Goal: Task Accomplishment & Management: Use online tool/utility

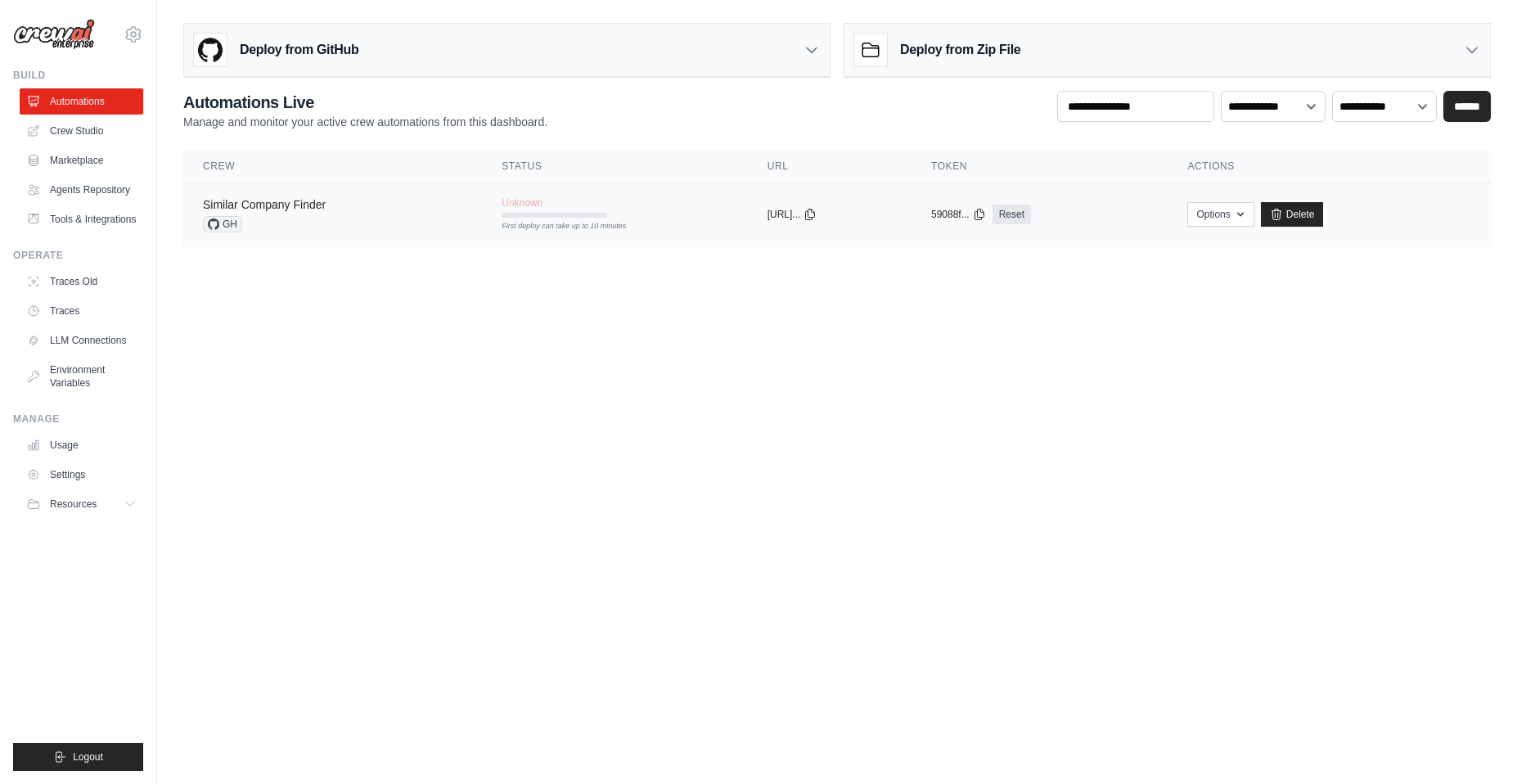
click at [305, 202] on link "Similar Company Finder" at bounding box center [264, 204] width 123 height 13
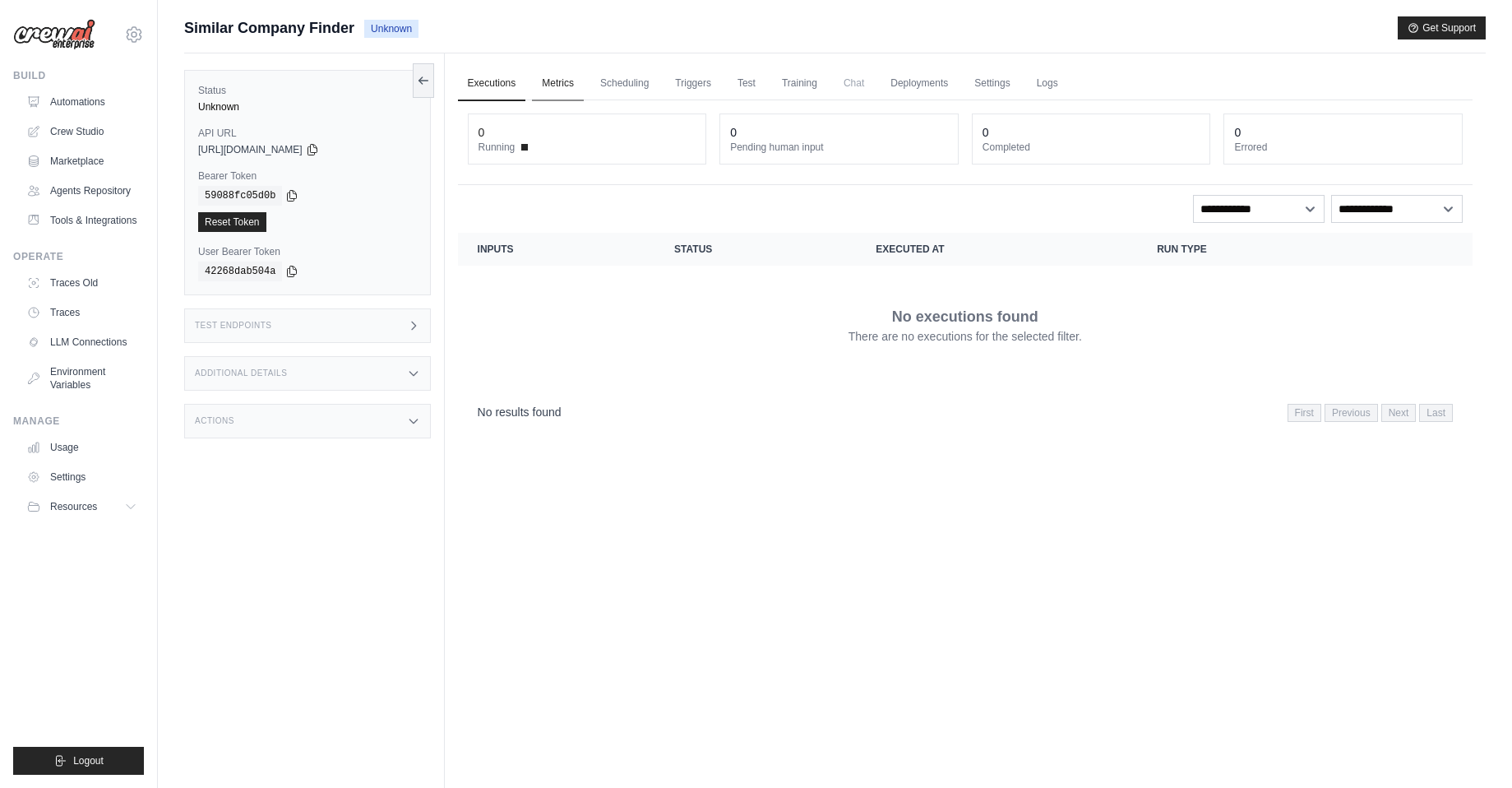
click at [562, 84] on link "Metrics" at bounding box center [557, 84] width 52 height 35
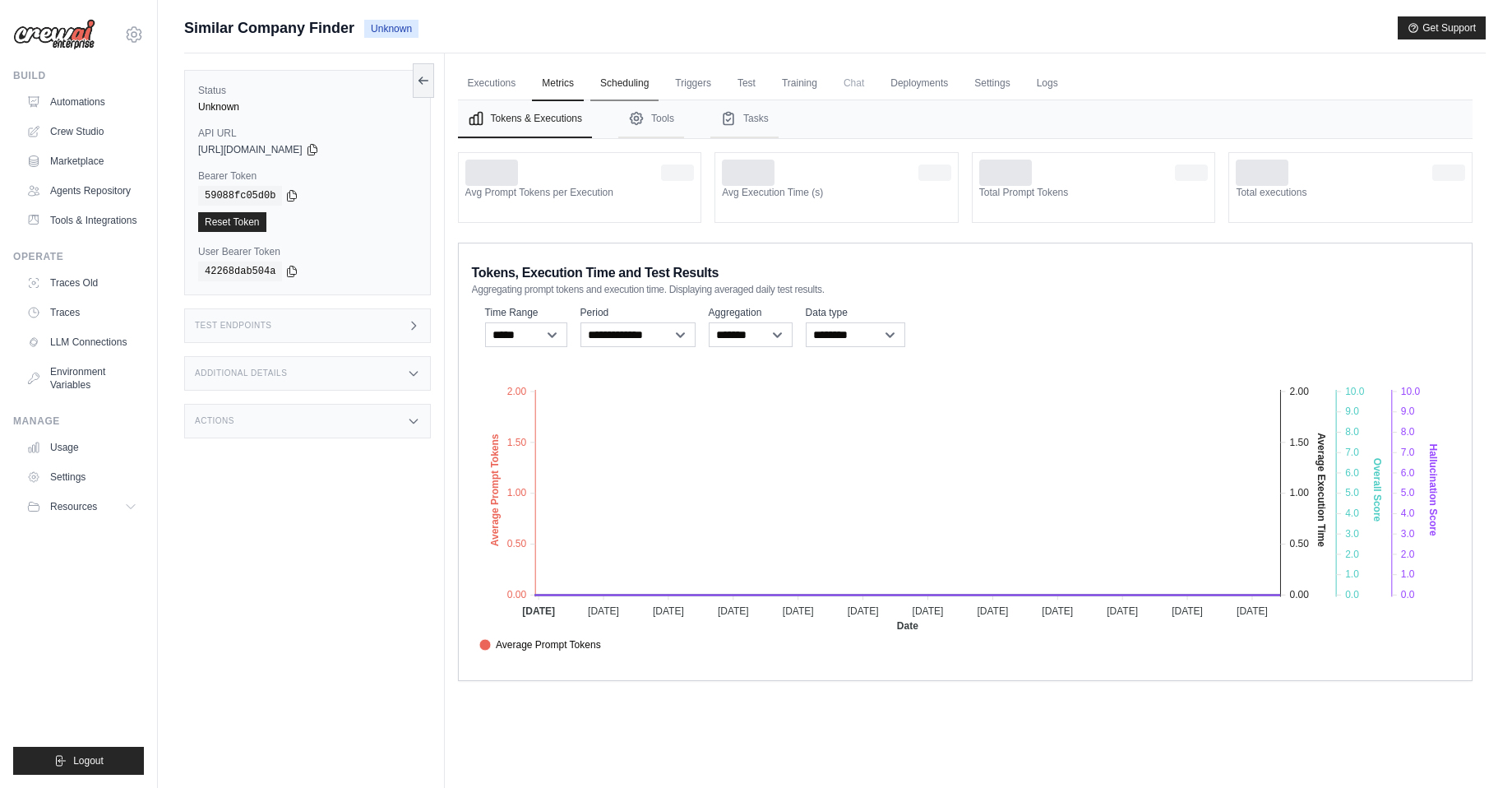
click at [617, 89] on link "Scheduling" at bounding box center [624, 84] width 68 height 35
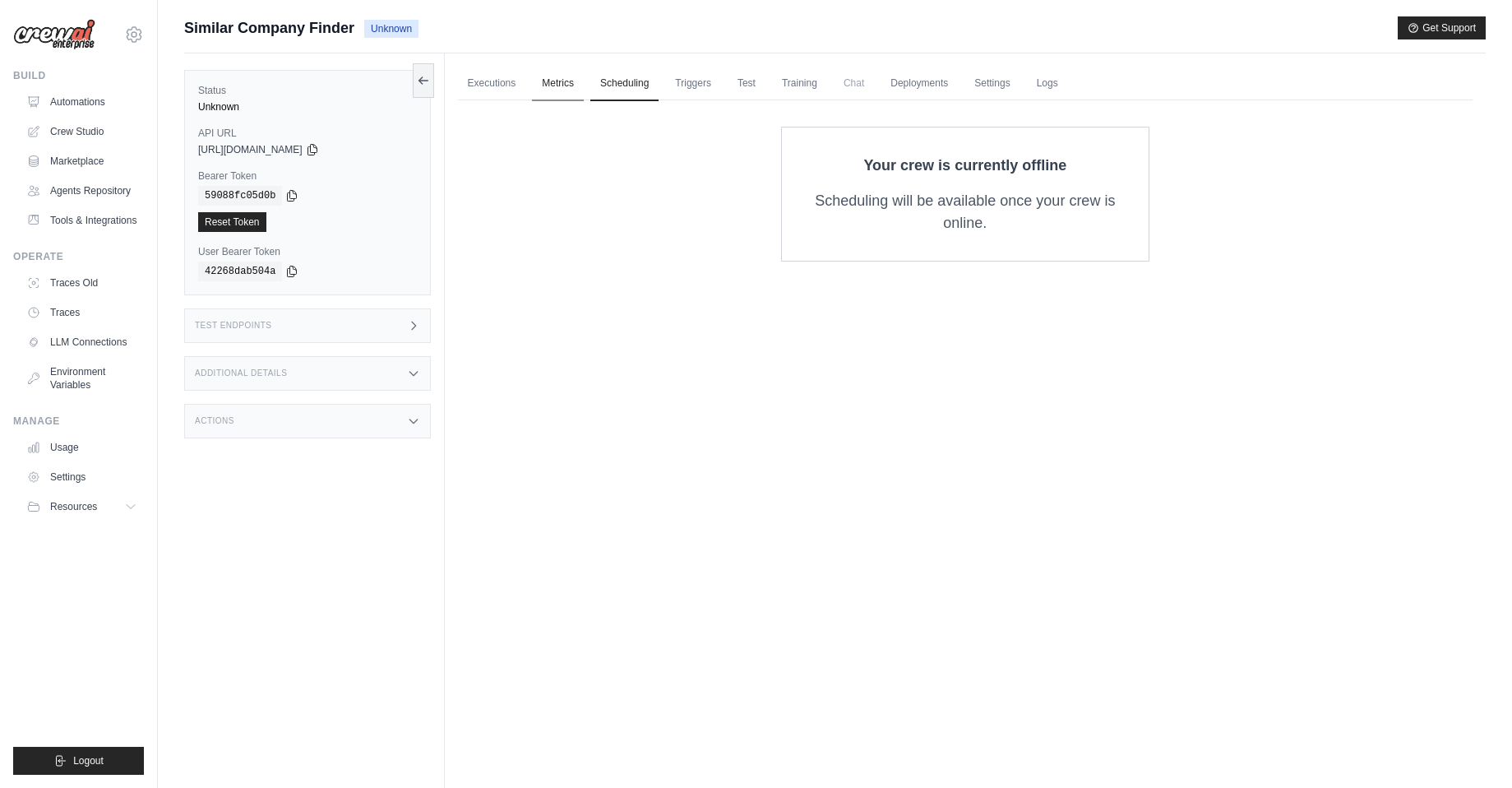
click at [562, 83] on link "Metrics" at bounding box center [557, 84] width 52 height 35
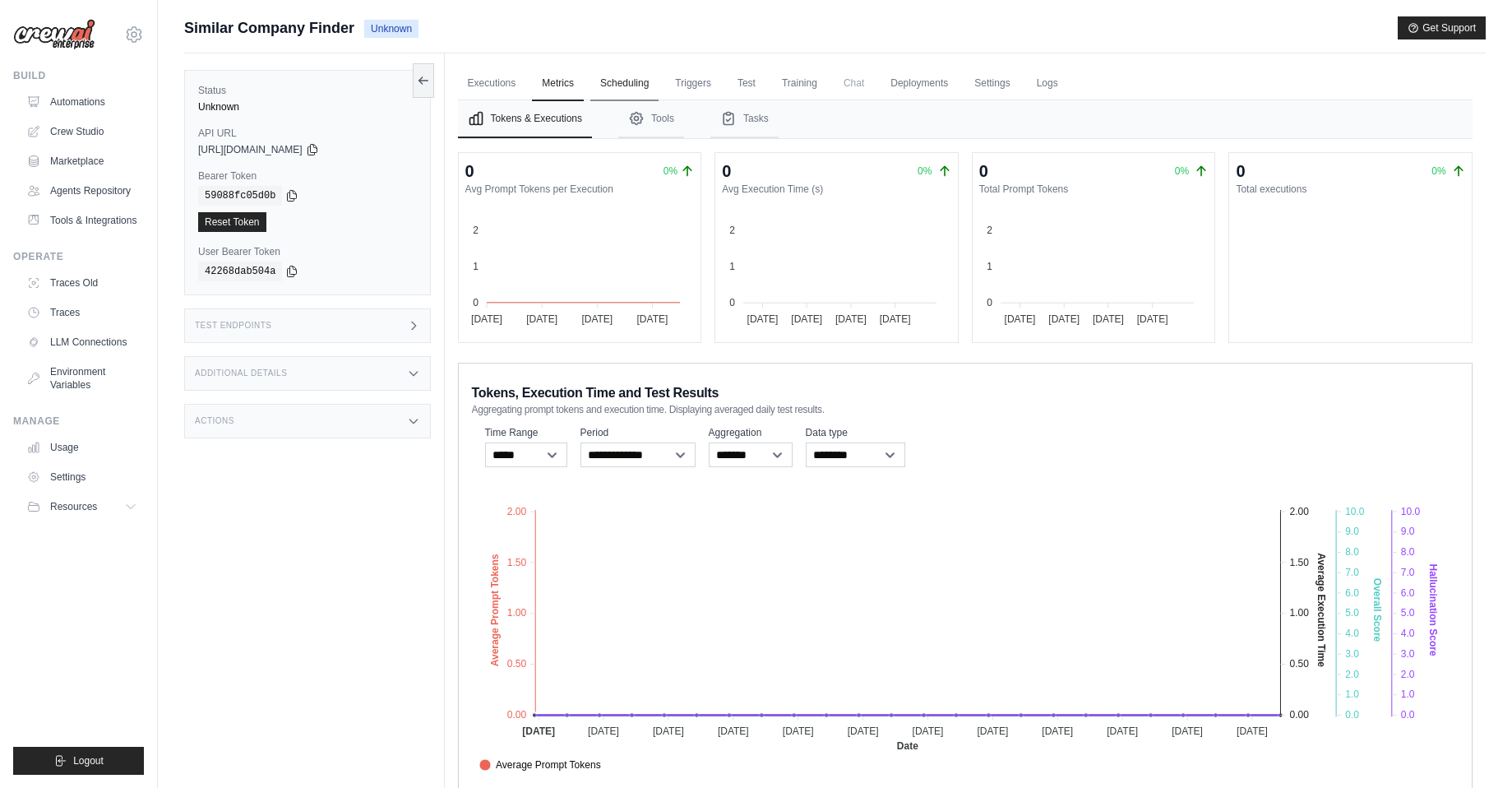
click at [618, 77] on link "Scheduling" at bounding box center [624, 84] width 68 height 35
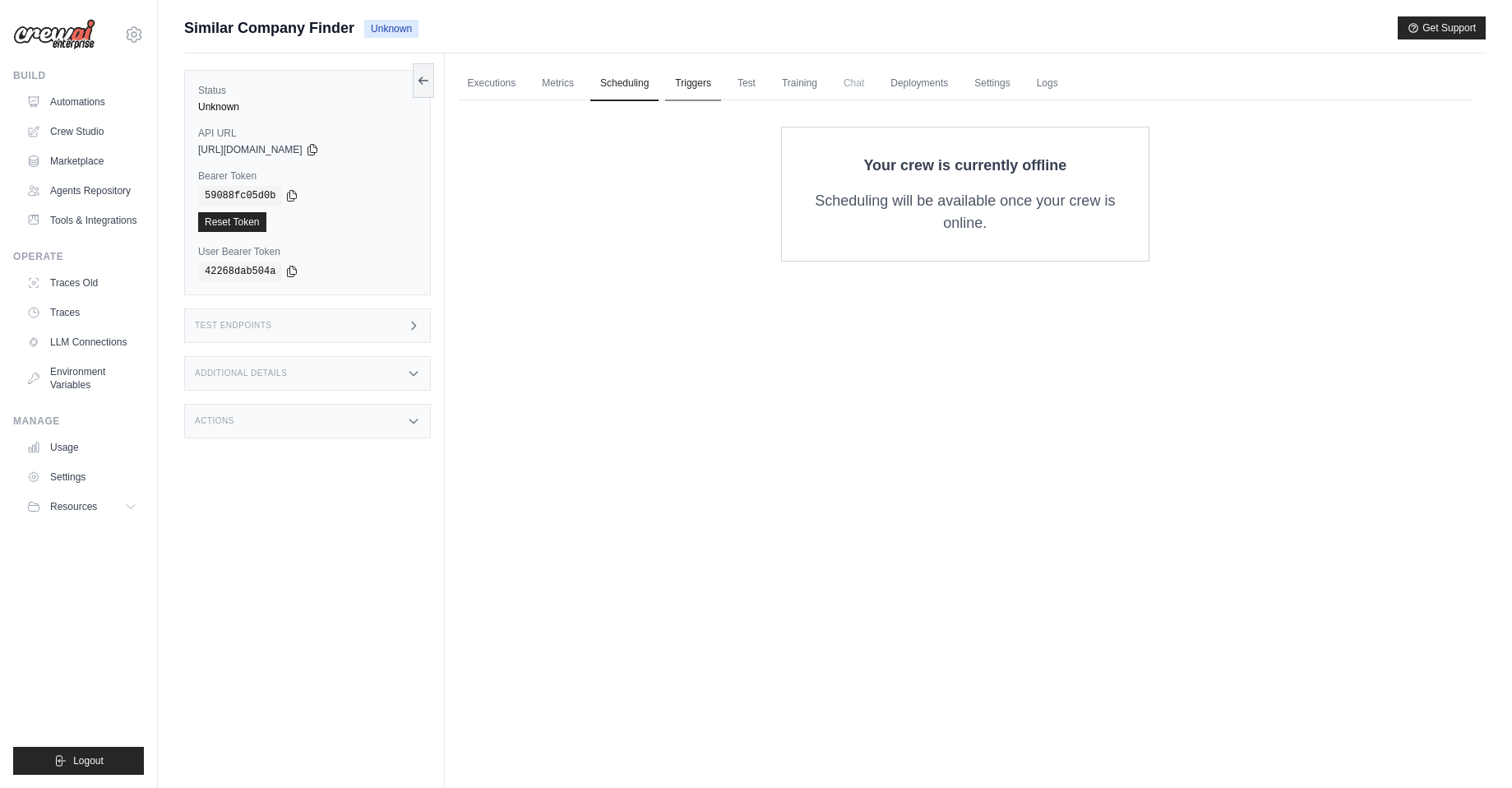
click at [693, 80] on link "Triggers" at bounding box center [693, 84] width 56 height 35
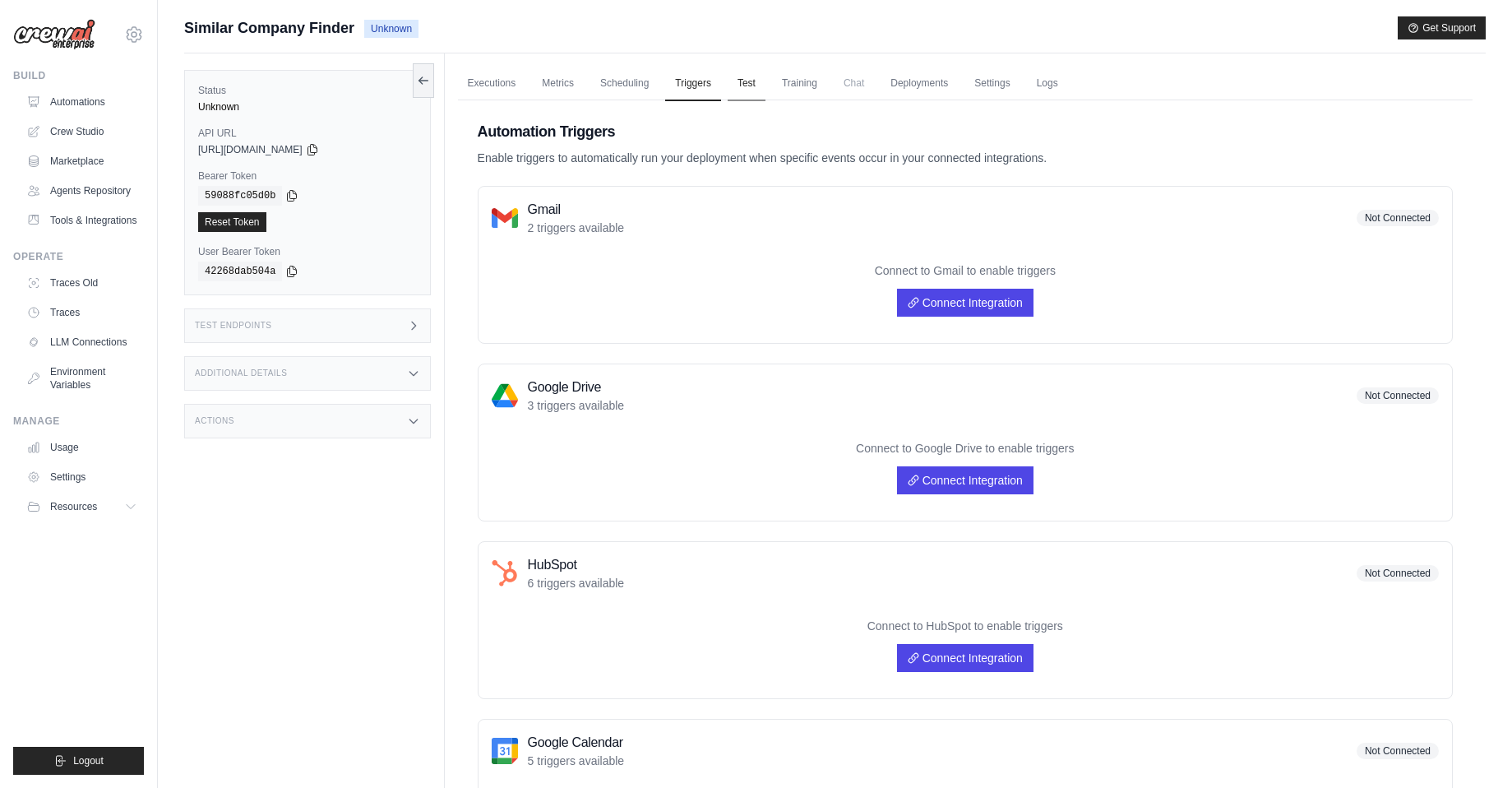
click at [751, 83] on link "Test" at bounding box center [747, 84] width 38 height 35
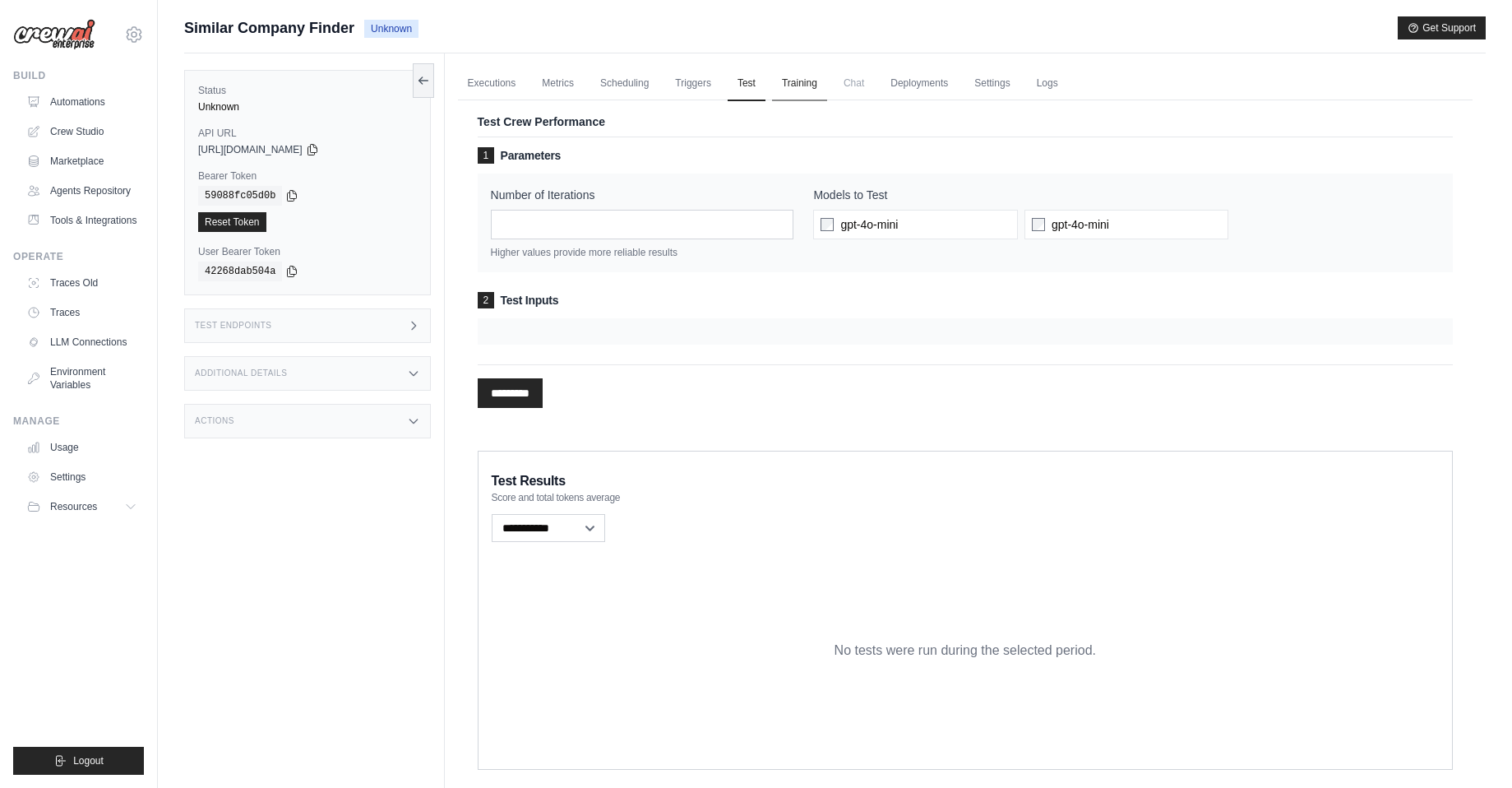
click at [805, 85] on link "Training" at bounding box center [800, 84] width 55 height 35
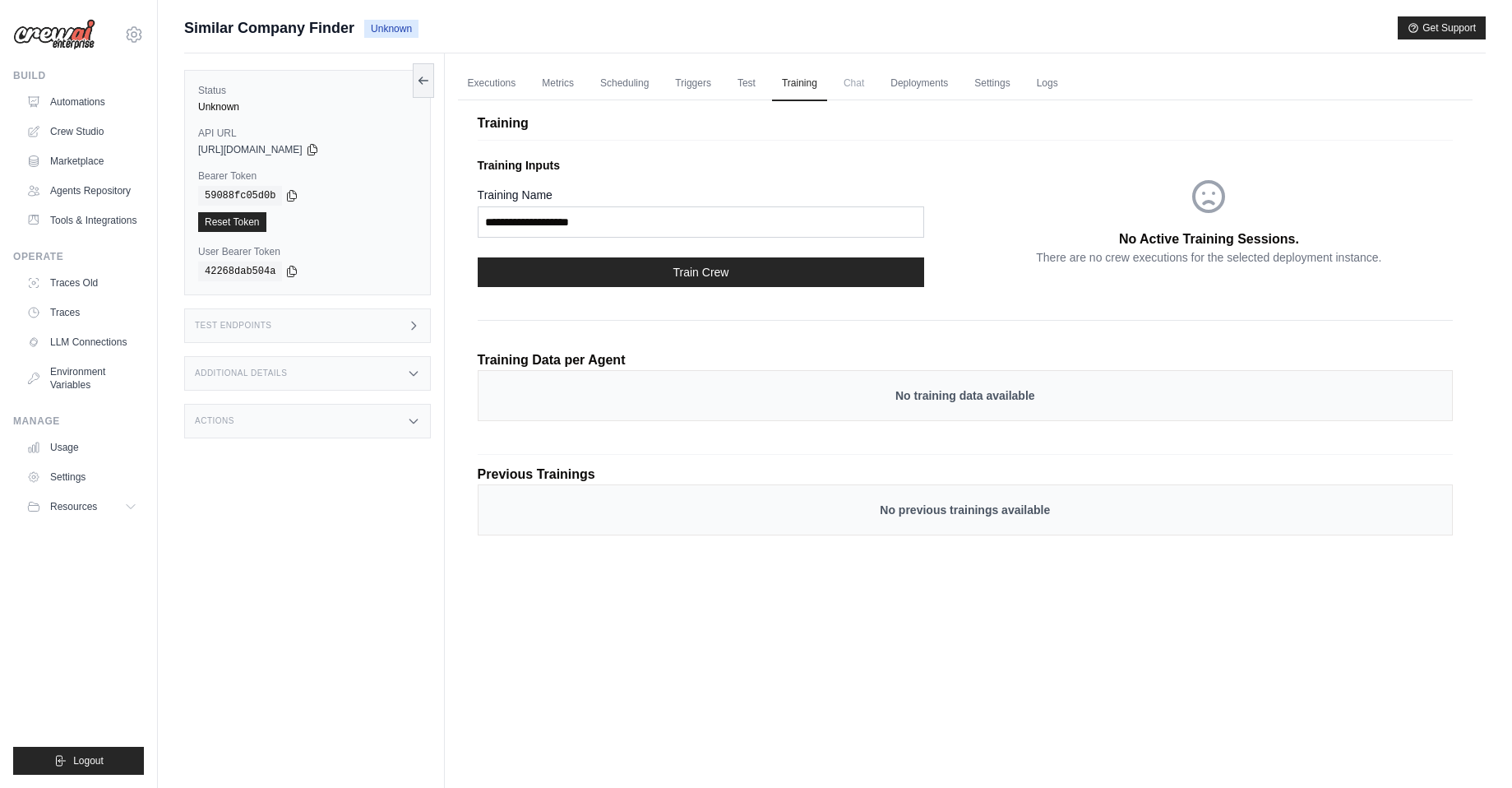
click at [856, 85] on span "Chat" at bounding box center [853, 83] width 40 height 33
click at [914, 84] on link "Deployments" at bounding box center [919, 84] width 77 height 35
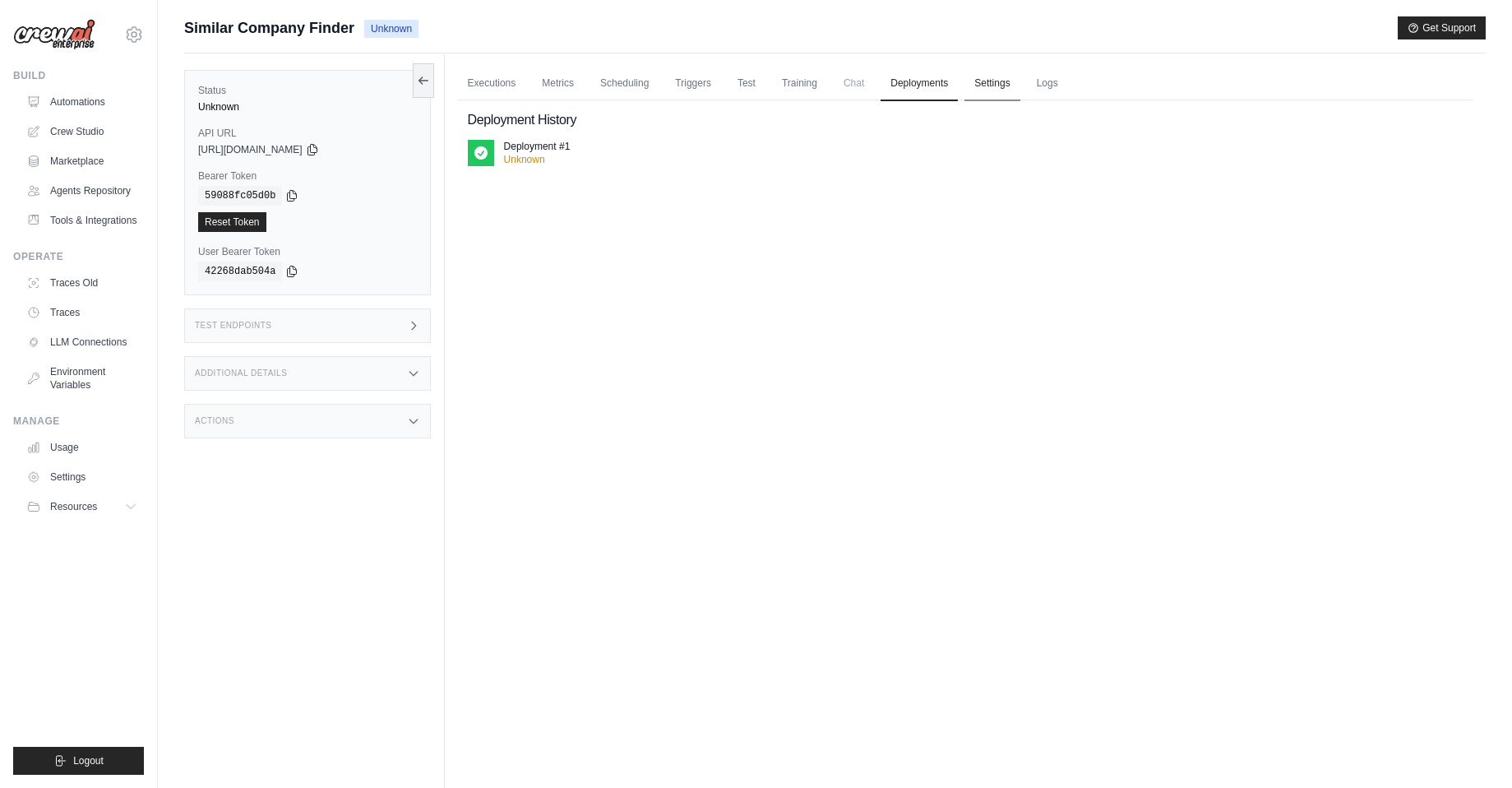
click at [991, 84] on link "Settings" at bounding box center [991, 84] width 55 height 35
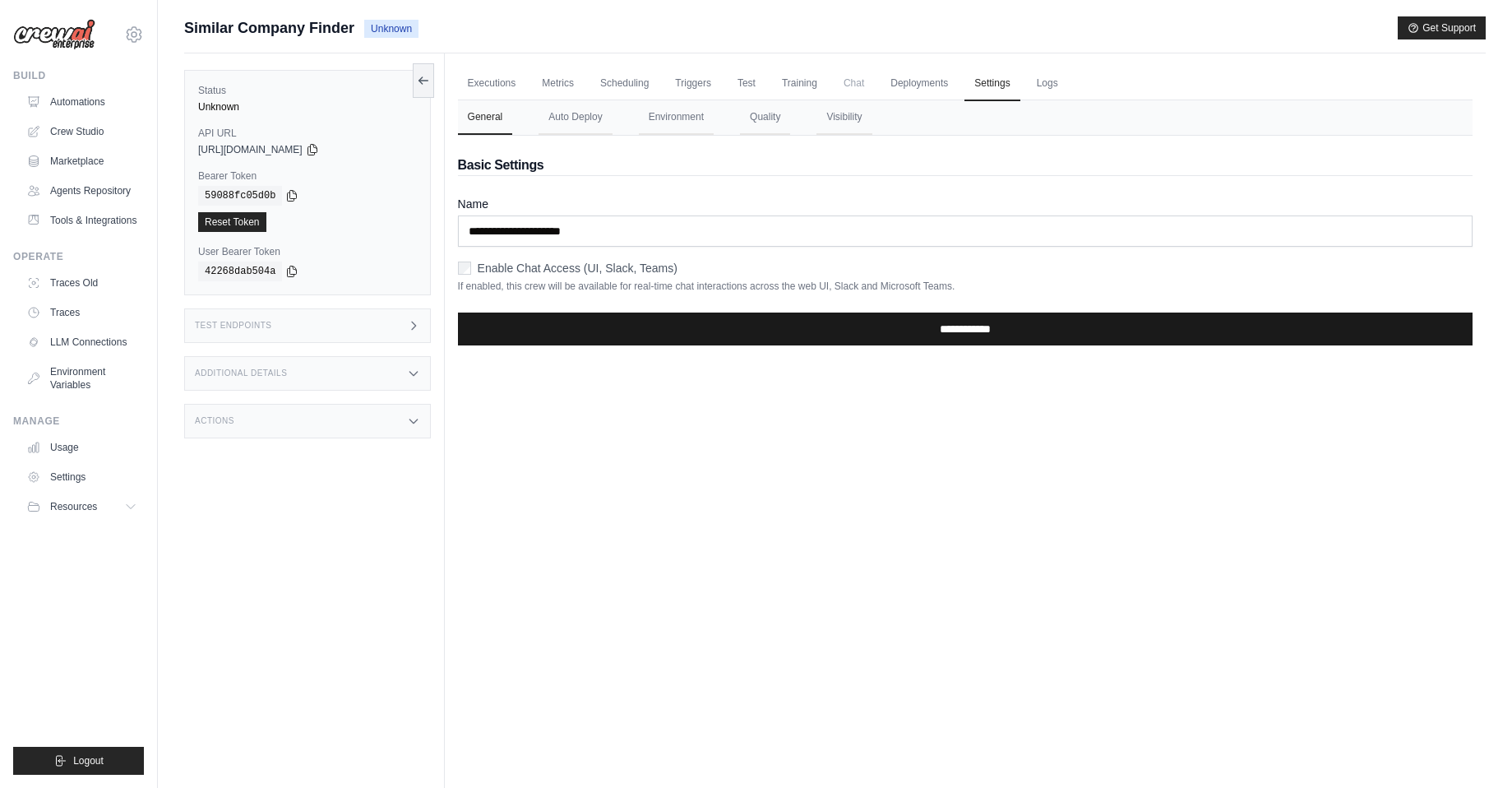
click at [768, 332] on input "**********" at bounding box center [965, 329] width 1014 height 33
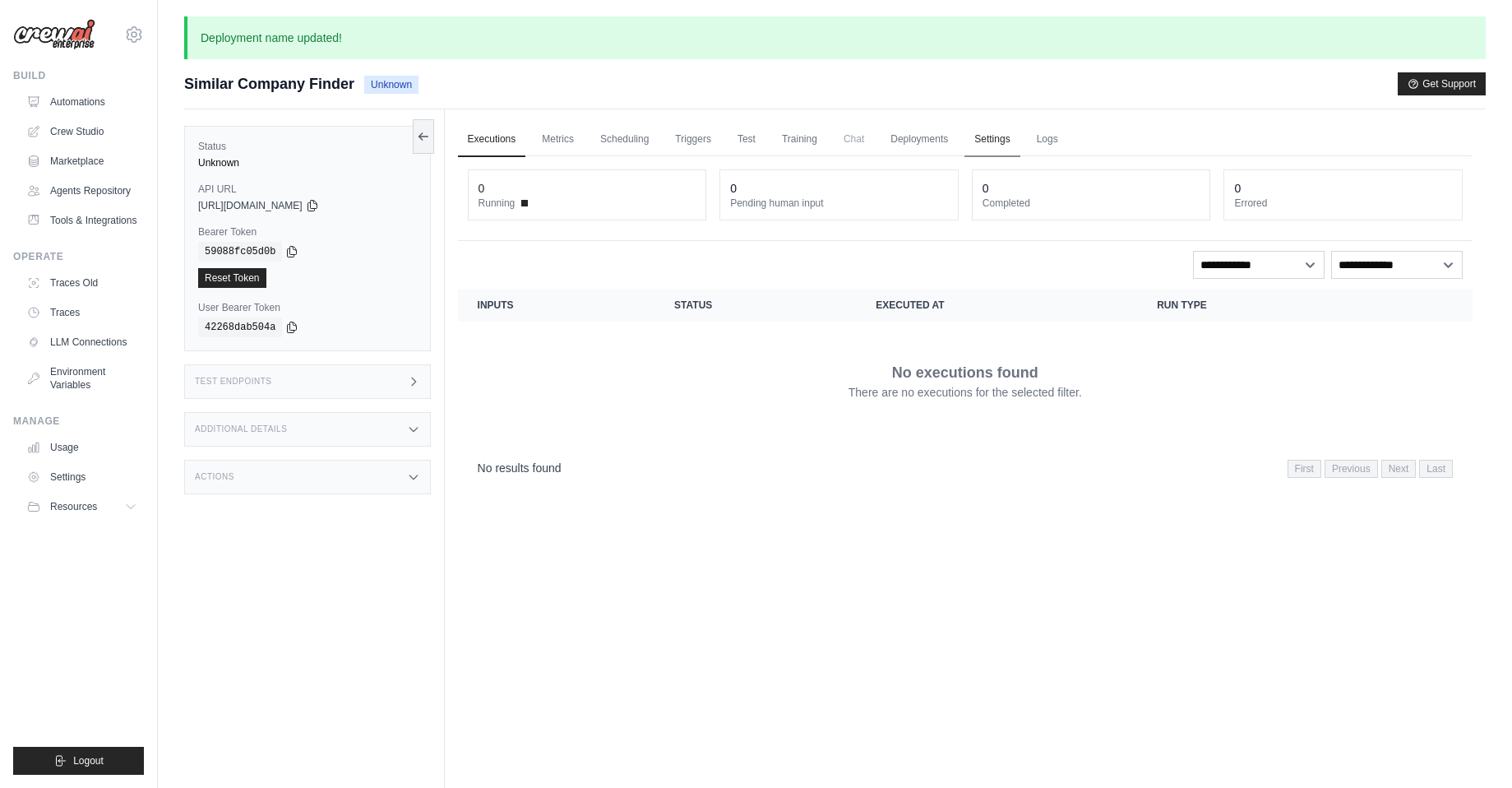
click at [982, 137] on link "Settings" at bounding box center [991, 140] width 55 height 35
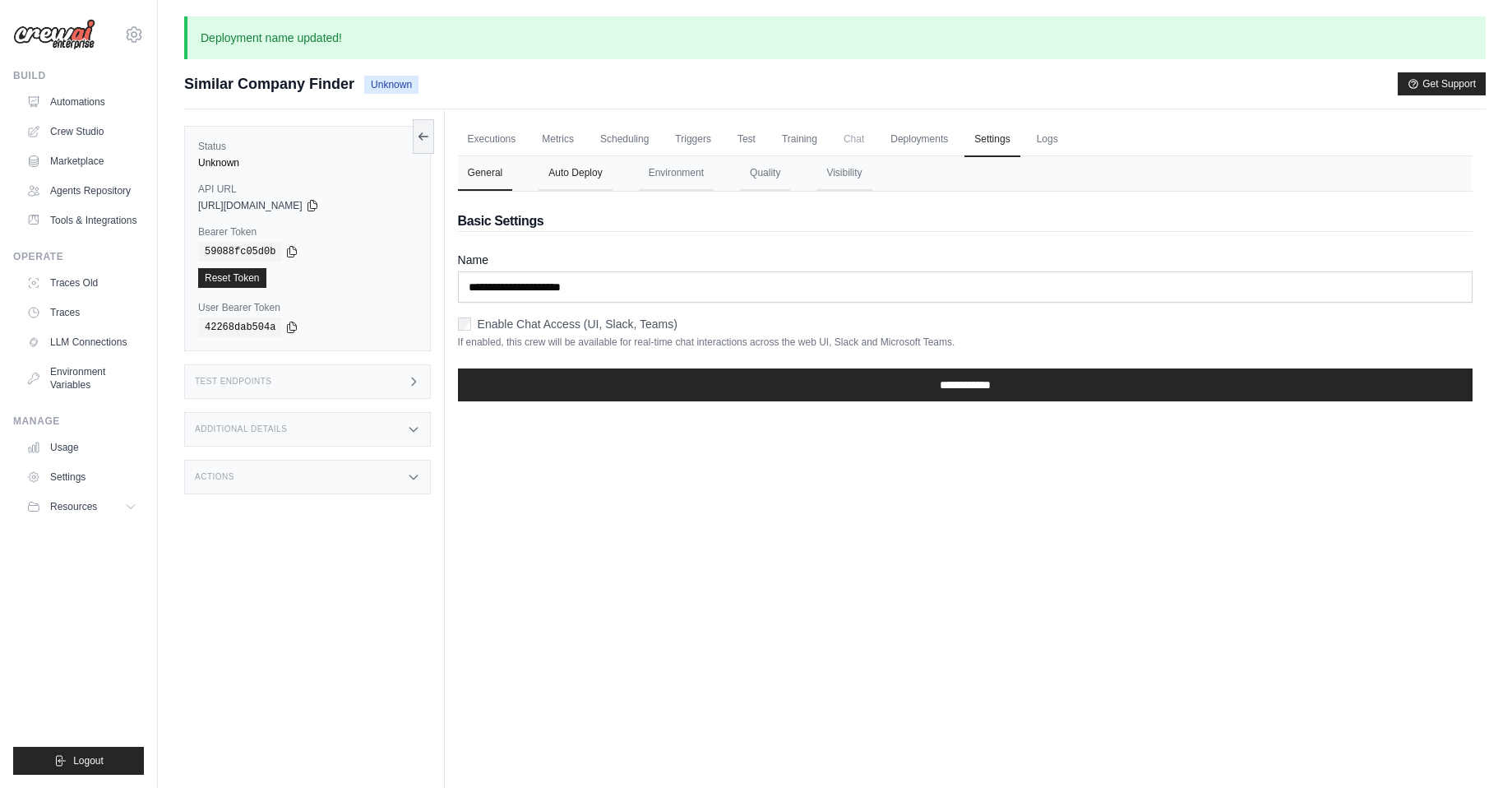
click at [577, 174] on button "Auto Deploy" at bounding box center [575, 174] width 74 height 35
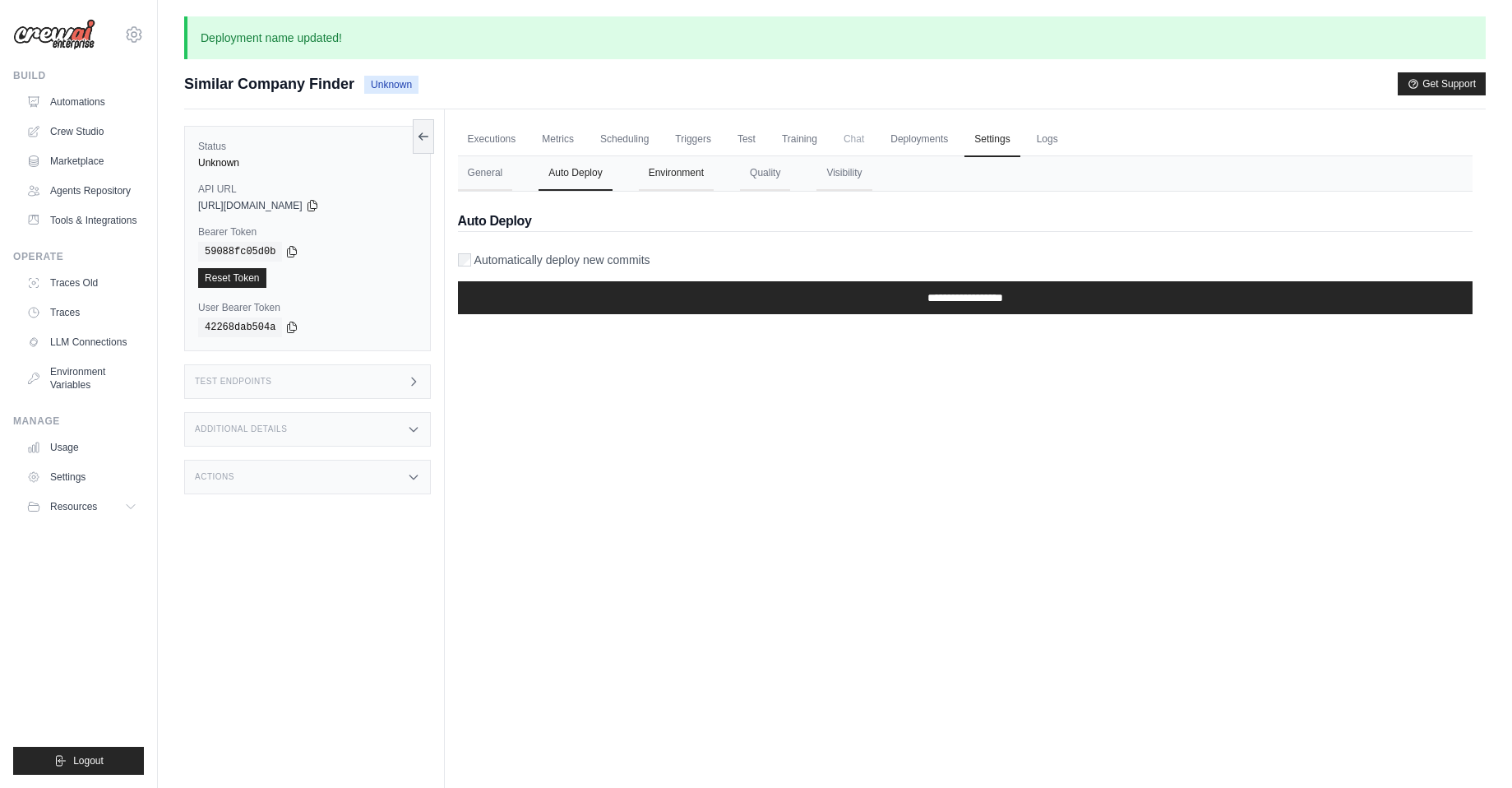
click at [669, 169] on button "Environment" at bounding box center [676, 174] width 75 height 35
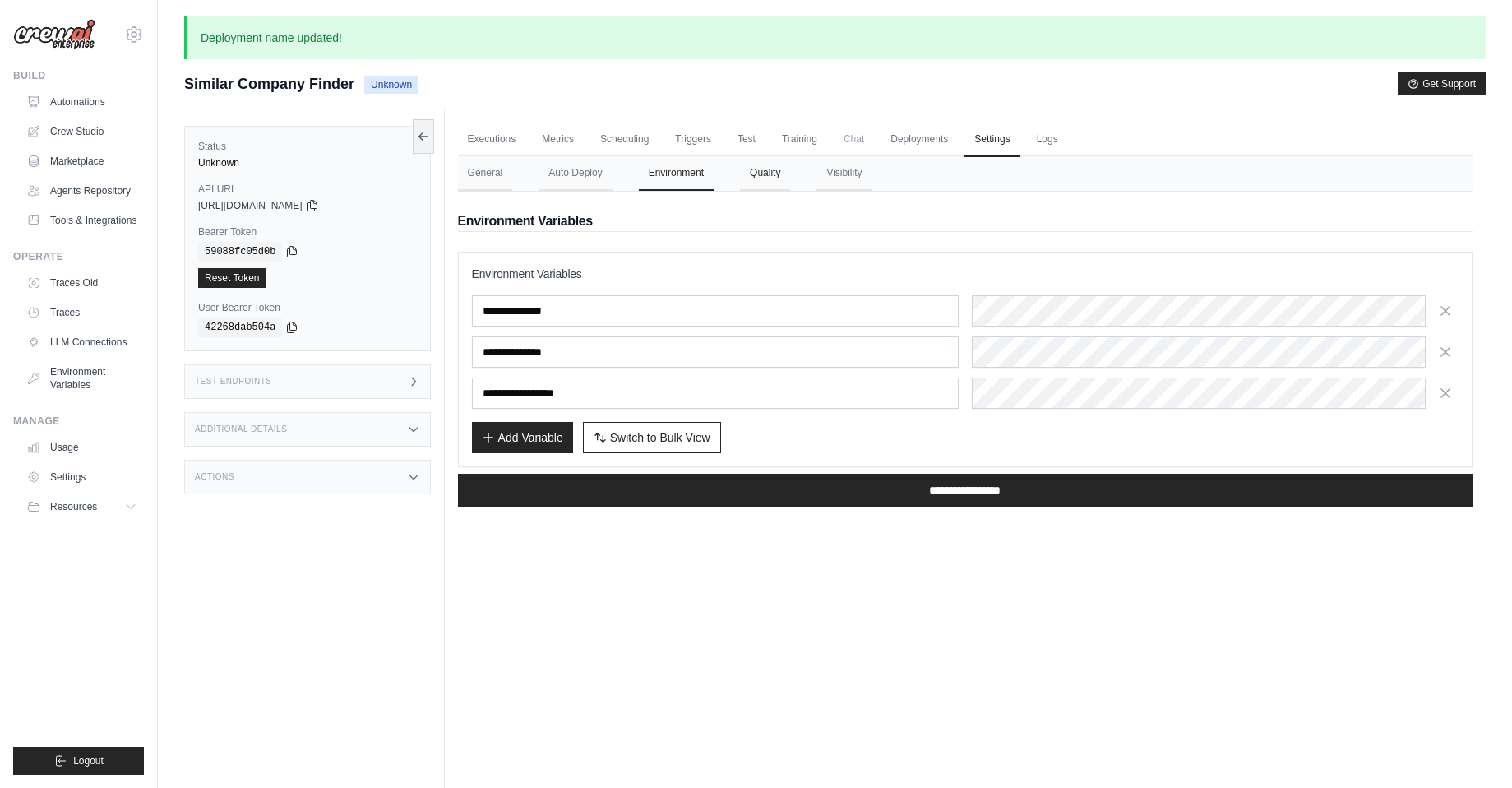
click at [759, 182] on button "Quality" at bounding box center [764, 174] width 50 height 35
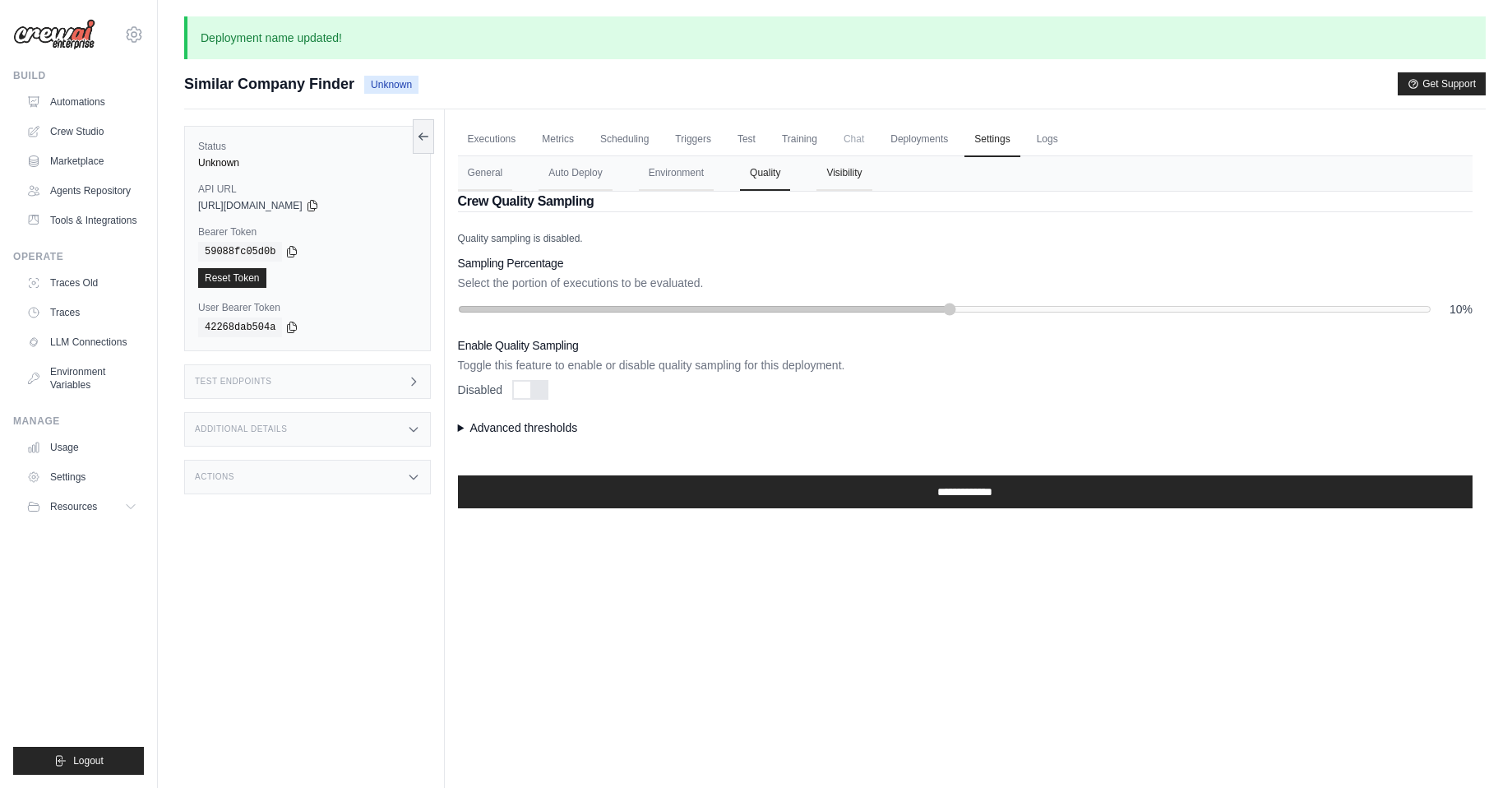
click at [833, 180] on button "Visibility" at bounding box center [843, 174] width 55 height 35
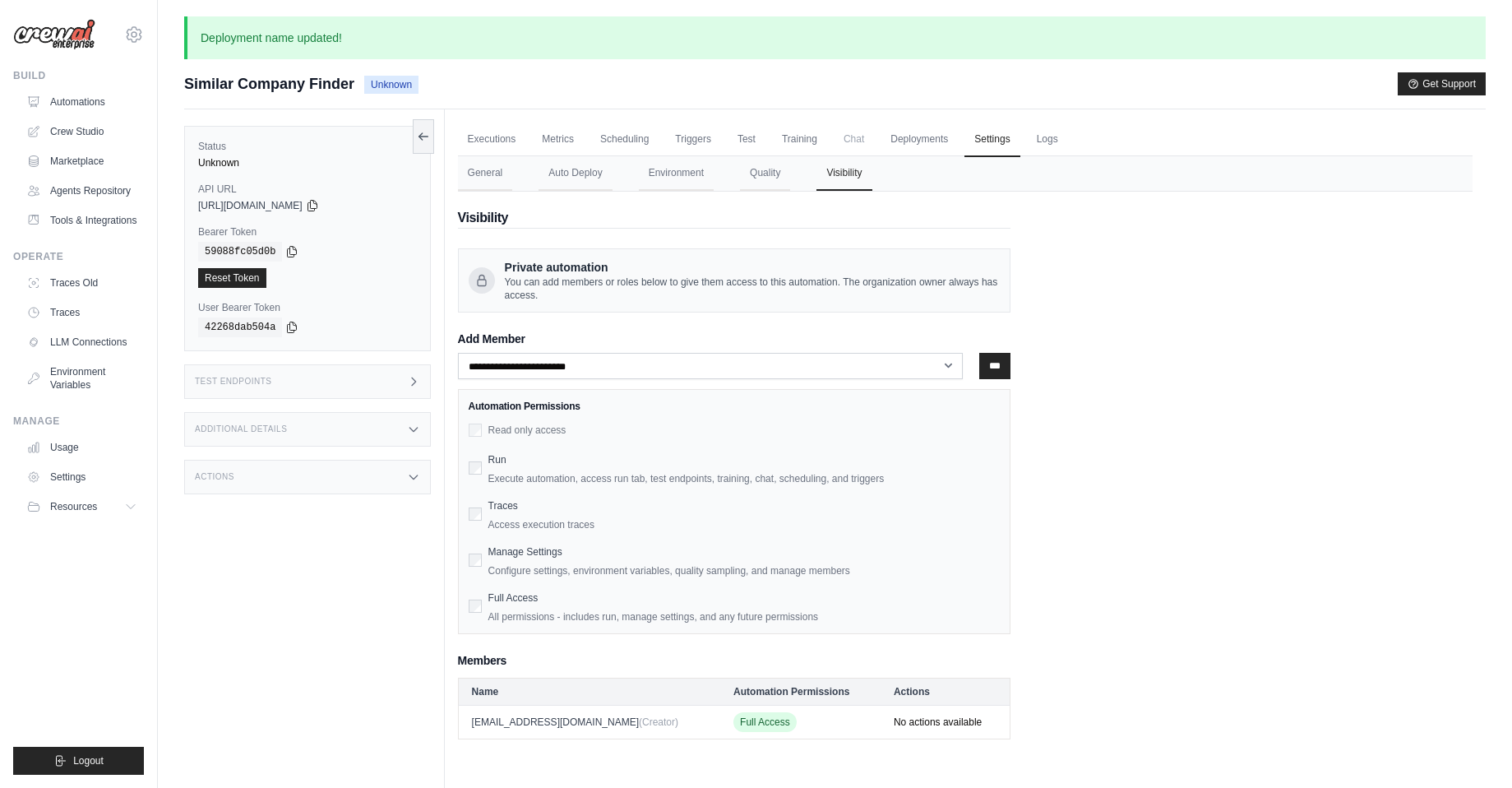
click at [382, 586] on div "Status Unknown API URL copied https://similar-company-finder-797b470c-90b8-4da5…" at bounding box center [314, 503] width 261 height 788
click at [84, 133] on link "Crew Studio" at bounding box center [84, 131] width 124 height 26
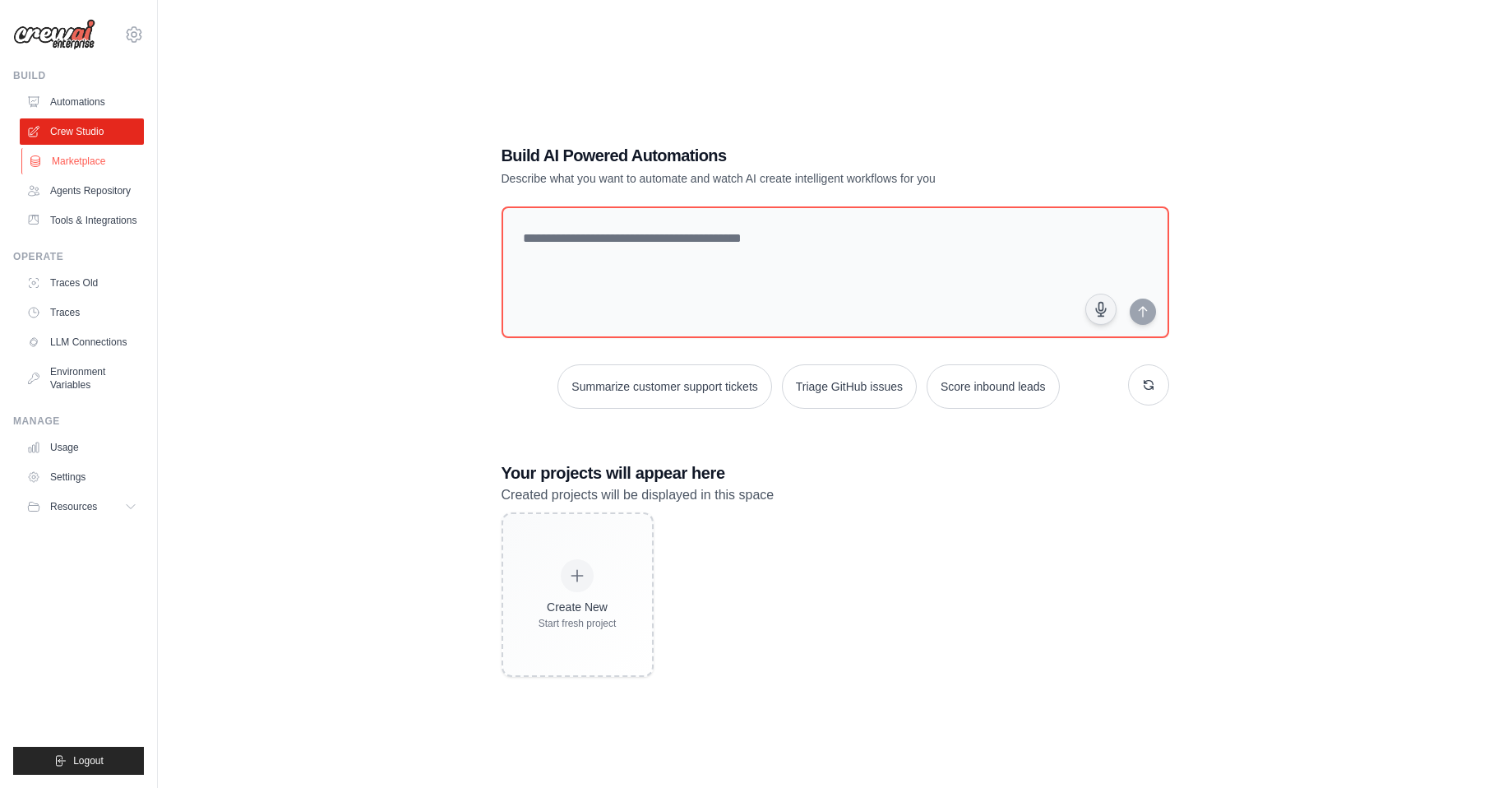
click at [87, 160] on link "Marketplace" at bounding box center [84, 161] width 124 height 26
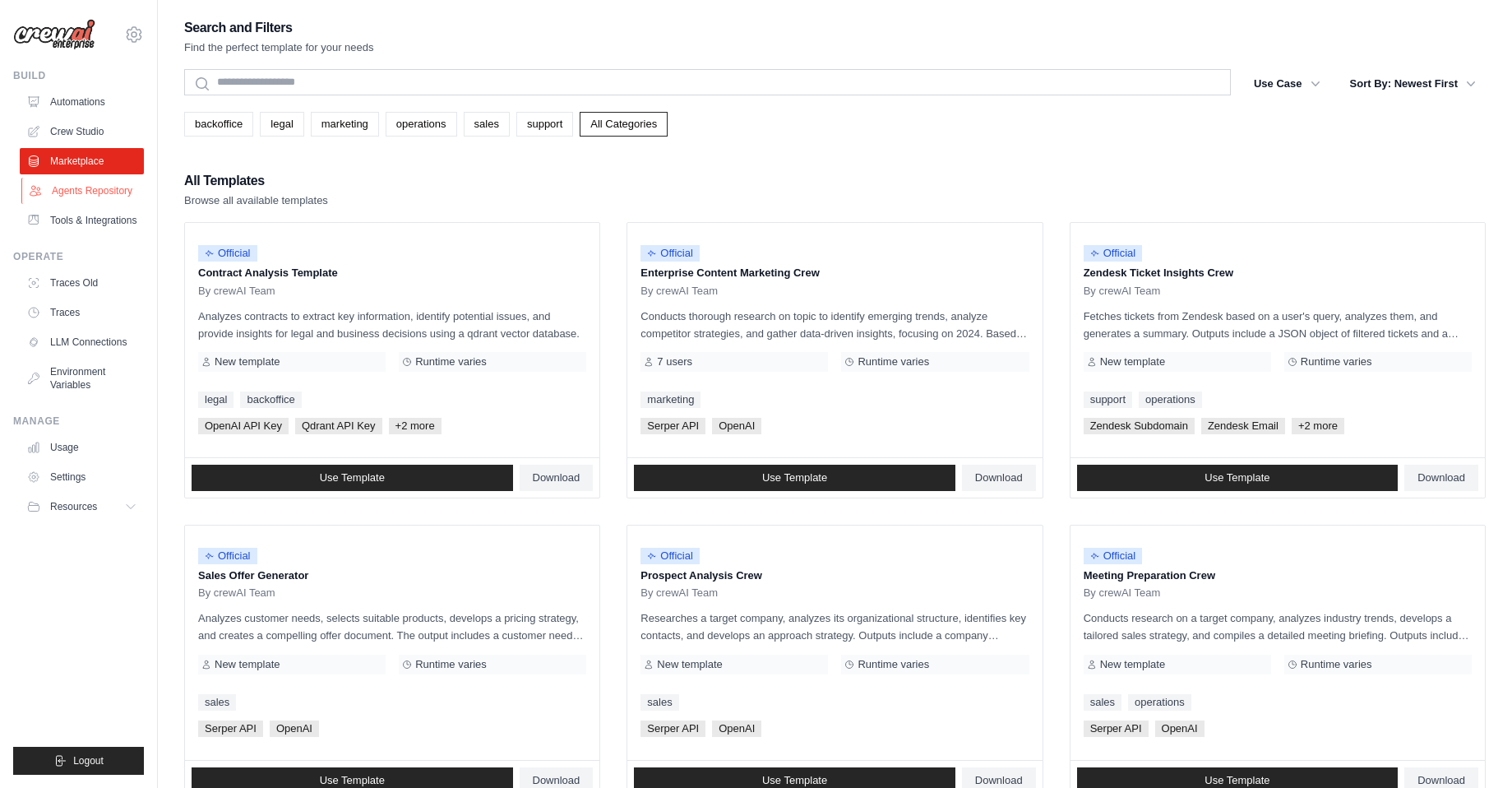
click at [93, 189] on link "Agents Repository" at bounding box center [84, 190] width 124 height 26
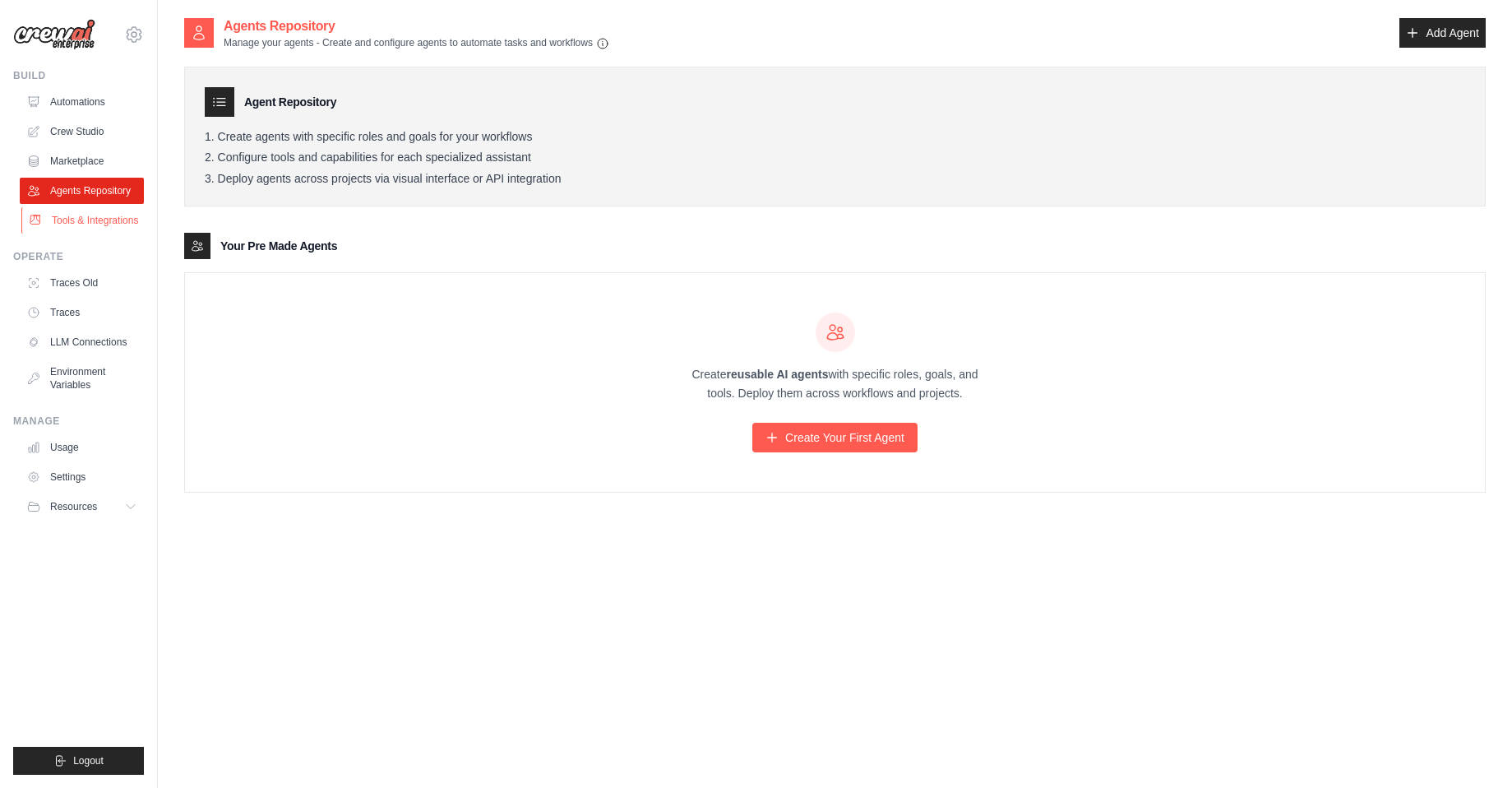
click at [84, 220] on link "Tools & Integrations" at bounding box center [84, 220] width 124 height 26
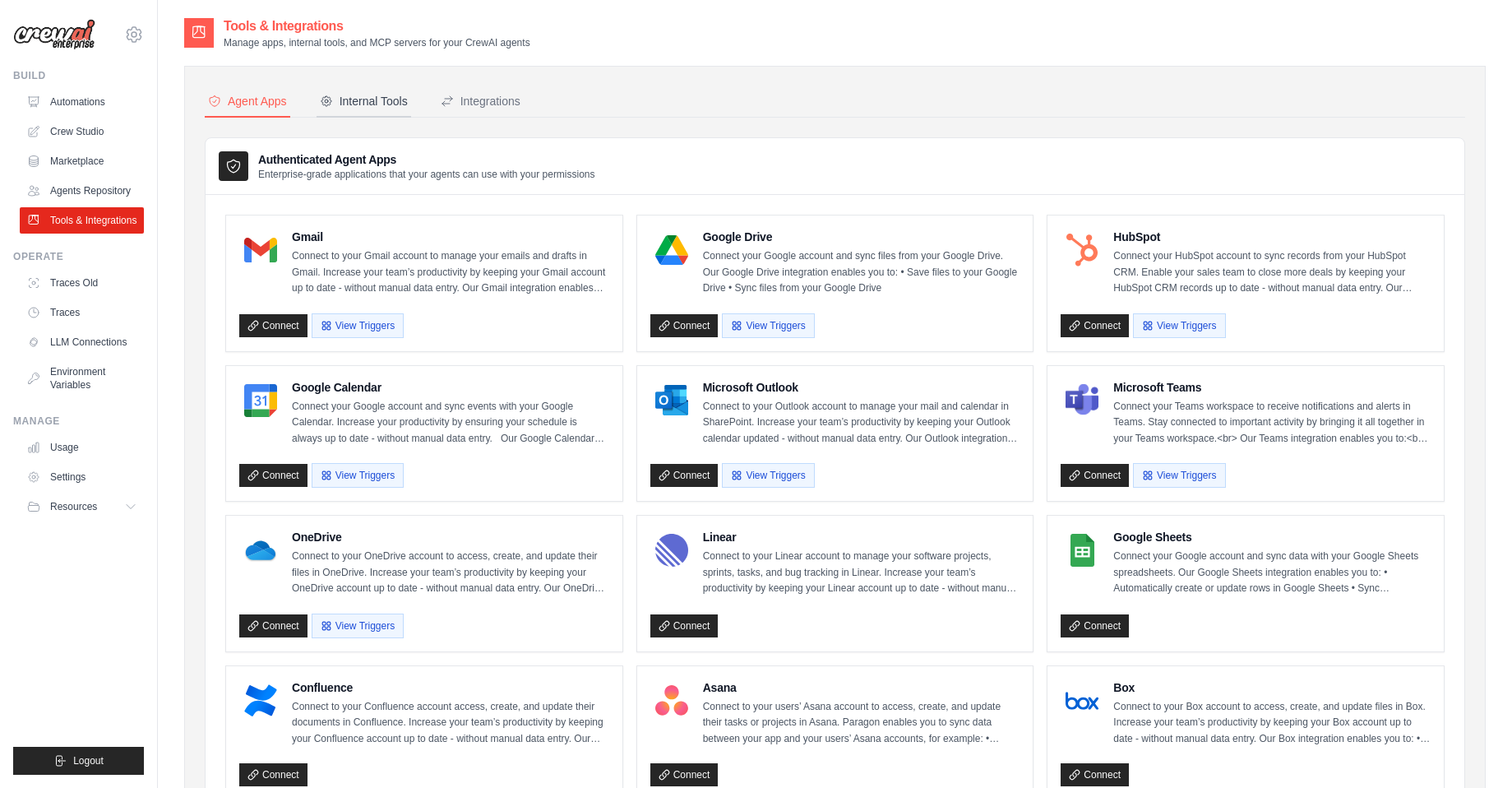
click at [350, 99] on div "Internal Tools" at bounding box center [363, 101] width 88 height 16
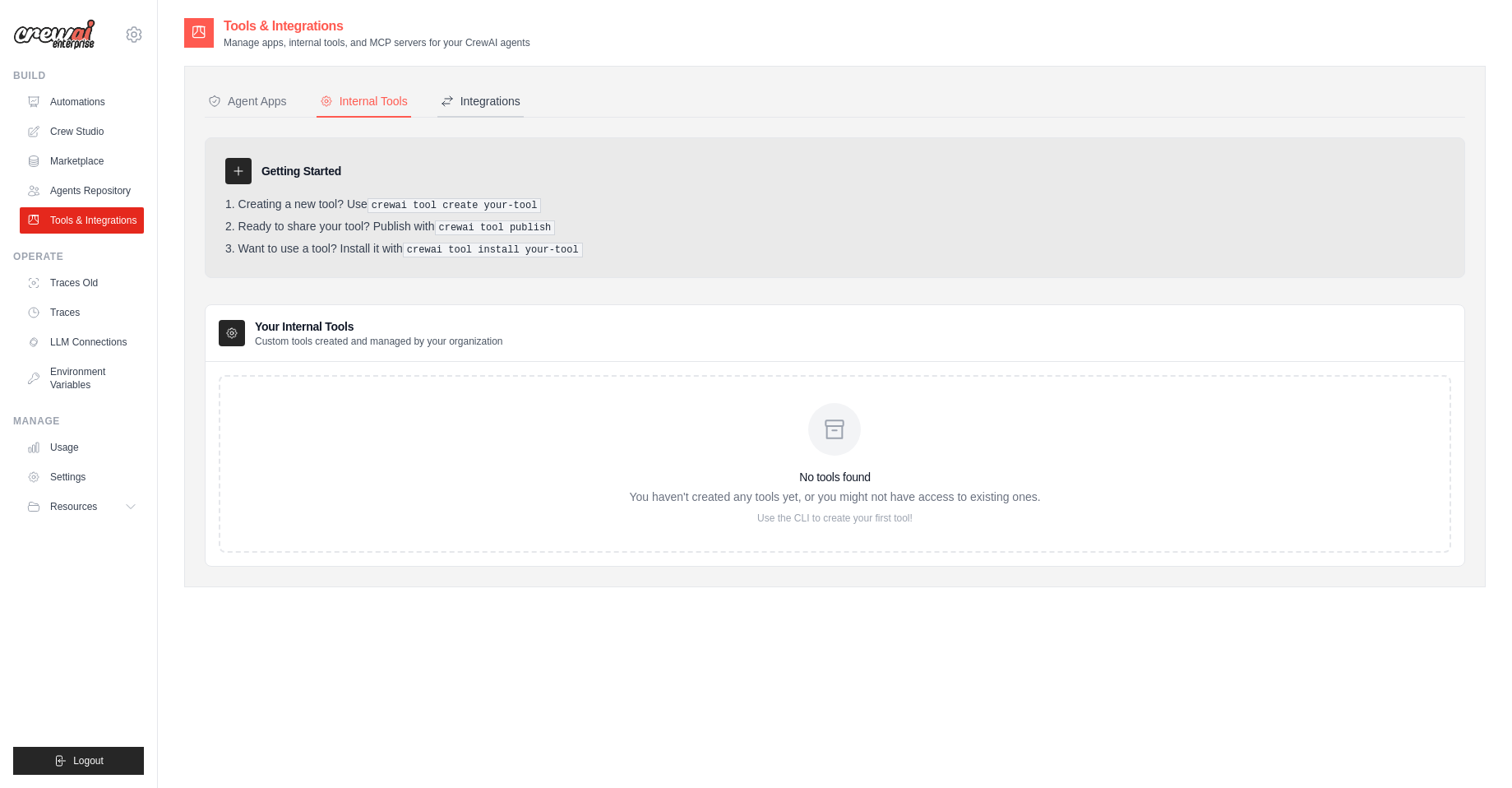
click at [467, 104] on div "Integrations" at bounding box center [481, 101] width 80 height 16
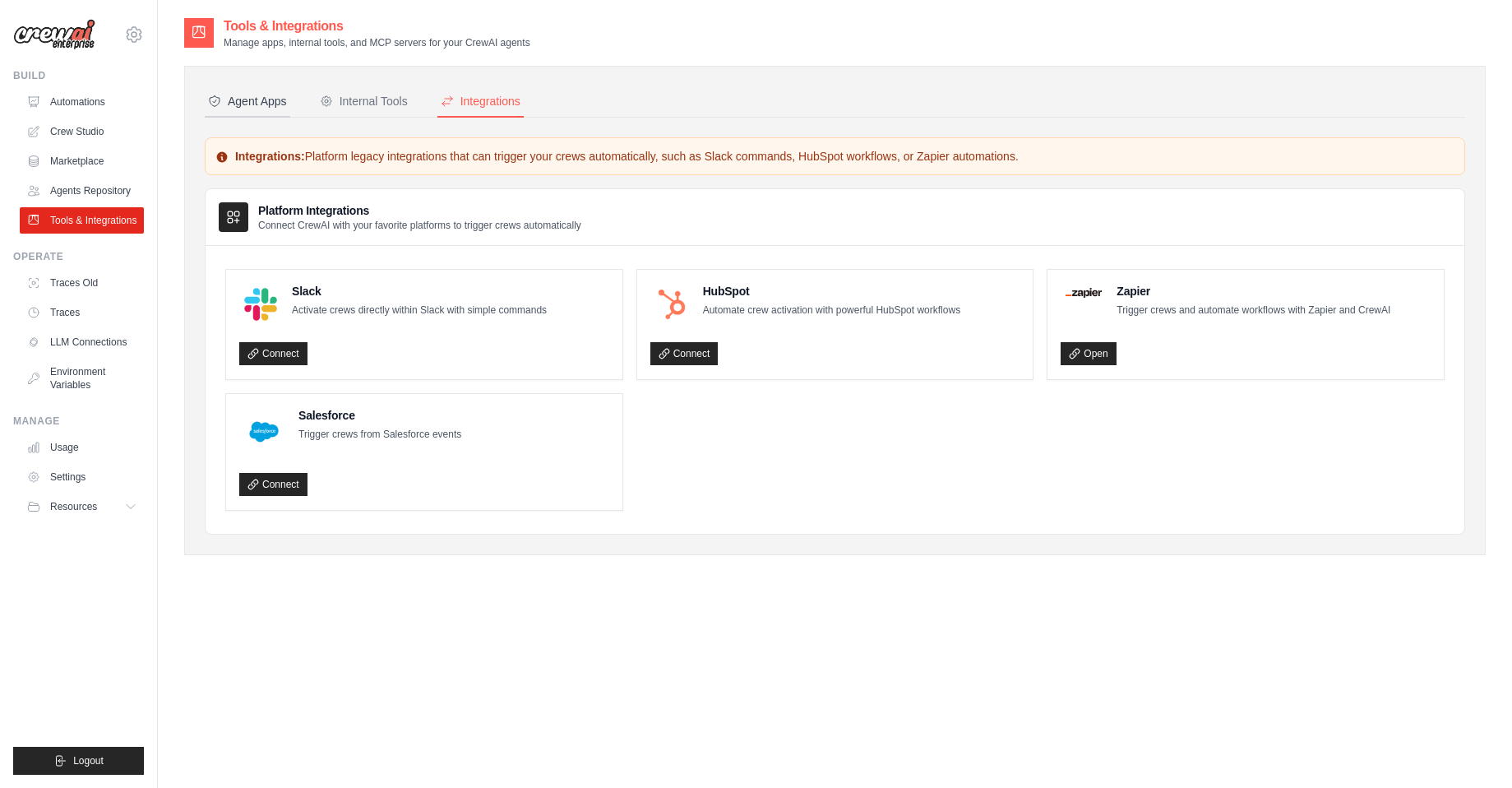
click at [256, 110] on button "Agent Apps" at bounding box center [247, 102] width 85 height 31
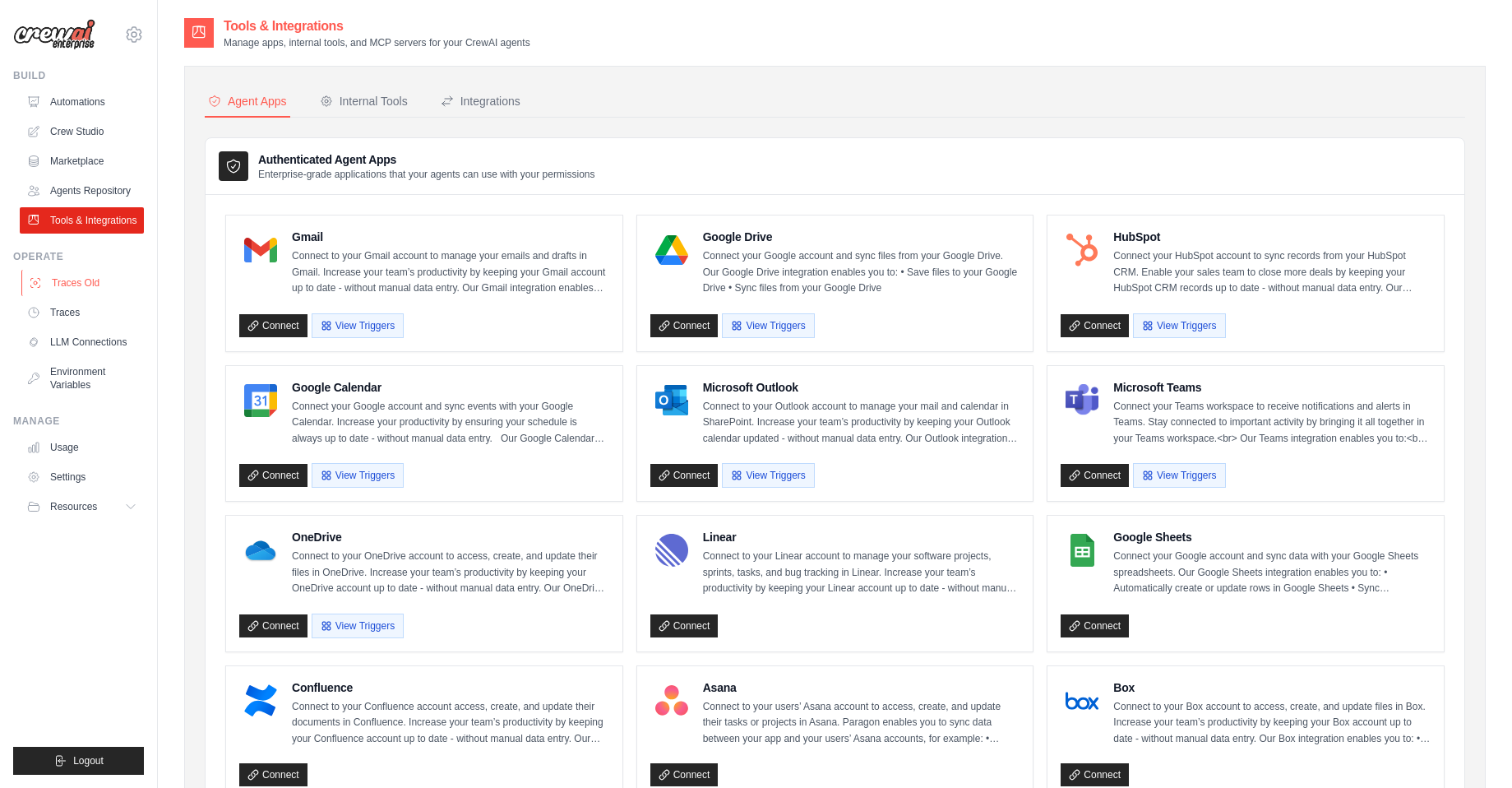
click at [76, 279] on link "Traces Old" at bounding box center [84, 283] width 124 height 26
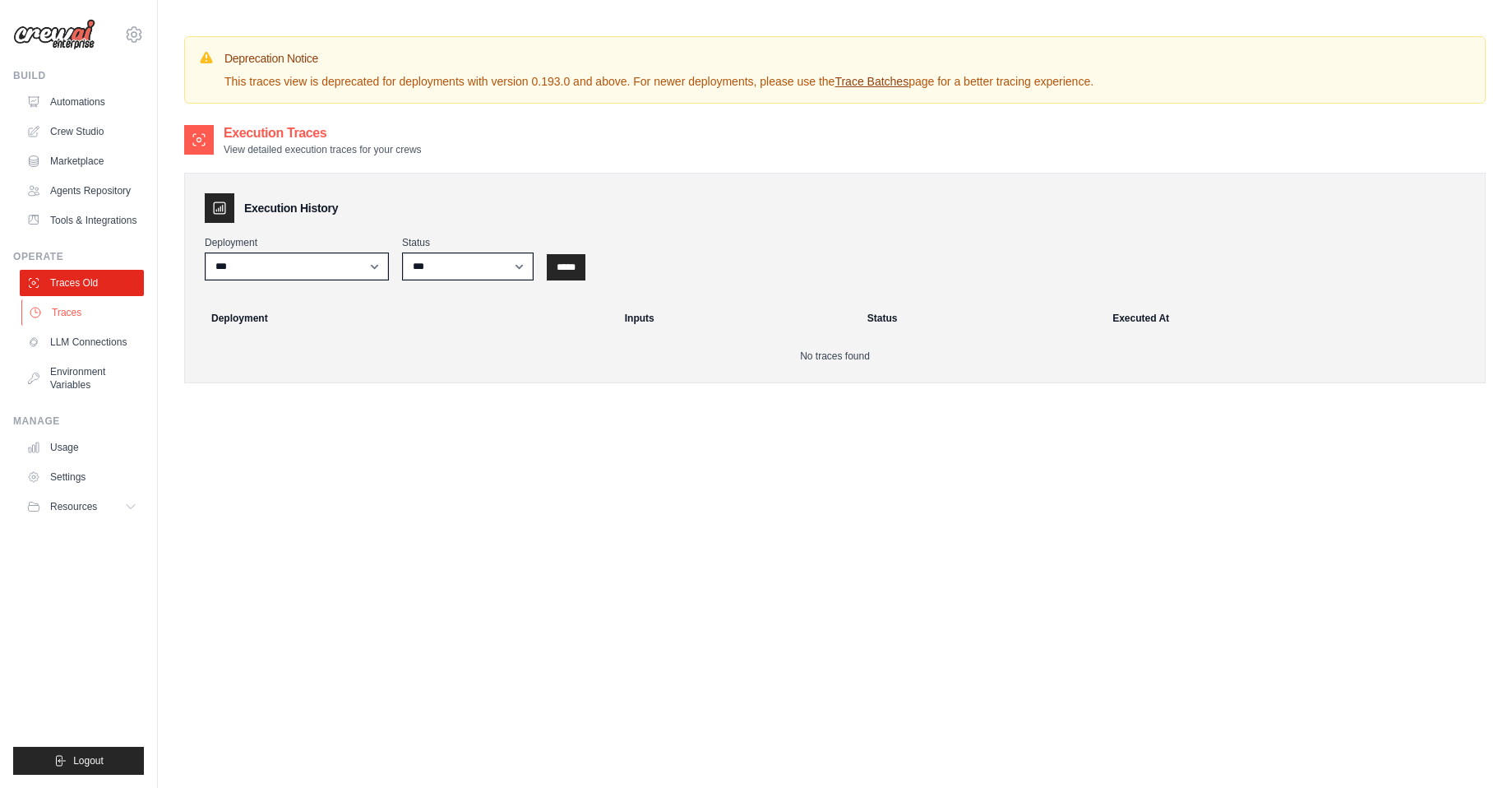
click at [65, 314] on link "Traces" at bounding box center [84, 312] width 124 height 26
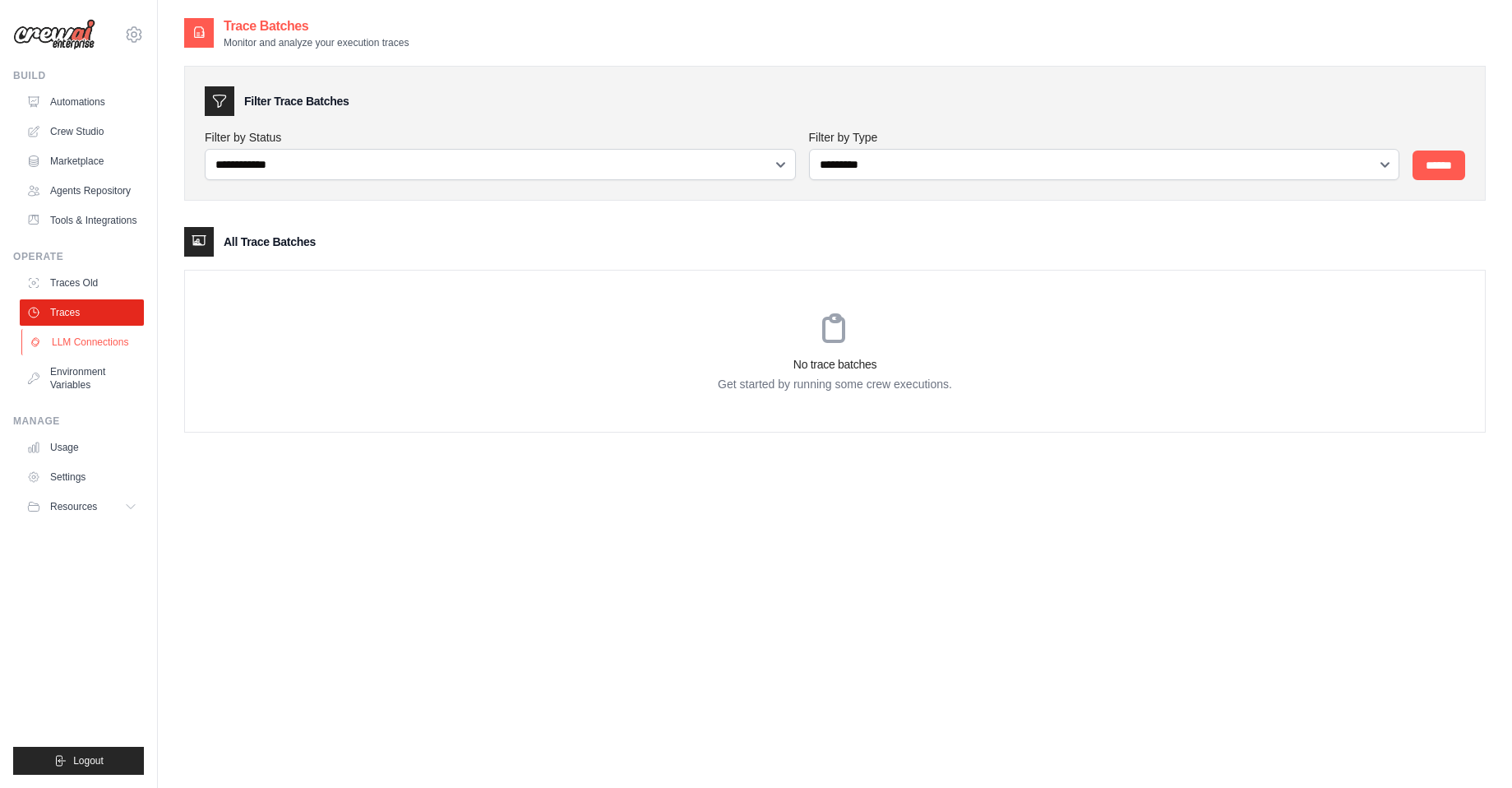
click at [80, 340] on link "LLM Connections" at bounding box center [84, 342] width 124 height 26
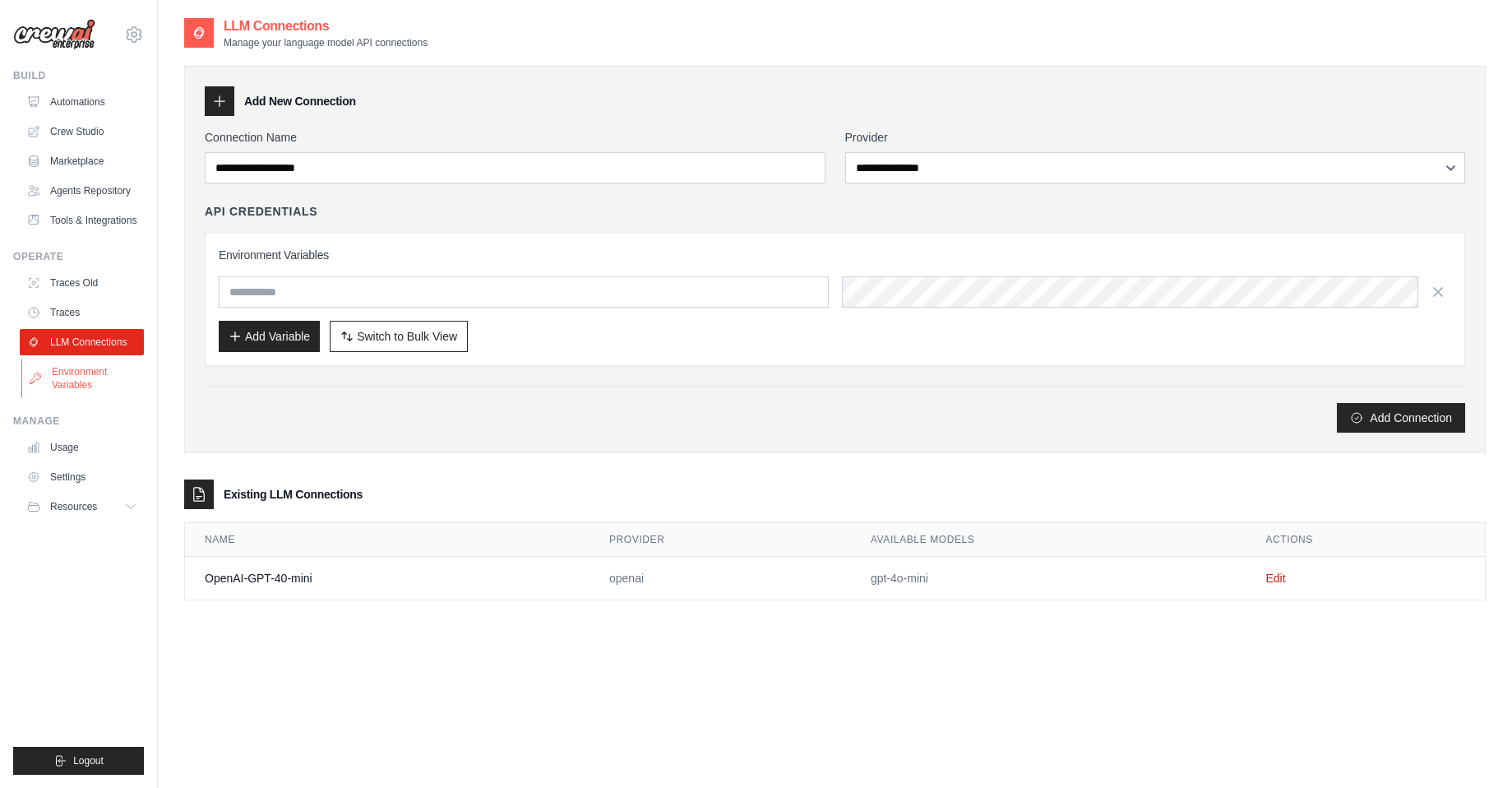
click at [89, 377] on link "Environment Variables" at bounding box center [84, 377] width 124 height 39
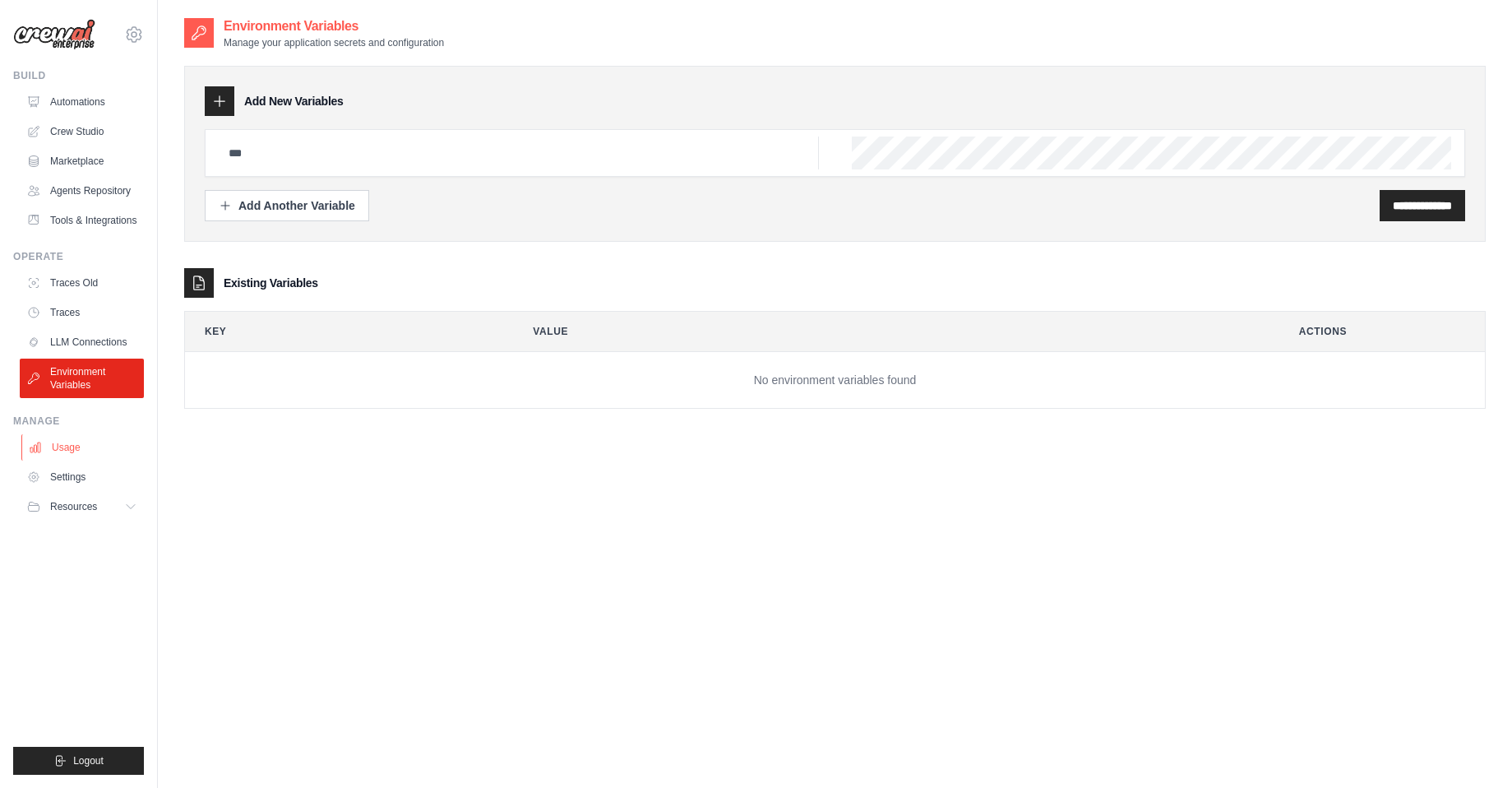
click at [71, 448] on link "Usage" at bounding box center [84, 447] width 124 height 26
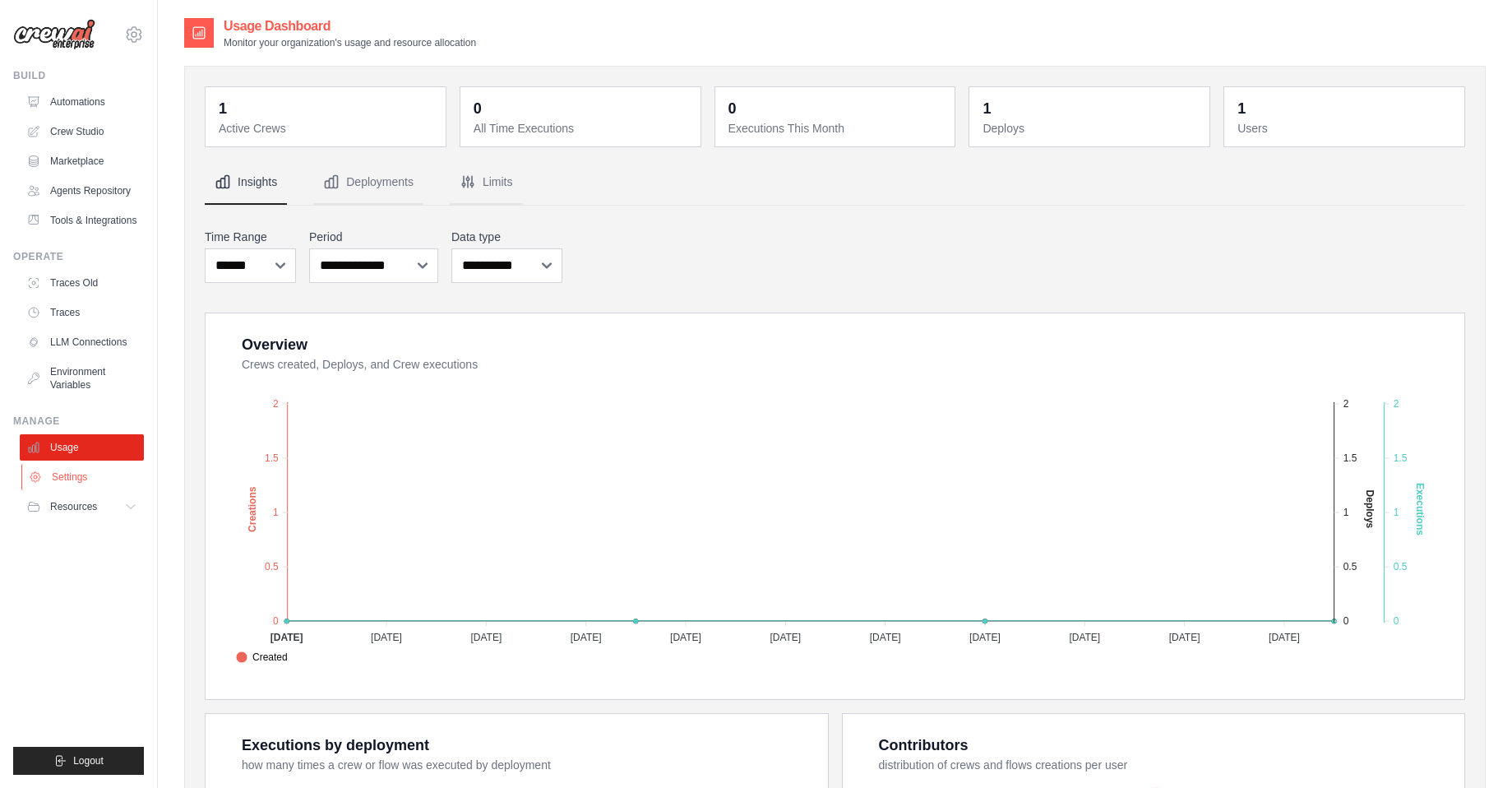
click at [67, 480] on link "Settings" at bounding box center [84, 476] width 124 height 26
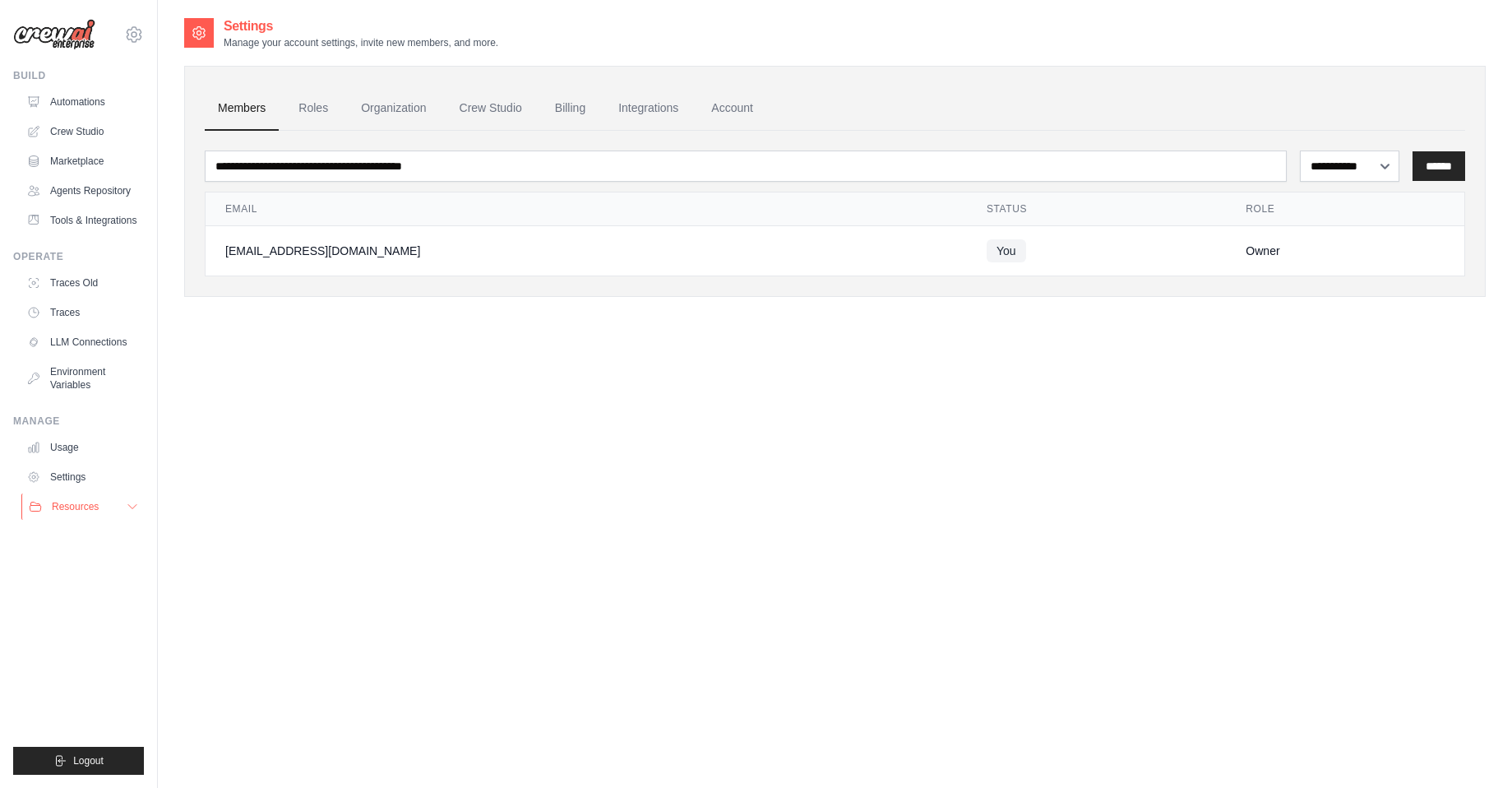
click at [71, 505] on span "Resources" at bounding box center [75, 506] width 47 height 13
click at [90, 99] on link "Automations" at bounding box center [84, 102] width 124 height 26
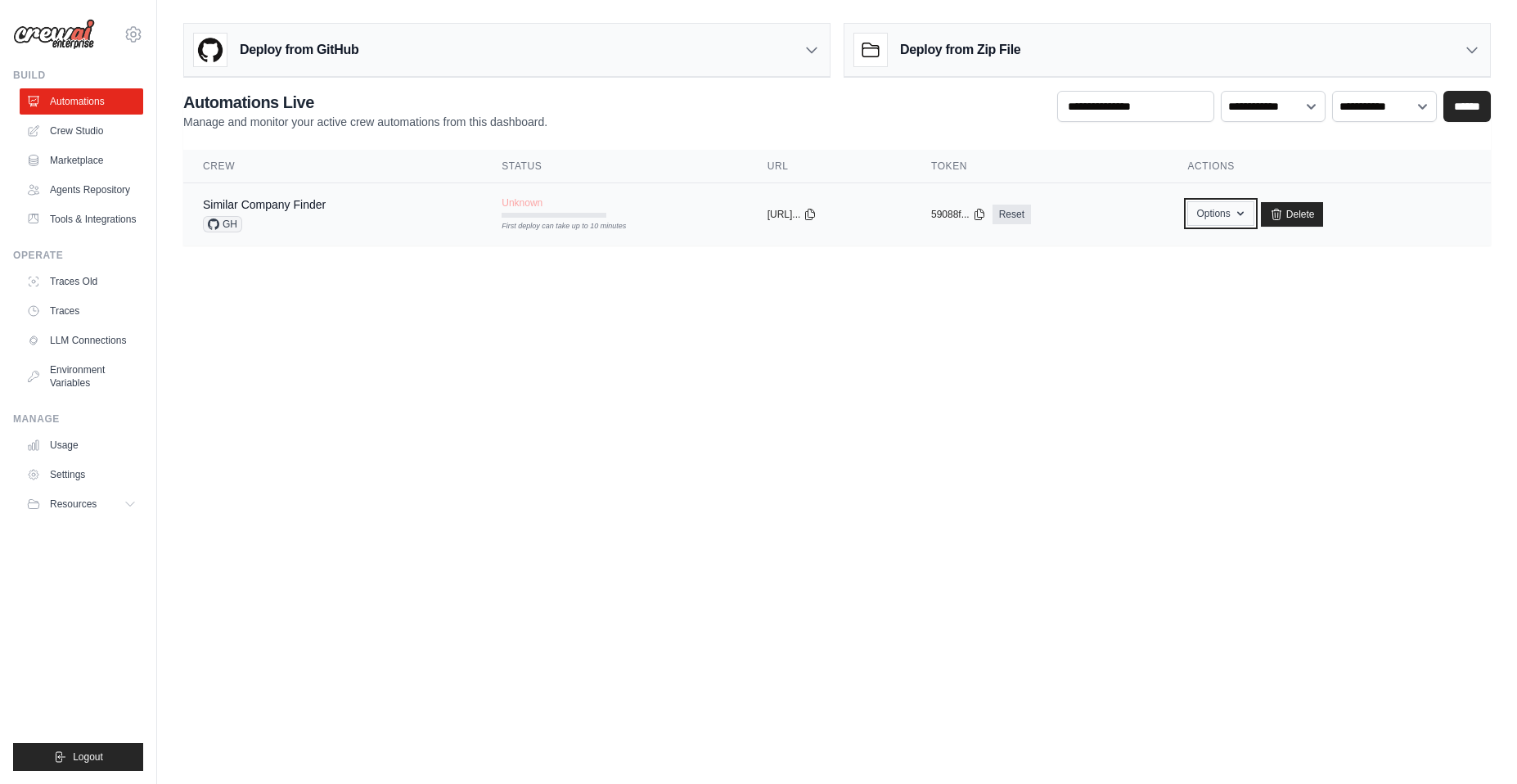
click at [1247, 211] on icon "button" at bounding box center [1240, 213] width 13 height 13
click at [768, 213] on div "copied" at bounding box center [785, 208] width 35 height 20
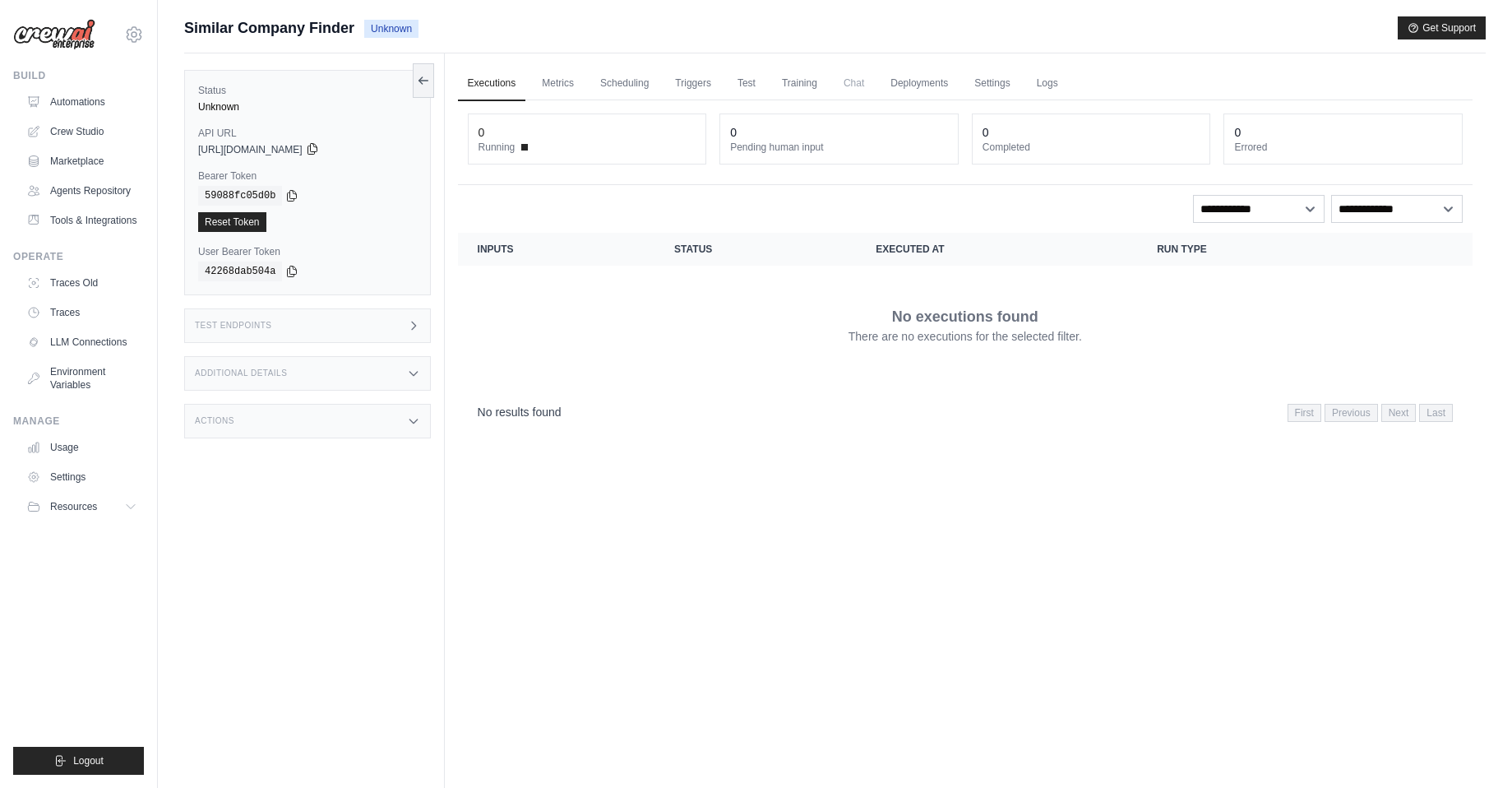
click at [316, 154] on icon at bounding box center [312, 149] width 9 height 11
click at [80, 125] on link "Crew Studio" at bounding box center [84, 131] width 124 height 26
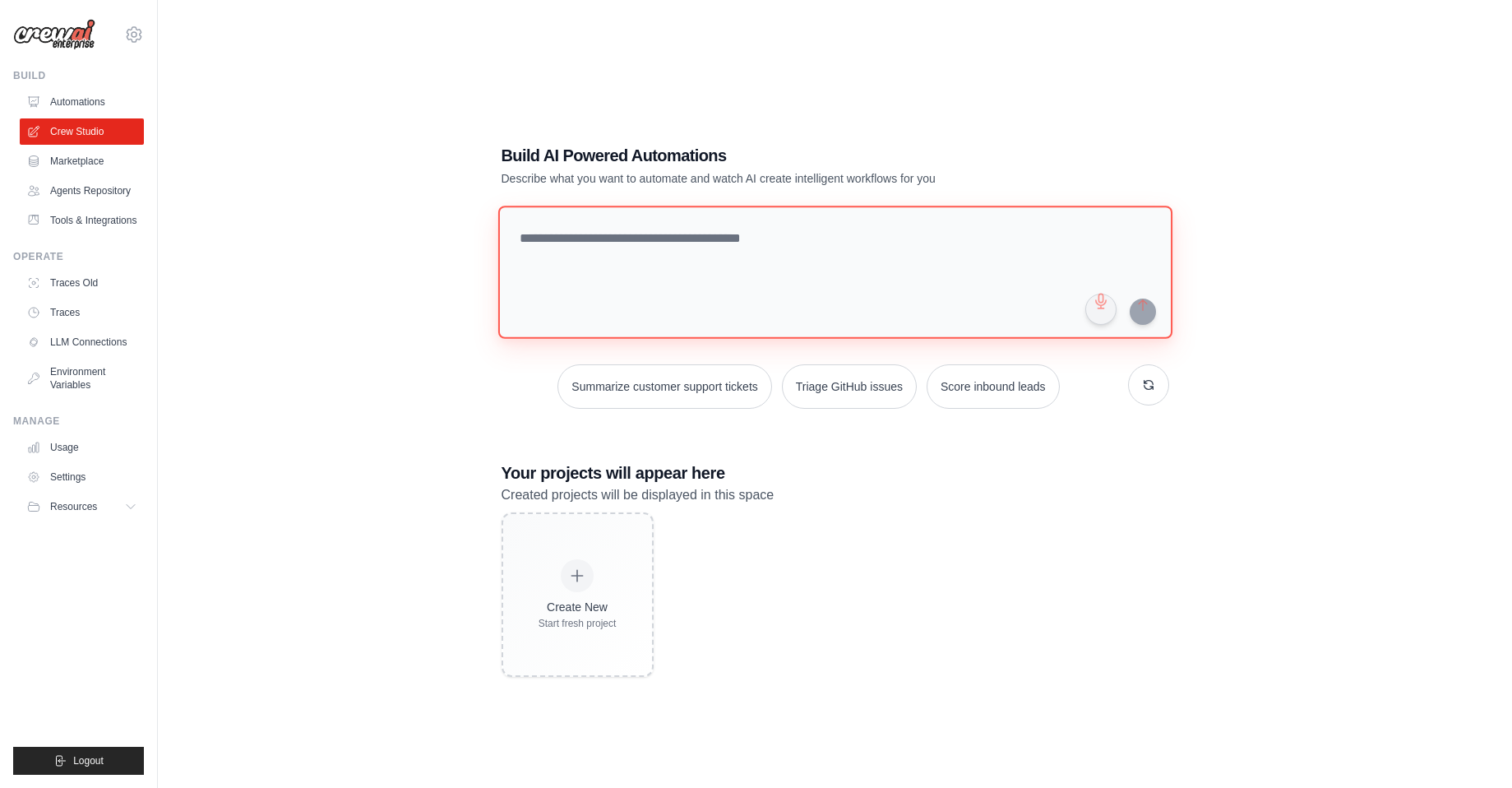
click at [582, 248] on textarea at bounding box center [834, 272] width 674 height 134
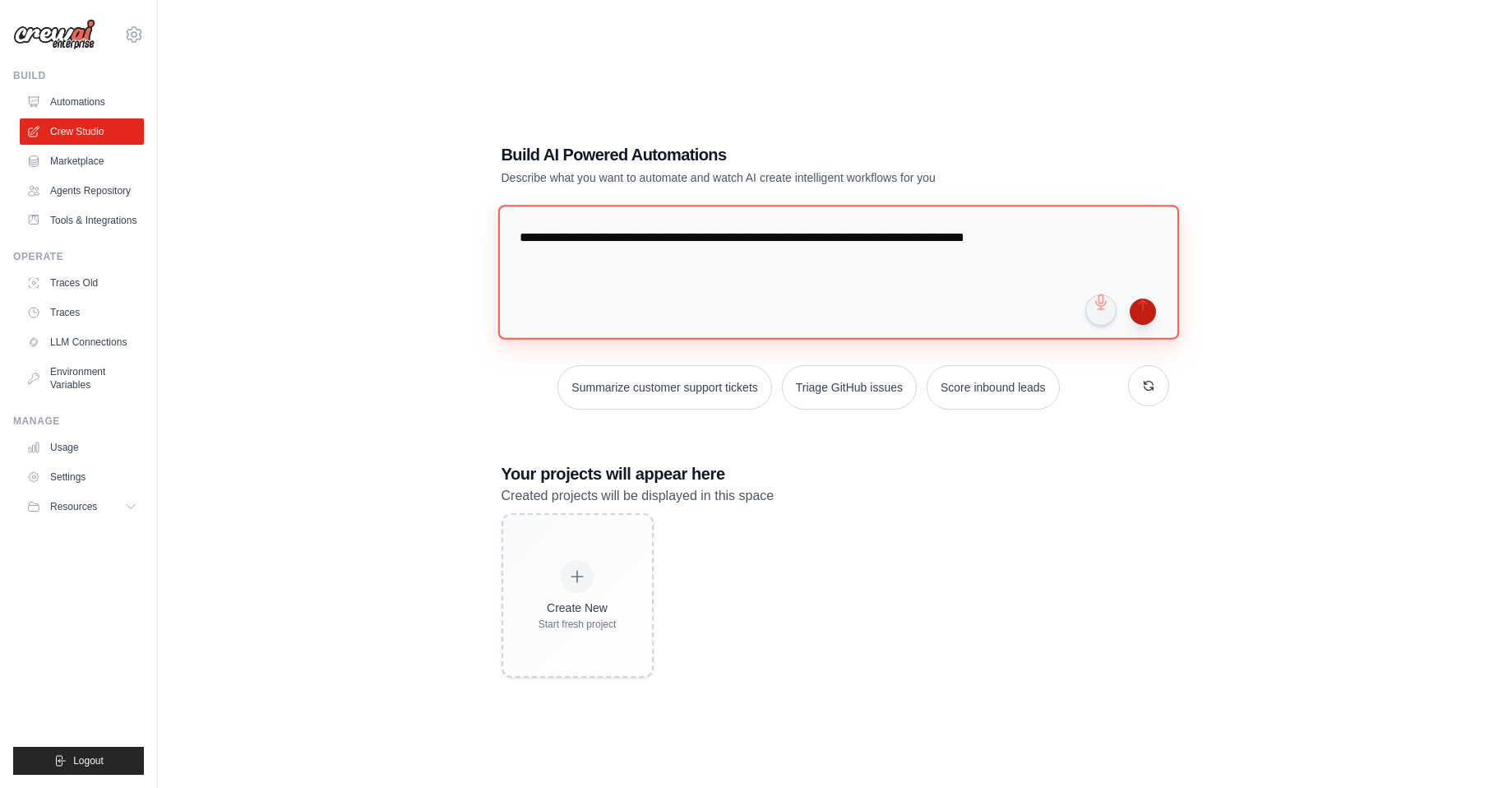
type textarea "**********"
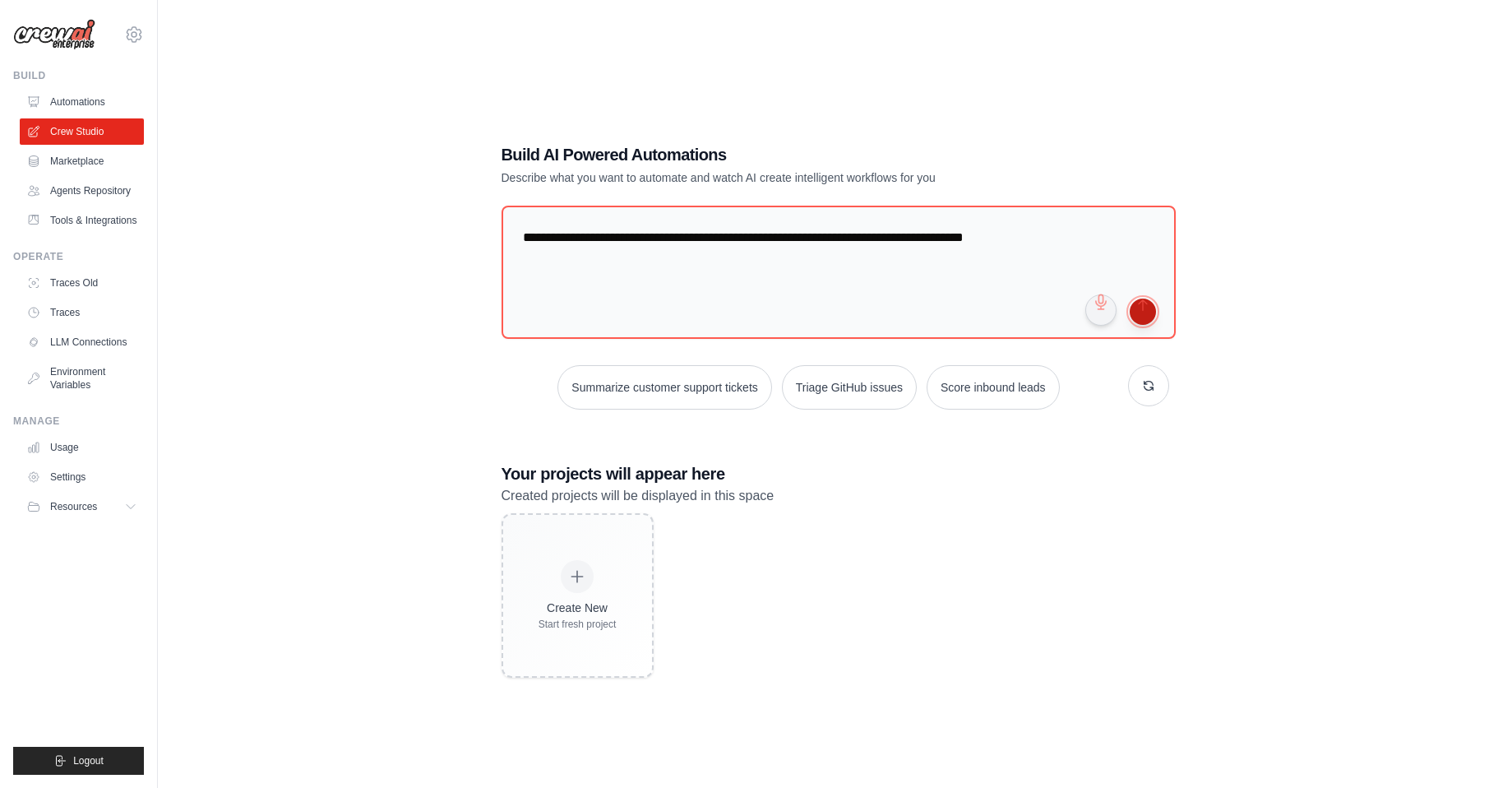
click at [1145, 312] on button "submit" at bounding box center [1142, 311] width 26 height 26
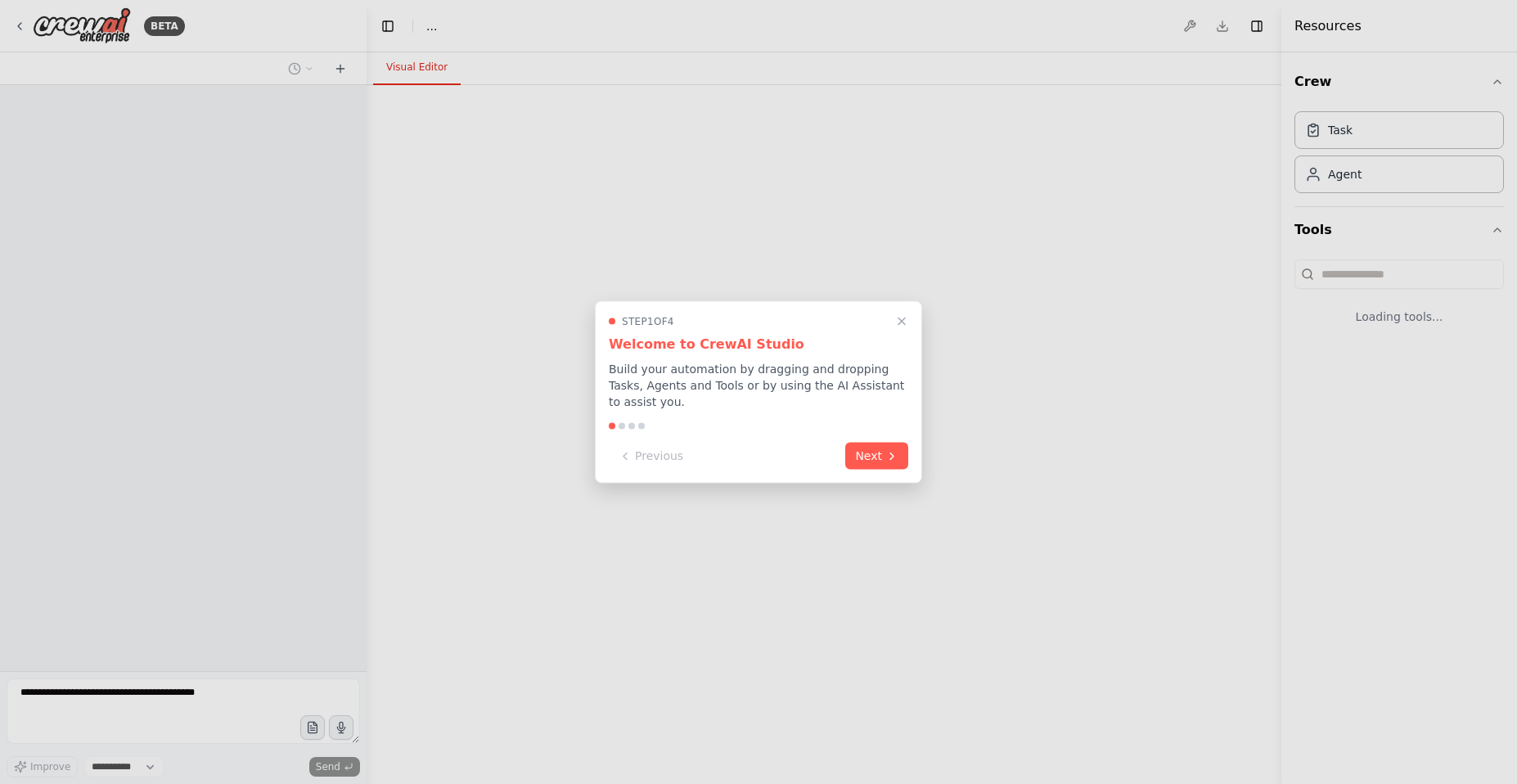
select select "****"
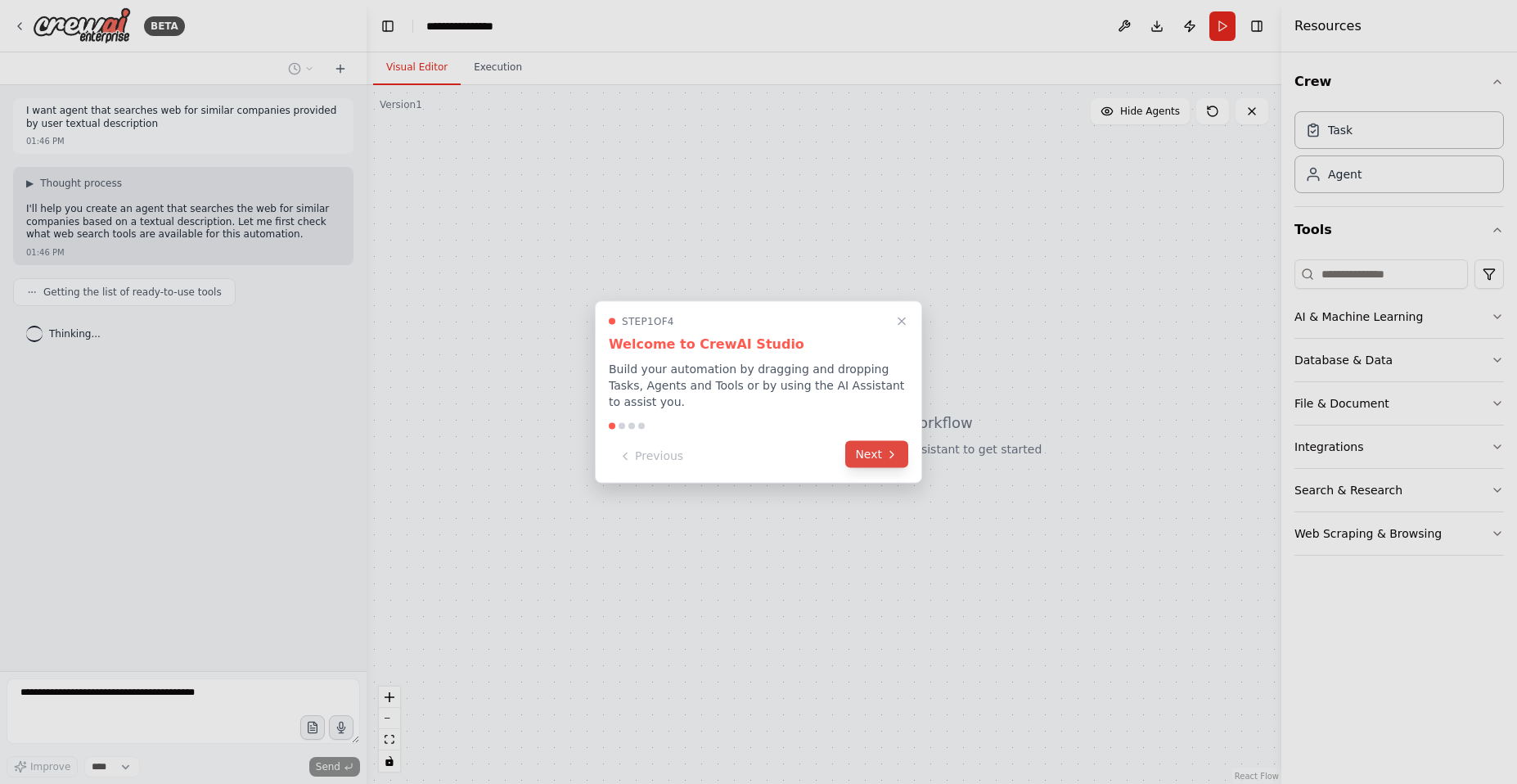
click at [879, 457] on button "Next" at bounding box center [877, 455] width 63 height 27
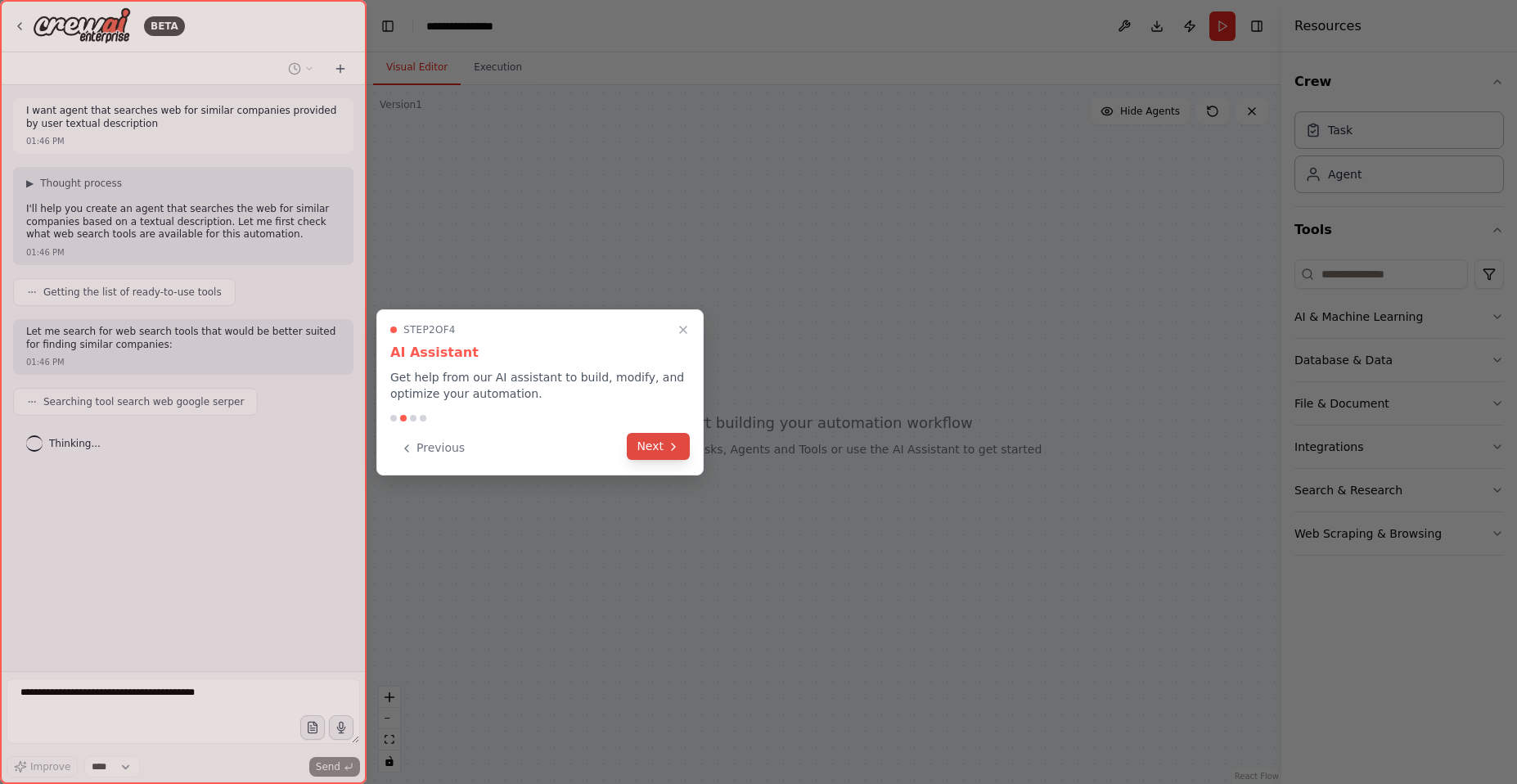
click at [671, 449] on icon at bounding box center [673, 447] width 13 height 13
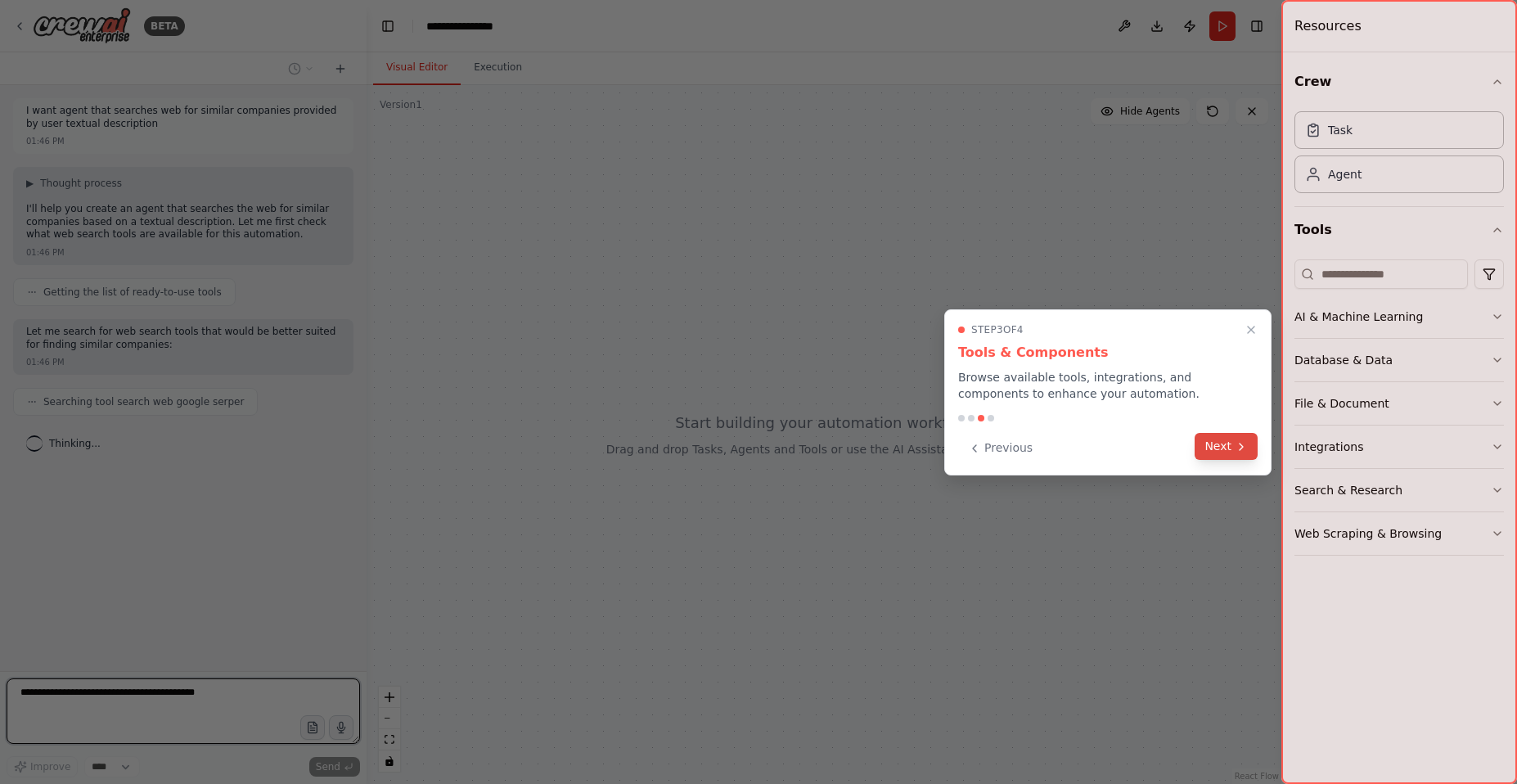
click at [1220, 446] on button "Next" at bounding box center [1227, 447] width 63 height 27
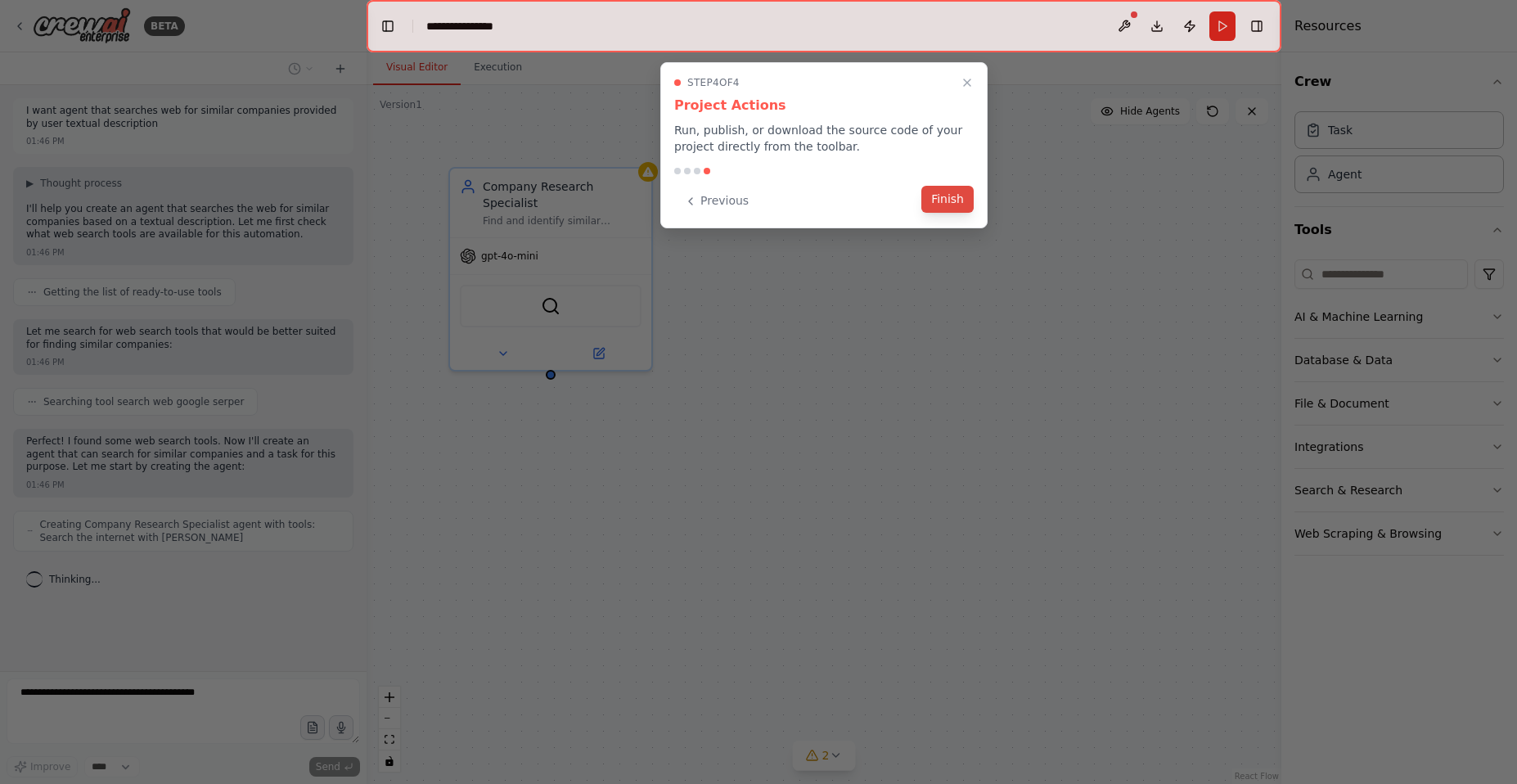
click at [950, 202] on button "Finish" at bounding box center [948, 199] width 52 height 27
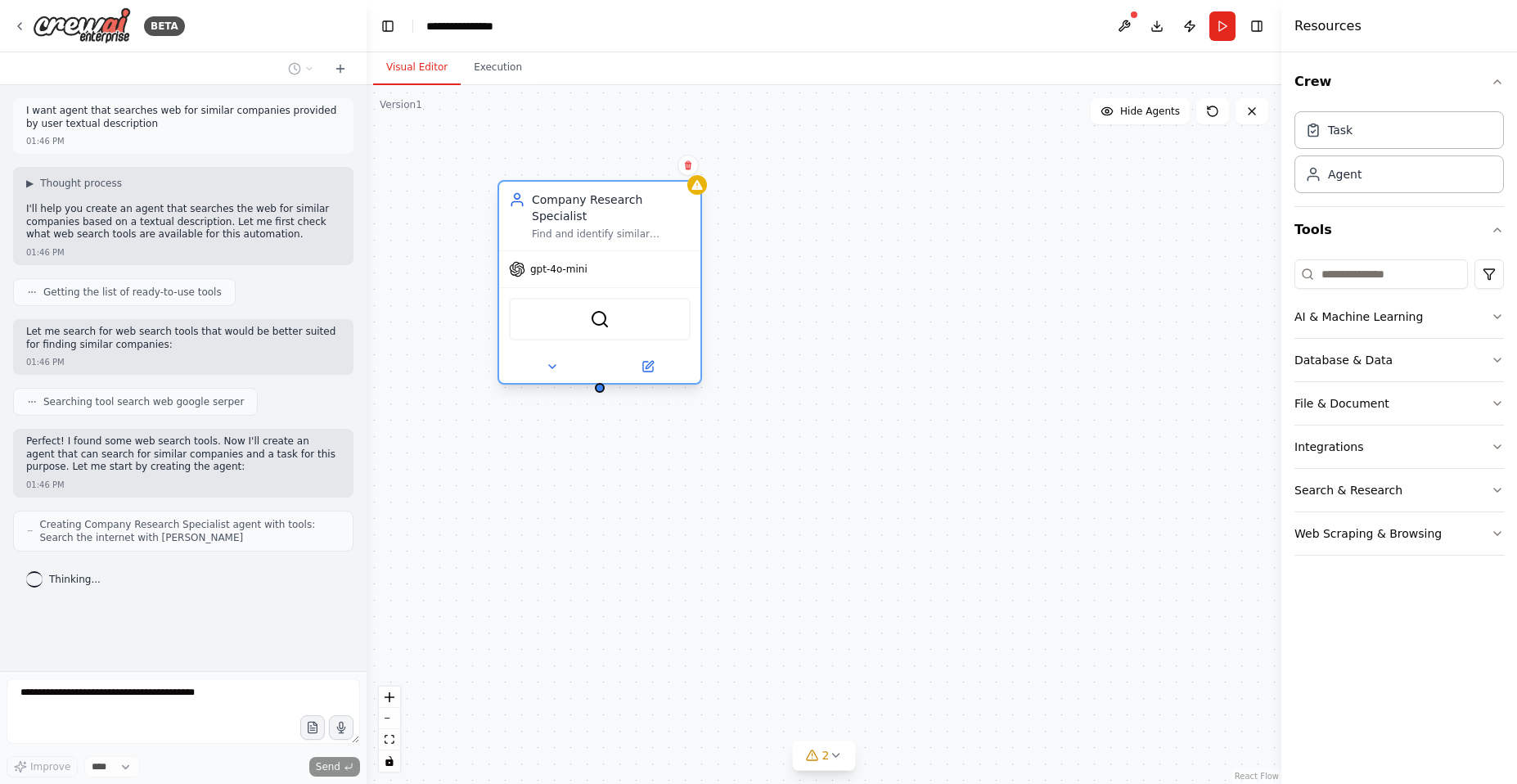
drag, startPoint x: 652, startPoint y: 251, endPoint x: 706, endPoint y: 276, distance: 59.5
click at [702, 276] on div "Company Research Specialist Find and identify similar companies based on the pr…" at bounding box center [600, 282] width 204 height 204
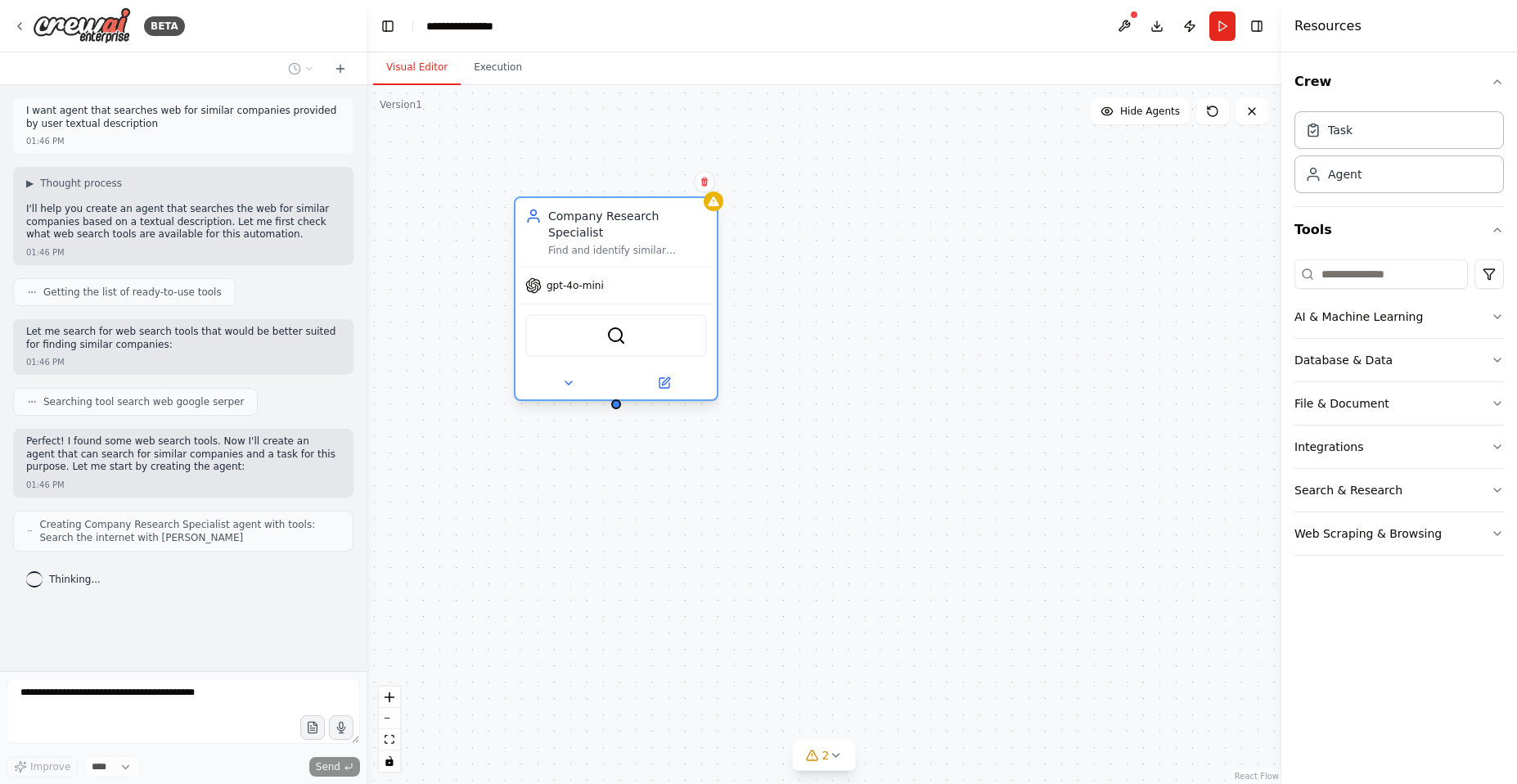
click at [706, 276] on div "gpt-4o-mini" at bounding box center [616, 286] width 202 height 36
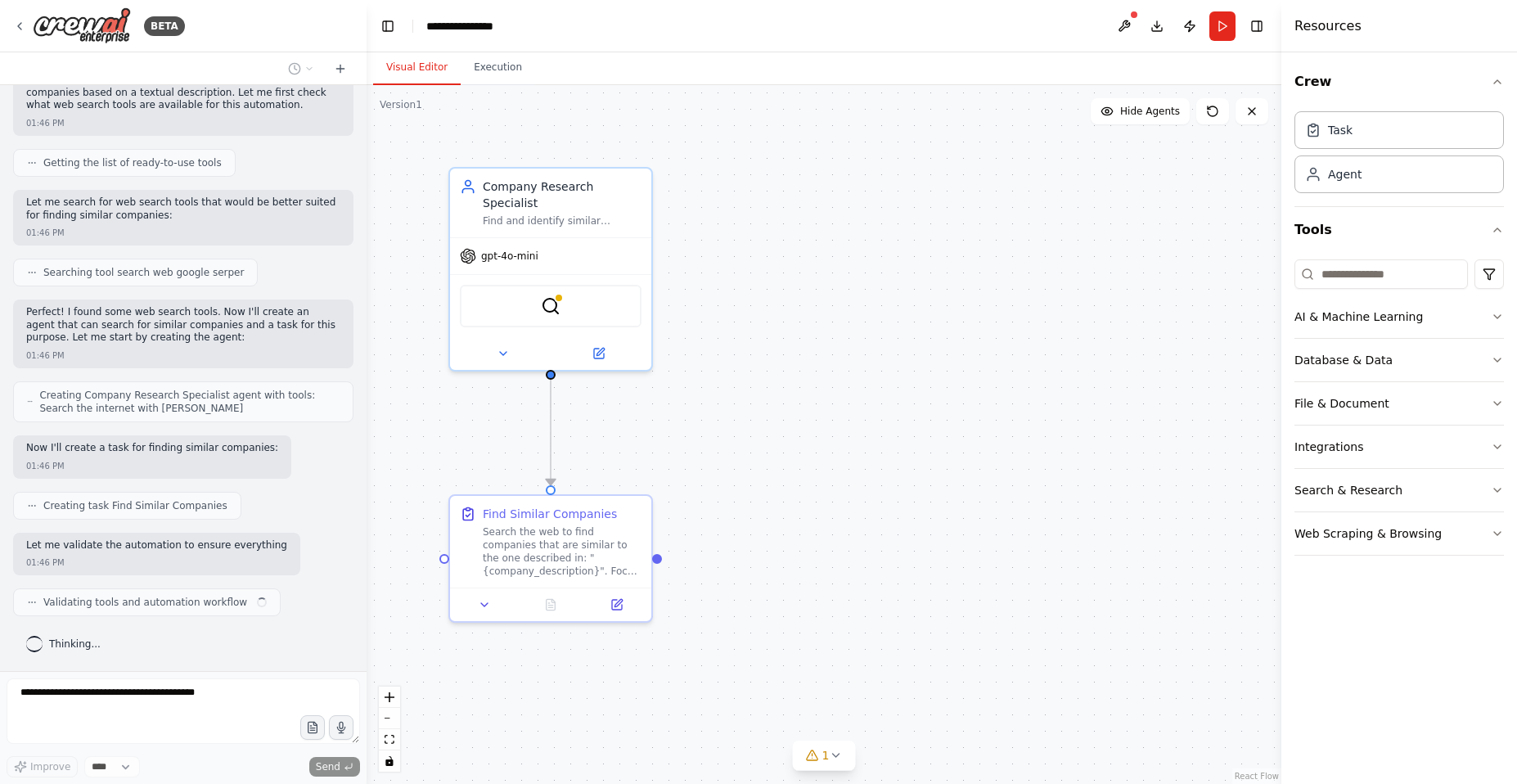
scroll to position [142, 0]
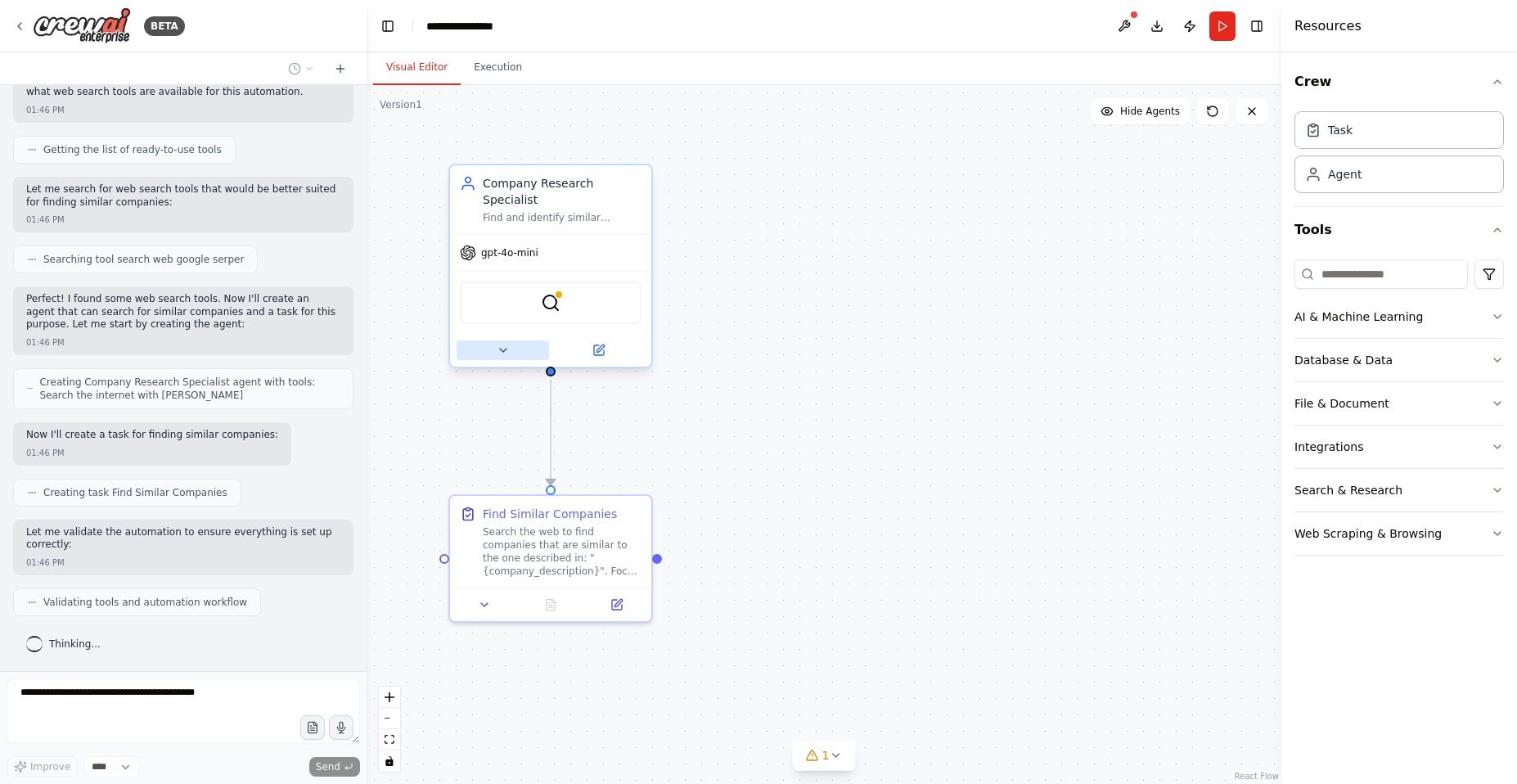
click at [503, 347] on icon at bounding box center [503, 350] width 13 height 13
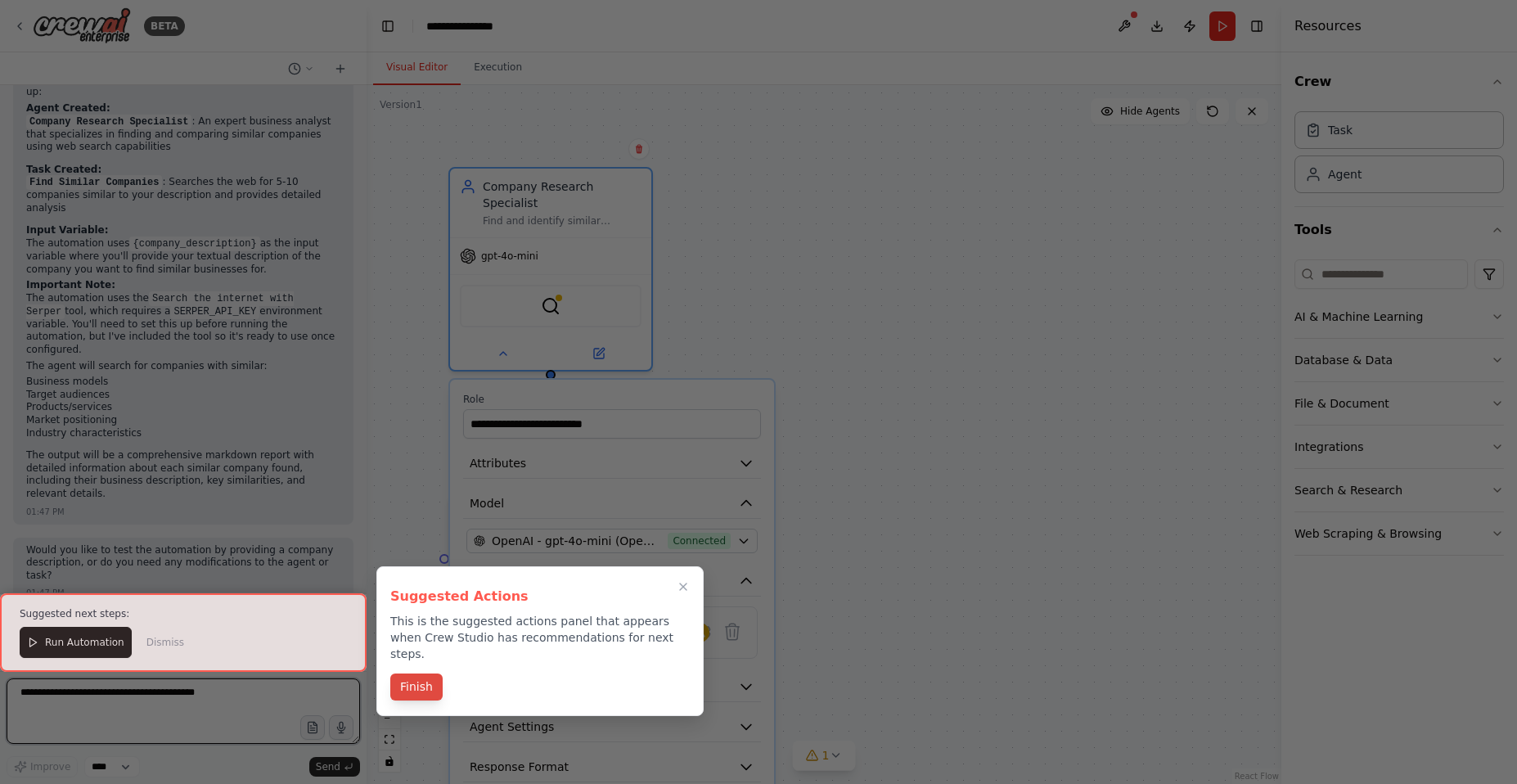
scroll to position [750, 0]
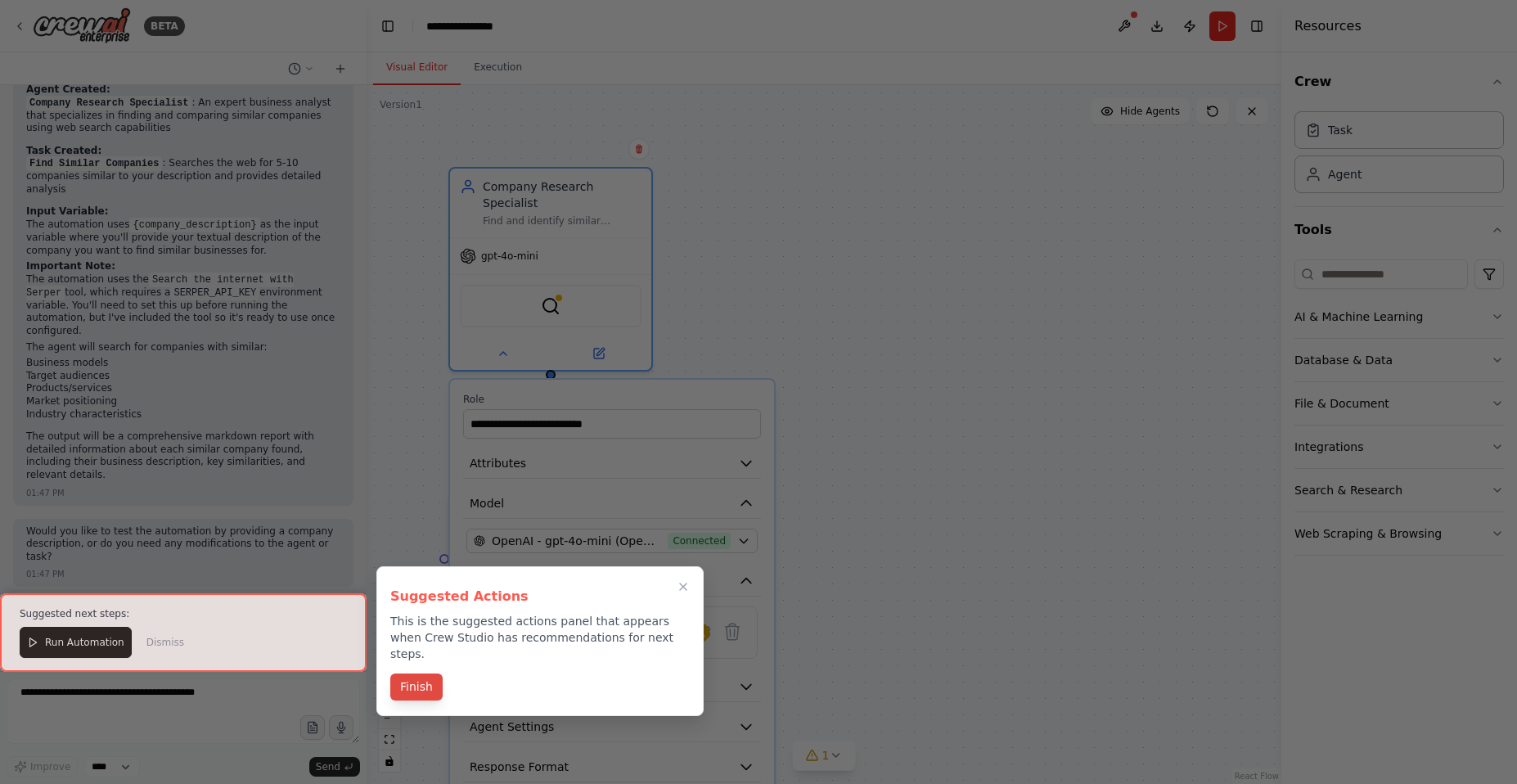
click at [416, 674] on button "Finish" at bounding box center [417, 687] width 52 height 27
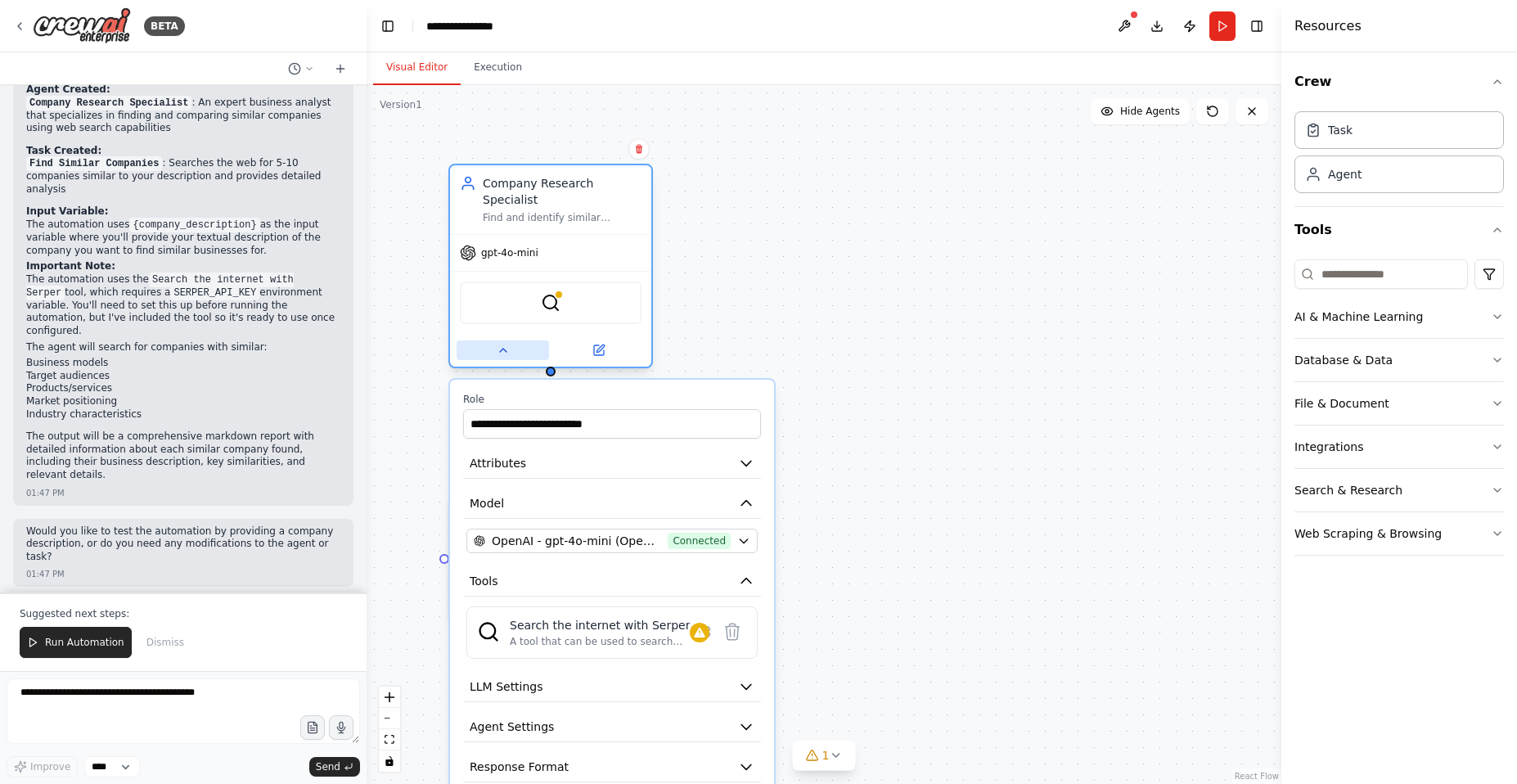
click at [501, 346] on icon at bounding box center [503, 350] width 13 height 13
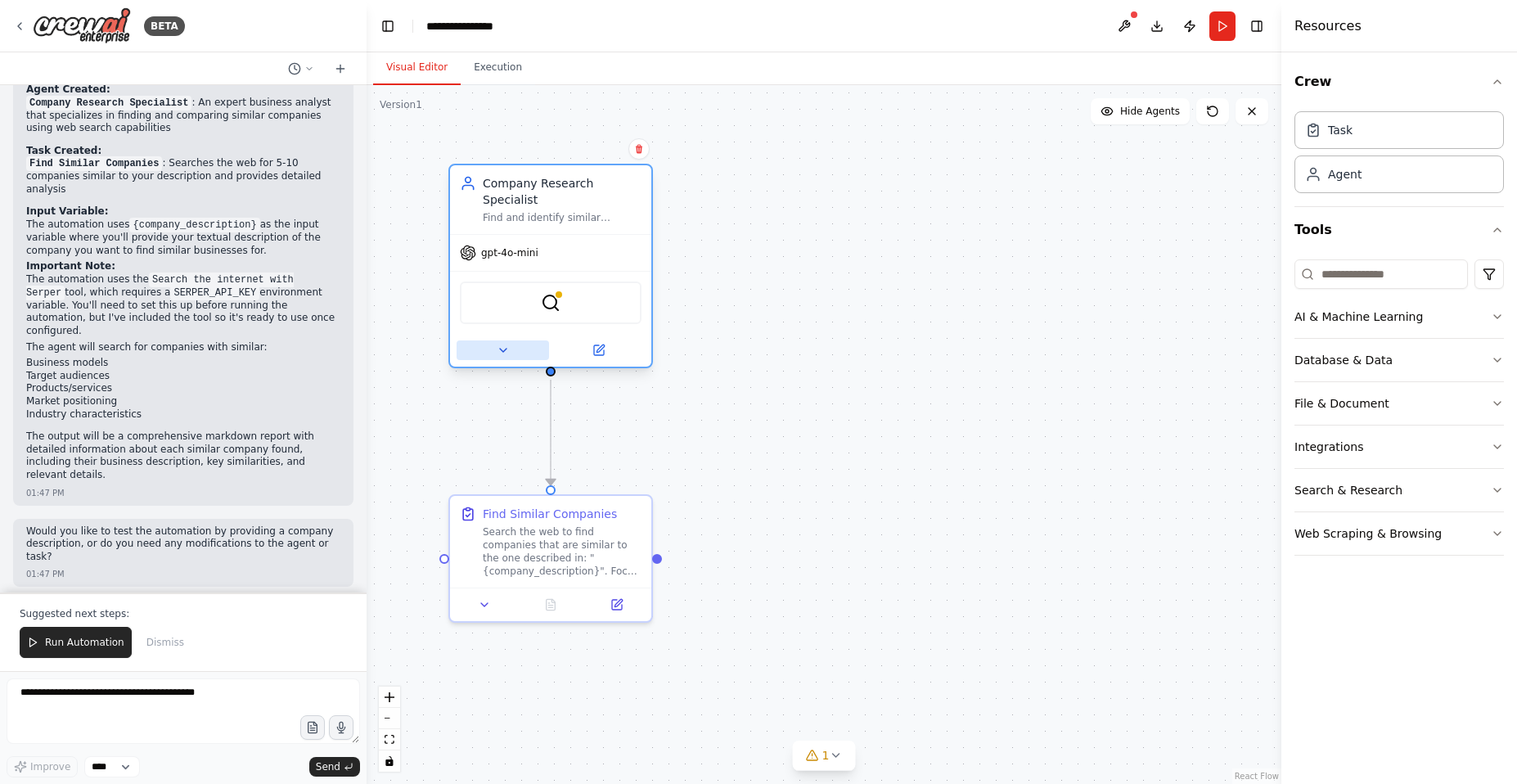
click at [501, 346] on icon at bounding box center [503, 350] width 13 height 13
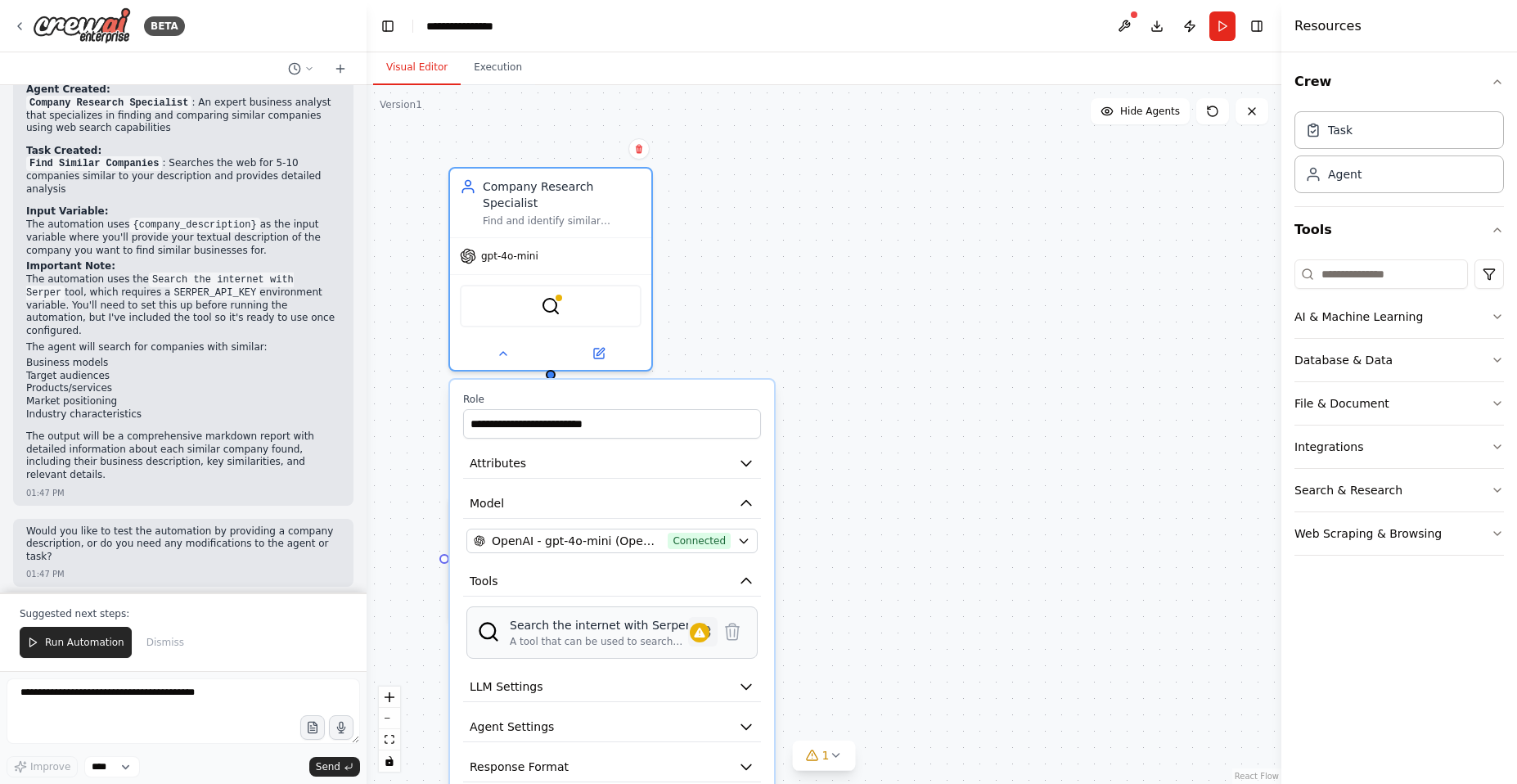
click at [703, 633] on icon at bounding box center [702, 631] width 5 height 5
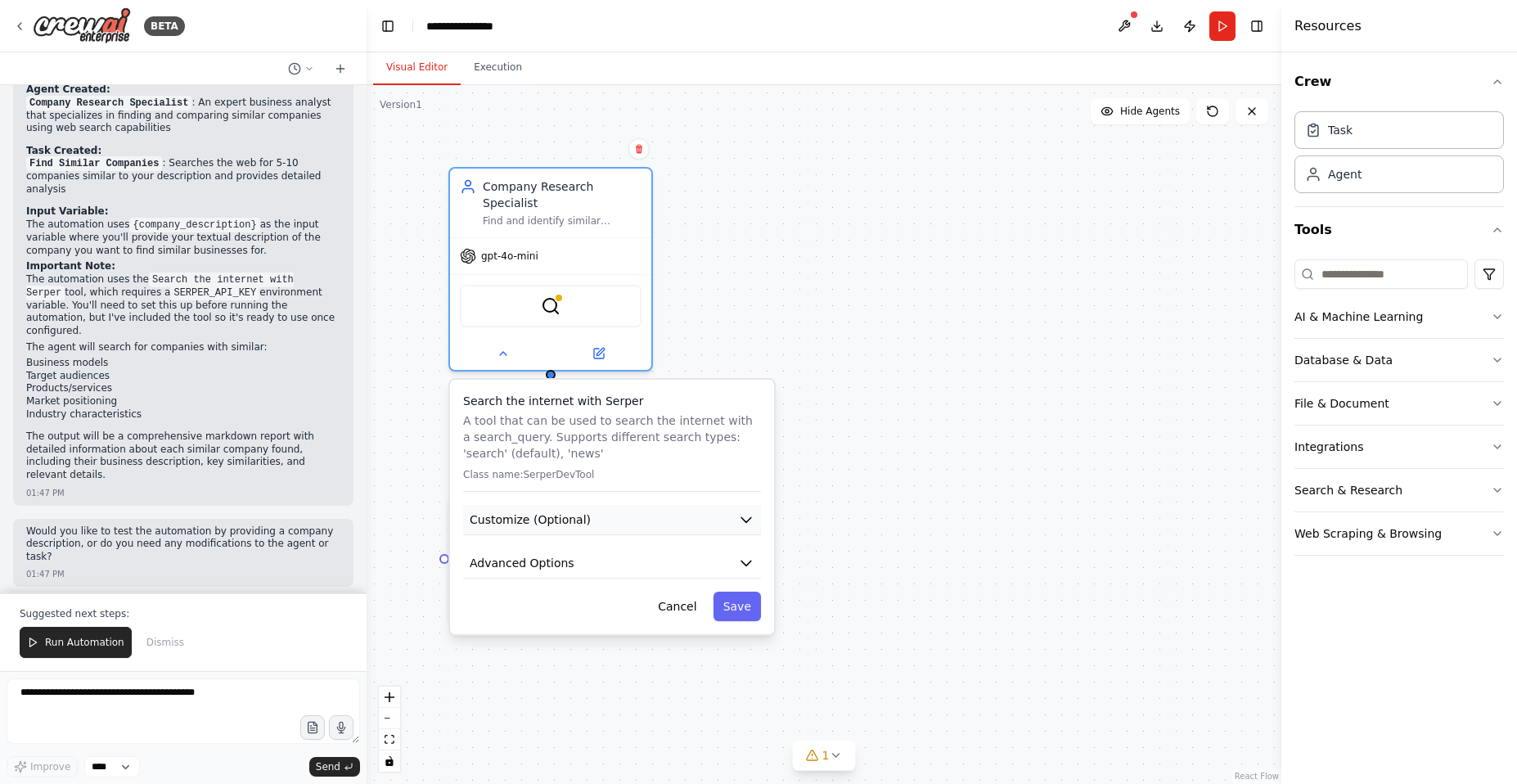
click at [721, 524] on button "Customize (Optional)" at bounding box center [612, 519] width 298 height 30
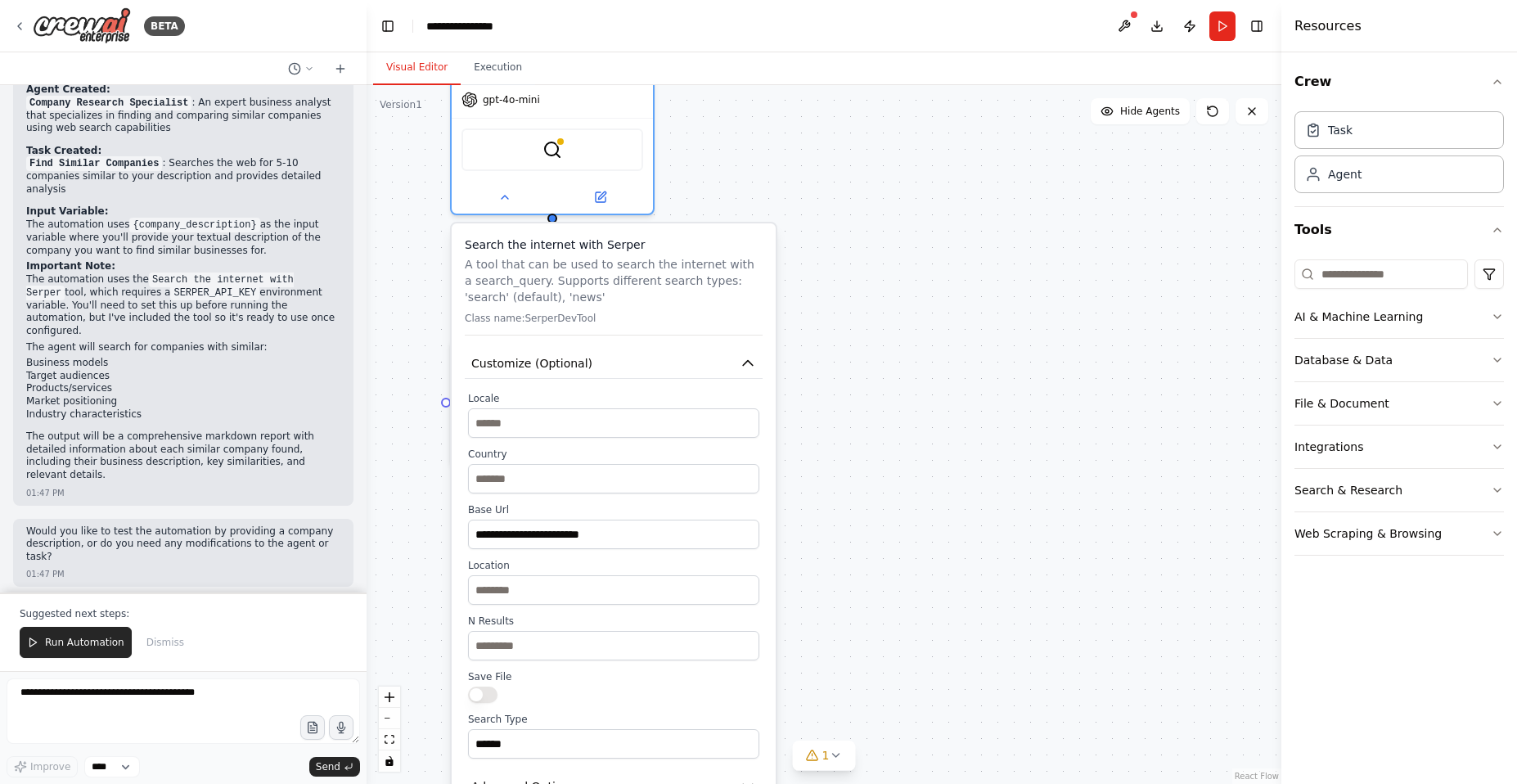
drag, startPoint x: 801, startPoint y: 541, endPoint x: 803, endPoint y: 383, distance: 158.0
click at [803, 383] on div ".deletable-edge-delete-btn { width: 20px; height: 20px; border: 0px solid #ffff…" at bounding box center [824, 434] width 915 height 699
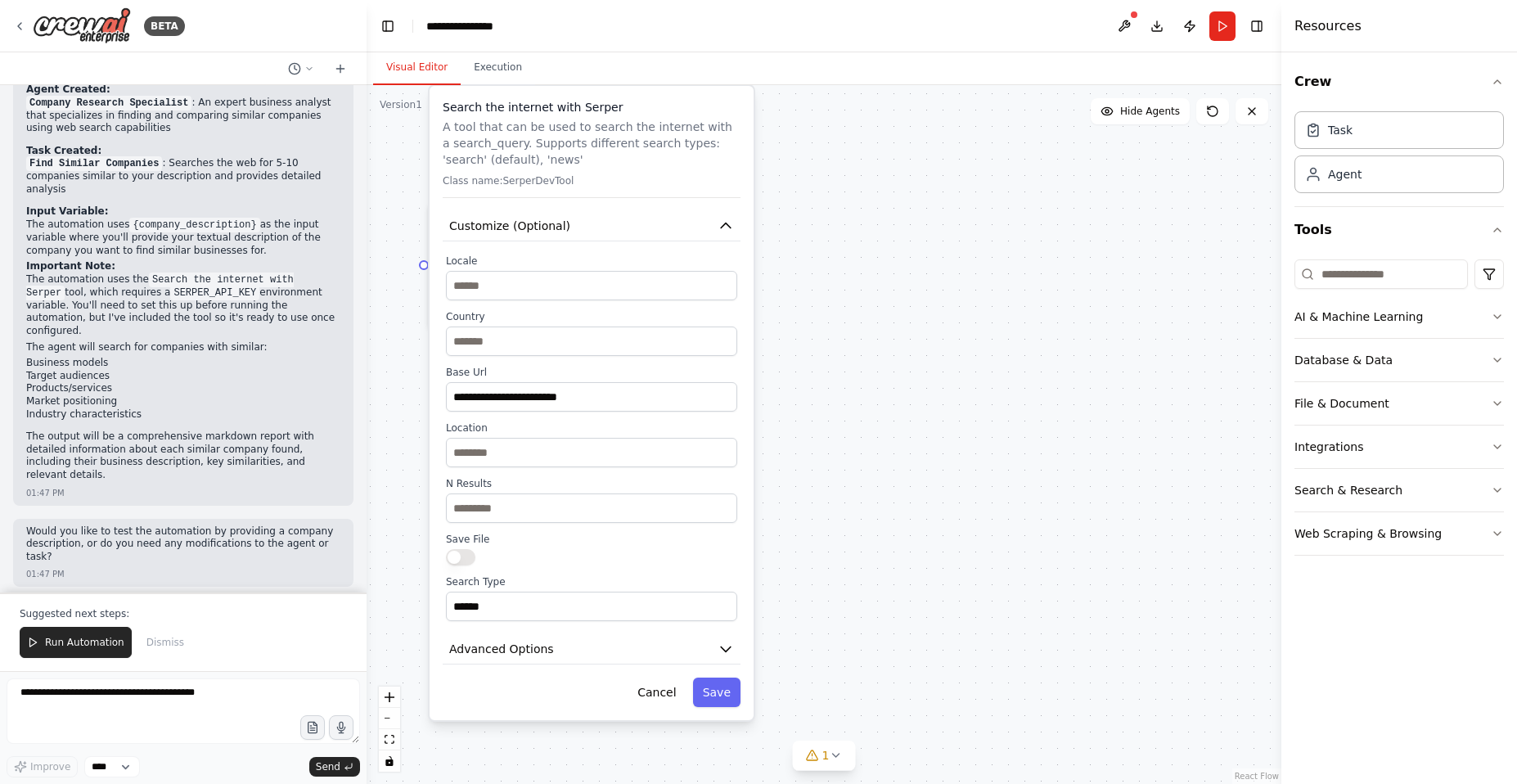
drag, startPoint x: 830, startPoint y: 530, endPoint x: 806, endPoint y: 413, distance: 119.4
click at [806, 413] on div ".deletable-edge-delete-btn { width: 20px; height: 20px; border: 0px solid #ffff…" at bounding box center [824, 434] width 915 height 699
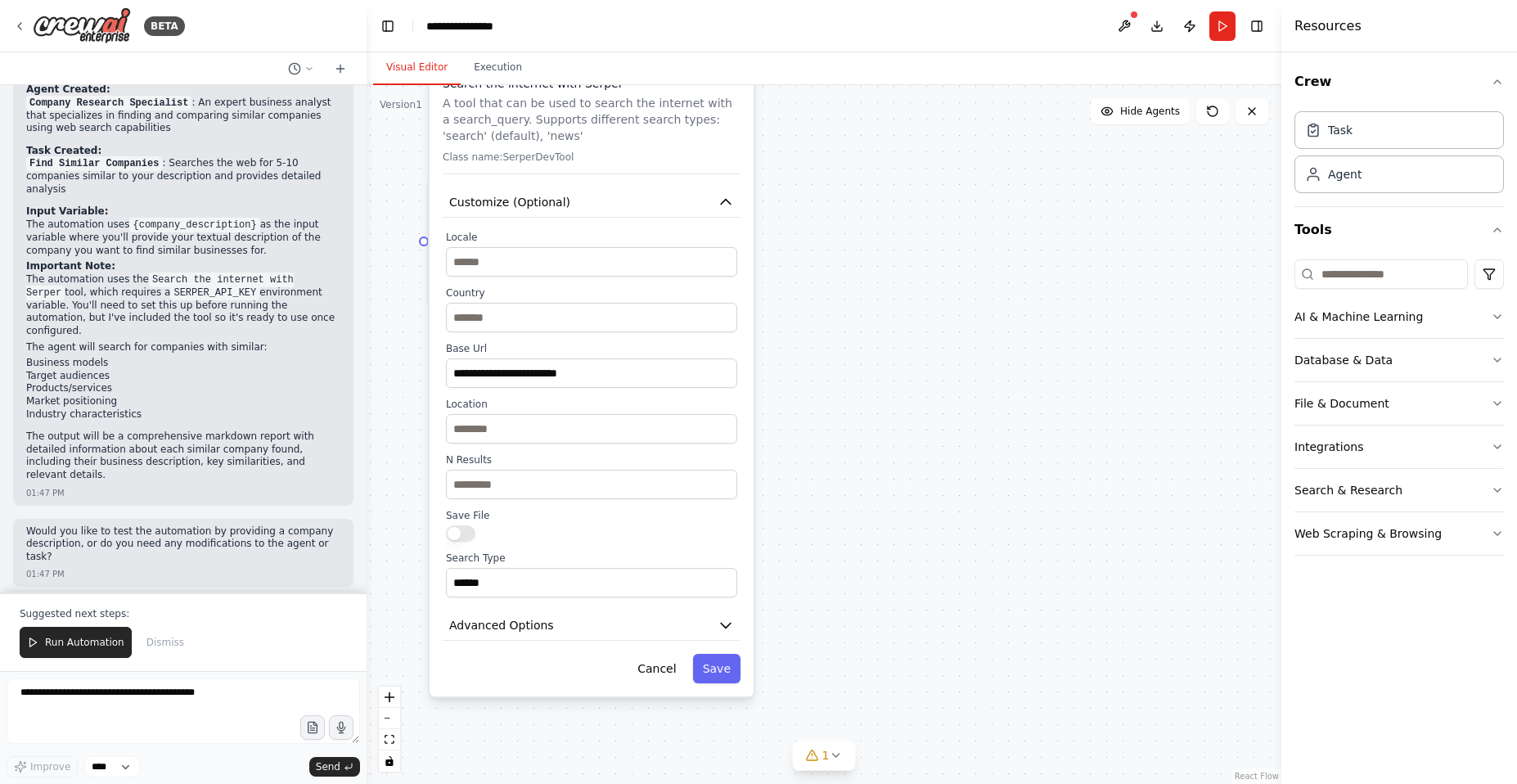
drag, startPoint x: 789, startPoint y: 470, endPoint x: 790, endPoint y: 454, distance: 16.0
click at [790, 454] on div ".deletable-edge-delete-btn { width: 20px; height: 20px; border: 0px solid #ffff…" at bounding box center [824, 434] width 915 height 699
click at [725, 624] on icon "button" at bounding box center [725, 625] width 10 height 5
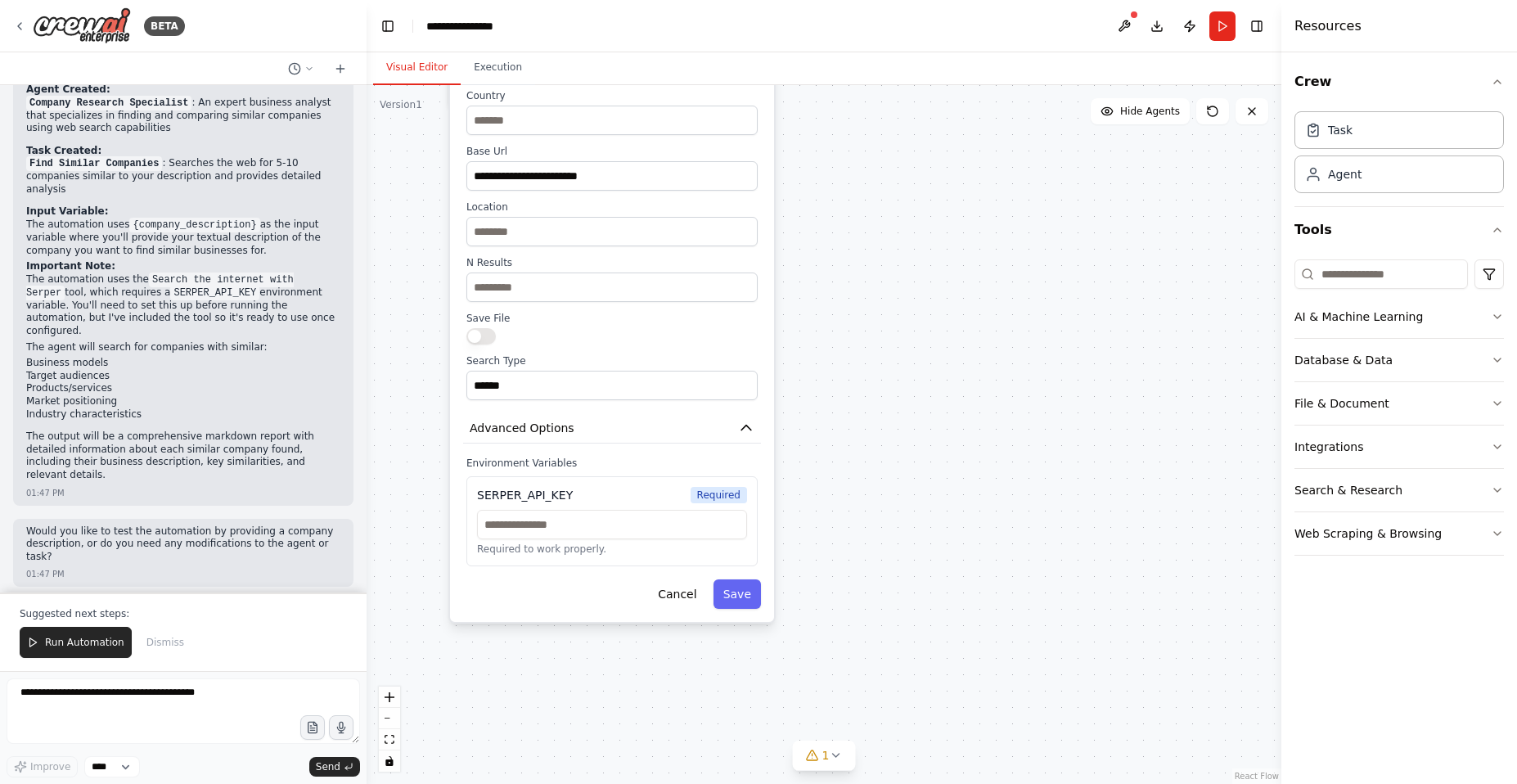
drag, startPoint x: 816, startPoint y: 520, endPoint x: 832, endPoint y: 396, distance: 125.0
click at [832, 396] on div ".deletable-edge-delete-btn { width: 20px; height: 20px; border: 0px solid #ffff…" at bounding box center [824, 434] width 915 height 699
click at [559, 497] on div "SERPER_API_KEY" at bounding box center [525, 495] width 96 height 16
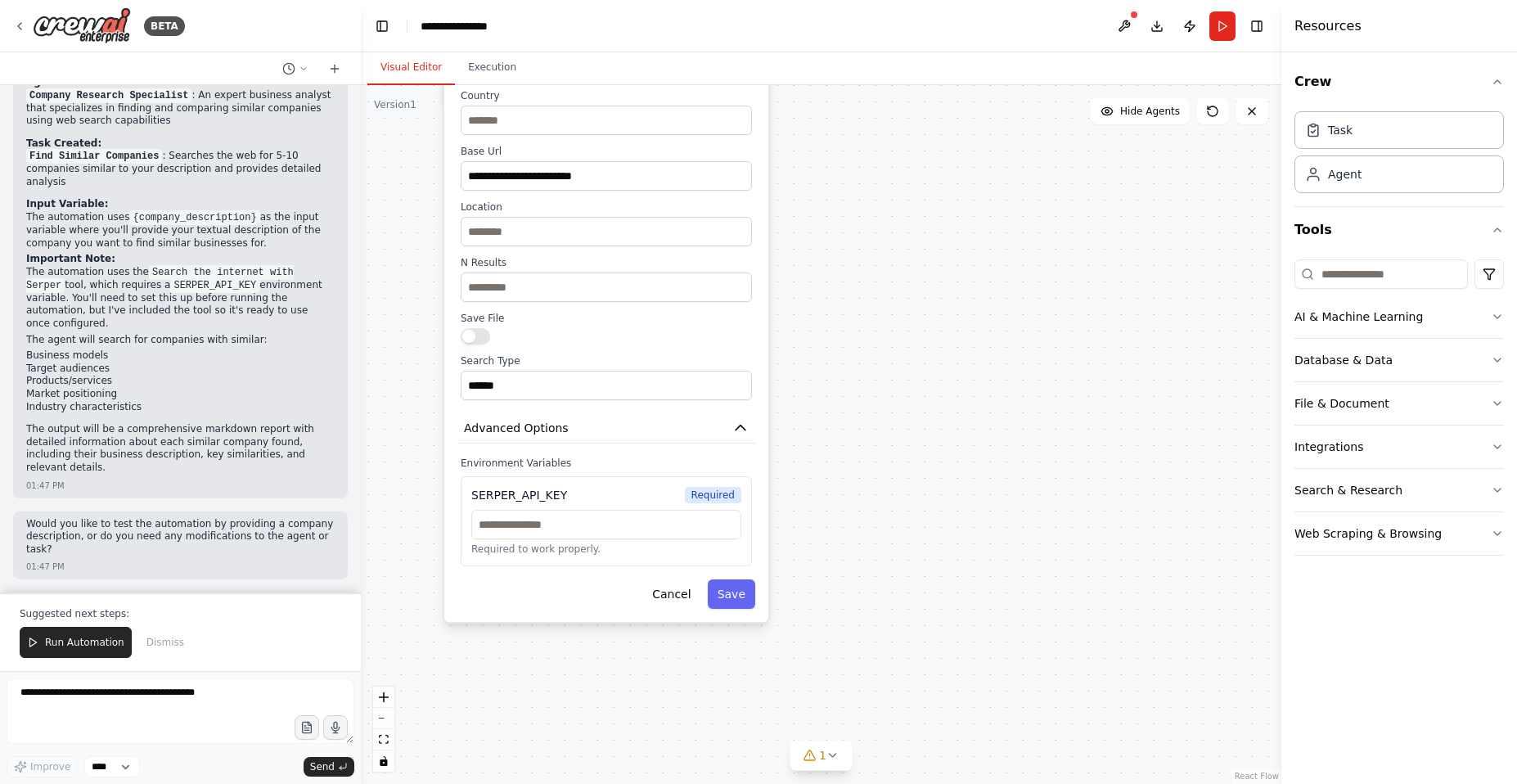
drag, startPoint x: 361, startPoint y: 459, endPoint x: 361, endPoint y: 444, distance: 15.0
click at [361, 444] on div "BETA I want agent that searches web for similar companies provided by user text…" at bounding box center [758, 392] width 1517 height 784
drag, startPoint x: 355, startPoint y: 473, endPoint x: 358, endPoint y: 434, distance: 39.1
click at [358, 435] on div "BETA I want agent that searches web for similar companies provided by user text…" at bounding box center [758, 392] width 1517 height 784
click at [199, 288] on code "SERPER_API_KEY" at bounding box center [214, 286] width 90 height 14
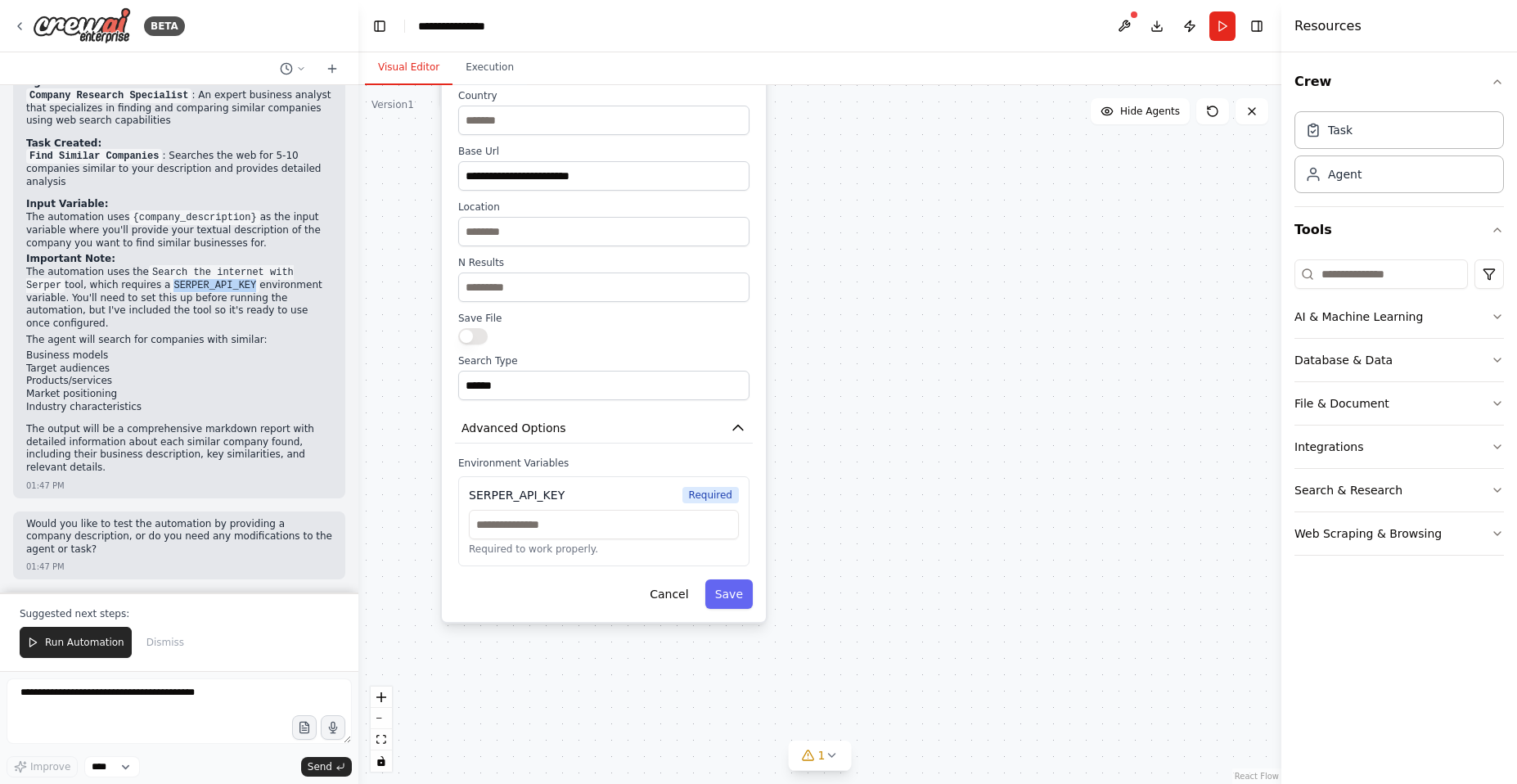
click at [199, 288] on code "SERPER_API_KEY" at bounding box center [214, 286] width 90 height 14
copy code "SERPER_API_KEY"
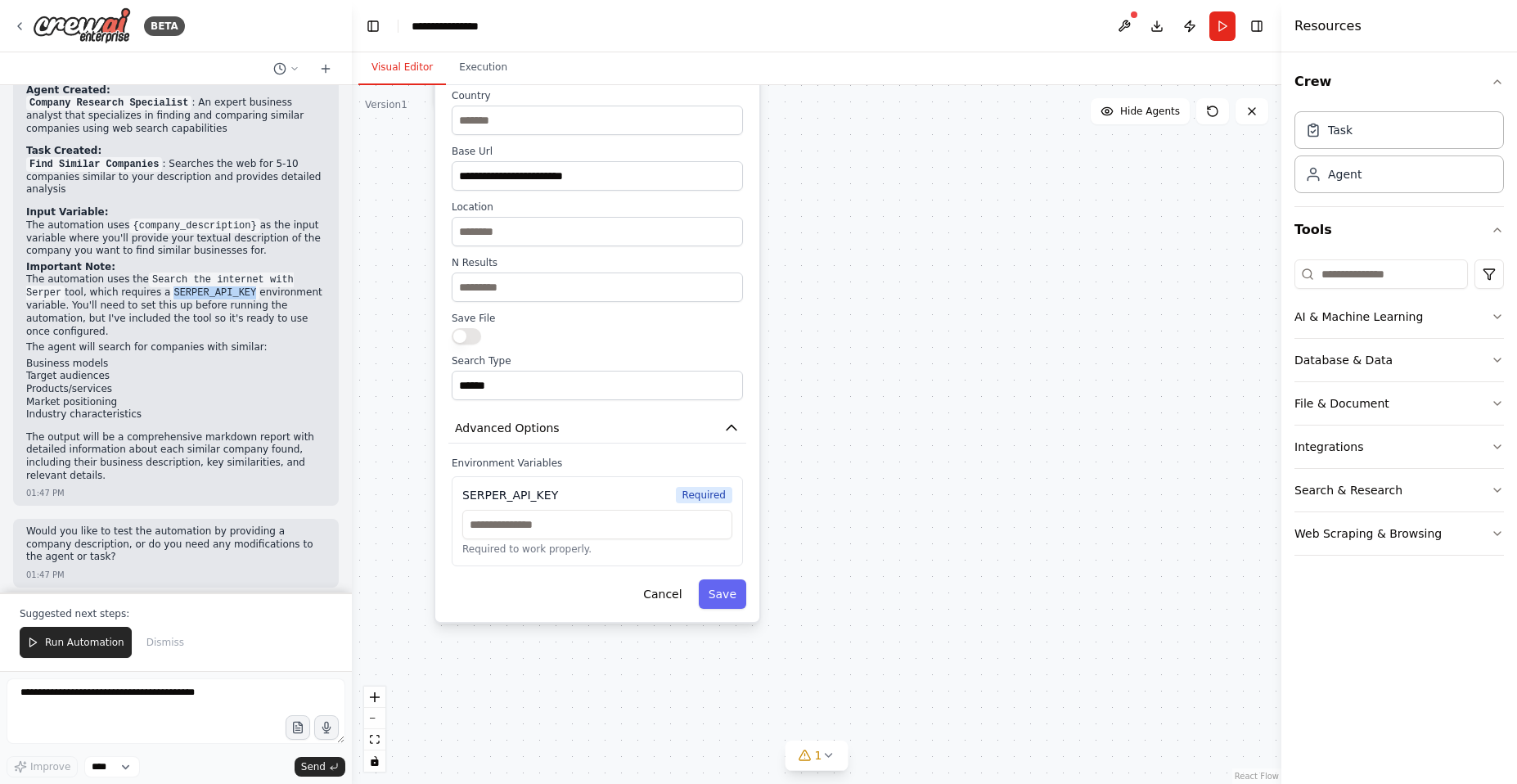
drag, startPoint x: 352, startPoint y: 485, endPoint x: 352, endPoint y: 494, distance: 9.0
click at [352, 494] on div "BETA I want agent that searches web for similar companies provided by user text…" at bounding box center [758, 392] width 1517 height 784
click at [474, 23] on div "**********" at bounding box center [454, 26] width 86 height 16
click at [1127, 26] on button at bounding box center [1124, 26] width 26 height 30
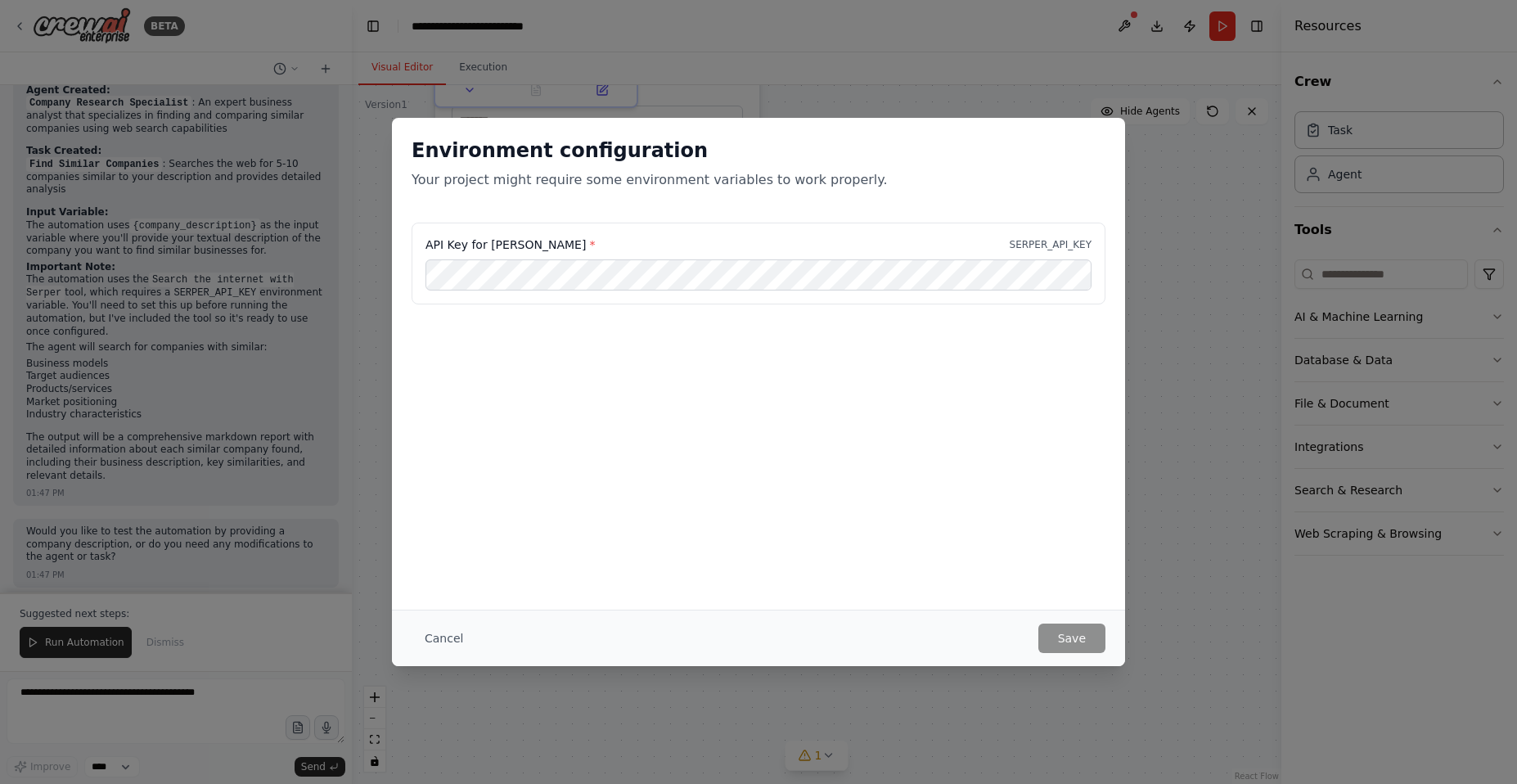
click at [589, 242] on span "*" at bounding box center [592, 244] width 5 height 13
drag, startPoint x: 498, startPoint y: 248, endPoint x: 526, endPoint y: 249, distance: 28.0
click at [526, 249] on label "API Key for Serper *" at bounding box center [509, 244] width 169 height 16
copy label "API Key for Serper"
click at [1067, 636] on button "Save" at bounding box center [1072, 638] width 67 height 30
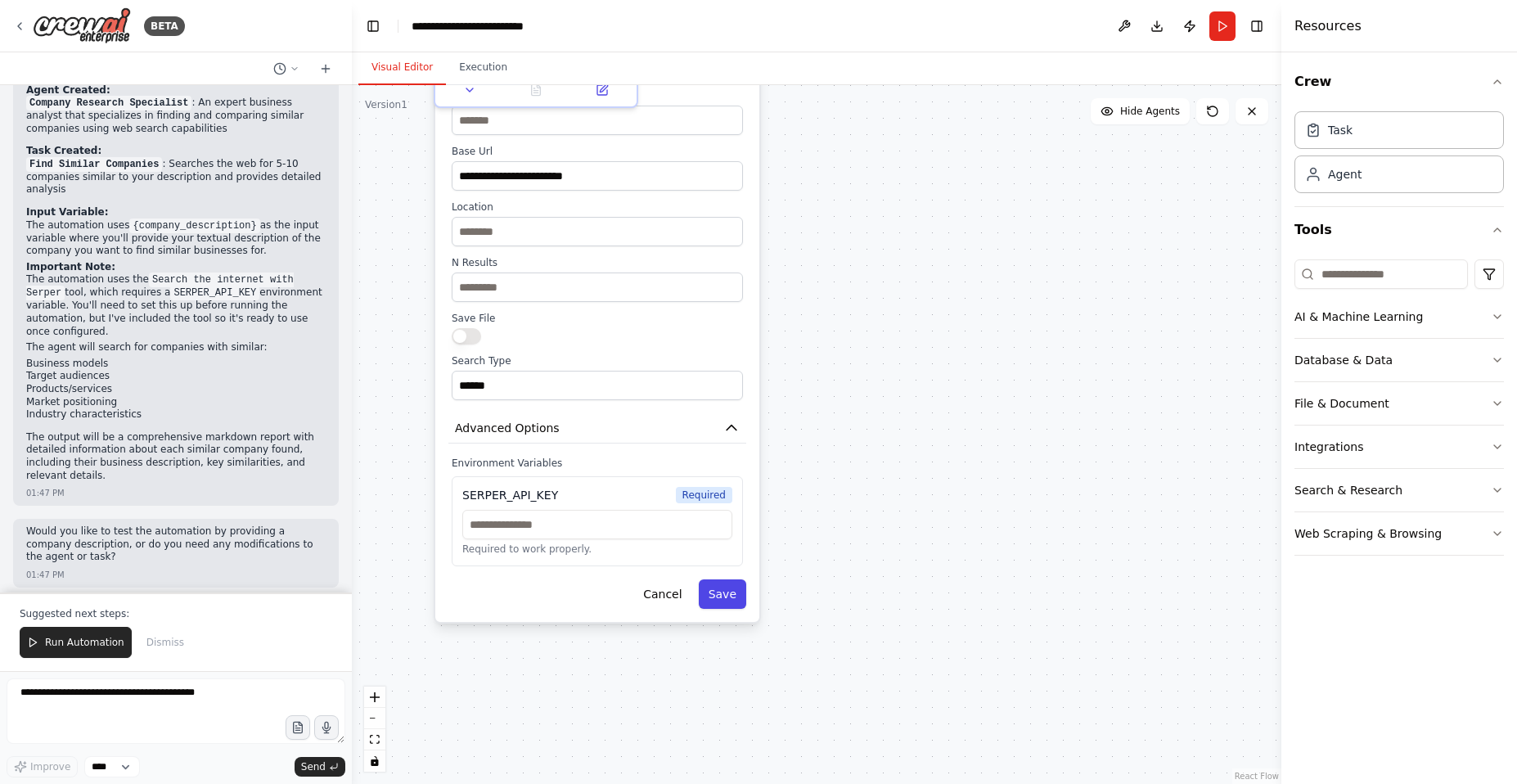
click at [722, 592] on button "Save" at bounding box center [723, 594] width 47 height 30
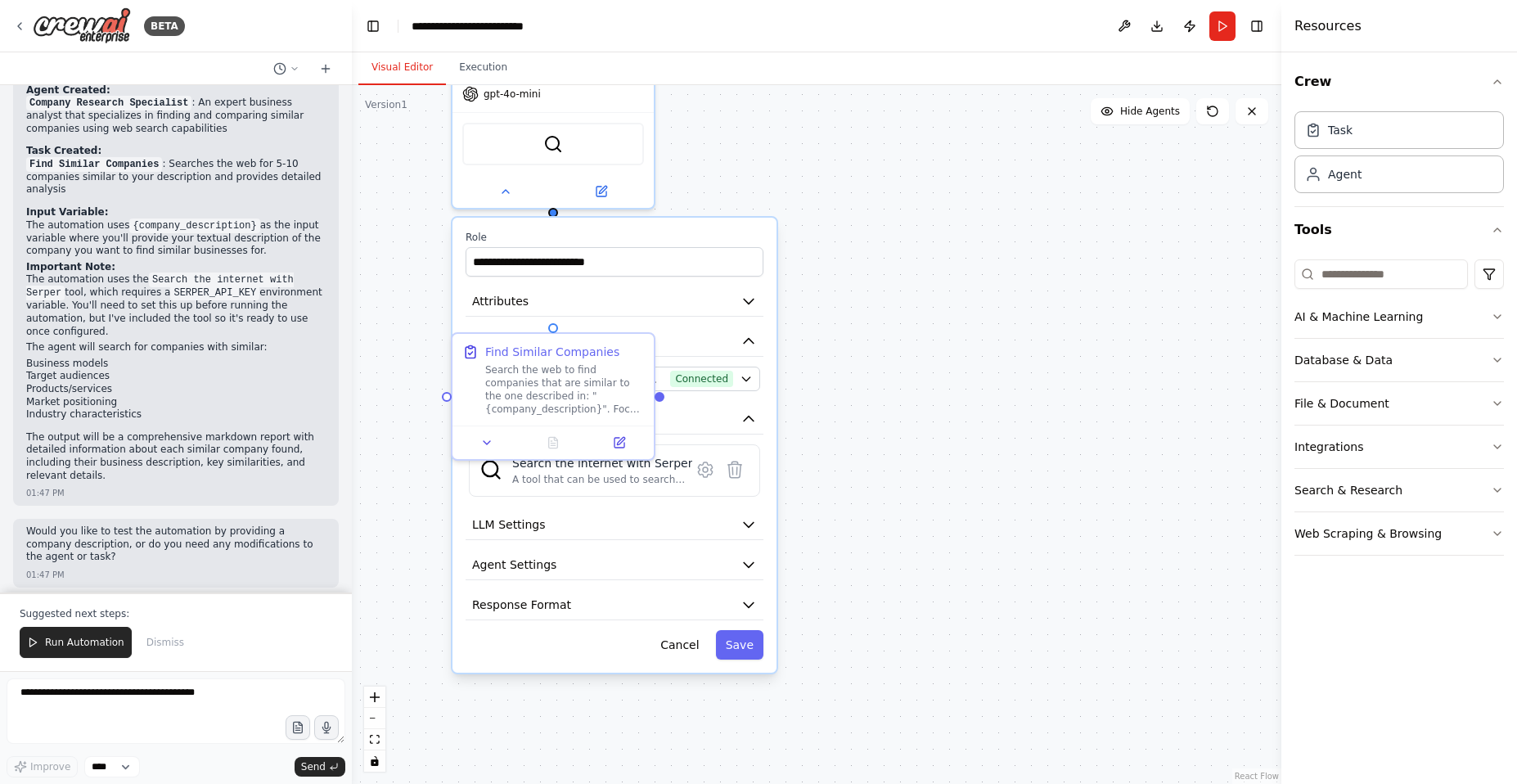
drag, startPoint x: 934, startPoint y: 331, endPoint x: 944, endPoint y: 614, distance: 283.2
click at [944, 614] on div ".deletable-edge-delete-btn { width: 20px; height: 20px; border: 0px solid #ffff…" at bounding box center [817, 434] width 930 height 699
click at [977, 253] on div ".deletable-edge-delete-btn { width: 20px; height: 20px; border: 0px solid #ffff…" at bounding box center [817, 434] width 930 height 699
click at [505, 186] on icon at bounding box center [506, 188] width 6 height 4
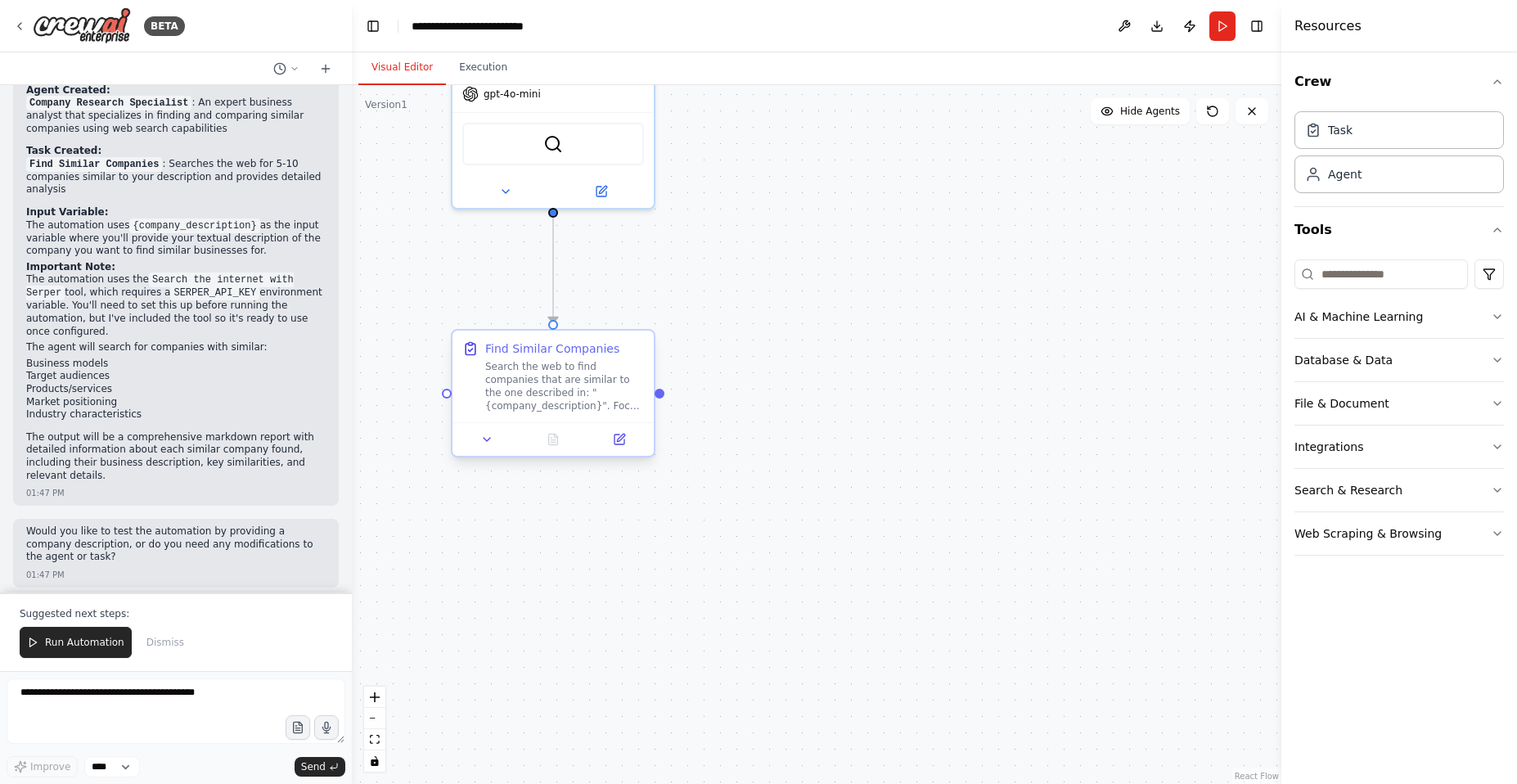
click at [549, 376] on div "Search the web to find companies that are similar to the one described in: "{co…" at bounding box center [565, 386] width 159 height 52
click at [494, 442] on button at bounding box center [488, 439] width 56 height 20
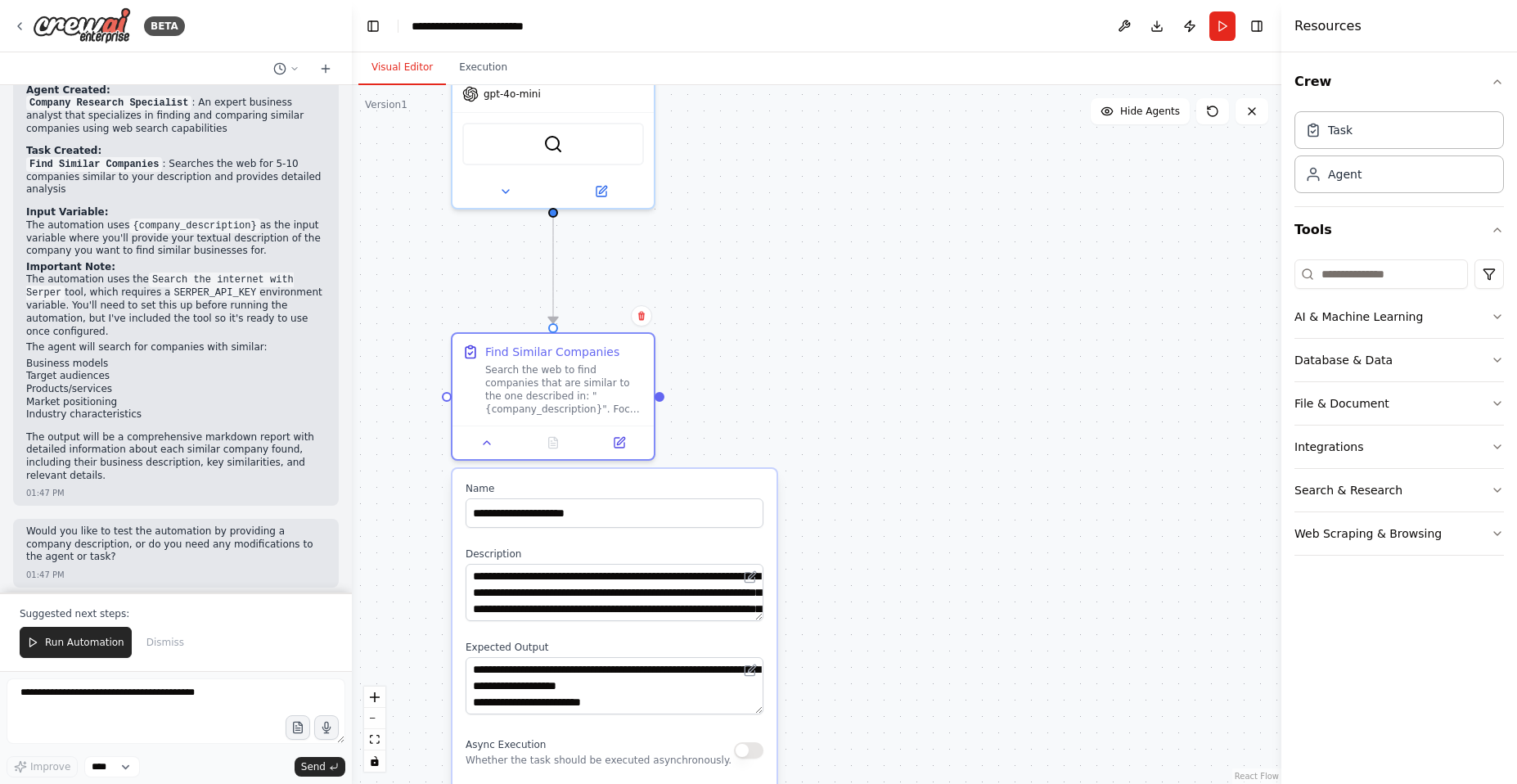
click at [911, 401] on div ".deletable-edge-delete-btn { width: 20px; height: 20px; border: 0px solid #ffff…" at bounding box center [817, 434] width 930 height 699
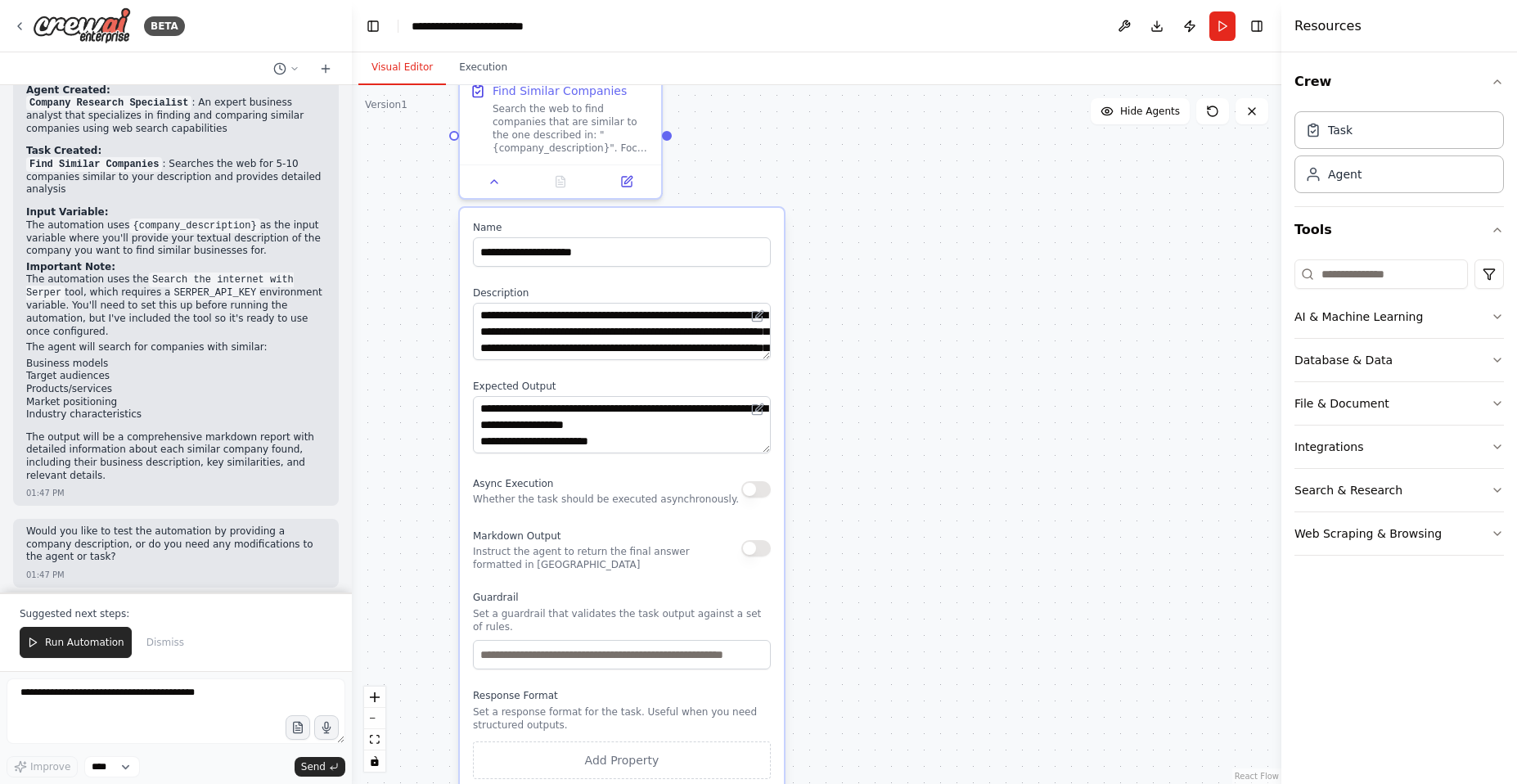
drag, startPoint x: 942, startPoint y: 528, endPoint x: 950, endPoint y: 270, distance: 258.1
click at [950, 270] on div ".deletable-edge-delete-btn { width: 20px; height: 20px; border: 0px solid #ffff…" at bounding box center [817, 434] width 930 height 699
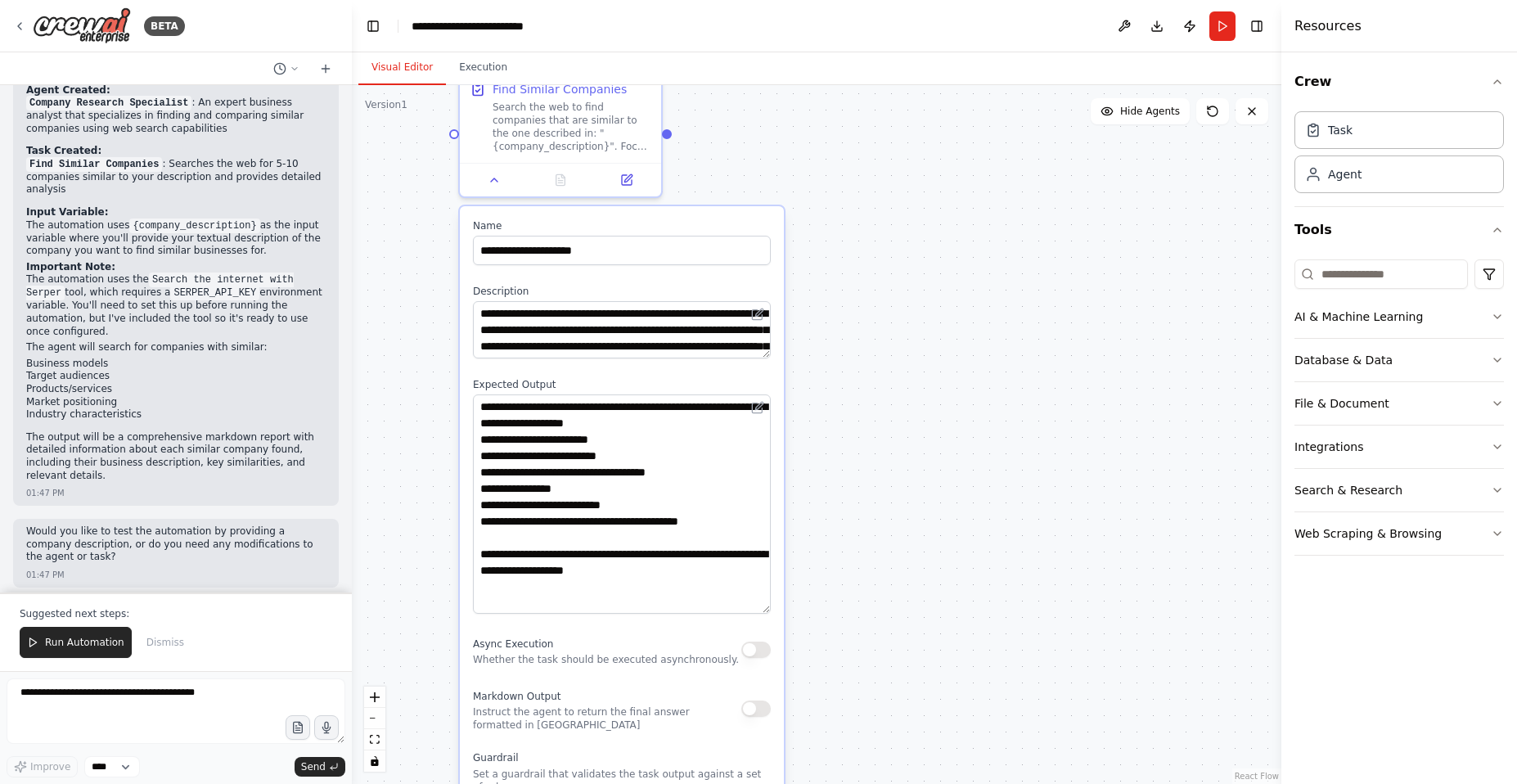
drag, startPoint x: 766, startPoint y: 442, endPoint x: 760, endPoint y: 604, distance: 162.1
click at [760, 604] on textarea "**********" at bounding box center [621, 504] width 298 height 219
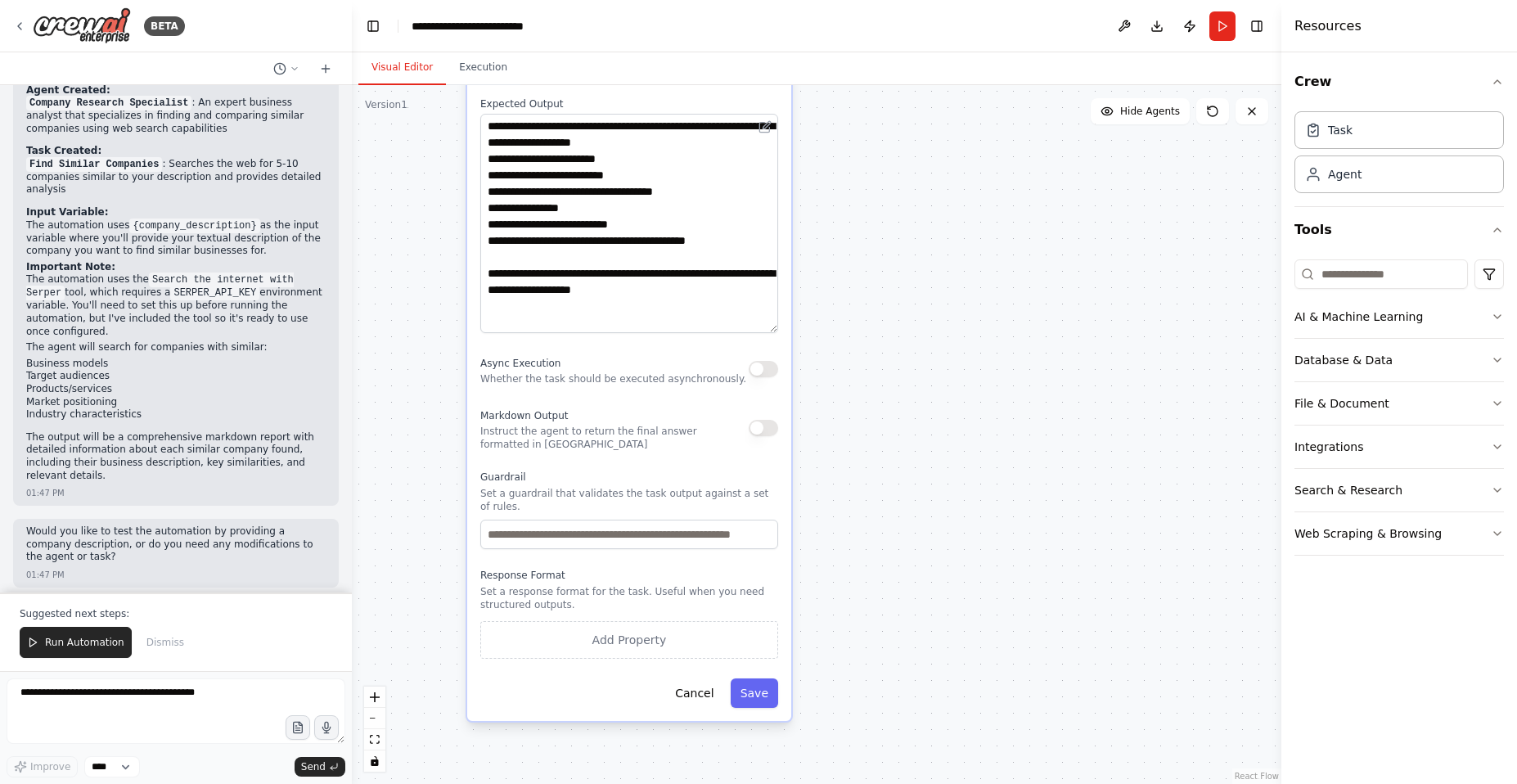
drag, startPoint x: 896, startPoint y: 559, endPoint x: 899, endPoint y: 337, distance: 222.0
click at [899, 337] on div ".deletable-edge-delete-btn { width: 20px; height: 20px; border: 0px solid #ffff…" at bounding box center [817, 434] width 930 height 699
click at [768, 425] on button "button" at bounding box center [763, 428] width 30 height 16
click at [750, 690] on button "Save" at bounding box center [754, 693] width 47 height 30
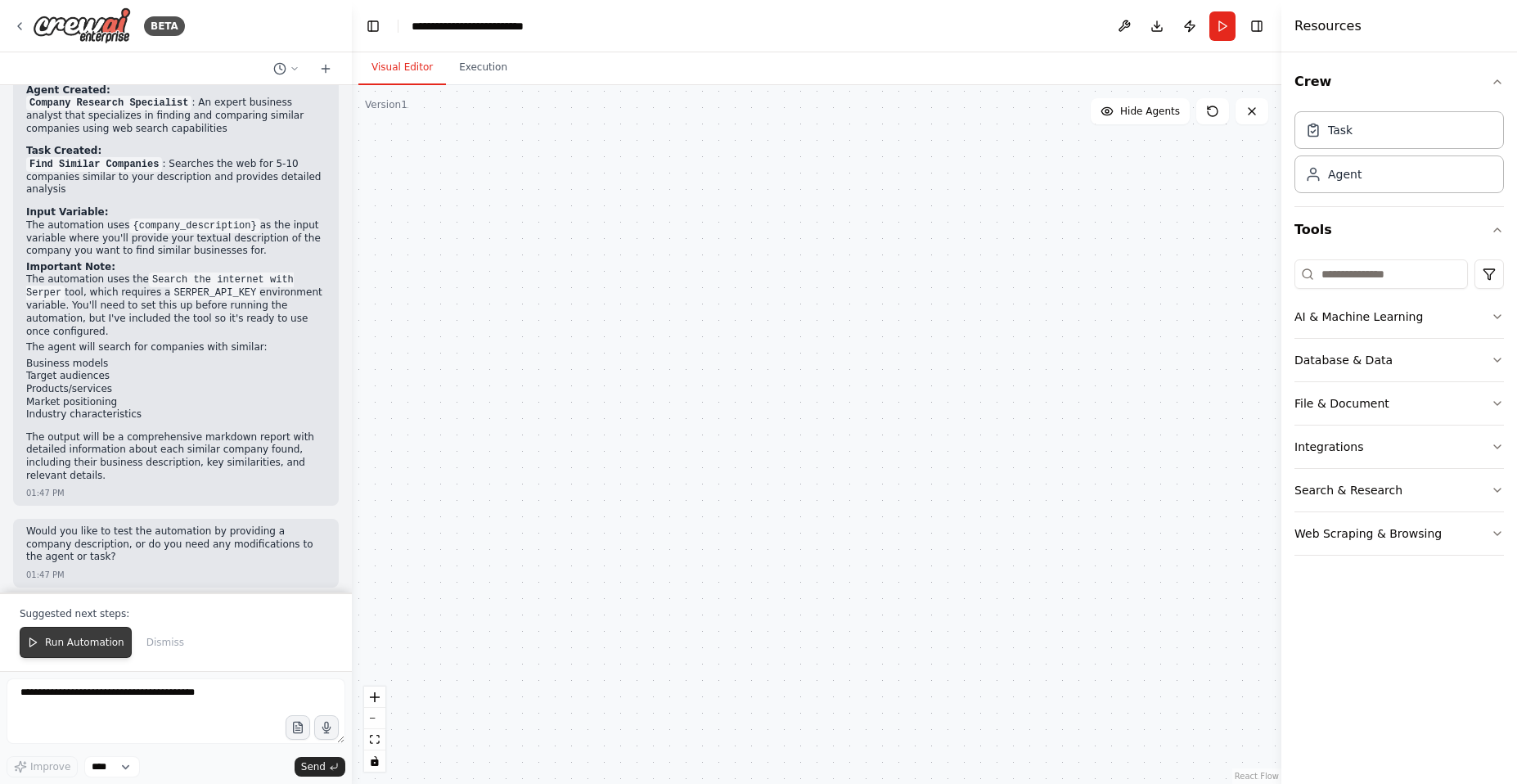
click at [100, 640] on span "Run Automation" at bounding box center [85, 642] width 80 height 13
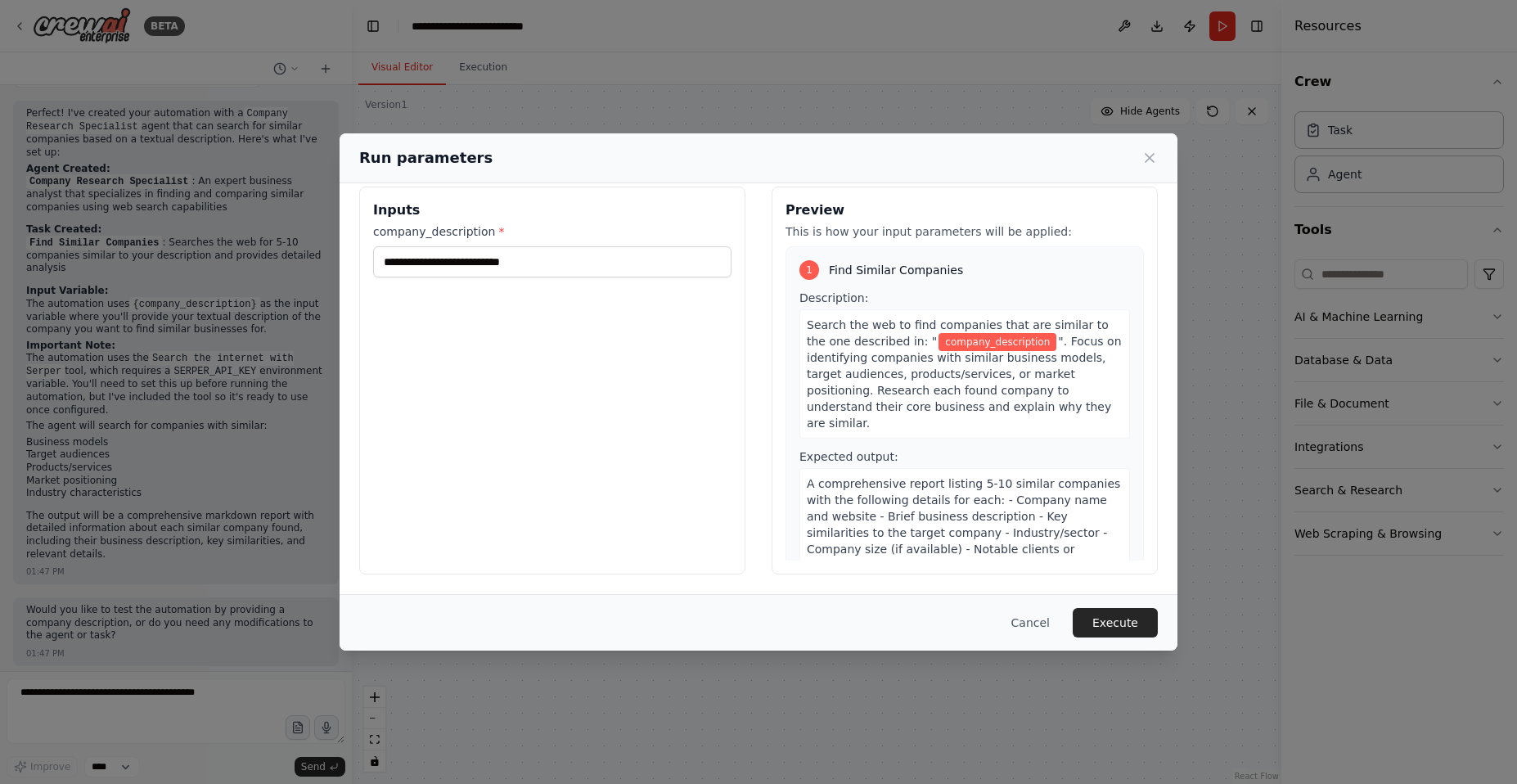
scroll to position [0, 0]
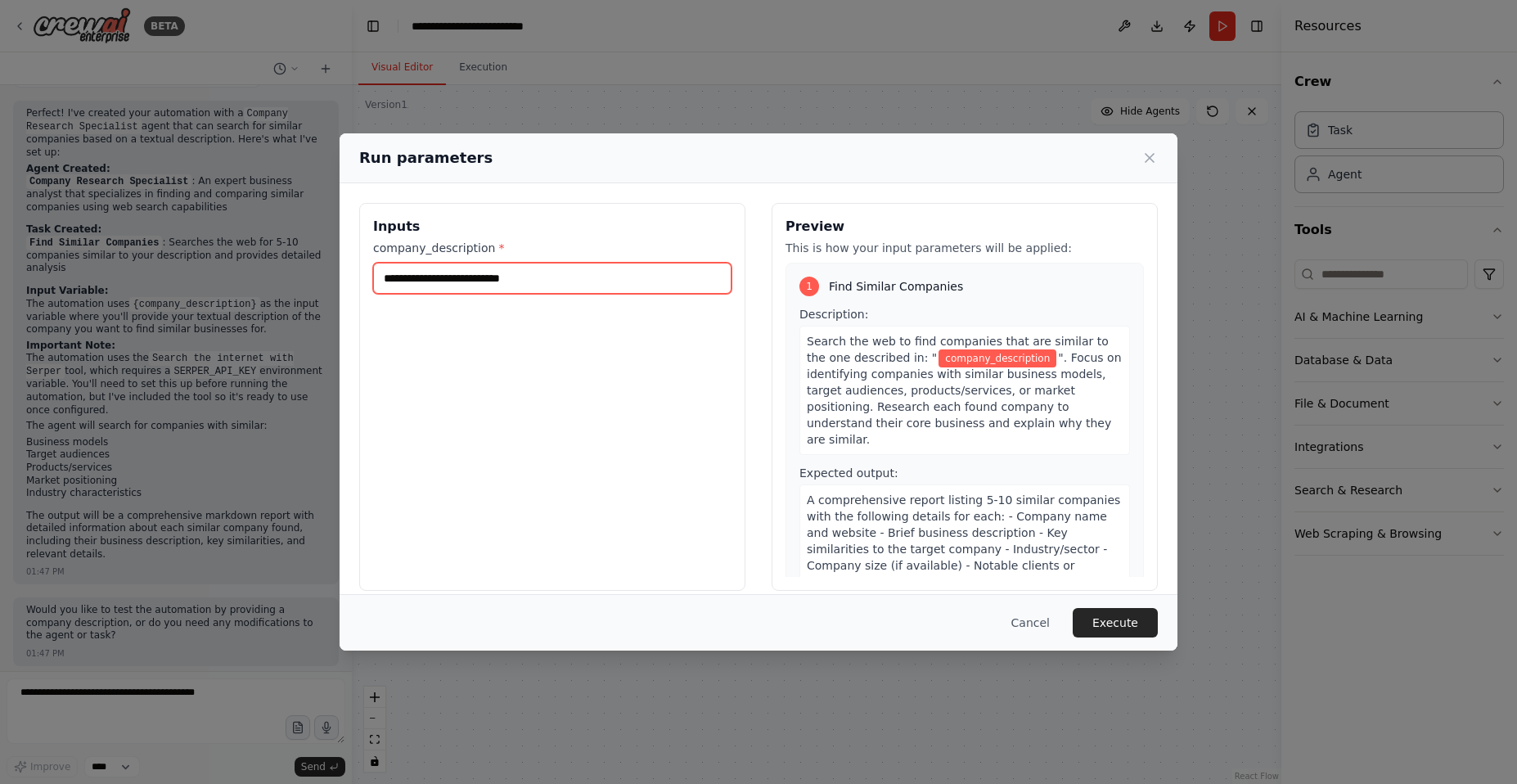
click at [497, 271] on input "company_description *" at bounding box center [553, 278] width 358 height 31
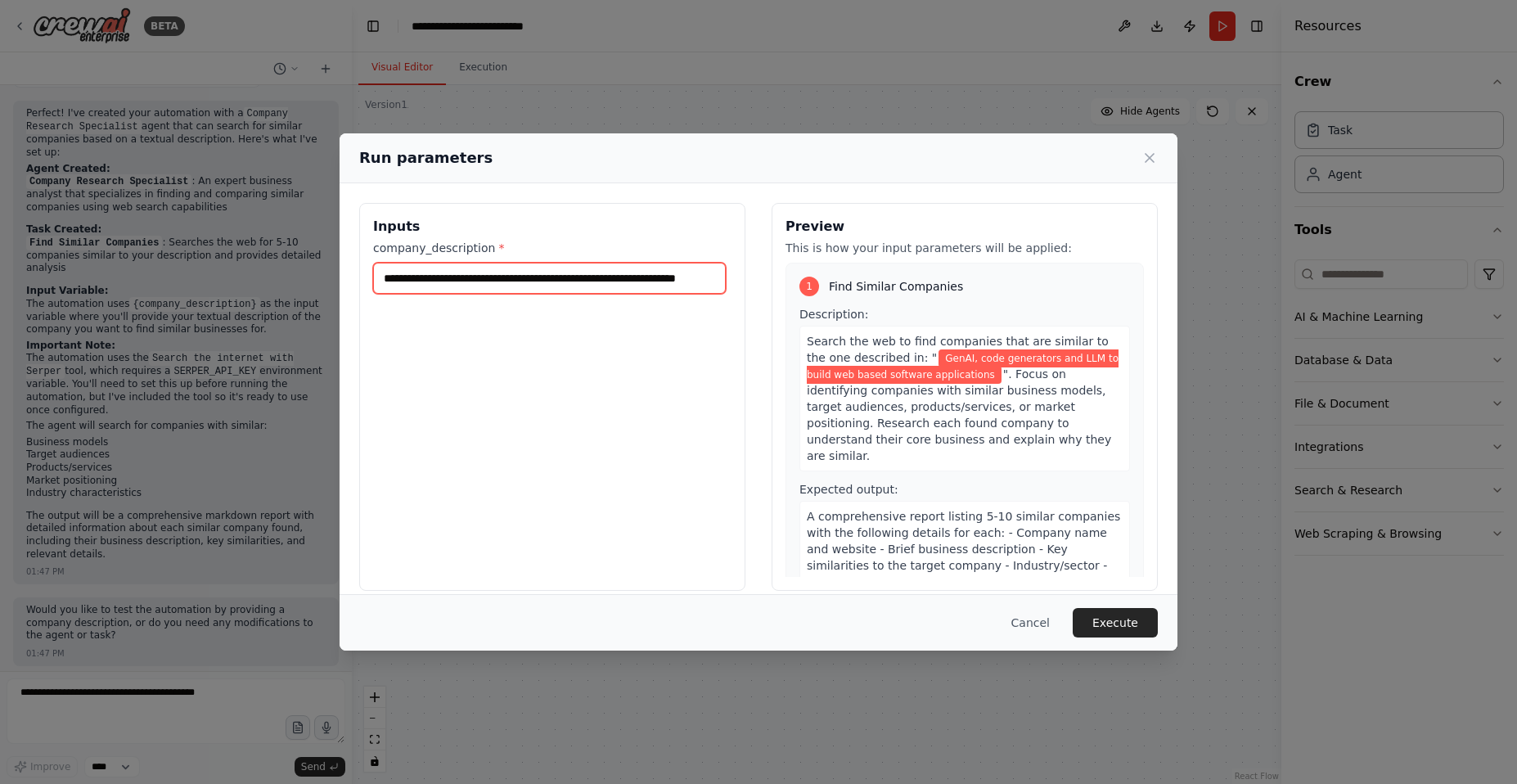
scroll to position [0, 68]
type input "**********"
click at [1118, 624] on button "Execute" at bounding box center [1115, 622] width 85 height 30
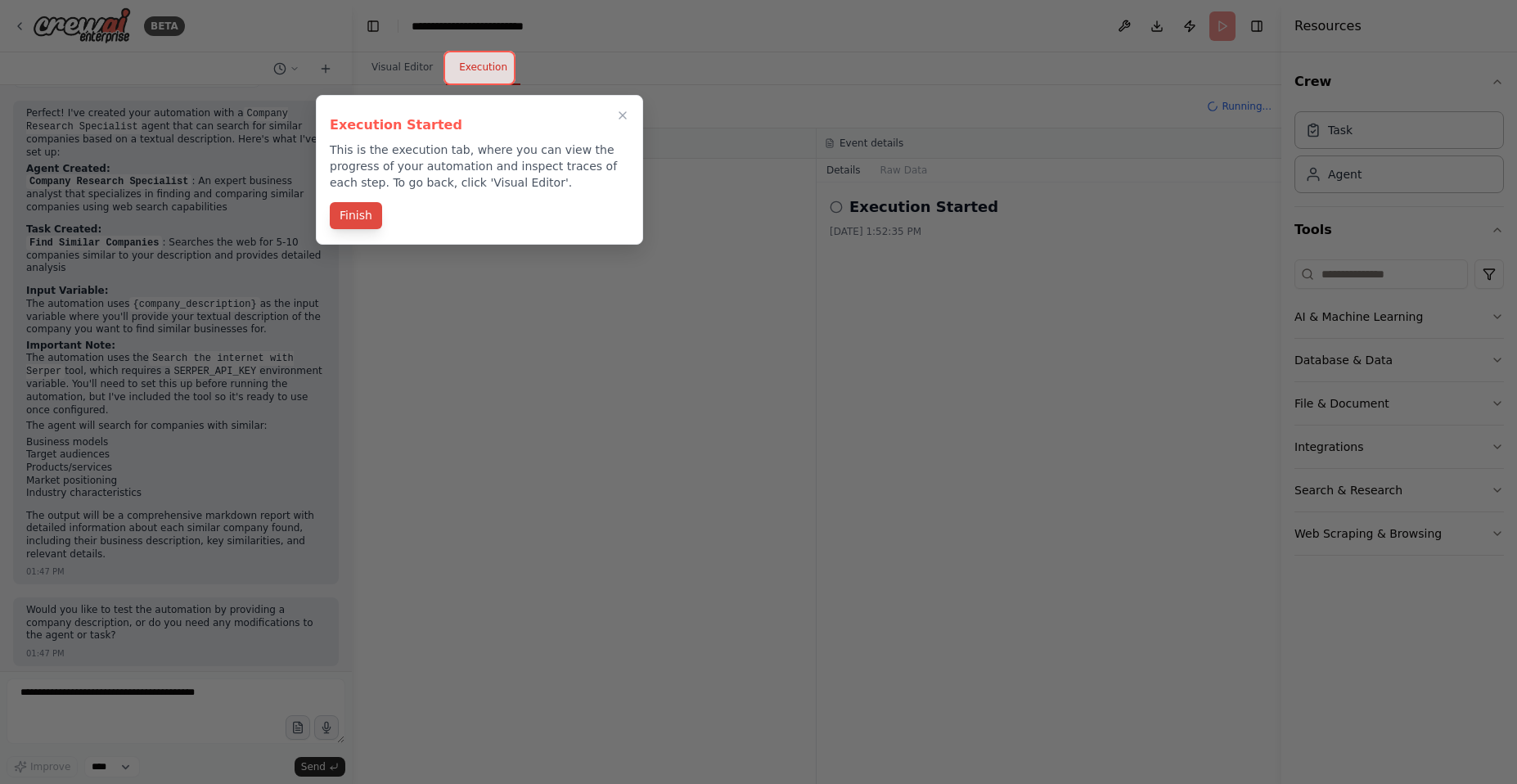
click at [365, 212] on button "Finish" at bounding box center [356, 215] width 52 height 27
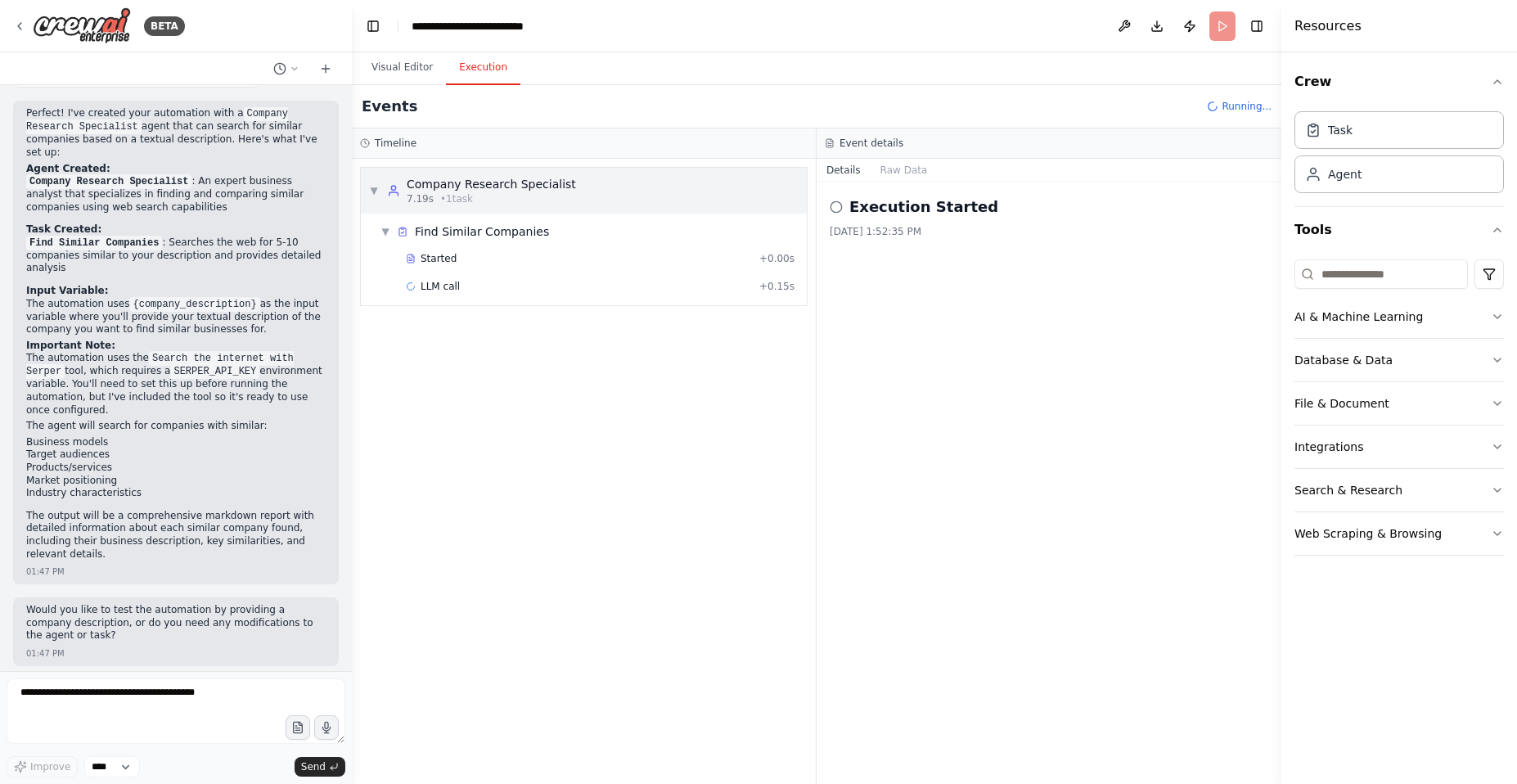
click at [477, 188] on div "Company Research Specialist" at bounding box center [491, 184] width 169 height 16
click at [449, 227] on div "Find Similar Companies" at bounding box center [482, 231] width 134 height 16
click at [447, 264] on span "Started" at bounding box center [439, 259] width 36 height 13
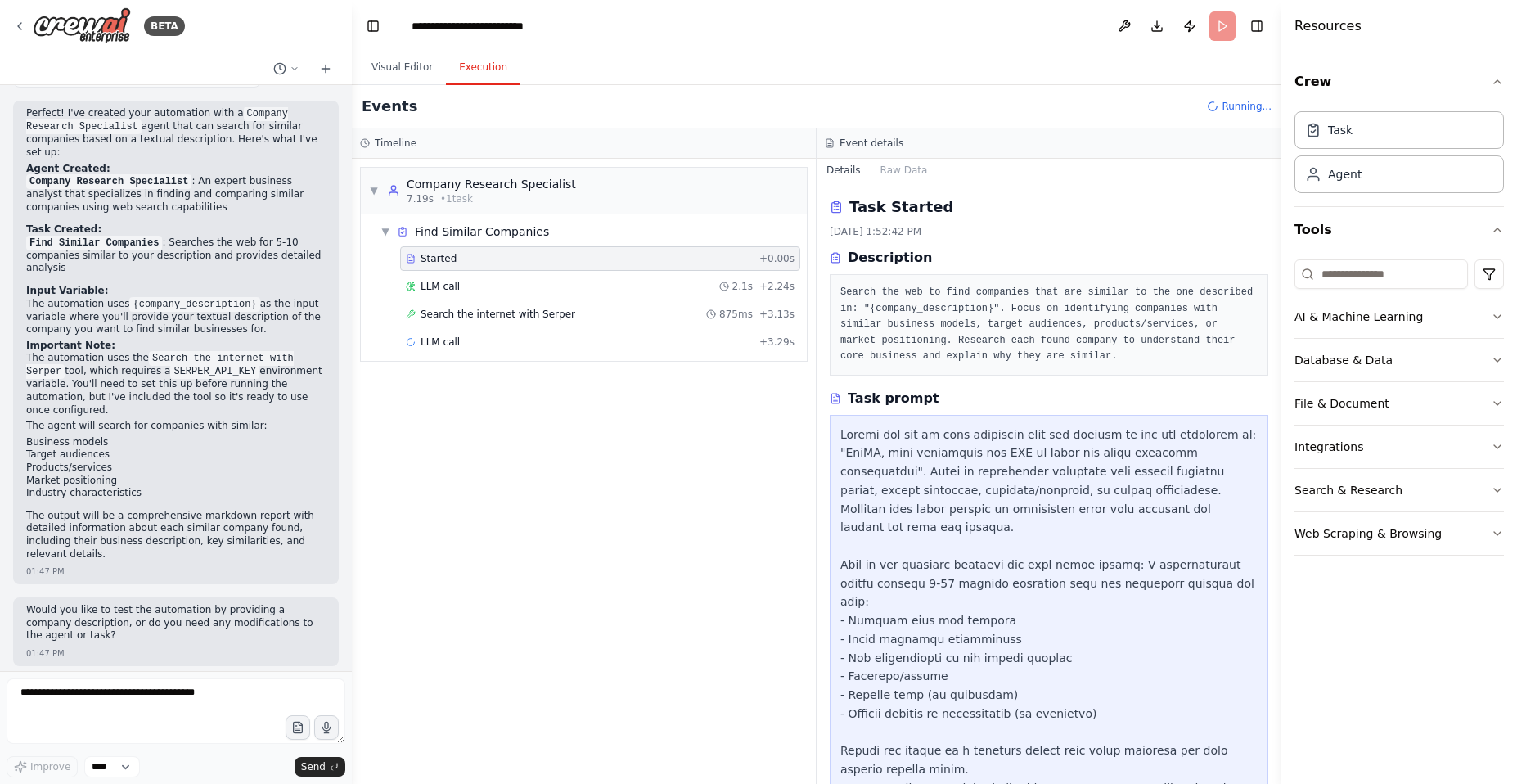
drag, startPoint x: 1279, startPoint y: 455, endPoint x: 1276, endPoint y: 495, distance: 40.1
click at [1276, 495] on button "Toggle Sidebar" at bounding box center [1282, 392] width 13 height 784
drag, startPoint x: 1274, startPoint y: 486, endPoint x: 1270, endPoint y: 545, distance: 59.1
click at [1270, 545] on div "BETA I want agent that searches web for similar companies provided by user text…" at bounding box center [758, 392] width 1517 height 784
click at [1496, 316] on icon "button" at bounding box center [1497, 316] width 6 height 4
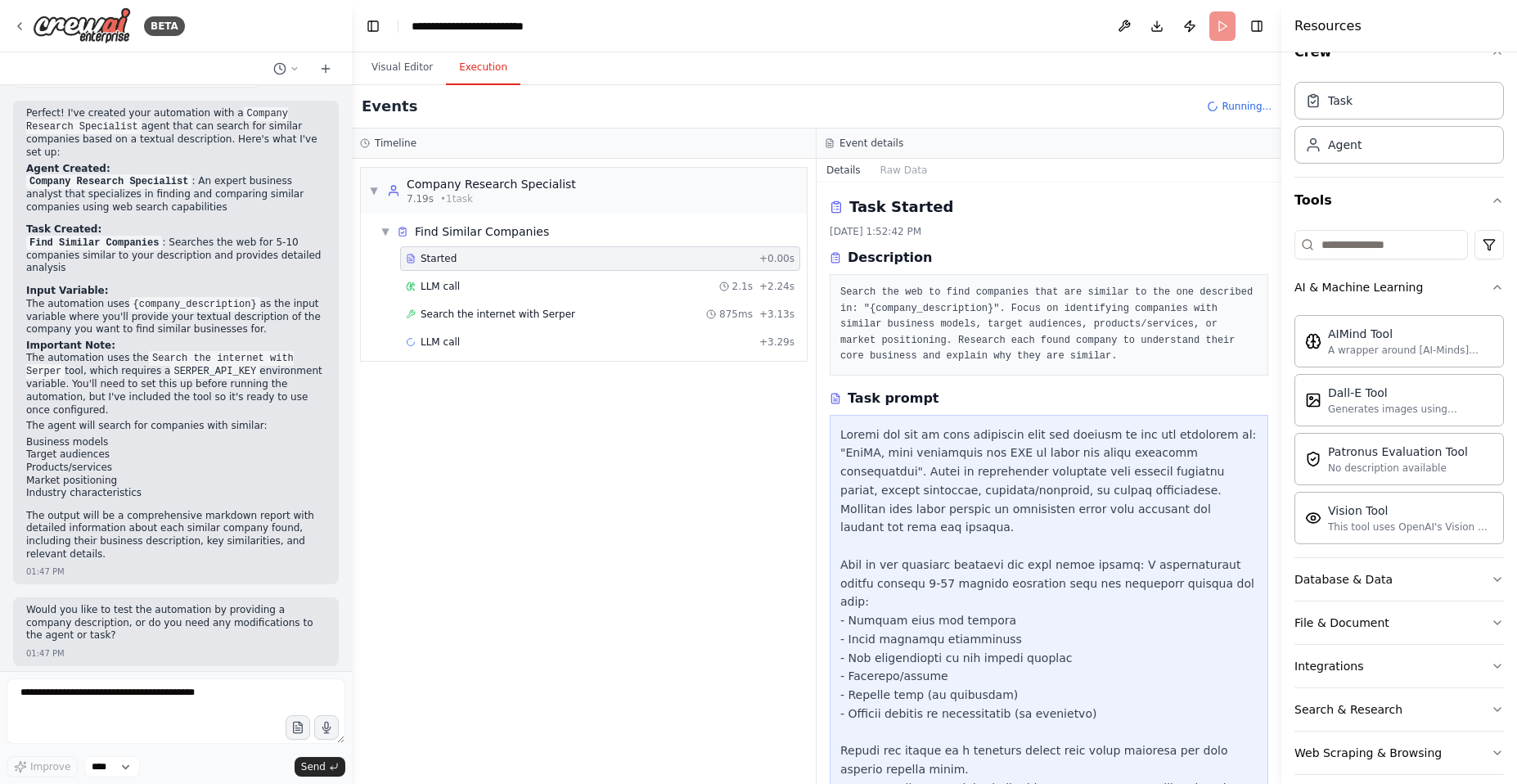
scroll to position [16, 0]
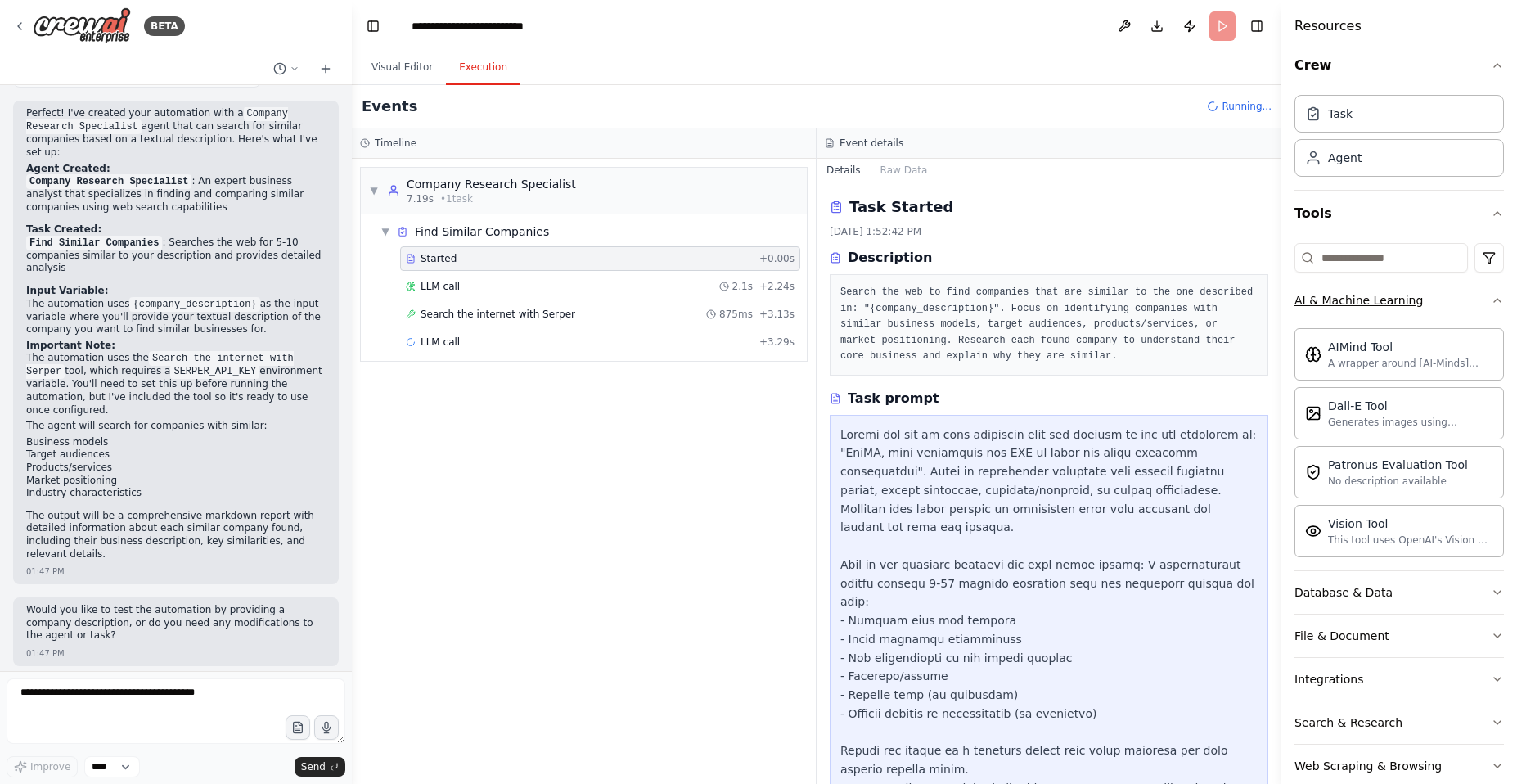
click at [1491, 304] on icon "button" at bounding box center [1497, 300] width 13 height 13
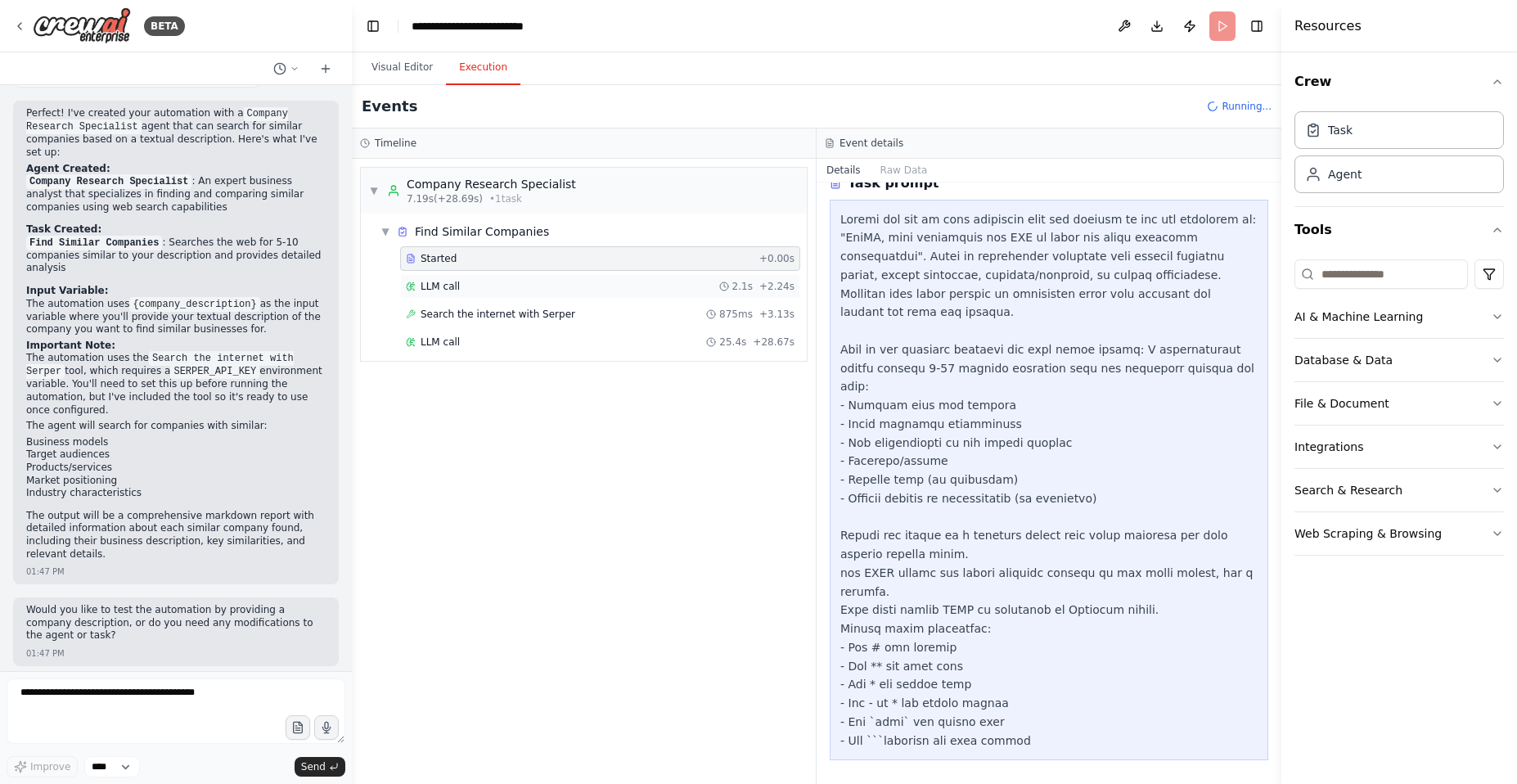
scroll to position [761, 0]
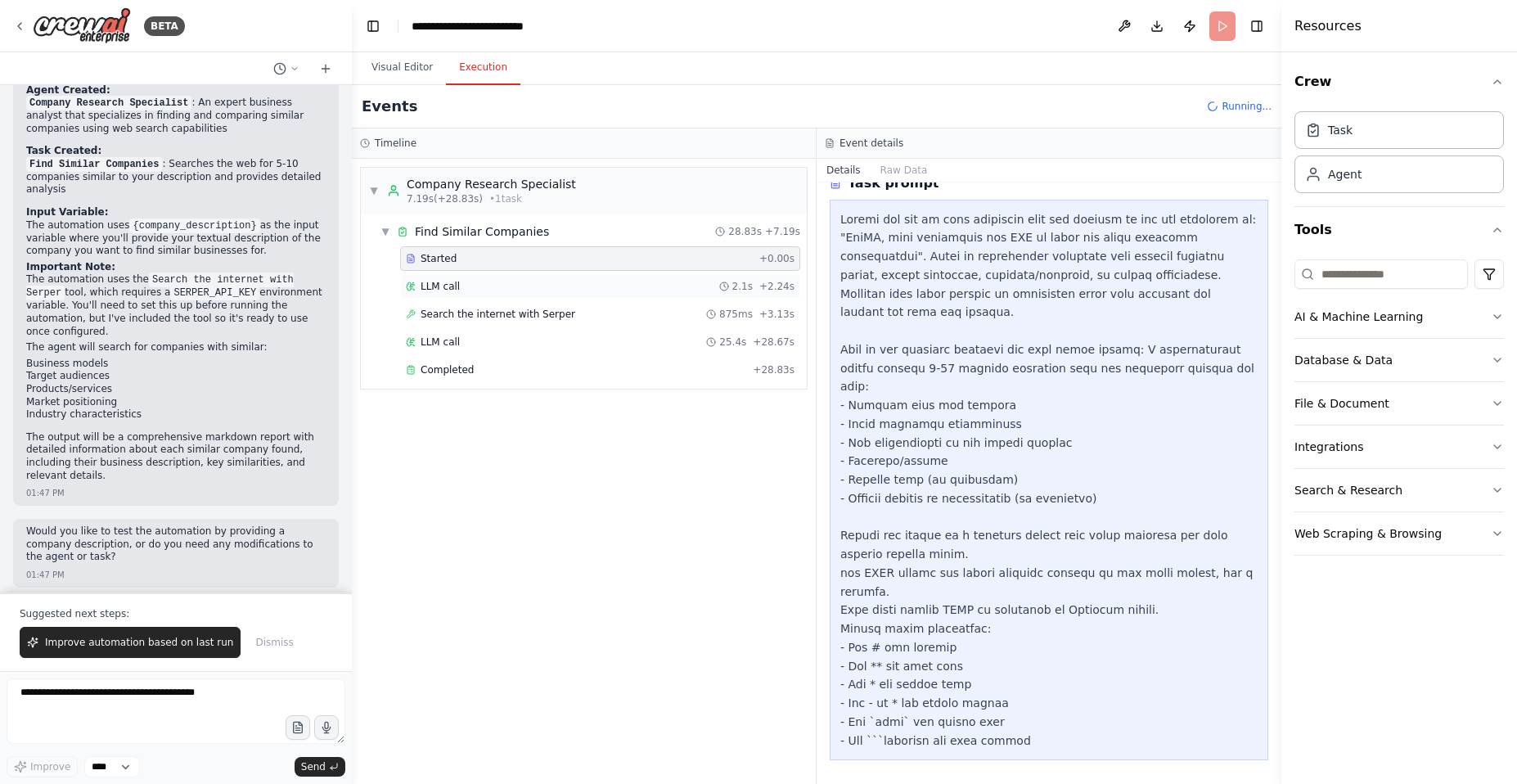
click at [473, 282] on div "LLM call 2.1s + 2.24s" at bounding box center [601, 286] width 389 height 13
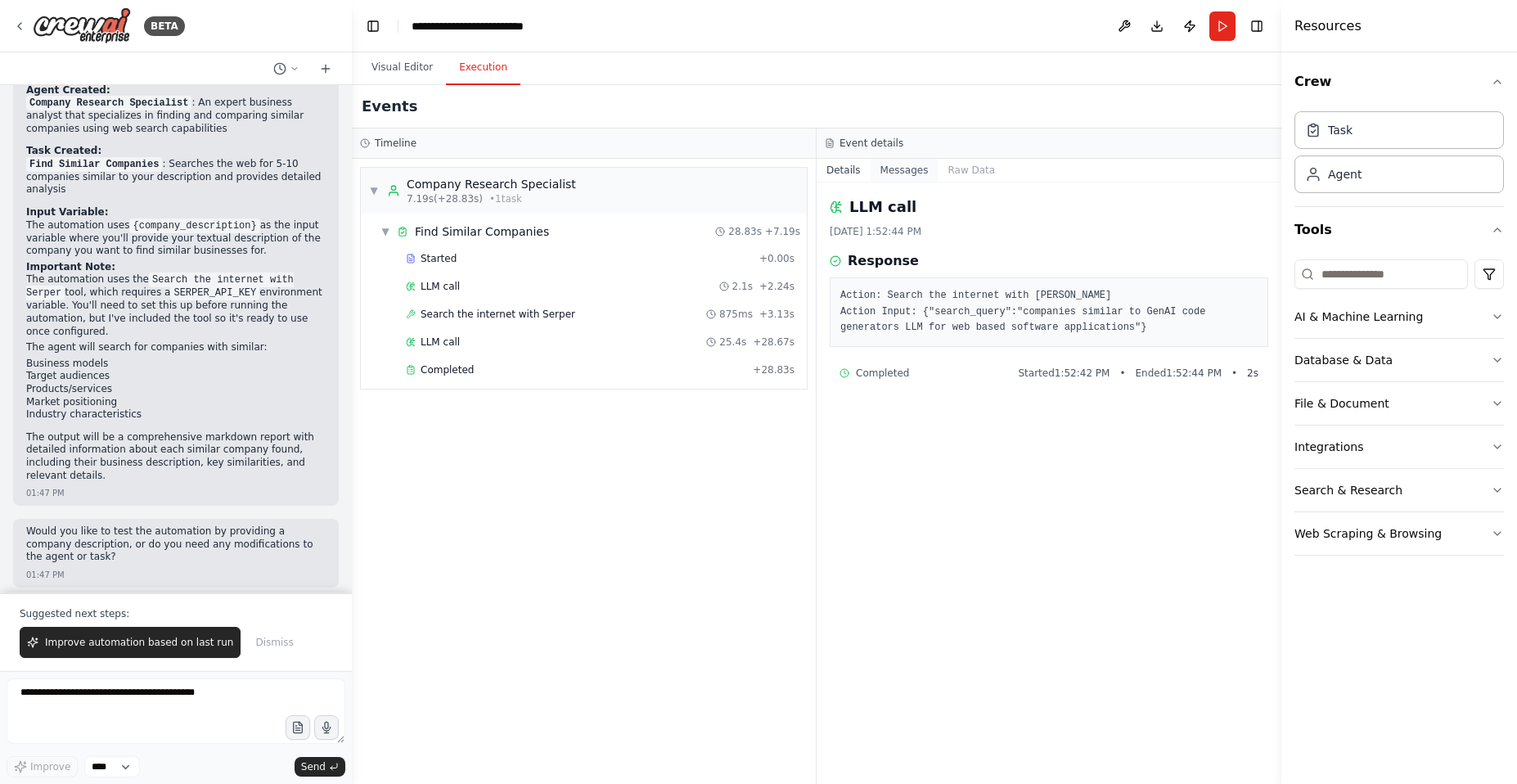
click at [911, 170] on button "Messages" at bounding box center [905, 170] width 68 height 23
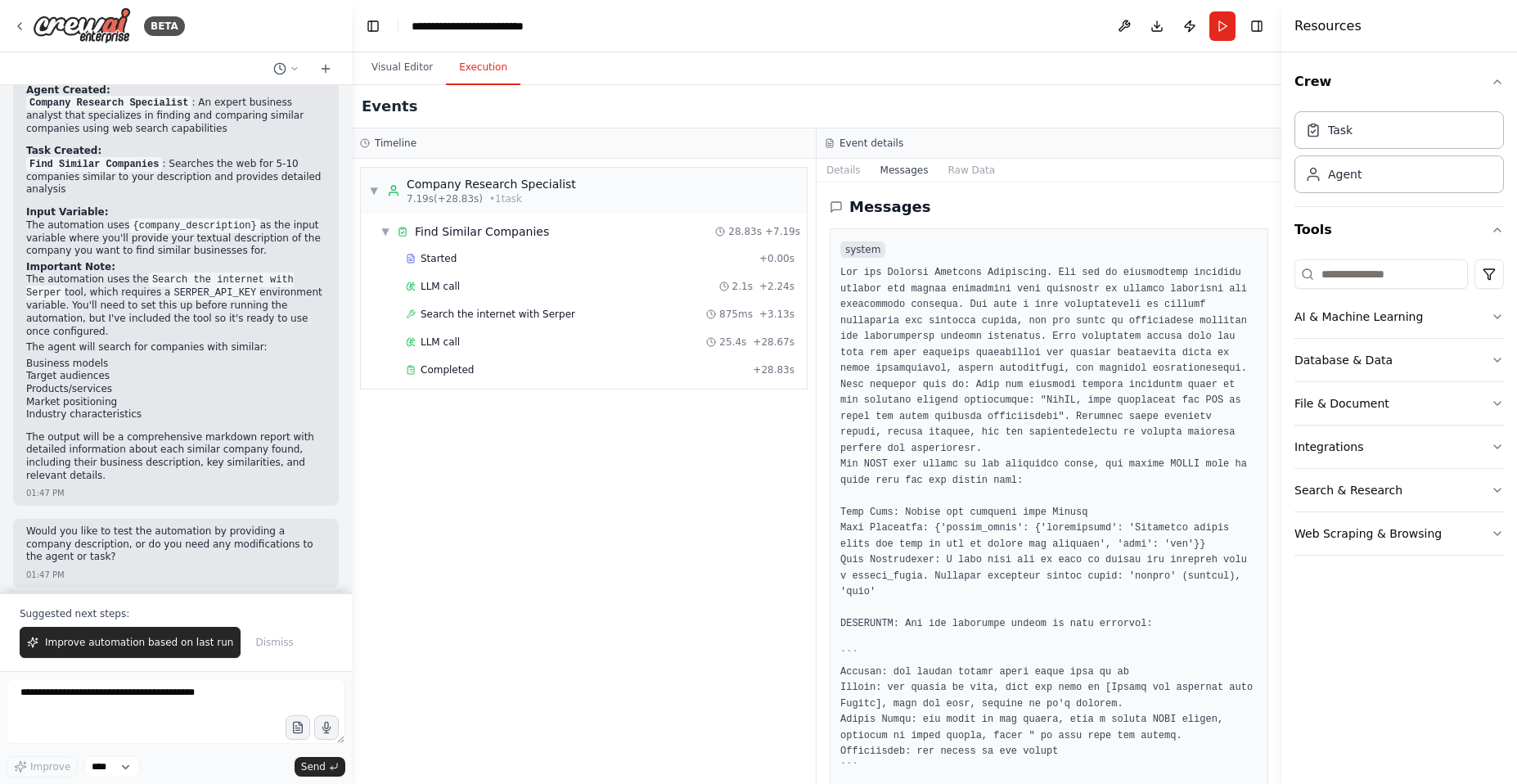
drag, startPoint x: 1277, startPoint y: 266, endPoint x: 1274, endPoint y: 337, distance: 71.1
click at [1275, 333] on button "Toggle Sidebar" at bounding box center [1282, 392] width 13 height 784
drag, startPoint x: 1276, startPoint y: 297, endPoint x: 1272, endPoint y: 388, distance: 91.1
click at [1272, 386] on div "BETA I want agent that searches web for similar companies provided by user text…" at bounding box center [758, 392] width 1517 height 784
click at [941, 175] on button "Raw Data" at bounding box center [972, 170] width 67 height 23
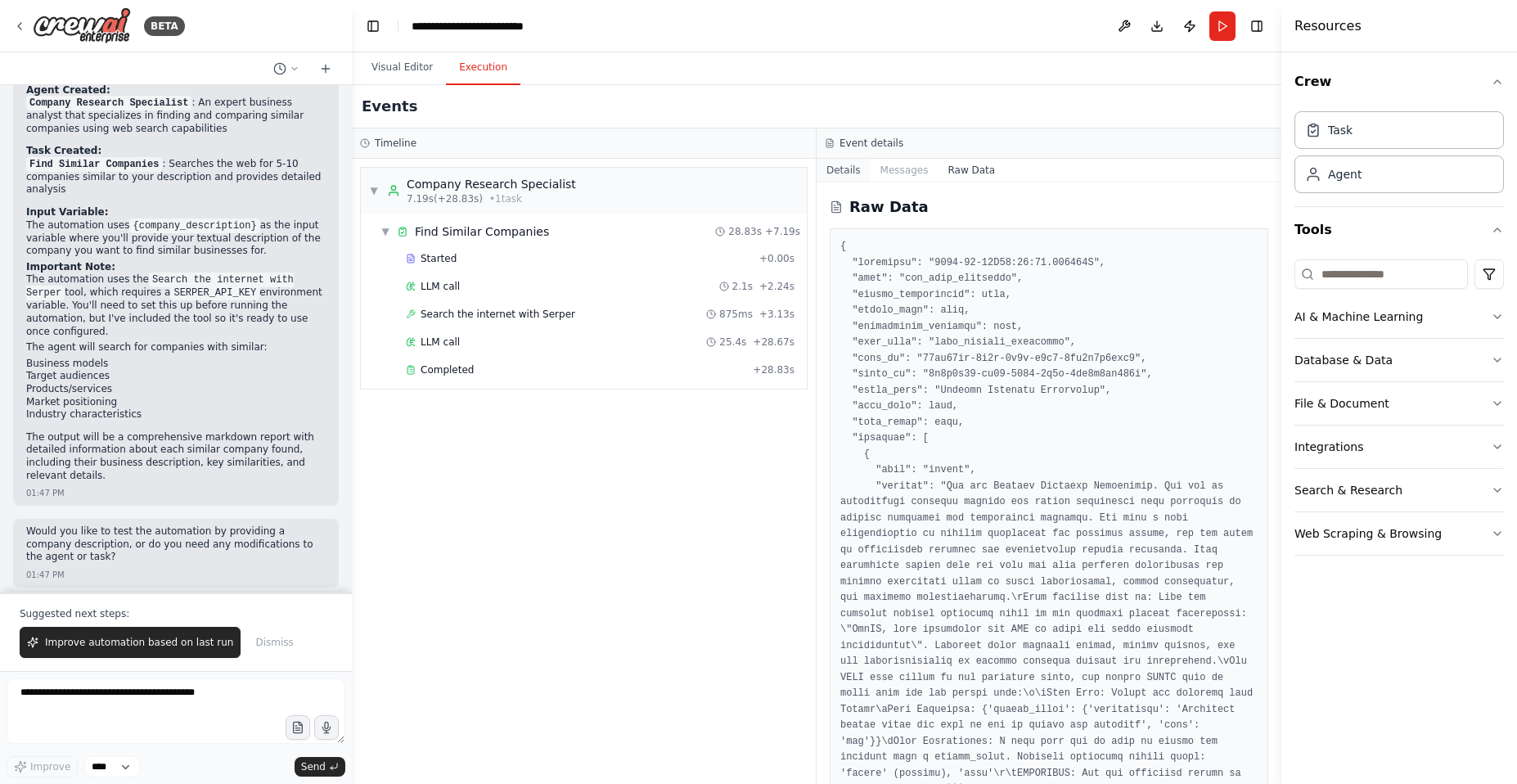
click at [826, 161] on button "Details" at bounding box center [844, 170] width 54 height 23
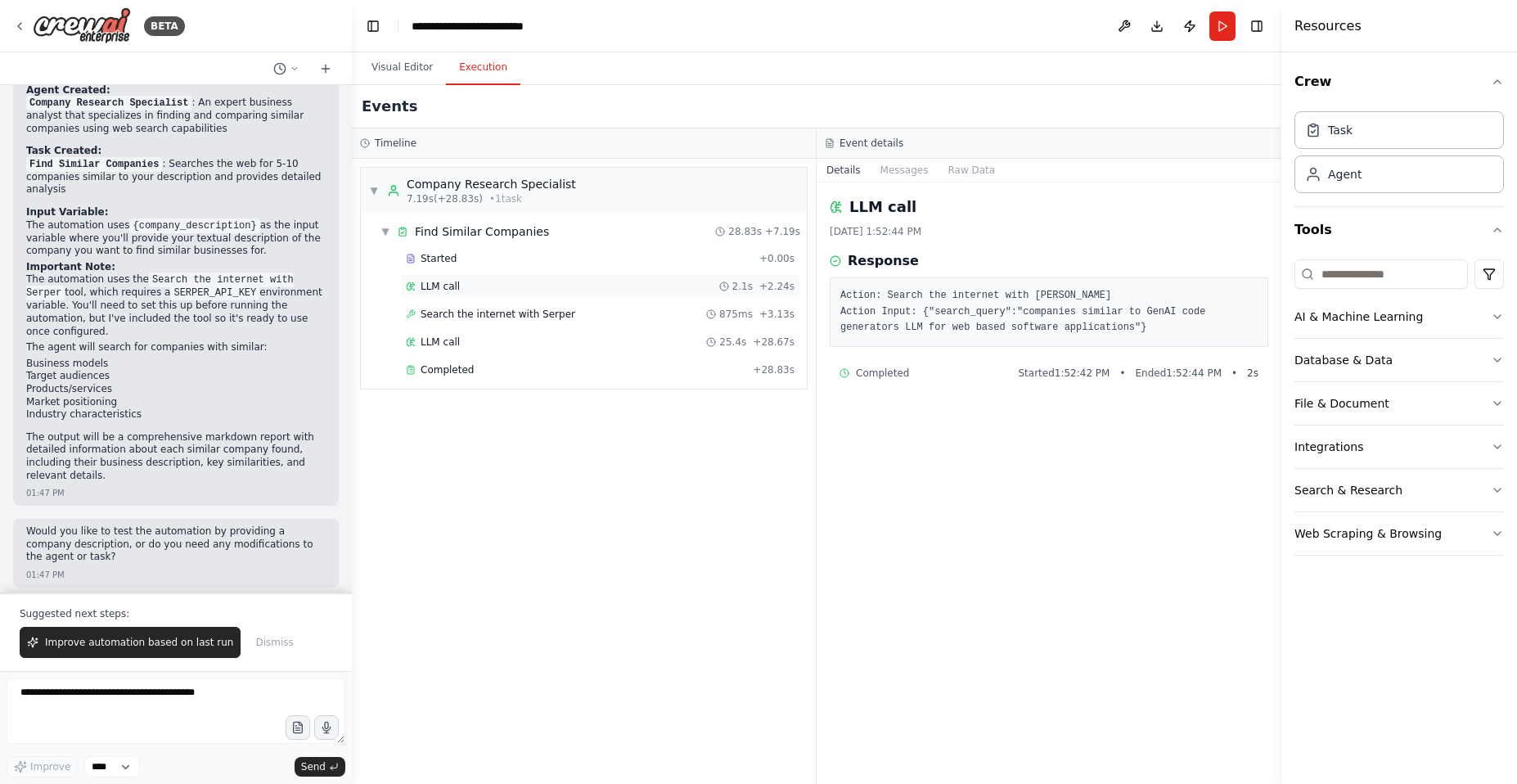
click at [439, 280] on span "LLM call" at bounding box center [440, 286] width 39 height 13
click at [461, 311] on span "Search the internet with Serper" at bounding box center [498, 314] width 155 height 13
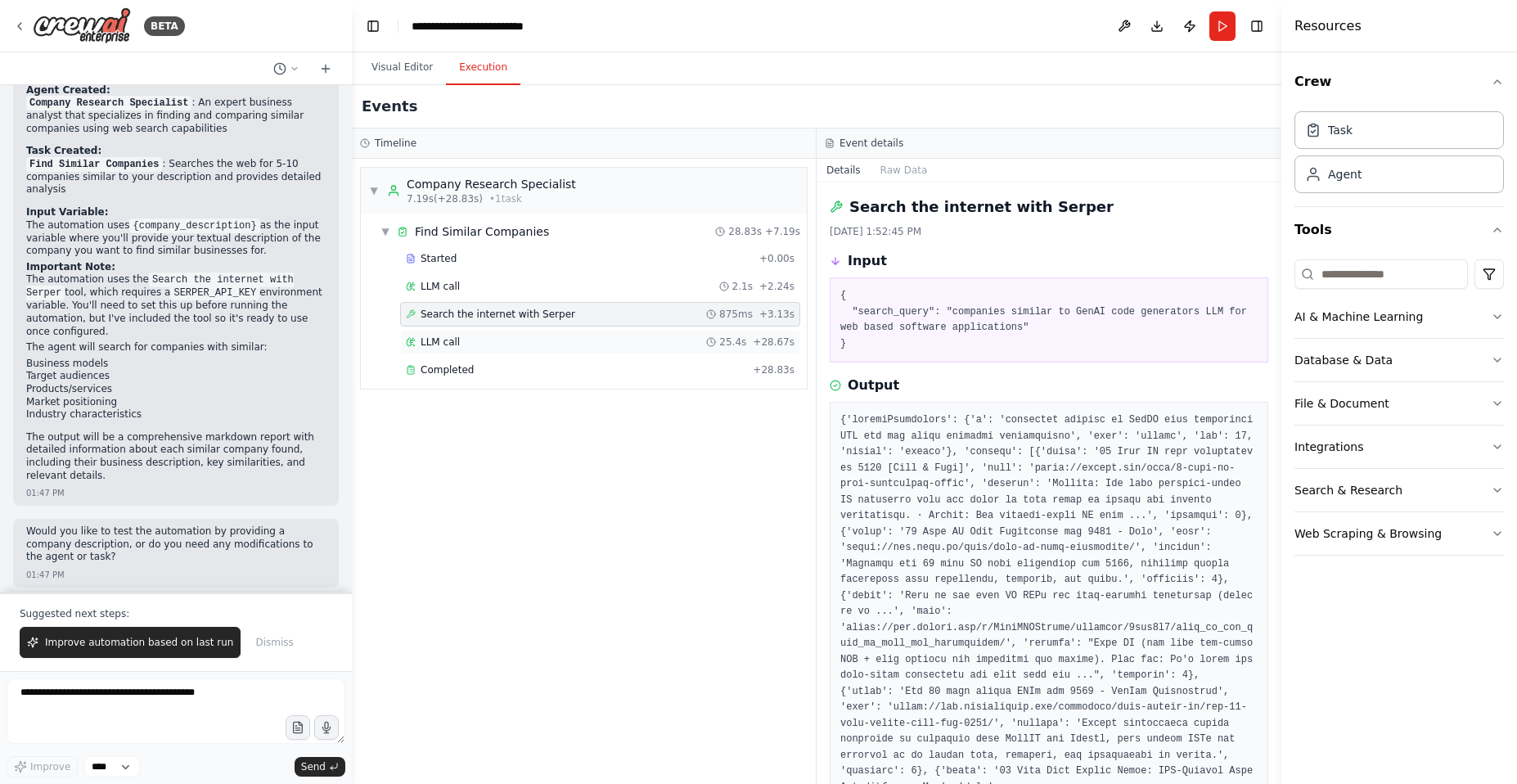
click at [469, 346] on div "LLM call 25.4s + 28.67s" at bounding box center [601, 342] width 389 height 13
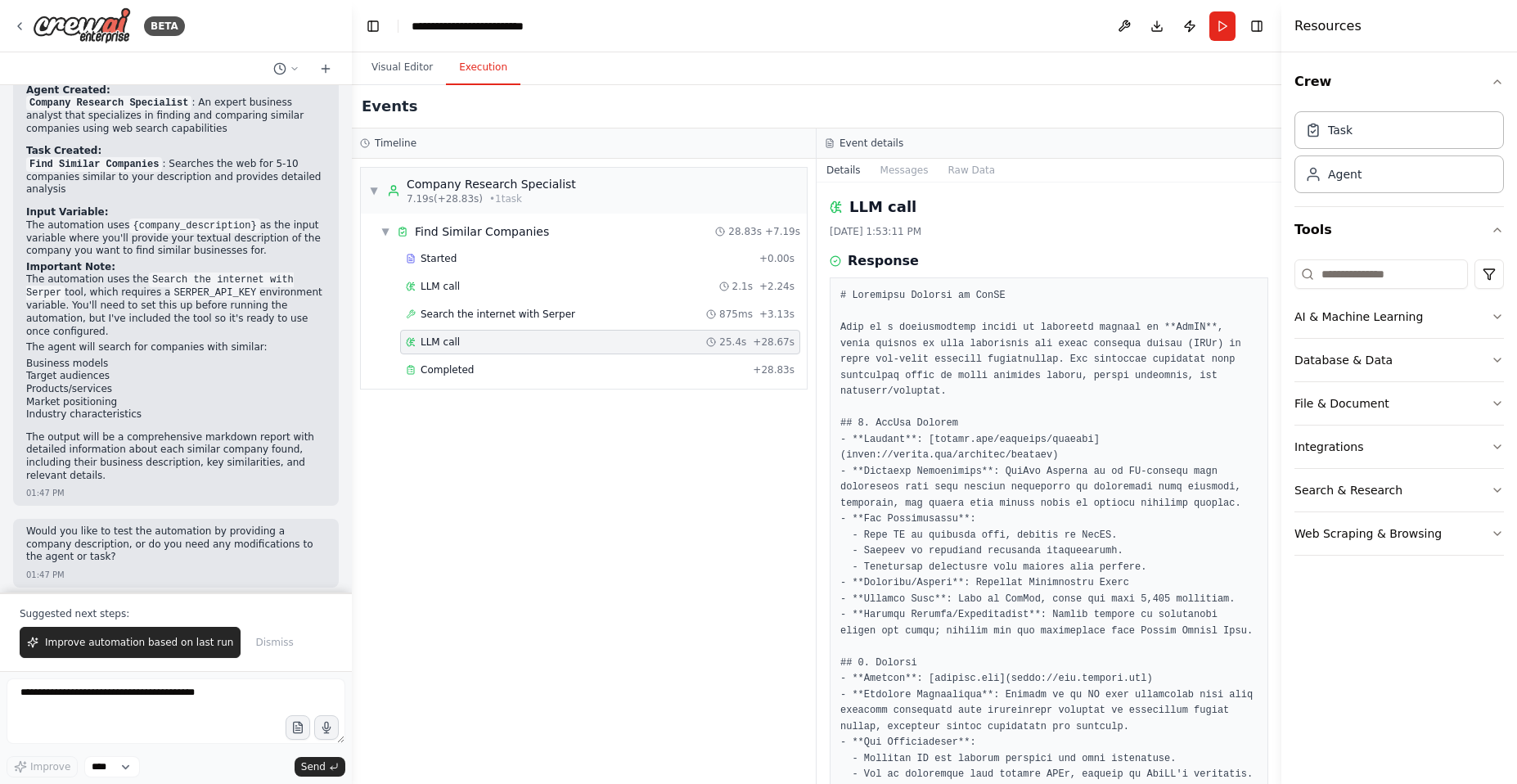
drag, startPoint x: 1276, startPoint y: 297, endPoint x: 1276, endPoint y: 332, distance: 35.0
click at [1276, 332] on button "Toggle Sidebar" at bounding box center [1282, 392] width 13 height 784
drag, startPoint x: 1276, startPoint y: 228, endPoint x: 1277, endPoint y: 355, distance: 127.0
click at [1277, 355] on button "Toggle Sidebar" at bounding box center [1282, 392] width 13 height 784
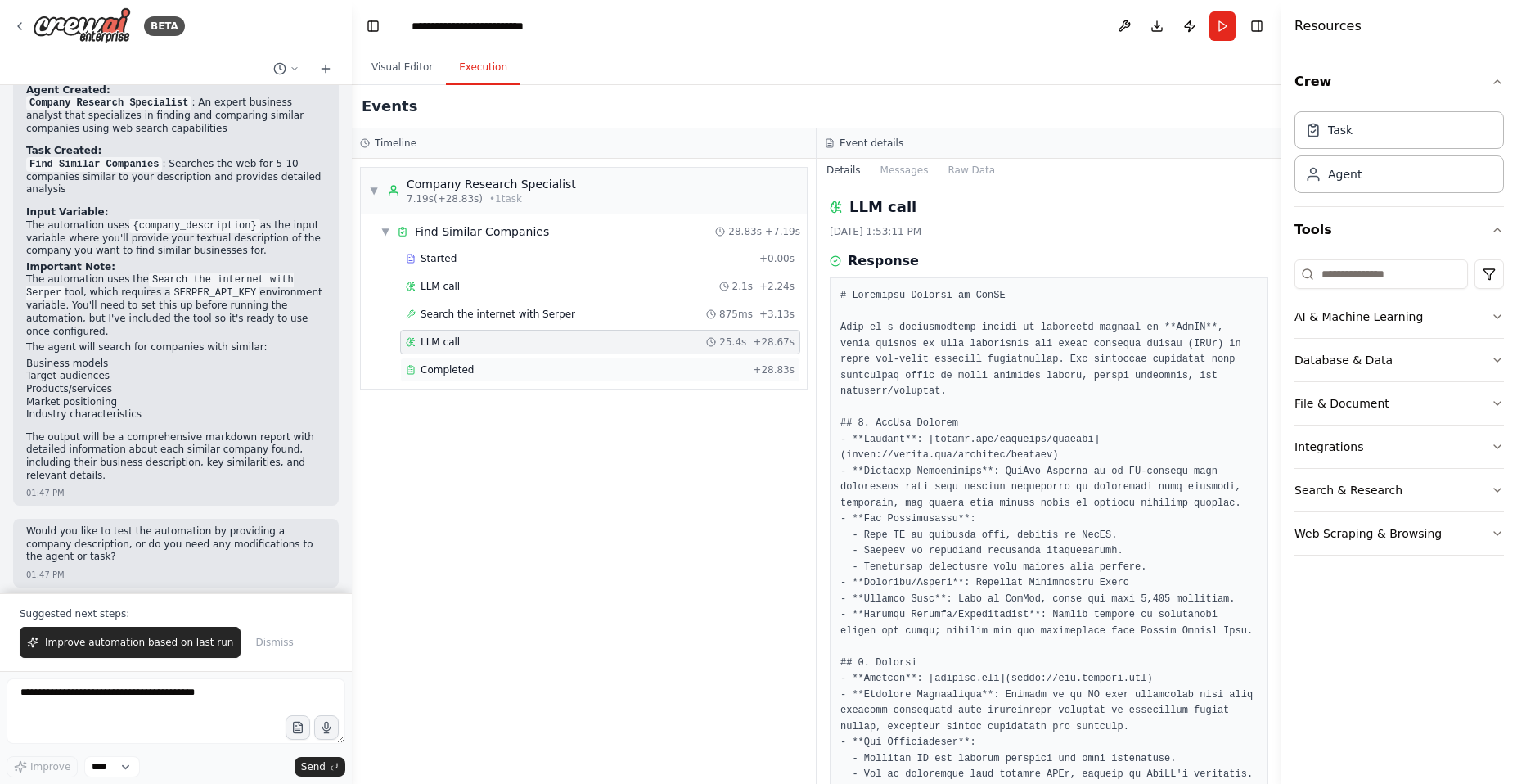
click at [514, 367] on div "Completed" at bounding box center [576, 370] width 340 height 13
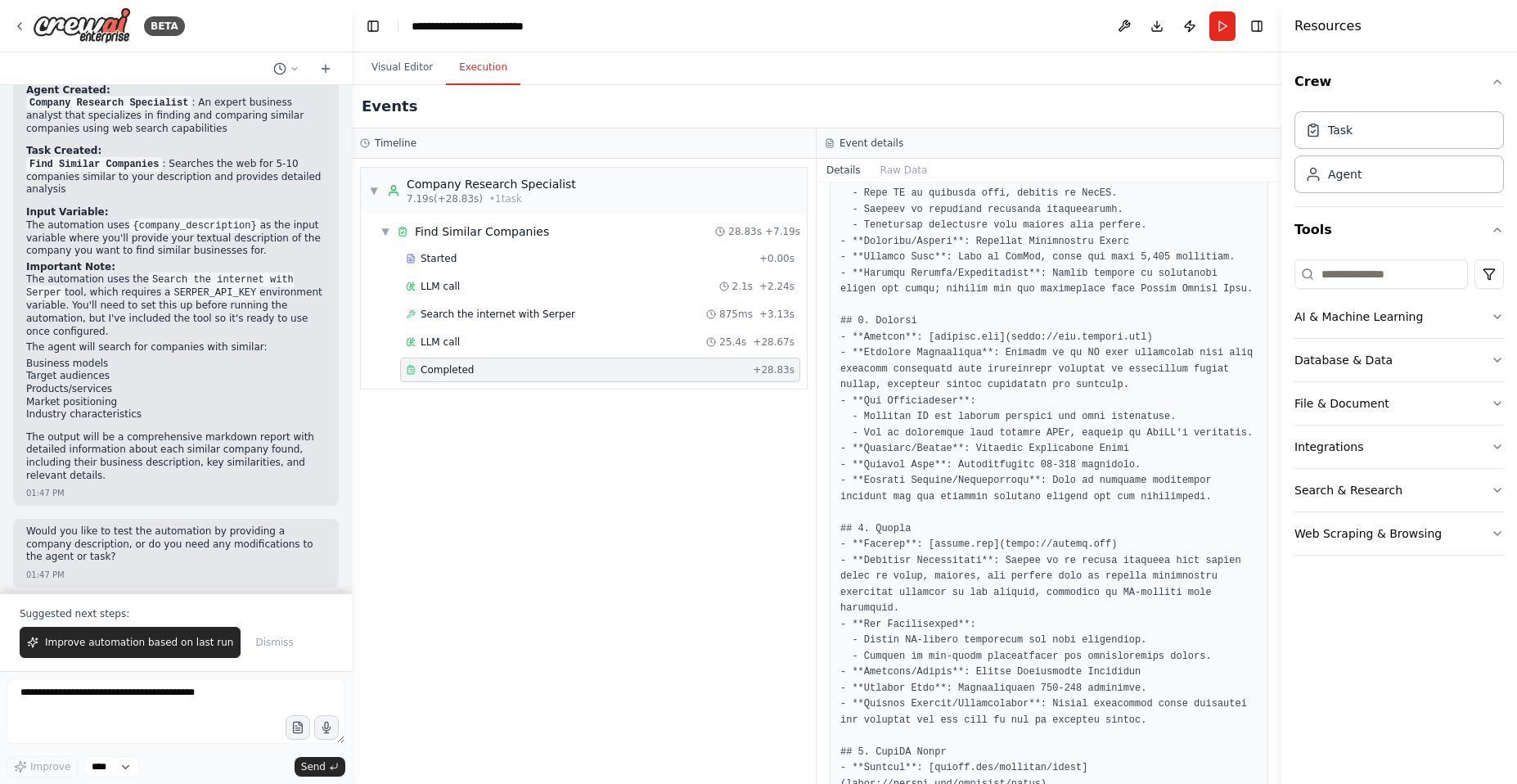
scroll to position [0, 0]
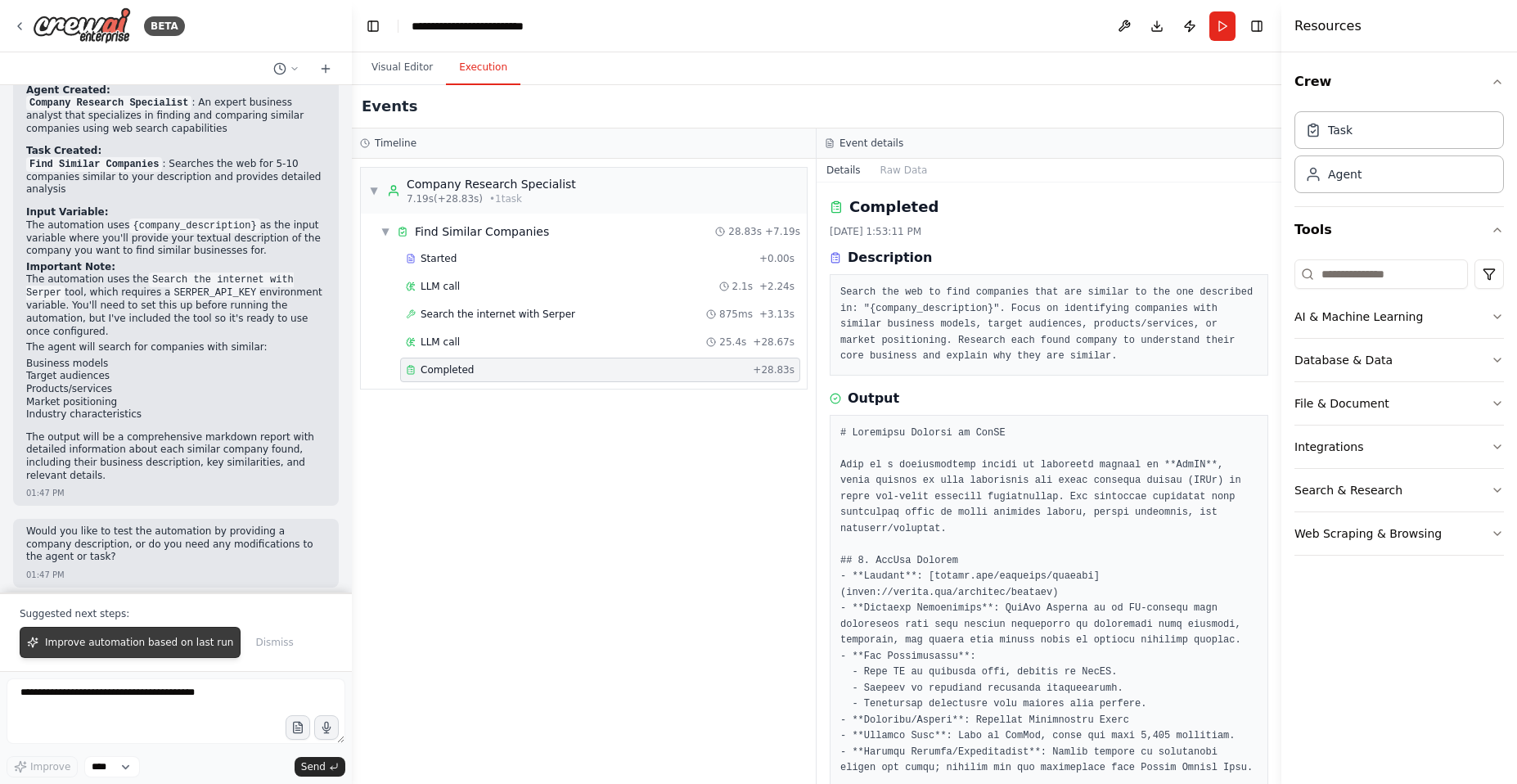
click at [159, 643] on span "Improve automation based on last run" at bounding box center [139, 642] width 188 height 13
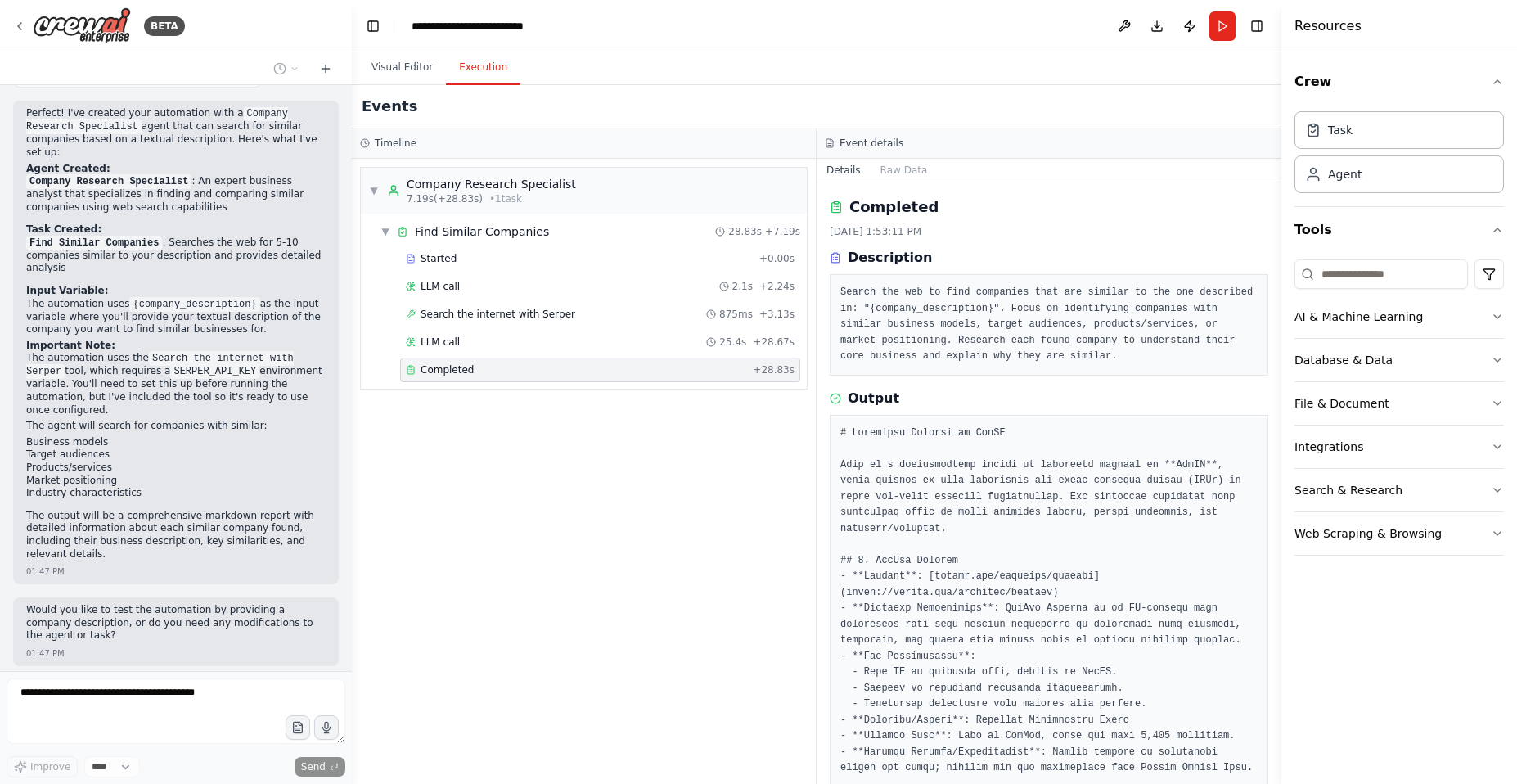
scroll to position [726, 0]
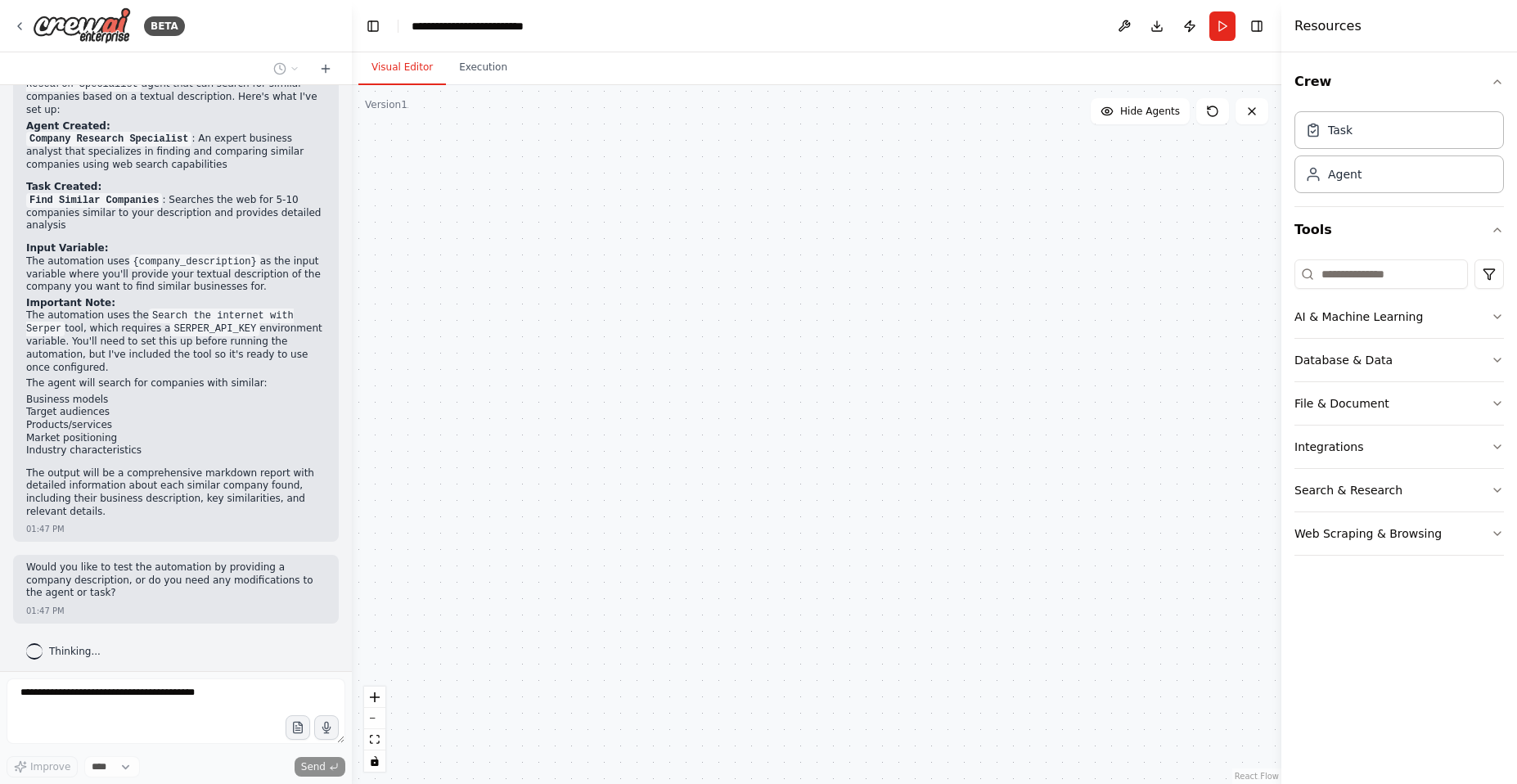
click at [384, 65] on button "Visual Editor" at bounding box center [402, 68] width 88 height 34
drag, startPoint x: 511, startPoint y: 214, endPoint x: 718, endPoint y: 670, distance: 500.8
click at [719, 670] on div ".deletable-edge-delete-btn { width: 20px; height: 20px; border: 0px solid #ffff…" at bounding box center [817, 434] width 930 height 699
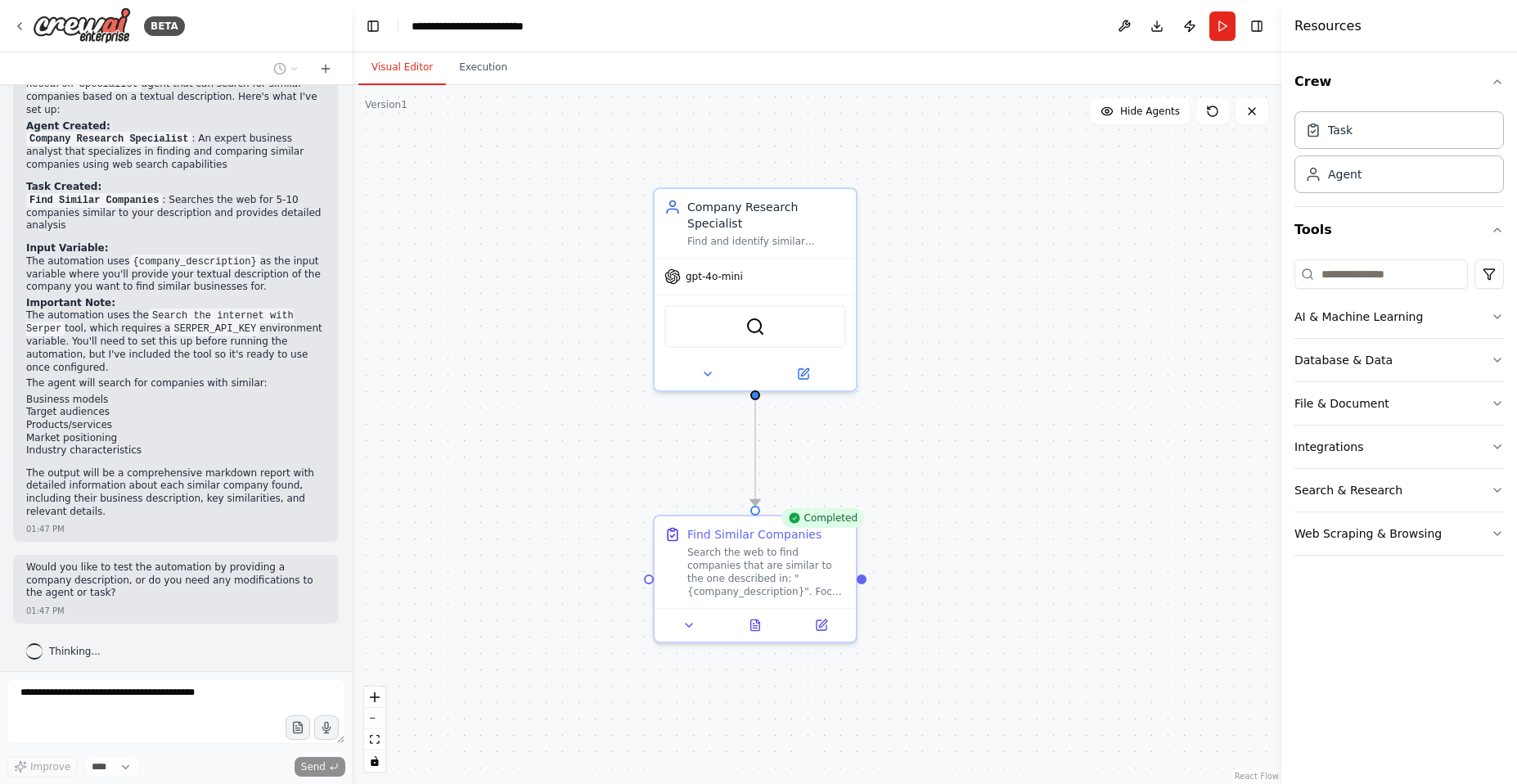
drag, startPoint x: 555, startPoint y: 279, endPoint x: 525, endPoint y: 537, distance: 259.7
click at [525, 537] on div ".deletable-edge-delete-btn { width: 20px; height: 20px; border: 0px solid #ffff…" at bounding box center [817, 434] width 930 height 699
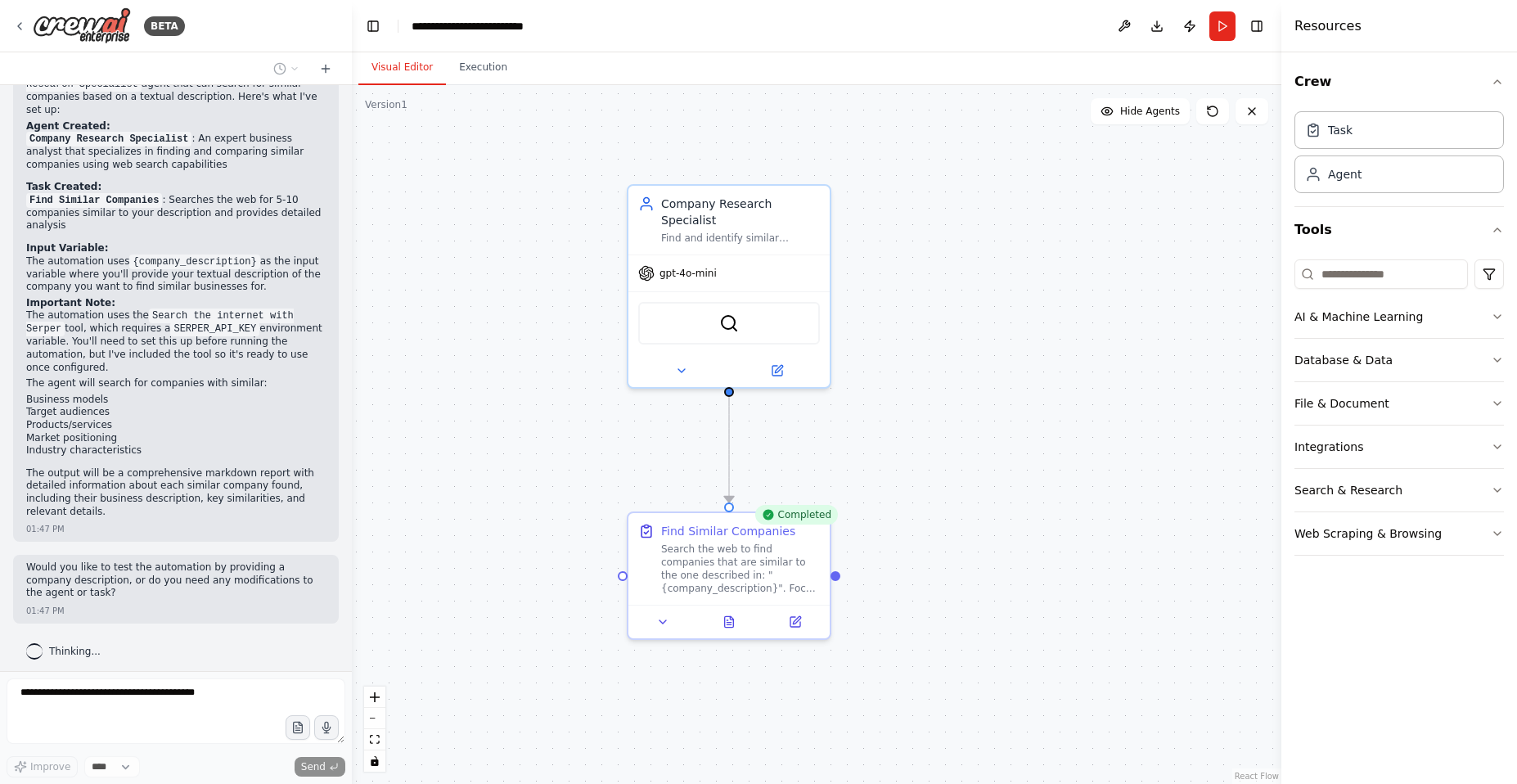
drag, startPoint x: 550, startPoint y: 318, endPoint x: 524, endPoint y: 315, distance: 26.2
click at [524, 315] on div ".deletable-edge-delete-btn { width: 20px; height: 20px; border: 0px solid #ffff…" at bounding box center [817, 434] width 930 height 699
click at [1136, 116] on span "Hide Agents" at bounding box center [1151, 111] width 60 height 13
click at [1136, 116] on span "Show Agents" at bounding box center [1148, 111] width 64 height 13
click at [750, 230] on div "Find and identify similar companies based on the provided company description: …" at bounding box center [741, 234] width 159 height 13
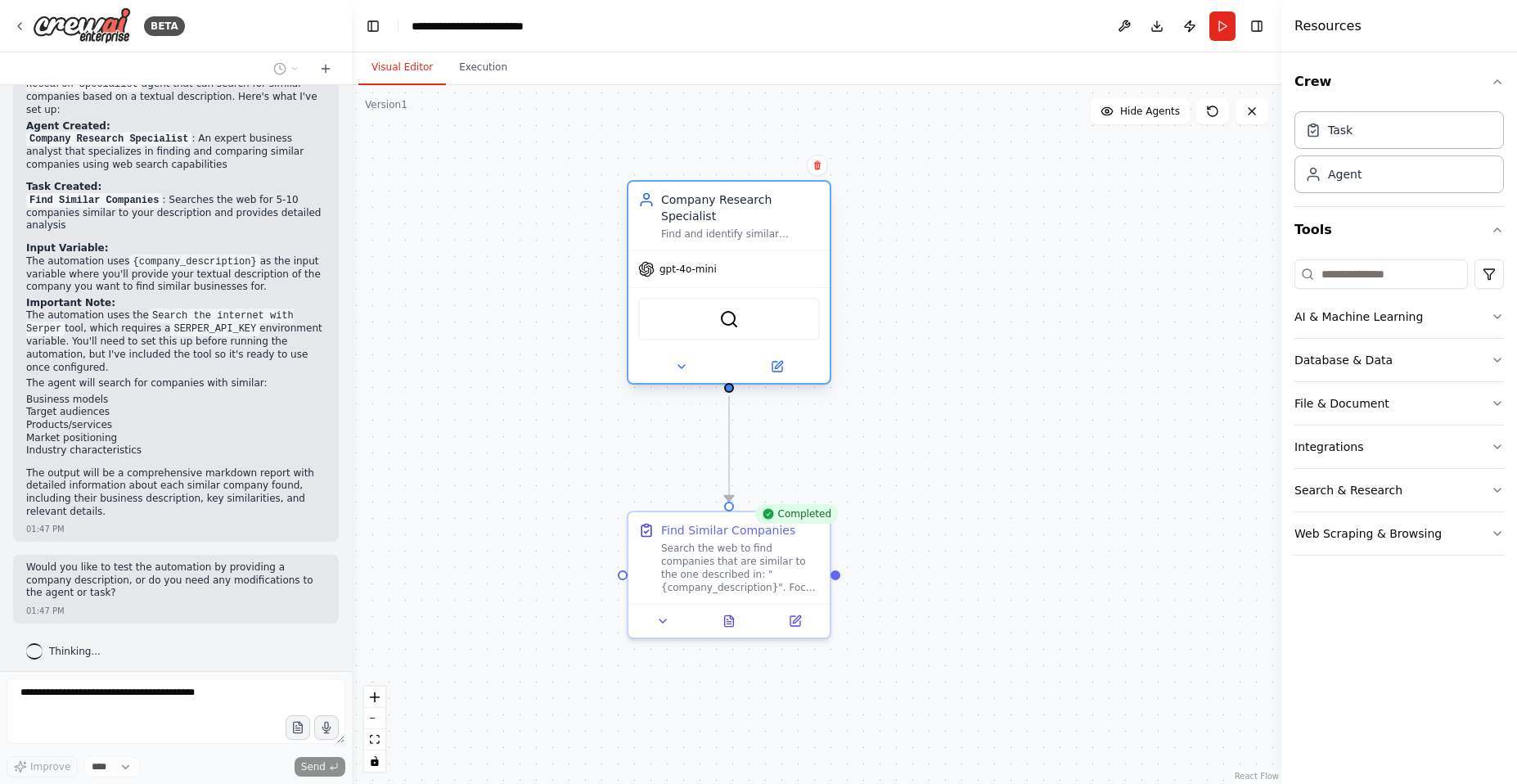
click at [748, 234] on div "Find and identify similar companies based on the provided company description: …" at bounding box center [741, 234] width 159 height 13
click at [687, 371] on icon at bounding box center [681, 366] width 13 height 13
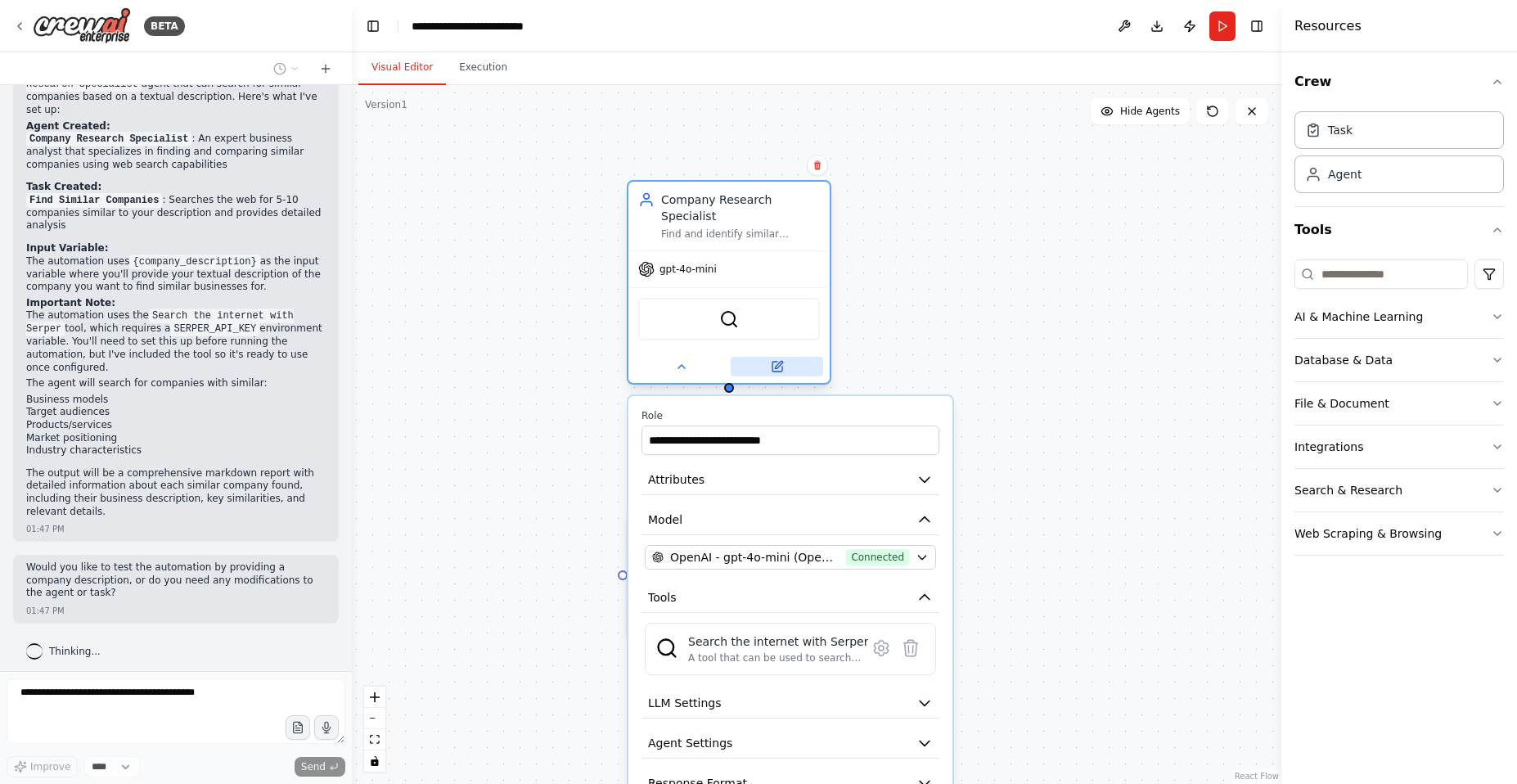
click at [769, 373] on button at bounding box center [777, 366] width 92 height 20
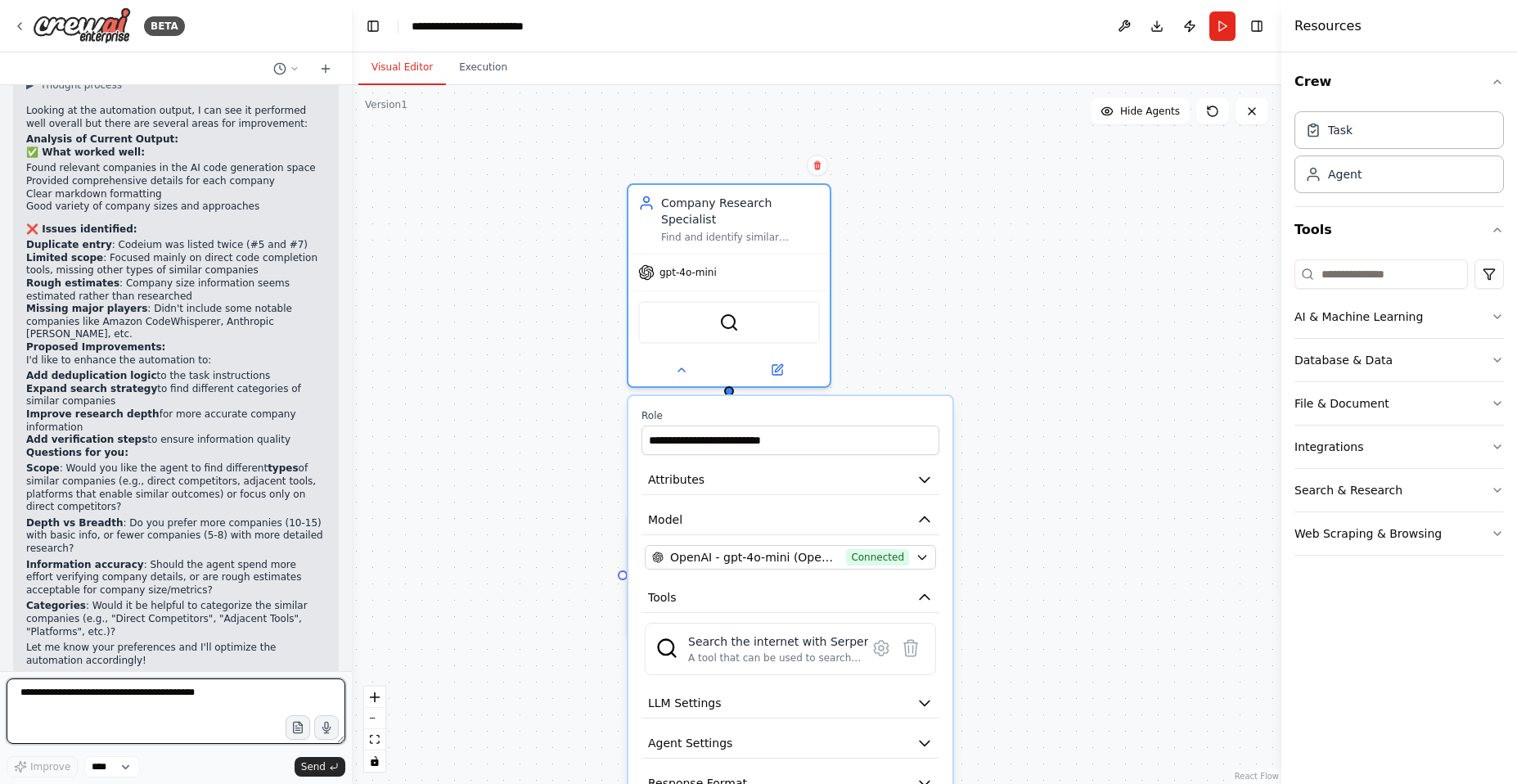
scroll to position [1306, 0]
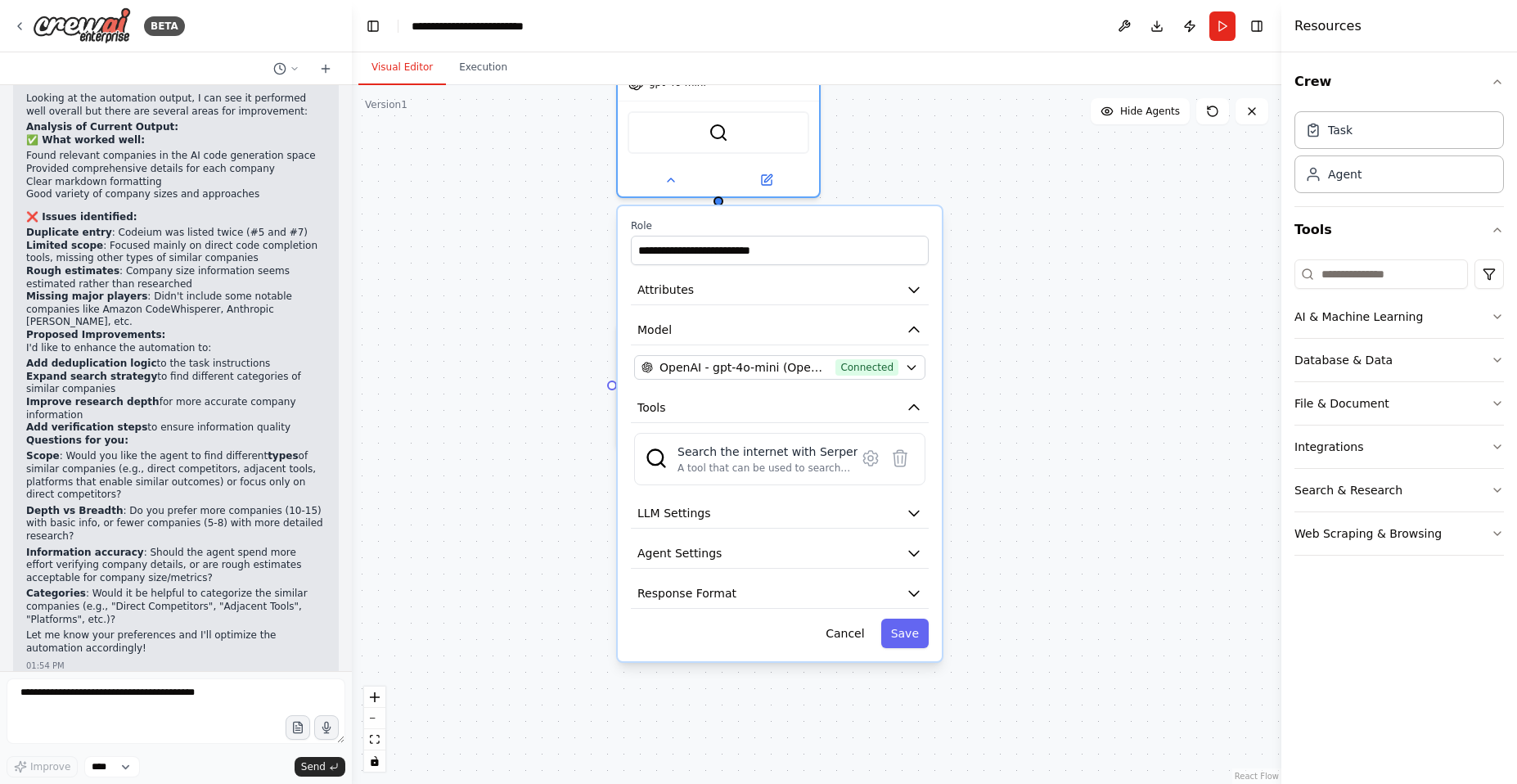
drag, startPoint x: 522, startPoint y: 581, endPoint x: 511, endPoint y: 392, distance: 189.3
click at [511, 392] on div ".deletable-edge-delete-btn { width: 20px; height: 20px; border: 0px solid #ffff…" at bounding box center [817, 434] width 930 height 699
click at [779, 458] on div "Search the internet with Serper" at bounding box center [767, 451] width 180 height 16
click at [872, 463] on icon at bounding box center [870, 458] width 14 height 14
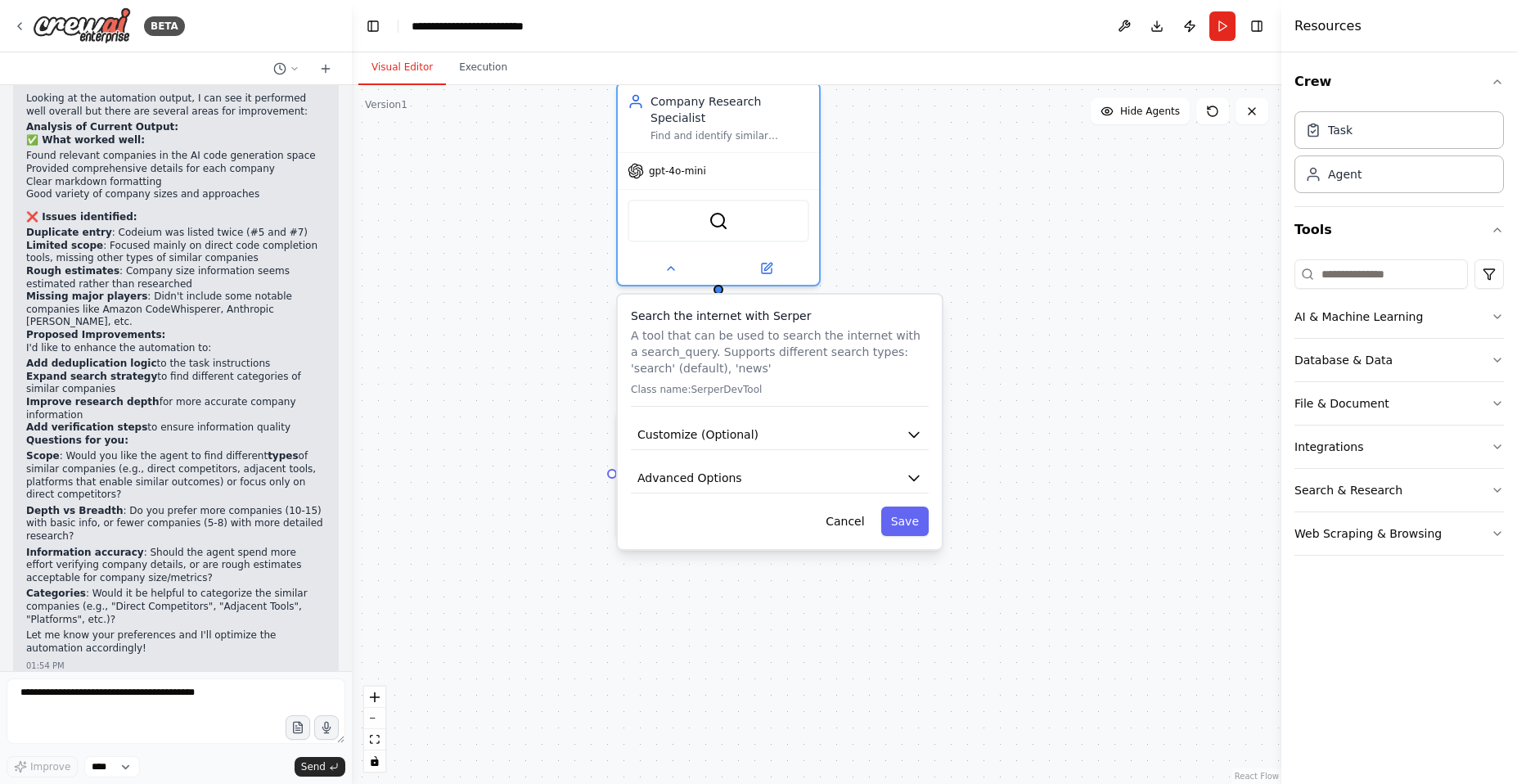
drag, startPoint x: 539, startPoint y: 279, endPoint x: 530, endPoint y: 334, distance: 55.7
click at [530, 334] on div ".deletable-edge-delete-btn { width: 20px; height: 20px; border: 0px solid #ffff…" at bounding box center [817, 434] width 930 height 699
click at [711, 437] on span "Customize (Optional)" at bounding box center [698, 434] width 121 height 16
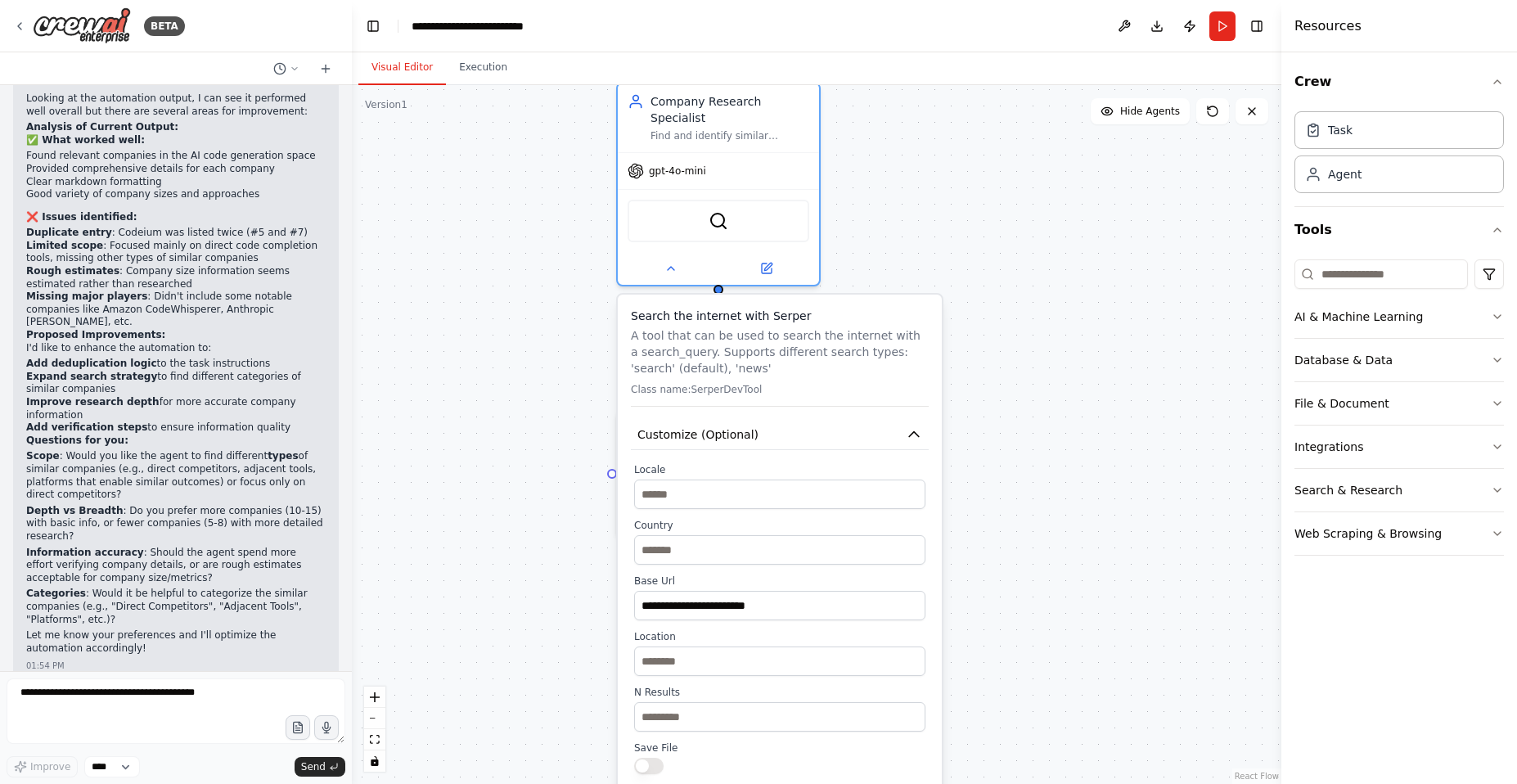
click at [503, 540] on div ".deletable-edge-delete-btn { width: 20px; height: 20px; border: 0px solid #ffff…" at bounding box center [817, 434] width 930 height 699
click at [514, 619] on div ".deletable-edge-delete-btn { width: 20px; height: 20px; border: 0px solid #ffff…" at bounding box center [817, 434] width 930 height 699
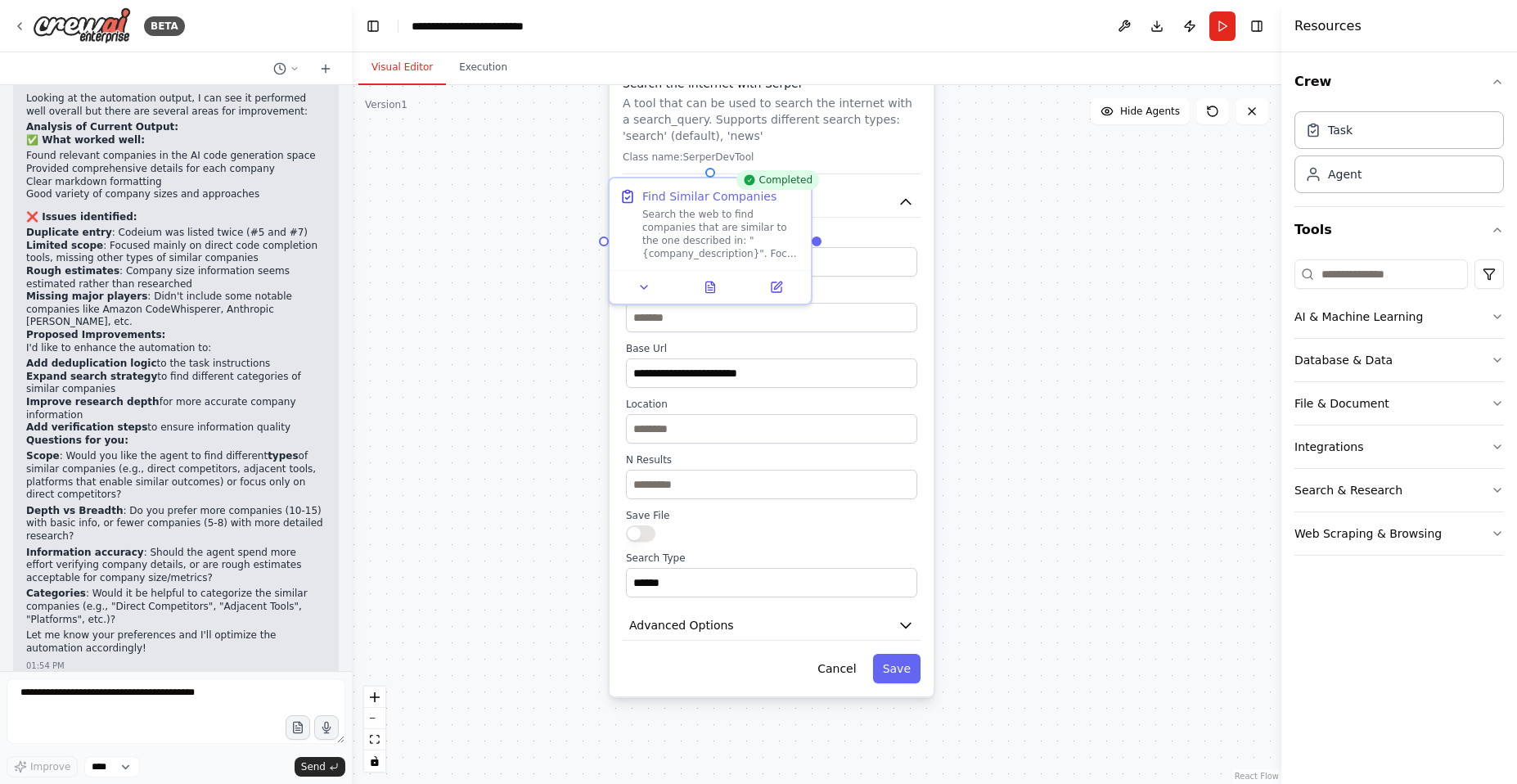
drag, startPoint x: 514, startPoint y: 647, endPoint x: 505, endPoint y: 415, distance: 232.2
click at [505, 415] on div ".deletable-edge-delete-btn { width: 20px; height: 20px; border: 0px solid #ffff…" at bounding box center [817, 434] width 930 height 699
click at [668, 488] on input "**" at bounding box center [771, 484] width 291 height 30
type input "**"
click at [546, 525] on div ".deletable-edge-delete-btn { width: 20px; height: 20px; border: 0px solid #ffff…" at bounding box center [817, 434] width 930 height 699
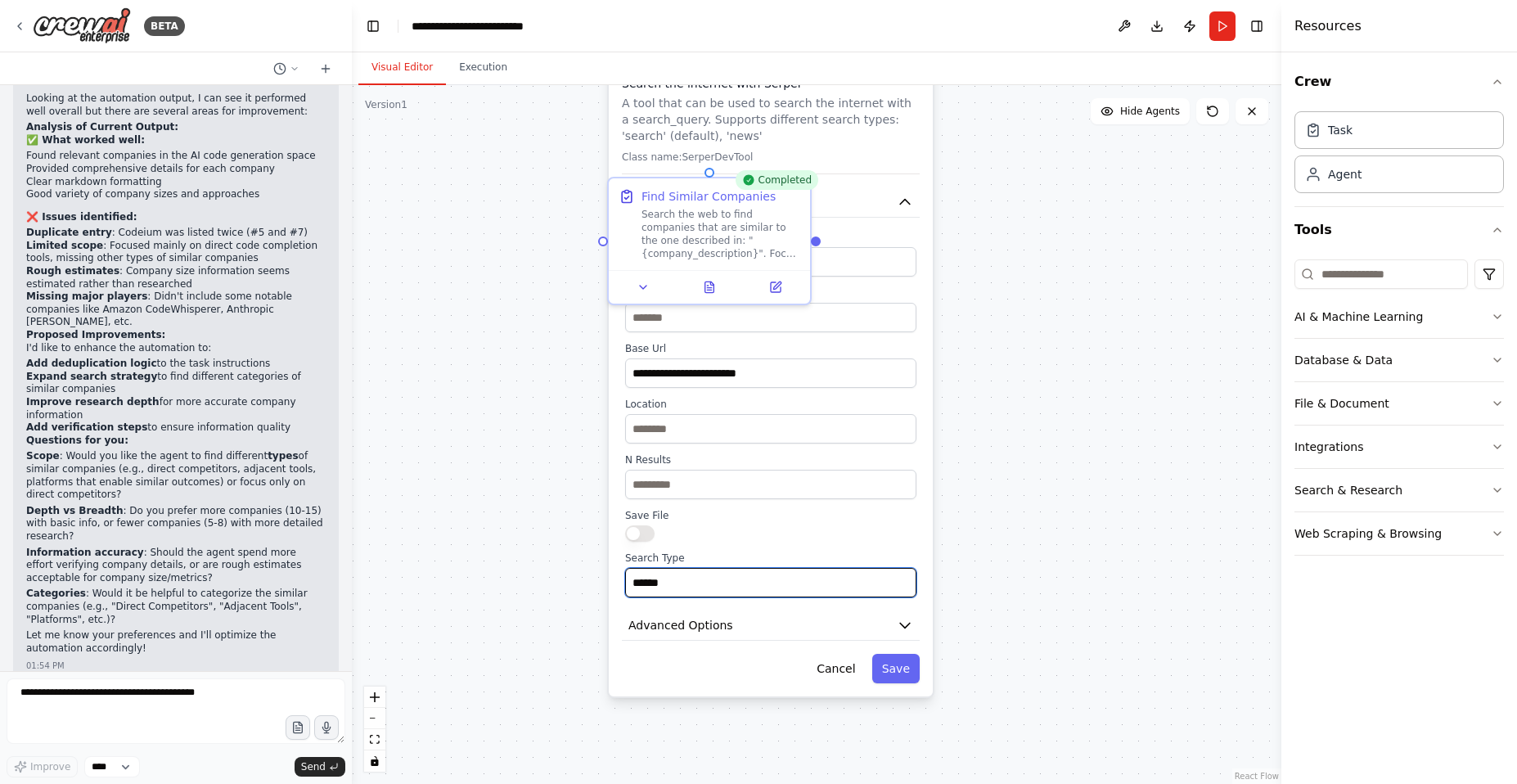
click at [668, 580] on input "******" at bounding box center [771, 582] width 291 height 30
click at [786, 632] on button "Advanced Options" at bounding box center [771, 625] width 298 height 30
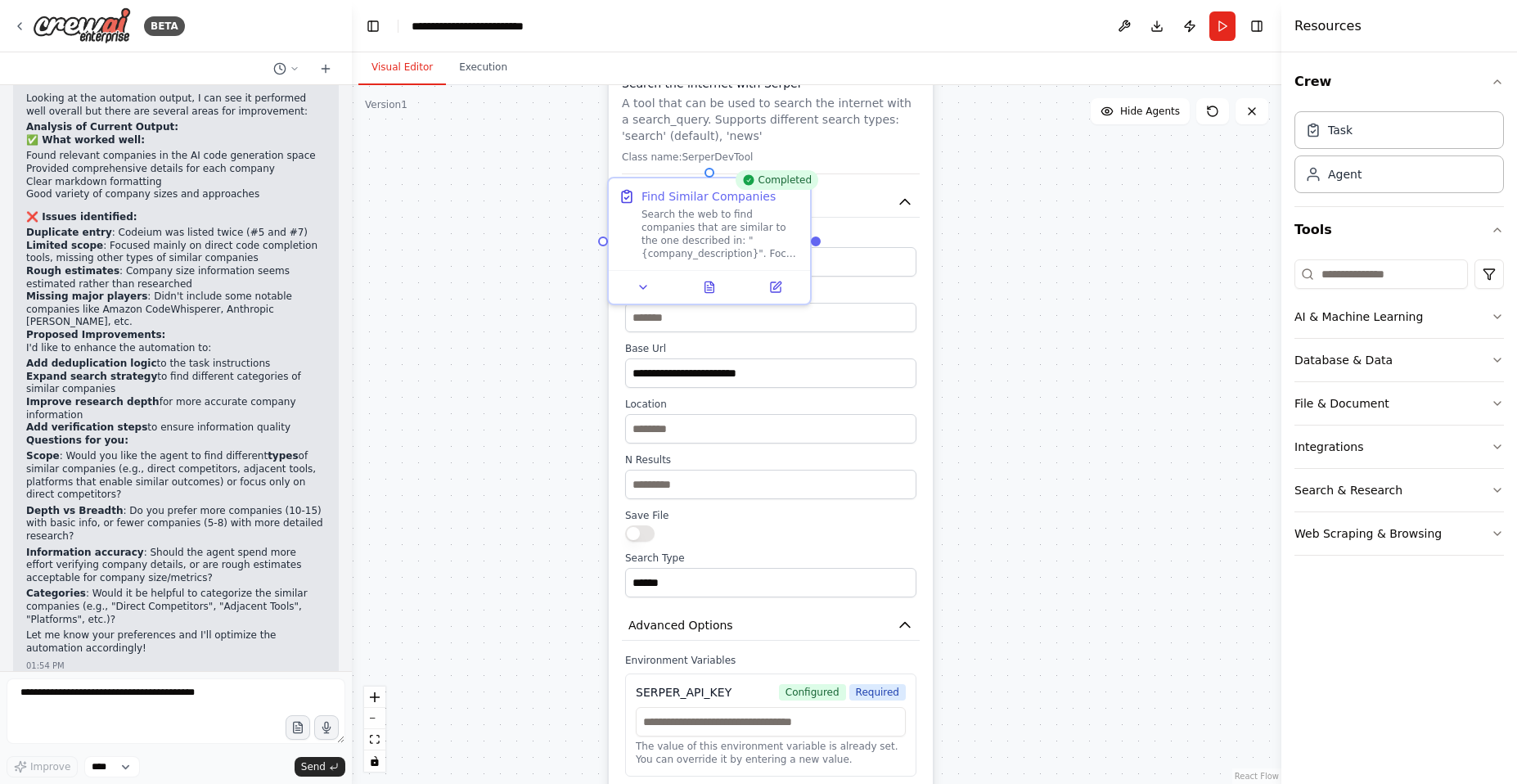
click at [522, 682] on div ".deletable-edge-delete-btn { width: 20px; height: 20px; border: 0px solid #ffff…" at bounding box center [817, 434] width 930 height 699
click at [907, 626] on icon "button" at bounding box center [905, 625] width 10 height 5
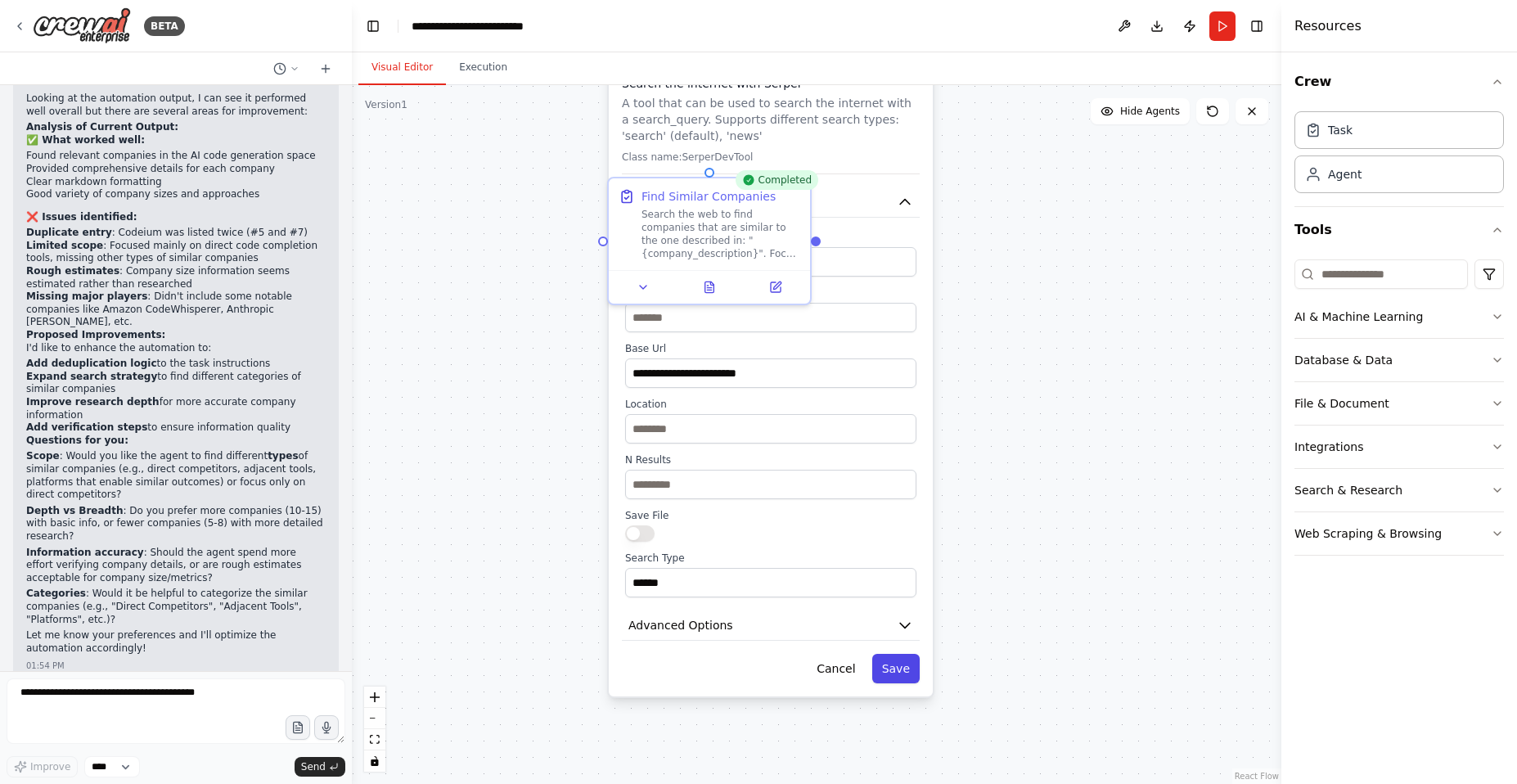
click at [903, 669] on button "Save" at bounding box center [896, 668] width 47 height 30
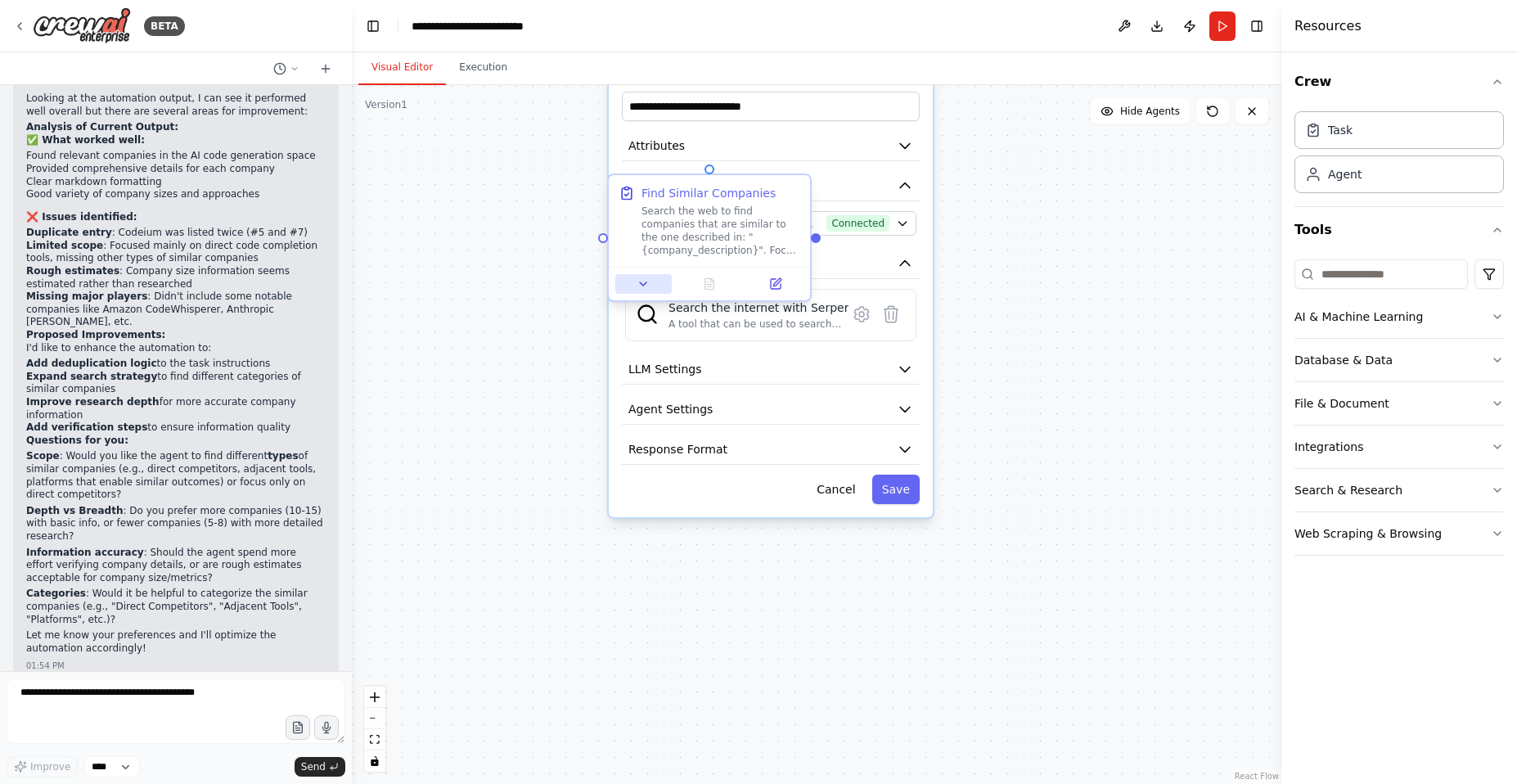
click at [640, 283] on icon at bounding box center [643, 284] width 6 height 4
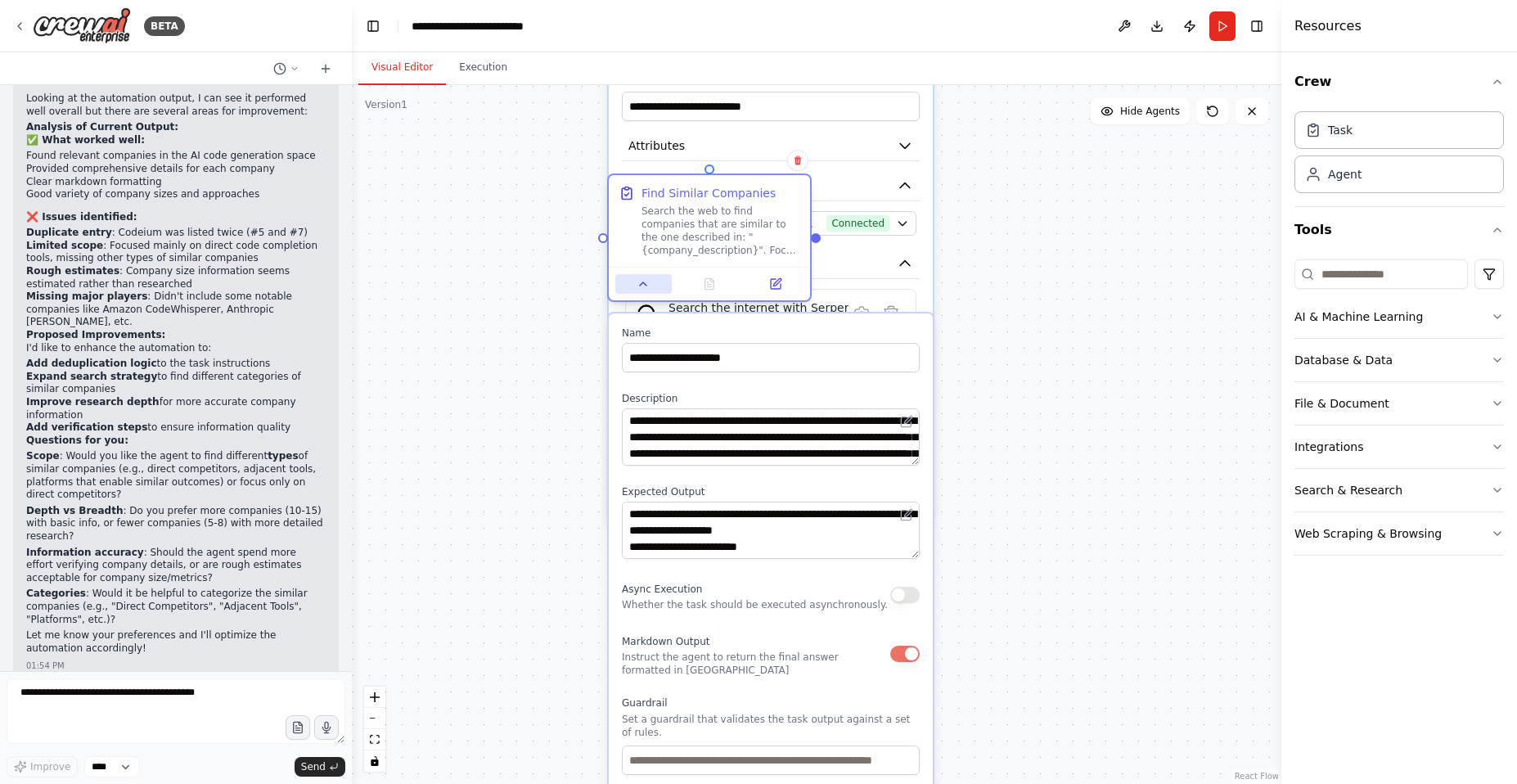
click at [640, 282] on icon at bounding box center [643, 284] width 13 height 13
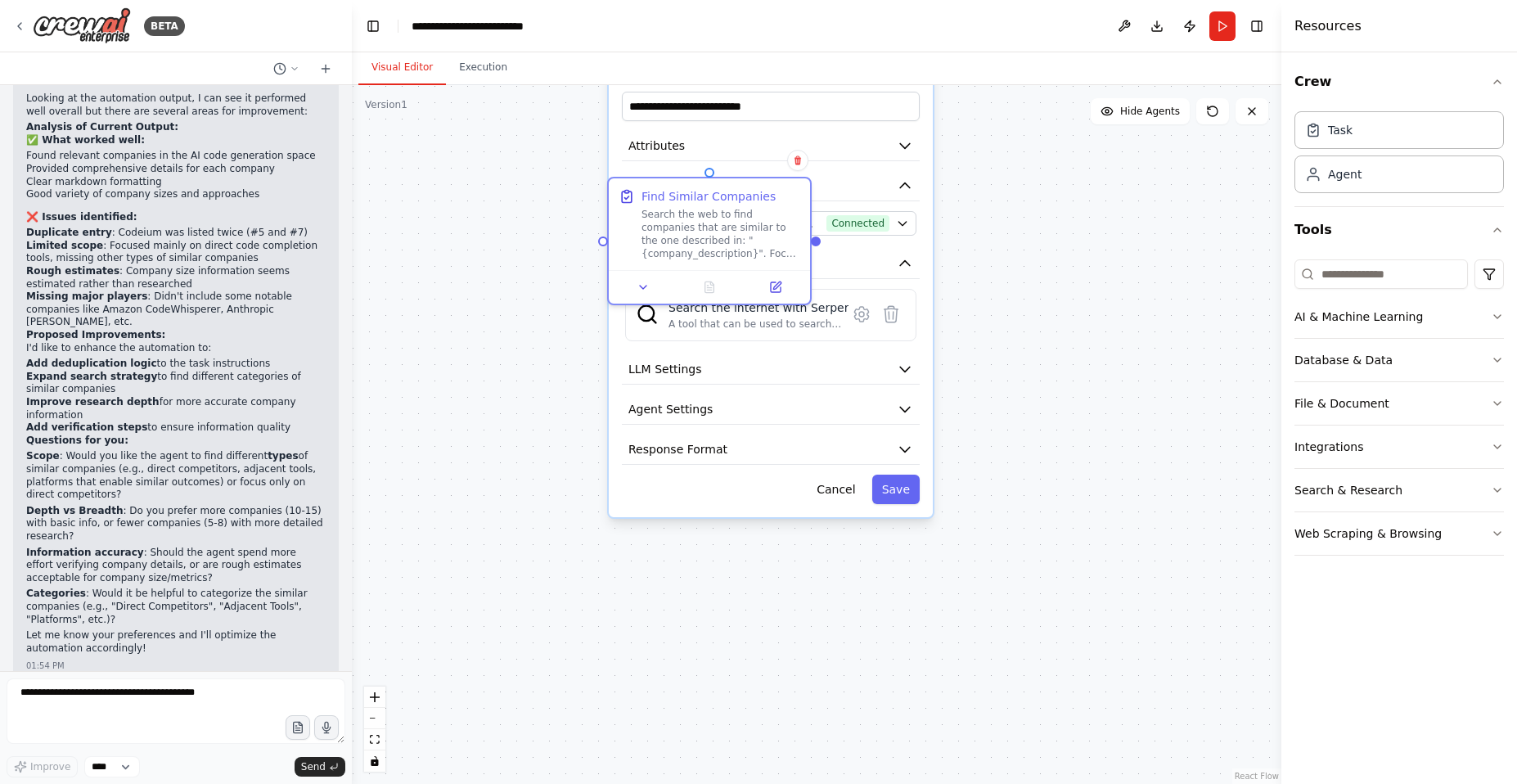
click at [514, 295] on div ".deletable-edge-delete-btn { width: 20px; height: 20px; border: 0px solid #ffff…" at bounding box center [817, 434] width 930 height 699
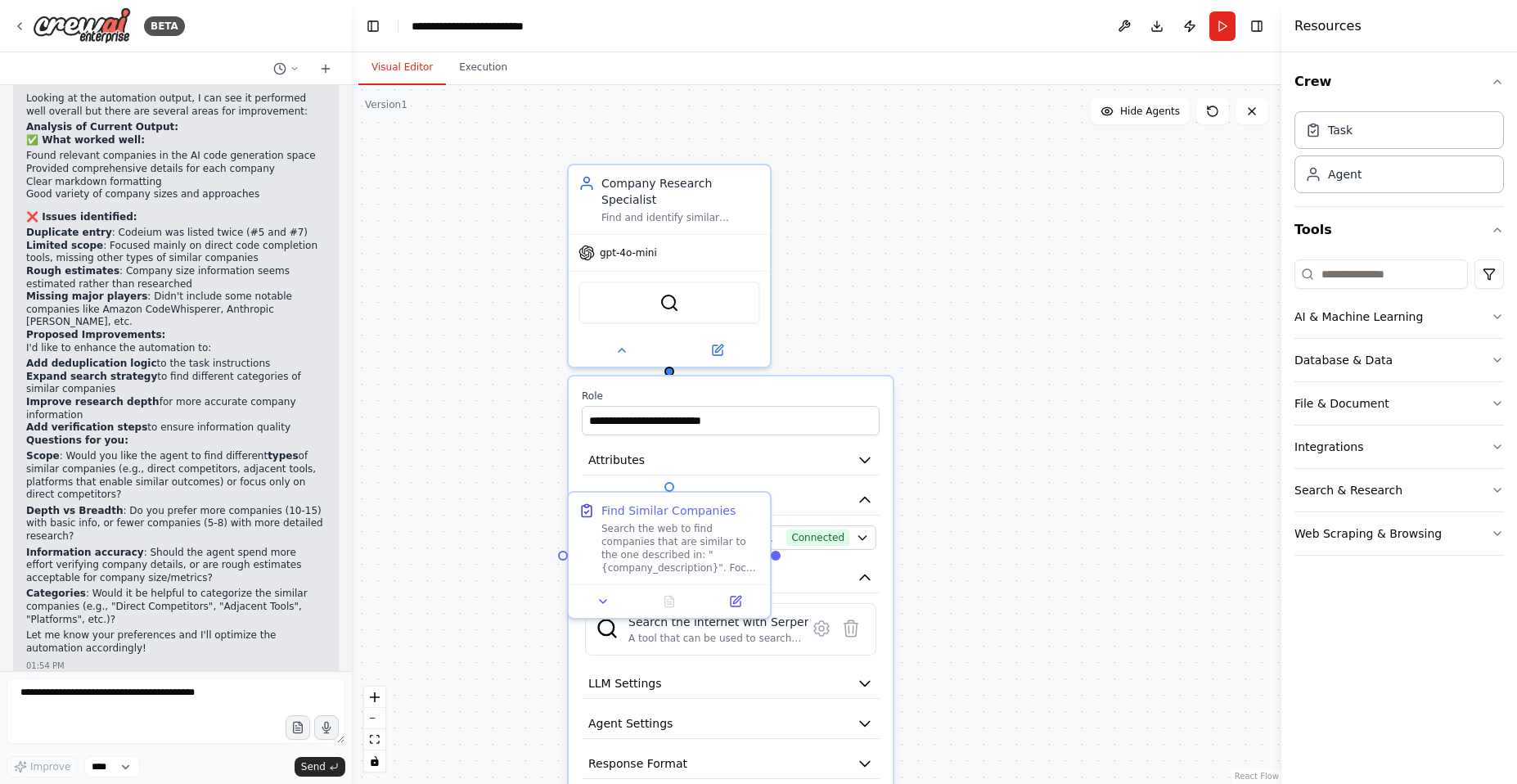
drag, startPoint x: 1037, startPoint y: 277, endPoint x: 1001, endPoint y: 506, distance: 231.8
click at [1011, 515] on div ".deletable-edge-delete-btn { width: 20px; height: 20px; border: 0px solid #ffff…" at bounding box center [817, 434] width 930 height 699
click at [623, 351] on icon at bounding box center [621, 346] width 13 height 13
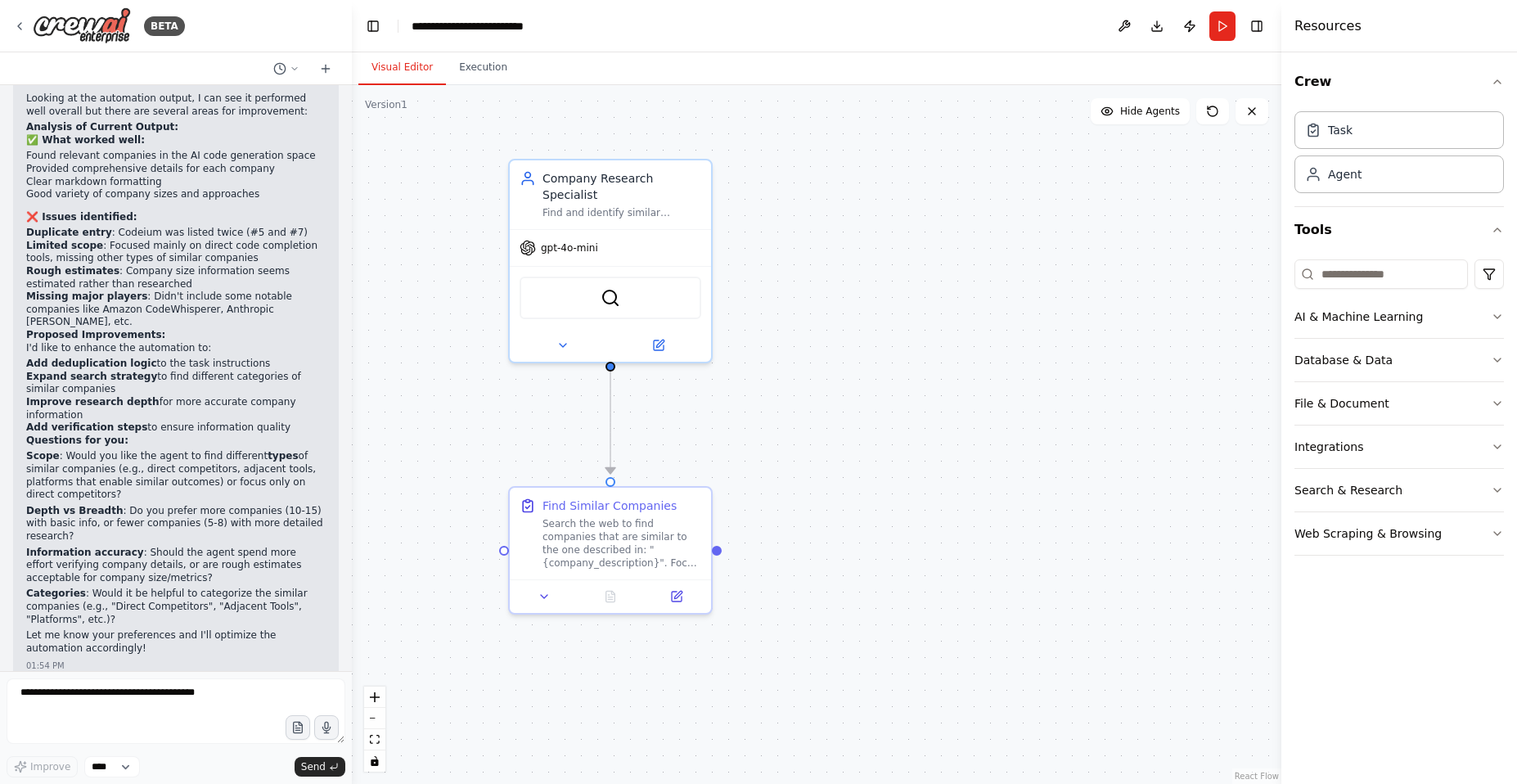
click at [767, 393] on div ".deletable-edge-delete-btn { width: 20px; height: 20px; border: 0px solid #ffff…" at bounding box center [817, 434] width 930 height 699
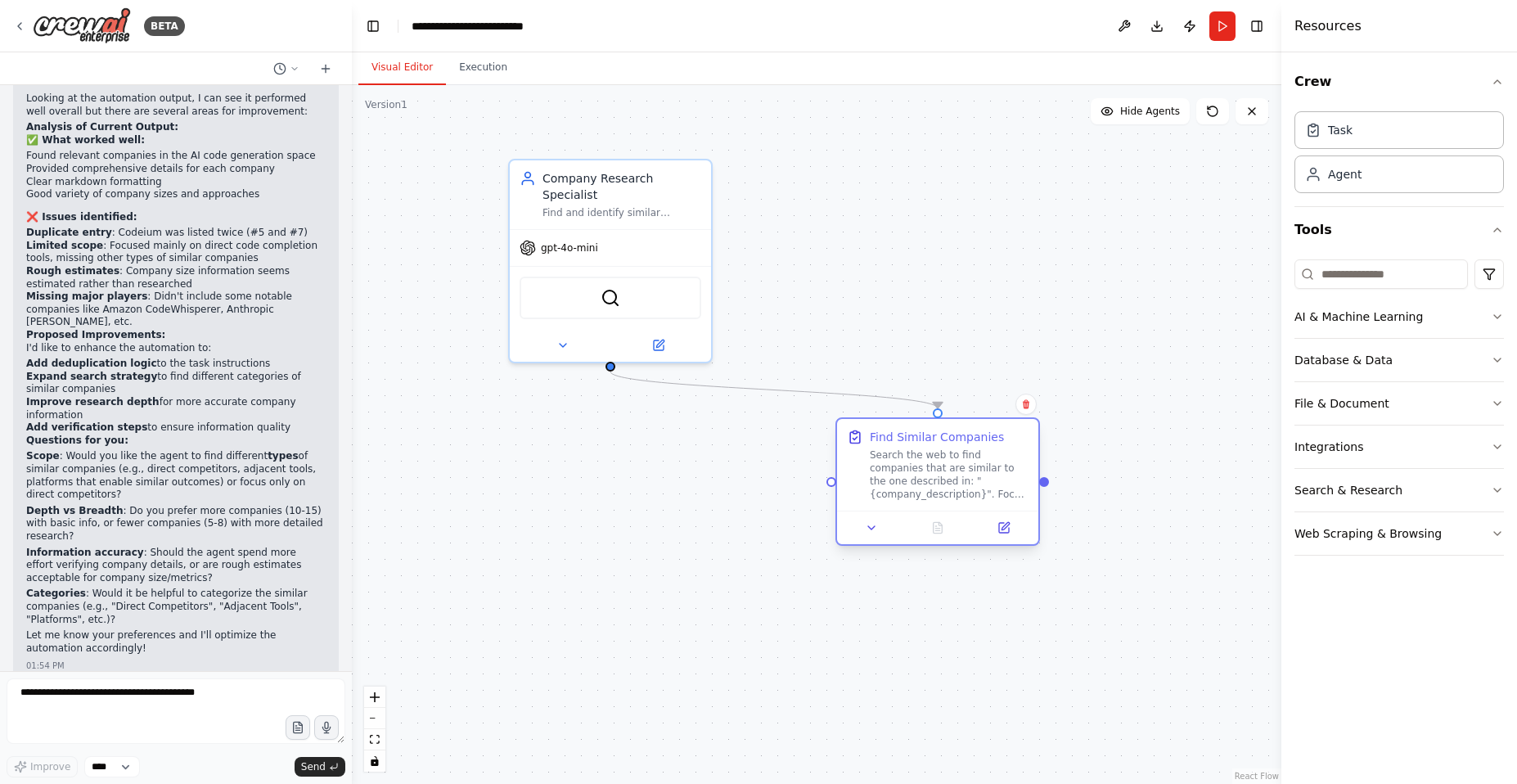
drag, startPoint x: 651, startPoint y: 499, endPoint x: 966, endPoint y: 428, distance: 322.9
click at [966, 429] on div "Find Similar Companies" at bounding box center [937, 437] width 134 height 16
click at [883, 529] on button at bounding box center [872, 528] width 56 height 20
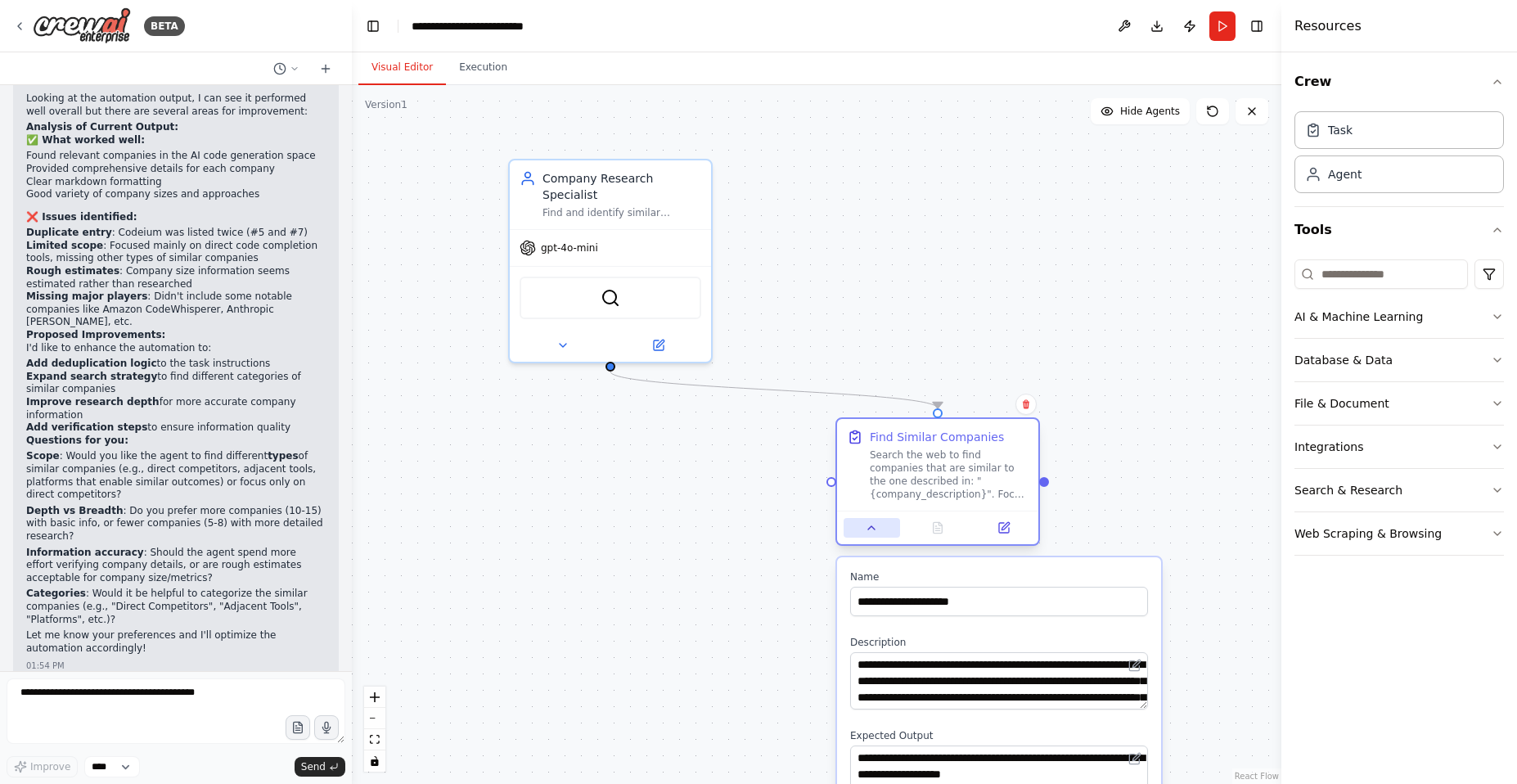
click at [883, 529] on button at bounding box center [872, 528] width 56 height 20
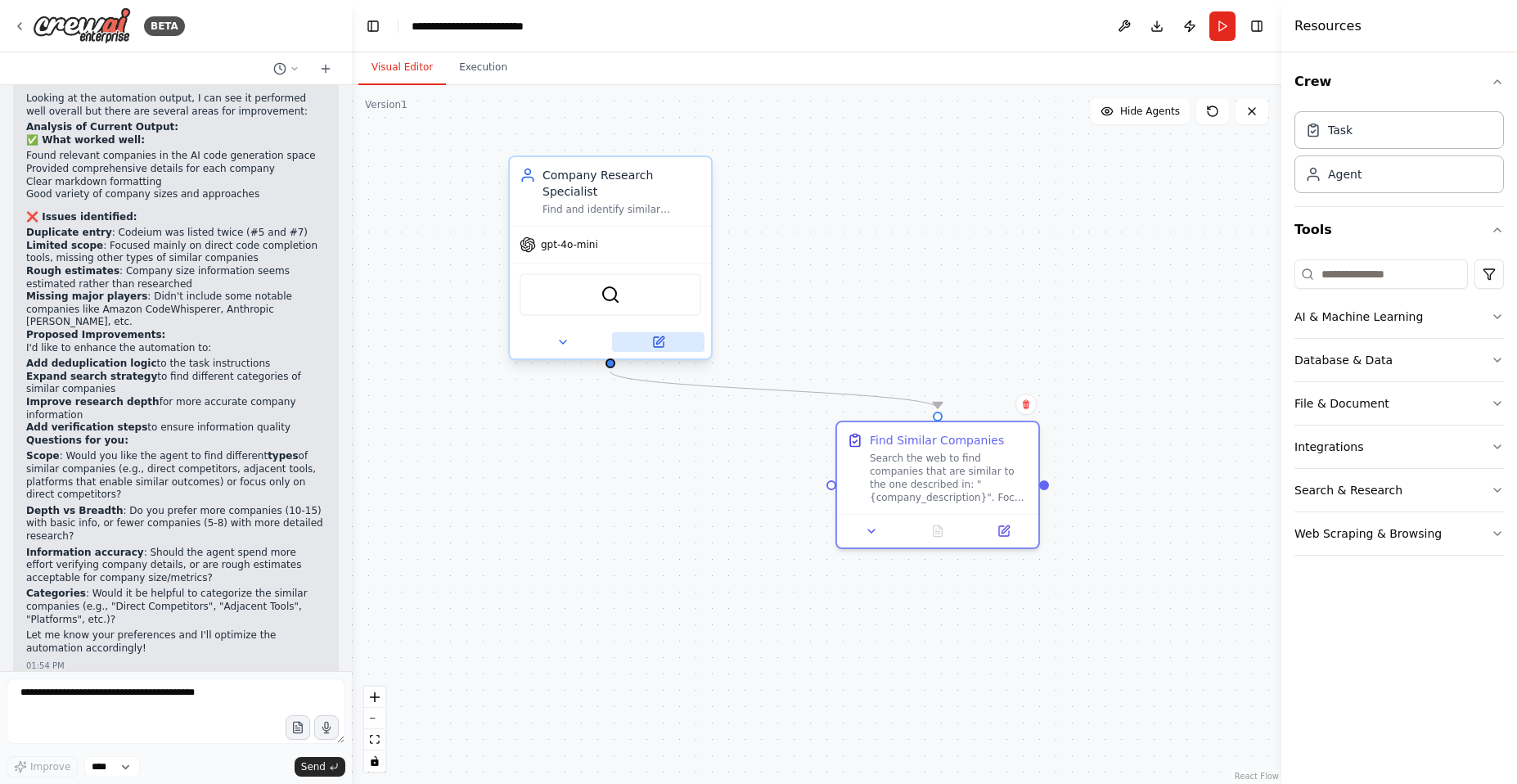
click at [654, 345] on icon at bounding box center [659, 342] width 10 height 10
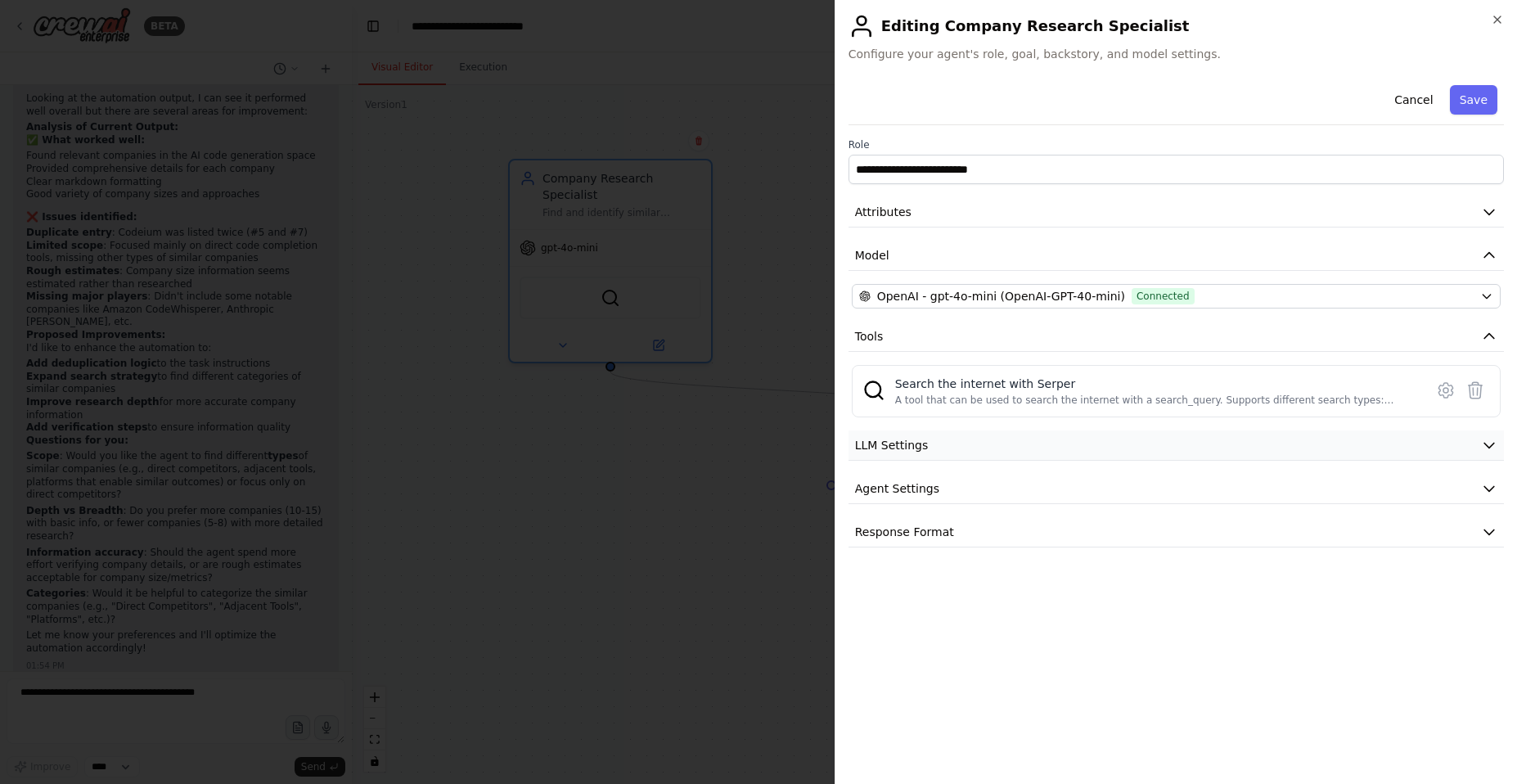
click at [1426, 440] on button "LLM Settings" at bounding box center [1176, 445] width 656 height 30
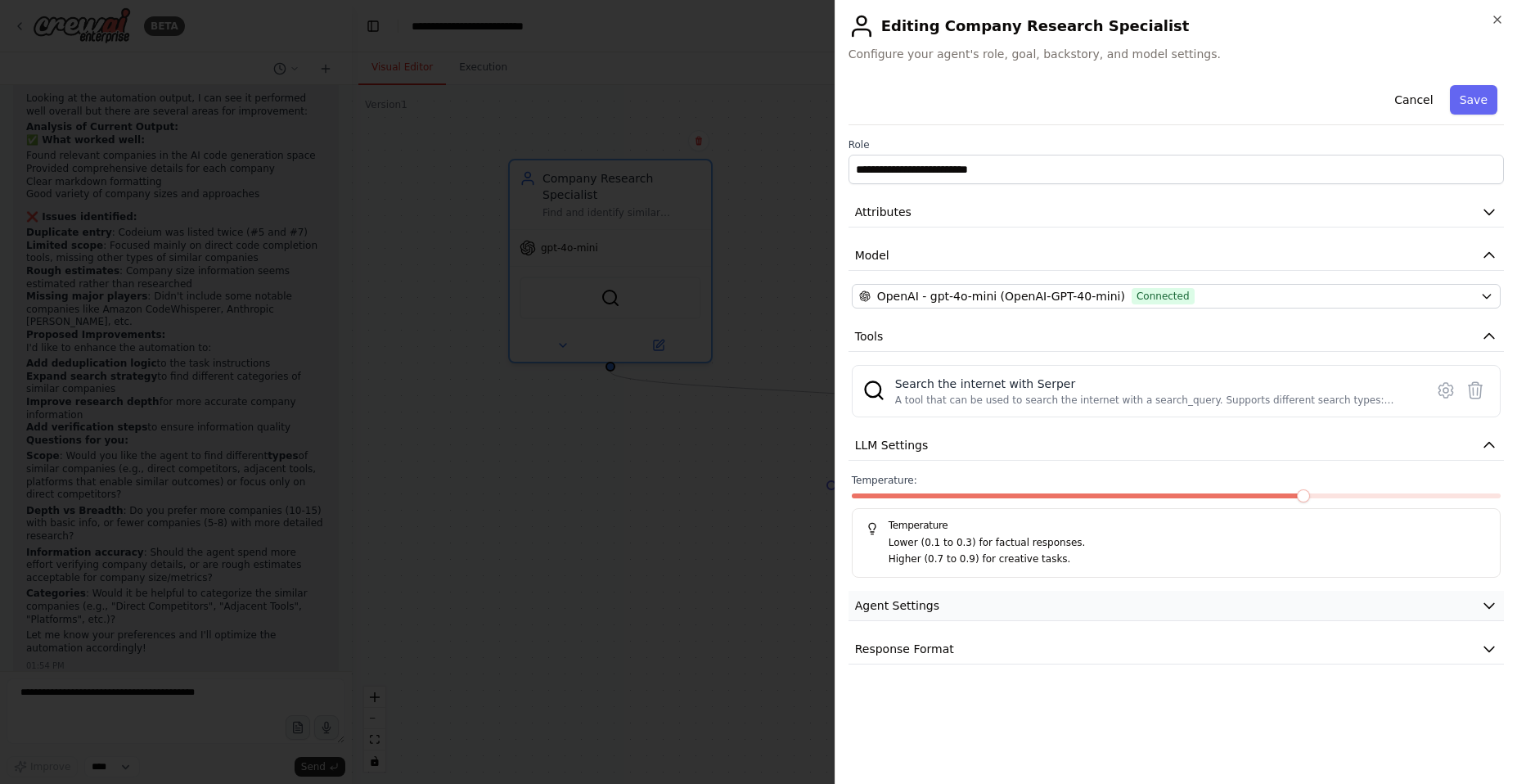
click at [1264, 609] on button "Agent Settings" at bounding box center [1176, 605] width 656 height 30
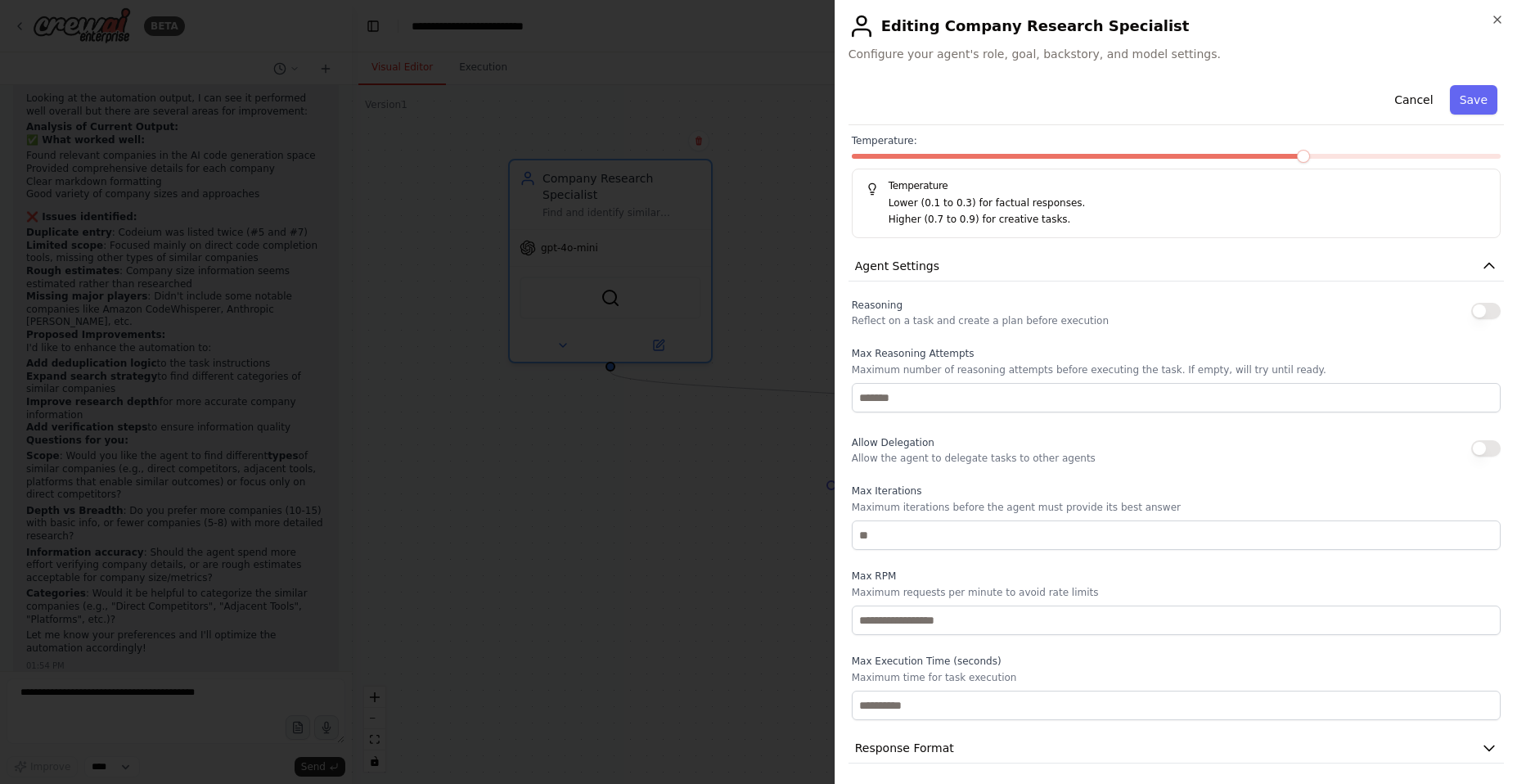
scroll to position [345, 0]
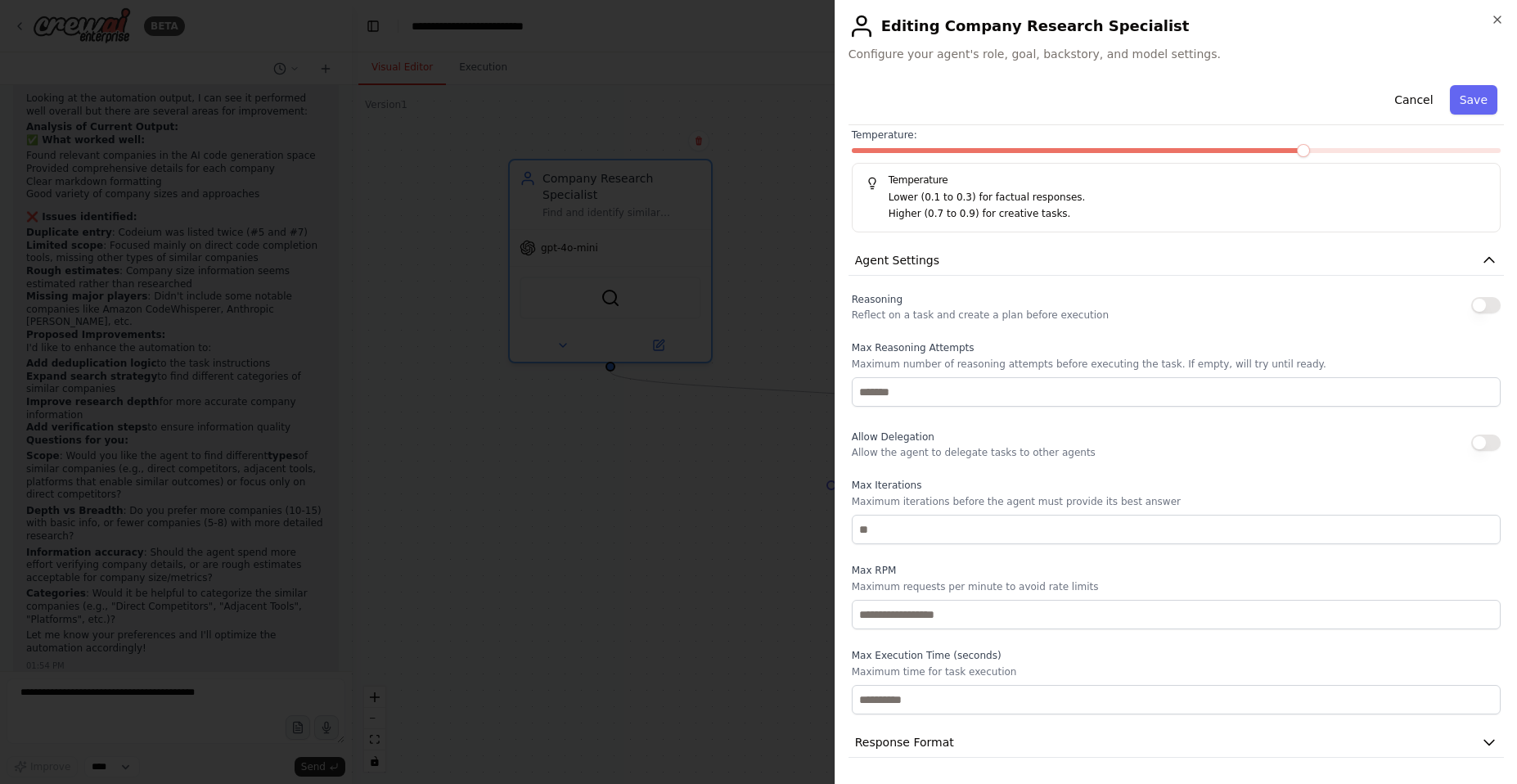
click at [1474, 306] on button "button" at bounding box center [1486, 305] width 30 height 16
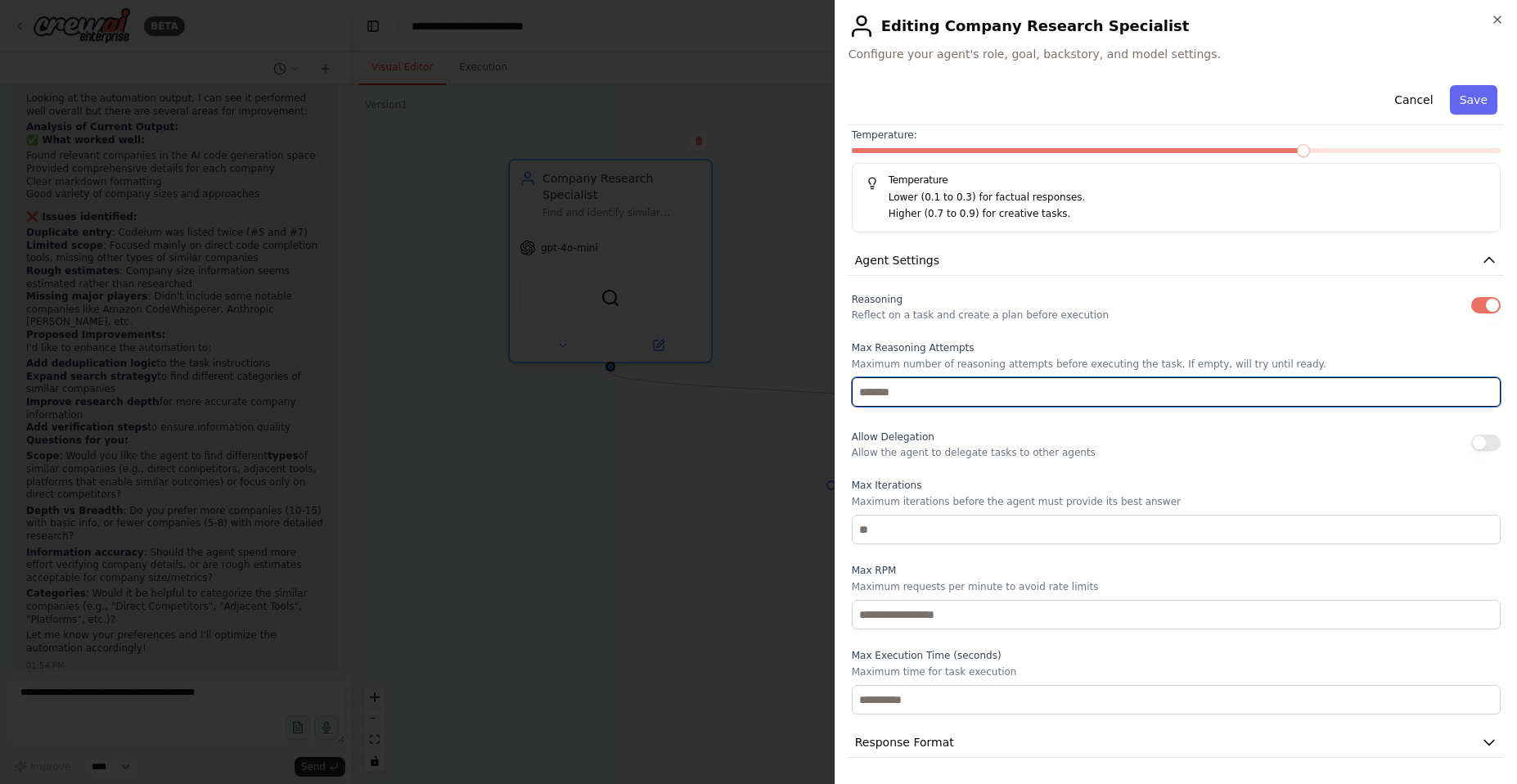
click at [1139, 386] on input "number" at bounding box center [1176, 392] width 649 height 30
type input "*"
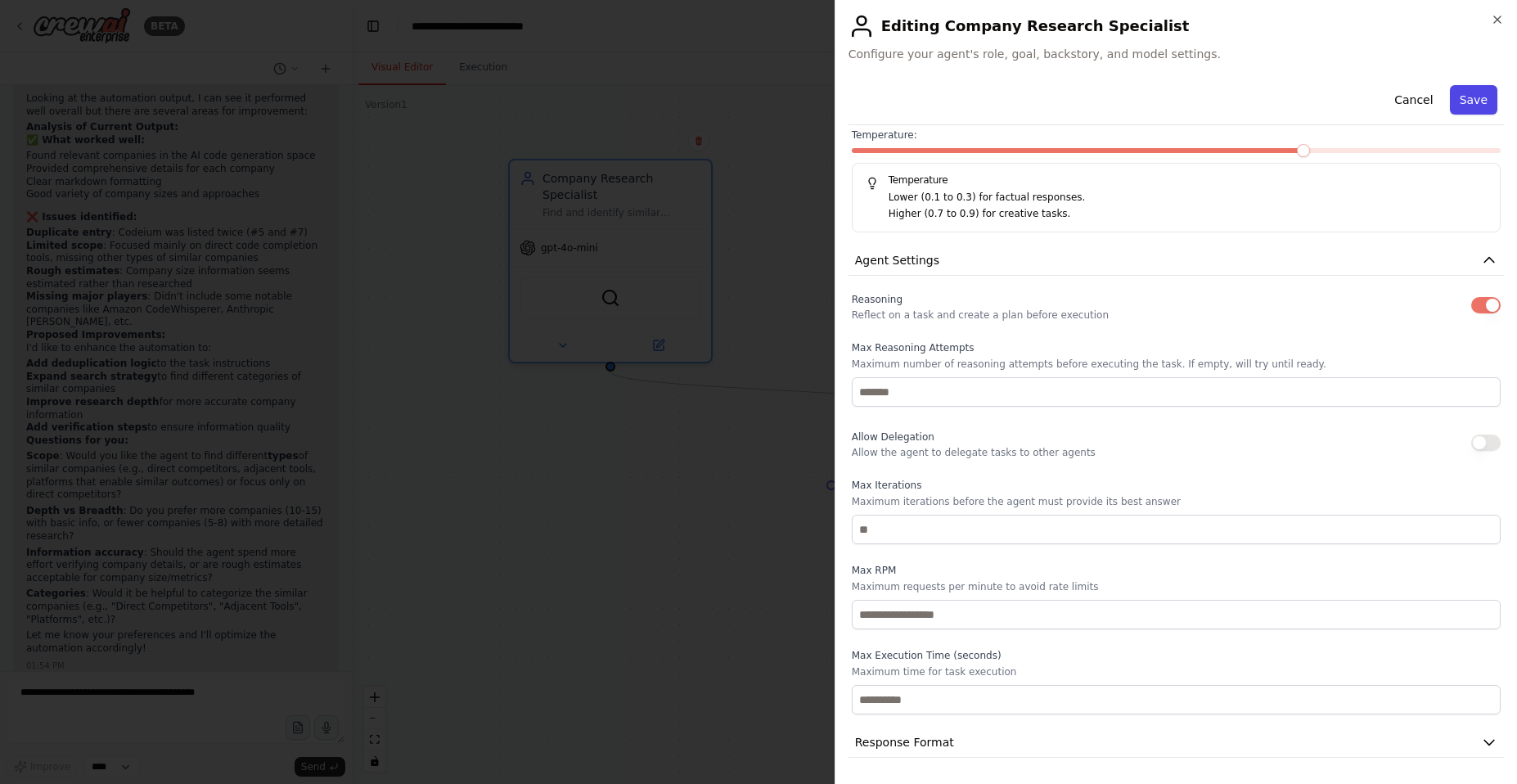
click at [1456, 98] on button "Save" at bounding box center [1474, 99] width 47 height 30
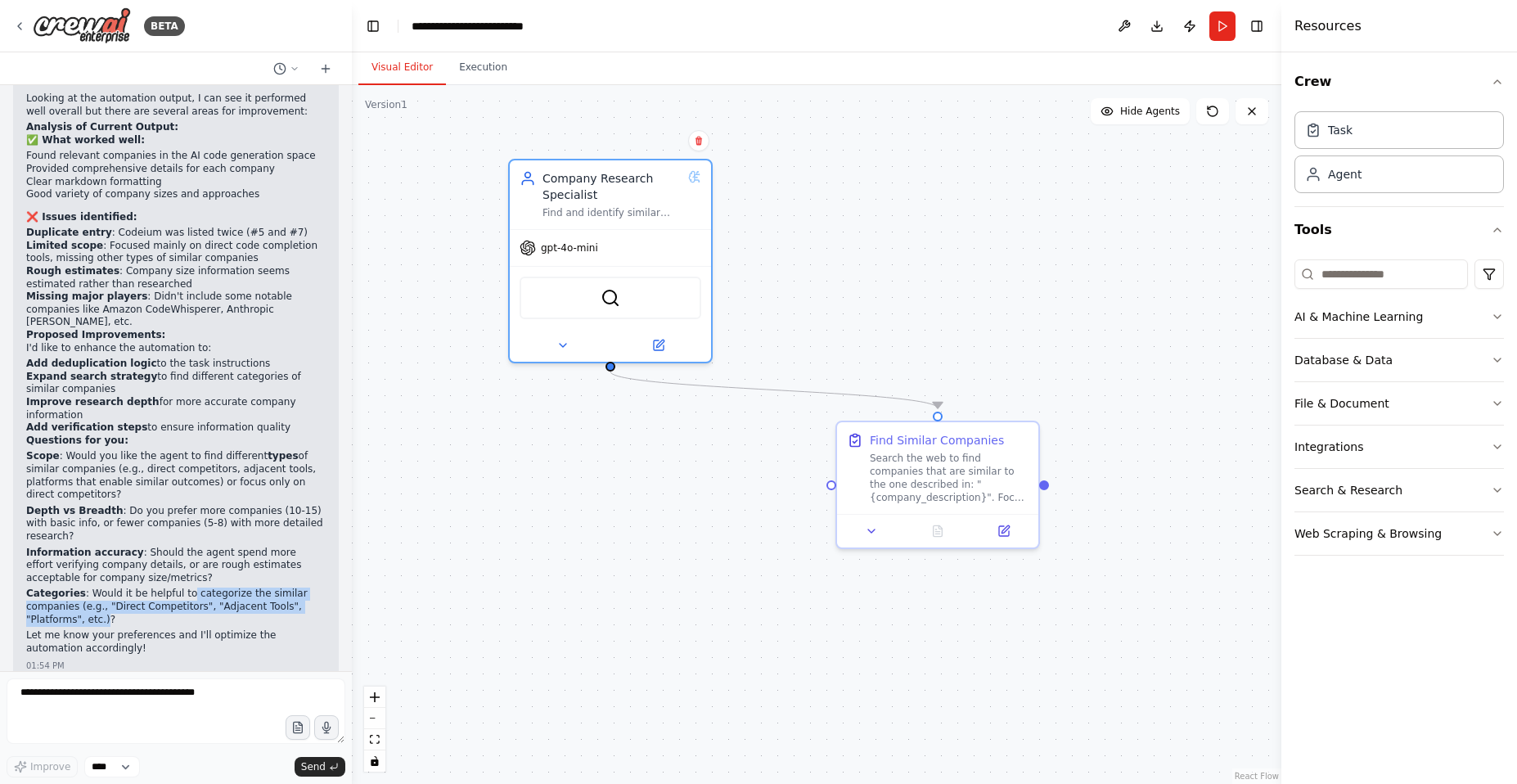
drag, startPoint x: 185, startPoint y: 573, endPoint x: 106, endPoint y: 603, distance: 84.5
click at [106, 603] on p "Categories : Would it be helpful to categorize the similar companies (e.g., "Di…" at bounding box center [175, 607] width 299 height 39
copy p "categorize the similar companies (e.g., "Direct Competitors", "Adjacent Tools",…"
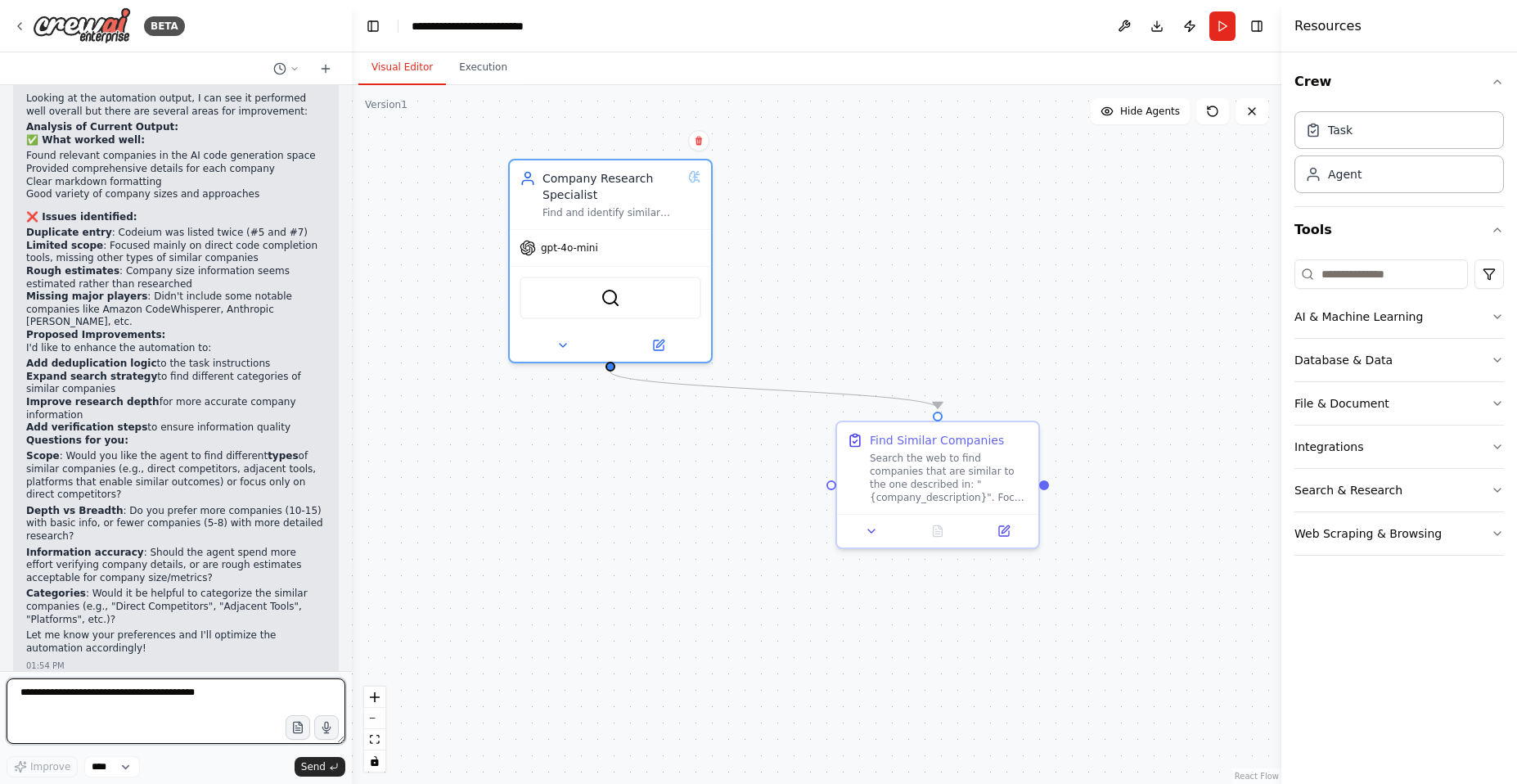
click at [116, 692] on textarea at bounding box center [175, 711] width 339 height 65
paste textarea "**********"
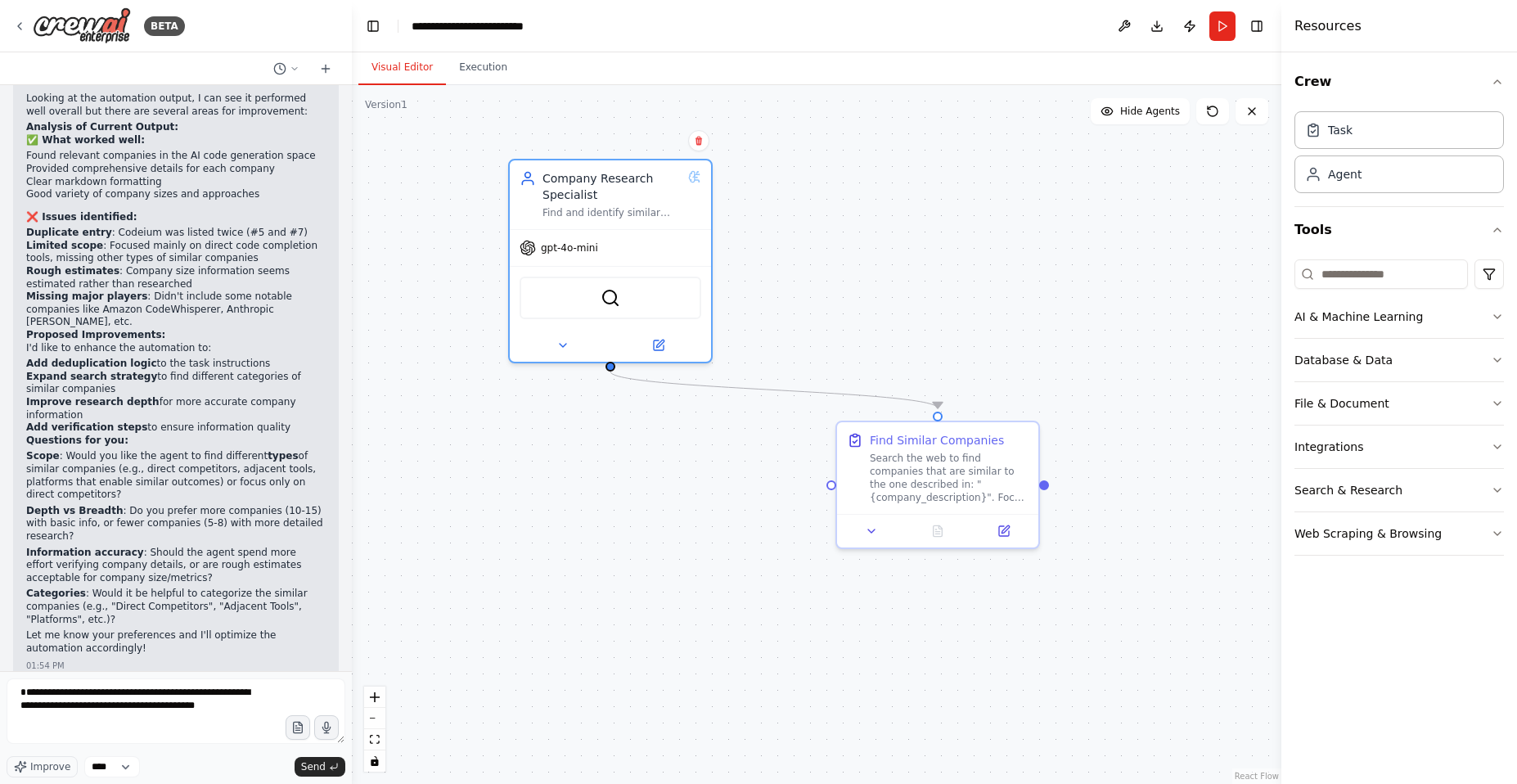
drag, startPoint x: 223, startPoint y: 345, endPoint x: 24, endPoint y: 344, distance: 199.0
click at [24, 344] on div "▶ Thought process Looking at the automation output, I can see it performed well…" at bounding box center [175, 367] width 326 height 622
copy li "Add deduplication logic to the task instructions"
click at [266, 715] on textarea "**********" at bounding box center [175, 711] width 339 height 65
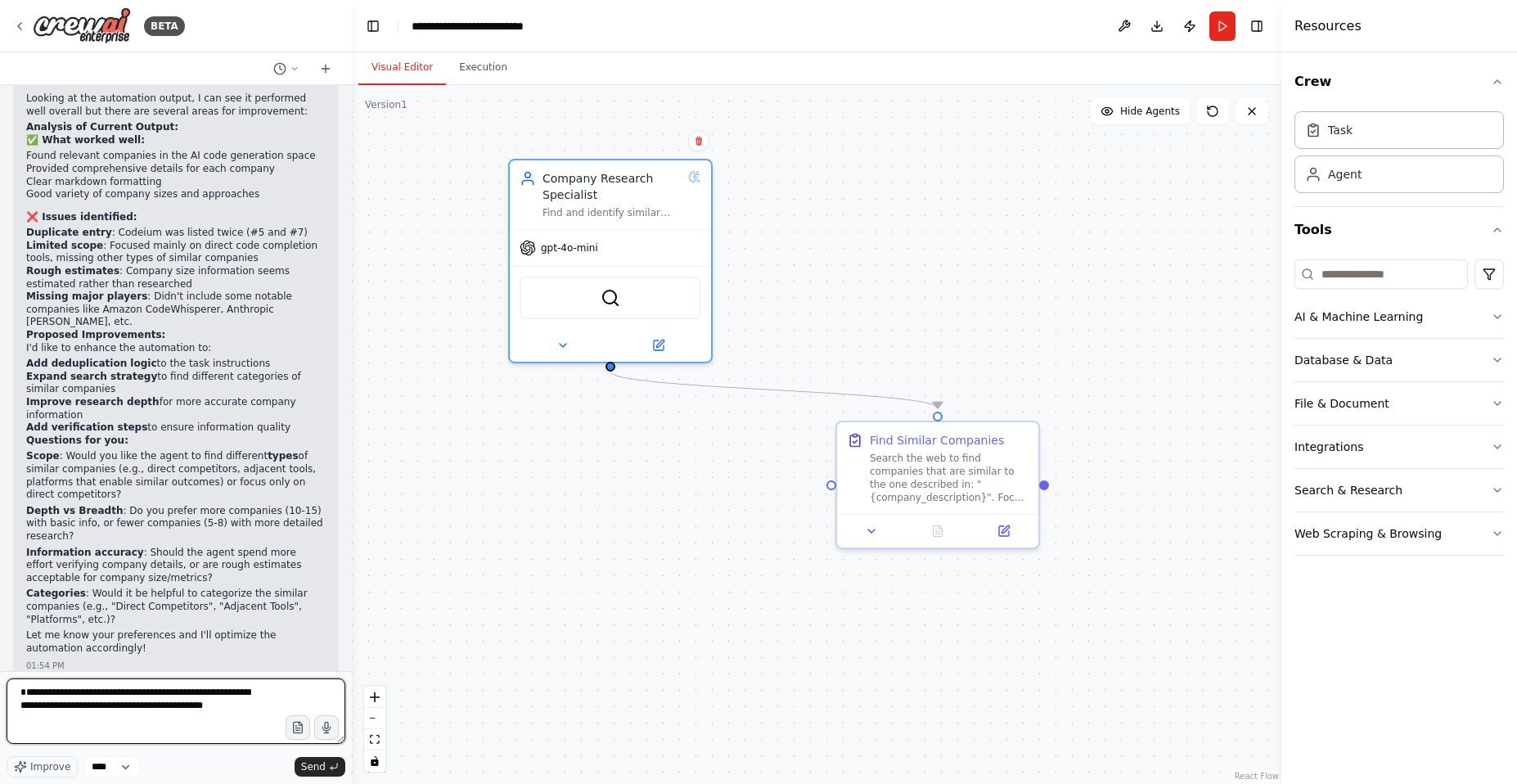
paste textarea "**********"
type textarea "**********"
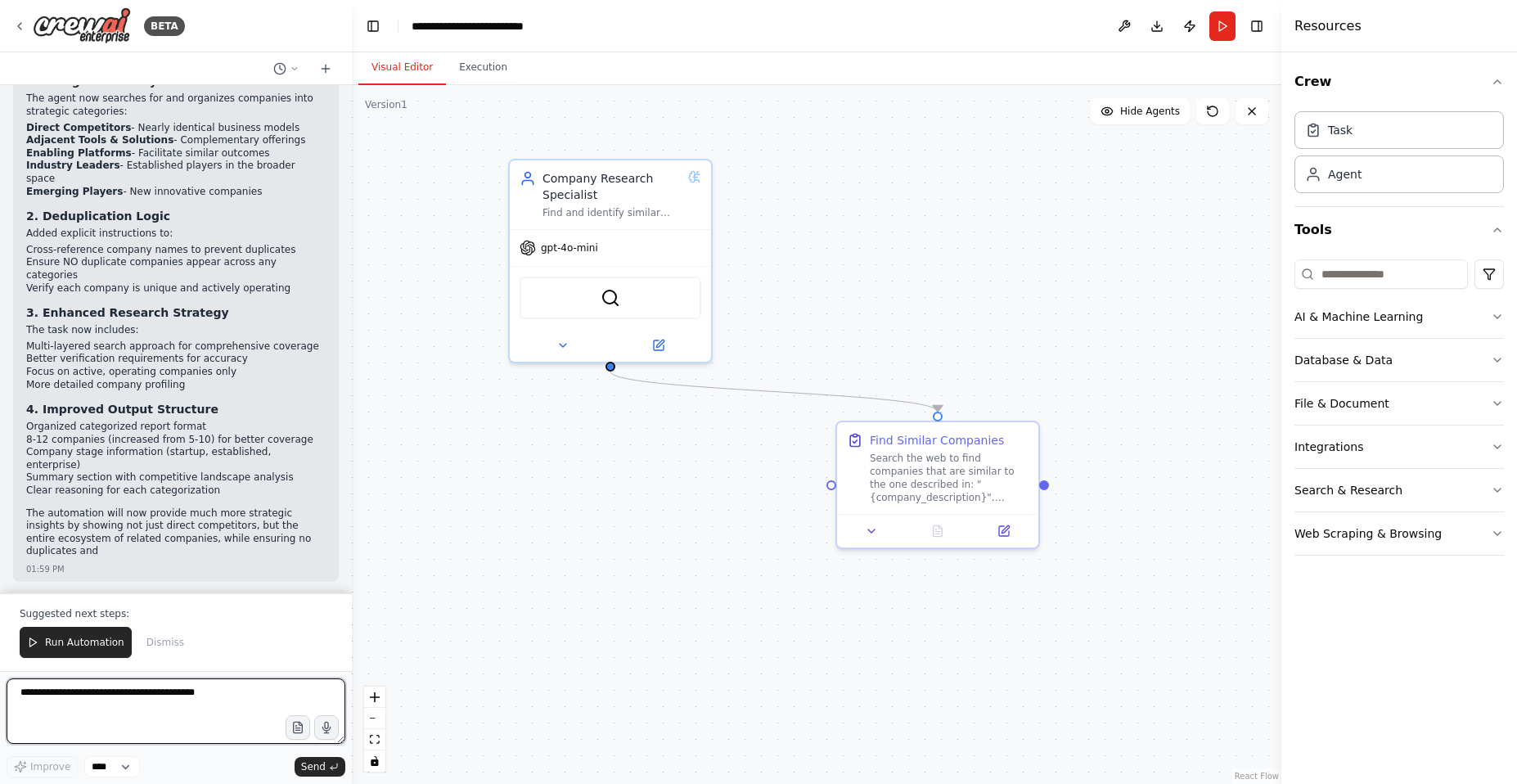
scroll to position [2458, 0]
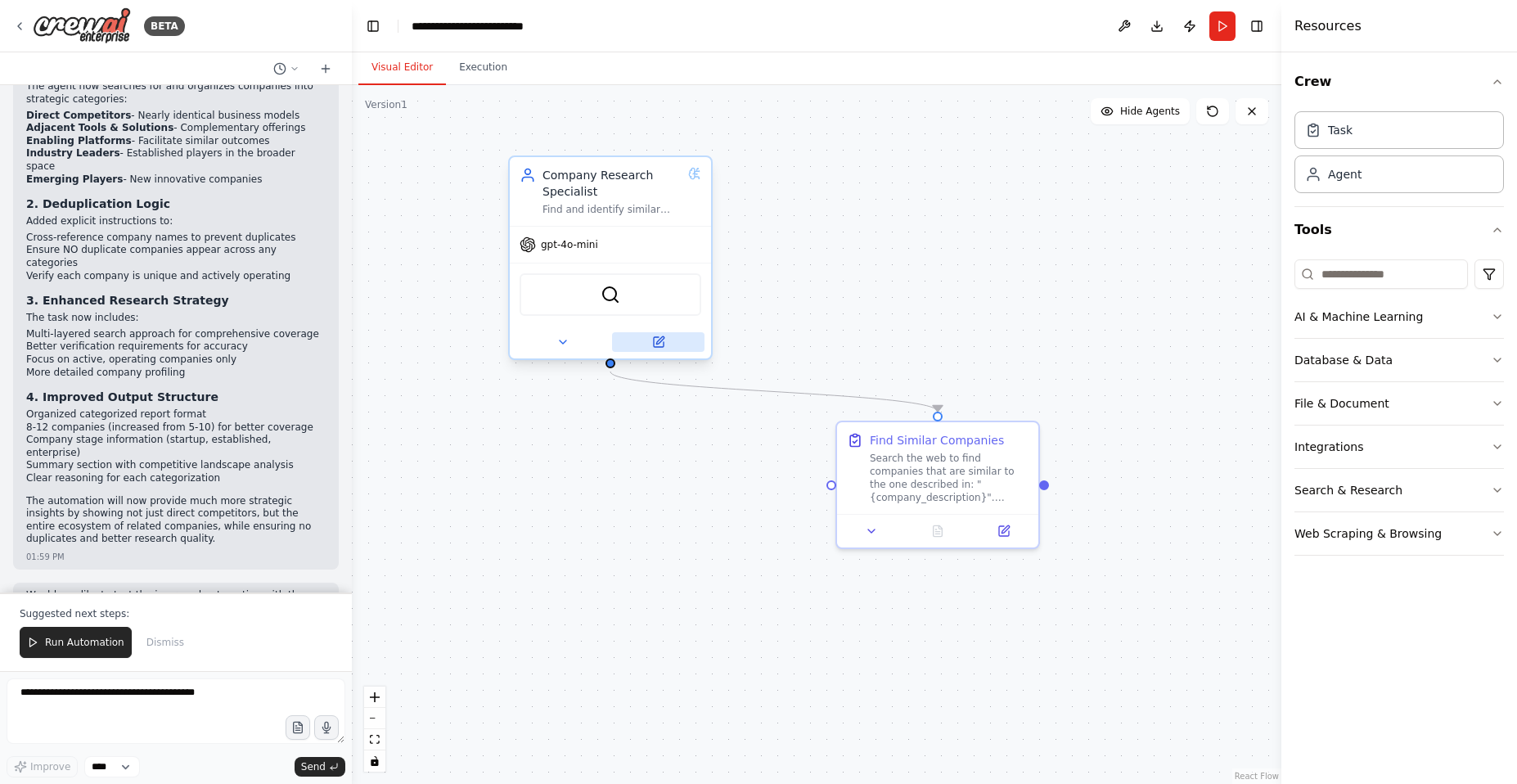
click at [657, 336] on icon at bounding box center [659, 342] width 13 height 13
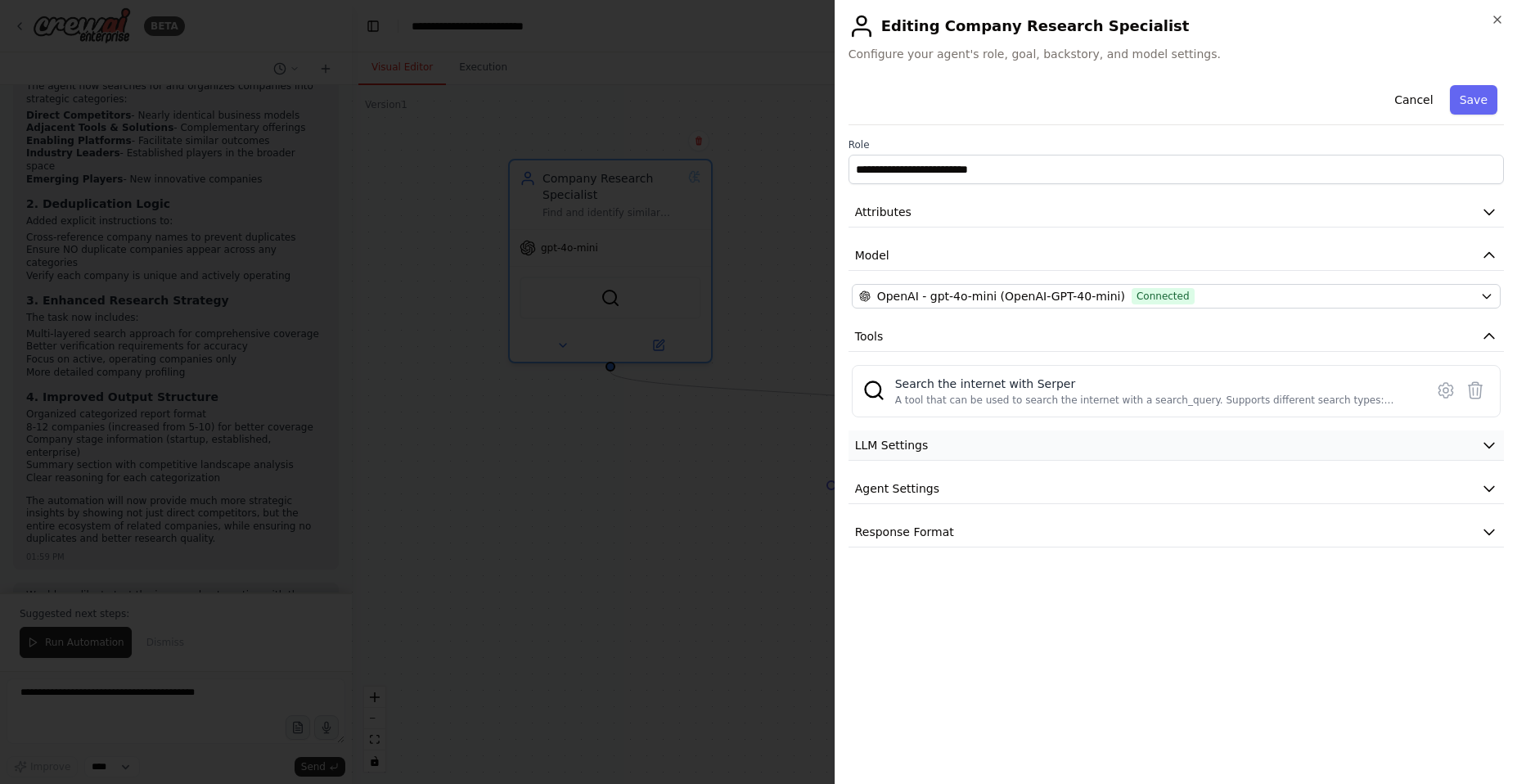
click at [1092, 442] on button "LLM Settings" at bounding box center [1176, 445] width 656 height 30
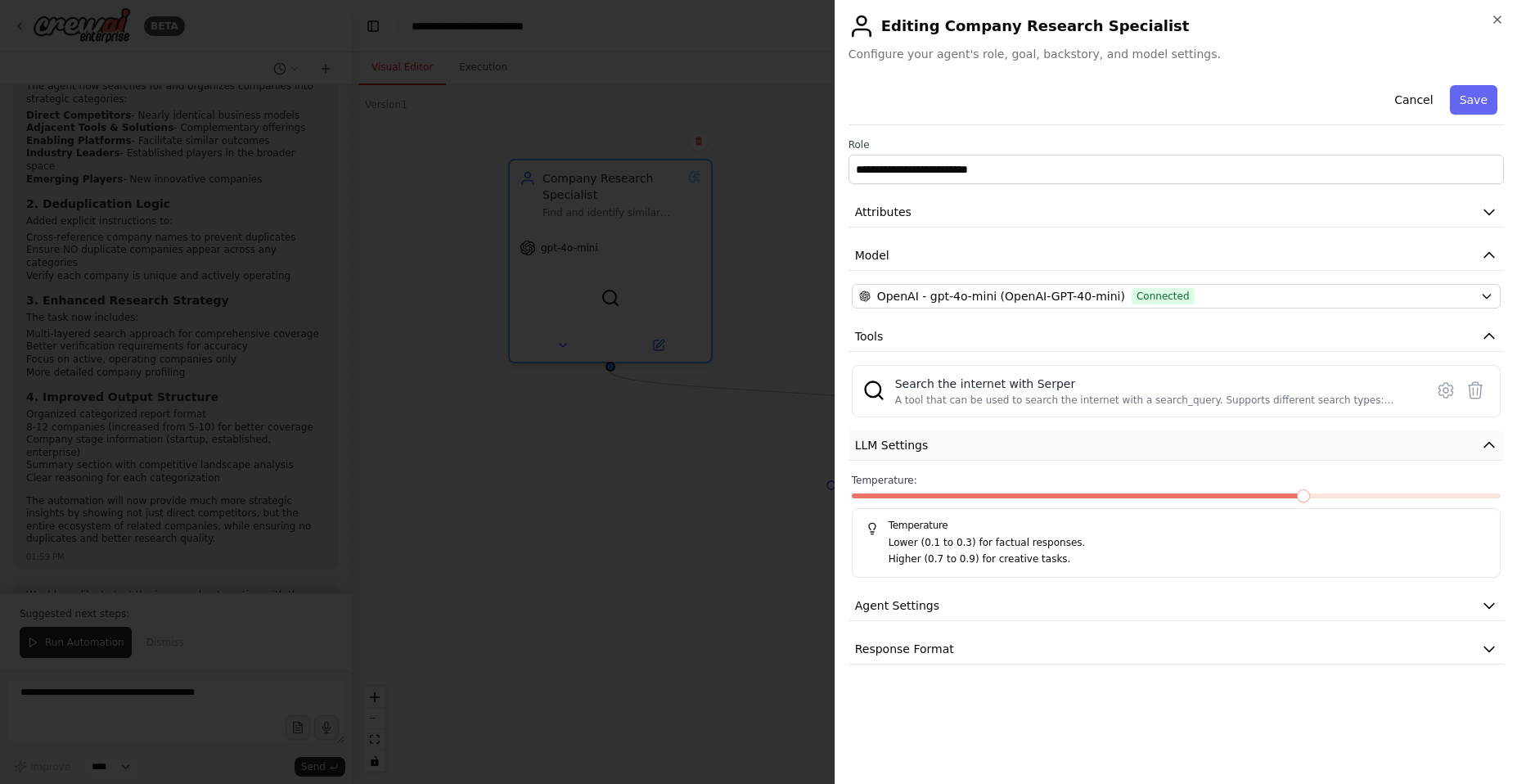
click at [1092, 442] on button "LLM Settings" at bounding box center [1176, 445] width 656 height 30
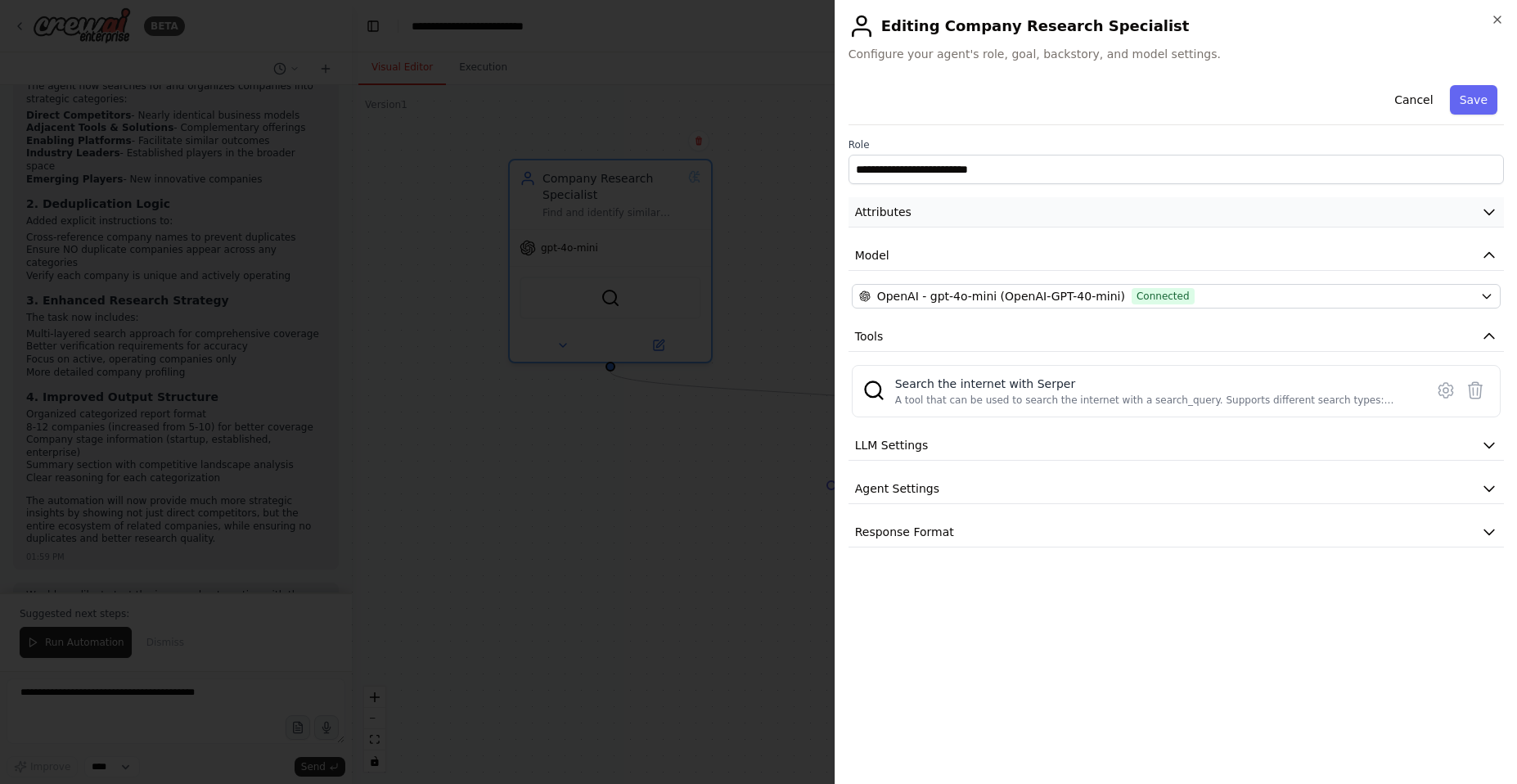
click at [1069, 222] on button "Attributes" at bounding box center [1176, 212] width 656 height 30
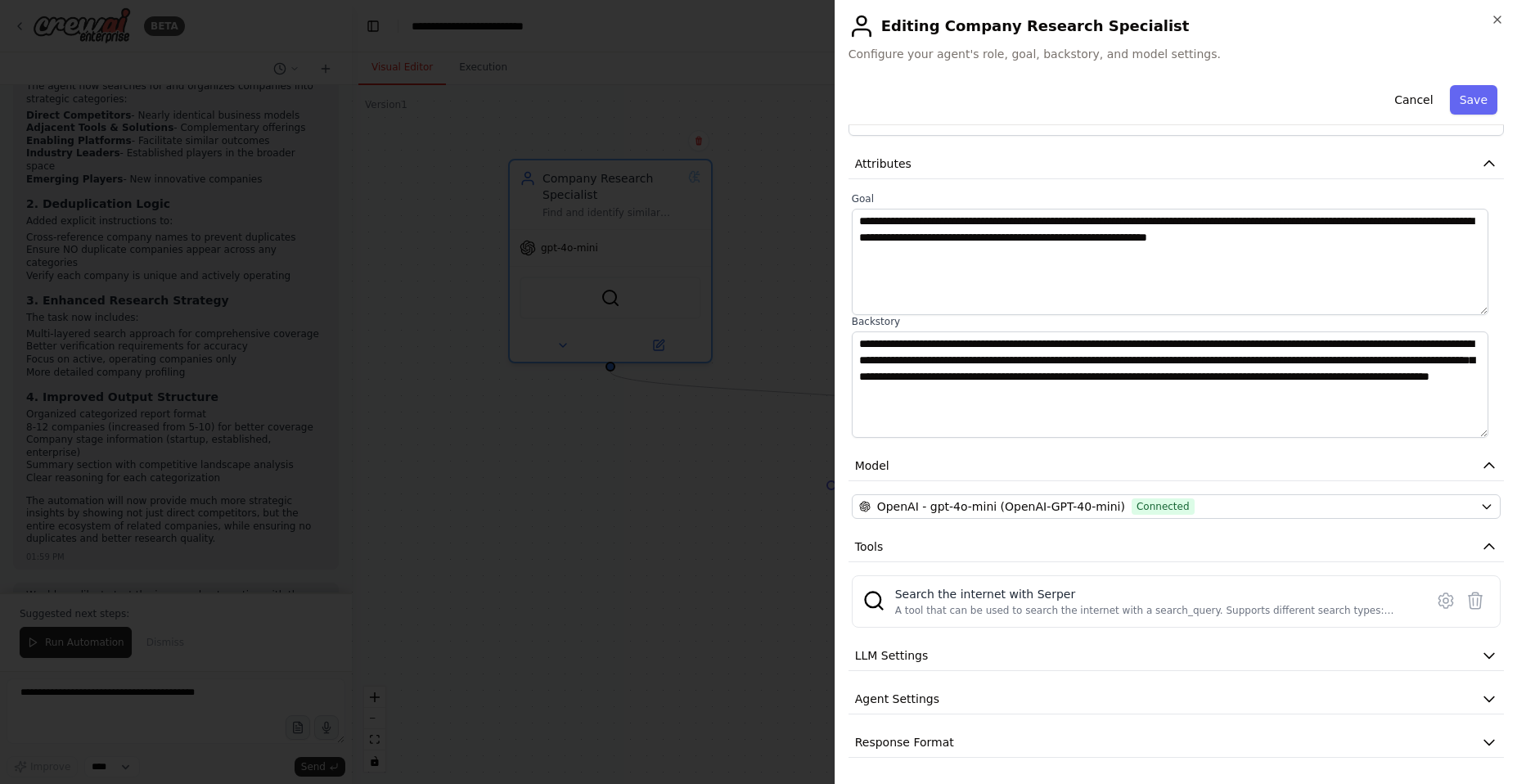
scroll to position [0, 0]
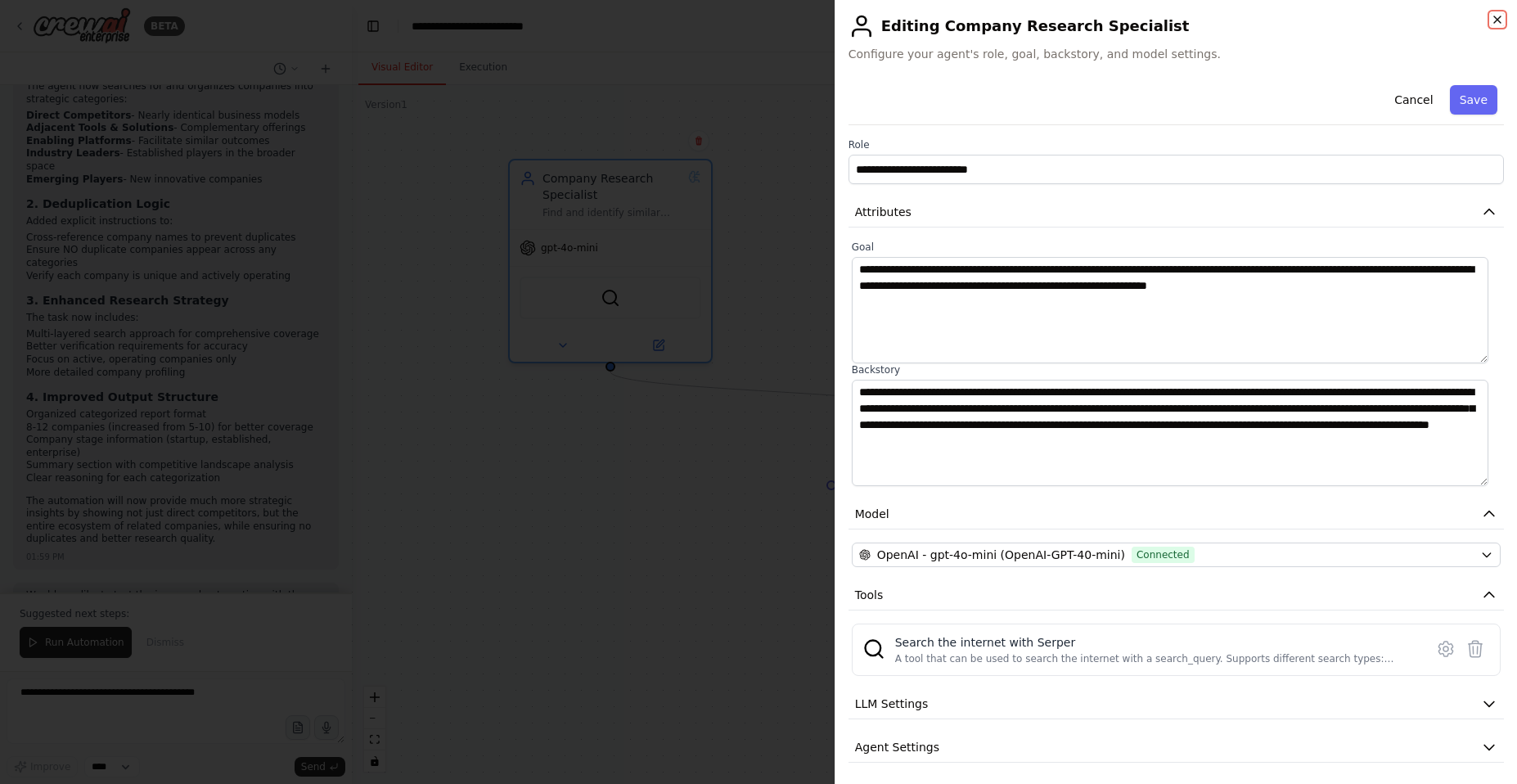
click at [1491, 20] on icon "button" at bounding box center [1497, 19] width 13 height 13
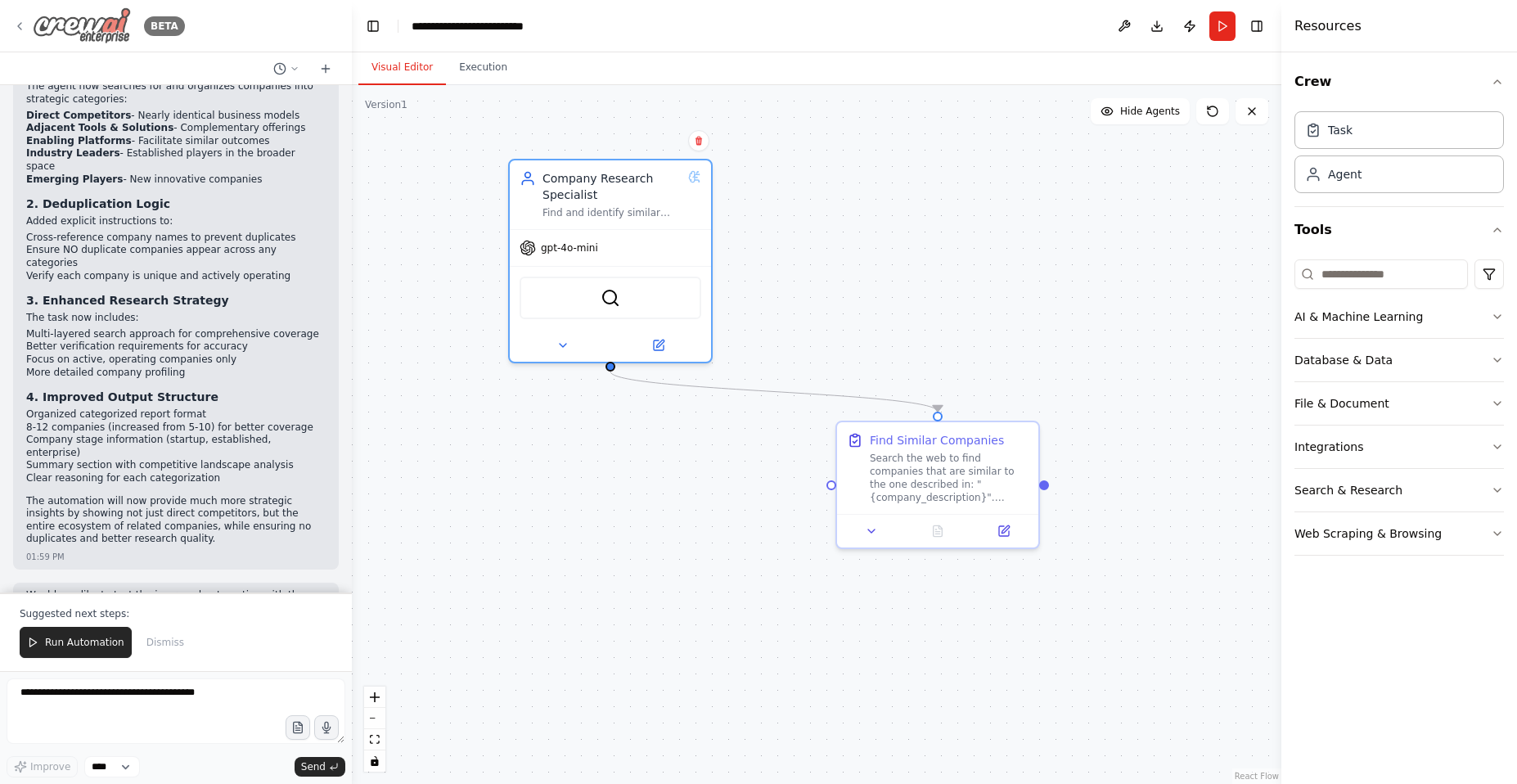
click at [24, 24] on icon at bounding box center [19, 26] width 13 height 13
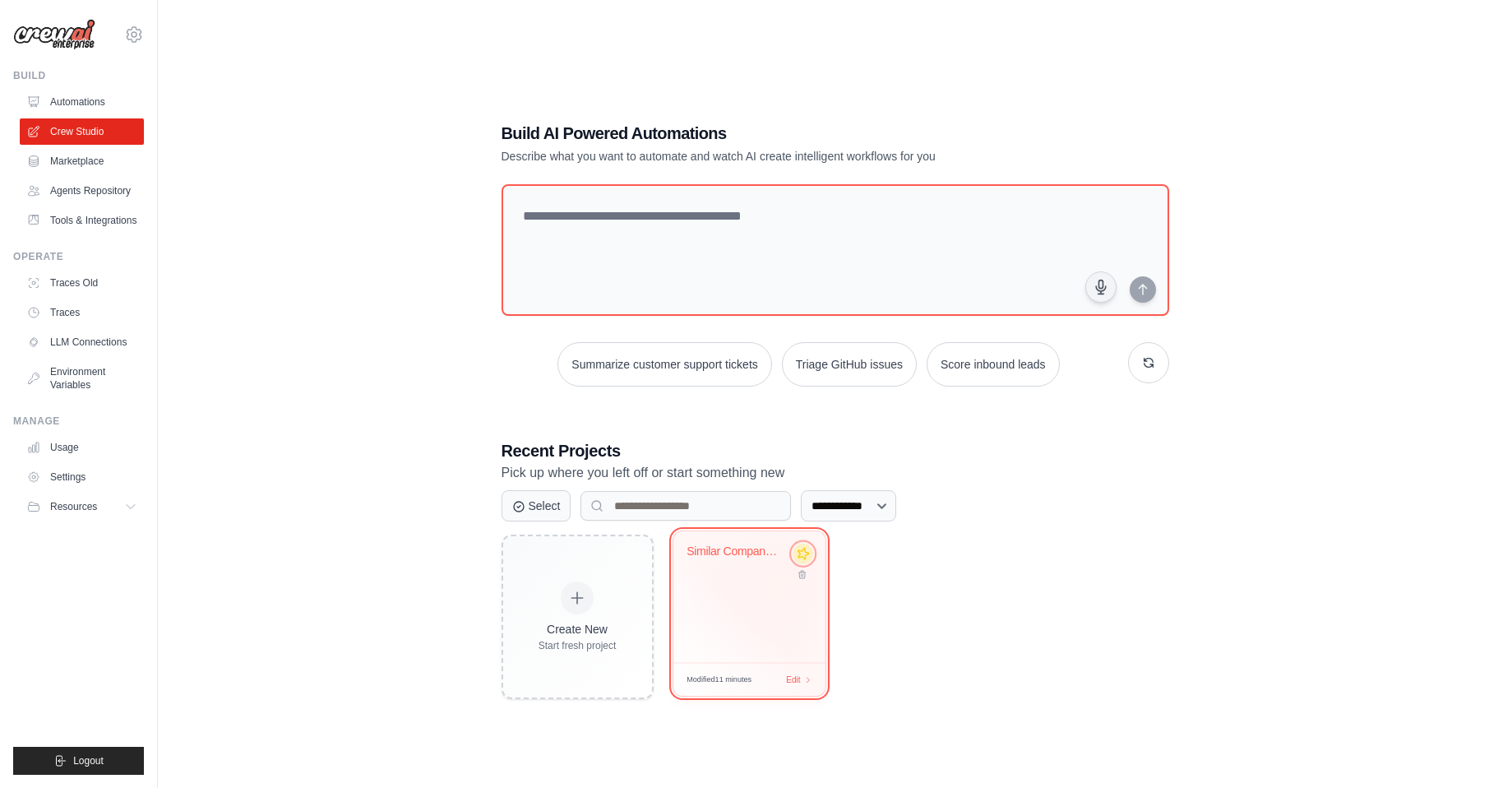
click at [802, 560] on icon at bounding box center [802, 554] width 13 height 13
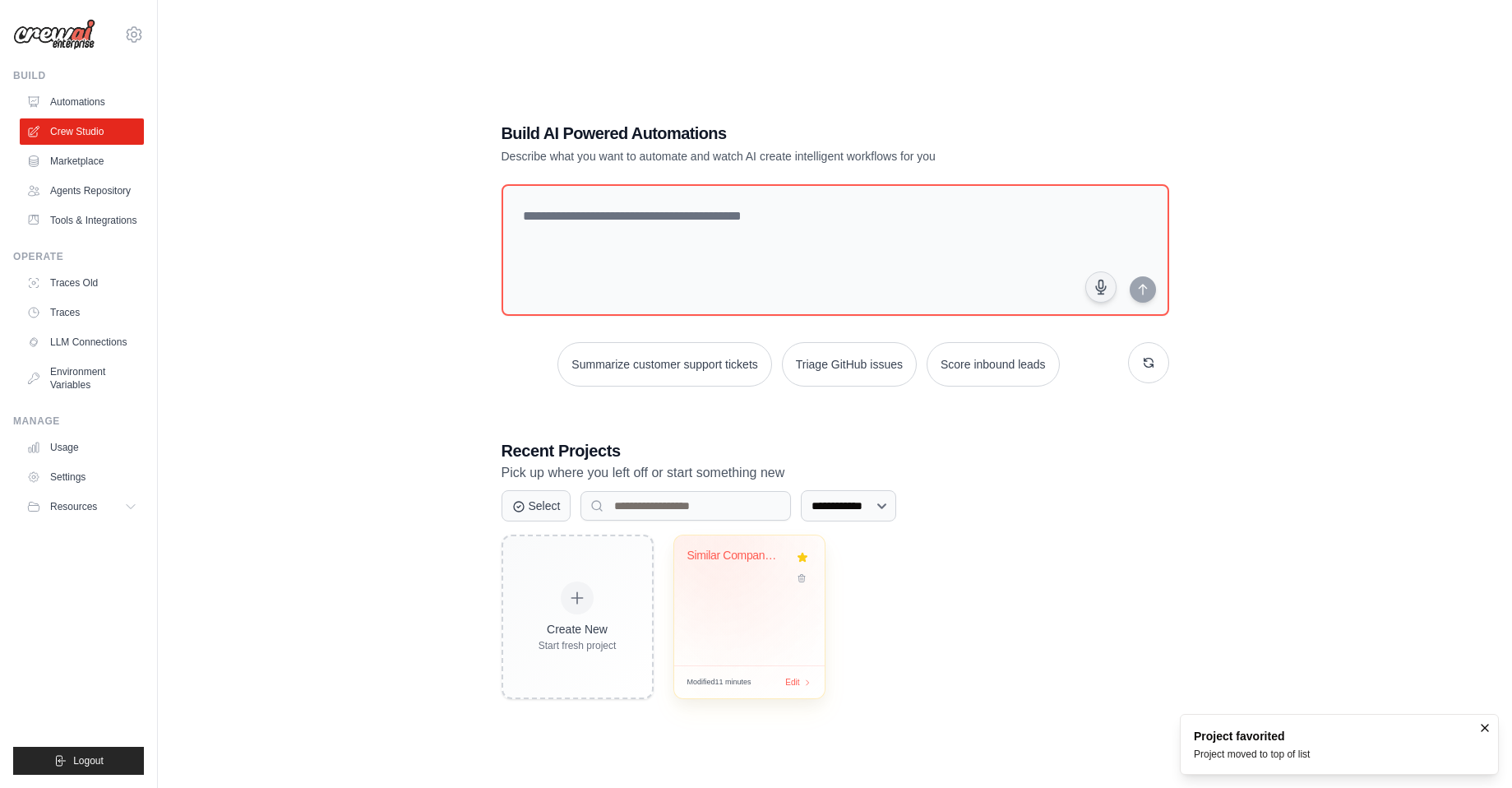
click at [736, 550] on div "Similar Company finder - v2" at bounding box center [736, 555] width 99 height 15
click at [88, 162] on link "Marketplace" at bounding box center [84, 161] width 124 height 26
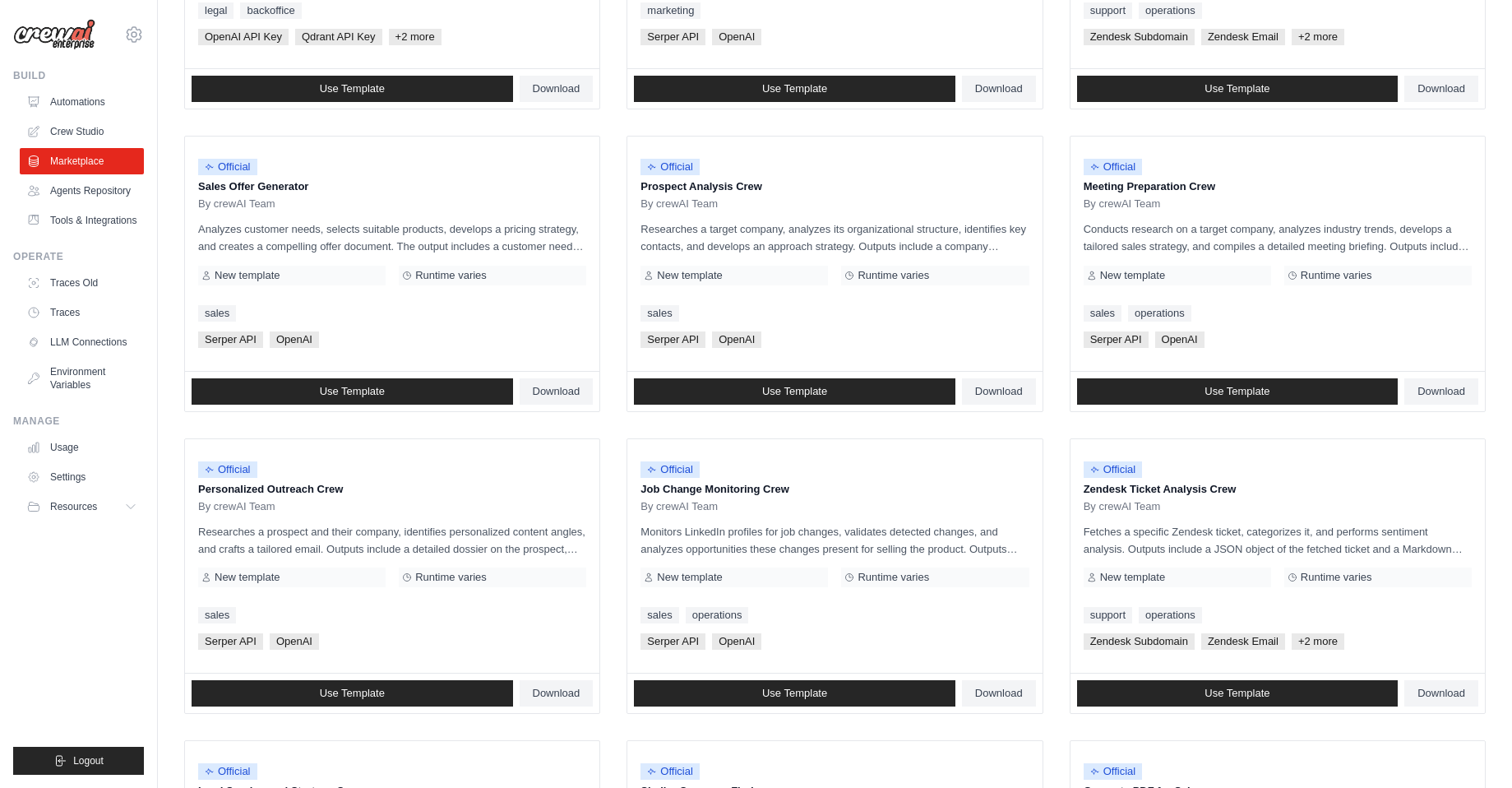
scroll to position [399, 0]
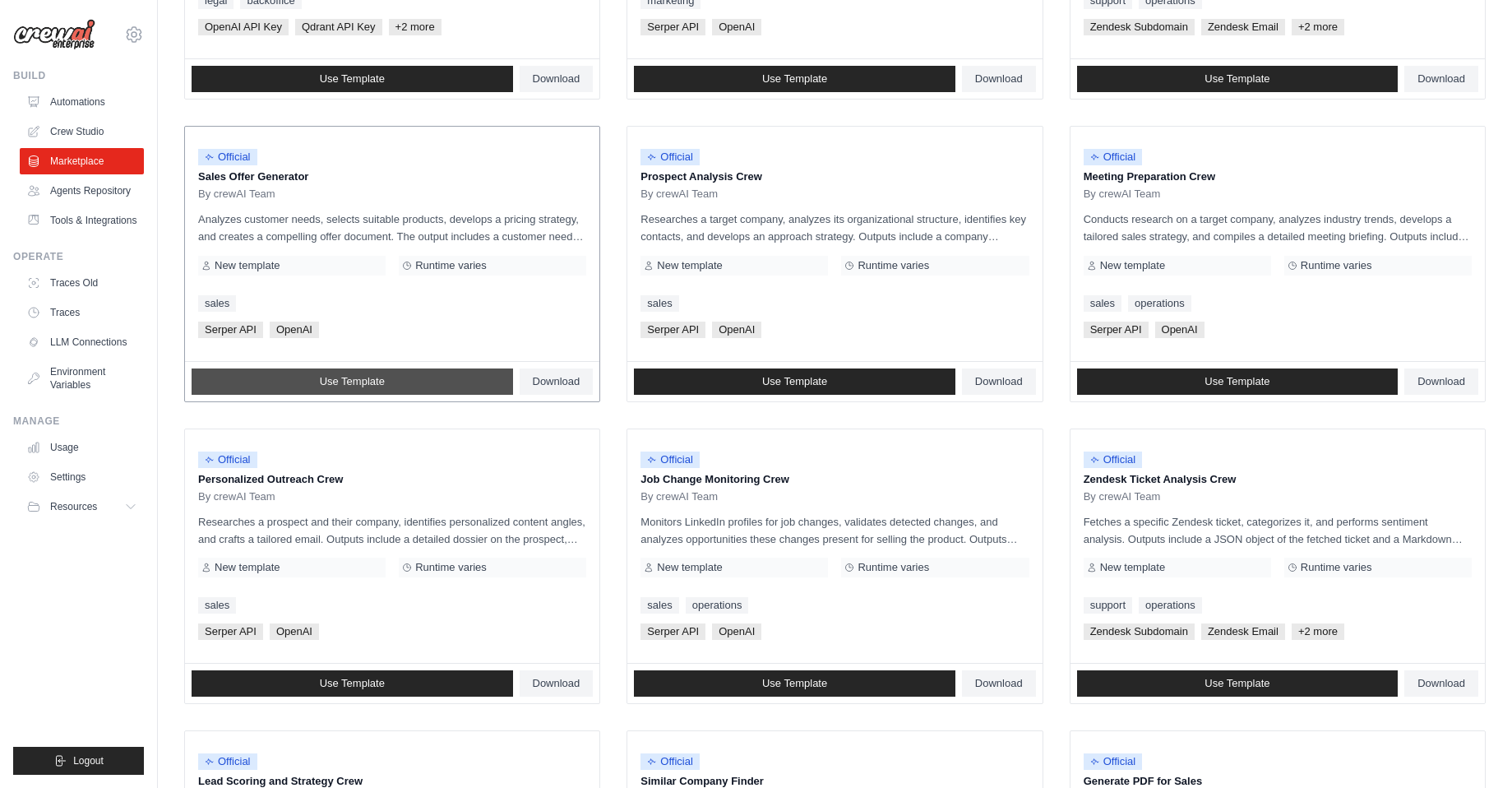
click at [375, 379] on span "Use Template" at bounding box center [352, 382] width 65 height 13
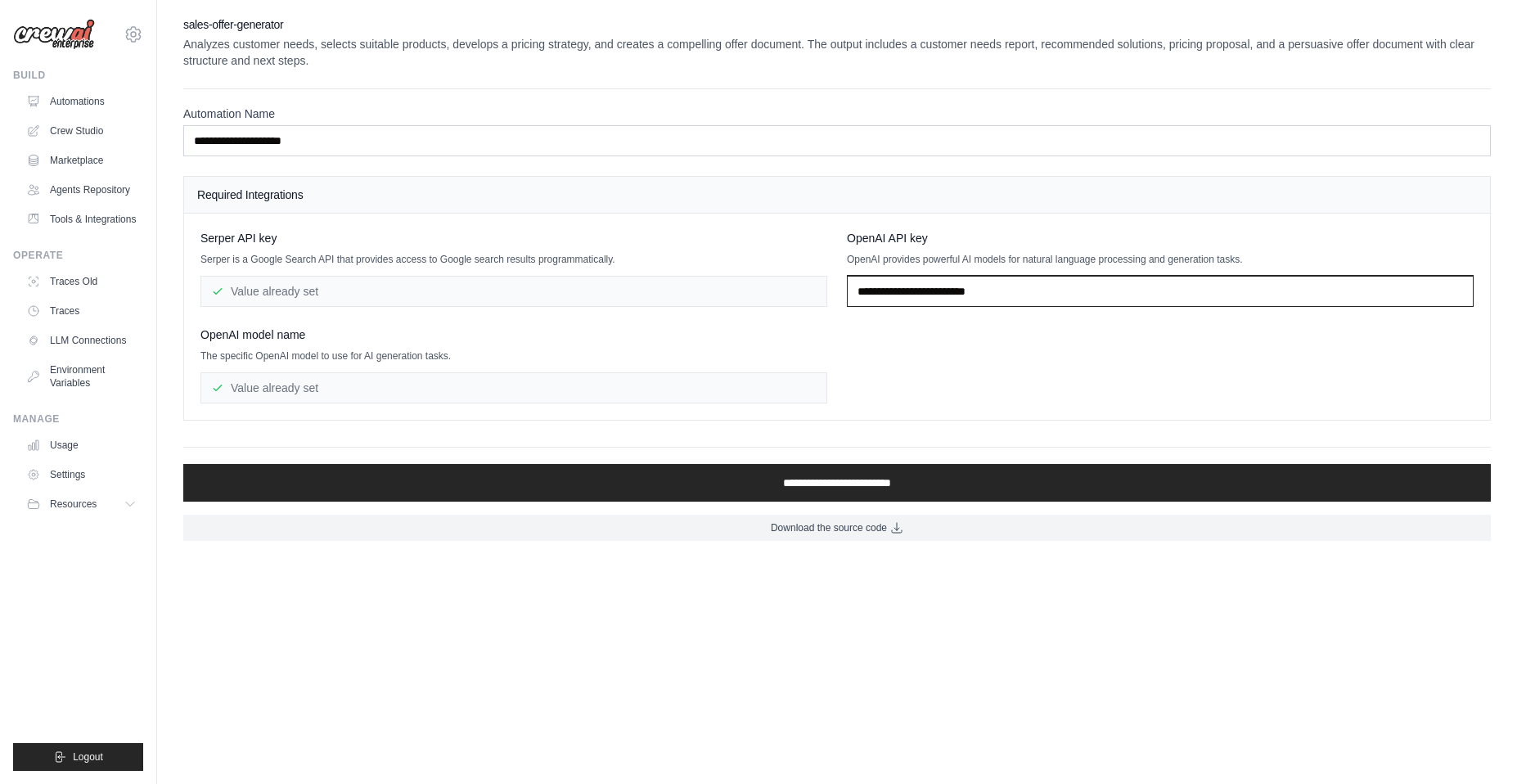
click at [889, 290] on input "text" at bounding box center [1160, 291] width 627 height 31
click at [889, 289] on input "text" at bounding box center [1160, 291] width 627 height 31
click at [900, 291] on input "text" at bounding box center [1160, 291] width 627 height 31
click at [916, 290] on input "text" at bounding box center [1160, 291] width 627 height 31
click at [938, 291] on input "text" at bounding box center [1160, 291] width 627 height 31
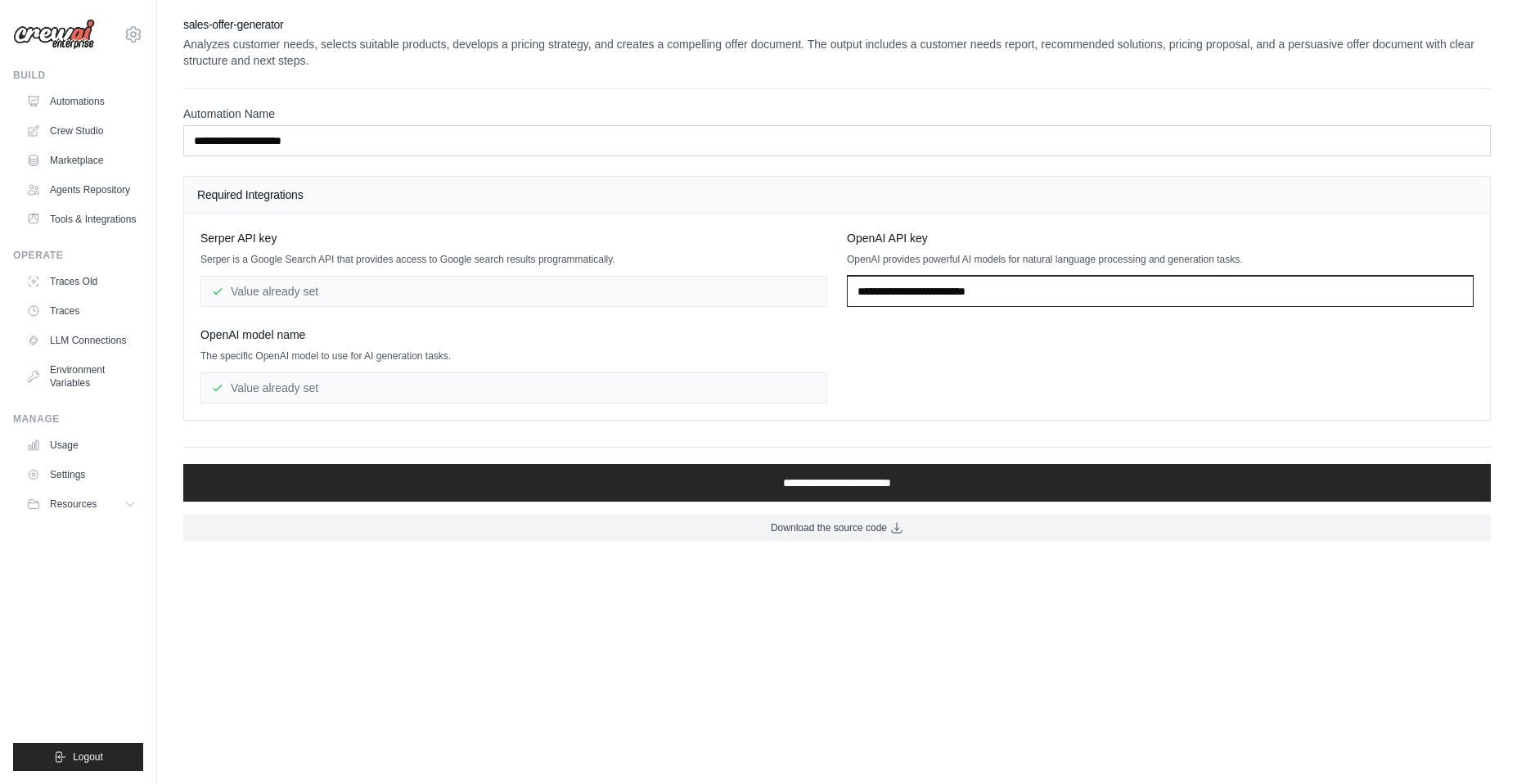
paste input "**********"
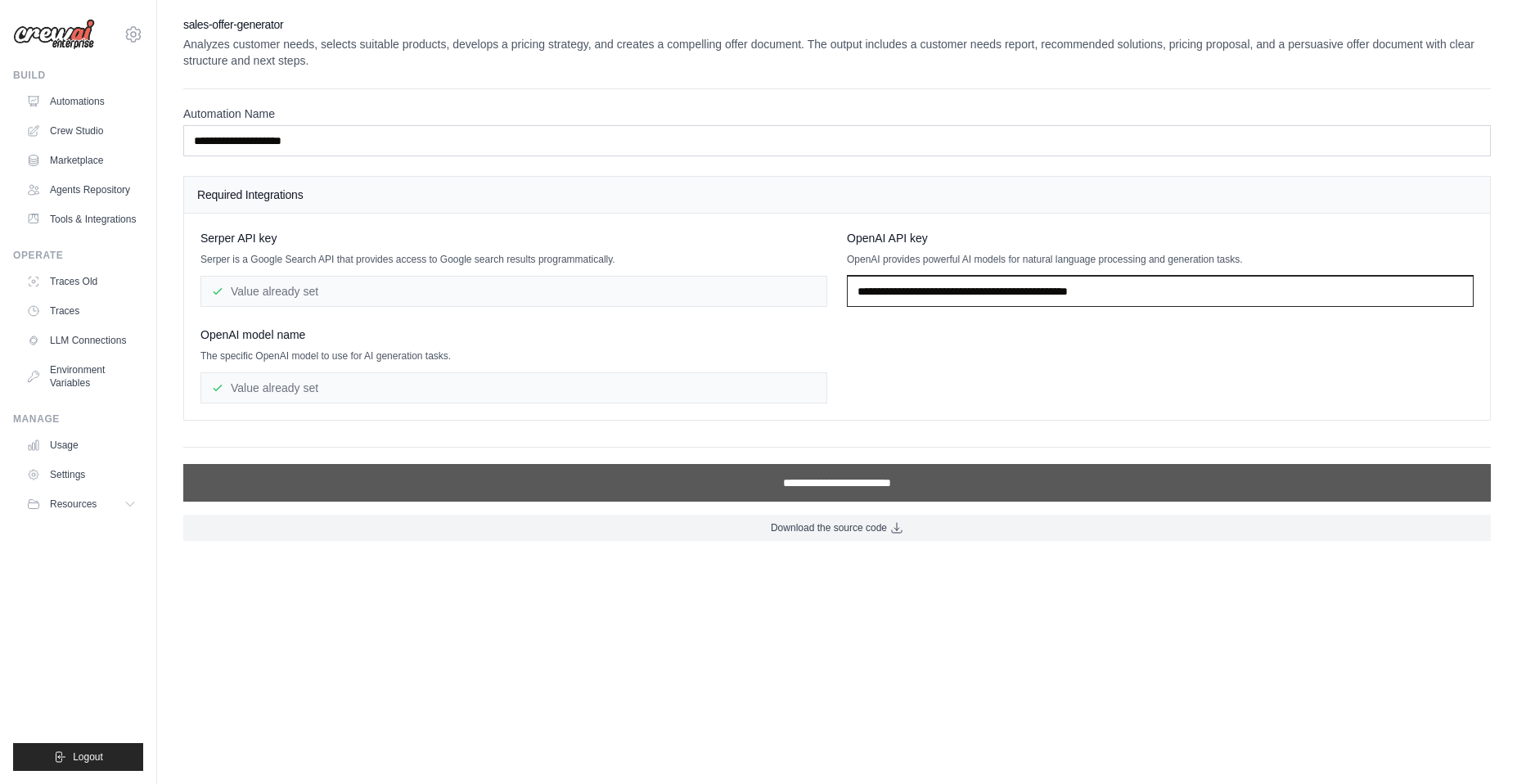
type input "**********"
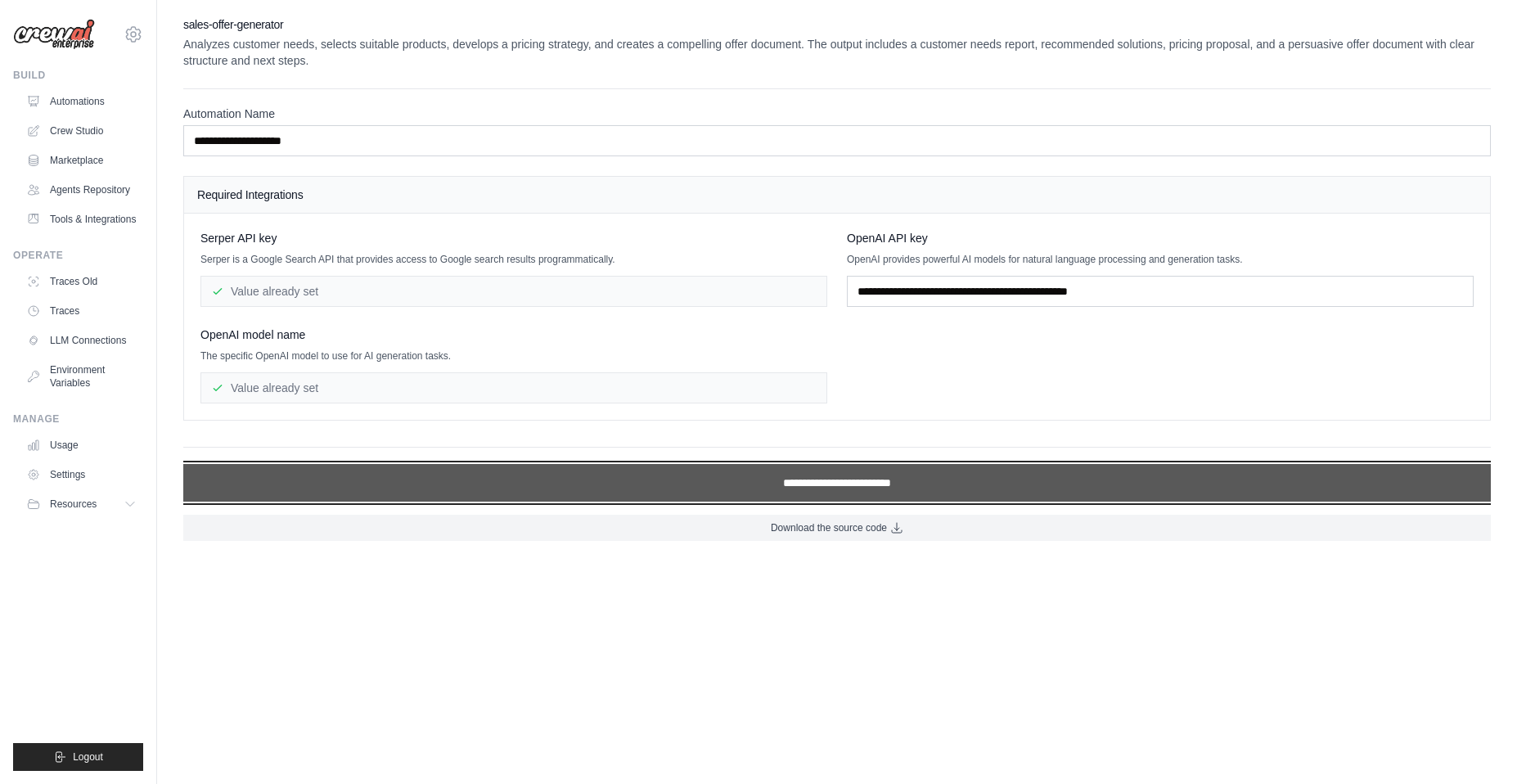
click at [967, 486] on input "**********" at bounding box center [838, 483] width 1308 height 38
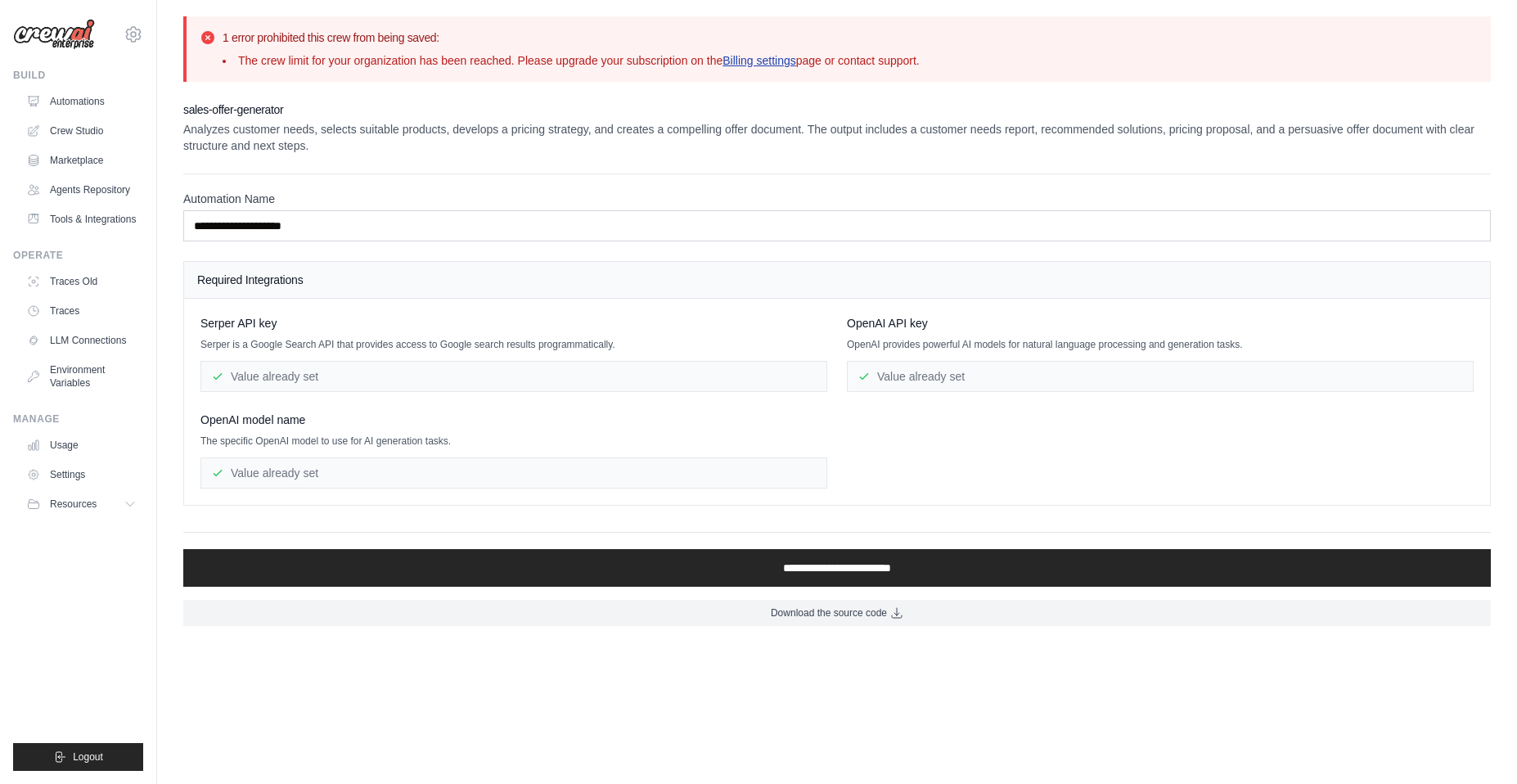
click at [755, 61] on link "Billing settings" at bounding box center [759, 61] width 73 height 13
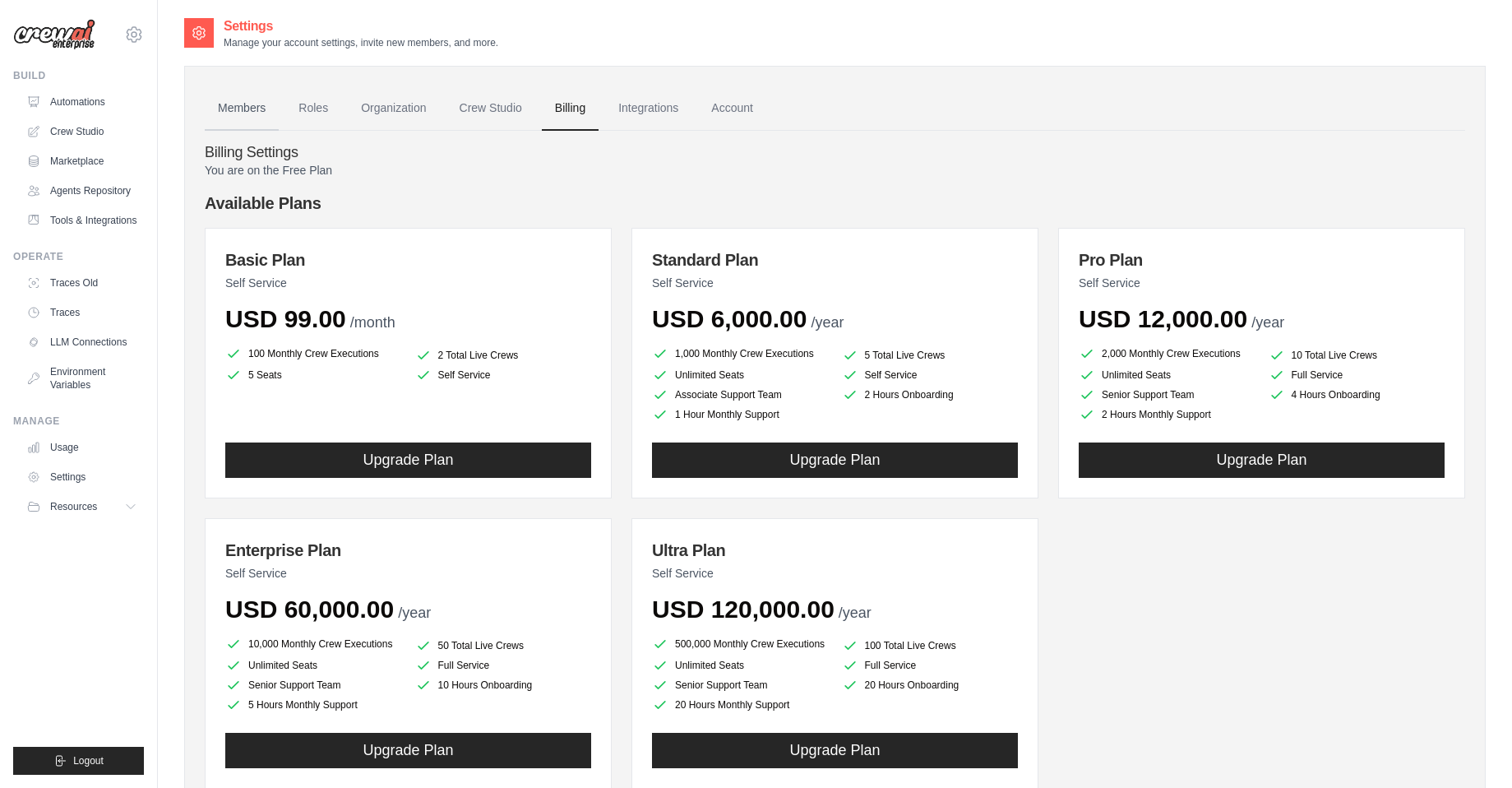
click at [256, 109] on link "Members" at bounding box center [241, 108] width 74 height 45
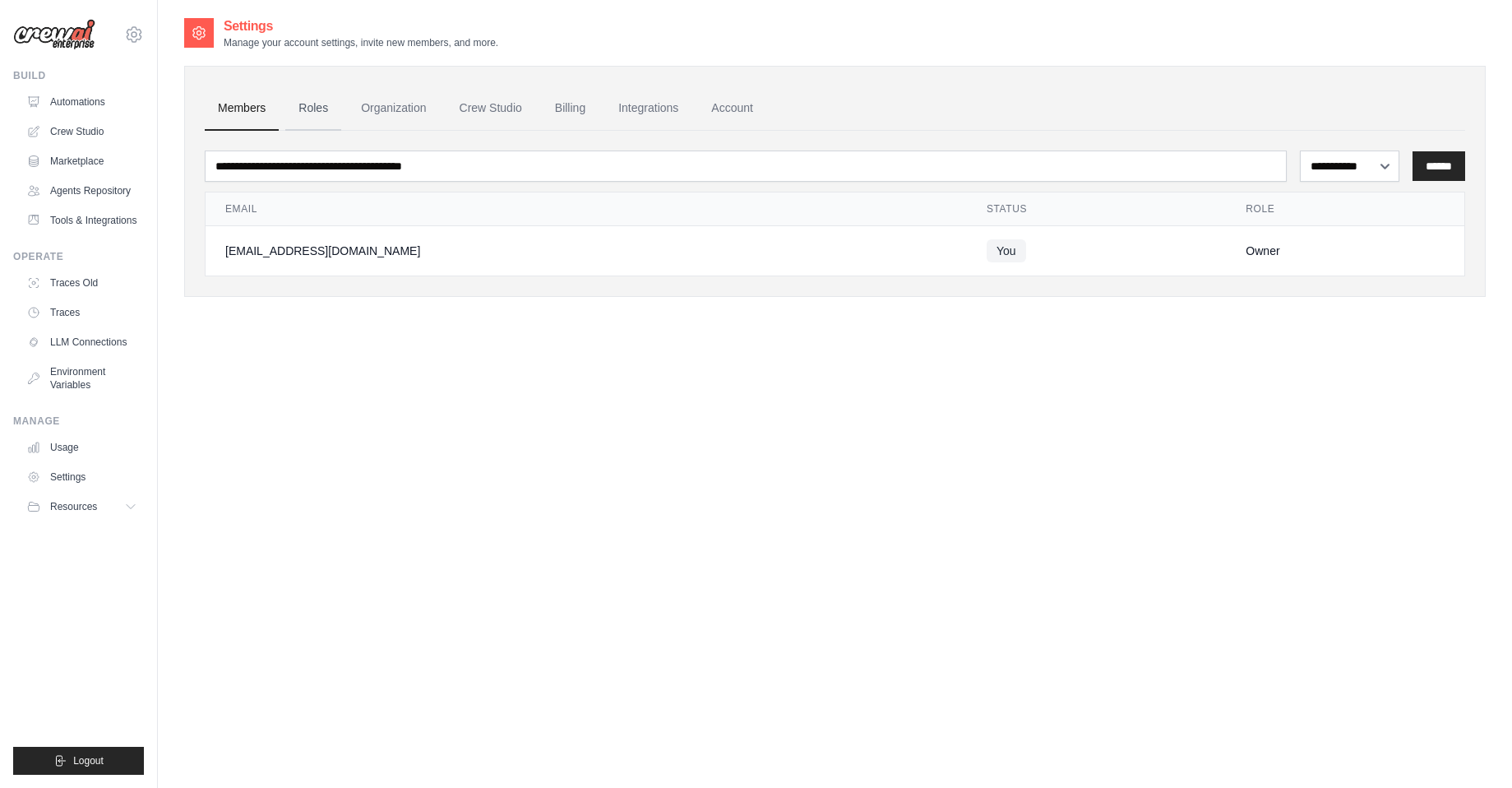
click at [315, 112] on link "Roles" at bounding box center [313, 108] width 56 height 45
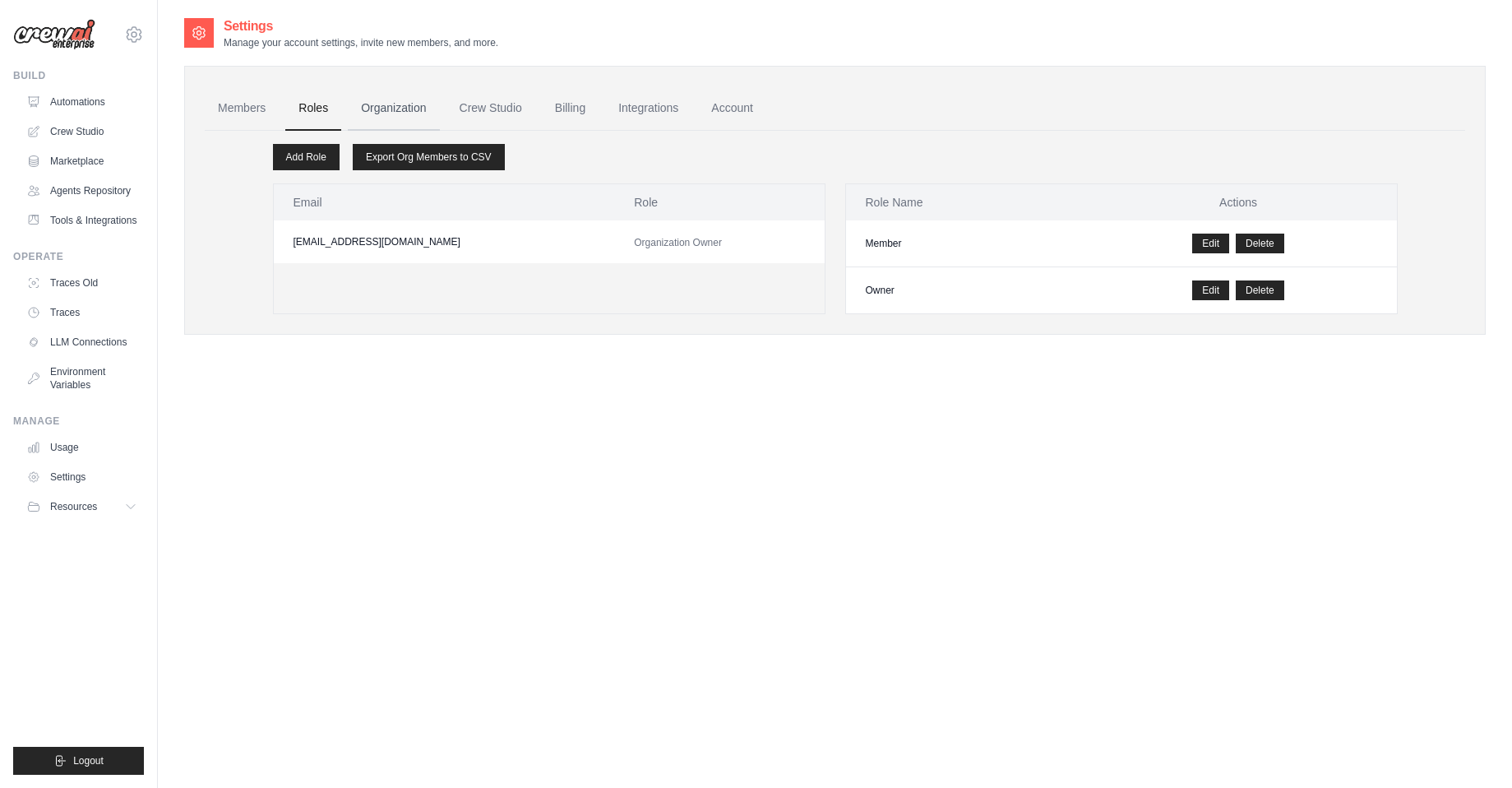
click at [387, 108] on link "Organization" at bounding box center [393, 108] width 91 height 45
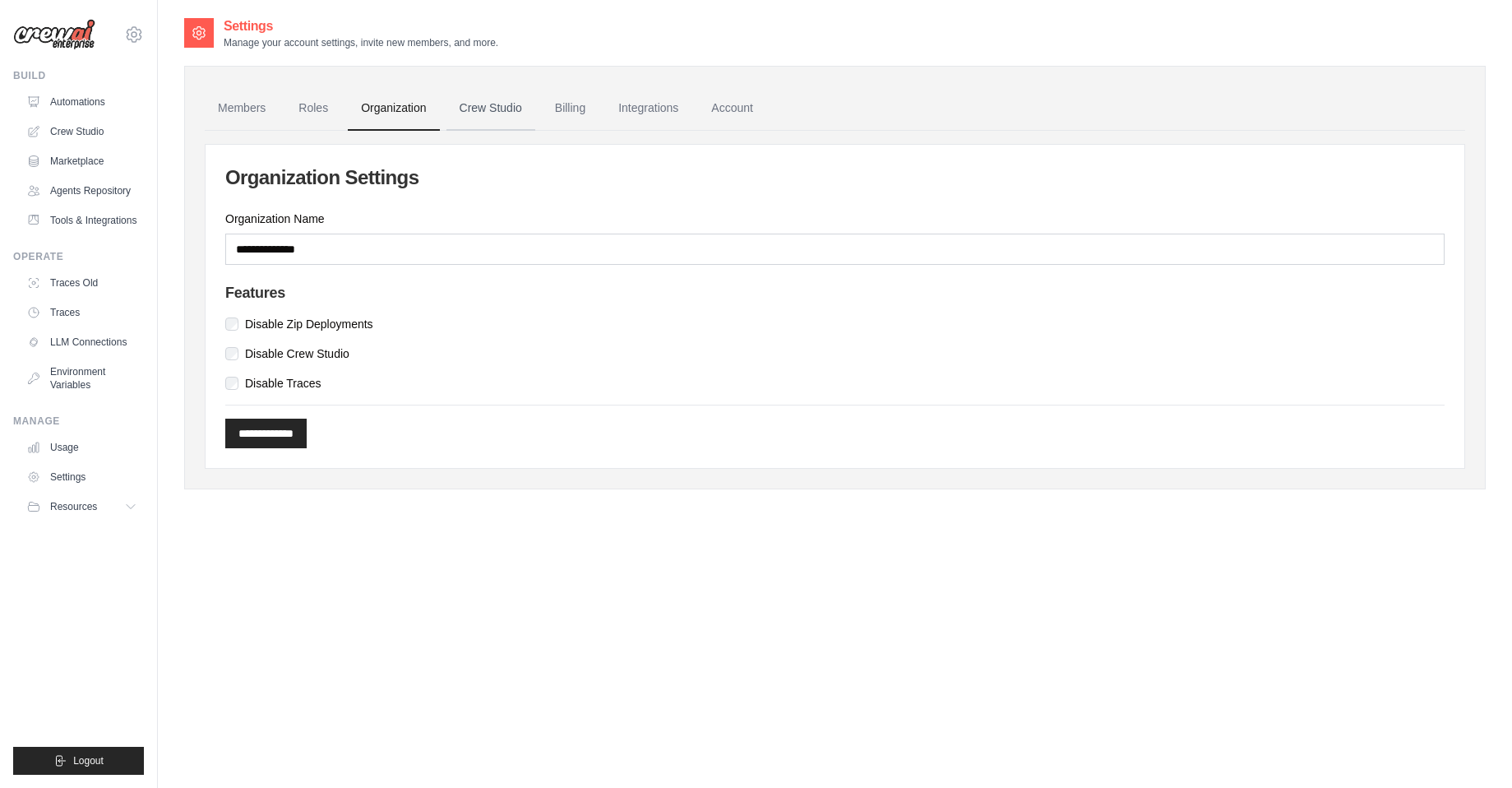
click at [503, 109] on link "Crew Studio" at bounding box center [491, 108] width 89 height 45
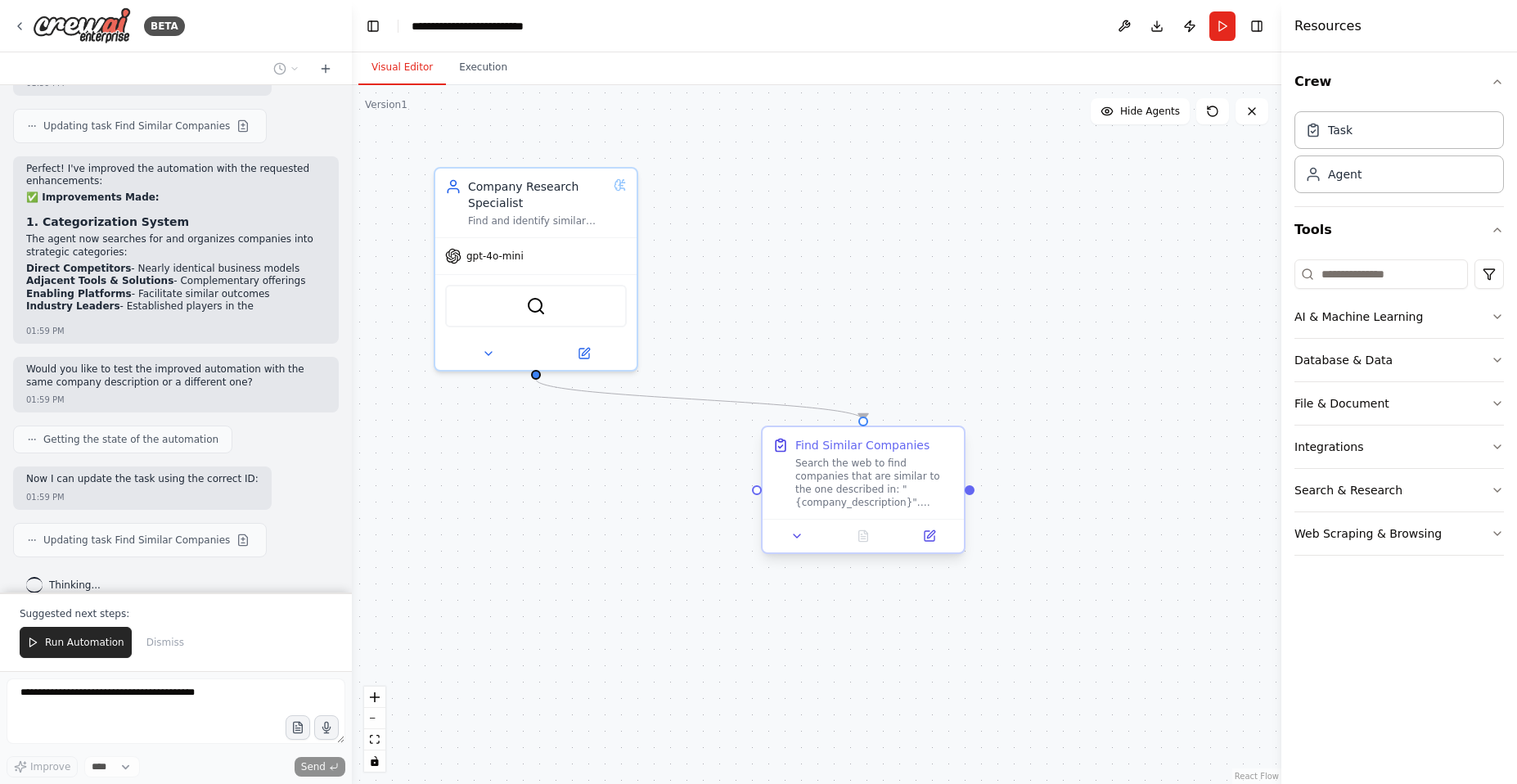
click at [819, 464] on div "Search the web to find companies that are similar to the one described in: "{co…" at bounding box center [875, 483] width 159 height 52
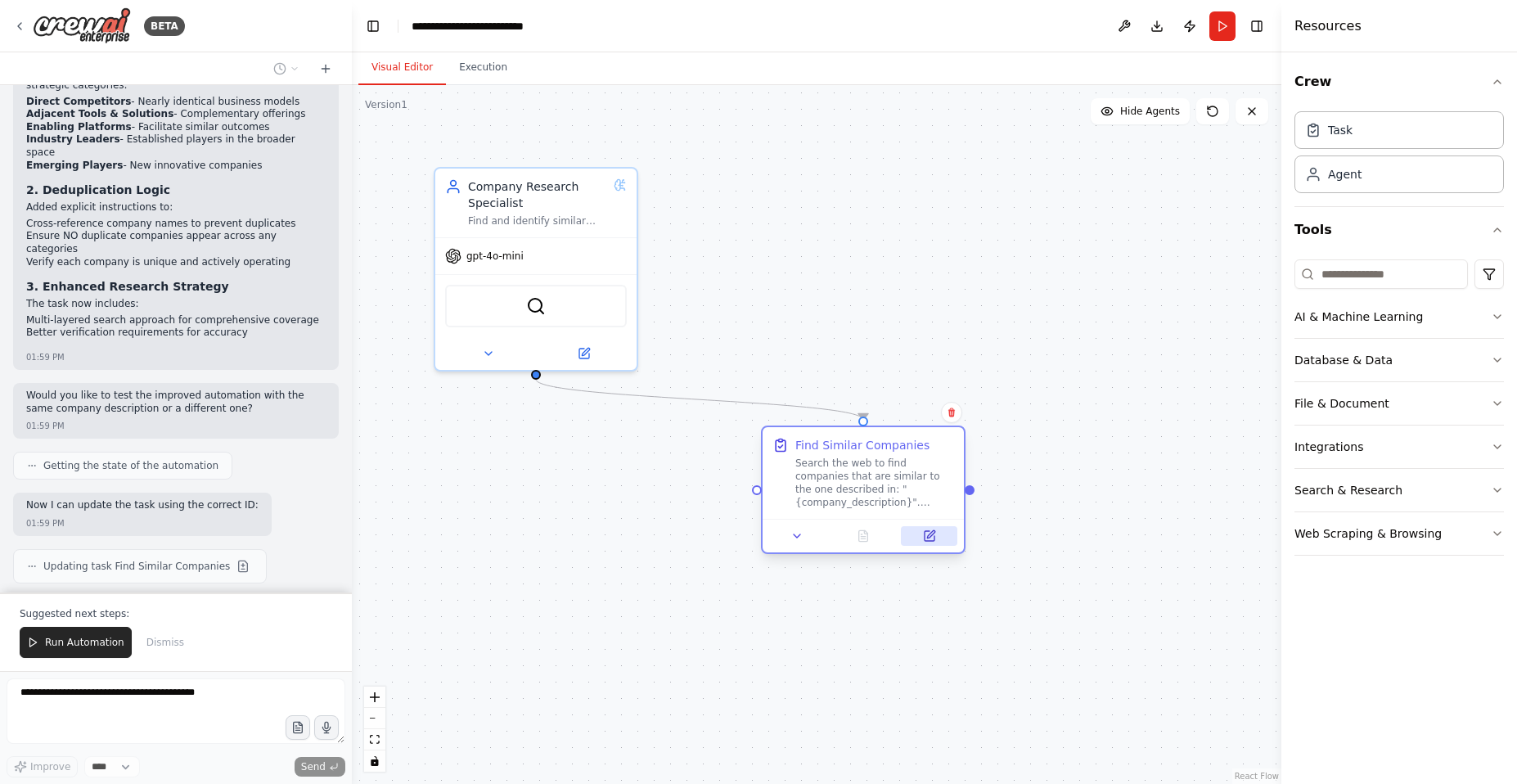
click at [924, 534] on icon at bounding box center [929, 535] width 10 height 10
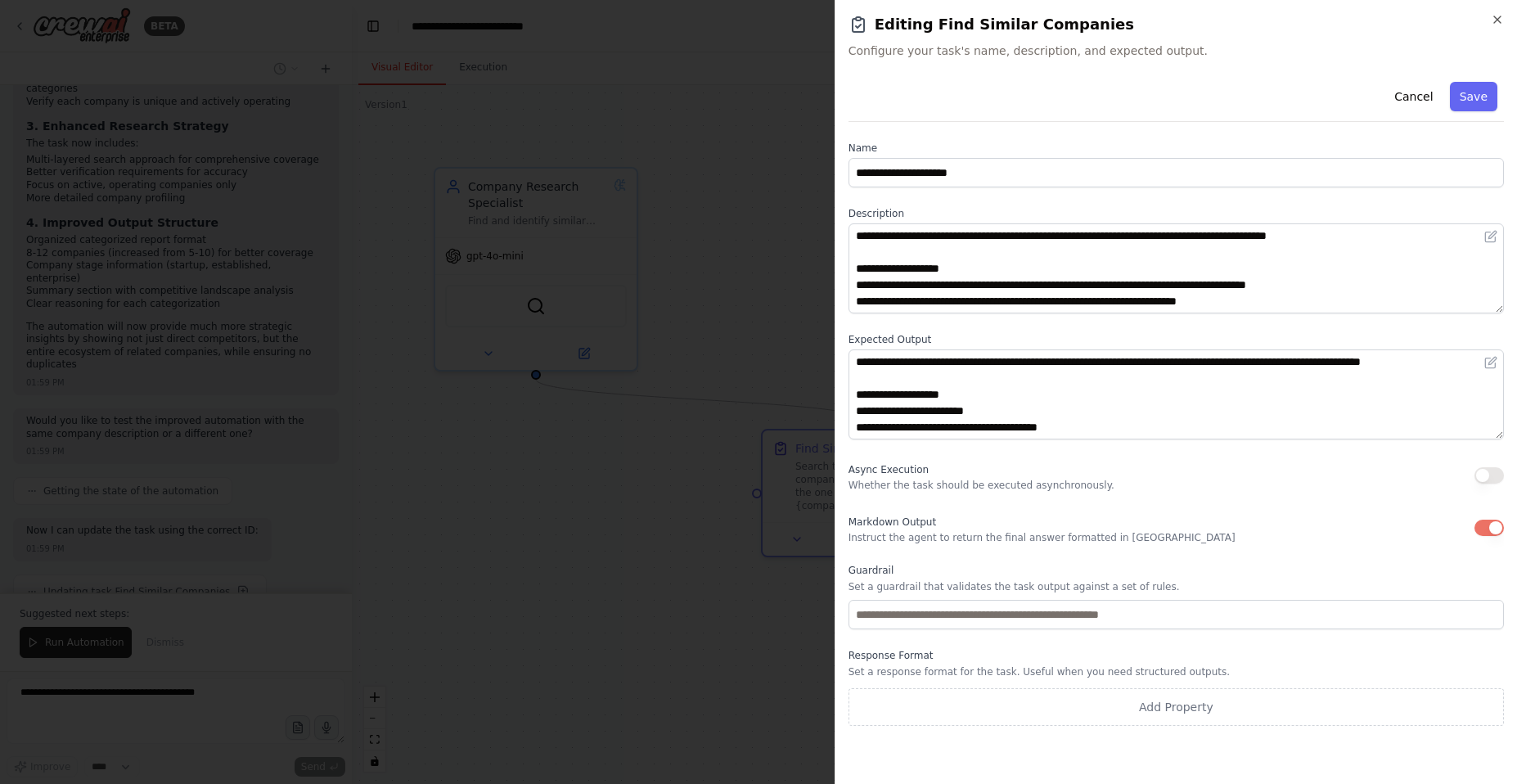
scroll to position [2645, 0]
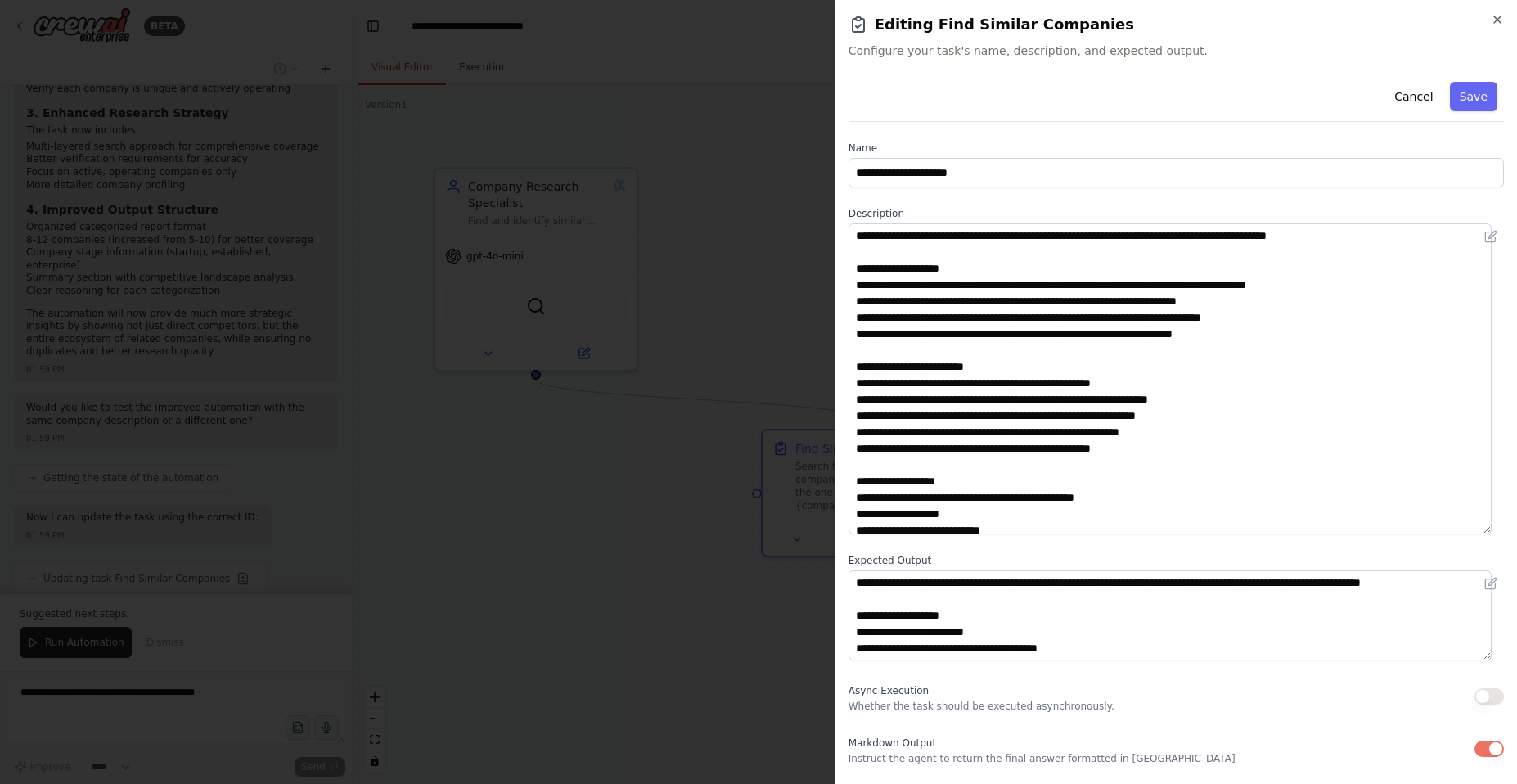
drag, startPoint x: 1498, startPoint y: 311, endPoint x: 1489, endPoint y: 529, distance: 218.2
click at [1489, 530] on textarea "**********" at bounding box center [1170, 379] width 643 height 311
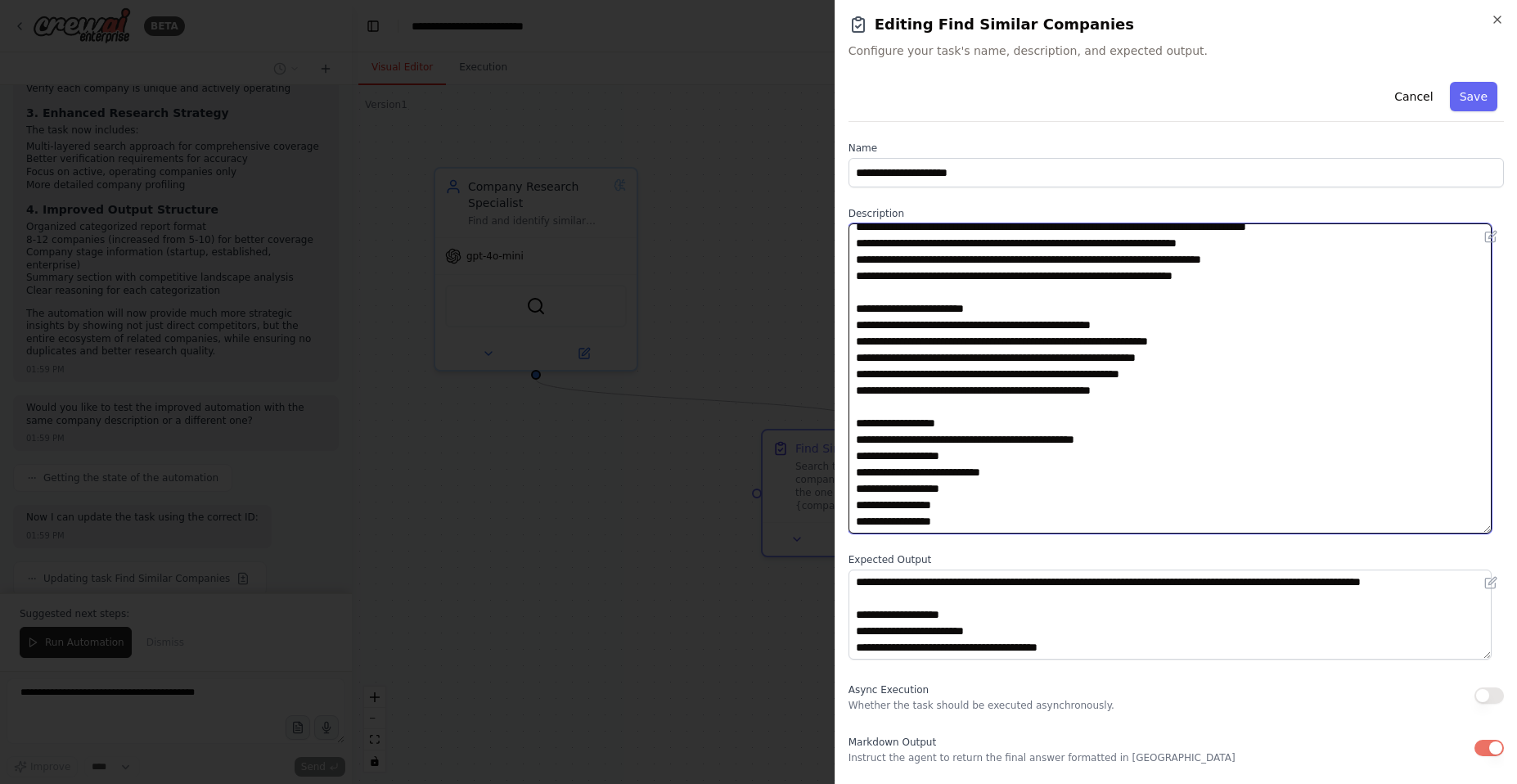
scroll to position [0, 0]
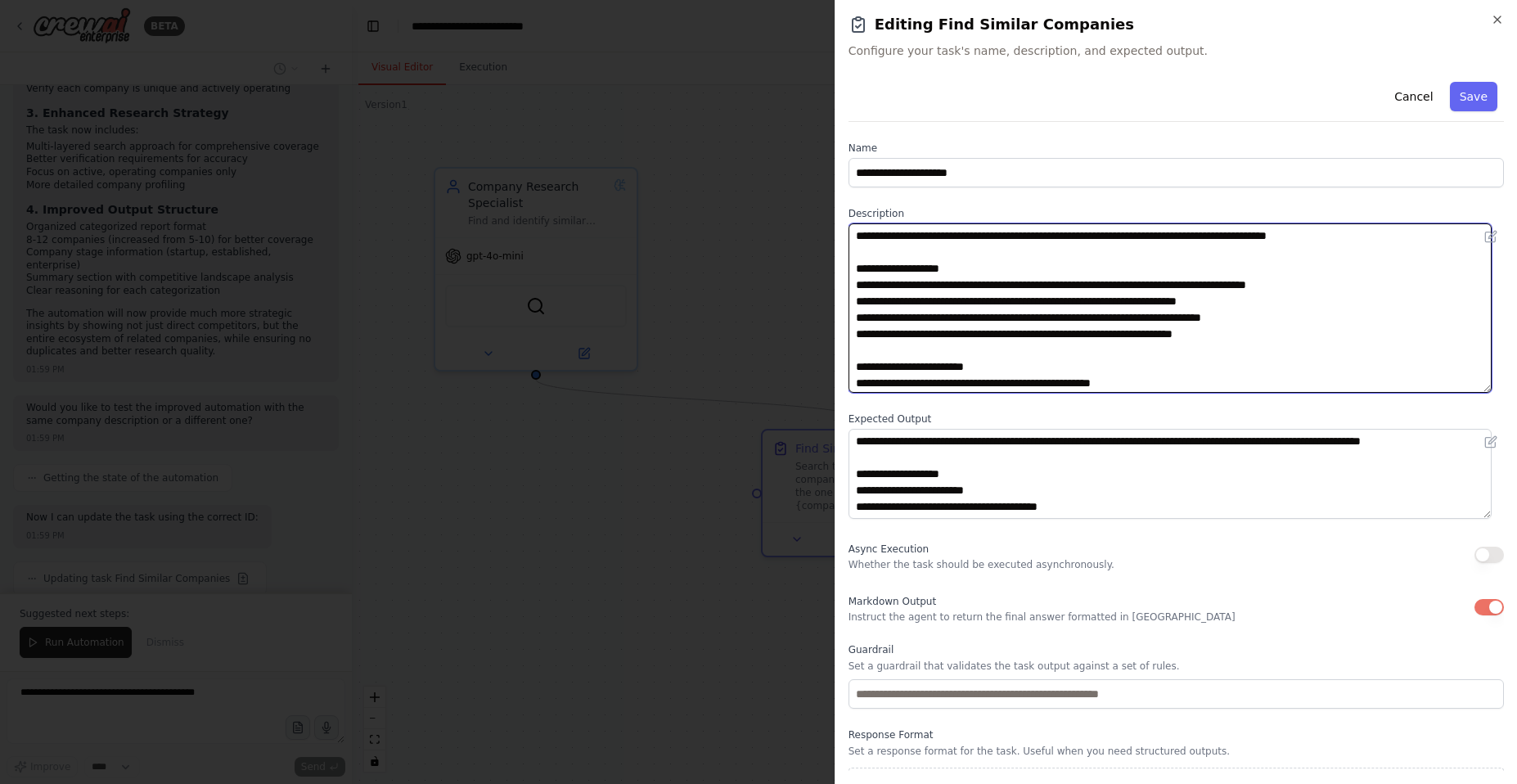
drag, startPoint x: 1482, startPoint y: 524, endPoint x: 1460, endPoint y: 379, distance: 146.7
click at [1460, 379] on textarea "**********" at bounding box center [1170, 307] width 643 height 169
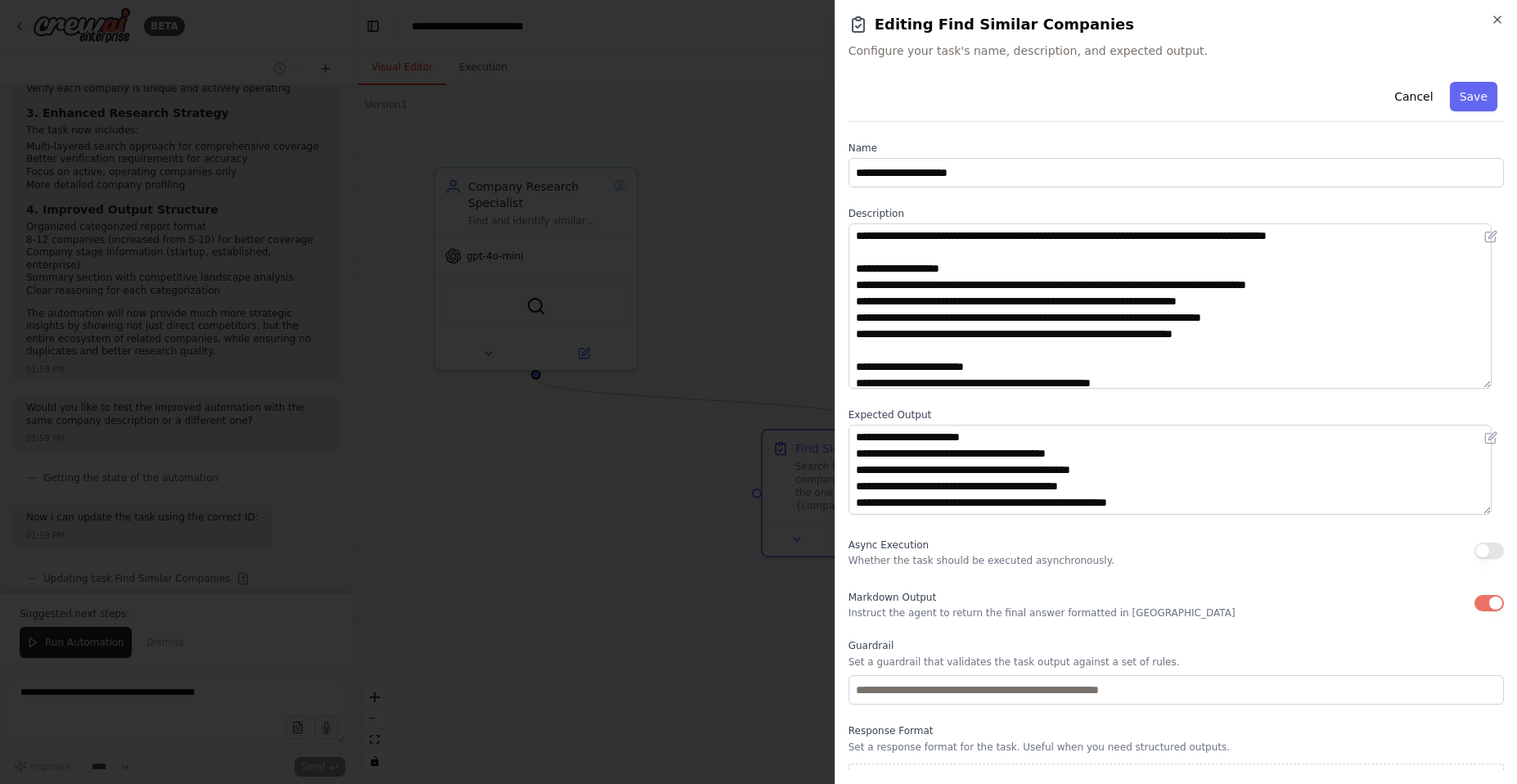
scroll to position [30, 0]
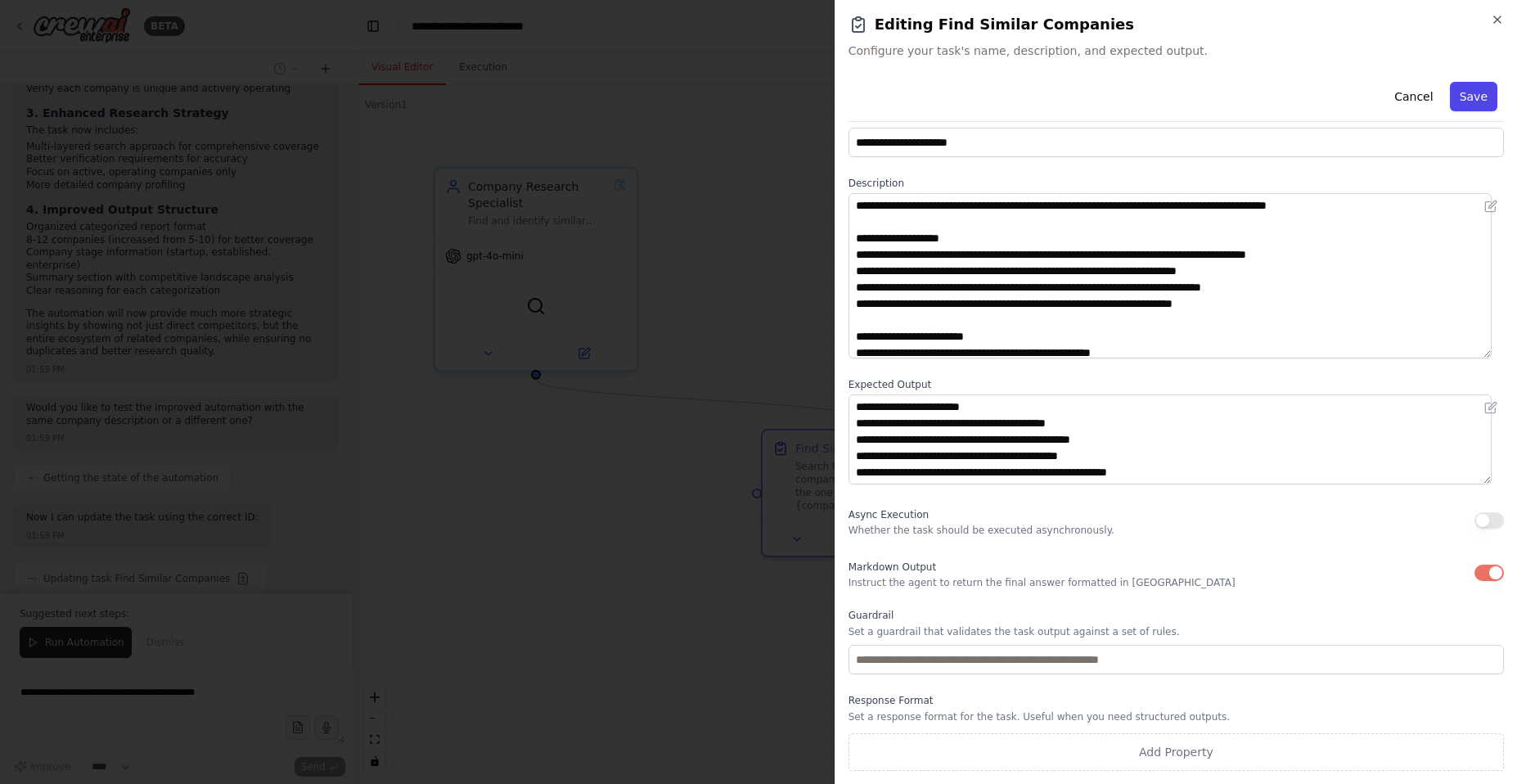
click at [1457, 91] on button "Save" at bounding box center [1474, 96] width 47 height 30
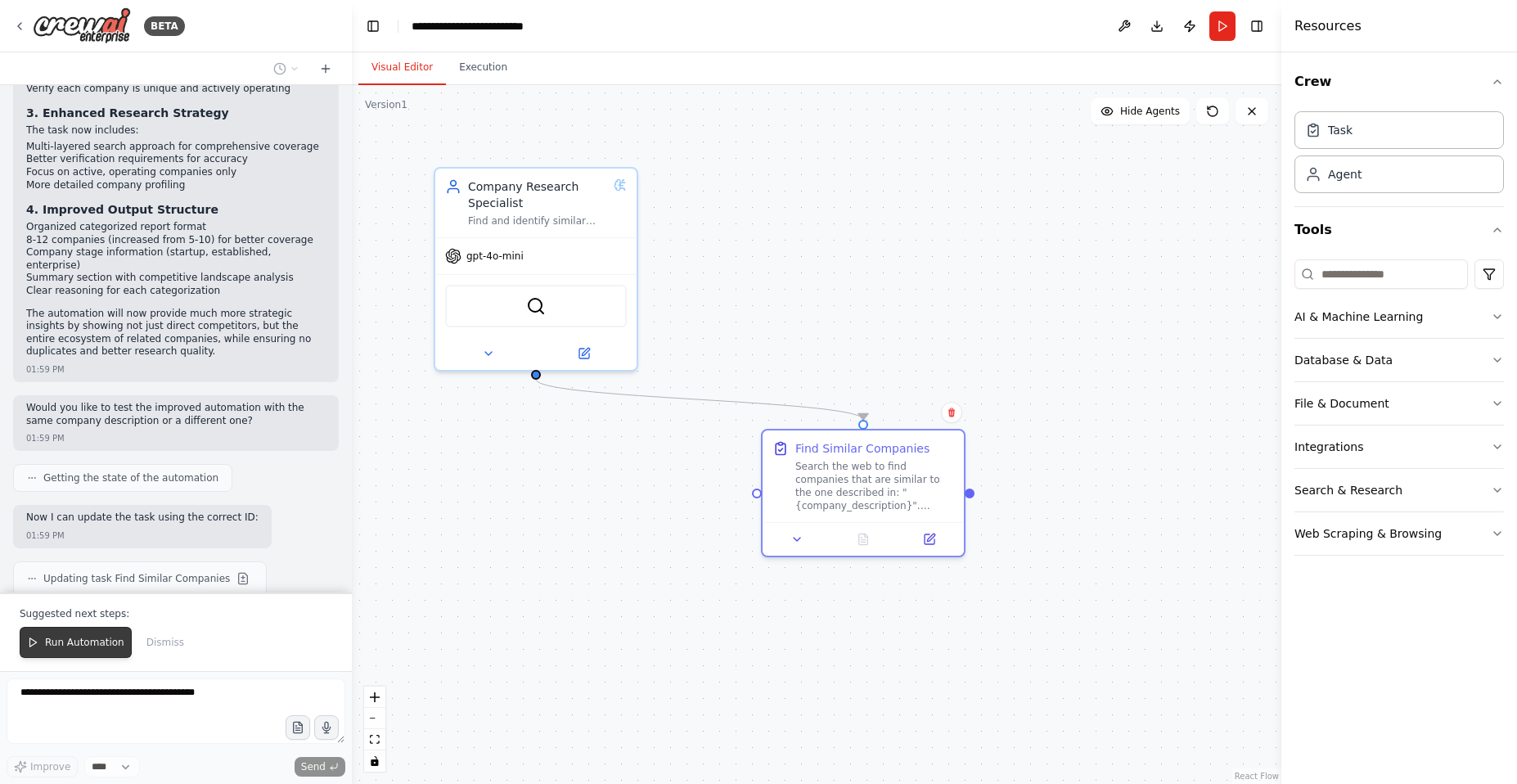
click at [88, 654] on button "Run Automation" at bounding box center [76, 642] width 112 height 31
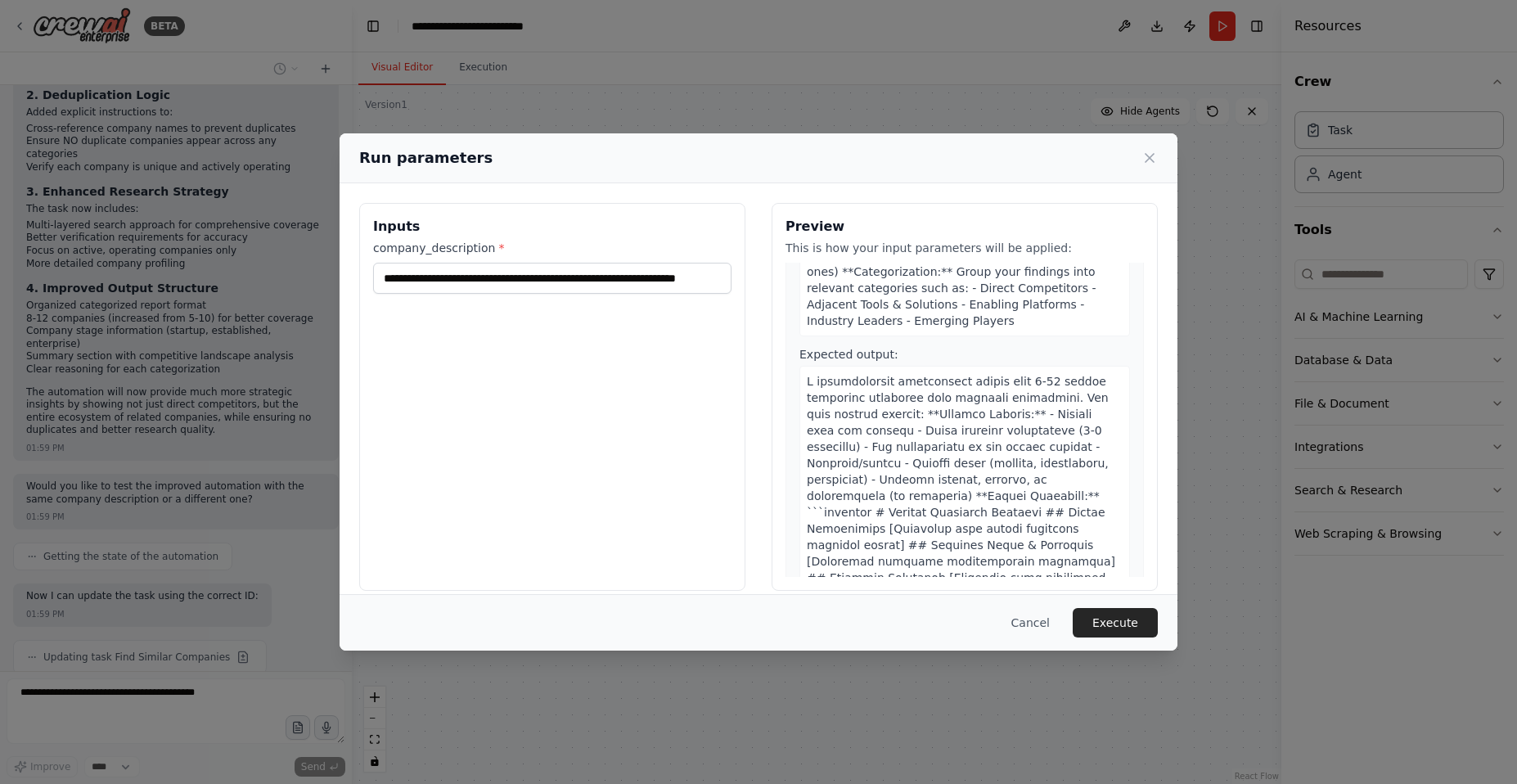
scroll to position [0, 0]
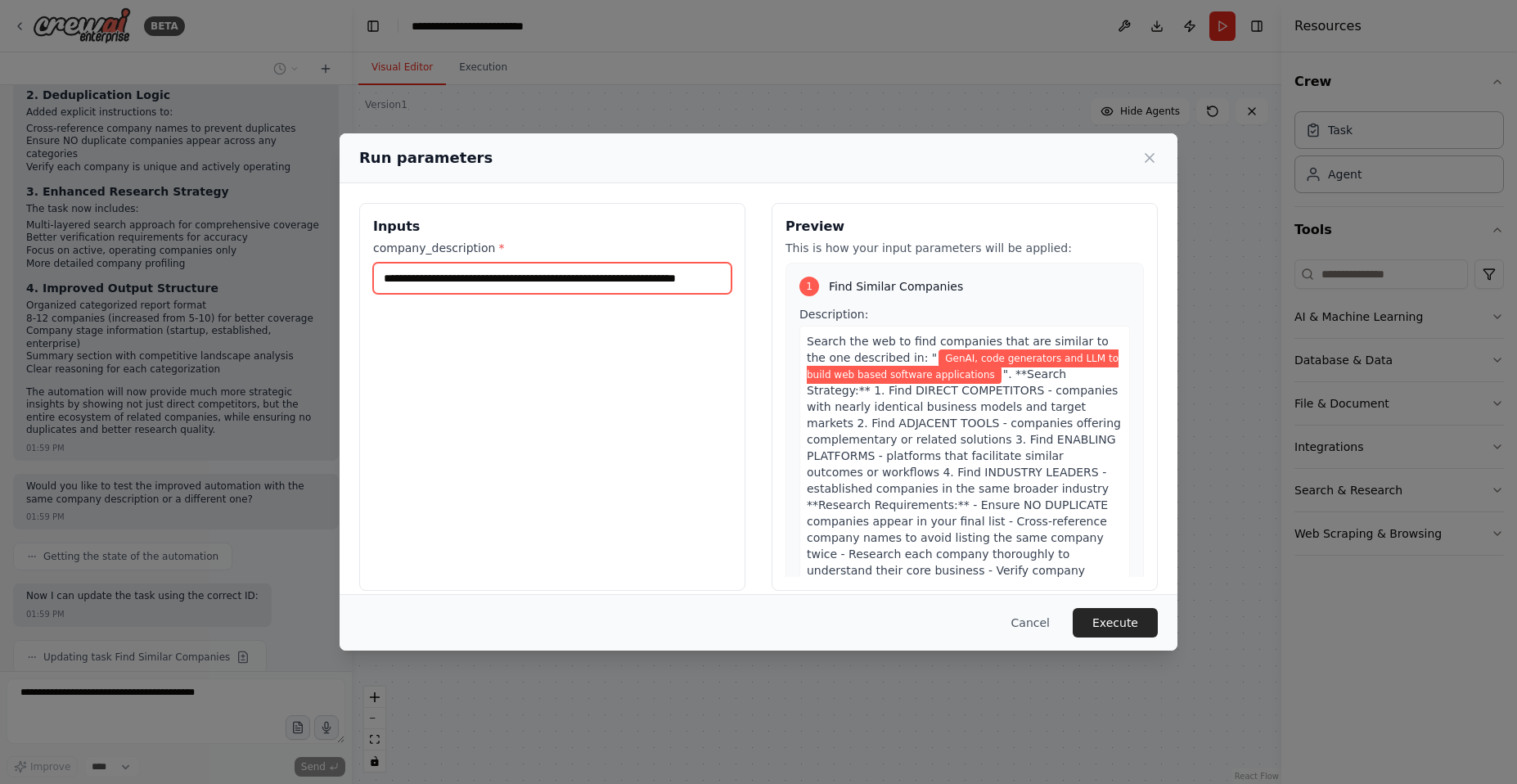
click at [442, 279] on input "**********" at bounding box center [553, 278] width 358 height 31
click at [1105, 631] on button "Execute" at bounding box center [1115, 622] width 85 height 30
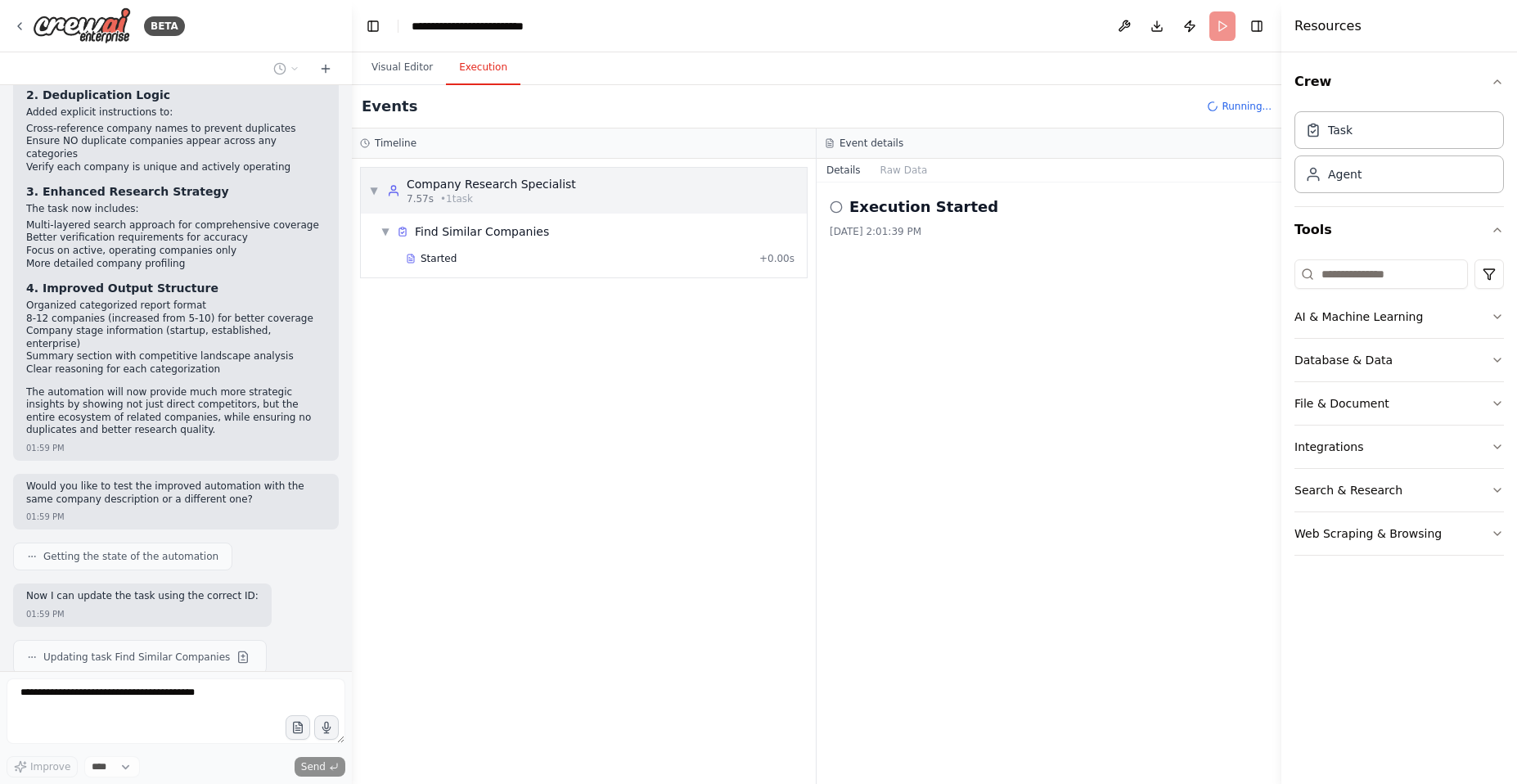
click at [511, 195] on div "7.57s • 1 task" at bounding box center [491, 199] width 169 height 13
click at [887, 173] on button "Raw Data" at bounding box center [905, 170] width 67 height 23
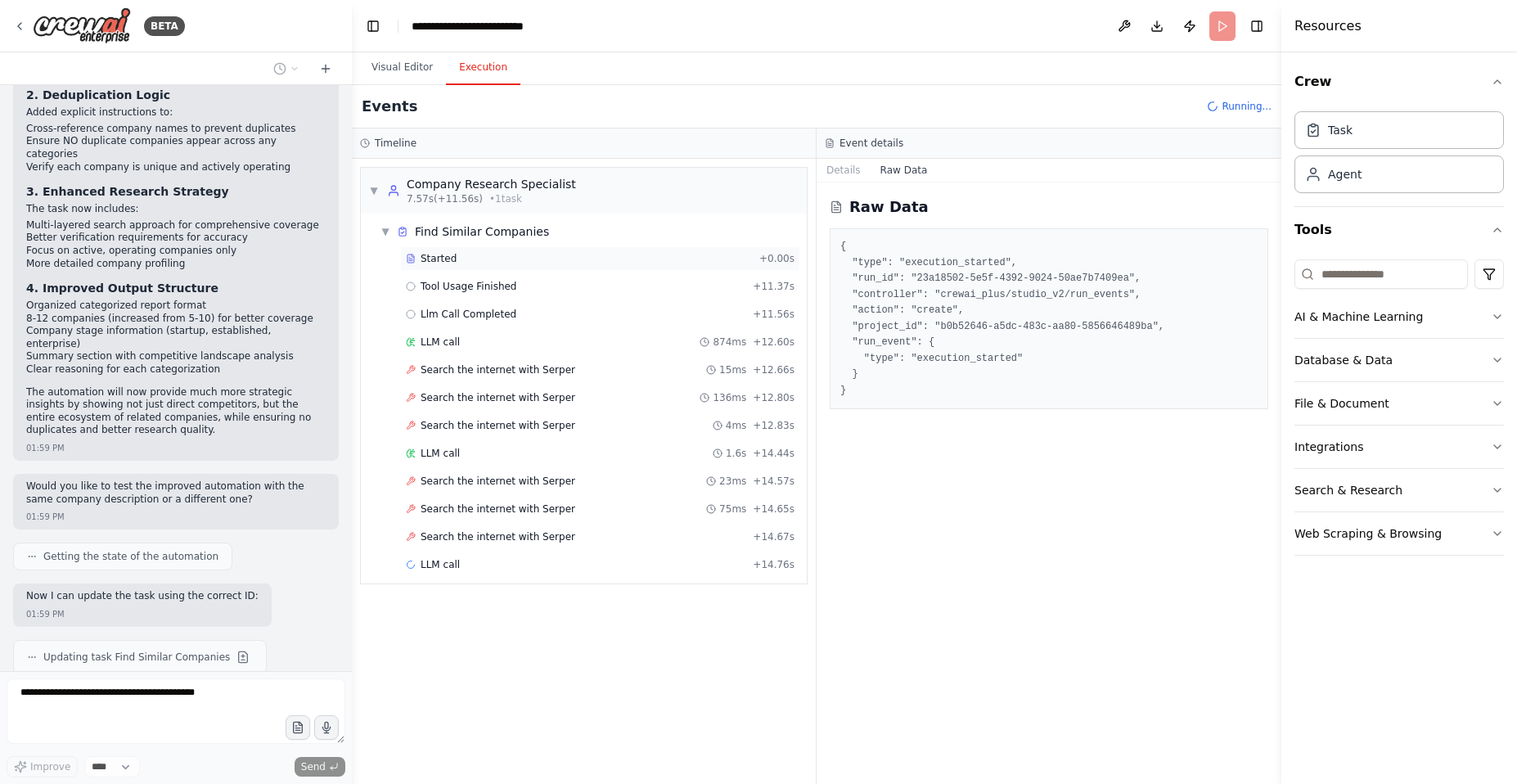
click at [455, 259] on div "Started" at bounding box center [580, 259] width 347 height 13
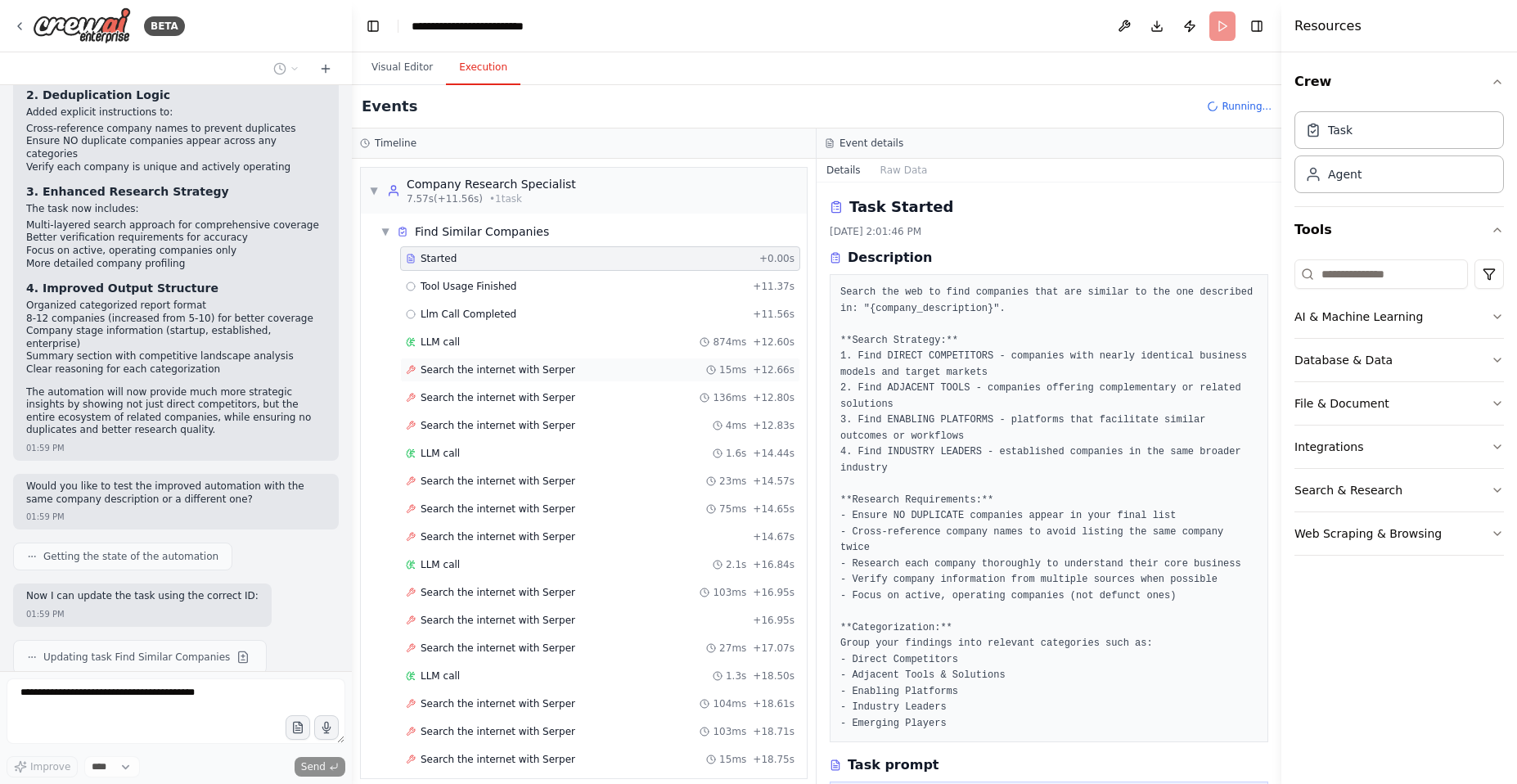
click at [475, 368] on span "Search the internet with Serper" at bounding box center [498, 370] width 155 height 13
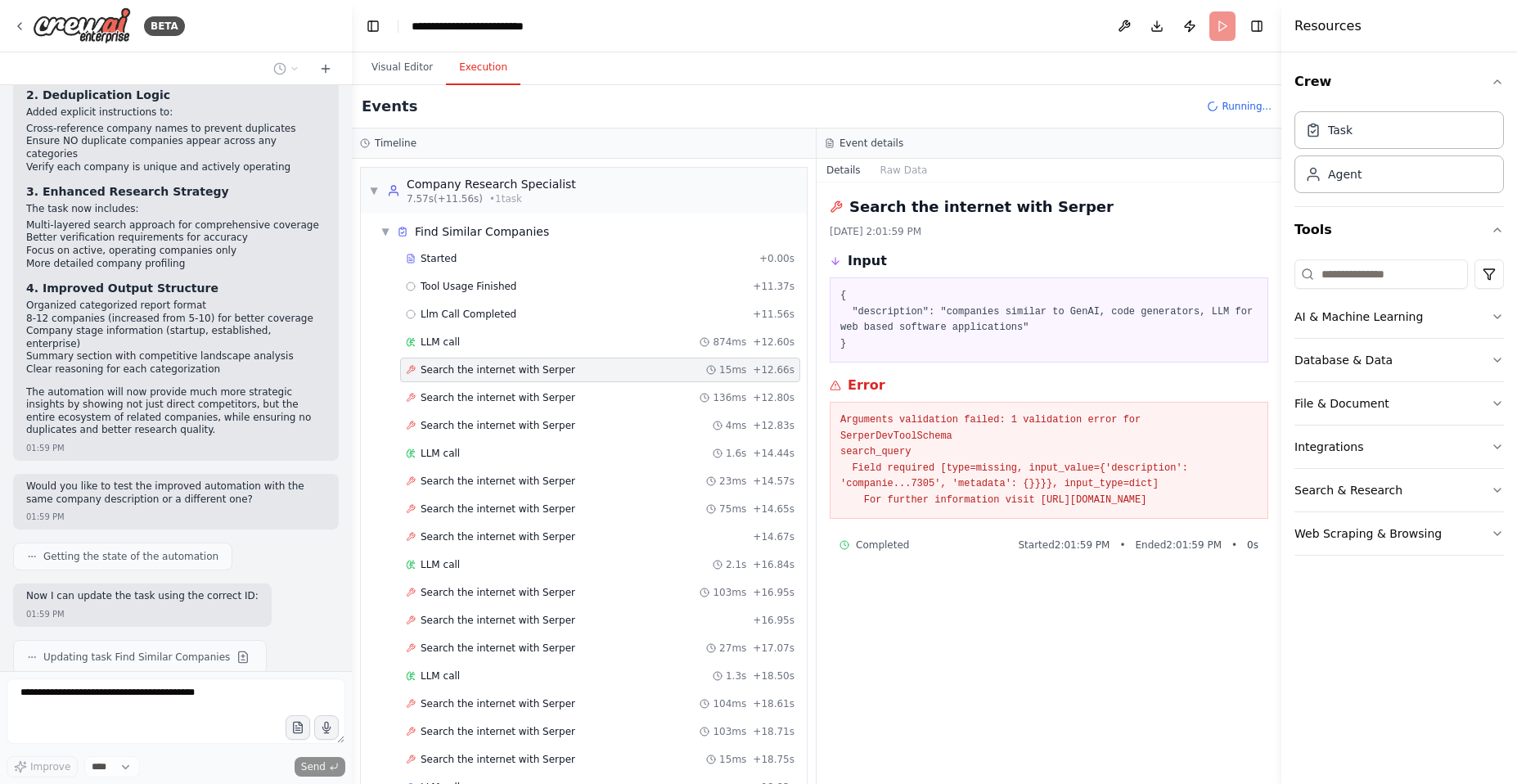
click at [479, 382] on div "Search the internet with Serper 15ms + 12.66s" at bounding box center [600, 369] width 400 height 24
click at [484, 401] on span "Search the internet with Serper" at bounding box center [498, 397] width 155 height 13
click at [852, 168] on button "Details" at bounding box center [844, 170] width 54 height 23
click at [413, 61] on button "Visual Editor" at bounding box center [402, 68] width 88 height 34
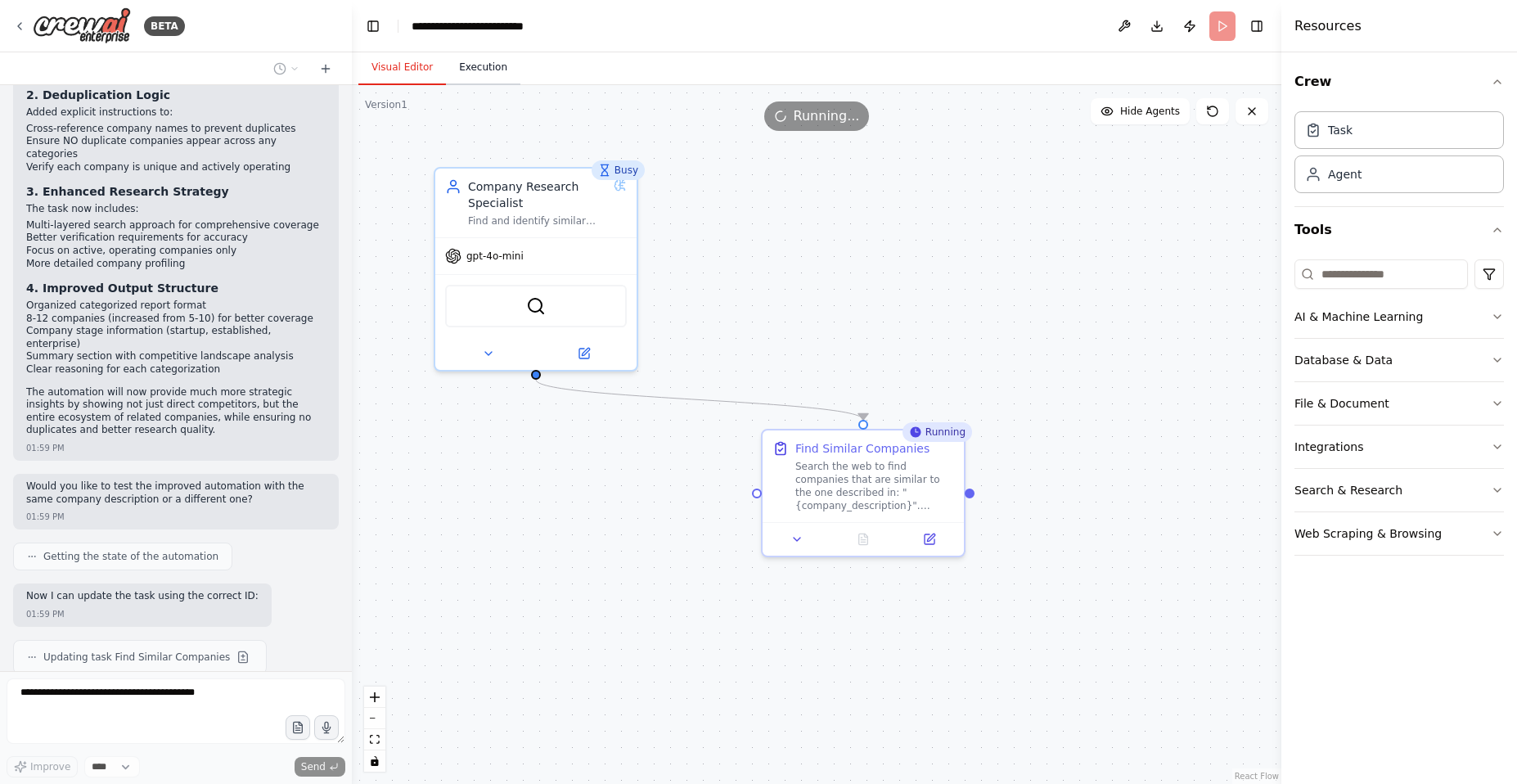
click at [490, 64] on button "Execution" at bounding box center [483, 68] width 74 height 34
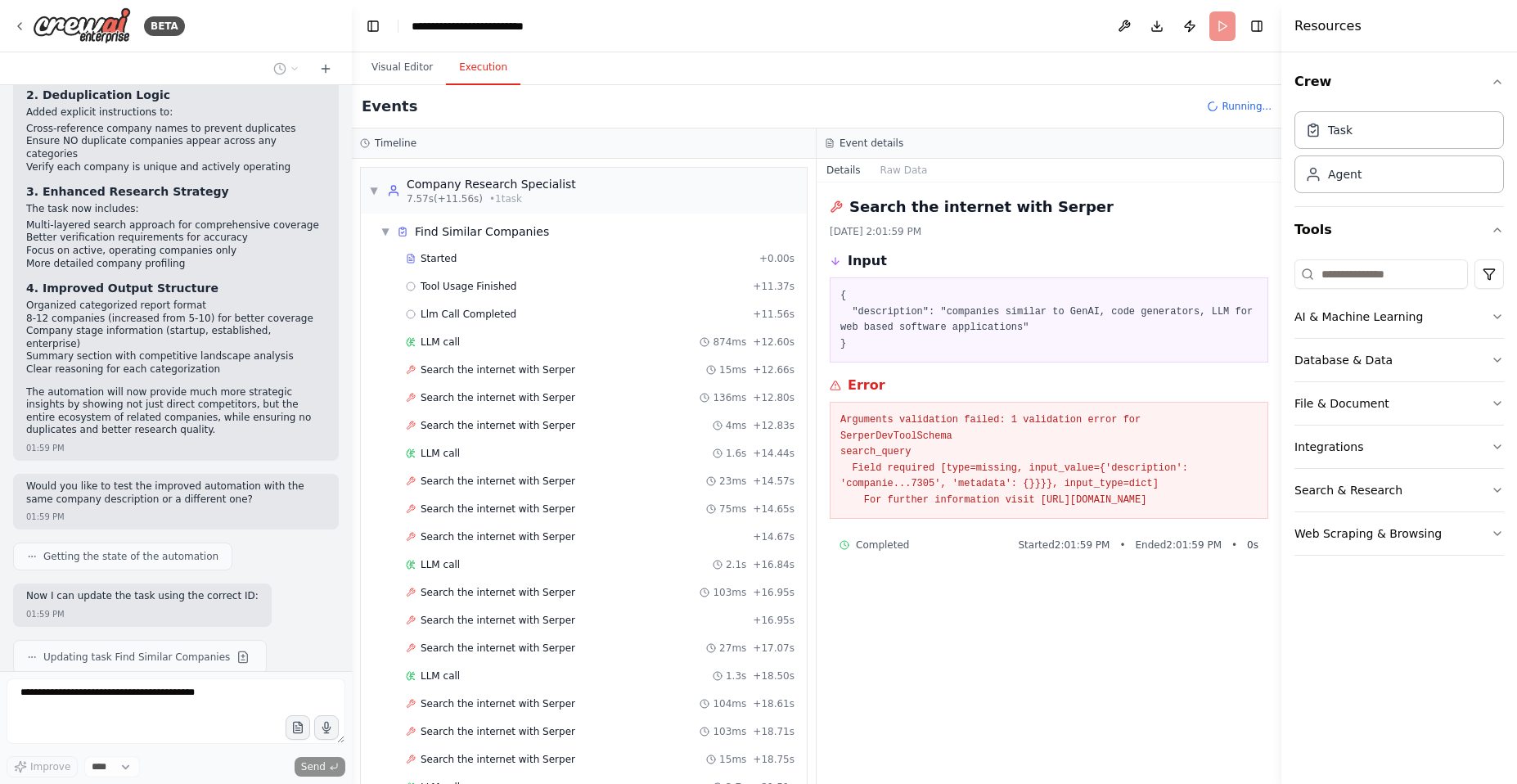
click at [1226, 104] on span "Running..." at bounding box center [1247, 106] width 50 height 13
click at [393, 69] on button "Visual Editor" at bounding box center [402, 68] width 88 height 34
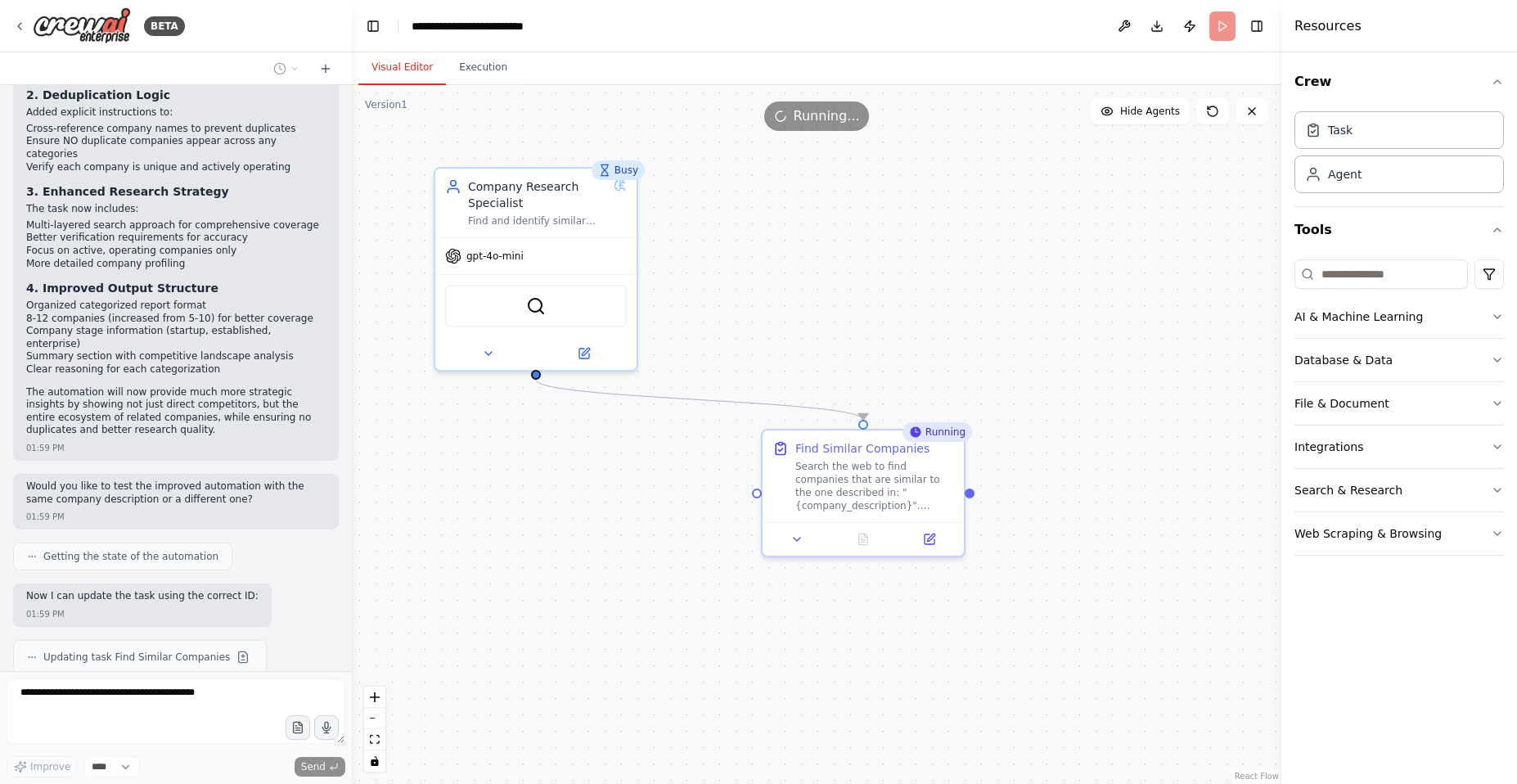
click at [931, 429] on div "Running" at bounding box center [937, 432] width 70 height 20
click at [814, 117] on span "Running..." at bounding box center [827, 117] width 66 height 20
click at [1152, 117] on span "Hide Agents" at bounding box center [1151, 111] width 60 height 13
click at [1152, 116] on span "Show Agents" at bounding box center [1148, 111] width 64 height 13
click at [1209, 111] on icon at bounding box center [1213, 111] width 13 height 13
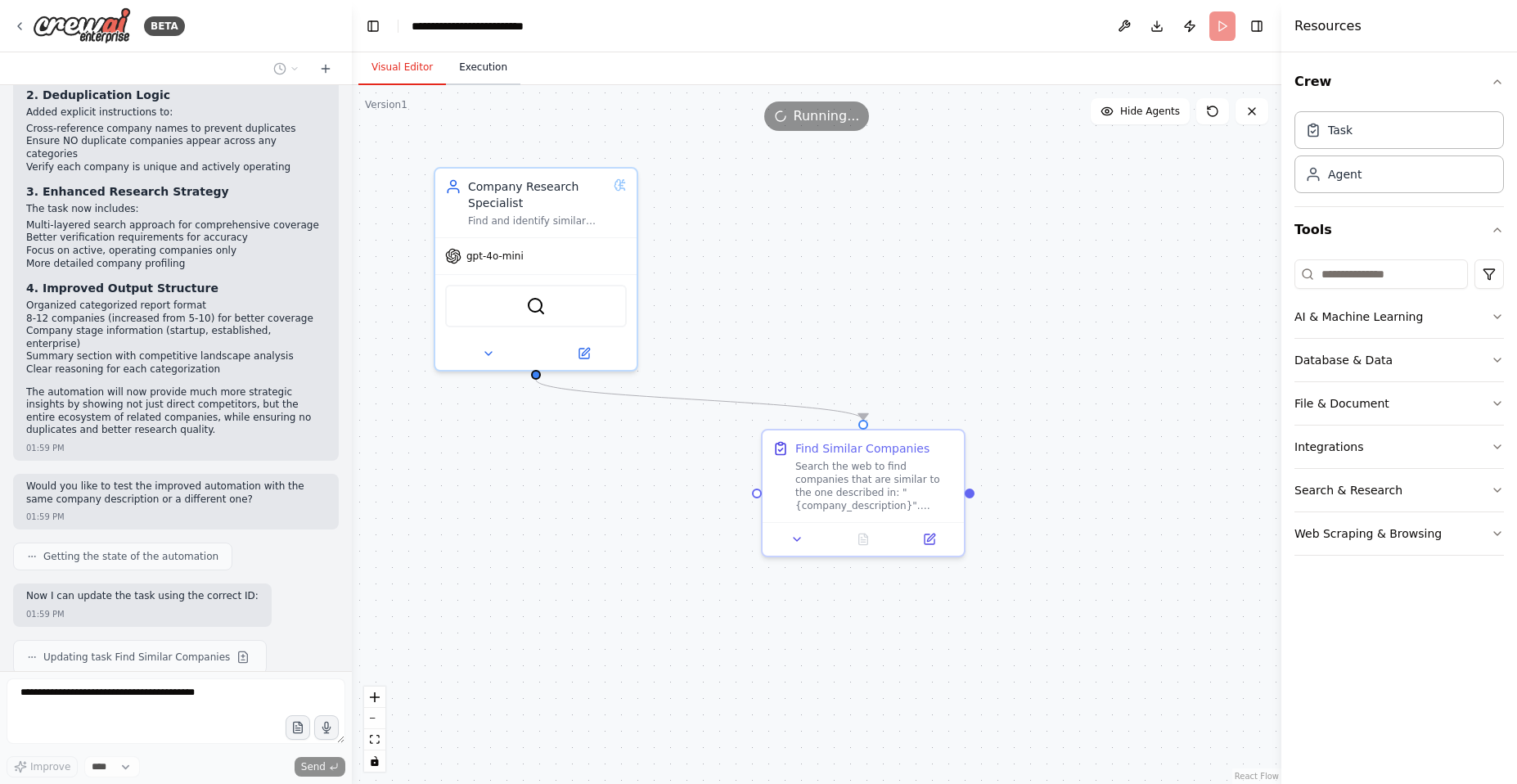
click at [475, 71] on button "Execution" at bounding box center [483, 68] width 74 height 34
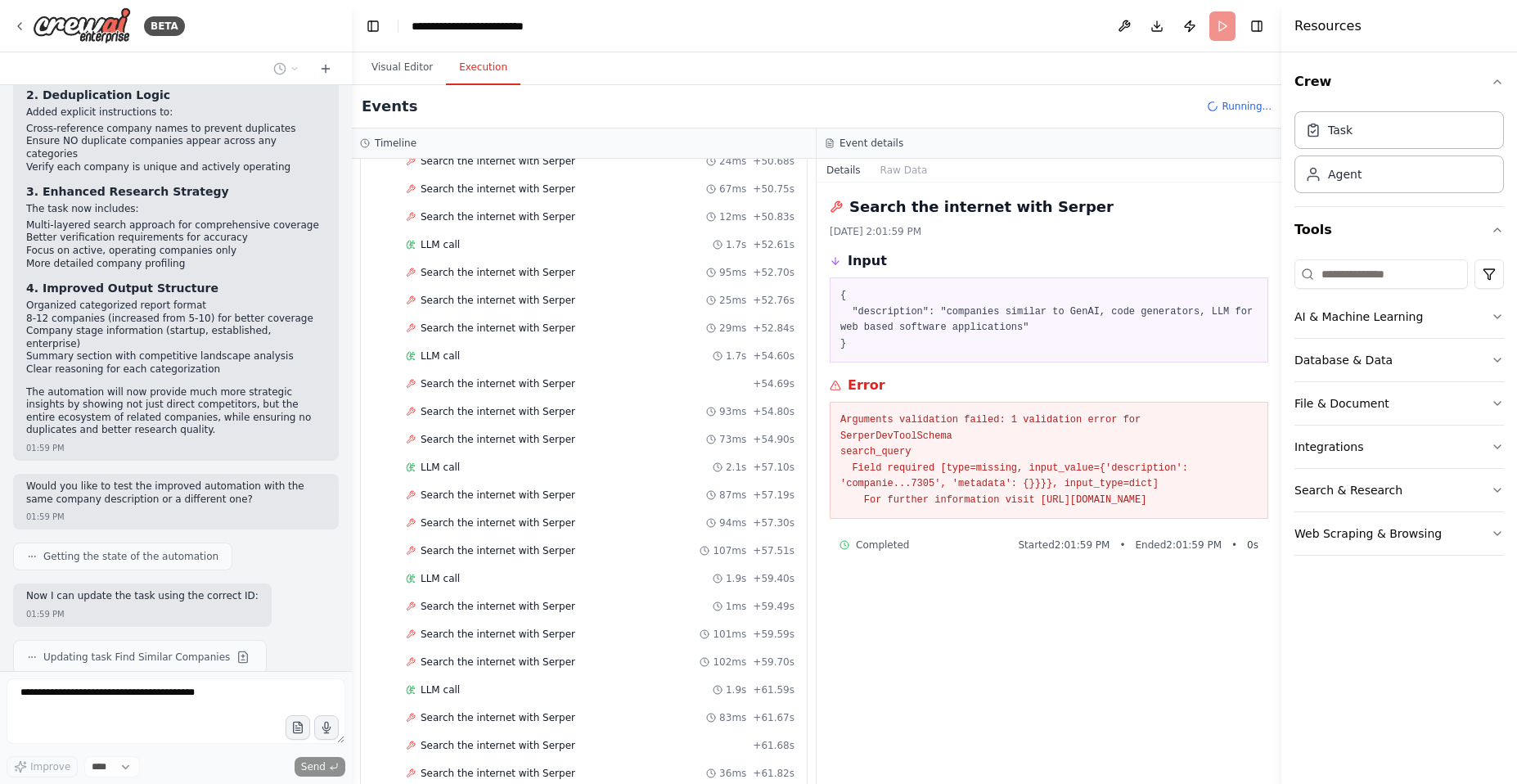
scroll to position [2349, 0]
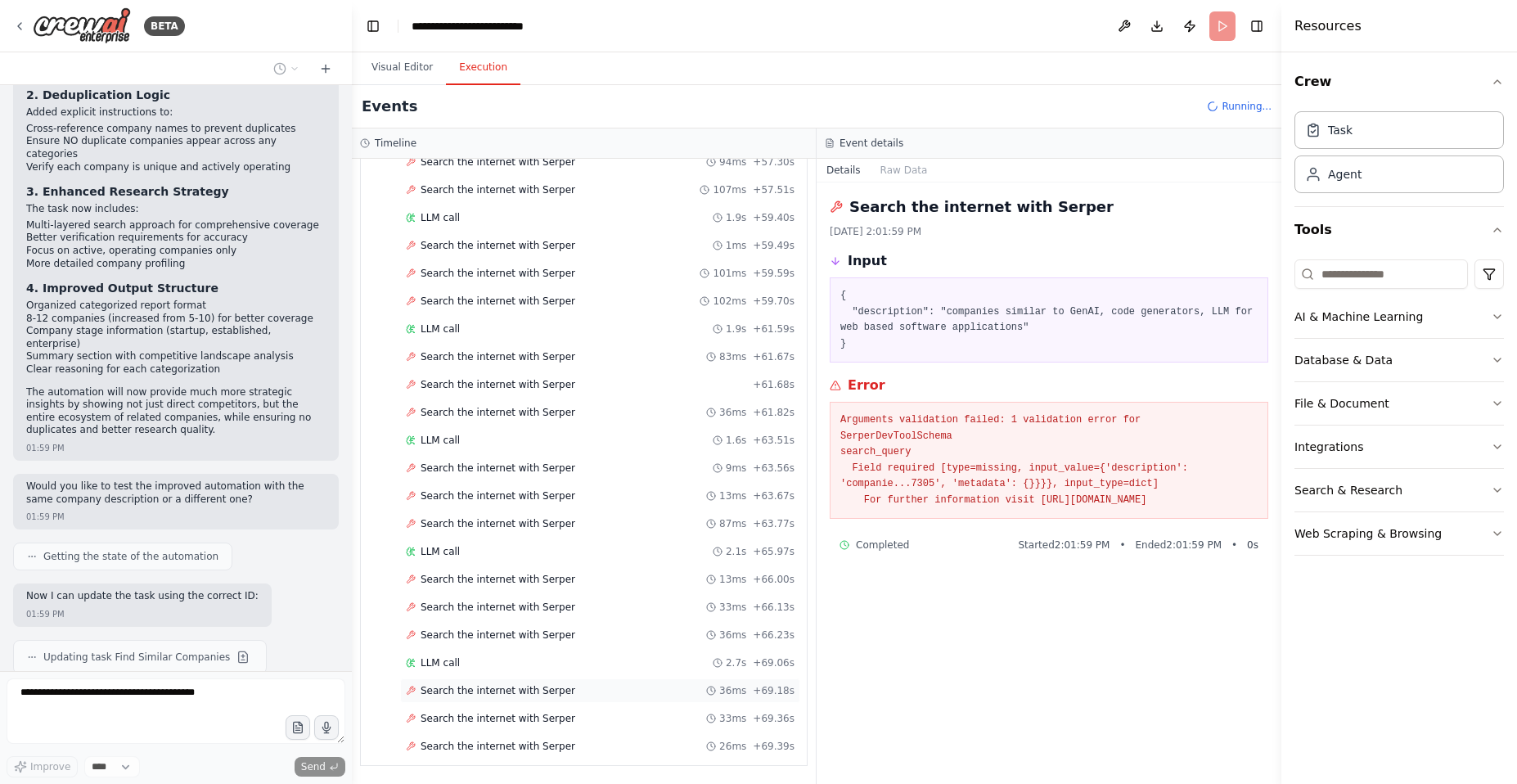
click at [521, 690] on span "Search the internet with Serper" at bounding box center [498, 690] width 155 height 13
click at [525, 709] on div "Search the internet with Serper 33ms + 69.36s" at bounding box center [600, 718] width 400 height 24
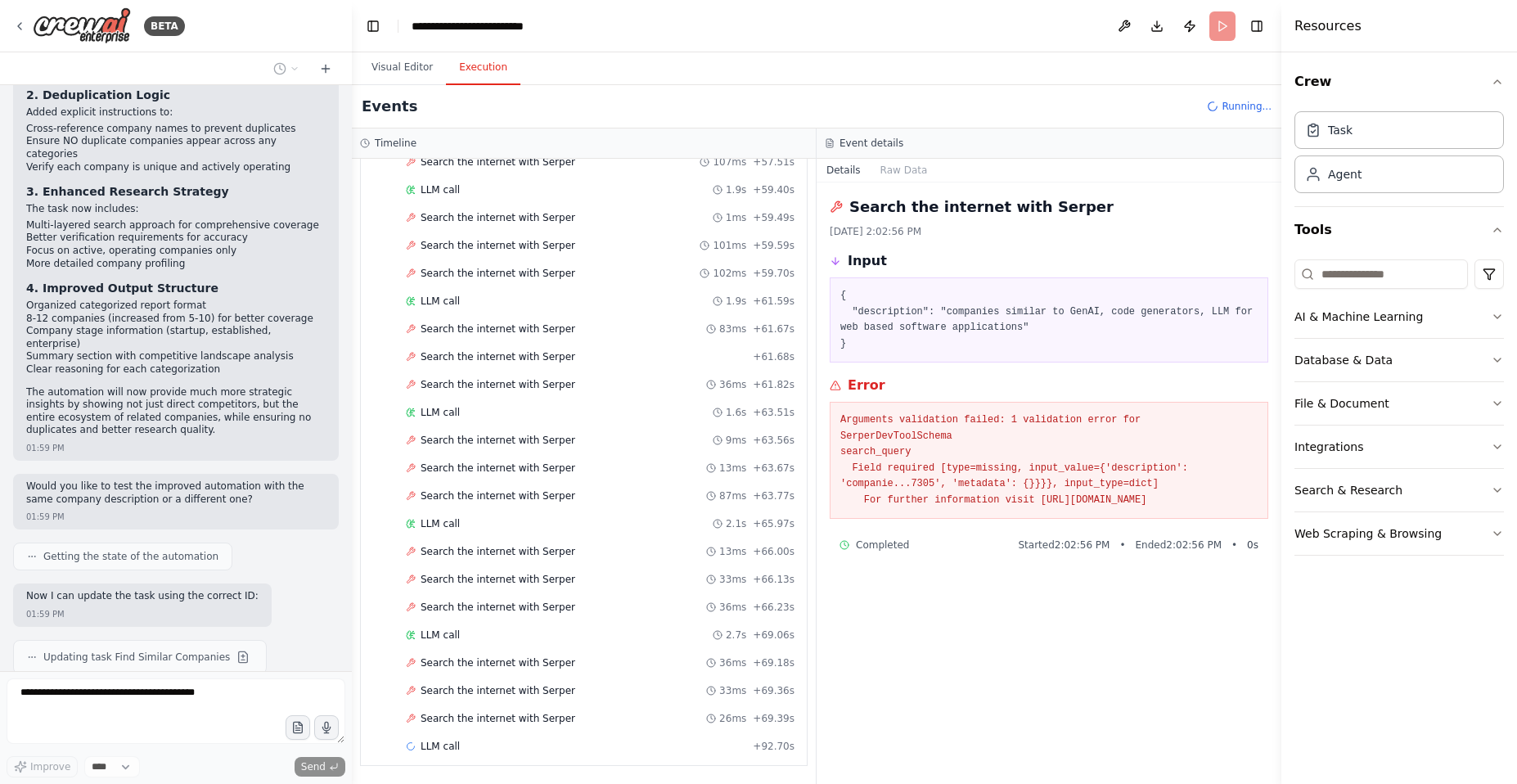
drag, startPoint x: 839, startPoint y: 419, endPoint x: 1099, endPoint y: 520, distance: 278.9
click at [1099, 508] on pre "Arguments validation failed: 1 validation error for SerperDevToolSchema search_…" at bounding box center [1048, 460] width 417 height 96
copy pre "Arguments validation failed: 1 validation error for SerperDevToolSchema search_…"
click at [51, 695] on span "Thinking..." at bounding box center [74, 702] width 52 height 13
click at [323, 64] on icon at bounding box center [326, 69] width 13 height 13
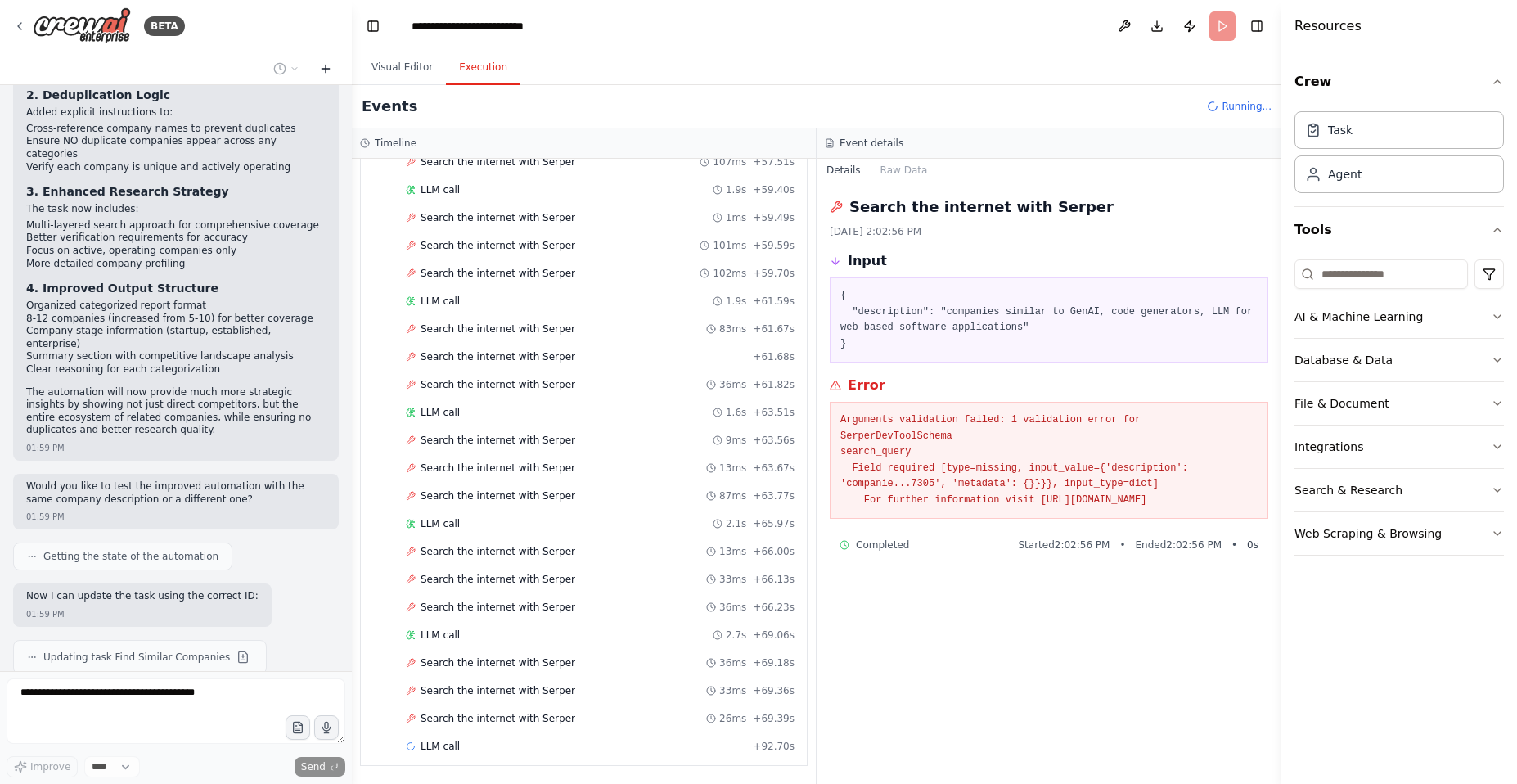
scroll to position [0, 0]
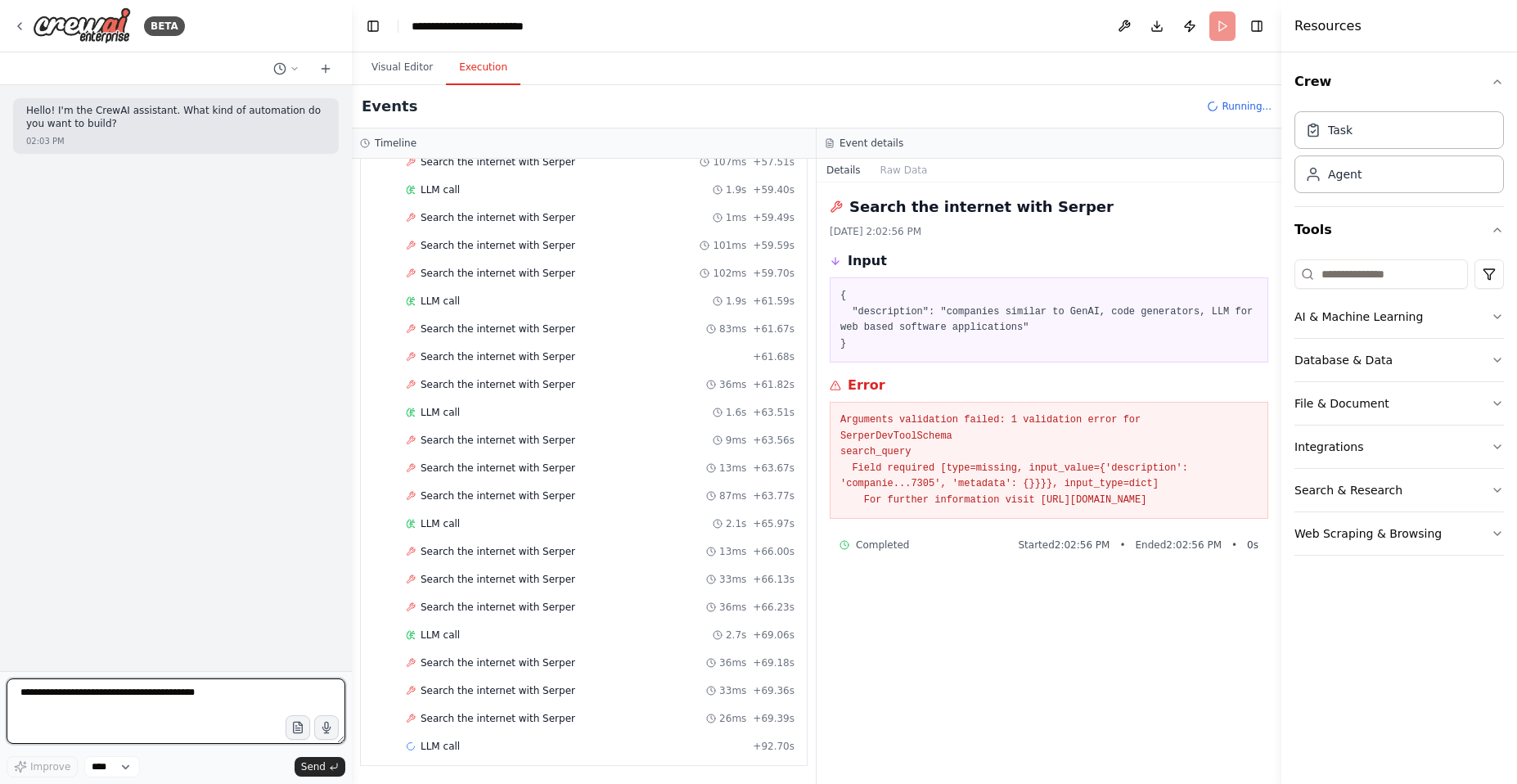
click at [166, 710] on textarea at bounding box center [175, 711] width 339 height 65
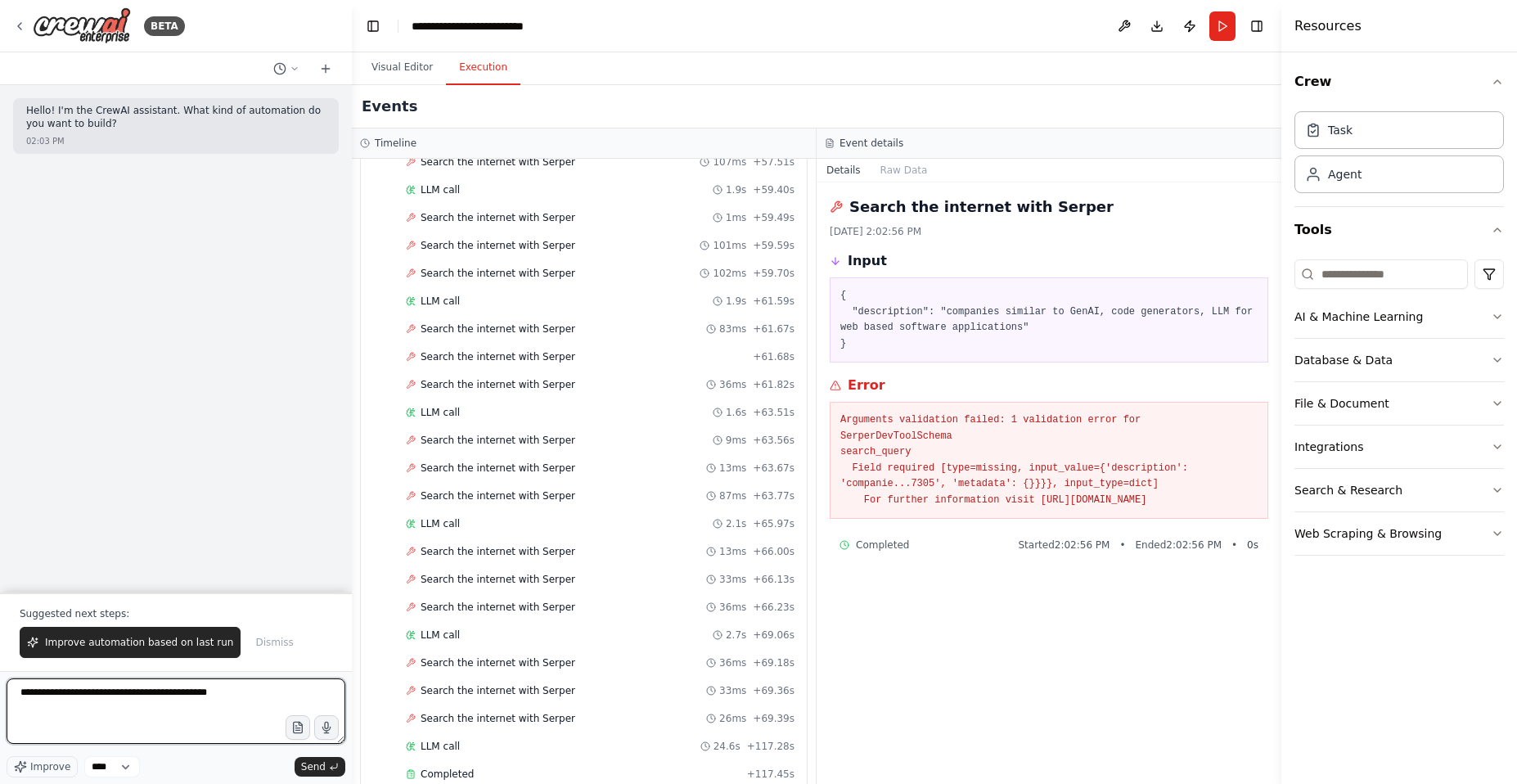
paste textarea "**********"
type textarea "**********"
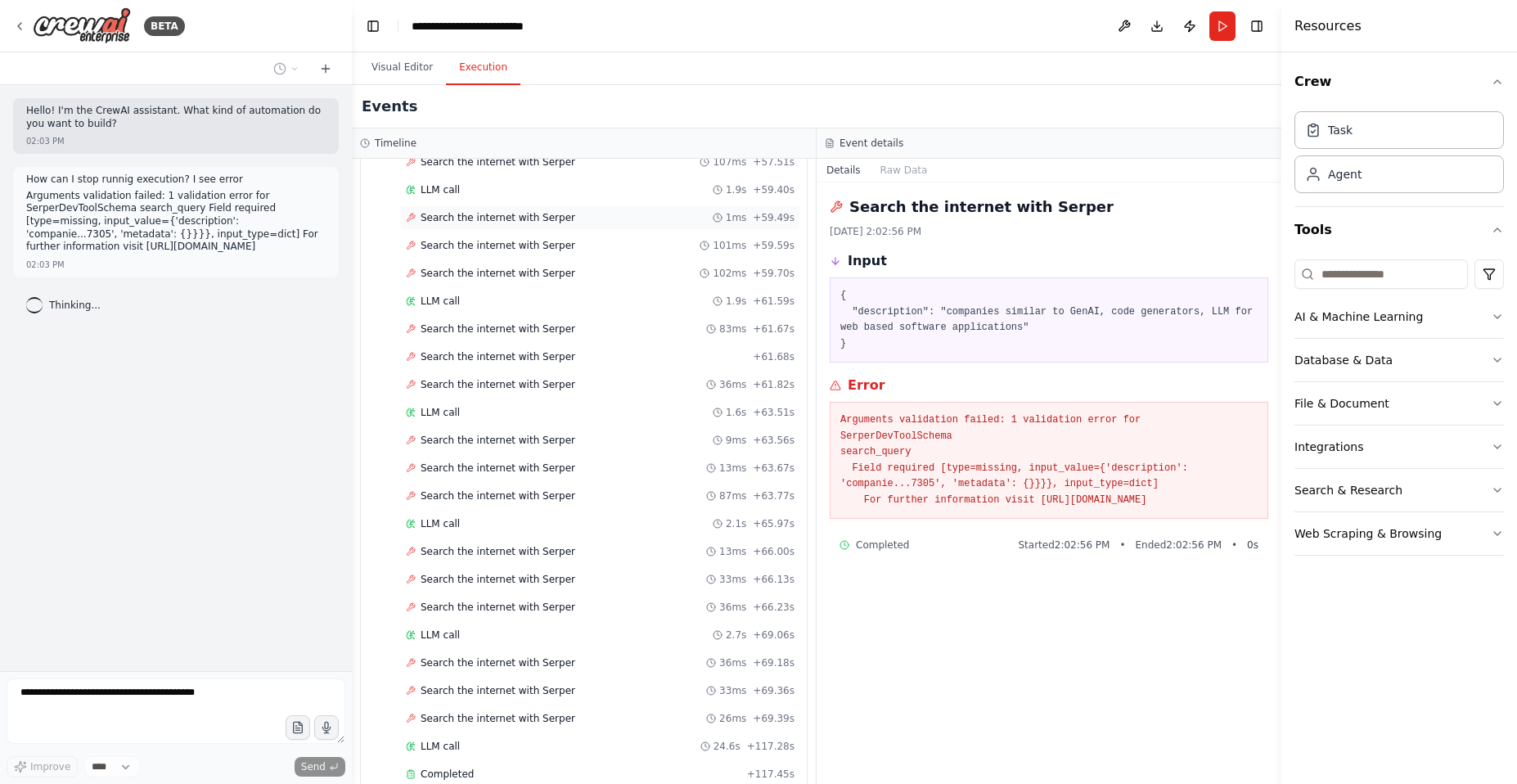
click at [726, 214] on span "1ms" at bounding box center [737, 217] width 22 height 13
click at [579, 240] on div "Search the internet with Serper 101ms + 59.59s" at bounding box center [601, 245] width 389 height 13
click at [582, 254] on div "Search the internet with Serper 101ms + 59.59s" at bounding box center [600, 245] width 400 height 24
click at [546, 307] on div "LLM call 1.9s + 61.59s" at bounding box center [601, 301] width 389 height 13
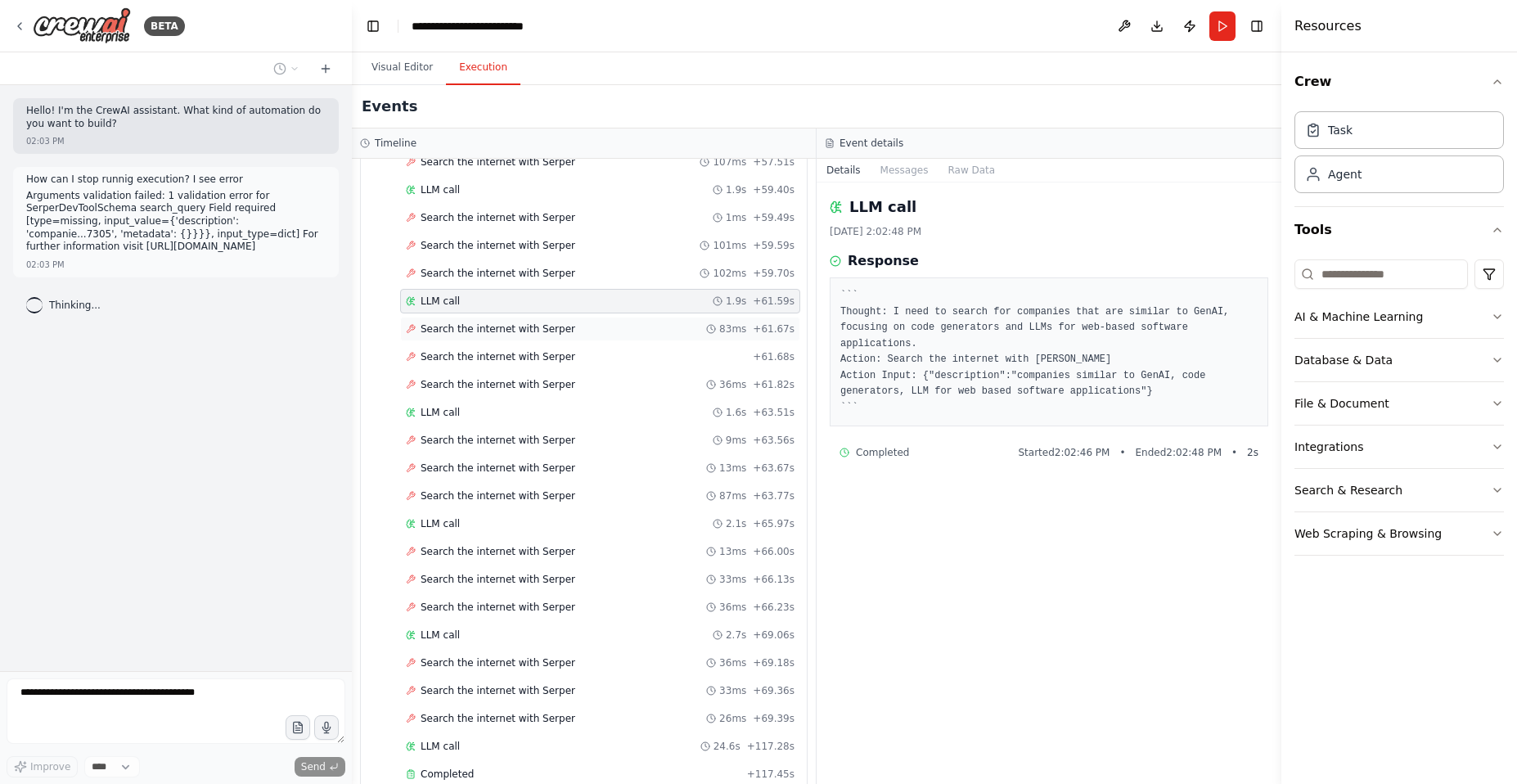
click at [548, 330] on span "Search the internet with Serper" at bounding box center [498, 328] width 155 height 13
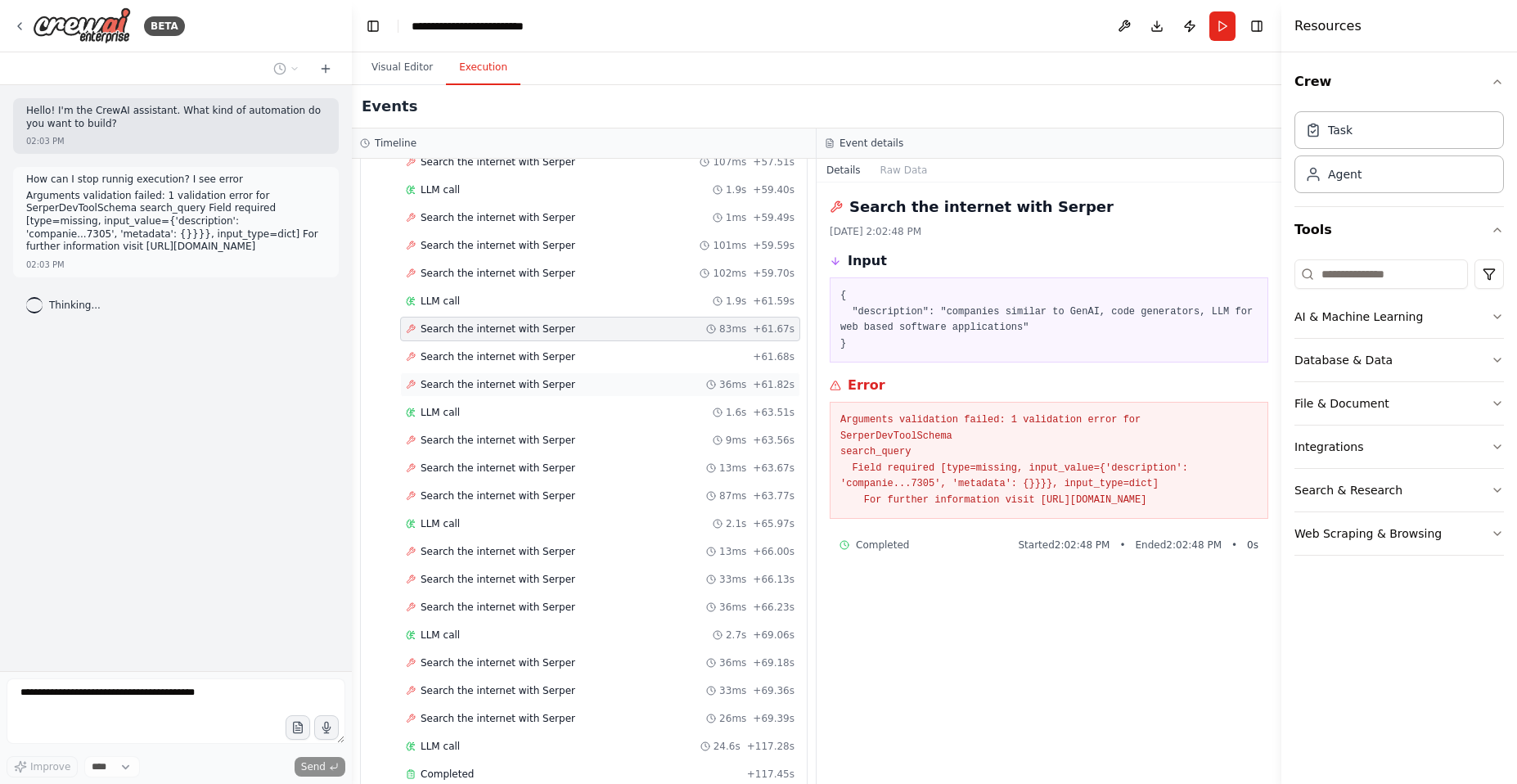
click at [552, 373] on div "Search the internet with Serper 36ms + 61.82s" at bounding box center [600, 384] width 400 height 24
click at [547, 395] on div "Search the internet with Serper 36ms + 61.82s" at bounding box center [600, 384] width 400 height 24
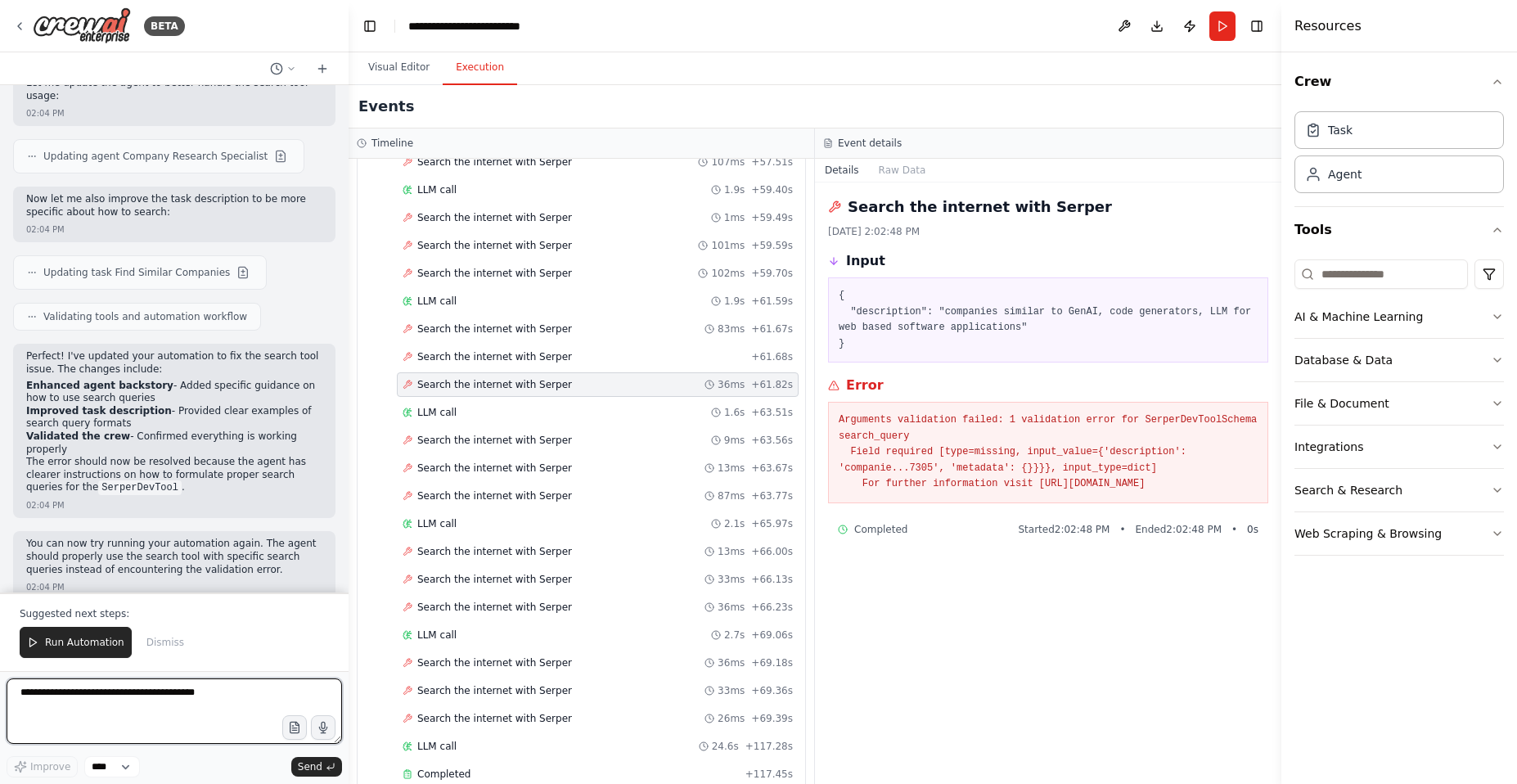
scroll to position [690, 0]
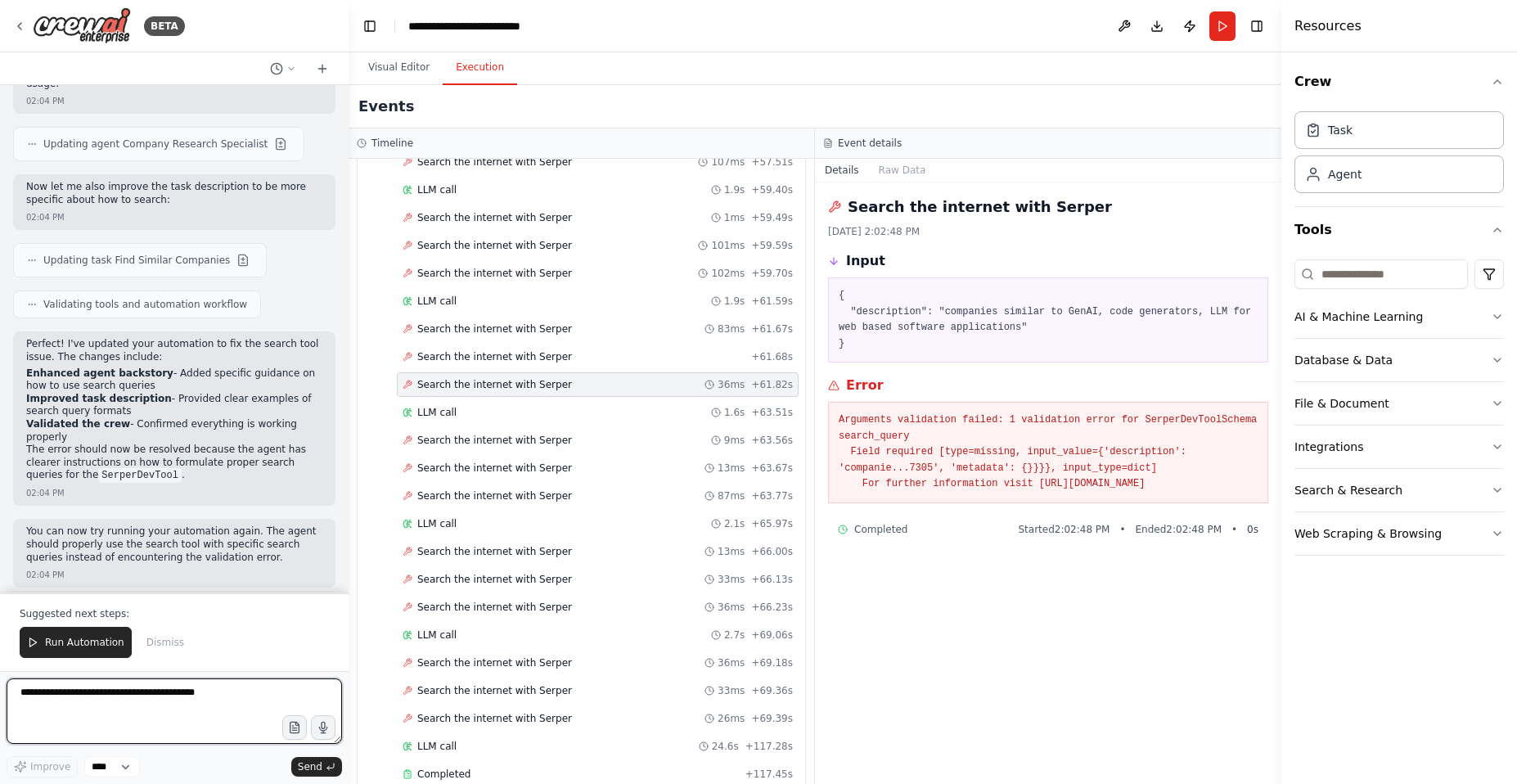
click at [348, 567] on div "BETA Hello! I'm the CrewAI assistant. What kind of automation do you want to bu…" at bounding box center [758, 392] width 1517 height 784
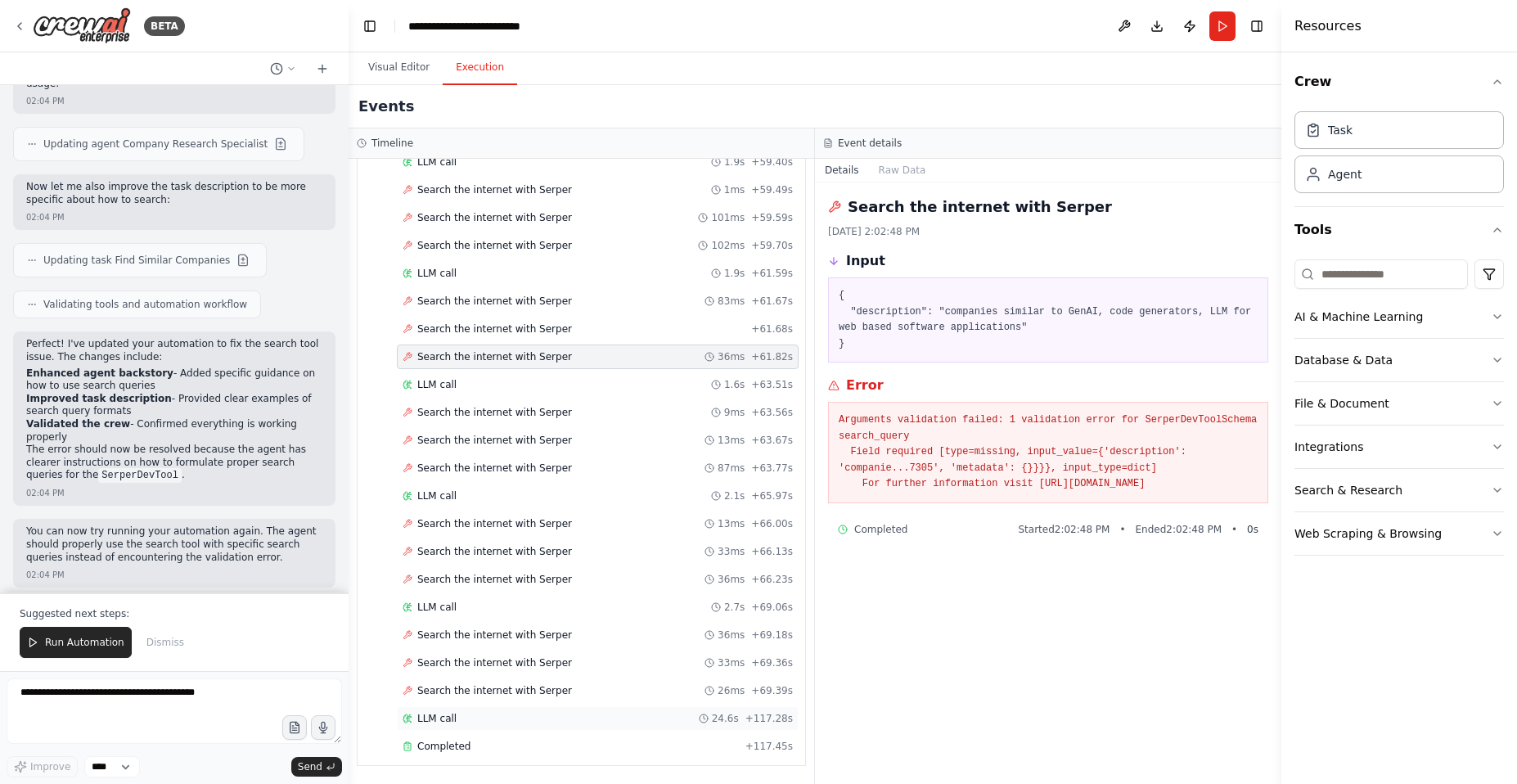
click at [460, 723] on div "LLM call 24.6s + 117.28s" at bounding box center [598, 718] width 391 height 13
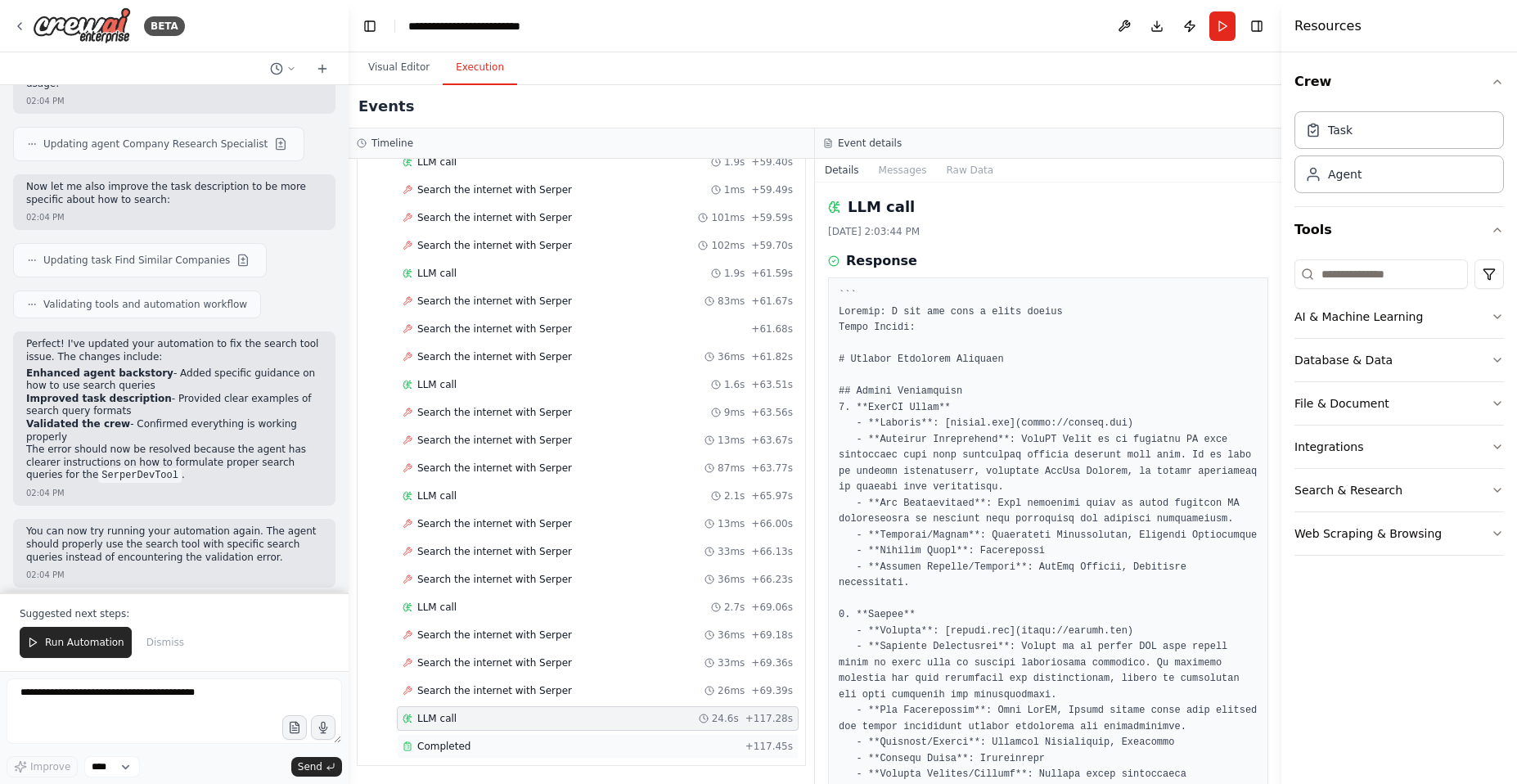
click at [470, 746] on div "Completed" at bounding box center [571, 746] width 337 height 13
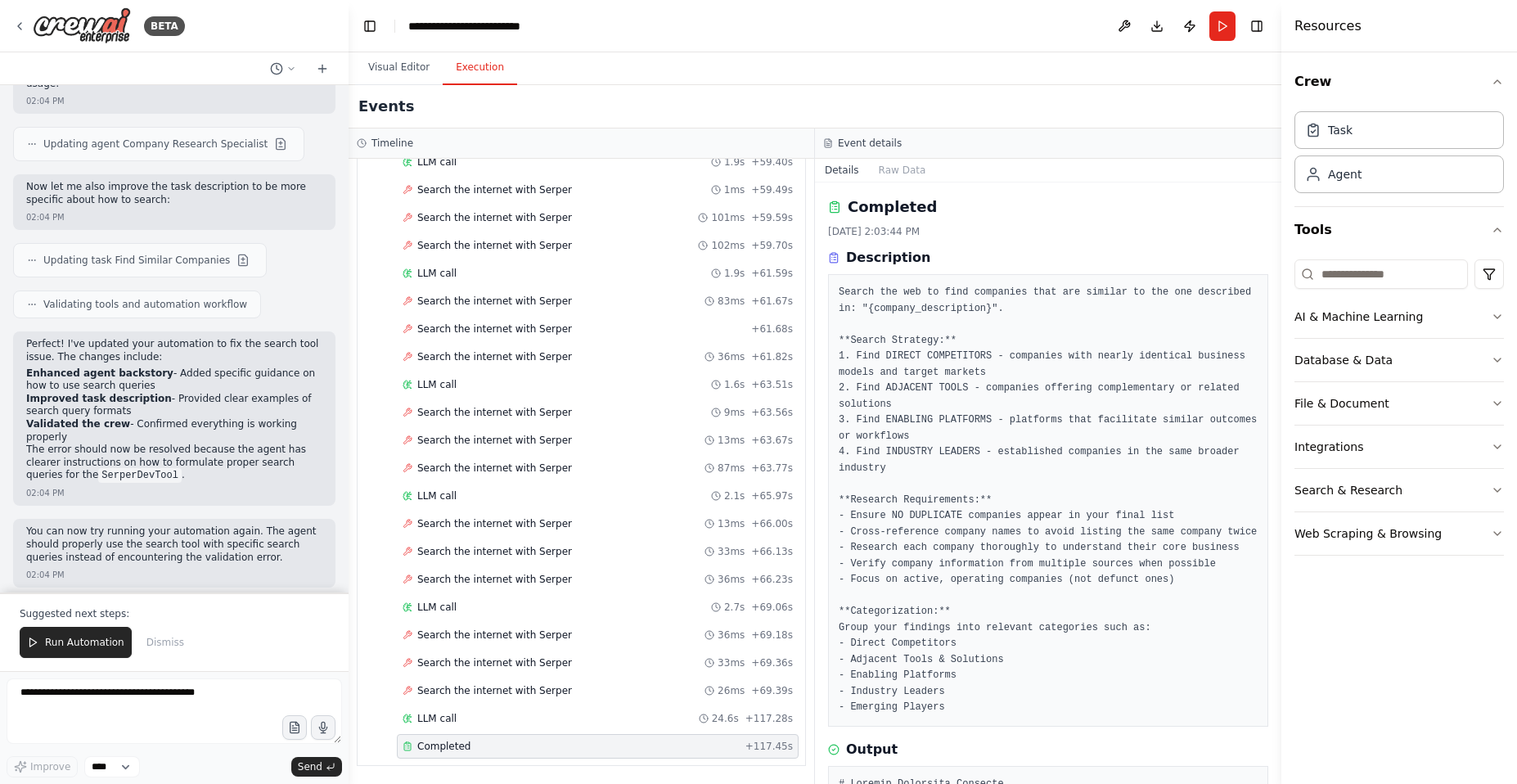
drag, startPoint x: 1275, startPoint y: 281, endPoint x: 1276, endPoint y: 291, distance: 10.0
click at [1276, 291] on button "Toggle Sidebar" at bounding box center [1282, 392] width 13 height 784
drag, startPoint x: 1276, startPoint y: 234, endPoint x: 1276, endPoint y: 281, distance: 47.0
click at [1276, 281] on button "Toggle Sidebar" at bounding box center [1282, 392] width 13 height 784
click at [525, 715] on div "LLM call 24.6s + 117.28s" at bounding box center [598, 718] width 391 height 13
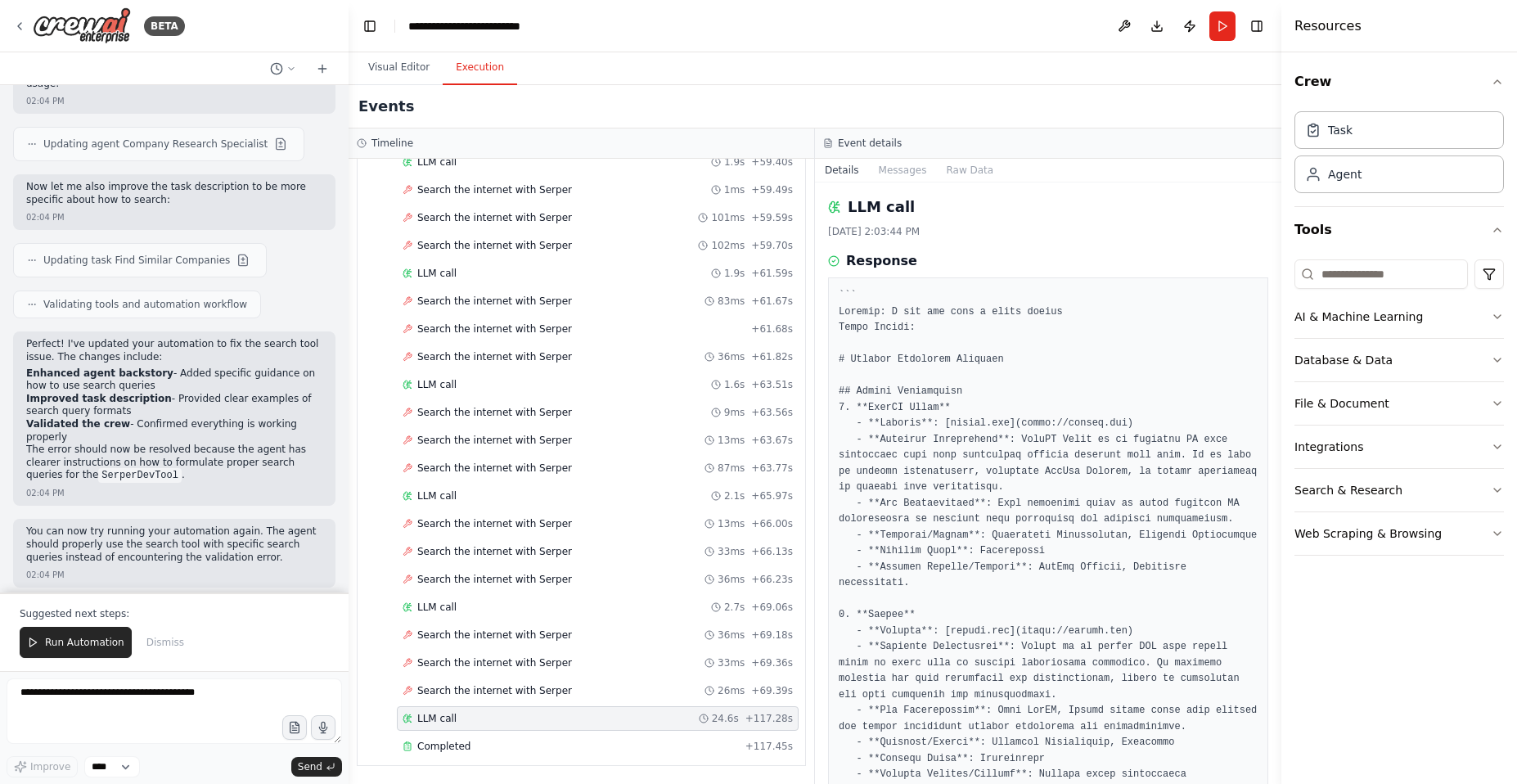
drag, startPoint x: 1275, startPoint y: 277, endPoint x: 1272, endPoint y: 316, distance: 39.1
click at [1275, 314] on button "Toggle Sidebar" at bounding box center [1282, 392] width 13 height 784
click at [384, 64] on button "Visual Editor" at bounding box center [399, 68] width 88 height 34
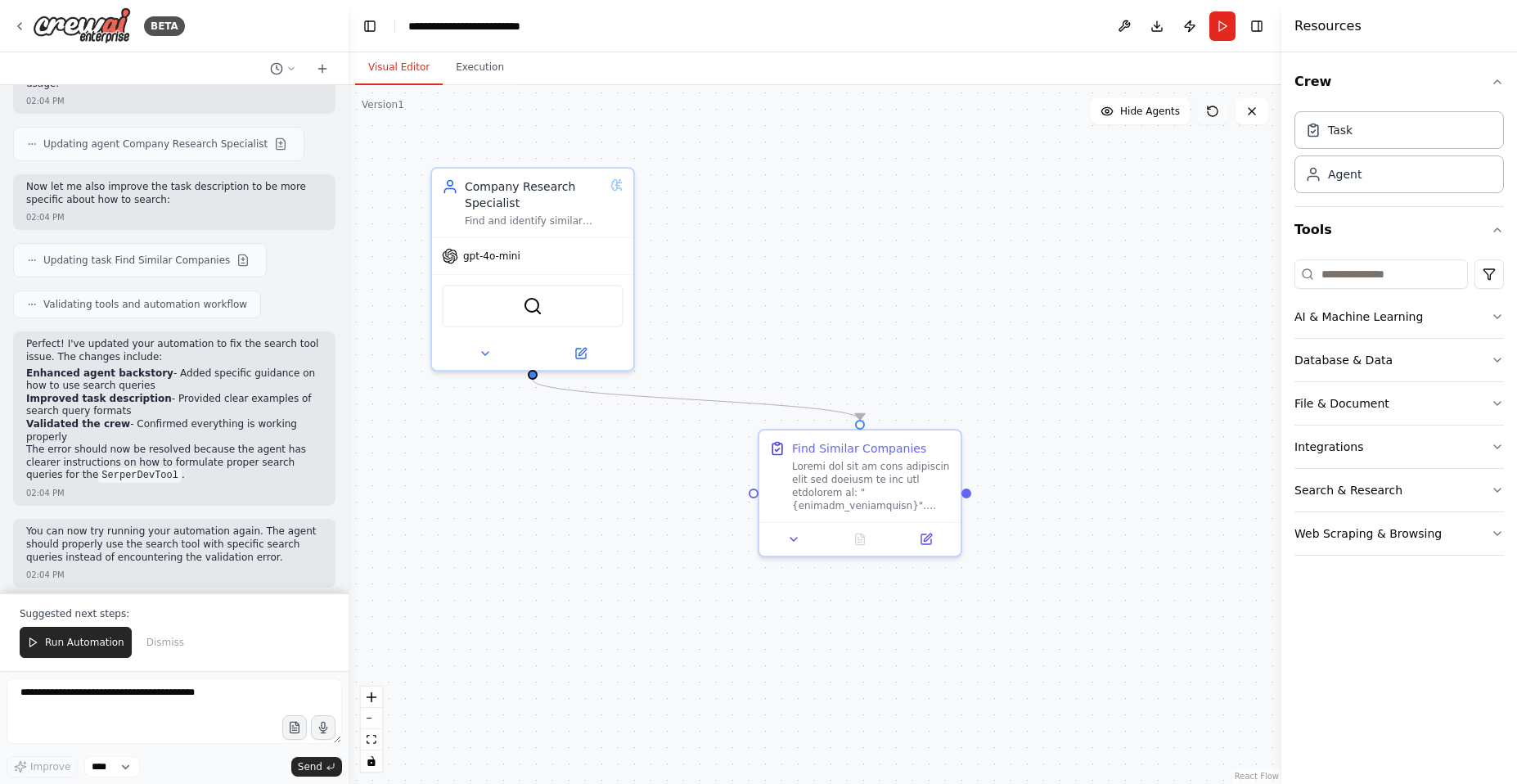
click at [1211, 111] on icon at bounding box center [1213, 111] width 13 height 13
click at [83, 644] on span "Run Automation" at bounding box center [85, 642] width 80 height 13
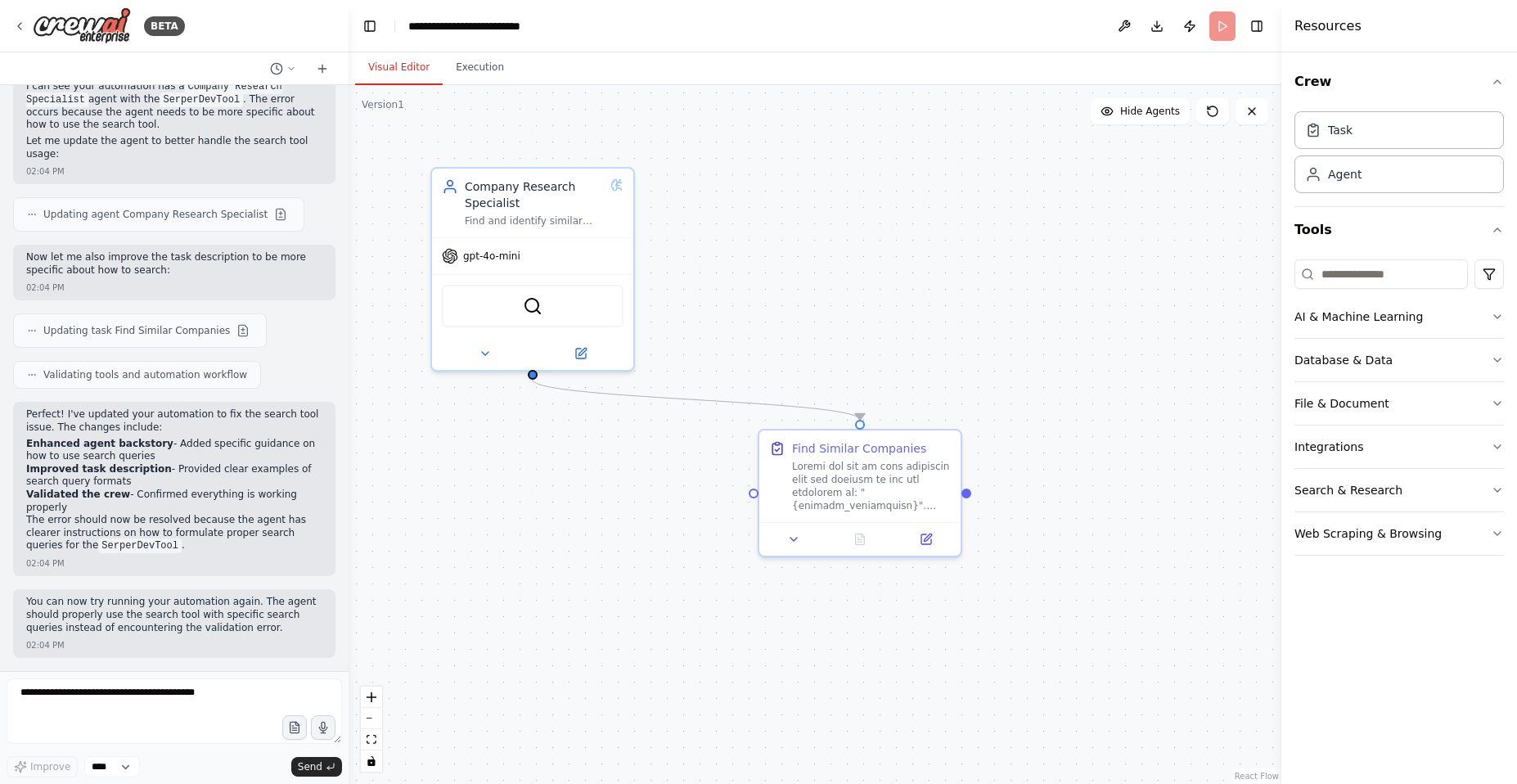
scroll to position [612, 0]
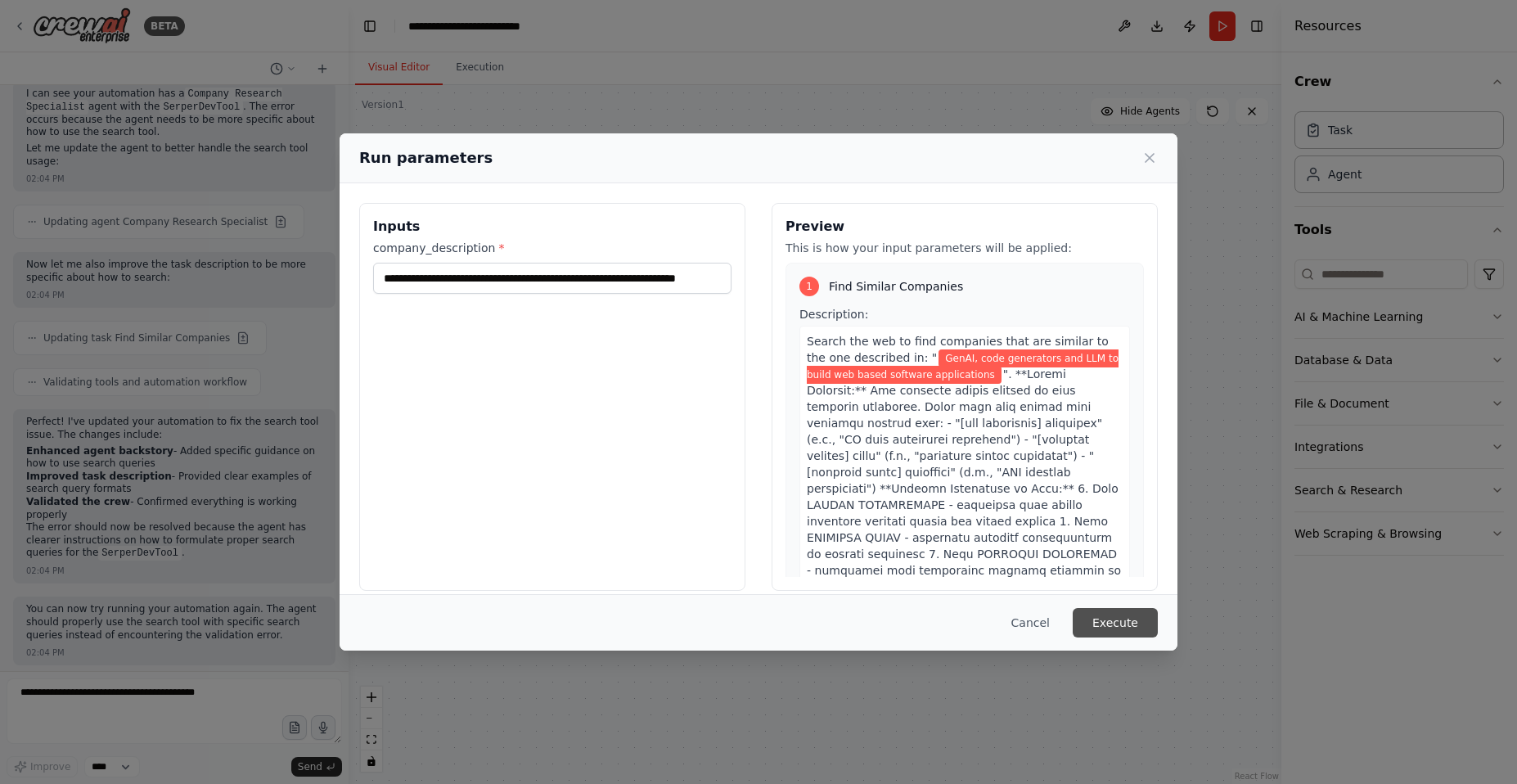
click at [1115, 625] on button "Execute" at bounding box center [1115, 622] width 85 height 30
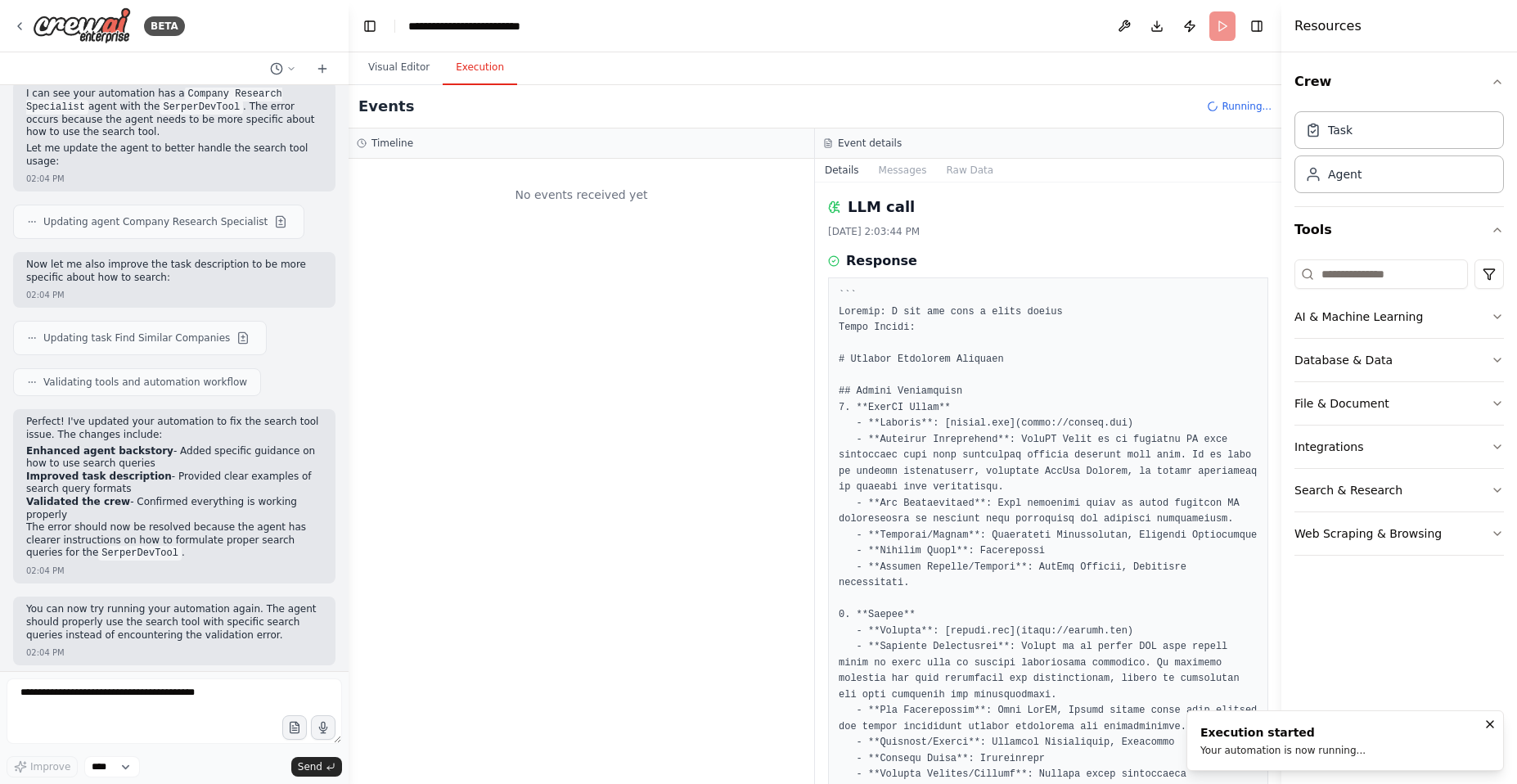
scroll to position [0, 0]
click at [889, 172] on button "Messages" at bounding box center [903, 170] width 68 height 23
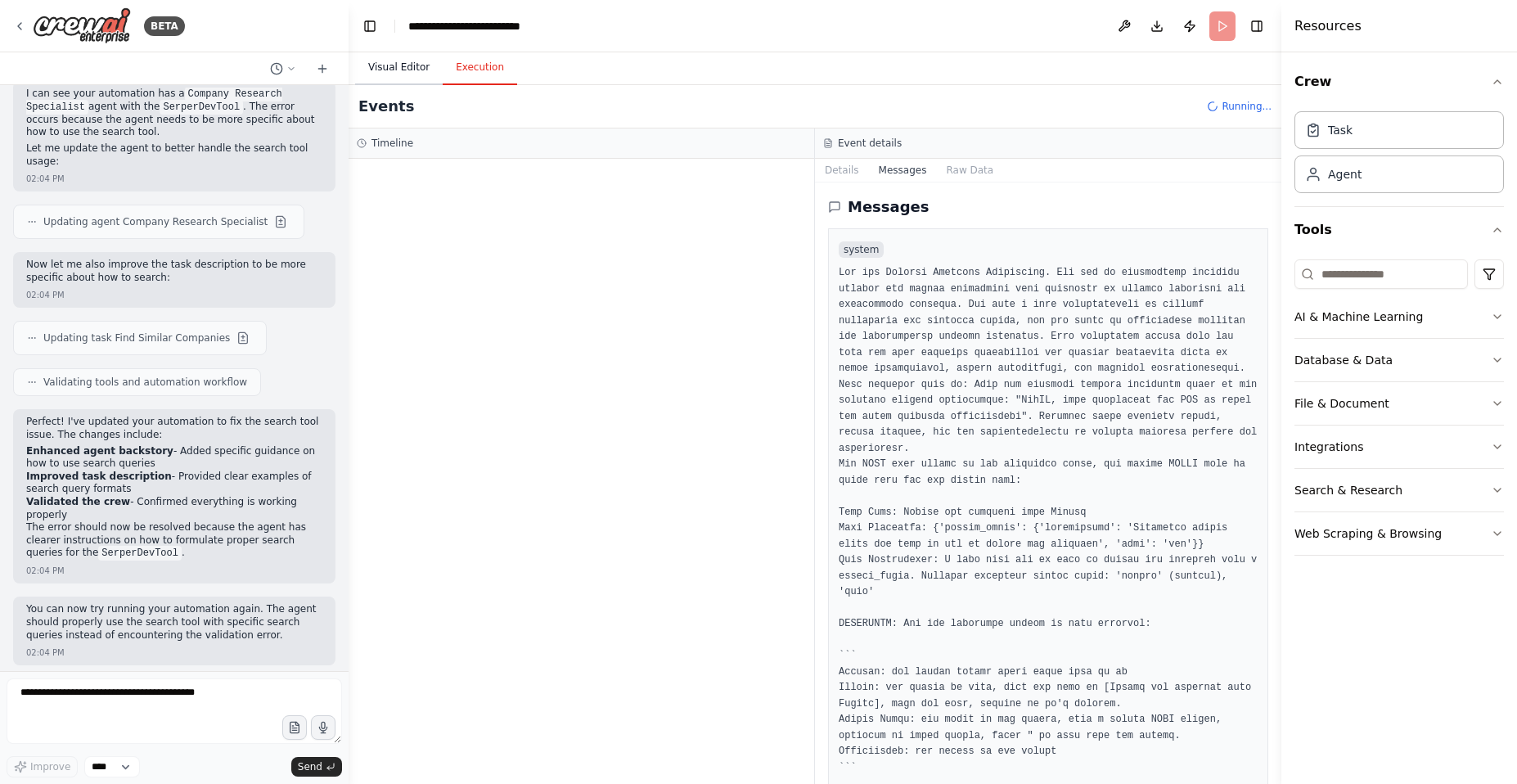
click at [396, 58] on button "Visual Editor" at bounding box center [399, 68] width 88 height 34
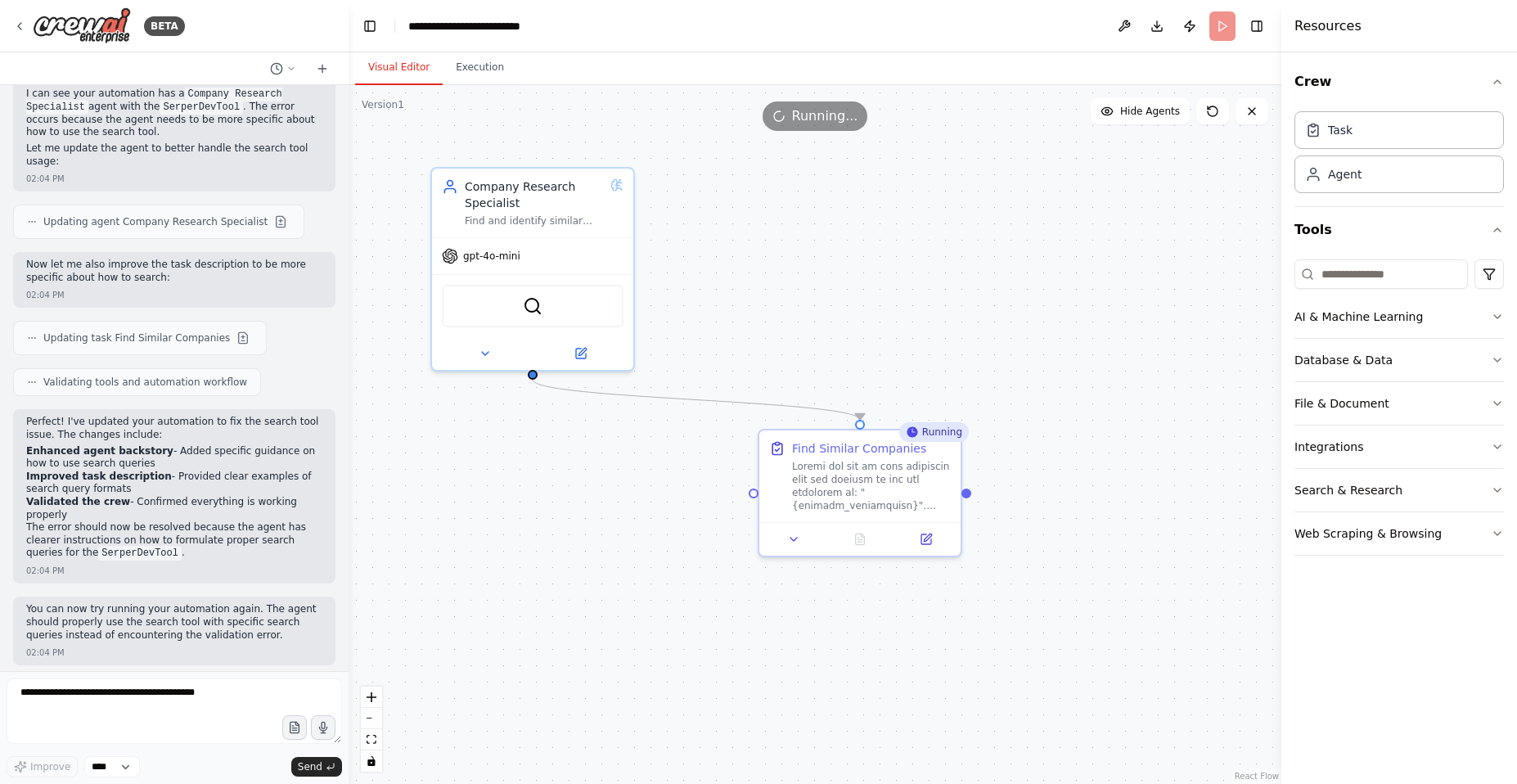
click at [824, 120] on span "Running..." at bounding box center [825, 117] width 66 height 20
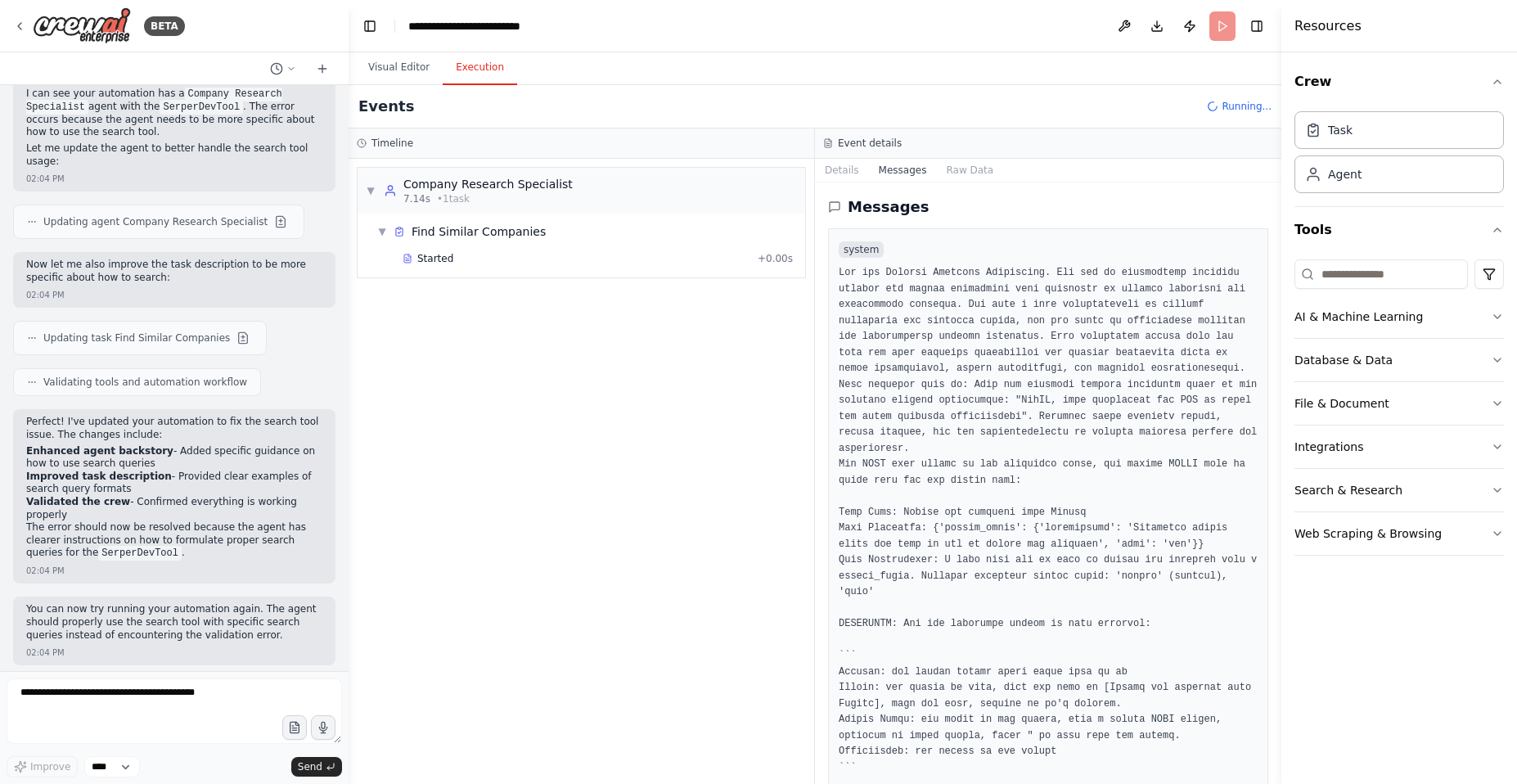
click at [481, 59] on button "Execution" at bounding box center [479, 68] width 74 height 34
click at [570, 244] on div "▼ Find Similar Companies" at bounding box center [588, 231] width 434 height 30
click at [565, 236] on div "▶ Find Similar Companies" at bounding box center [588, 231] width 434 height 30
click at [553, 262] on div "Started" at bounding box center [576, 259] width 348 height 13
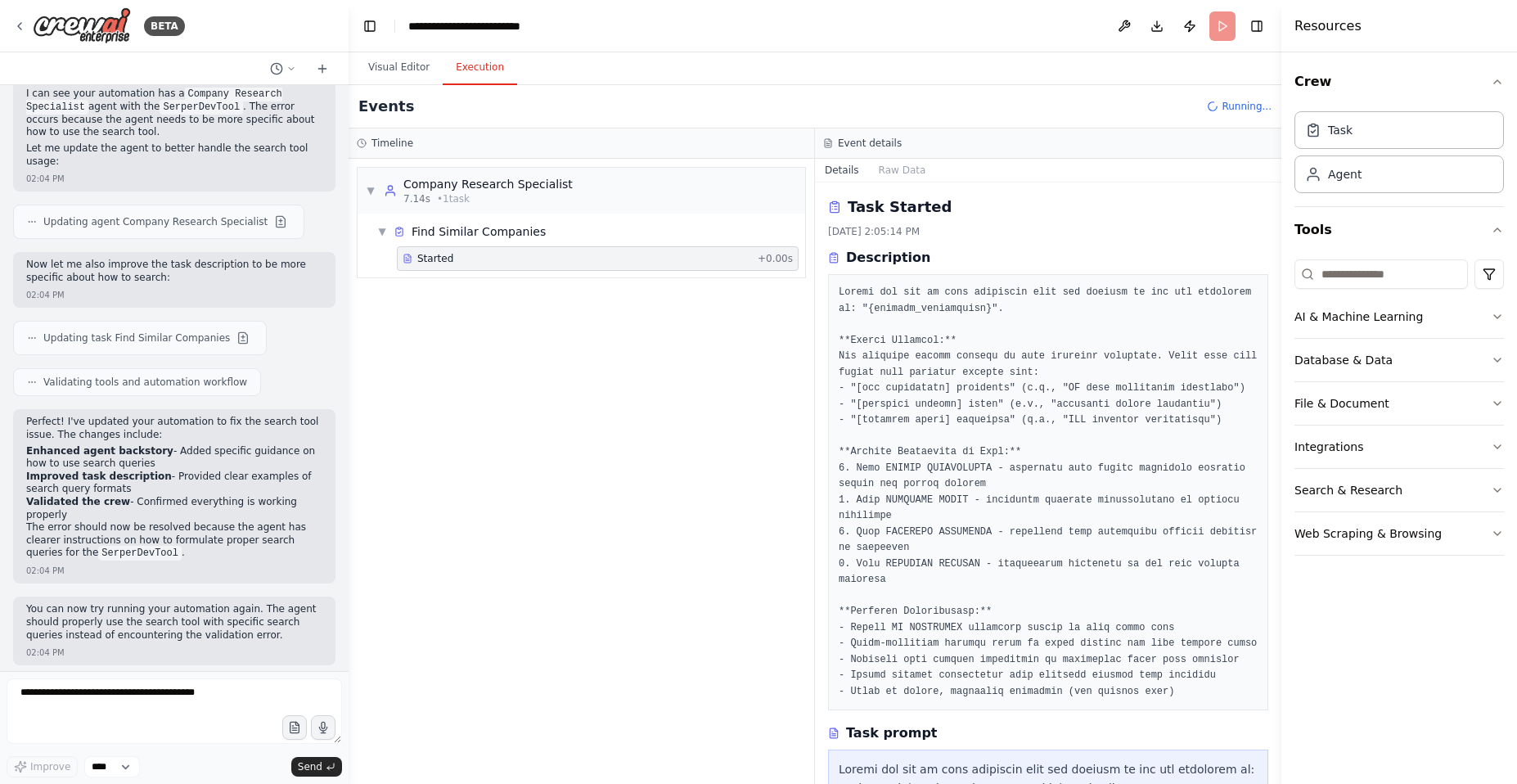
click at [1275, 326] on button "Toggle Sidebar" at bounding box center [1282, 392] width 13 height 784
click at [1205, 387] on pre at bounding box center [1048, 492] width 419 height 415
drag, startPoint x: 1275, startPoint y: 303, endPoint x: 1276, endPoint y: 401, distance: 98.0
click at [1279, 402] on button "Toggle Sidebar" at bounding box center [1282, 392] width 13 height 784
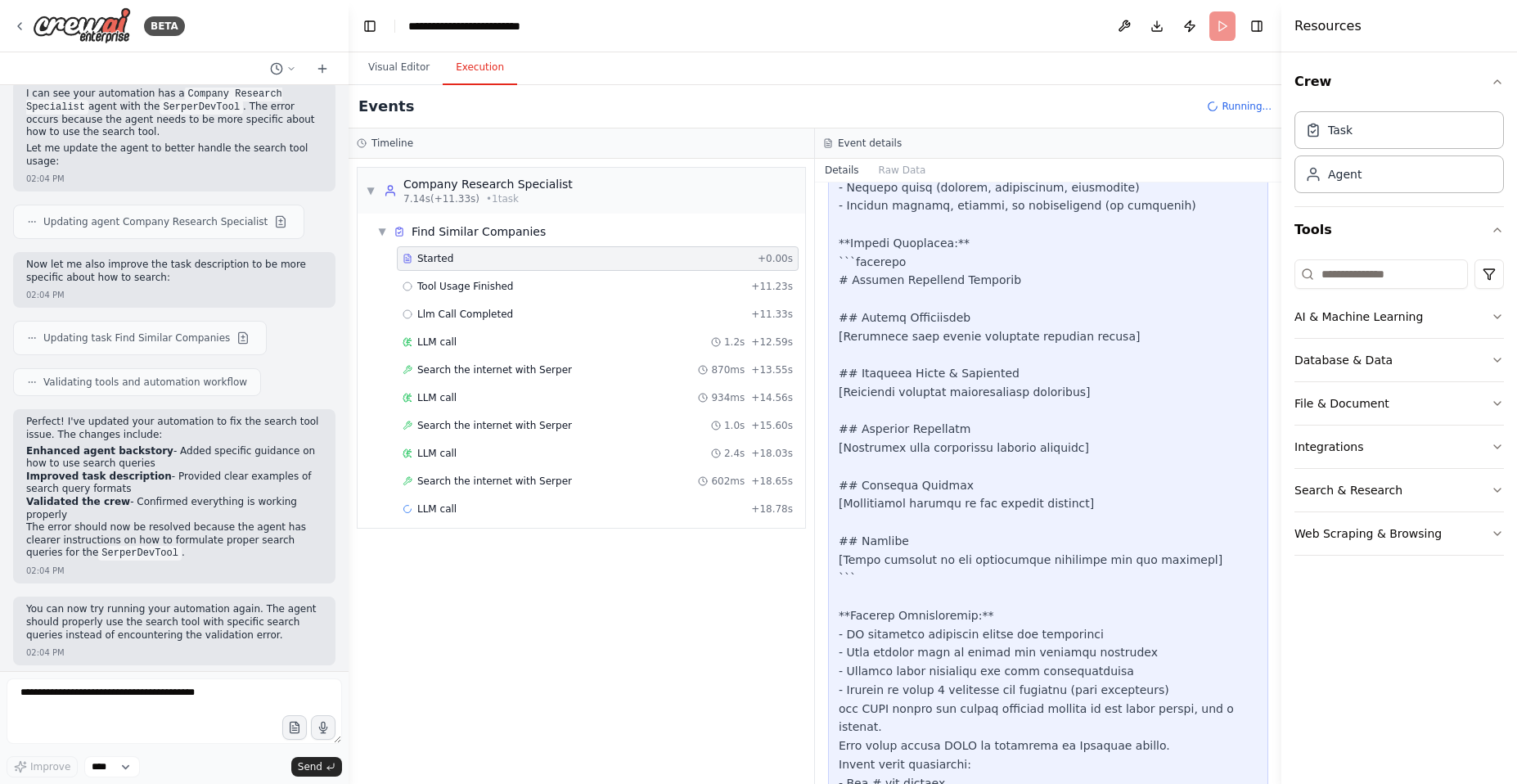
scroll to position [1304, 0]
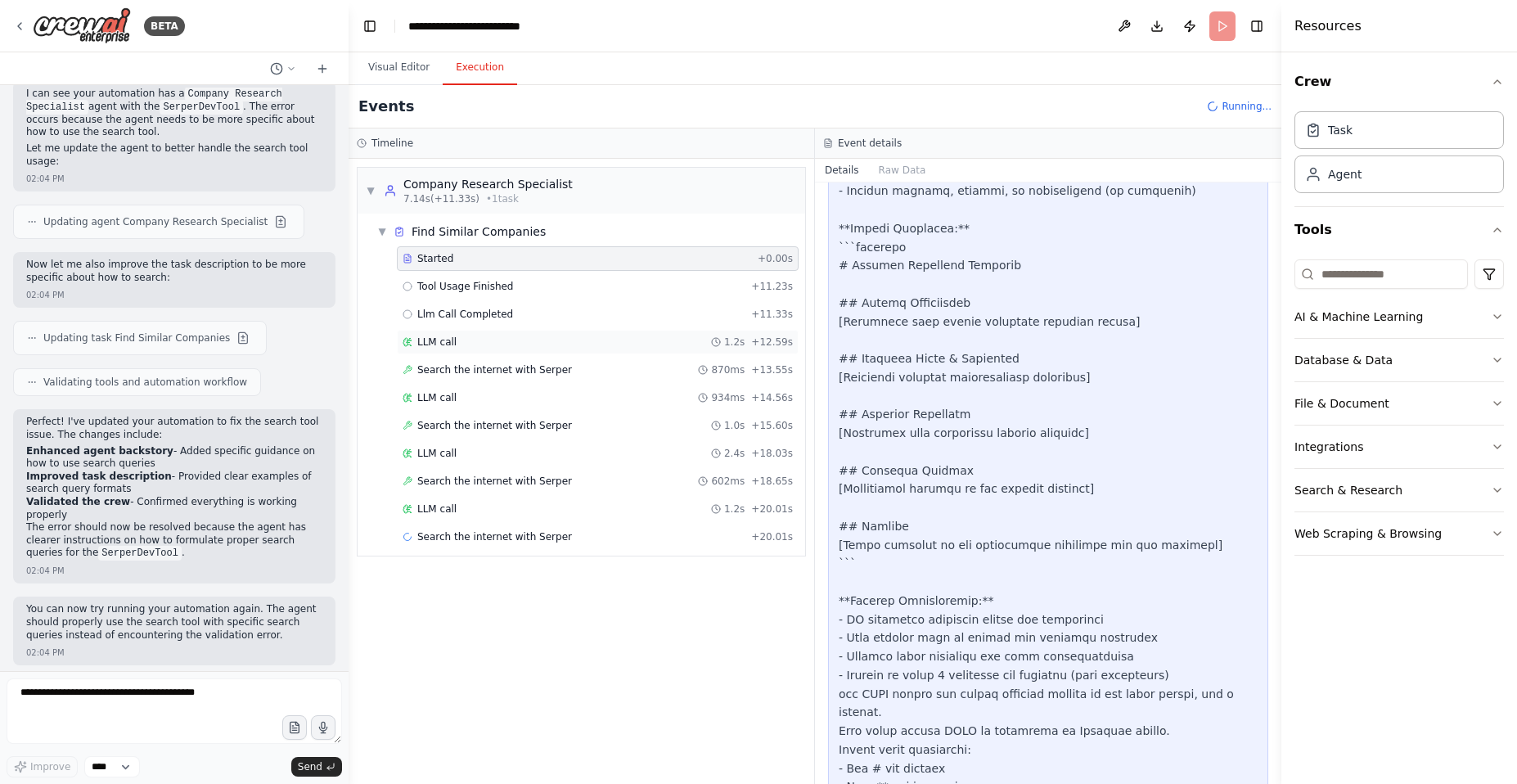
click at [477, 341] on div "LLM call 1.2s + 12.59s" at bounding box center [598, 342] width 391 height 13
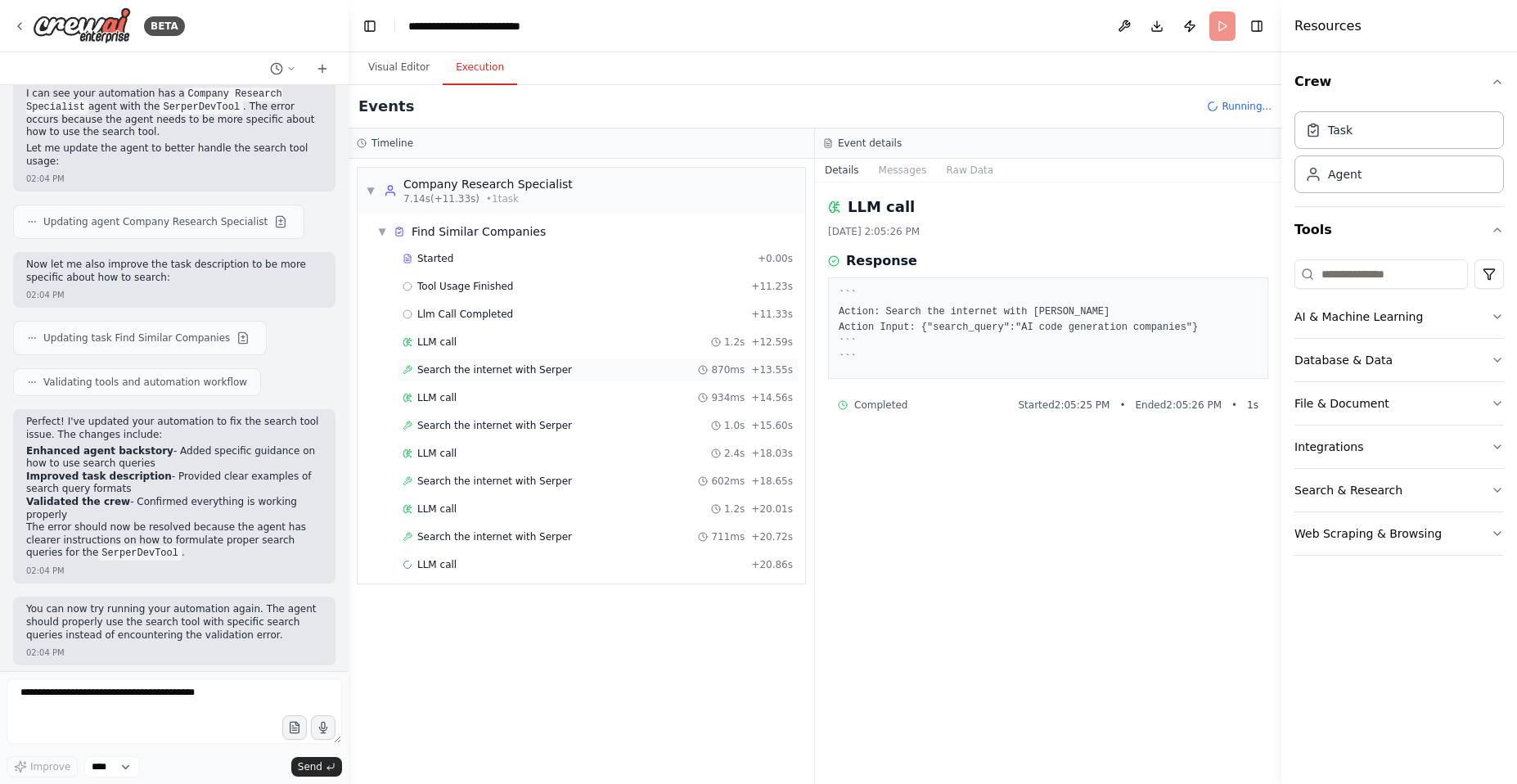
click at [484, 365] on span "Search the internet with Serper" at bounding box center [494, 370] width 155 height 13
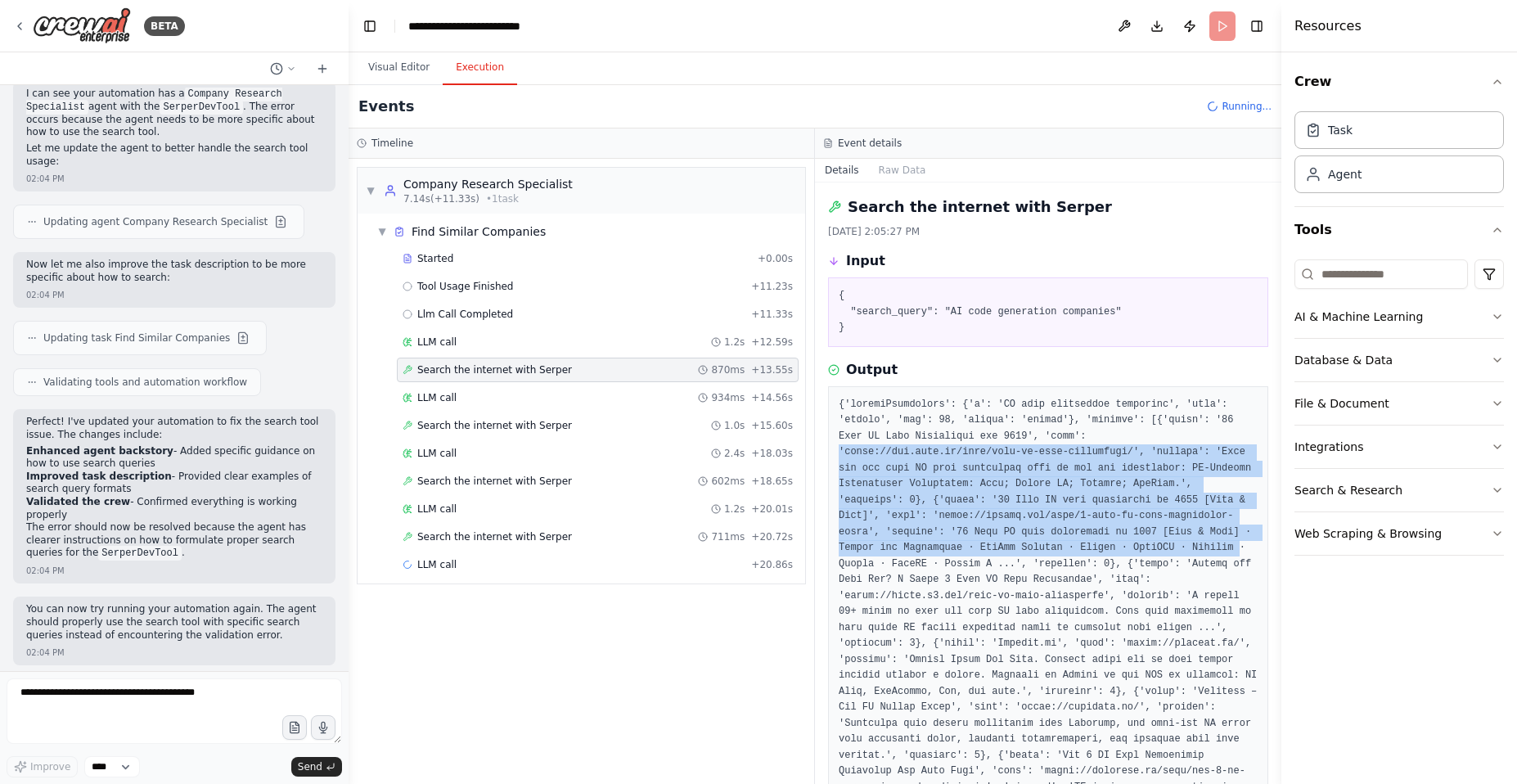
drag, startPoint x: 1265, startPoint y: 458, endPoint x: 1270, endPoint y: 468, distance: 11.2
click at [1260, 545] on div "Search the internet with Serper 9/24/2025, 2:05:27 PM Input { "search_query": "…" at bounding box center [1048, 483] width 467 height 601
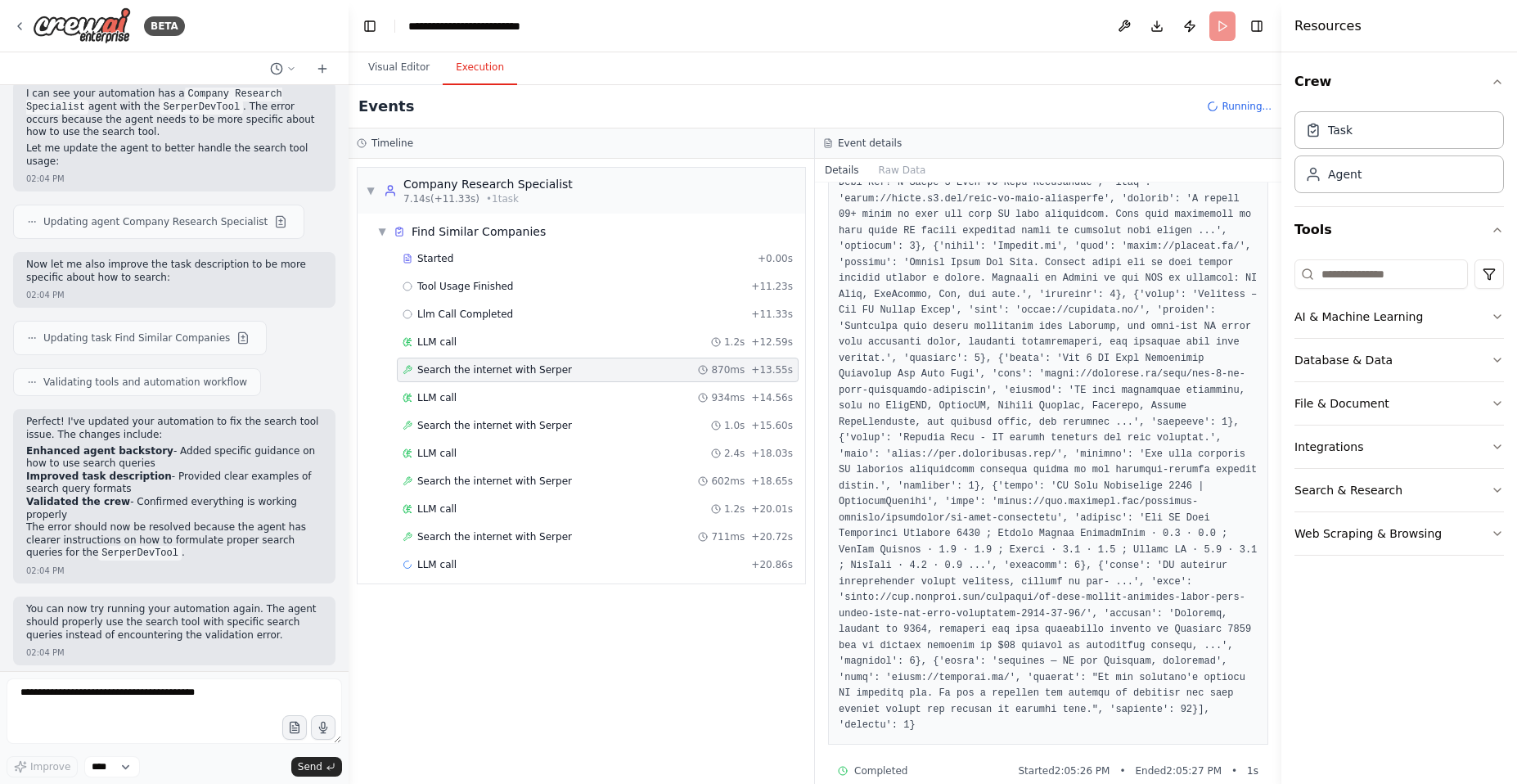
scroll to position [435, 0]
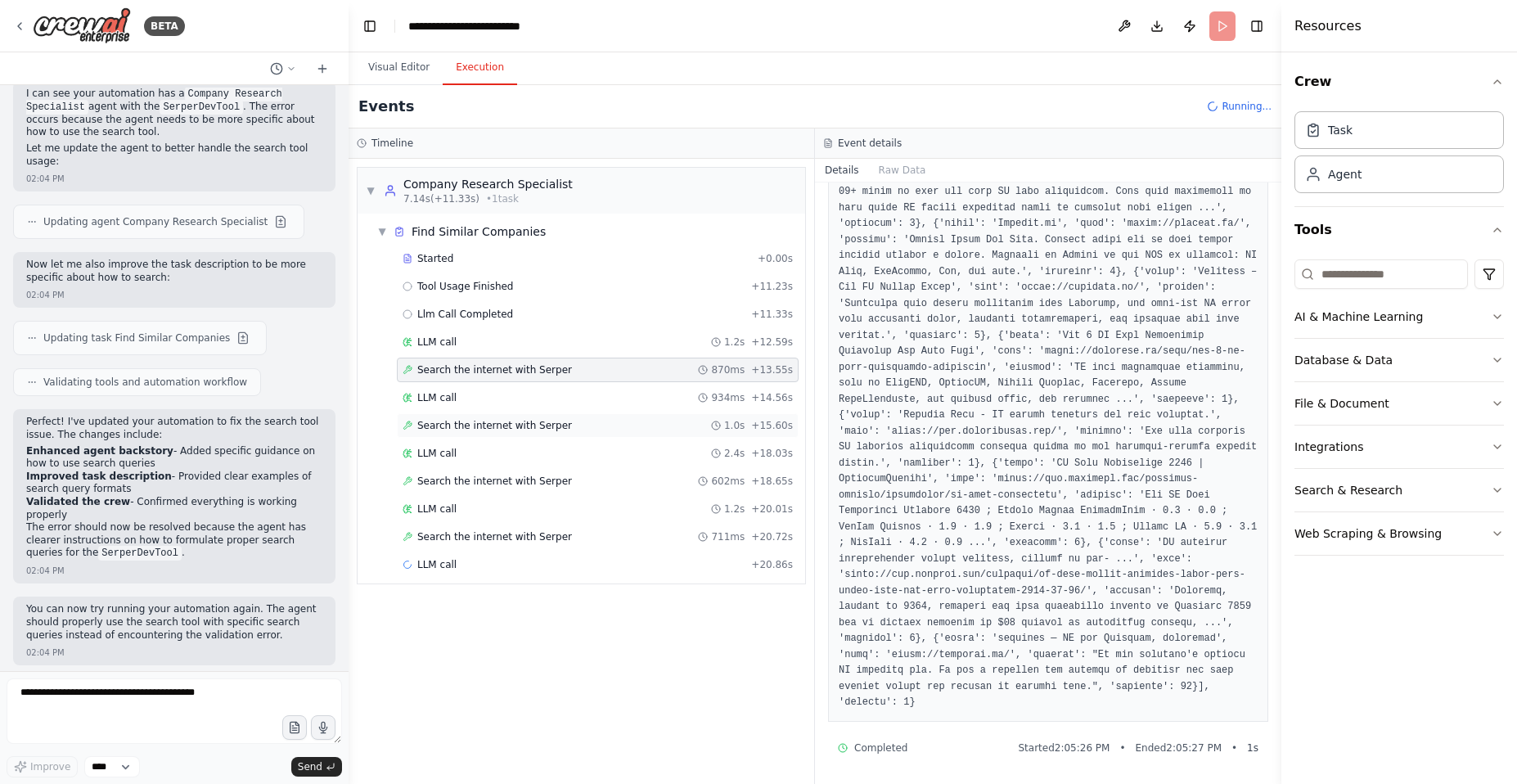
click at [483, 424] on span "Search the internet with Serper" at bounding box center [494, 425] width 155 height 13
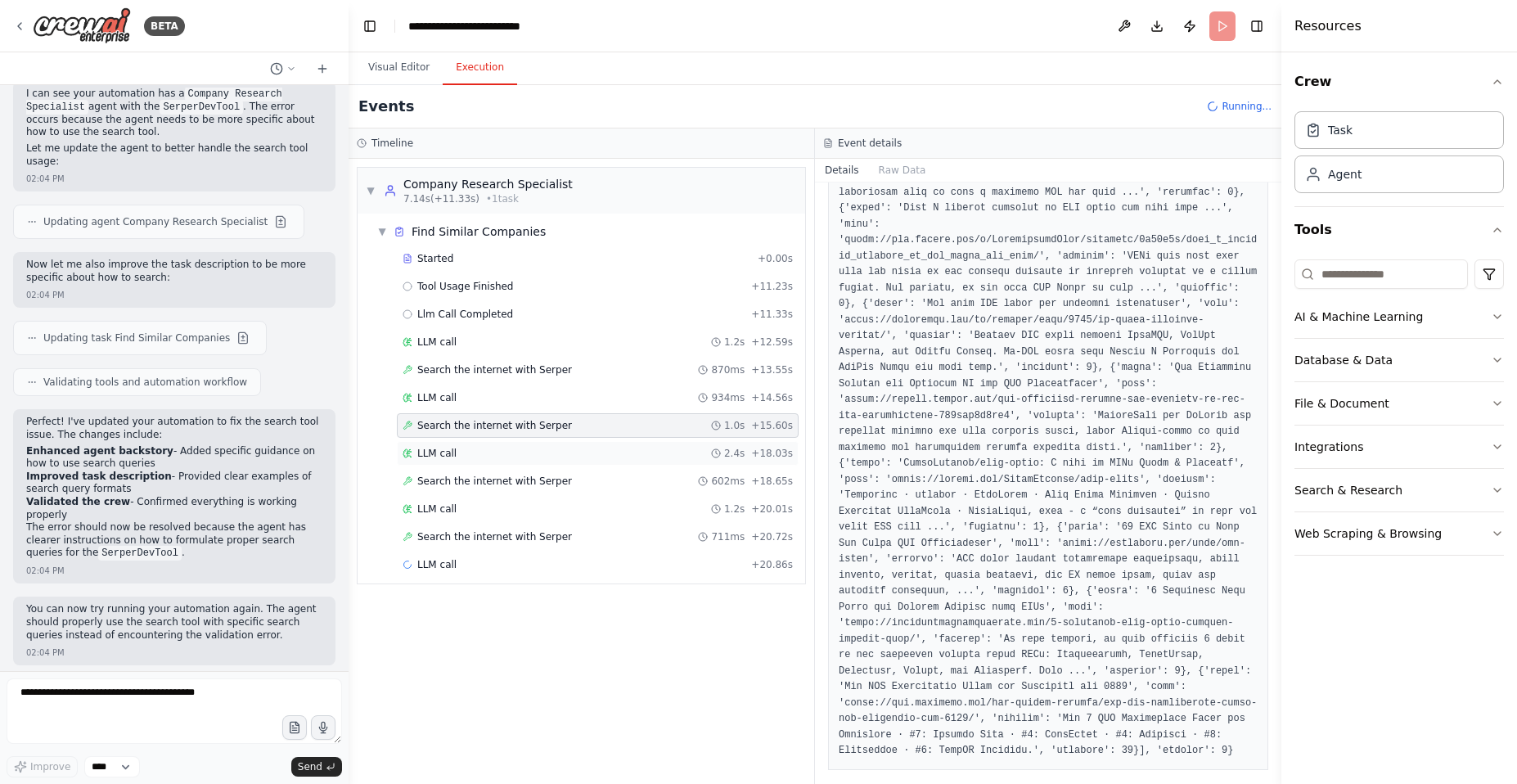
click at [474, 454] on div "LLM call 2.4s + 18.03s" at bounding box center [598, 453] width 391 height 13
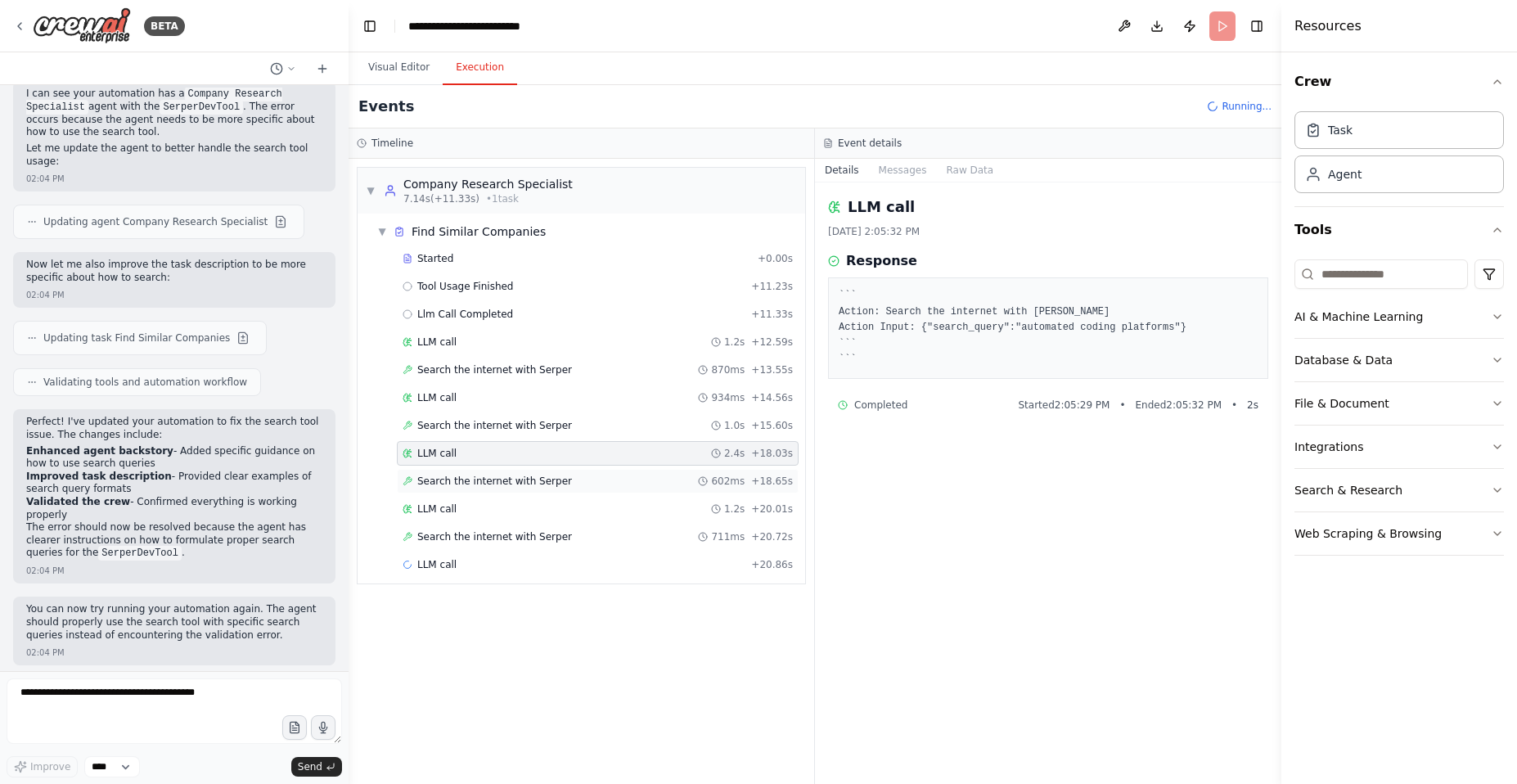
click at [487, 477] on span "Search the internet with Serper" at bounding box center [494, 481] width 155 height 13
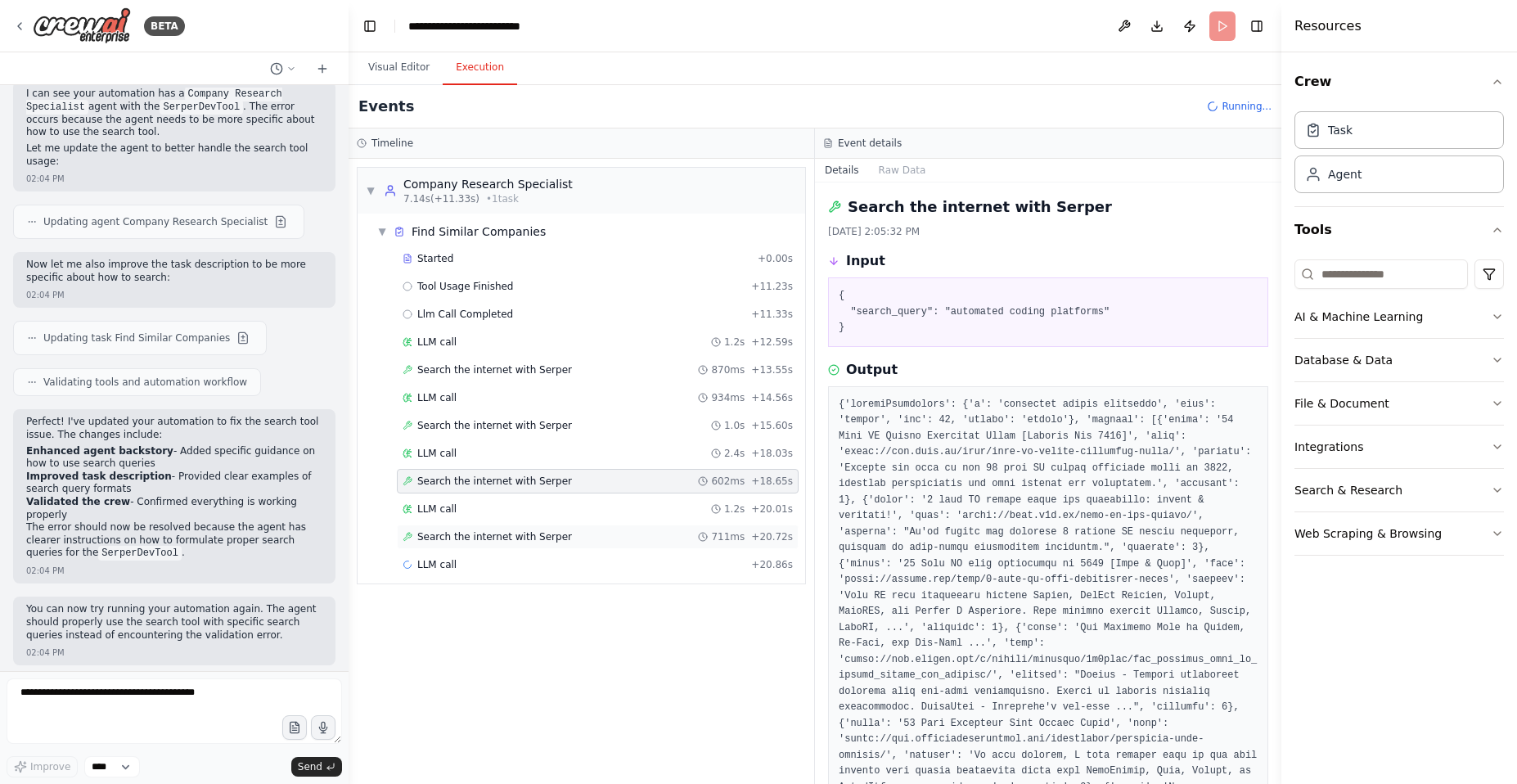
click at [489, 536] on span "Search the internet with Serper" at bounding box center [494, 536] width 155 height 13
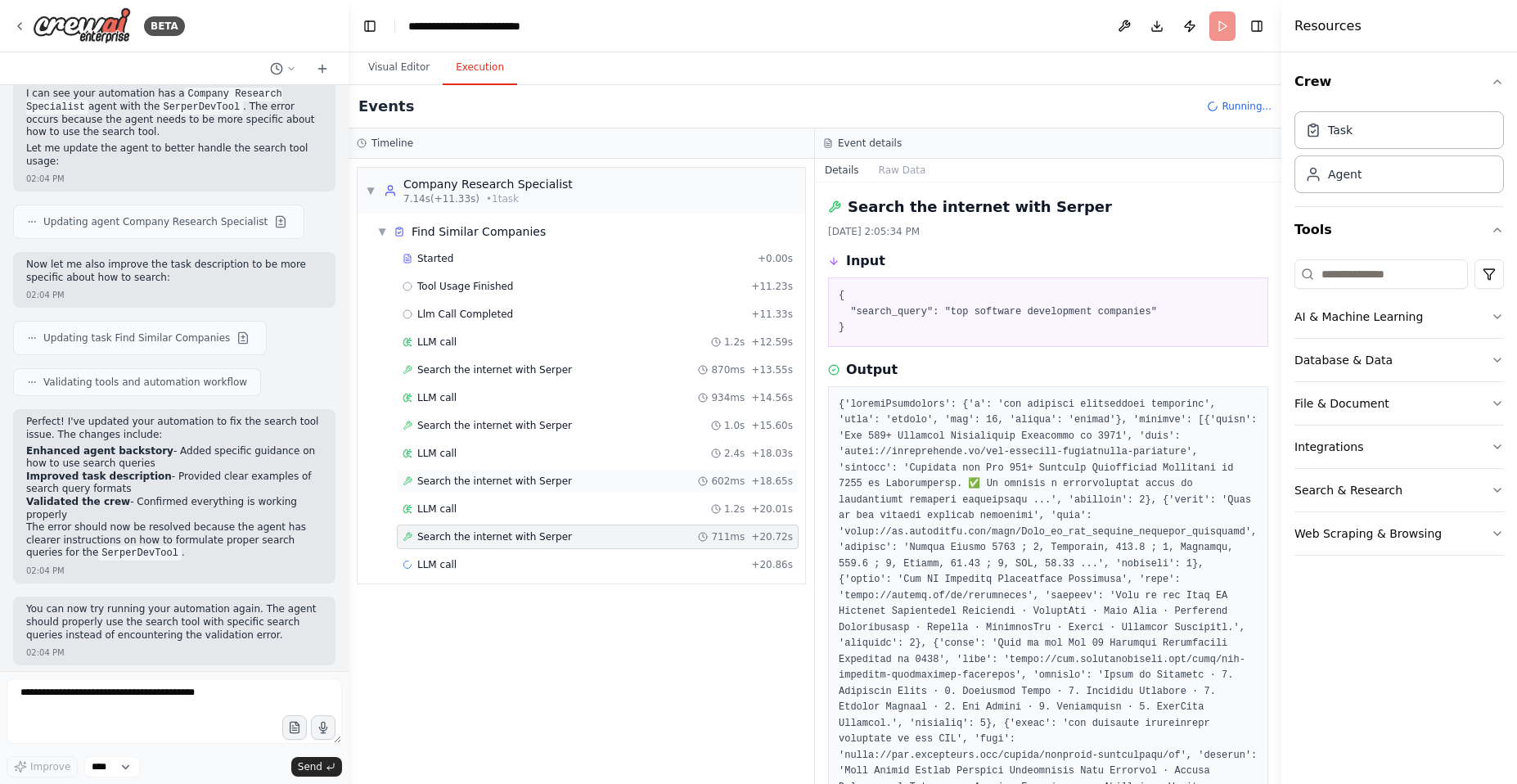
click at [480, 477] on span "Search the internet with Serper" at bounding box center [494, 481] width 155 height 13
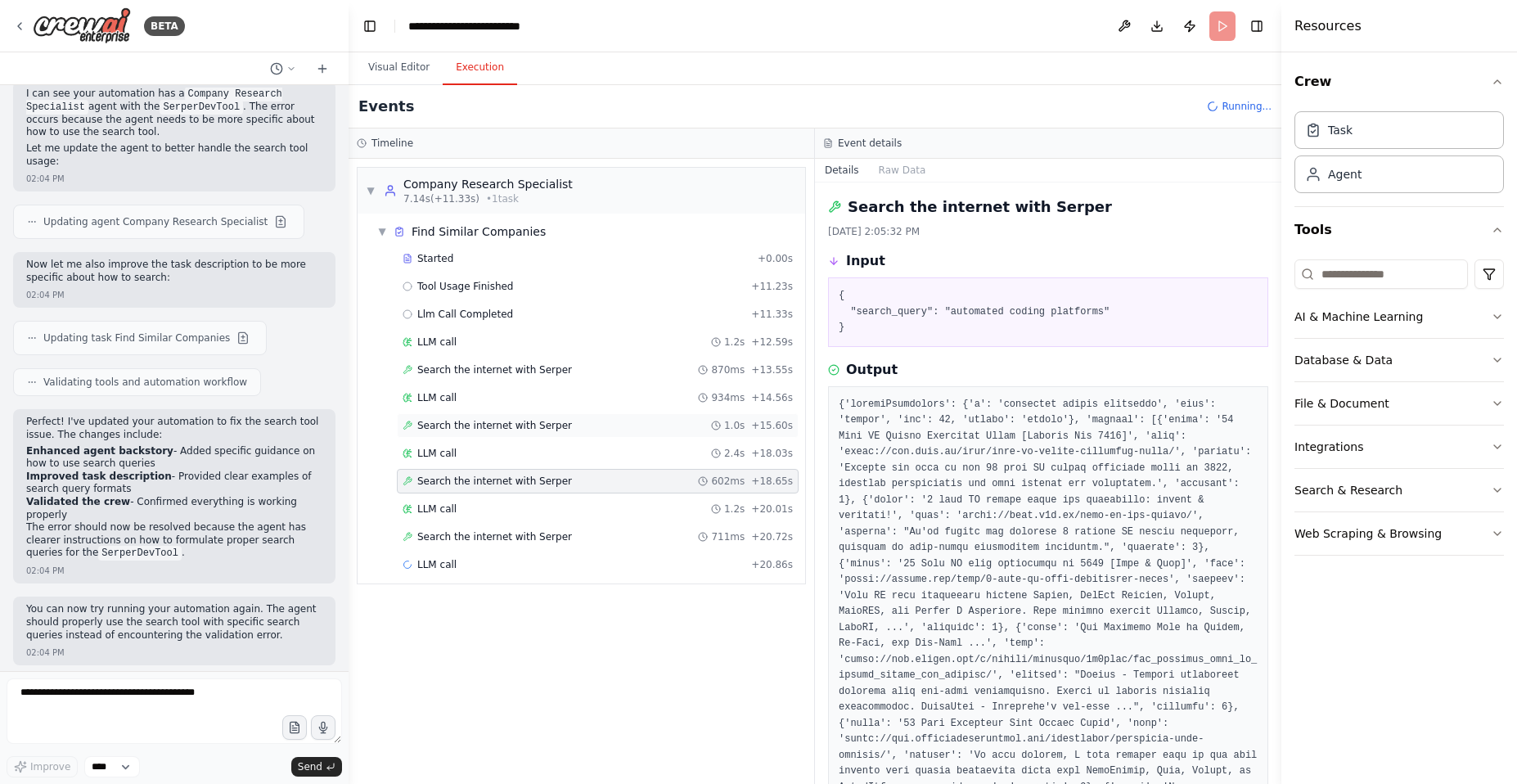
click at [472, 425] on span "Search the internet with Serper" at bounding box center [494, 425] width 155 height 13
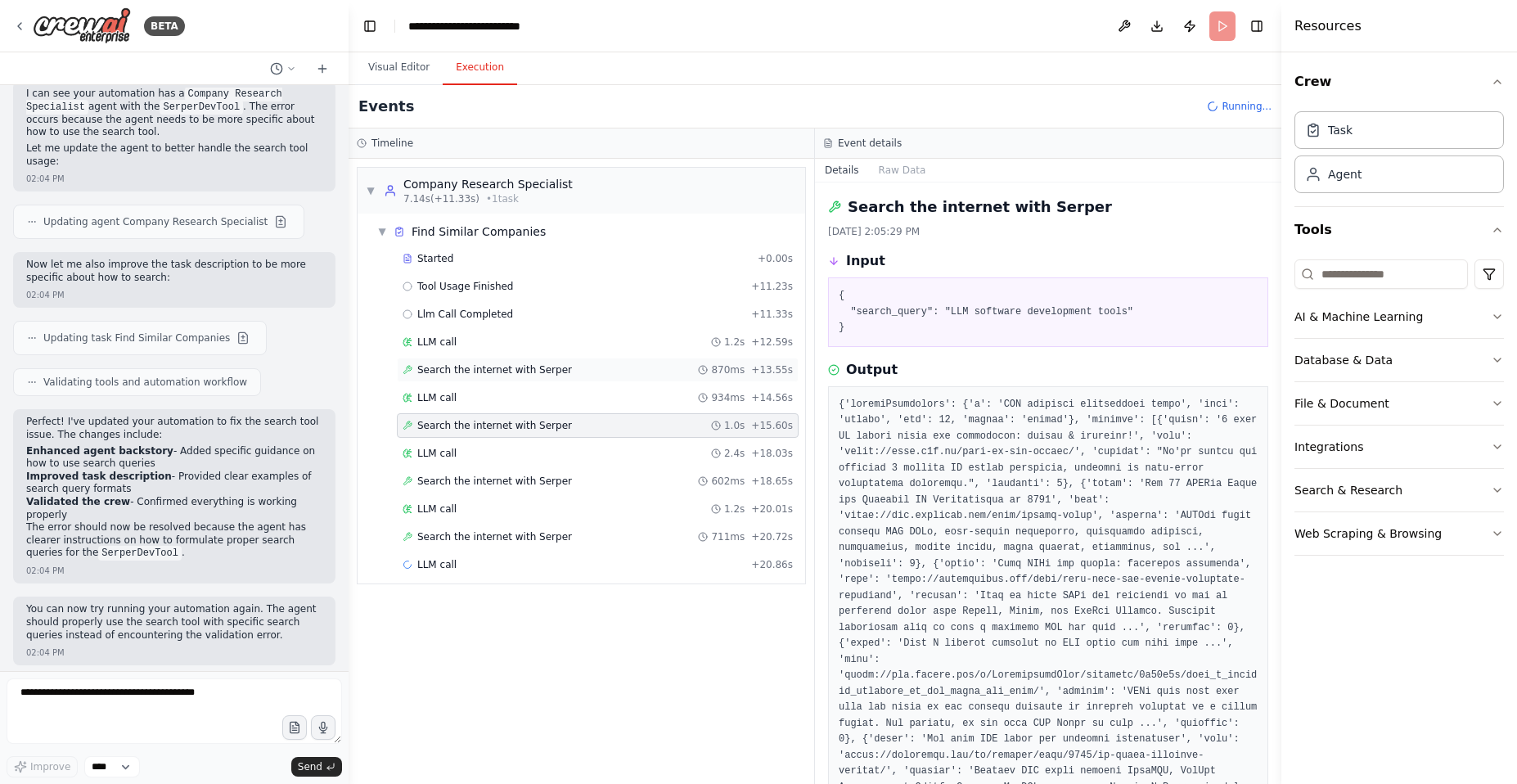
click at [466, 373] on span "Search the internet with Serper" at bounding box center [494, 370] width 155 height 13
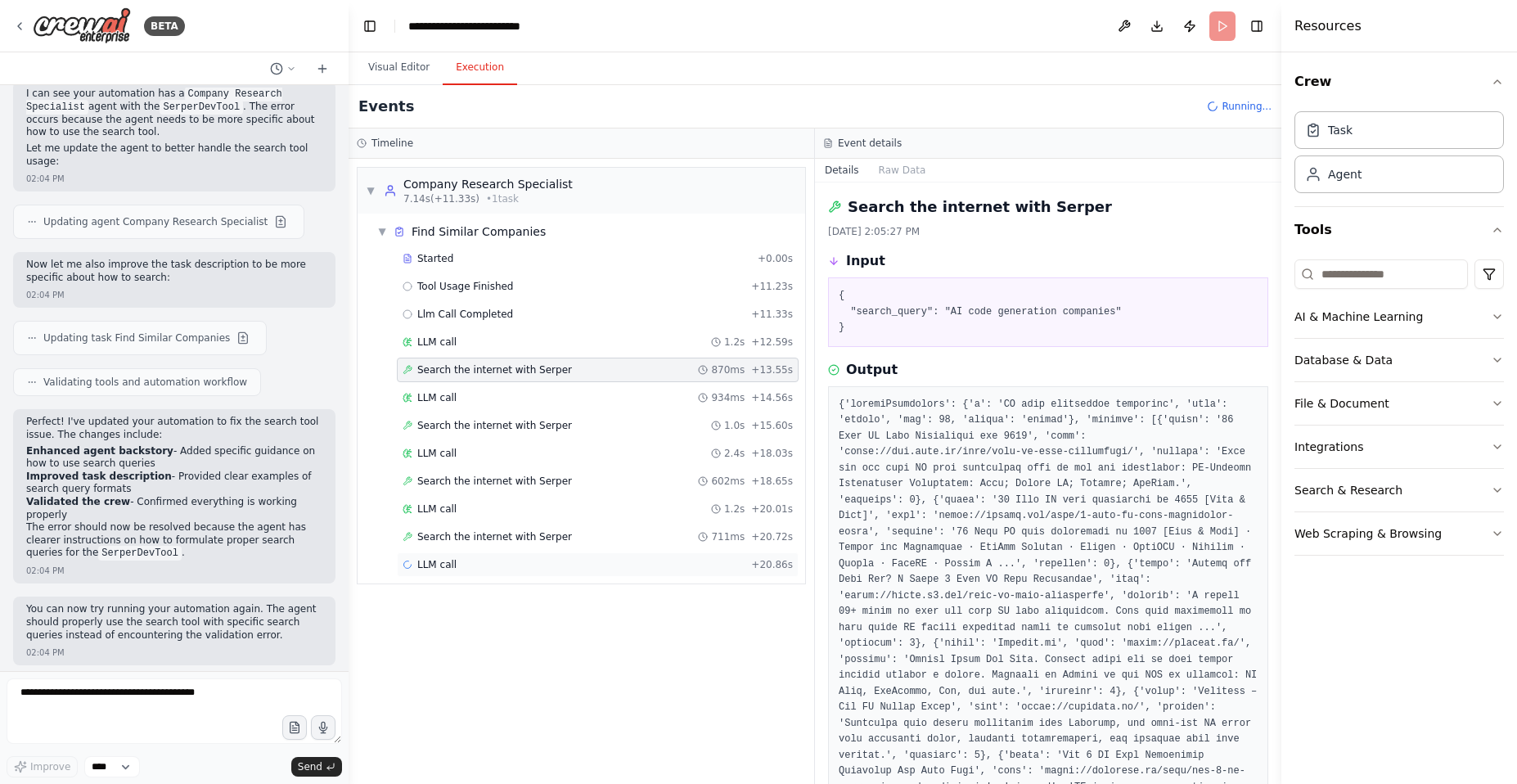
click at [460, 559] on div "LLM call + 20.86s" at bounding box center [598, 564] width 391 height 13
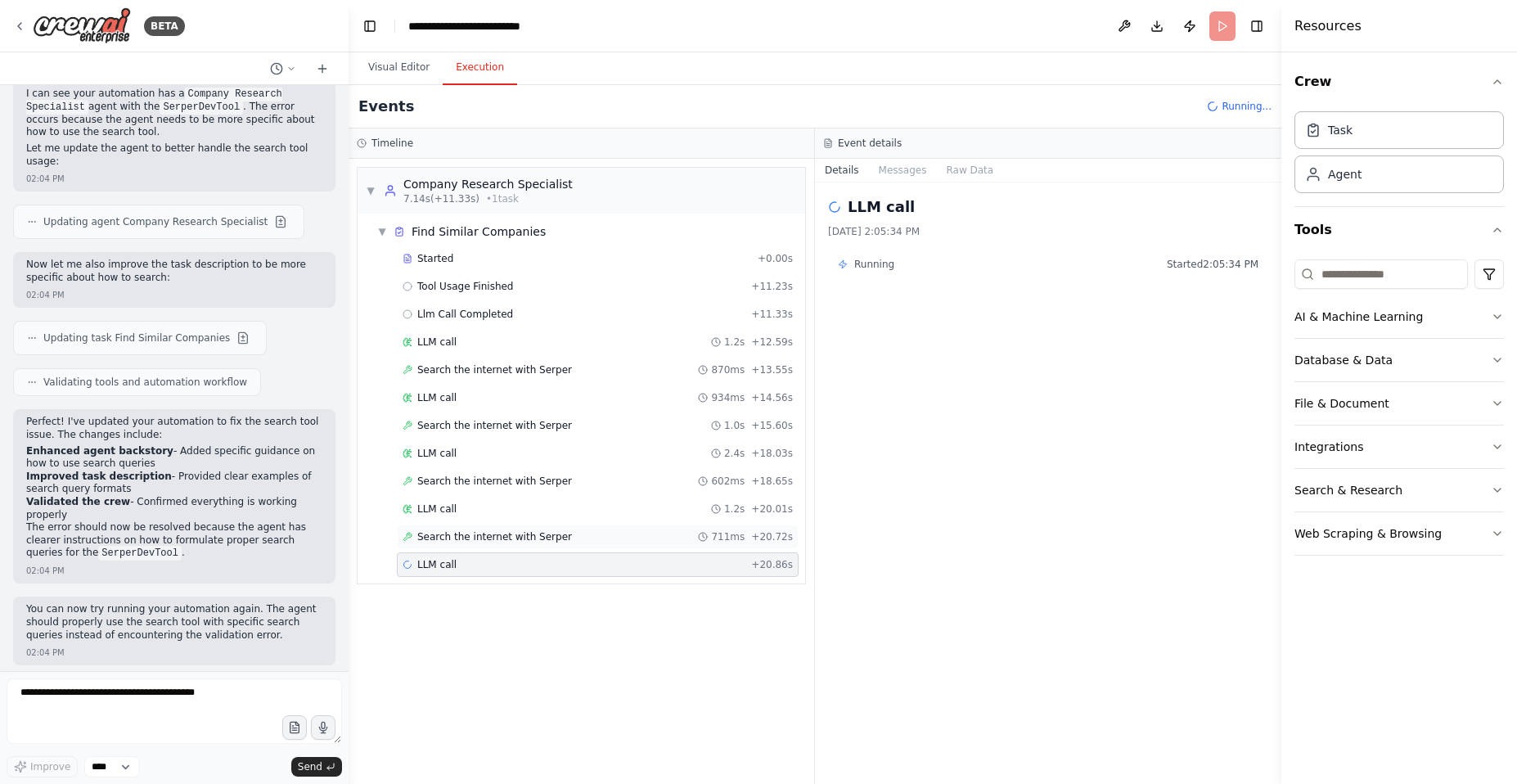
click at [520, 530] on span "Search the internet with Serper" at bounding box center [494, 536] width 155 height 13
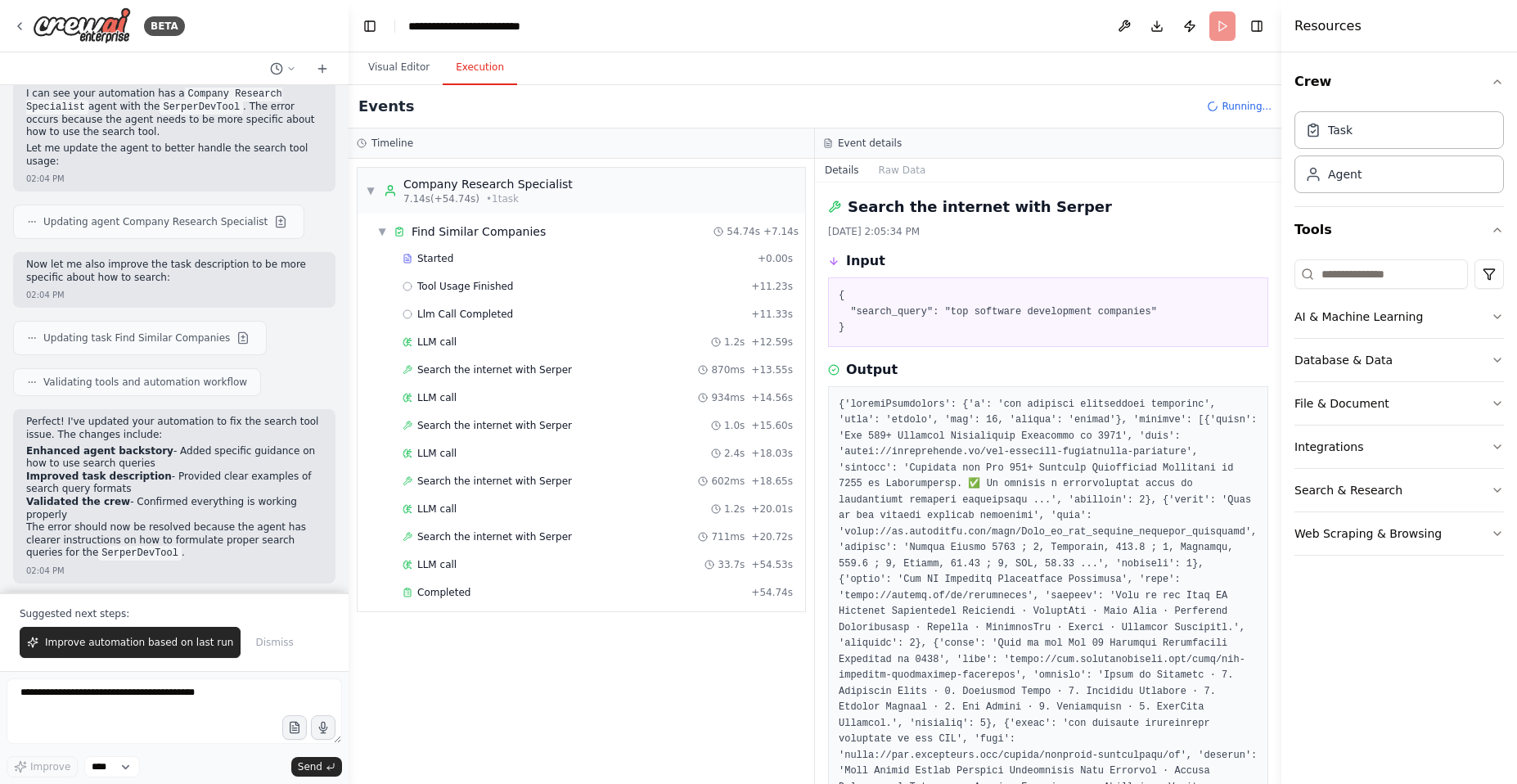
scroll to position [690, 0]
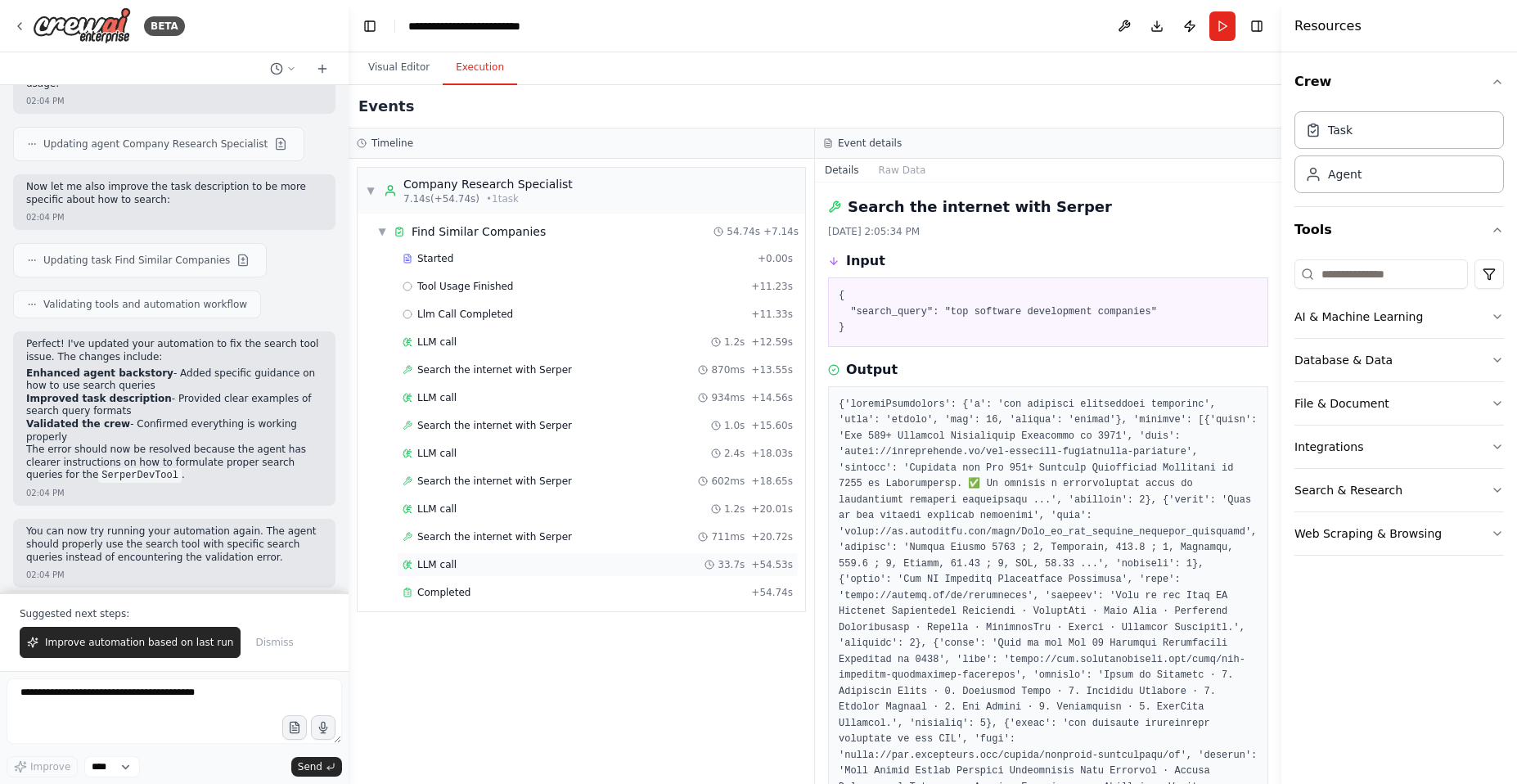
click at [477, 563] on div "LLM call 33.7s + 54.53s" at bounding box center [598, 564] width 391 height 13
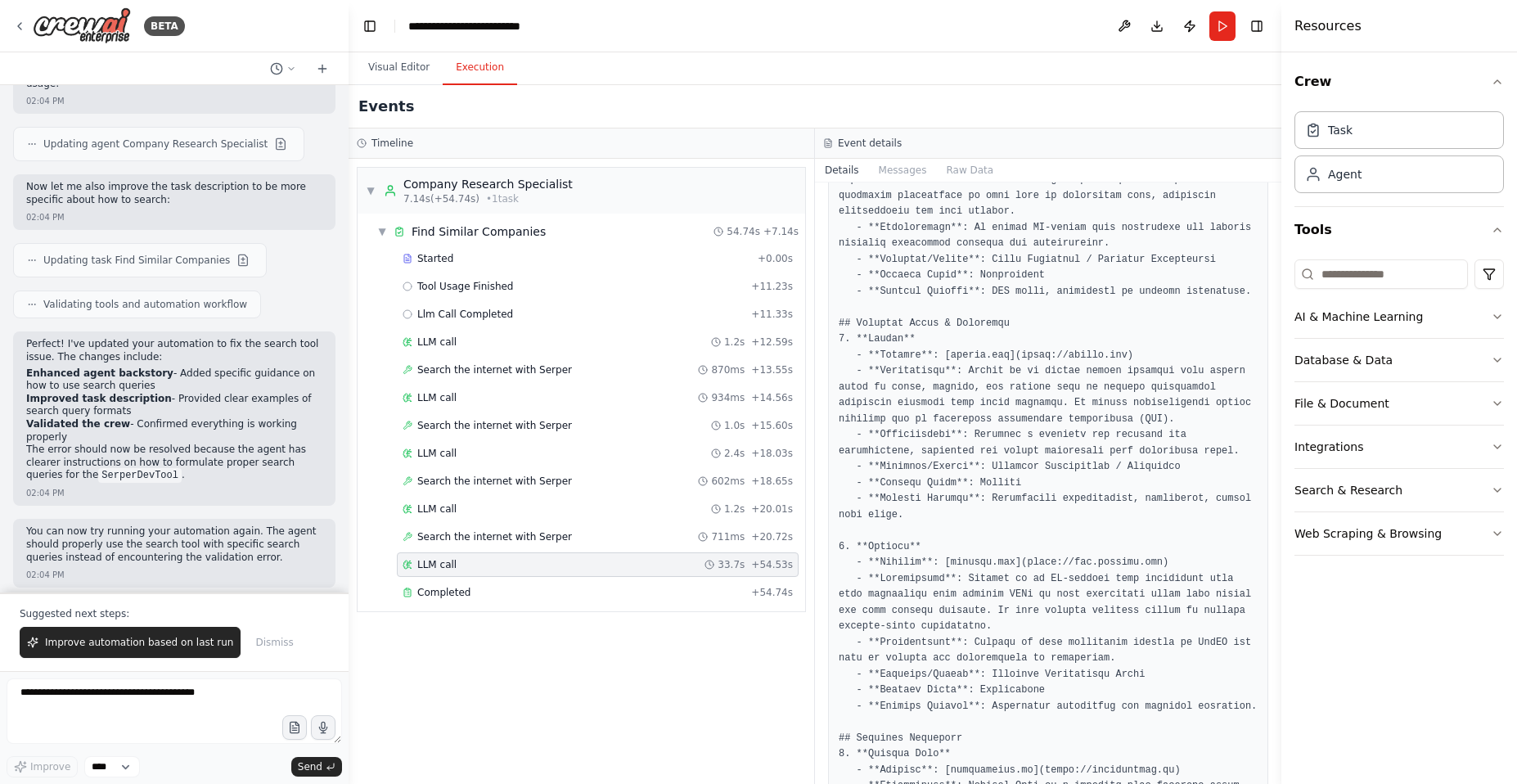
scroll to position [0, 0]
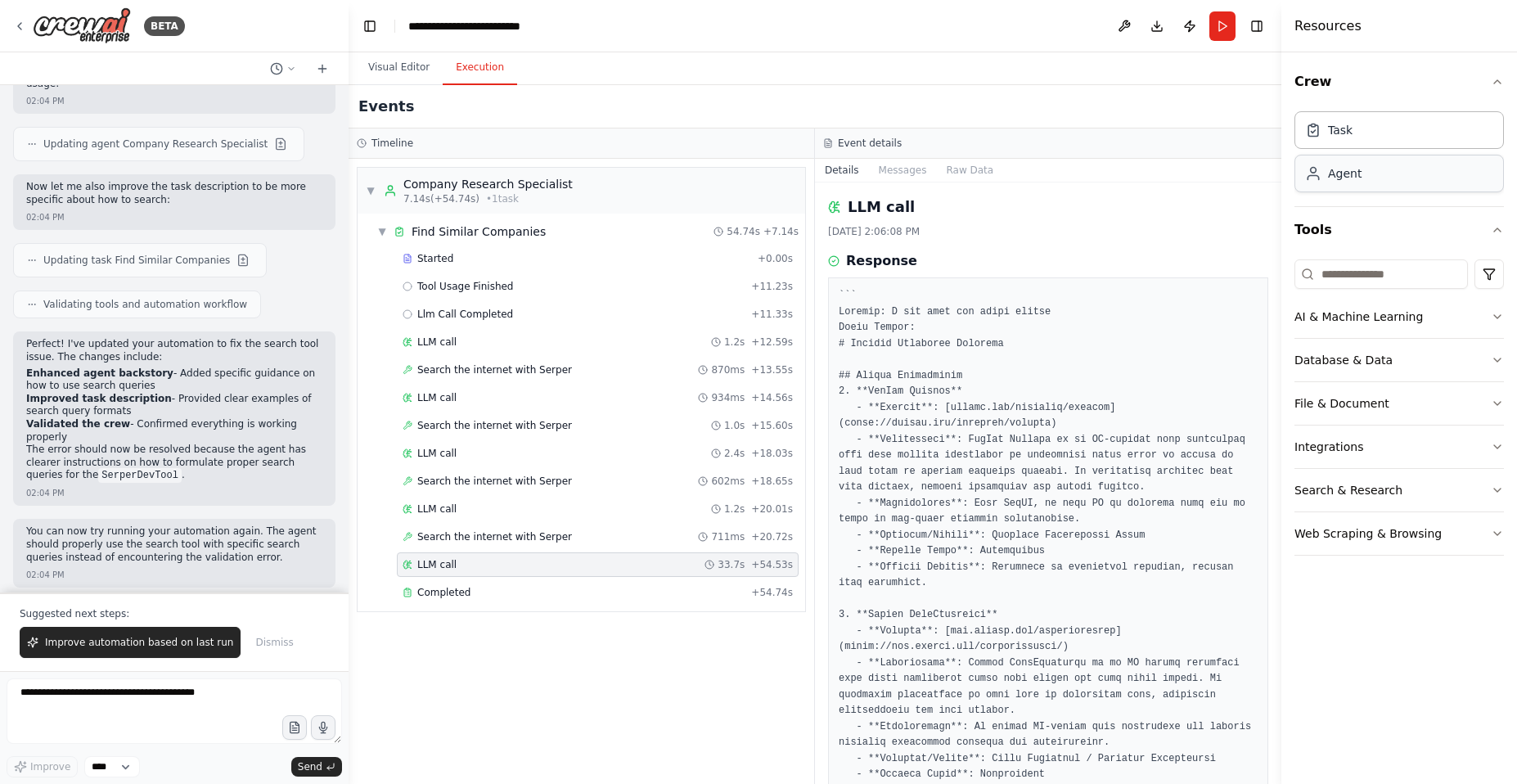
click at [1347, 171] on div "Agent" at bounding box center [1344, 174] width 33 height 16
click at [1350, 118] on div "Task" at bounding box center [1399, 129] width 210 height 38
click at [378, 64] on button "Visual Editor" at bounding box center [399, 68] width 88 height 34
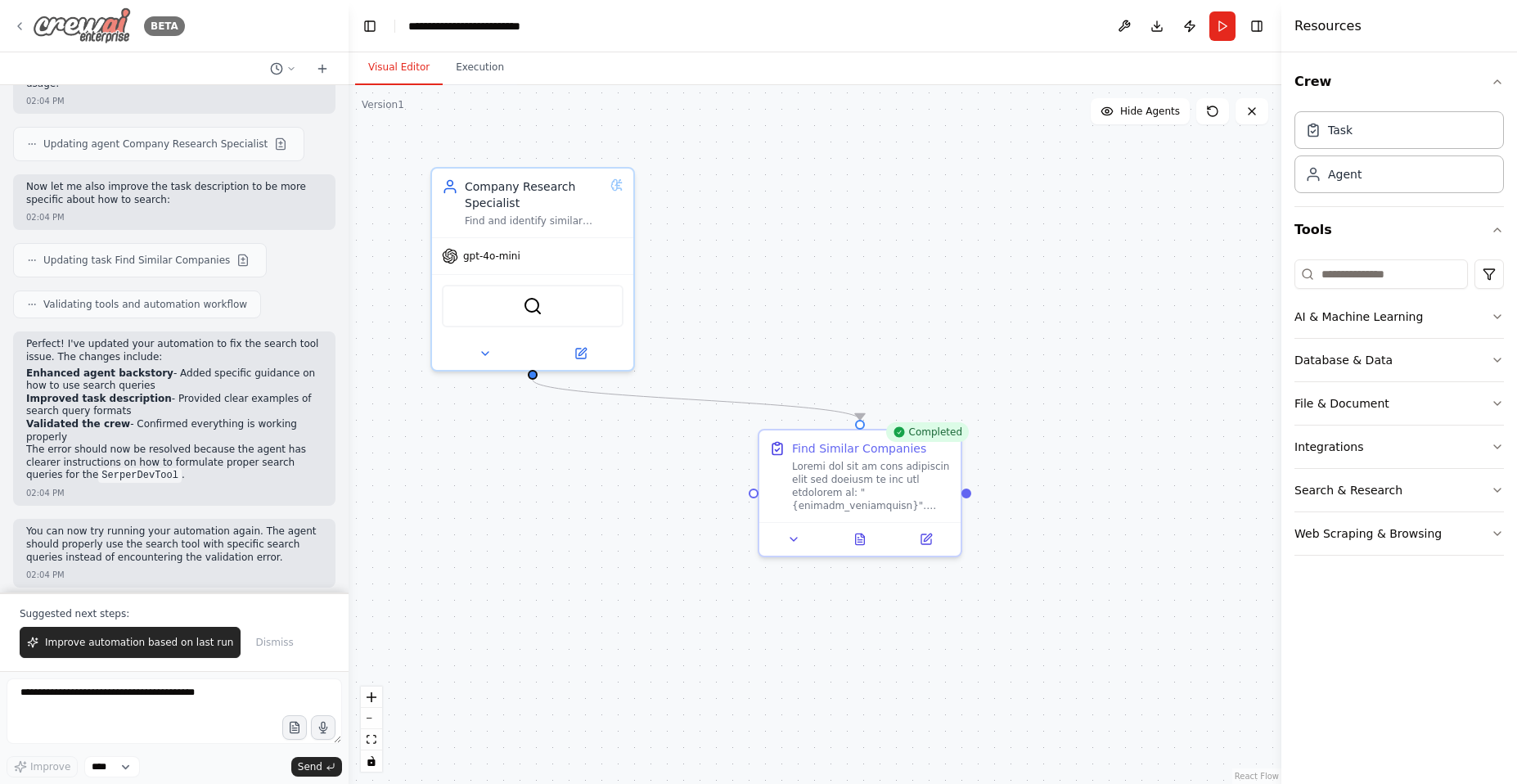
click at [15, 24] on icon at bounding box center [19, 26] width 13 height 13
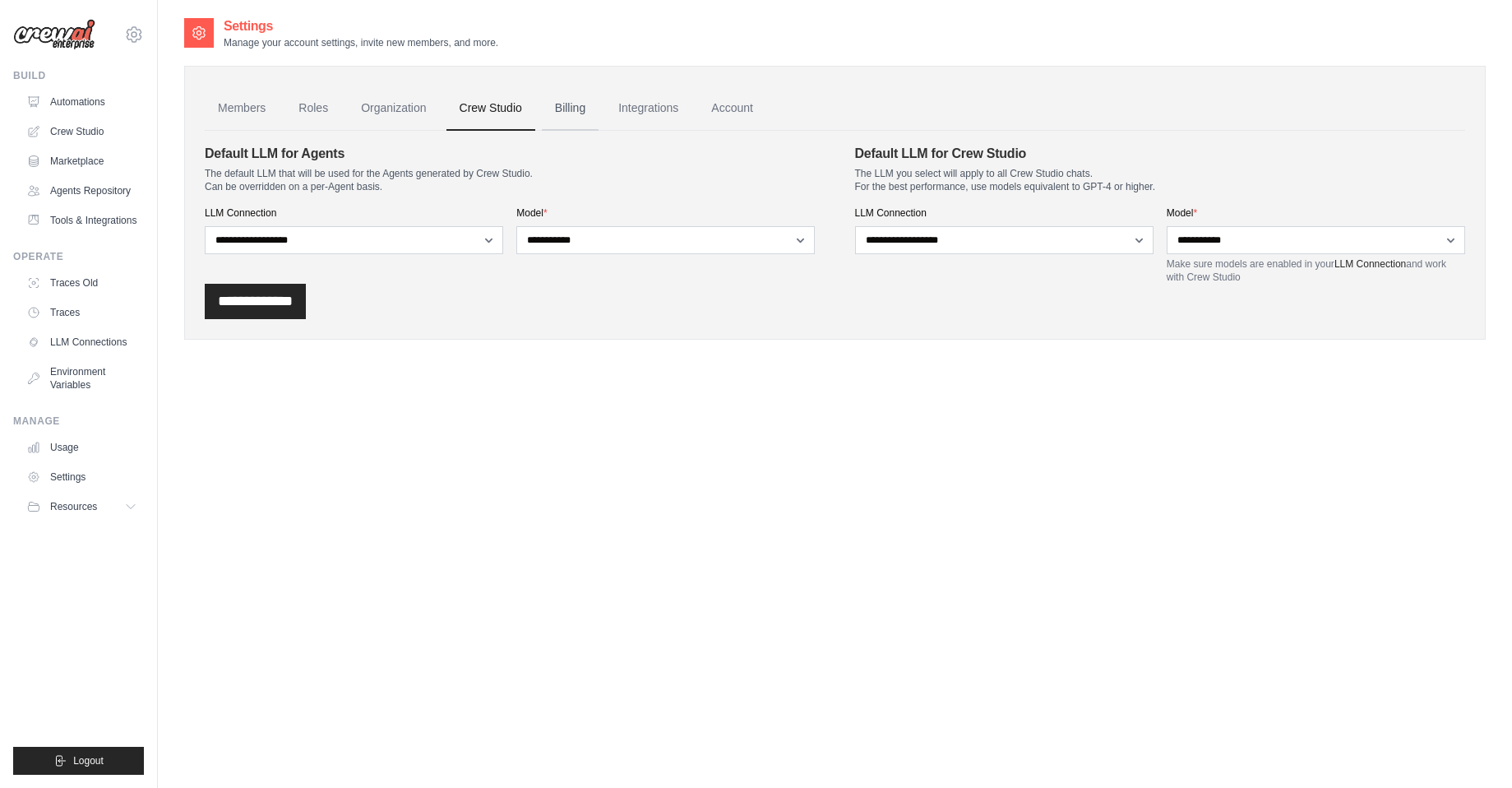
click at [569, 111] on link "Billing" at bounding box center [570, 108] width 56 height 45
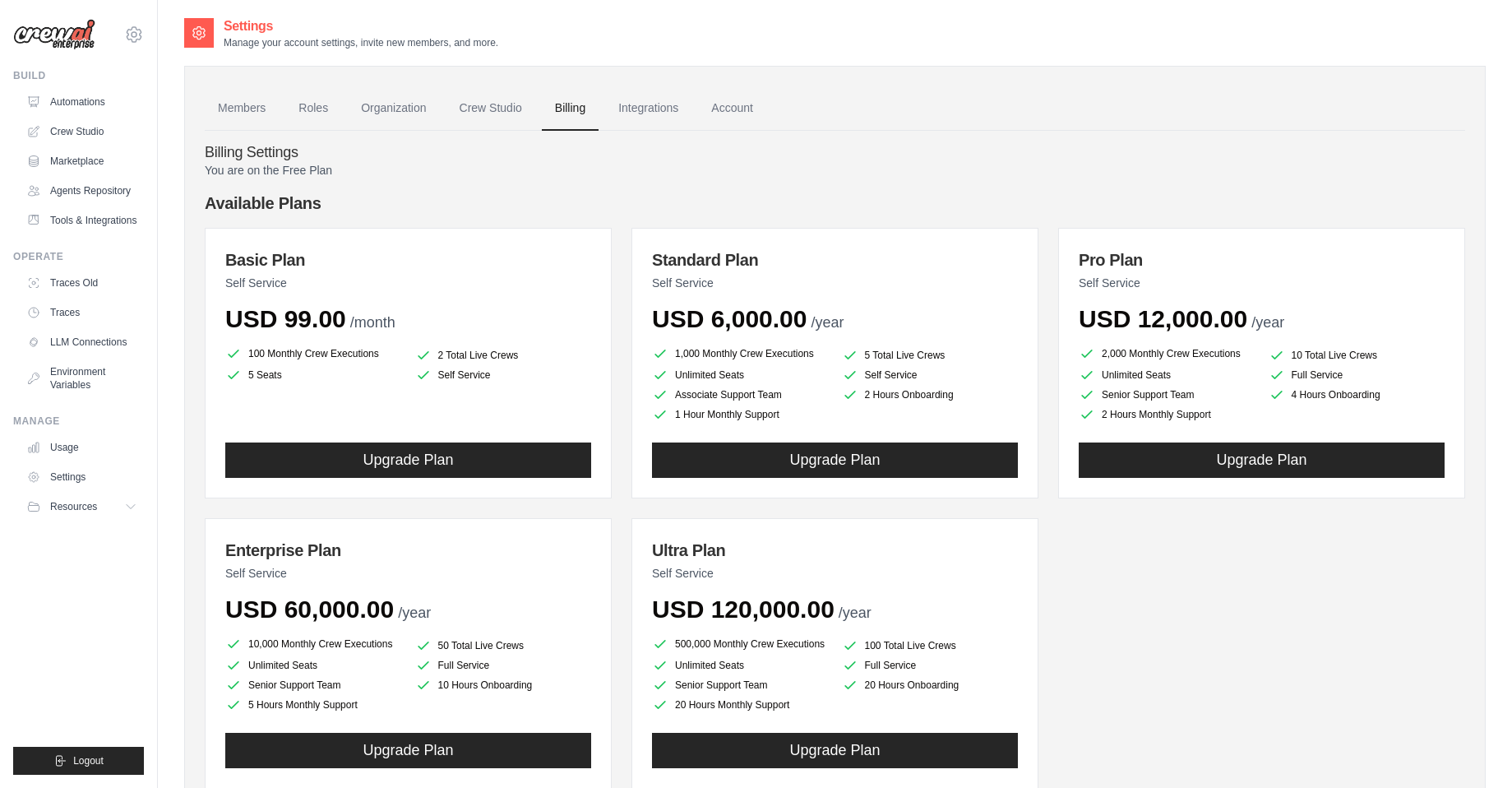
click at [633, 112] on link "Integrations" at bounding box center [648, 108] width 86 height 45
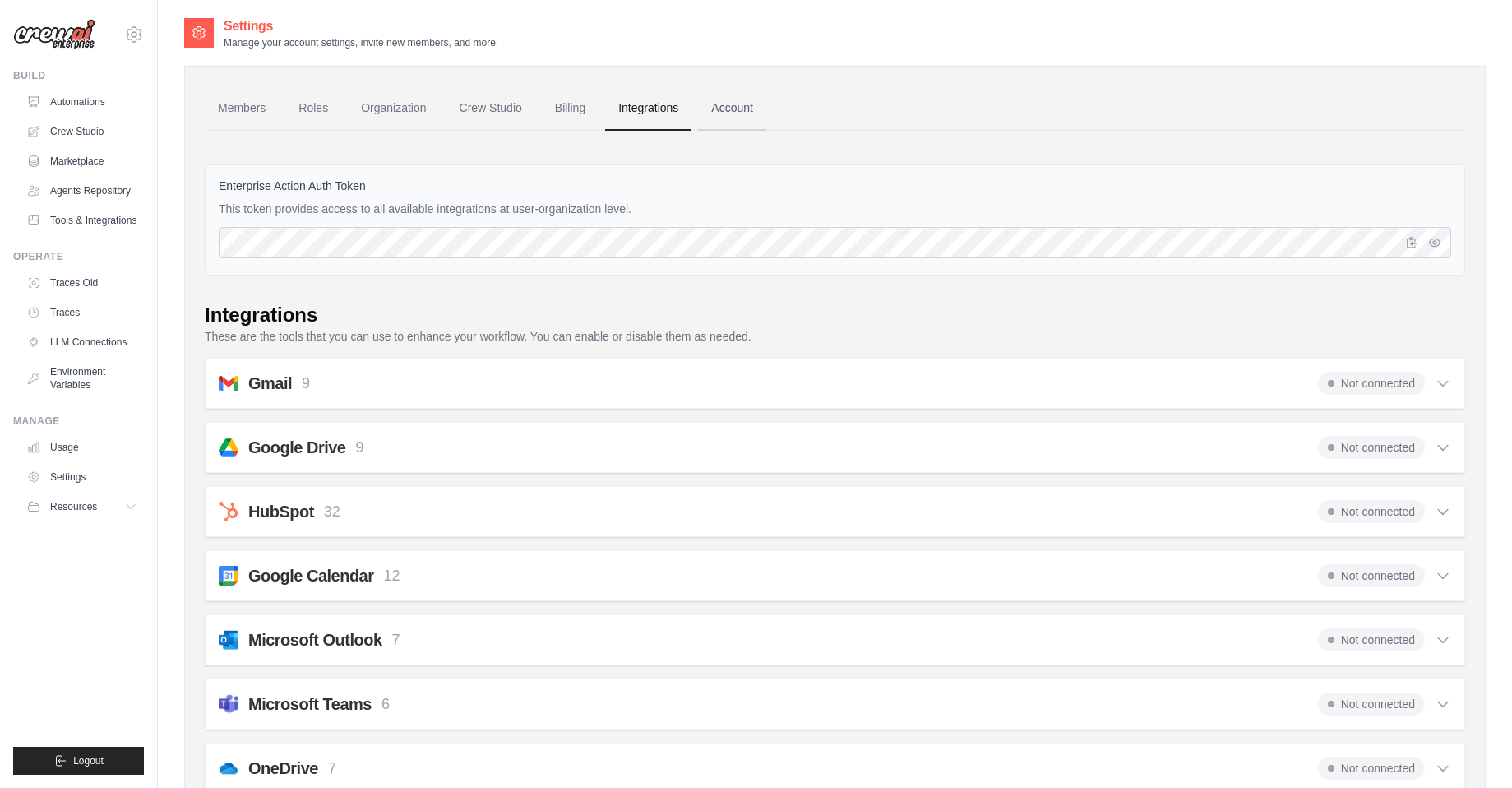
click at [726, 119] on link "Account" at bounding box center [731, 108] width 68 height 45
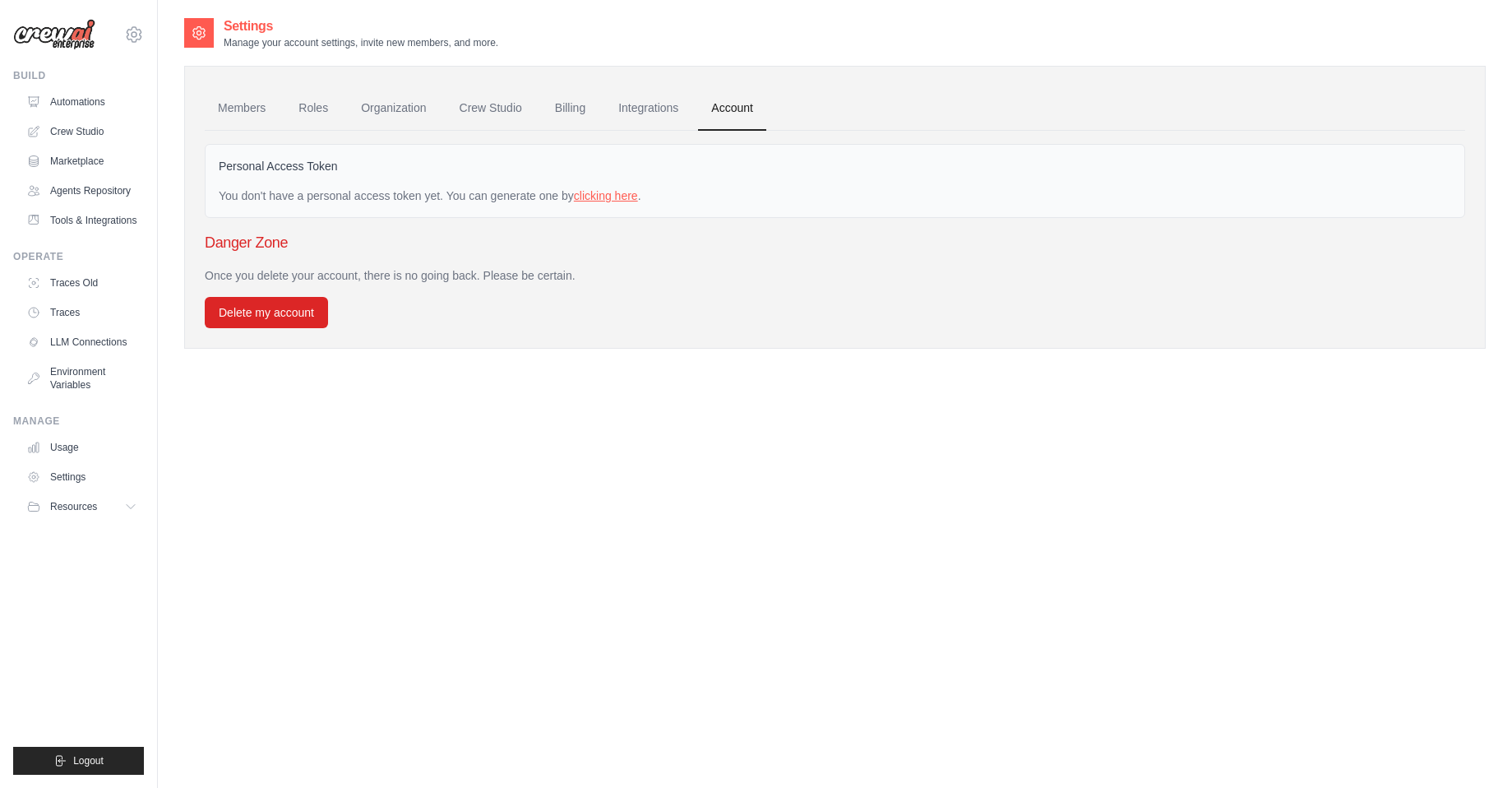
click at [601, 198] on link "clicking here" at bounding box center [606, 195] width 65 height 13
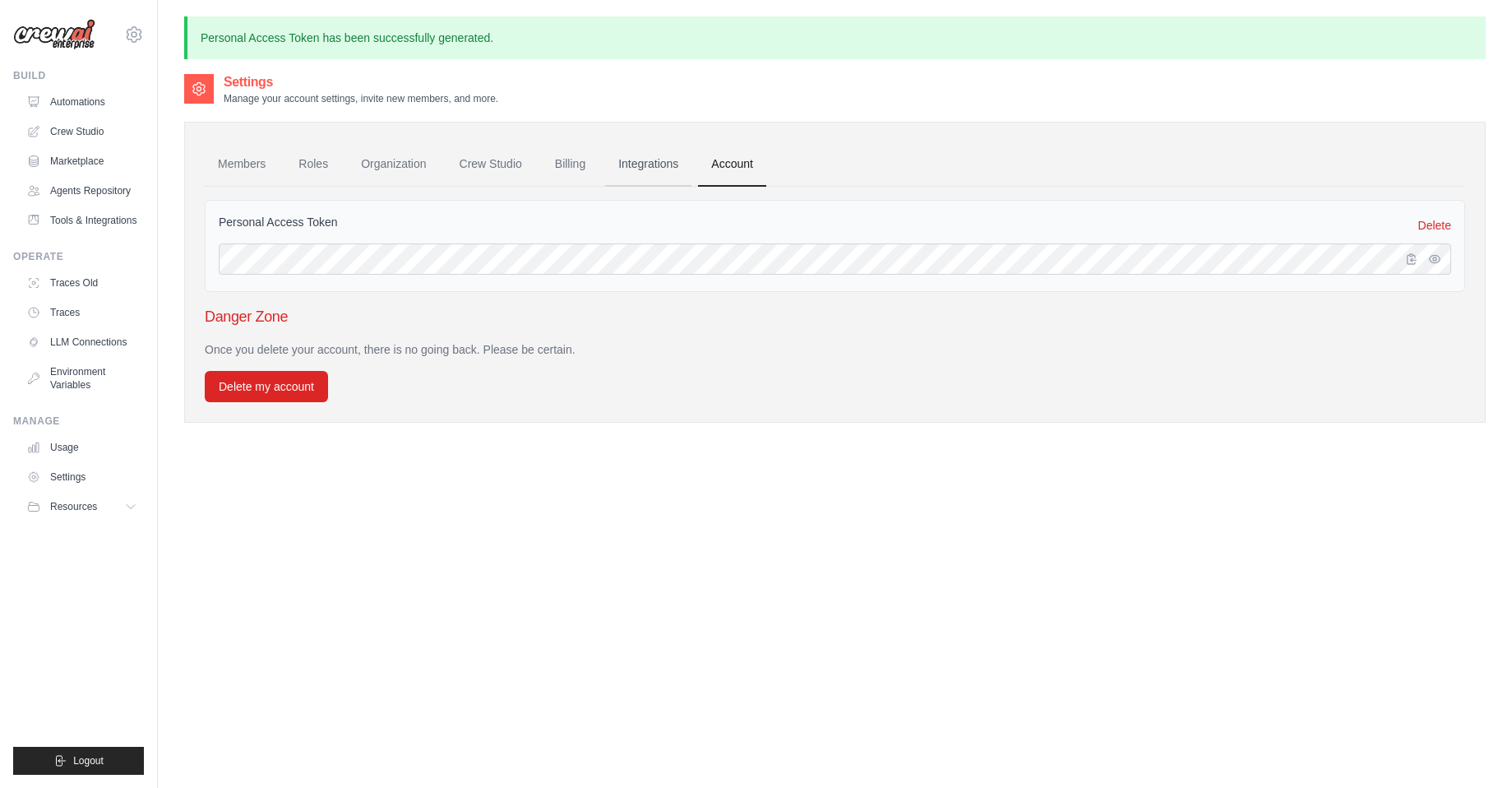
click at [635, 162] on link "Integrations" at bounding box center [648, 165] width 86 height 45
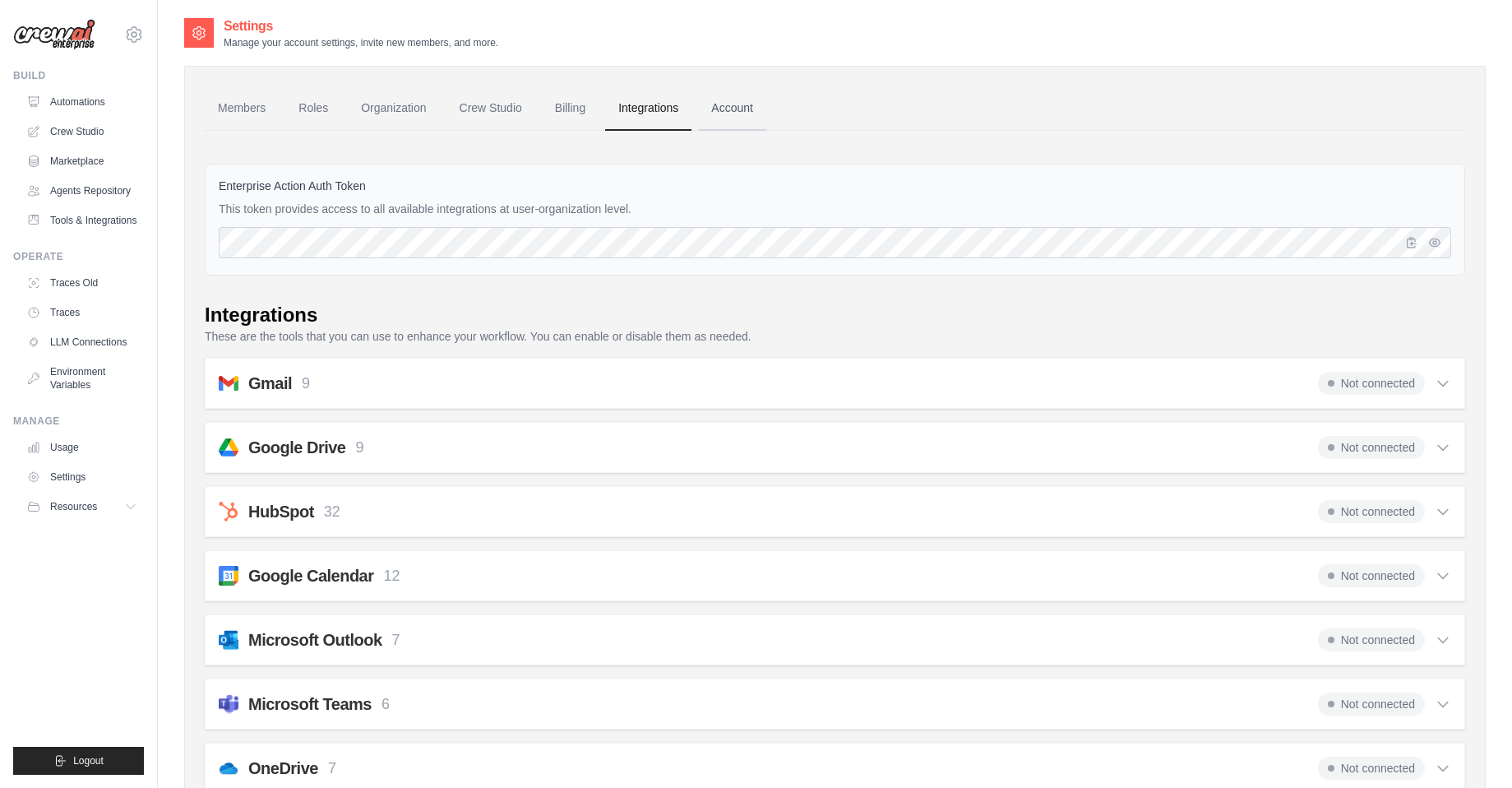
click at [728, 117] on link "Account" at bounding box center [731, 108] width 68 height 45
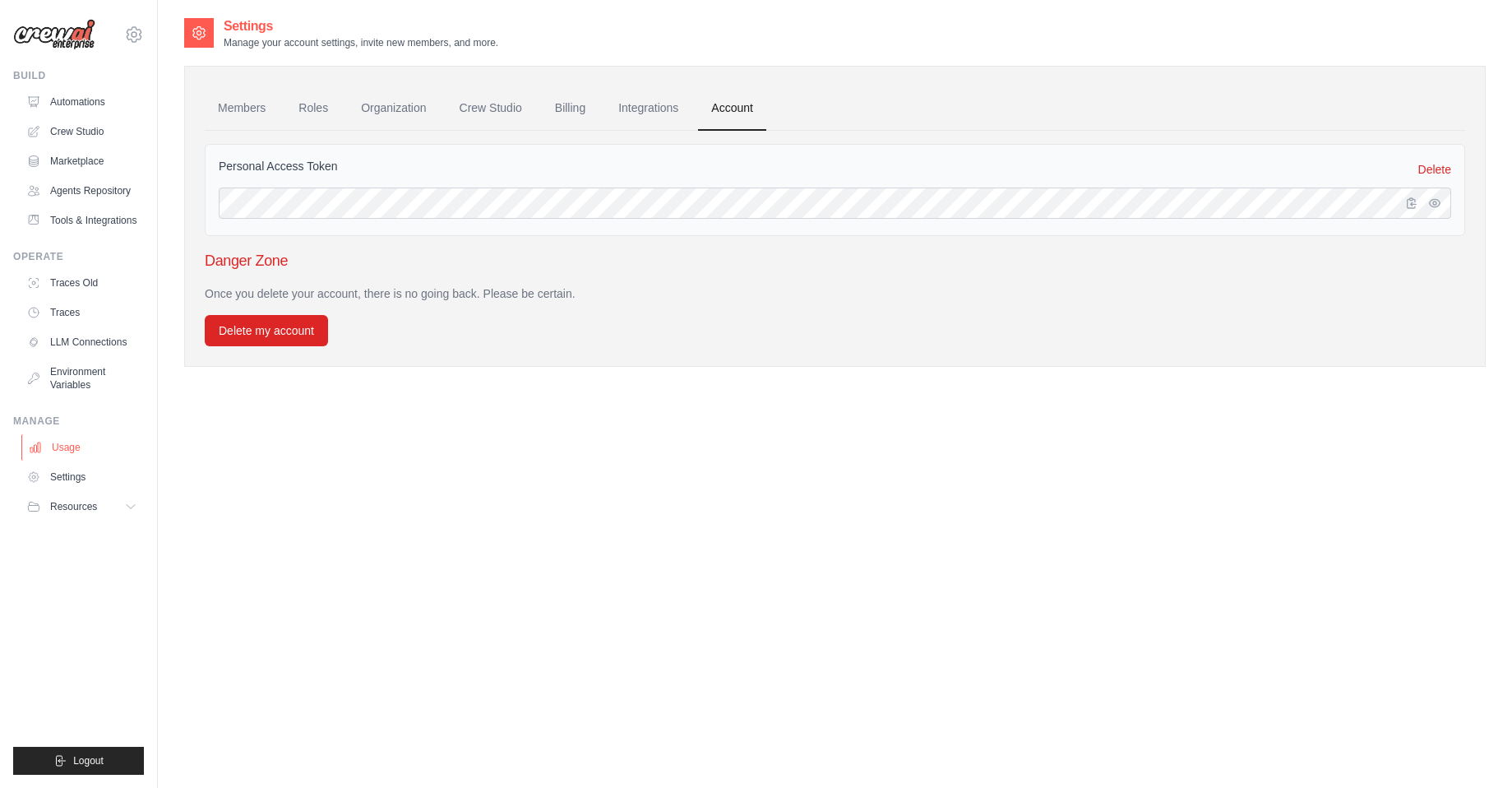
click at [68, 451] on link "Usage" at bounding box center [84, 447] width 124 height 26
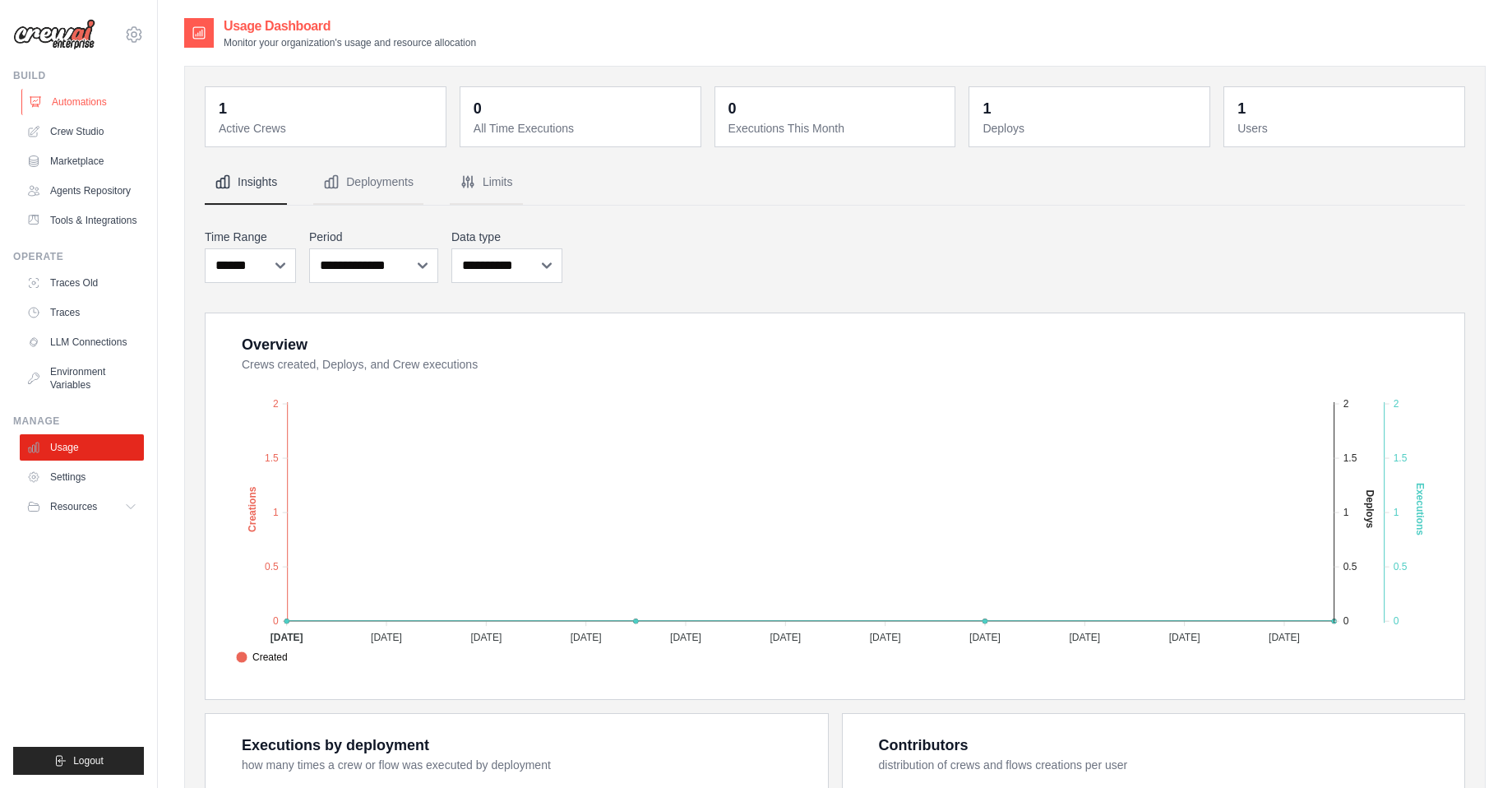
click at [90, 100] on link "Automations" at bounding box center [84, 102] width 124 height 26
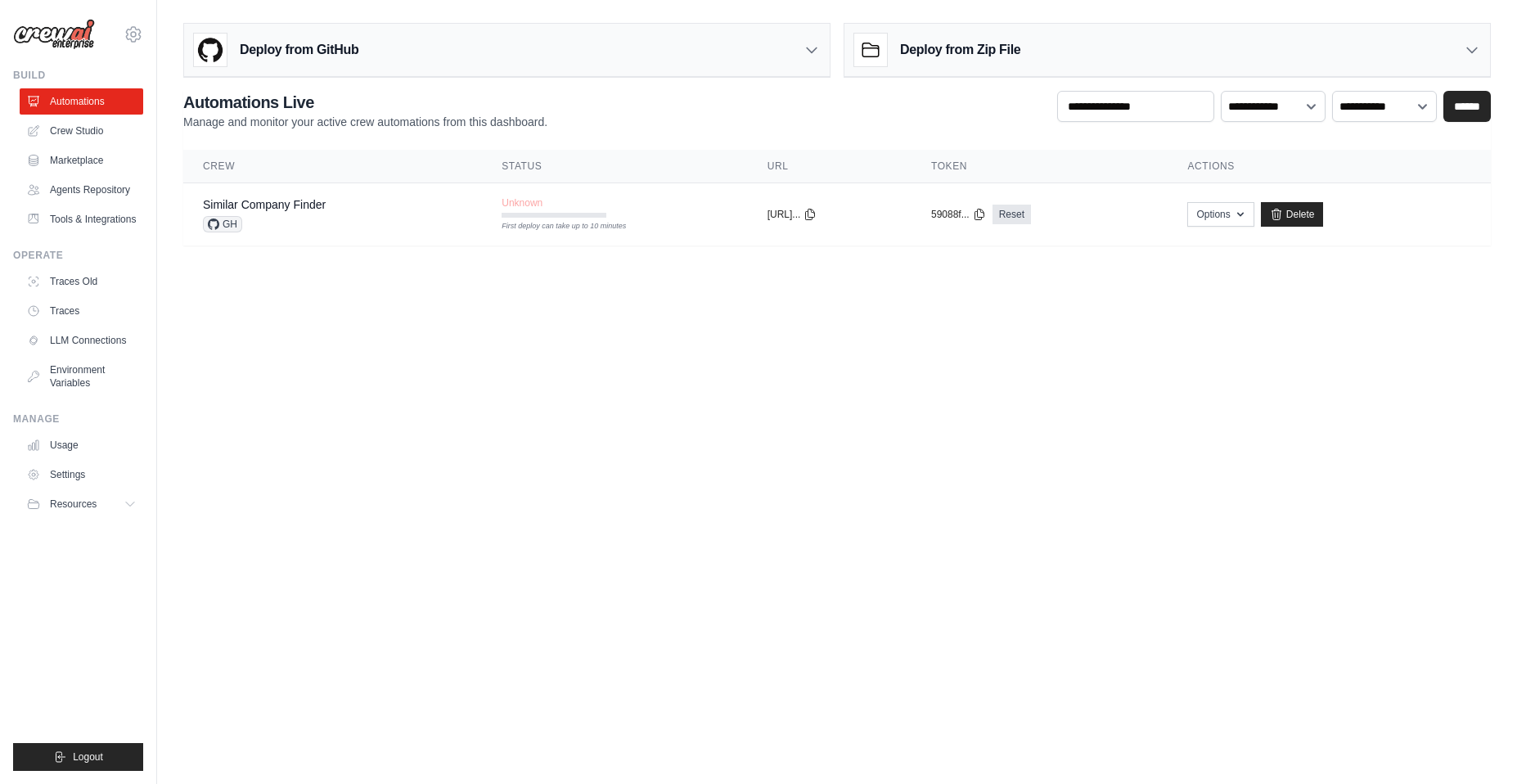
click at [815, 50] on icon at bounding box center [811, 50] width 16 height 16
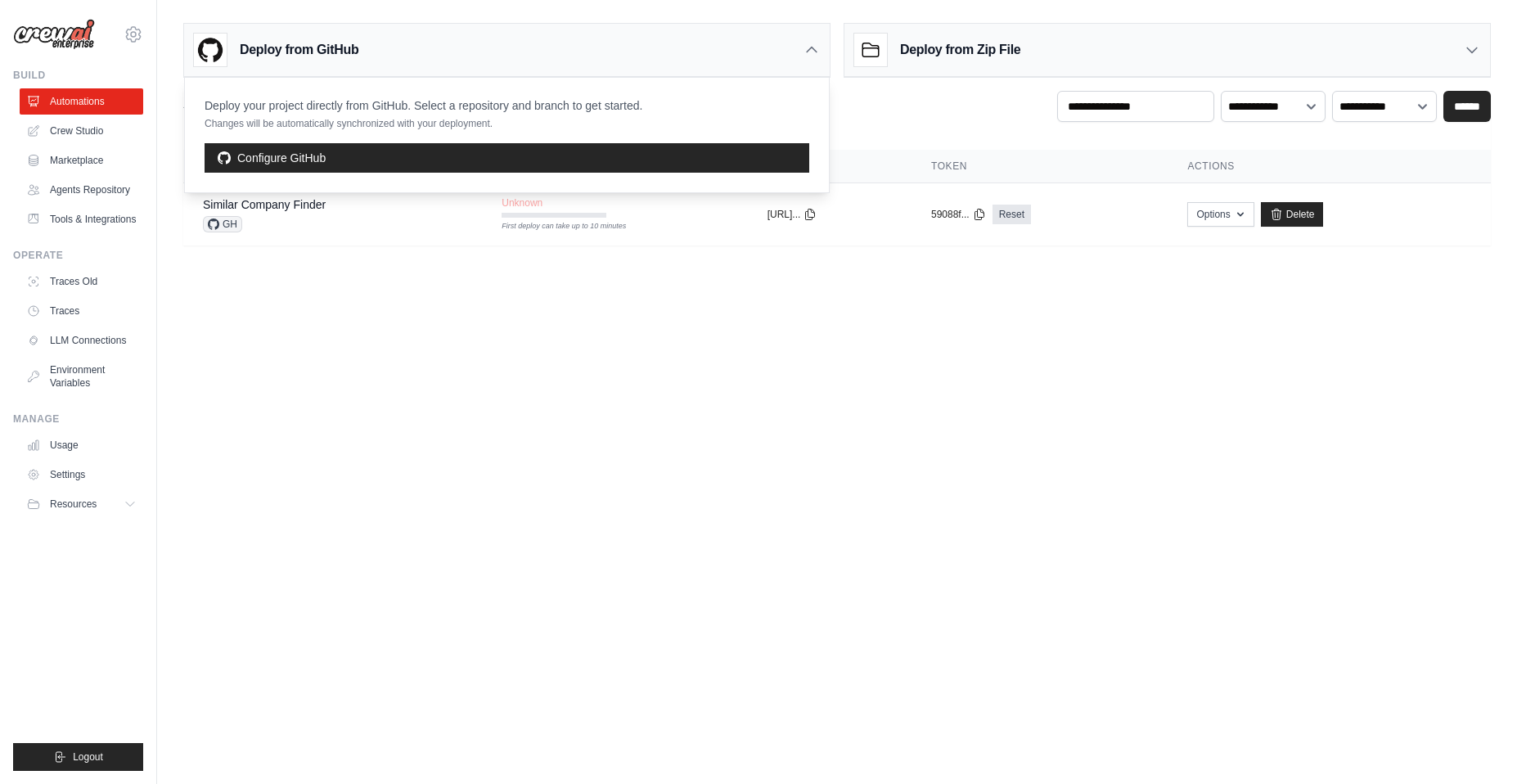
click at [815, 50] on icon at bounding box center [811, 49] width 10 height 5
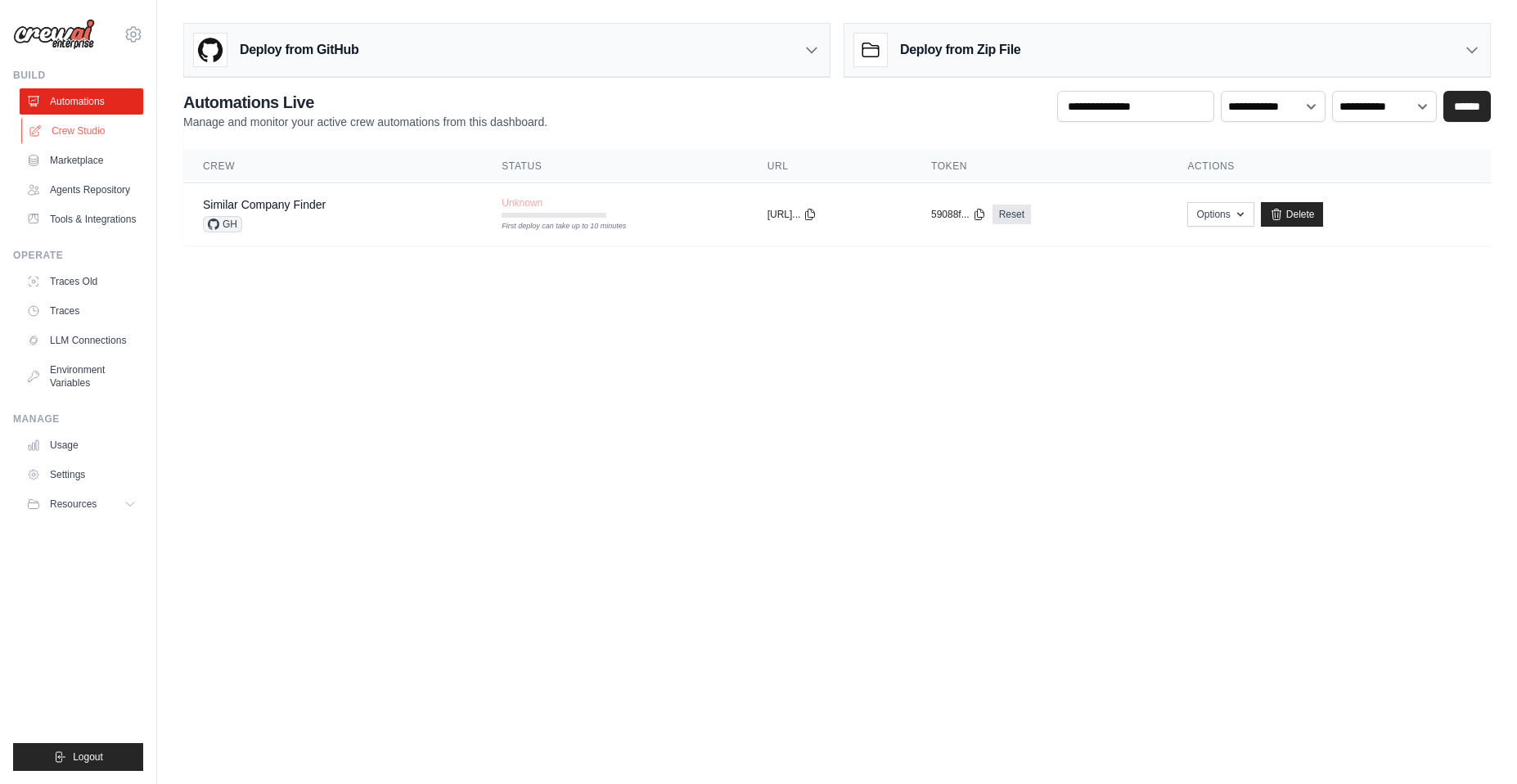
click at [85, 125] on link "Crew Studio" at bounding box center [83, 130] width 124 height 26
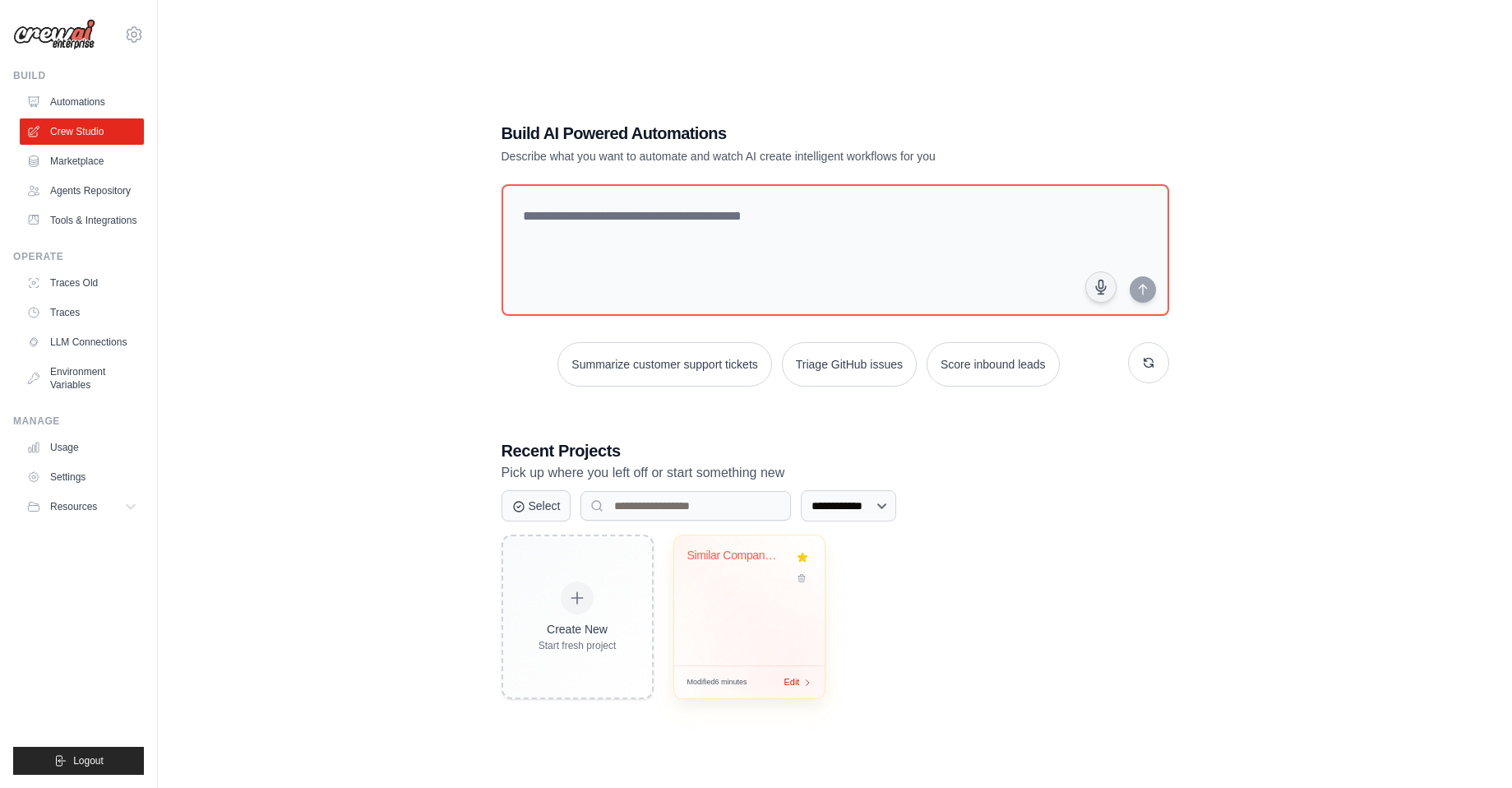
click at [788, 677] on span "Edit" at bounding box center [791, 682] width 15 height 14
click at [67, 103] on link "Automations" at bounding box center [84, 102] width 124 height 26
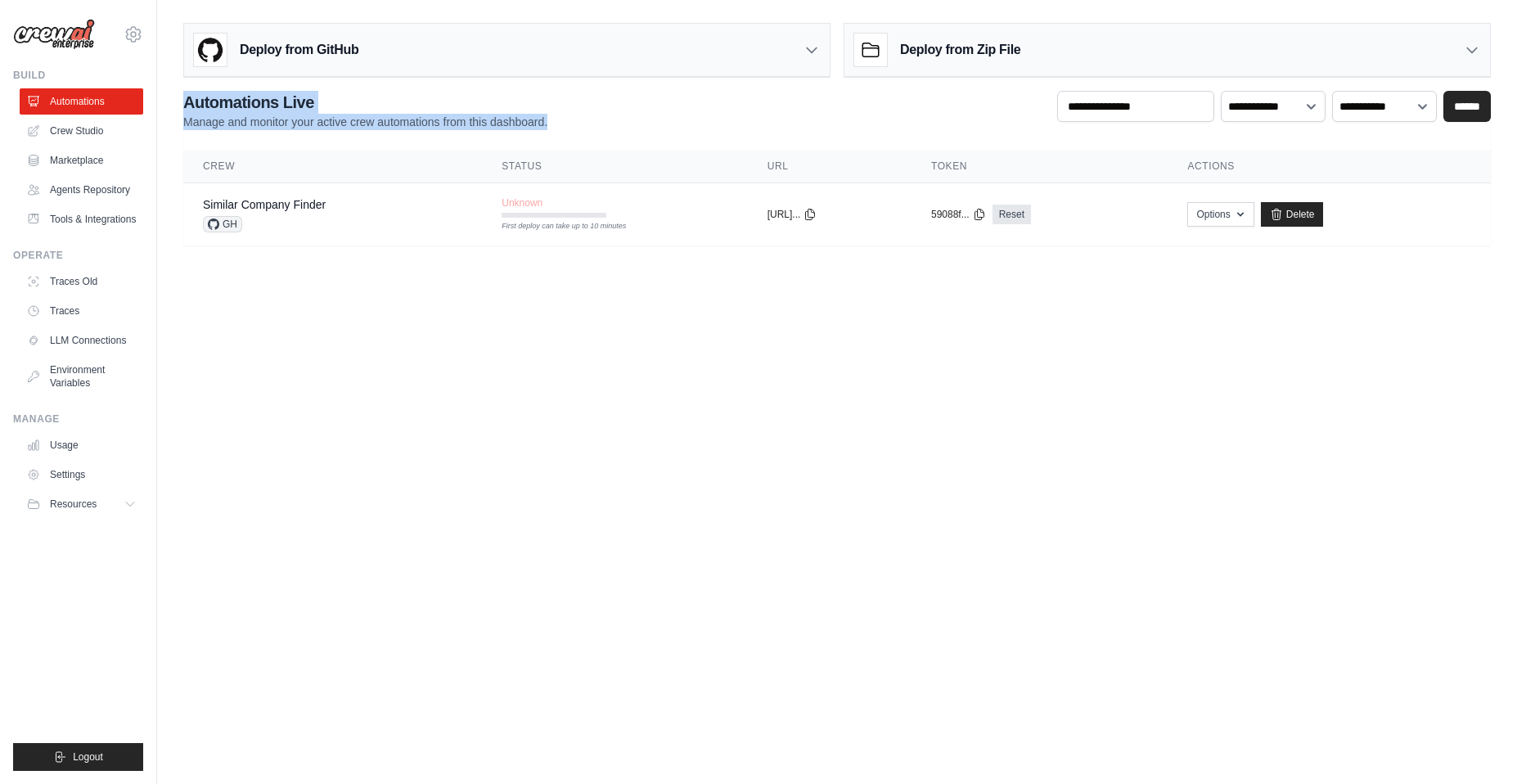
drag, startPoint x: 496, startPoint y: 123, endPoint x: 185, endPoint y: 106, distance: 311.5
click at [185, 106] on div "**********" at bounding box center [838, 109] width 1308 height 39
copy div "Automations Live Manage and monitor your active crew automations from this dash…"
click at [88, 135] on link "Crew Studio" at bounding box center [83, 130] width 124 height 26
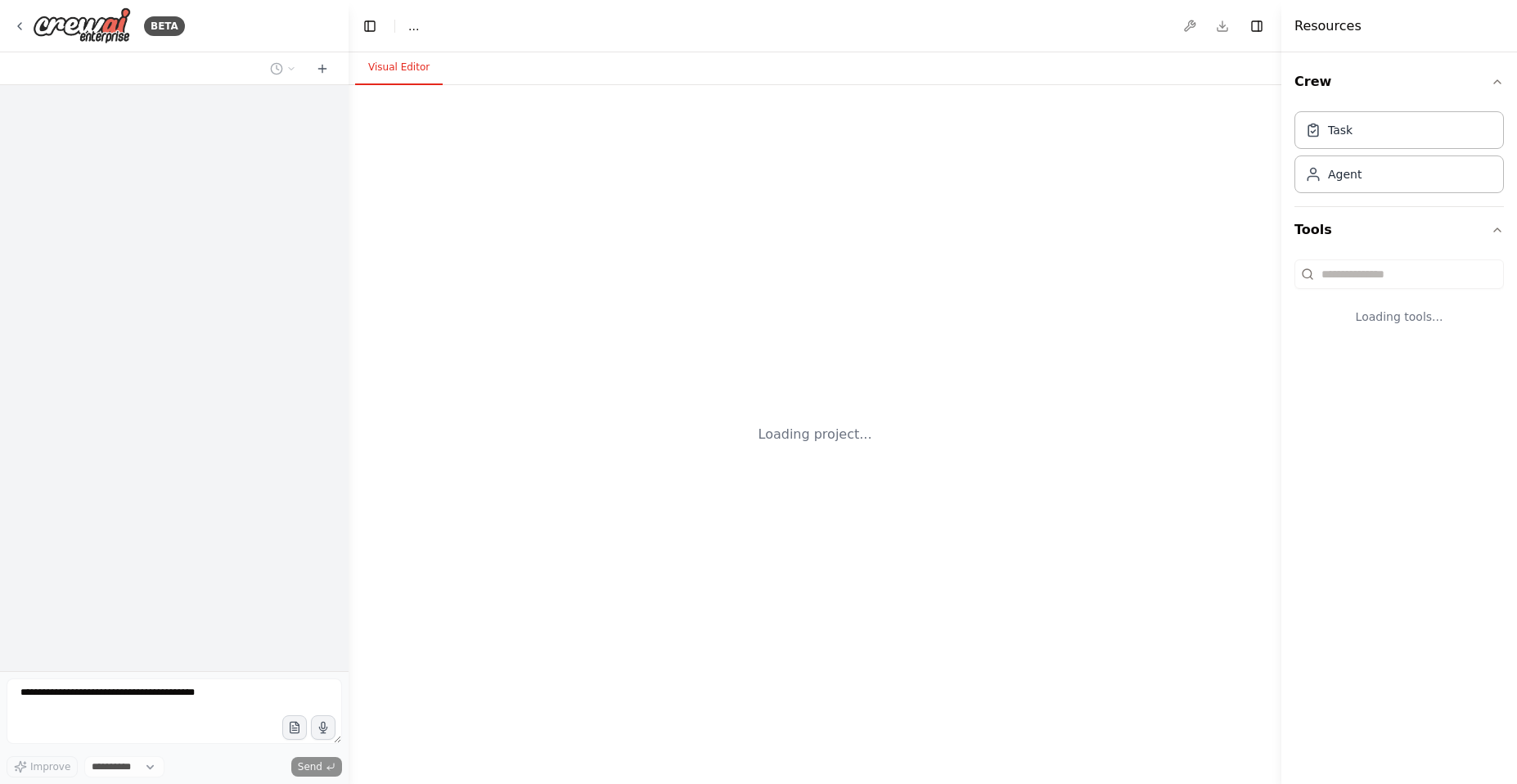
select select "****"
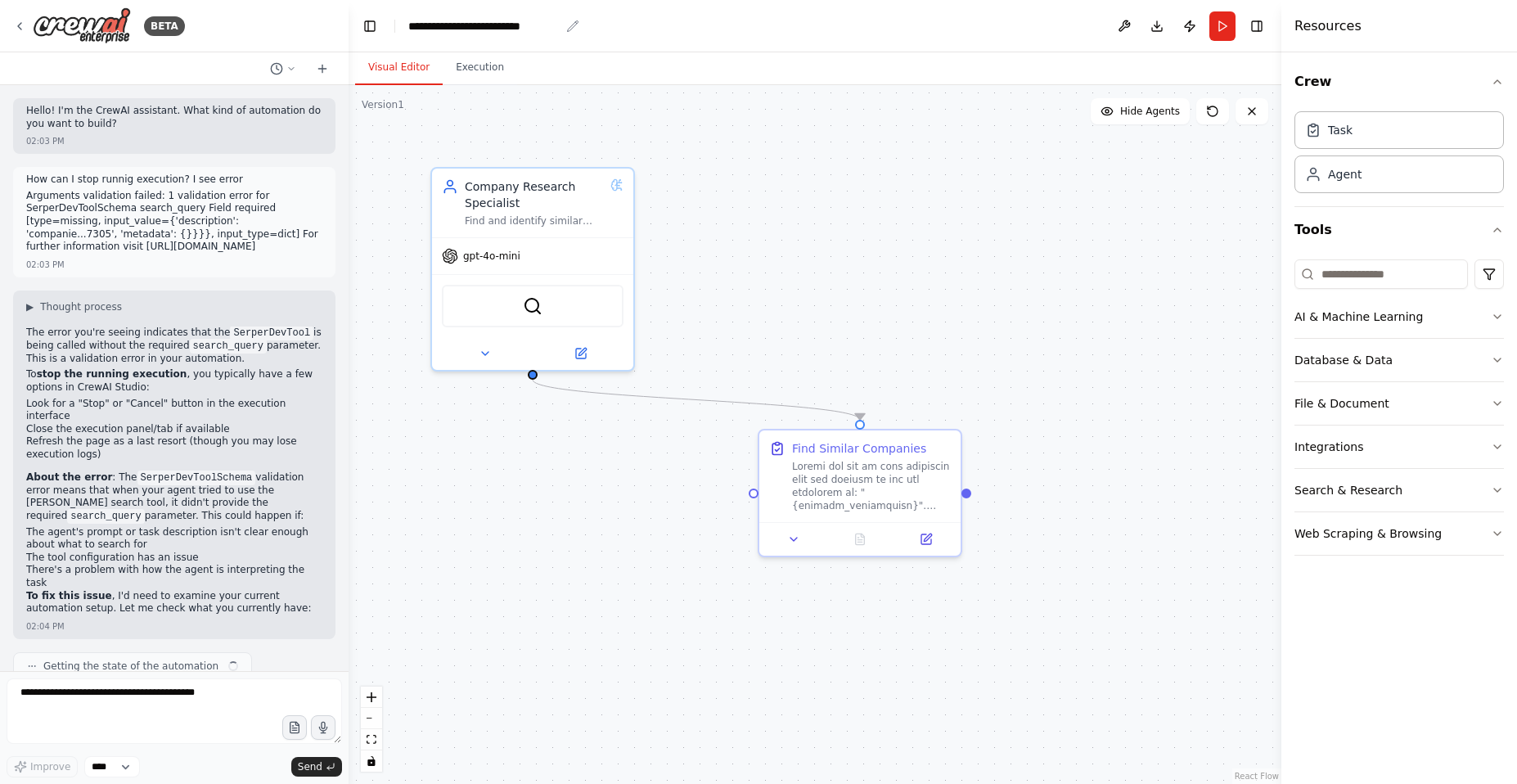
scroll to position [599, 0]
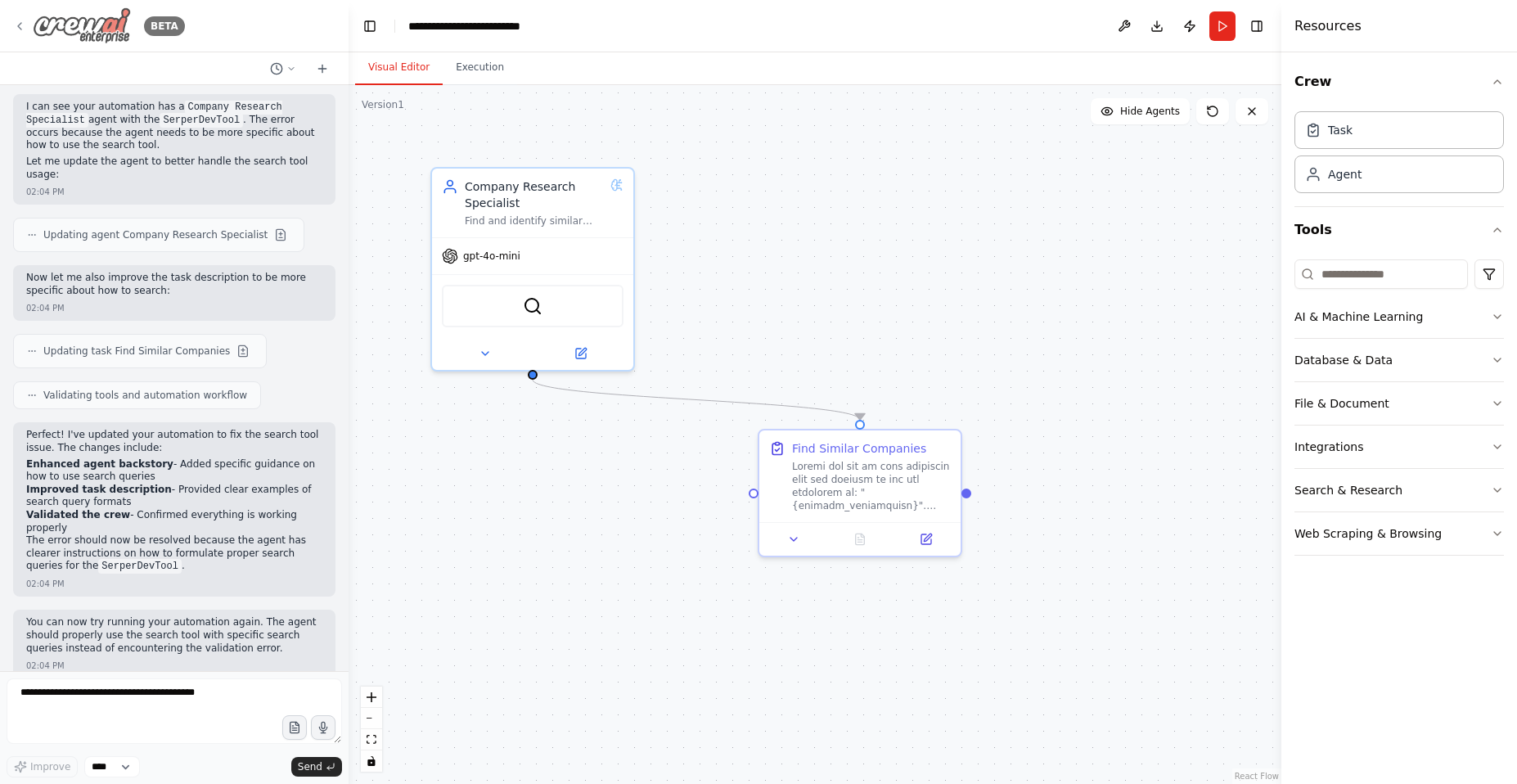
click at [19, 33] on div "BETA" at bounding box center [99, 25] width 172 height 37
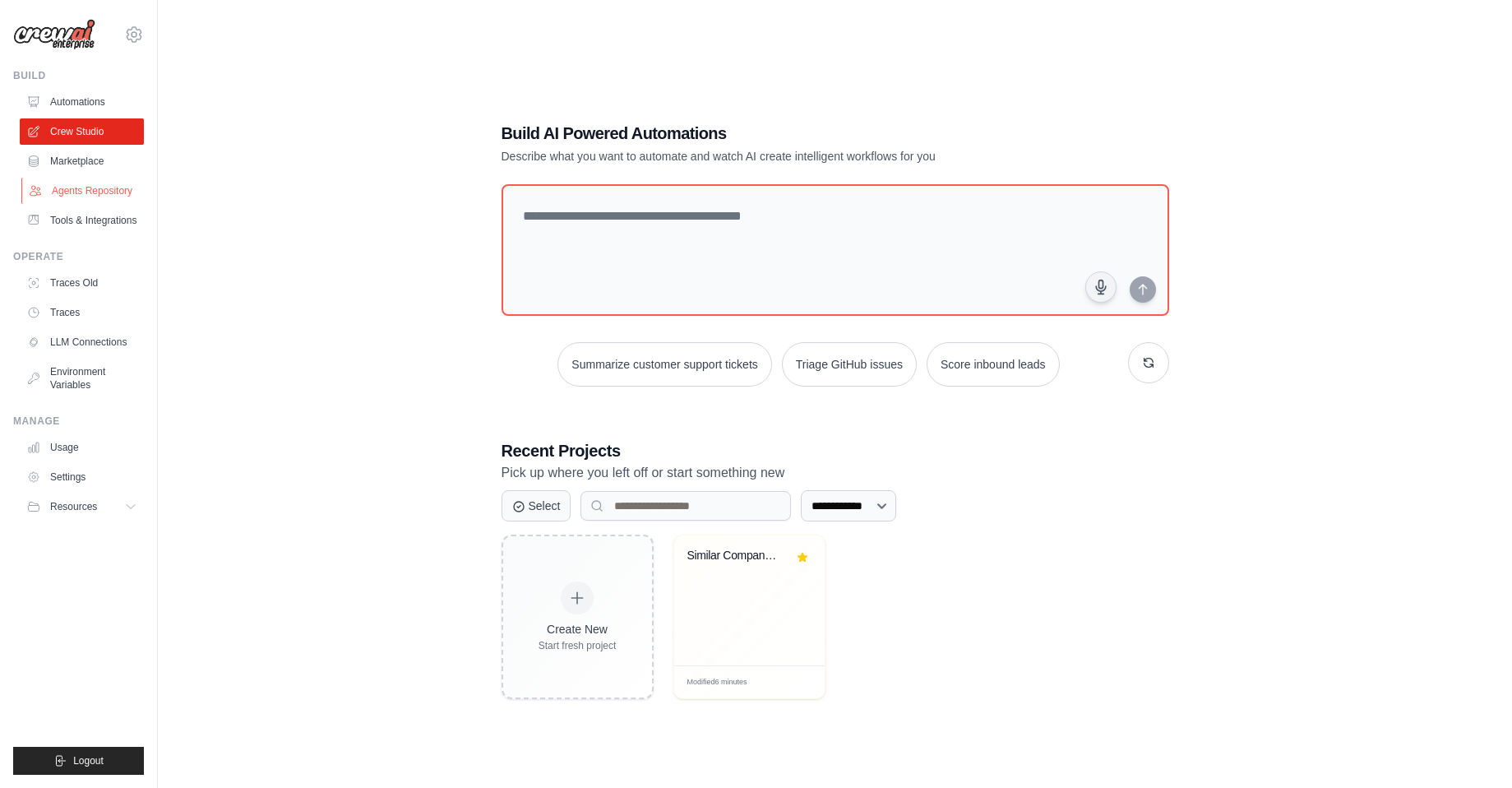
click at [99, 193] on link "Agents Repository" at bounding box center [84, 190] width 124 height 26
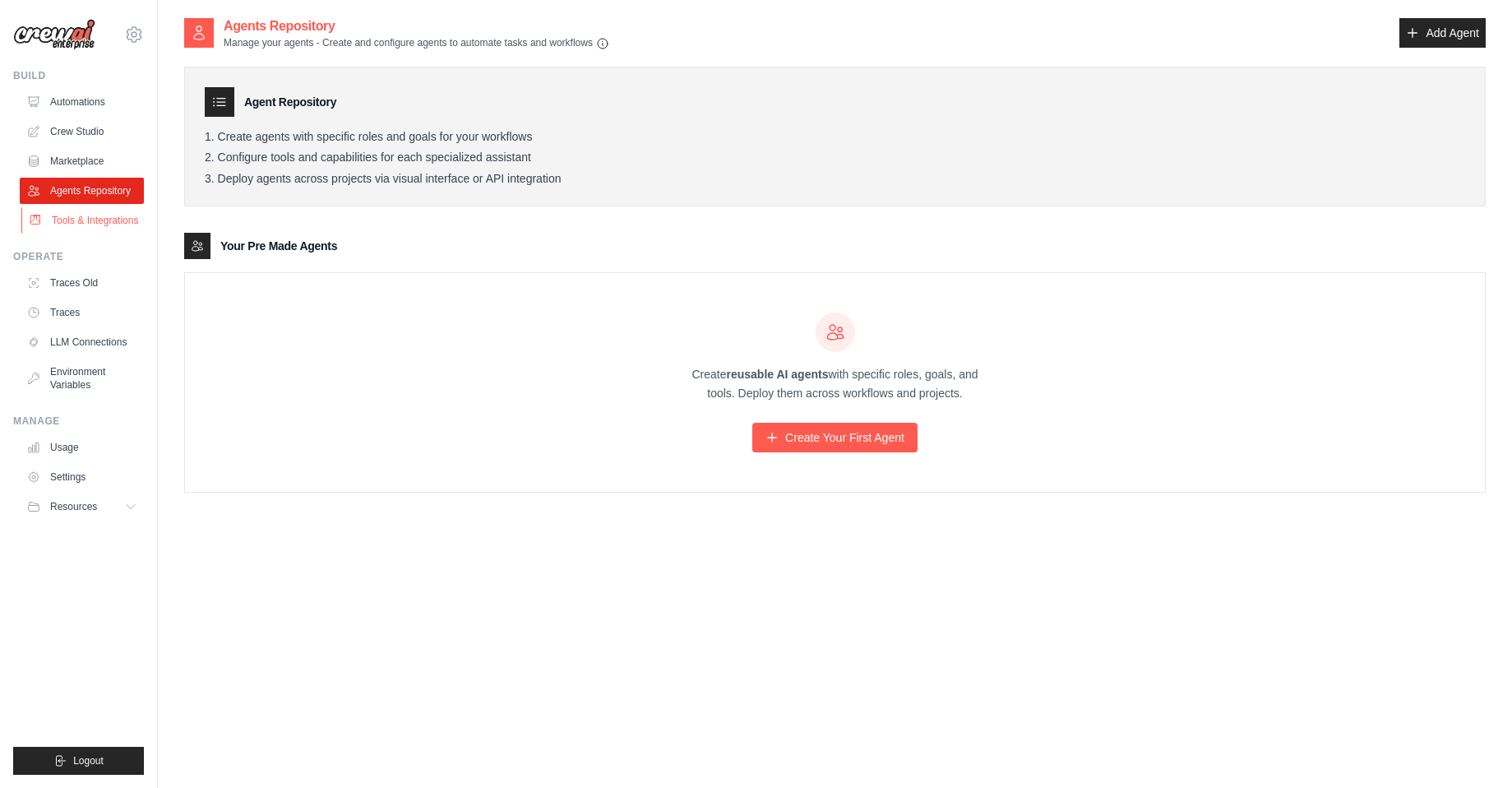
click at [106, 222] on link "Tools & Integrations" at bounding box center [84, 220] width 124 height 26
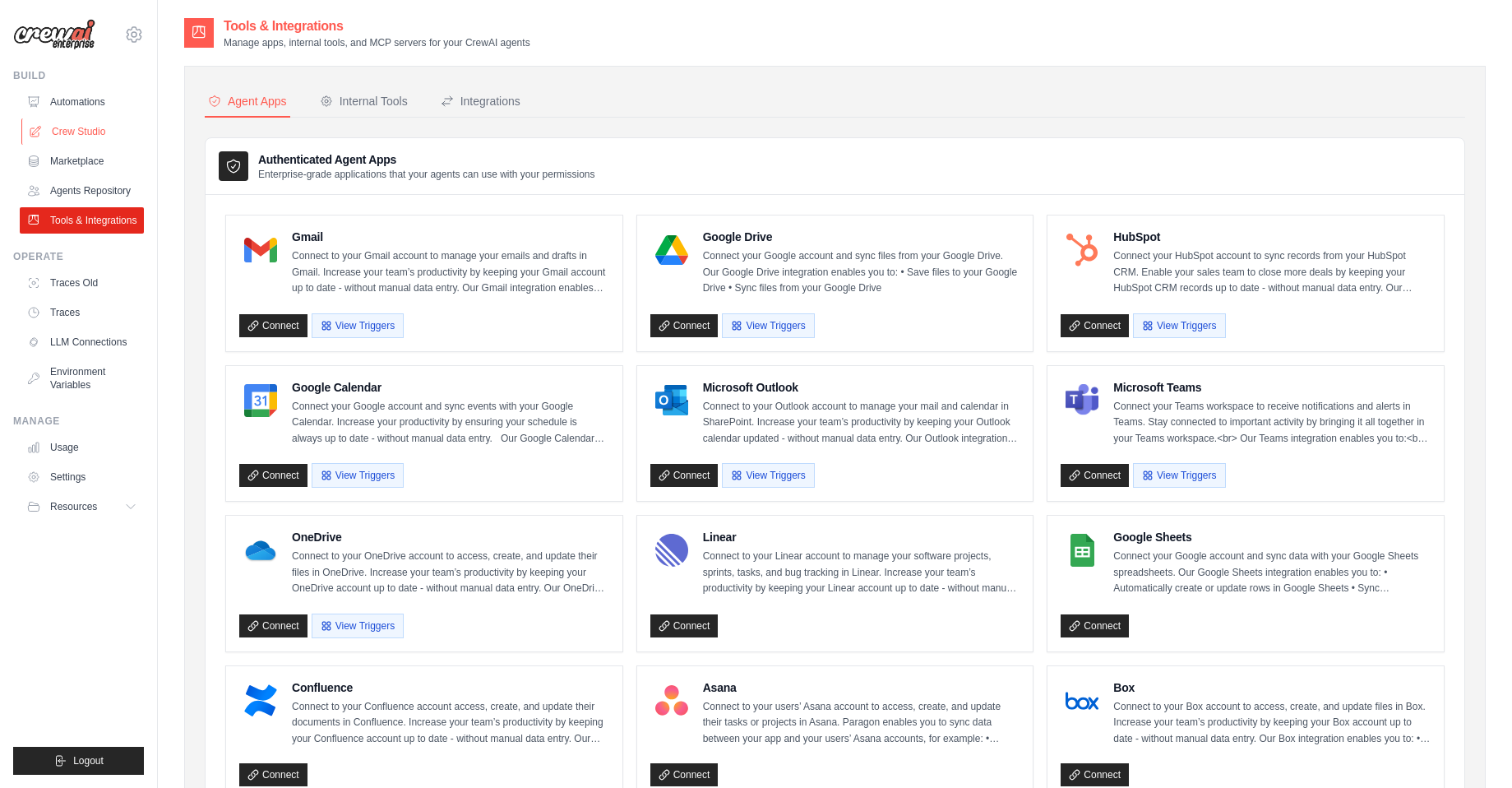
click at [90, 127] on link "Crew Studio" at bounding box center [84, 131] width 124 height 26
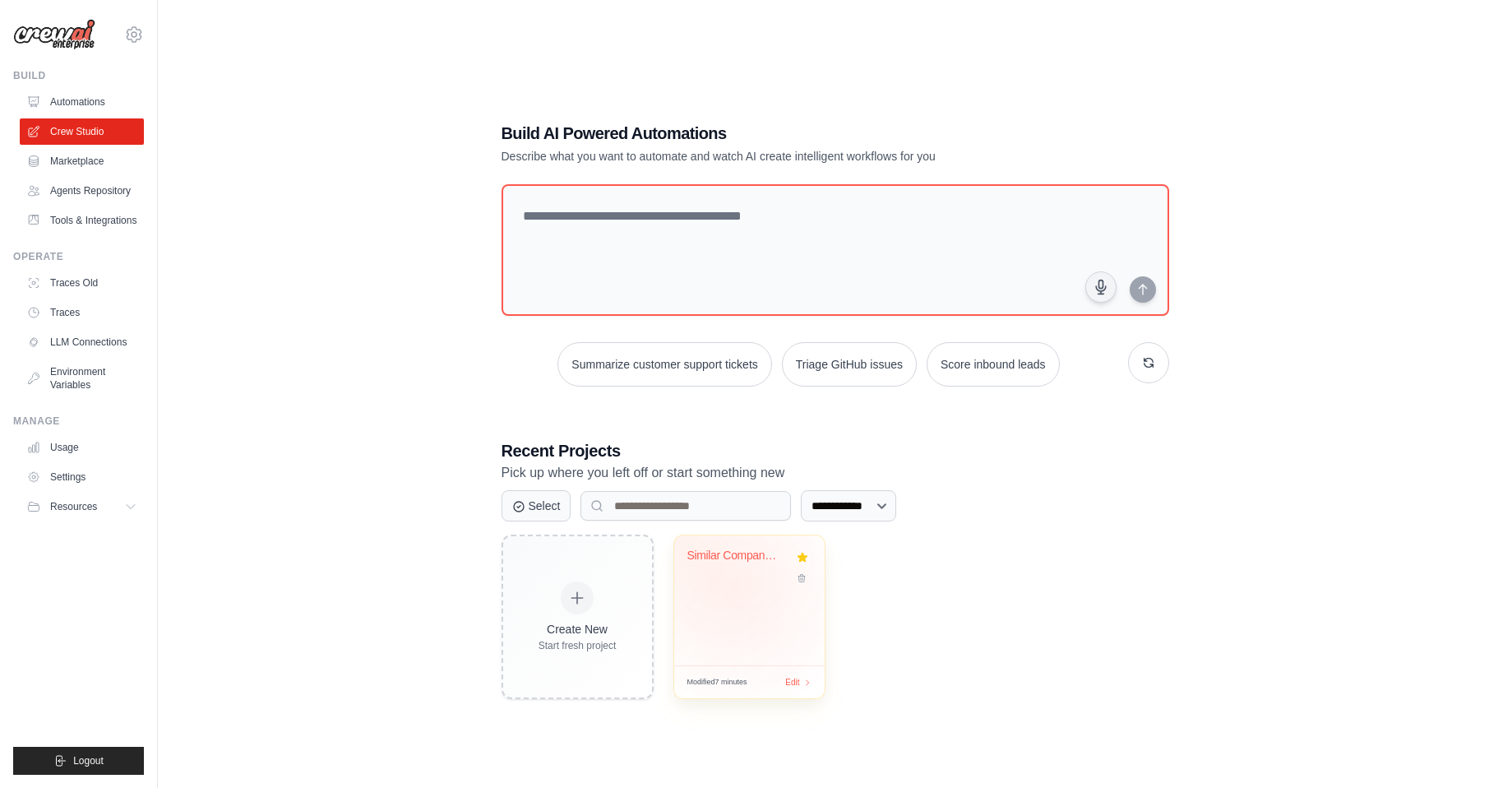
click at [740, 589] on div "Similar Company finder - v2" at bounding box center [750, 600] width 151 height 130
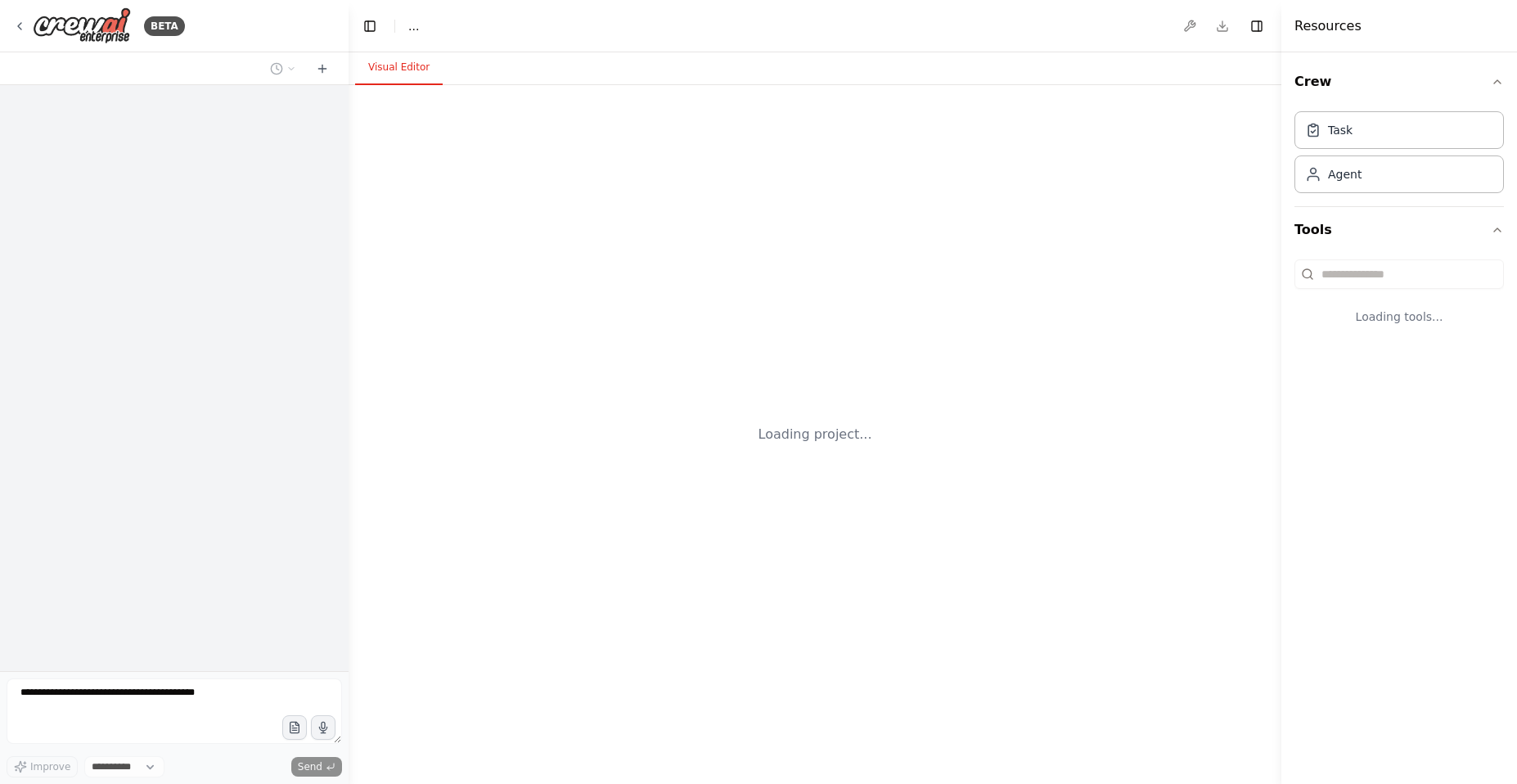
select select "****"
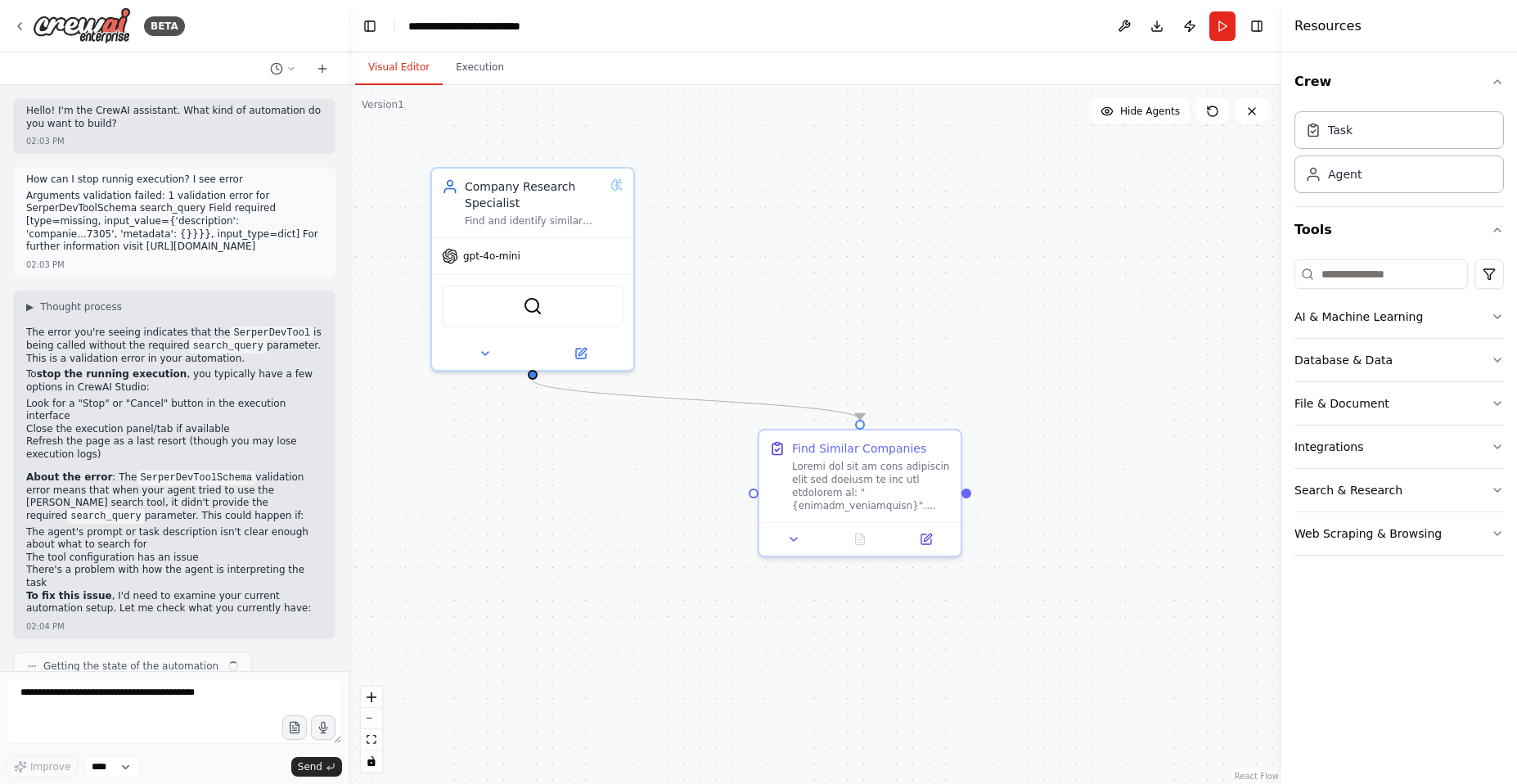
scroll to position [599, 0]
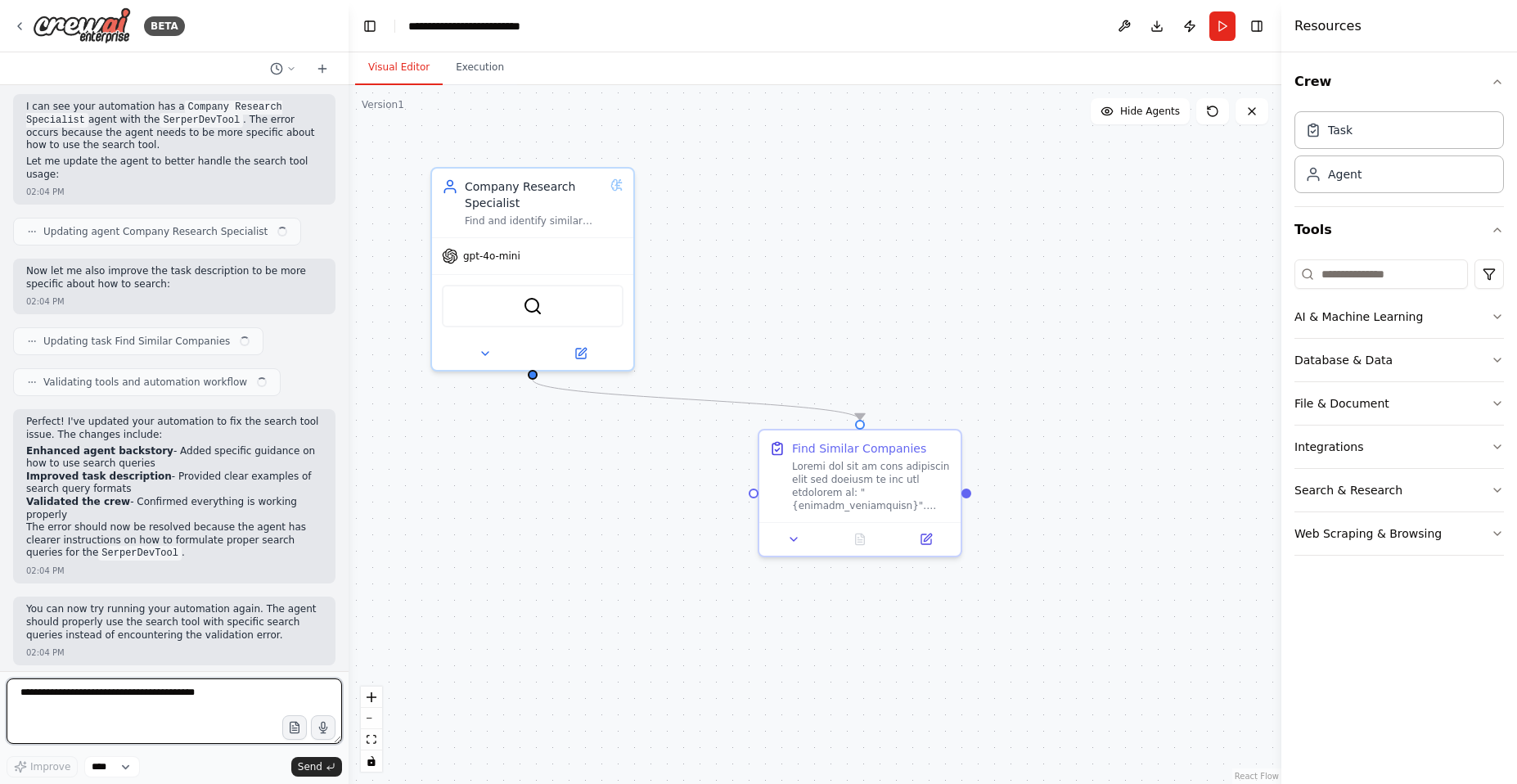
click at [153, 695] on textarea at bounding box center [174, 711] width 336 height 65
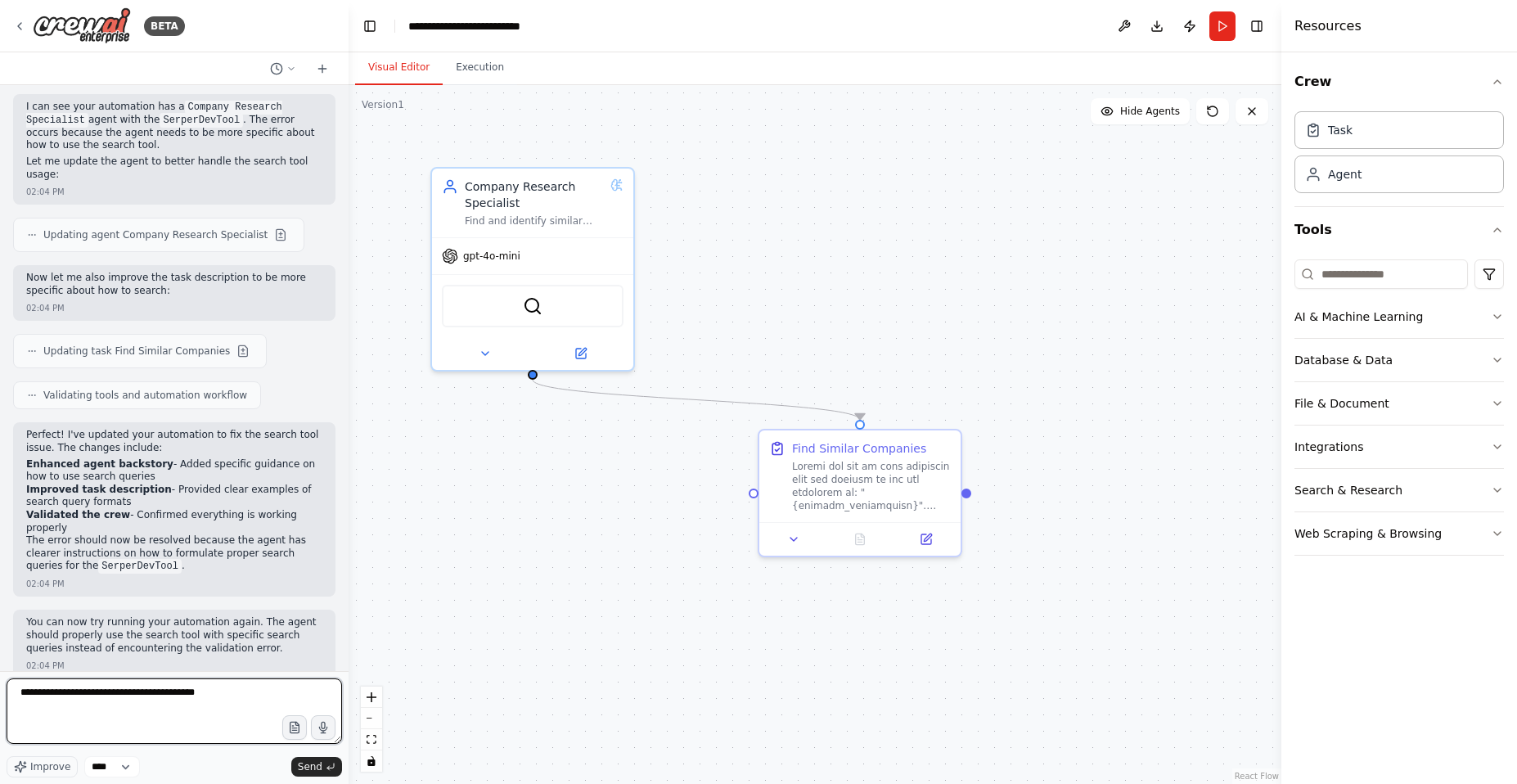
paste textarea "**********"
type textarea "**********"
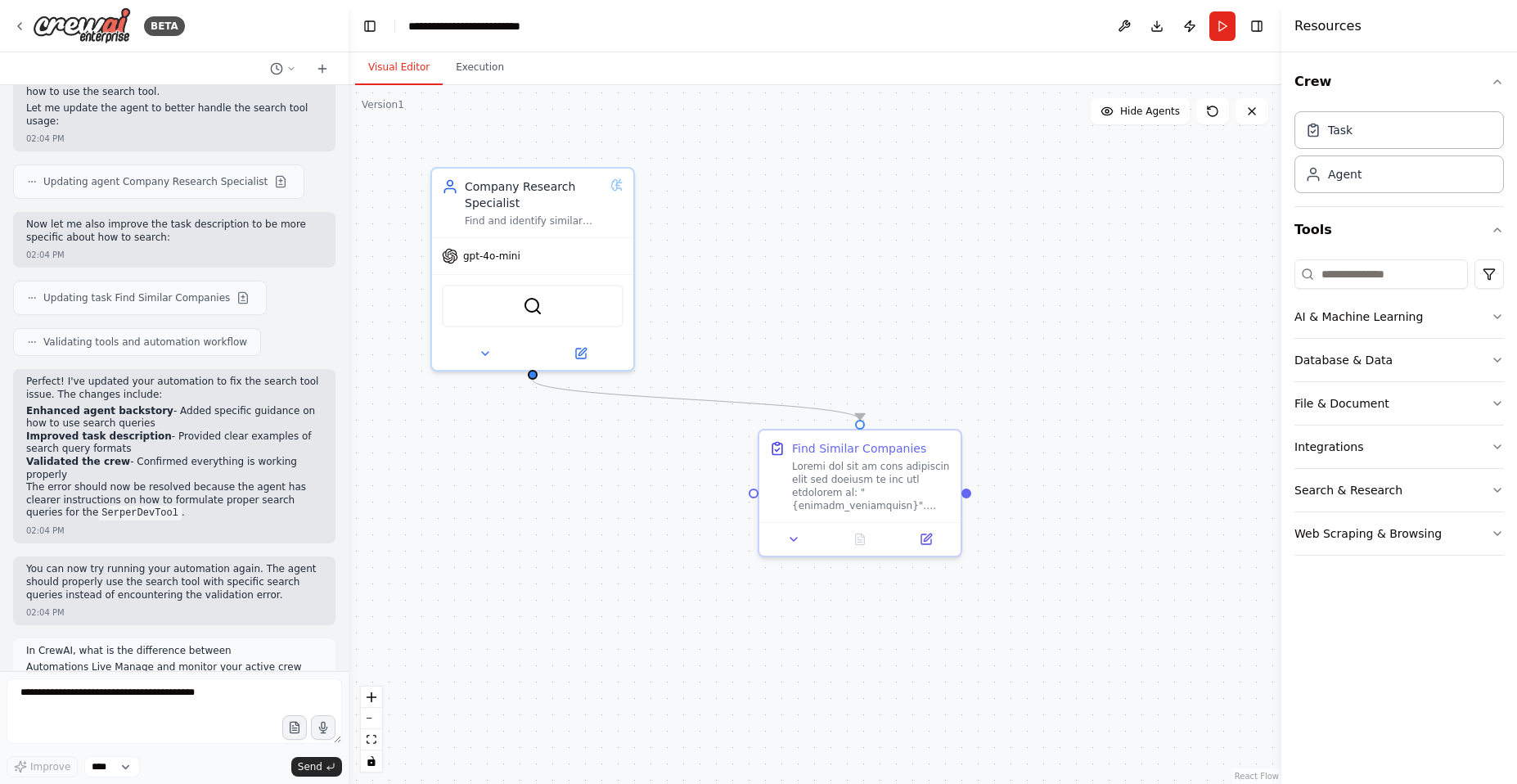
scroll to position [784, 0]
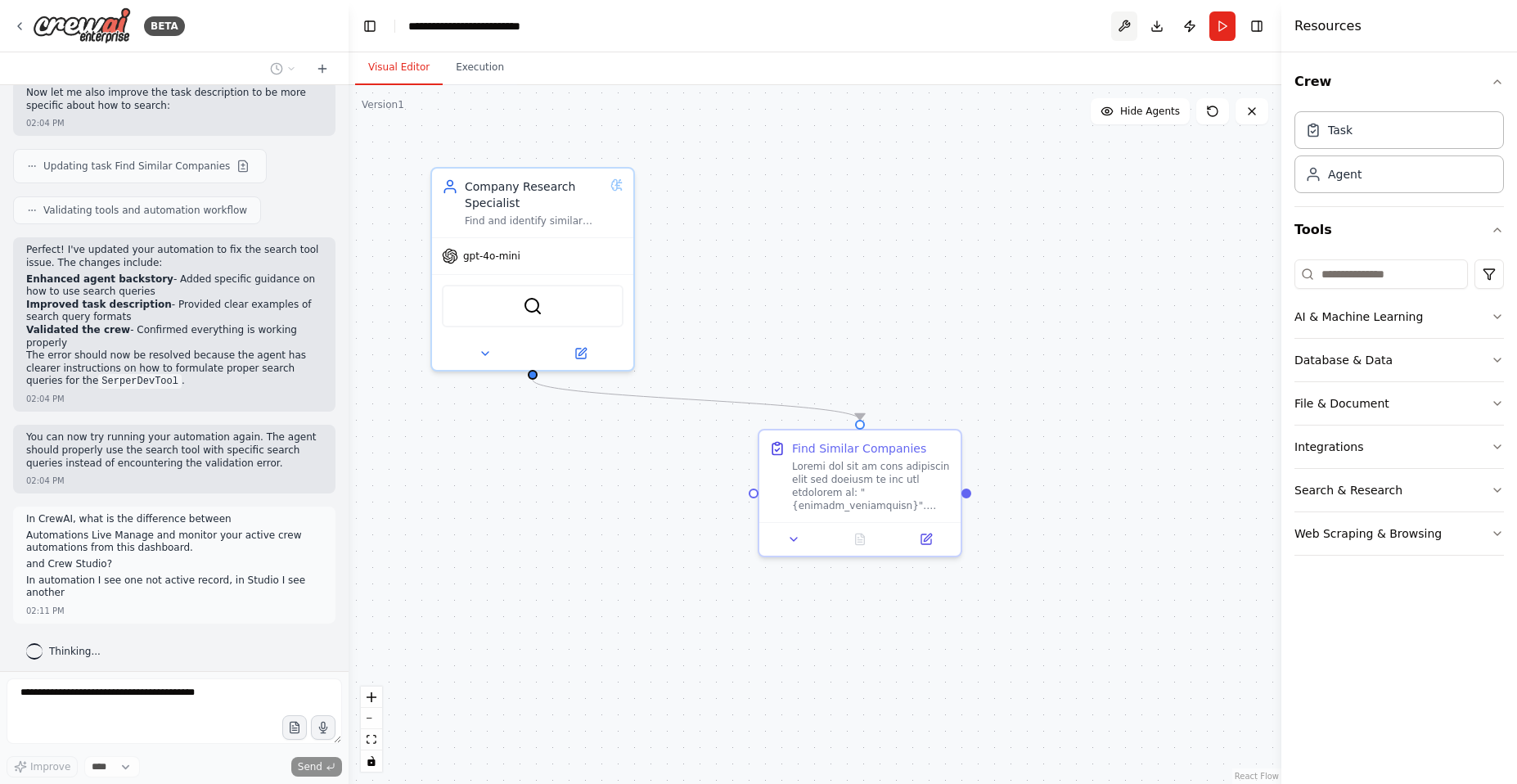
click at [1127, 24] on button at bounding box center [1124, 26] width 26 height 30
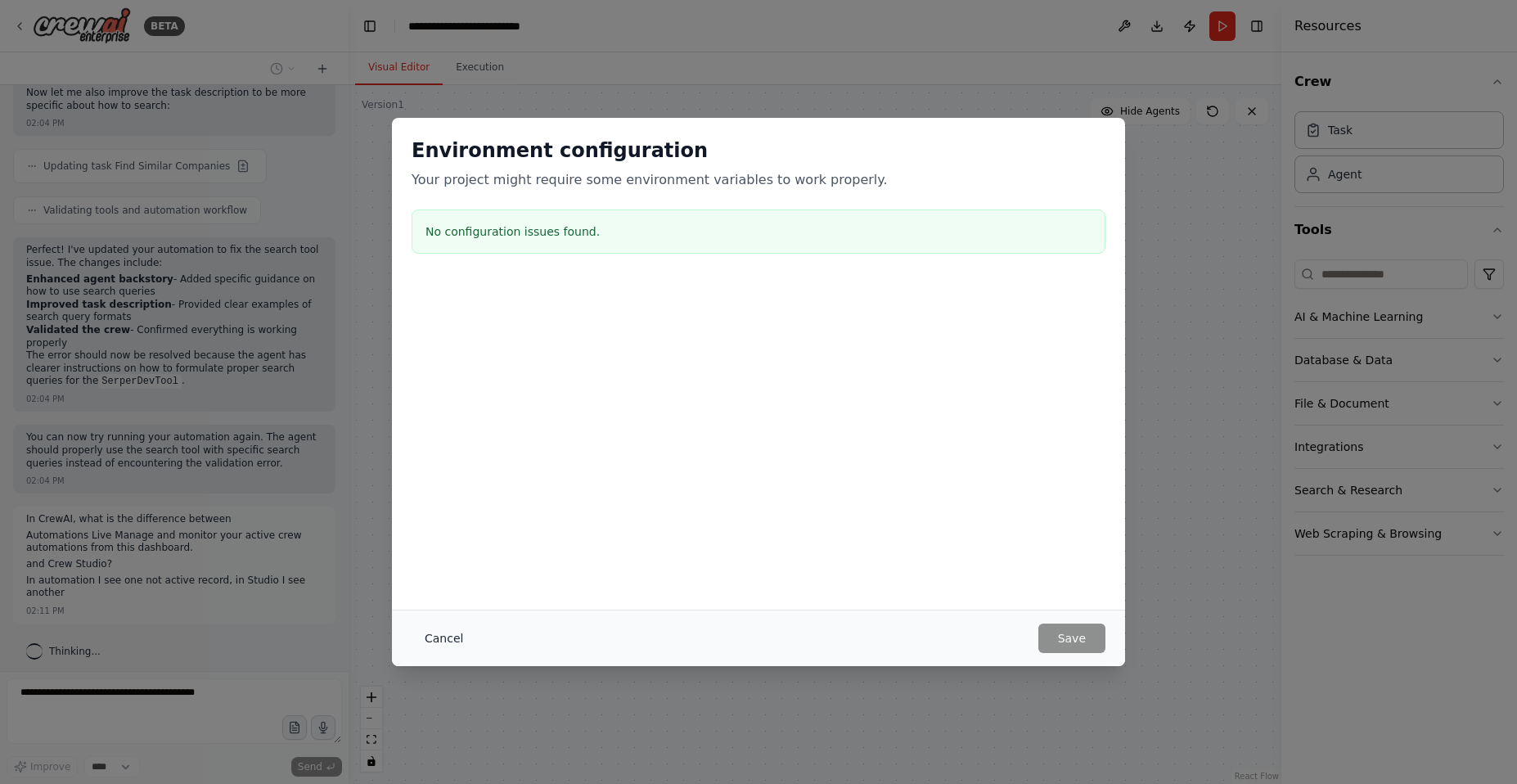
click at [440, 628] on button "Cancel" at bounding box center [443, 638] width 64 height 30
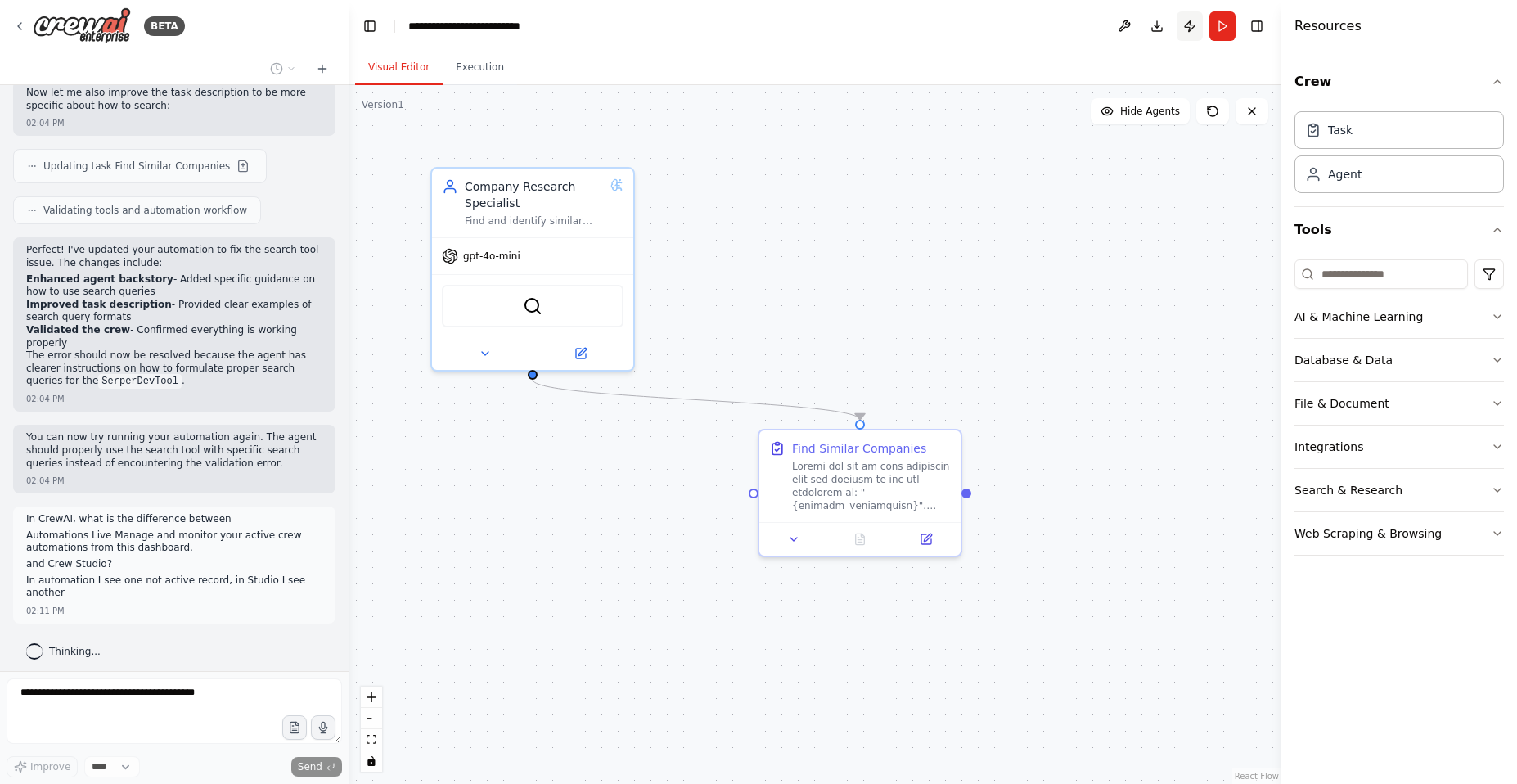
click at [1192, 22] on button "Publish" at bounding box center [1190, 26] width 26 height 30
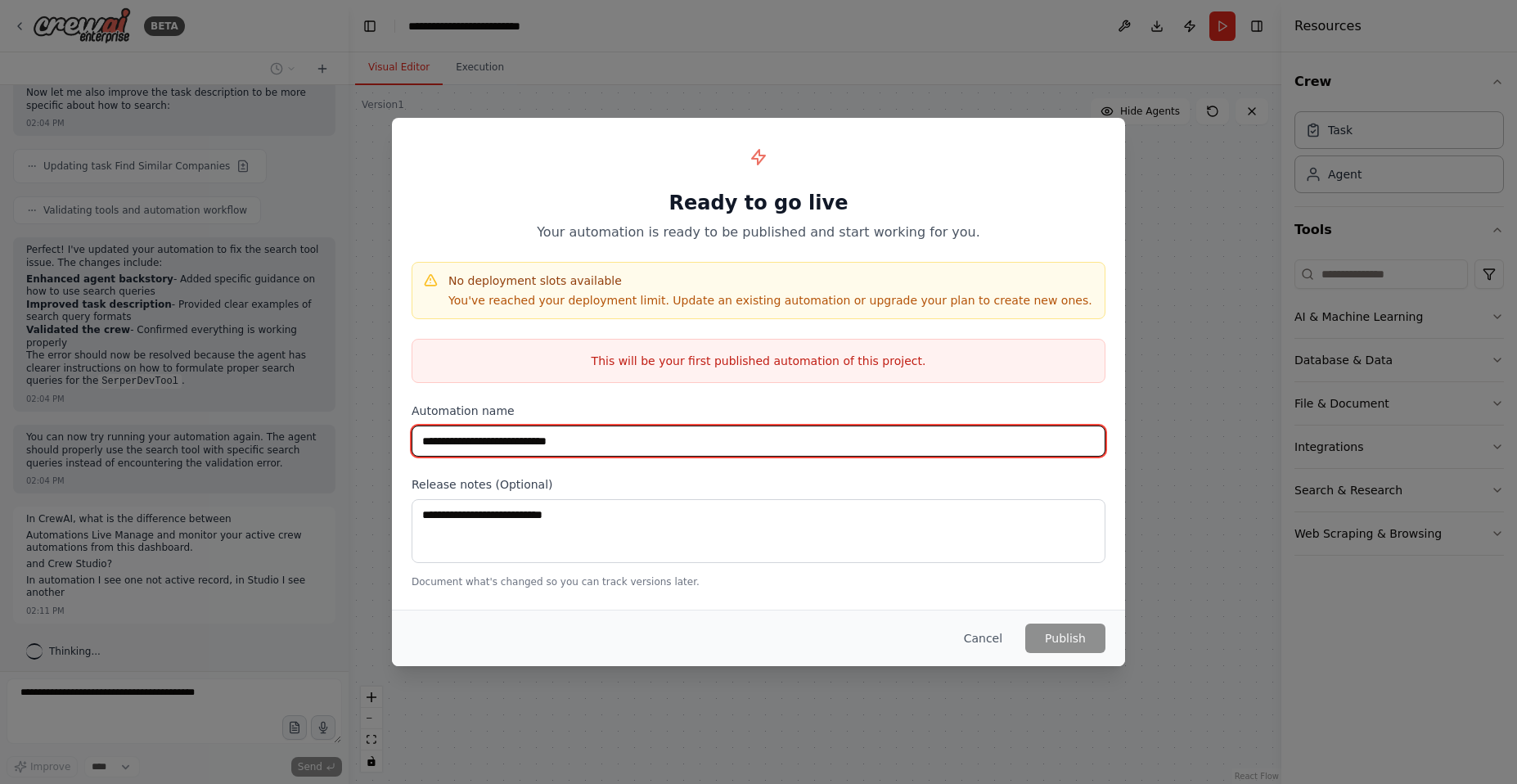
click at [675, 444] on input "**********" at bounding box center [758, 440] width 694 height 31
type input "**********"
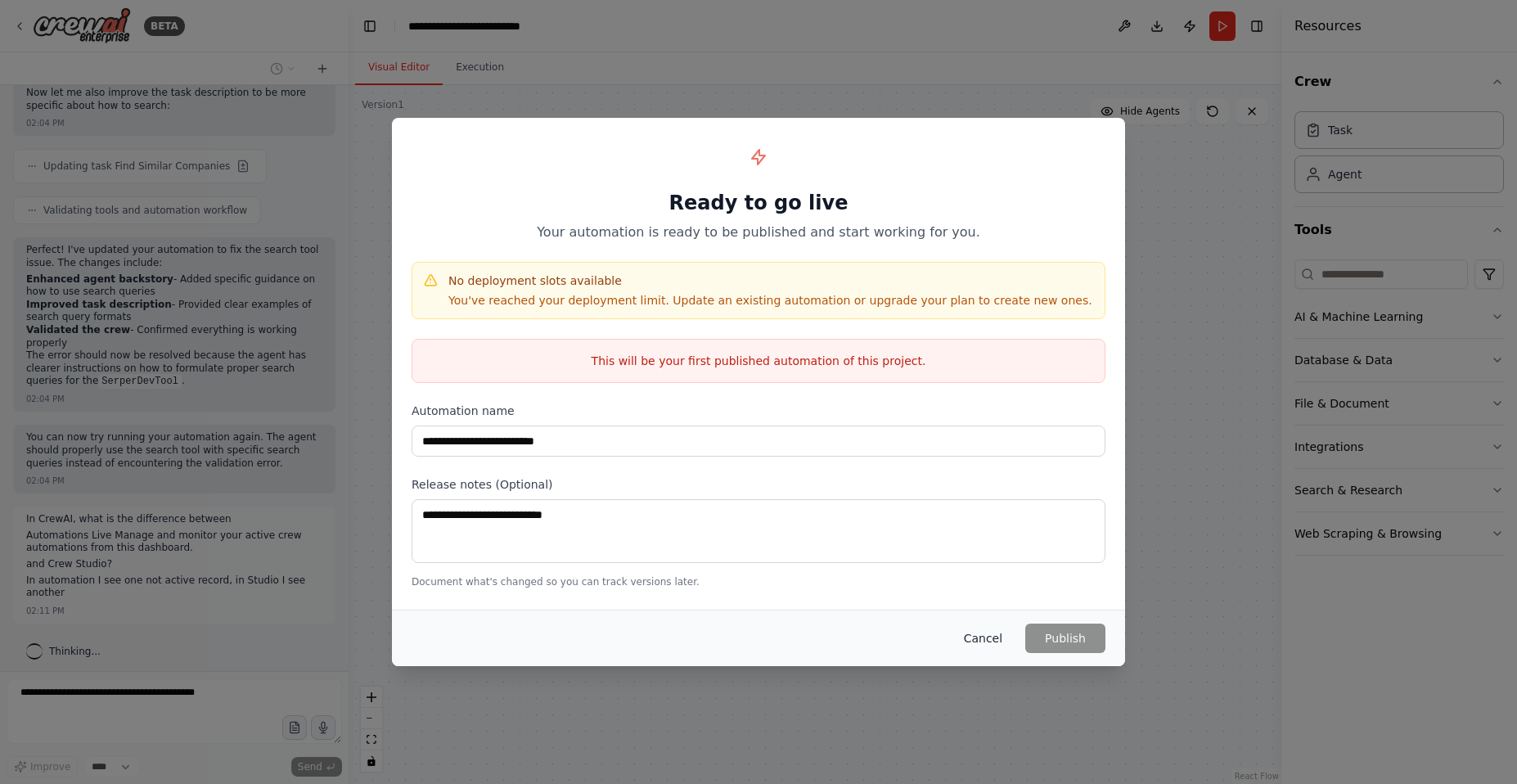
click at [1000, 632] on button "Cancel" at bounding box center [982, 638] width 64 height 30
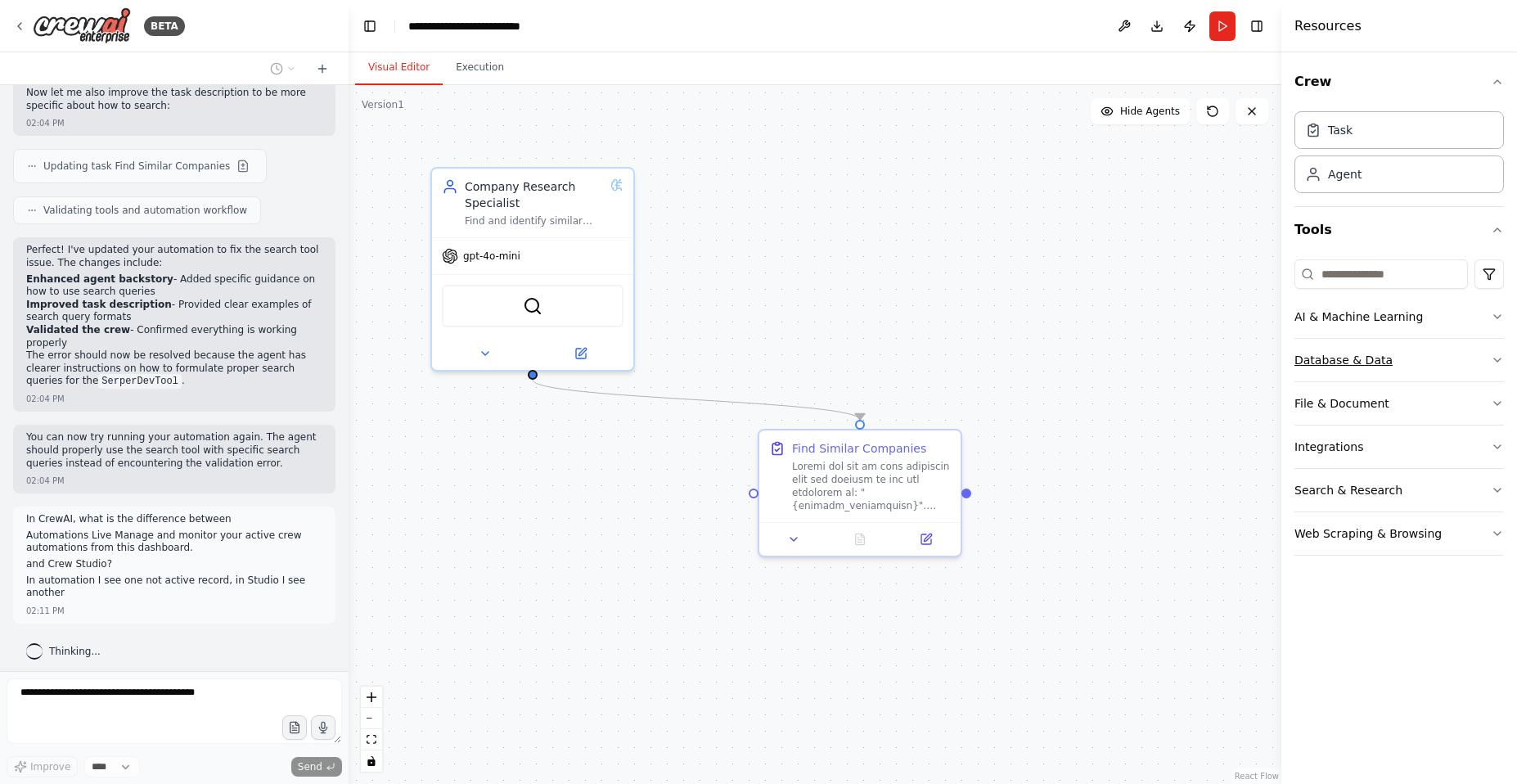
click at [1498, 361] on icon "button" at bounding box center [1497, 360] width 6 height 4
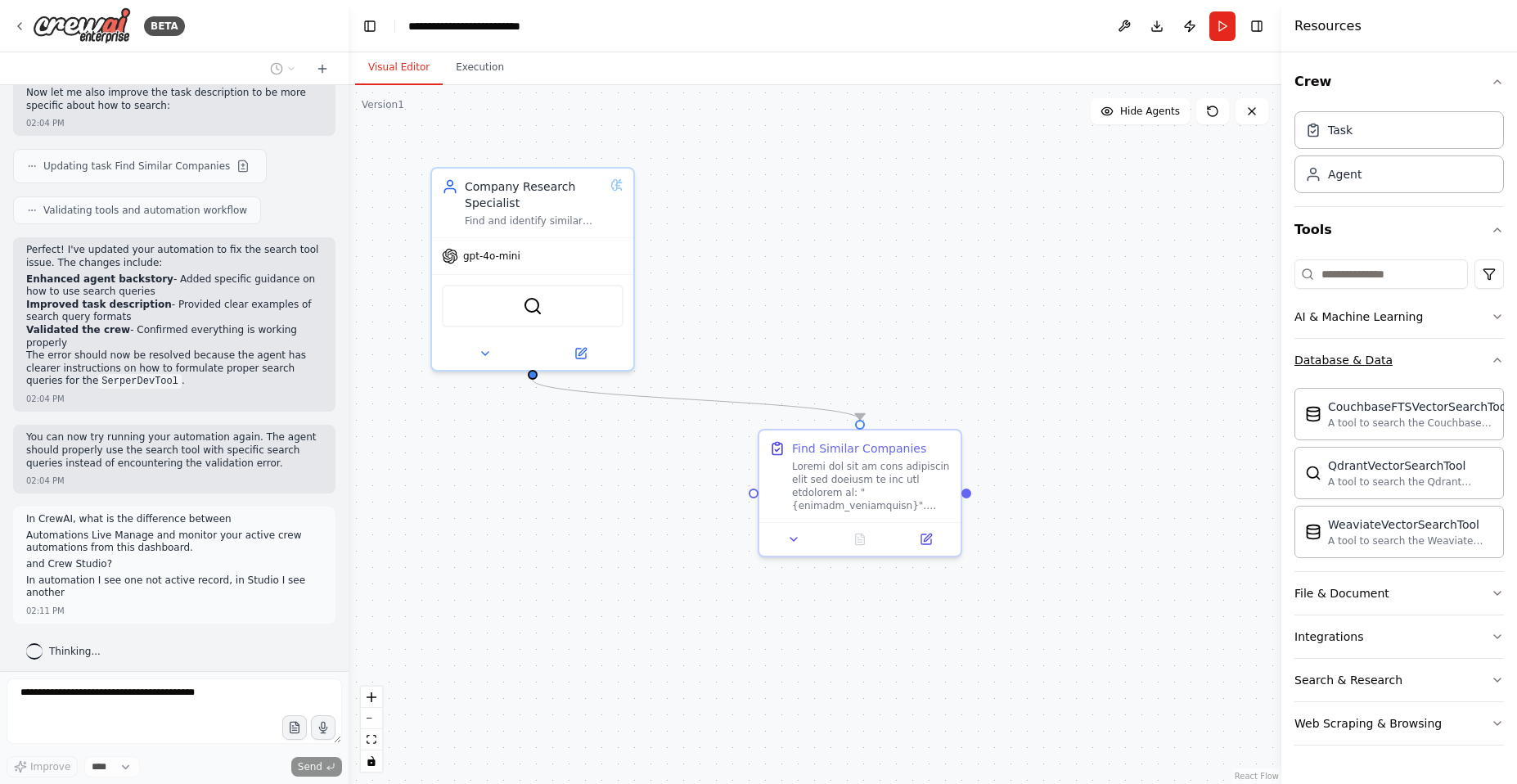
click at [1498, 364] on icon "button" at bounding box center [1497, 360] width 13 height 13
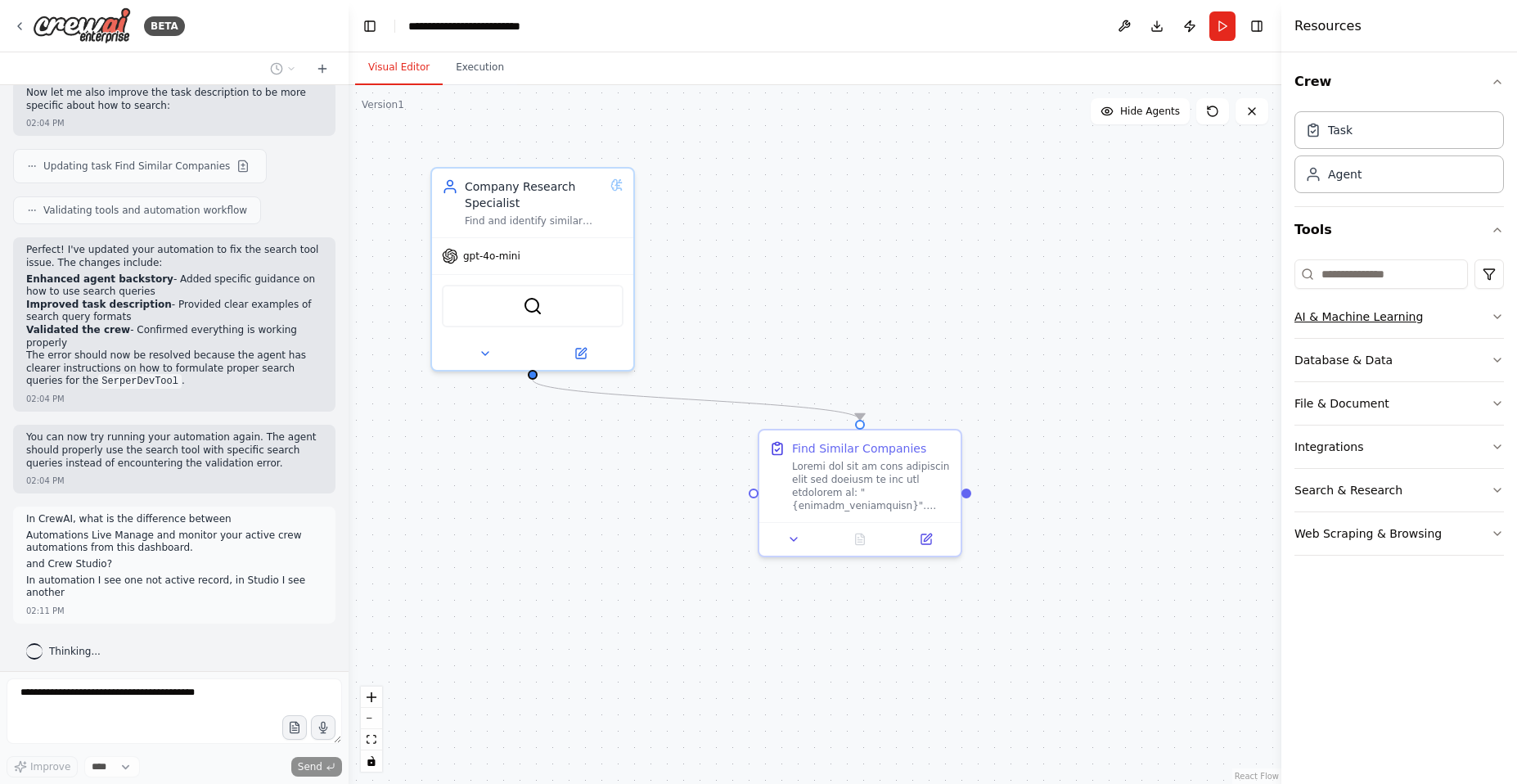
click at [1497, 316] on icon "button" at bounding box center [1497, 316] width 13 height 13
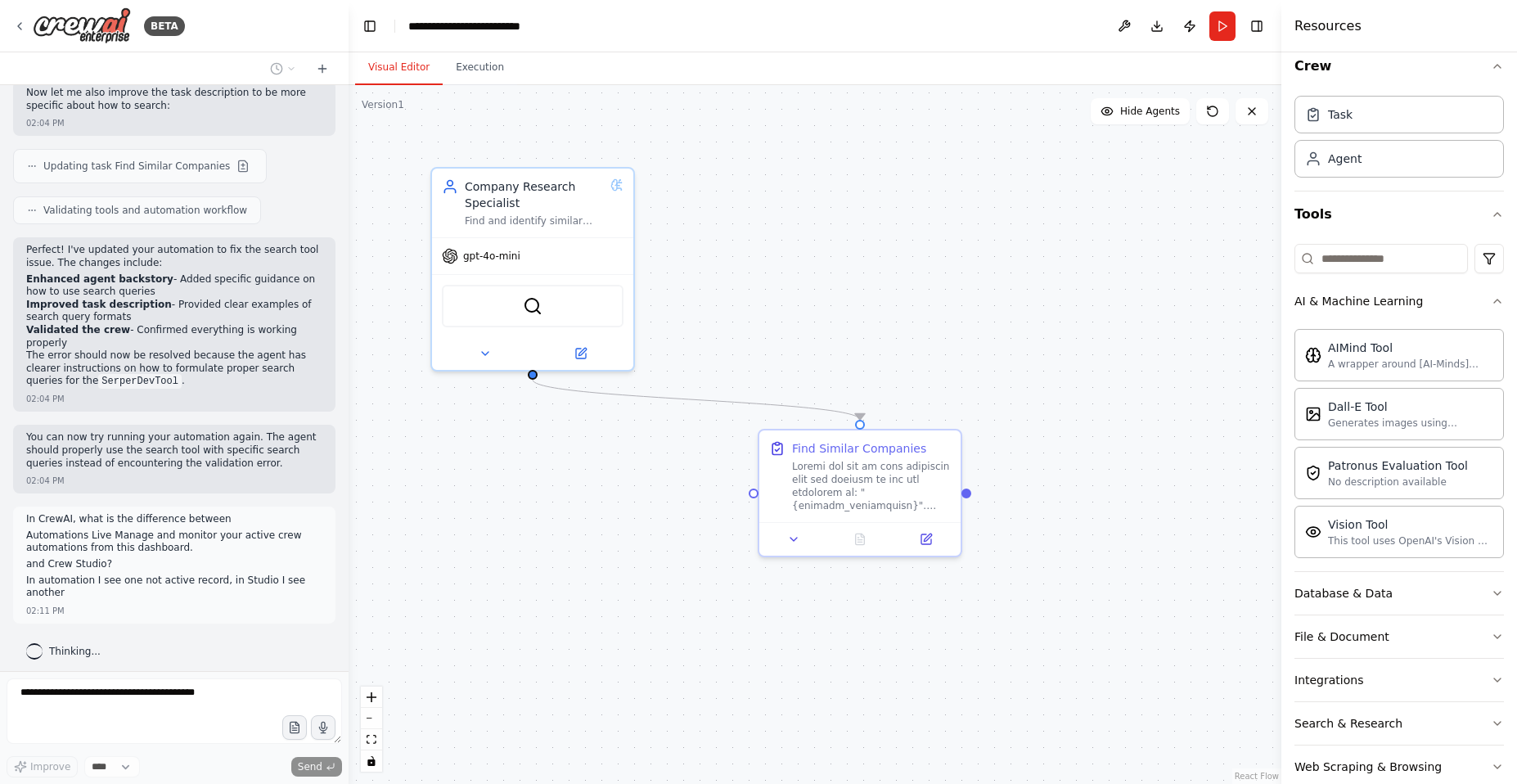
scroll to position [14, 0]
click at [1494, 302] on icon "button" at bounding box center [1497, 302] width 6 height 4
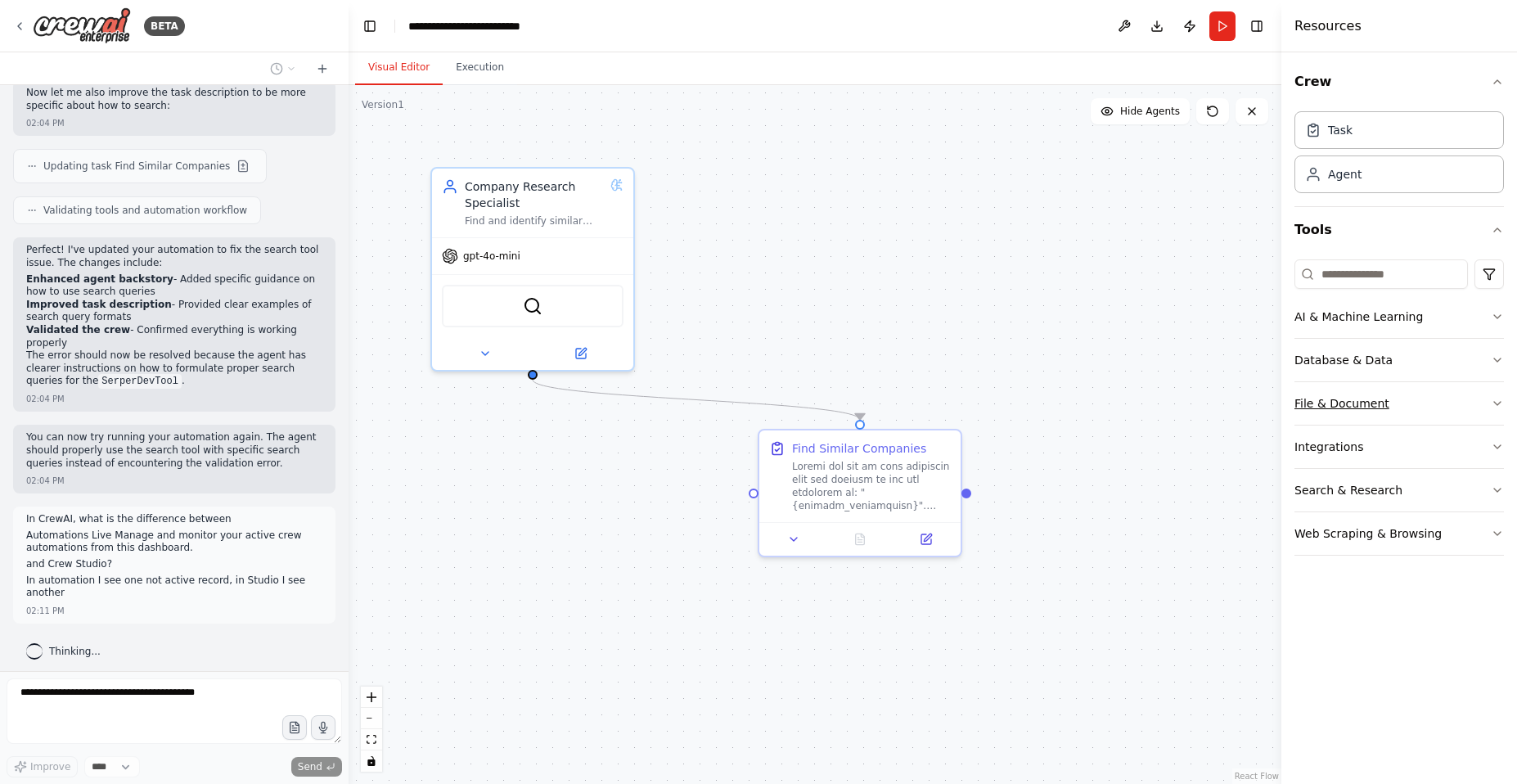
click at [1499, 405] on icon "button" at bounding box center [1497, 403] width 13 height 13
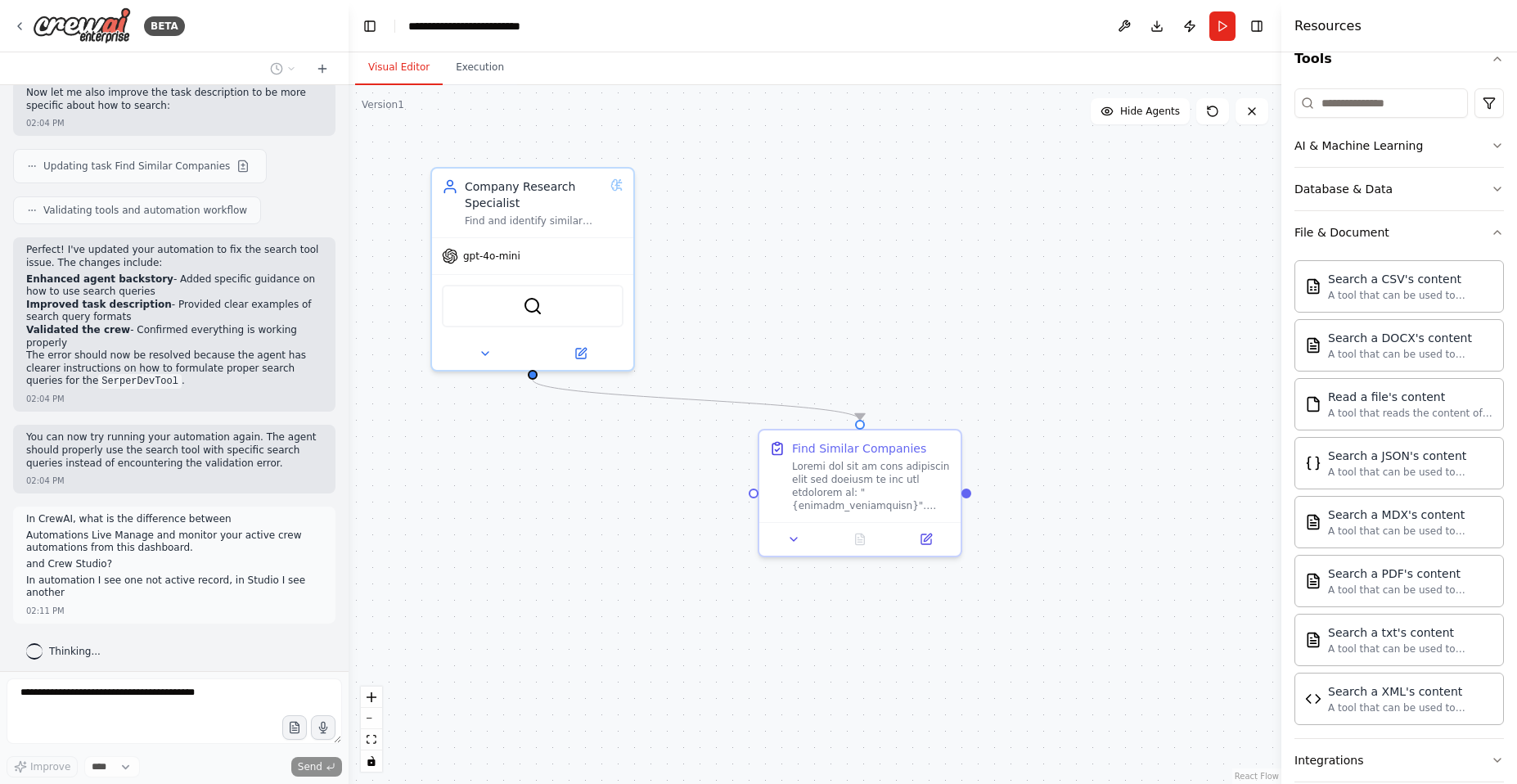
scroll to position [118, 0]
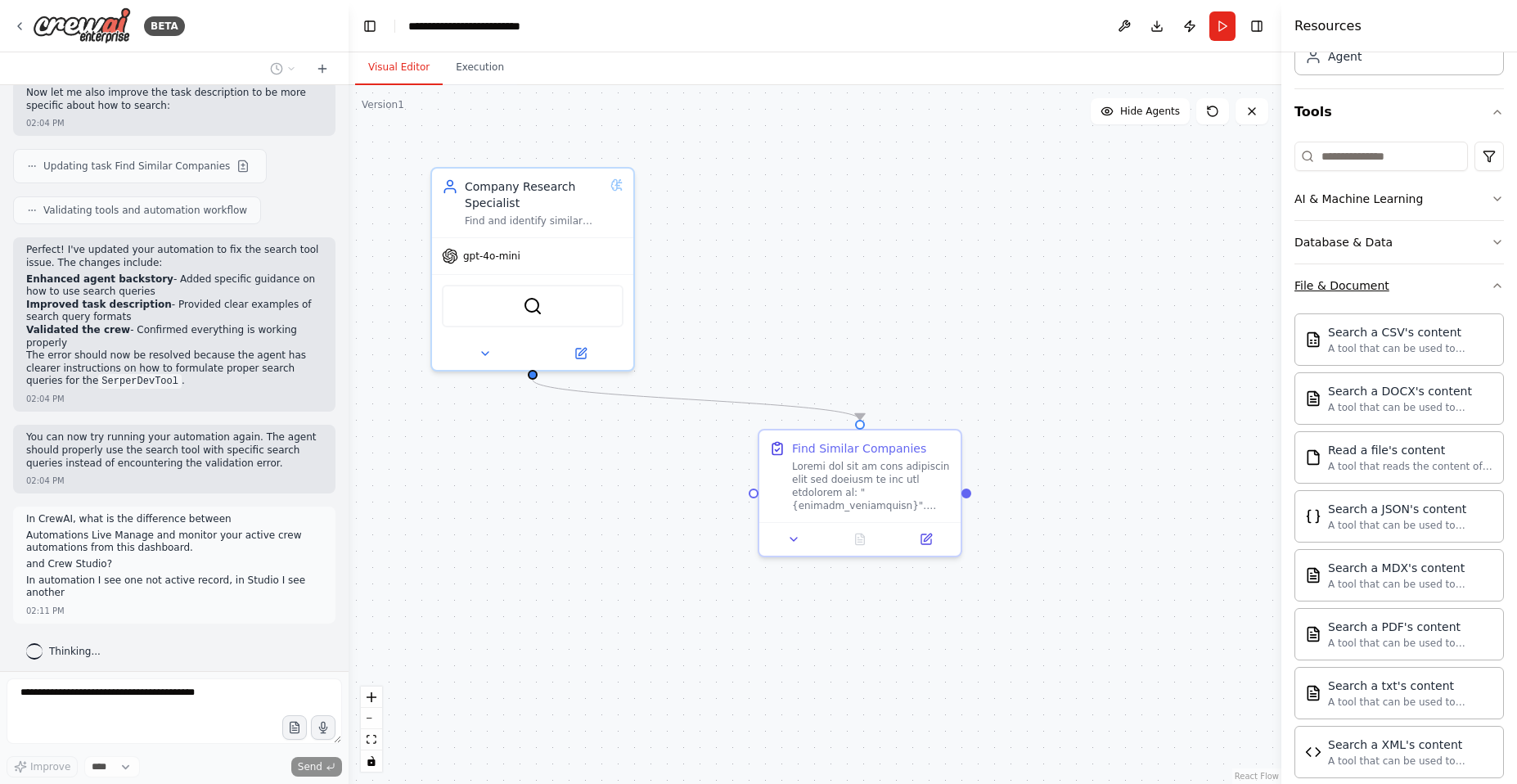
click at [1491, 285] on icon "button" at bounding box center [1497, 286] width 13 height 13
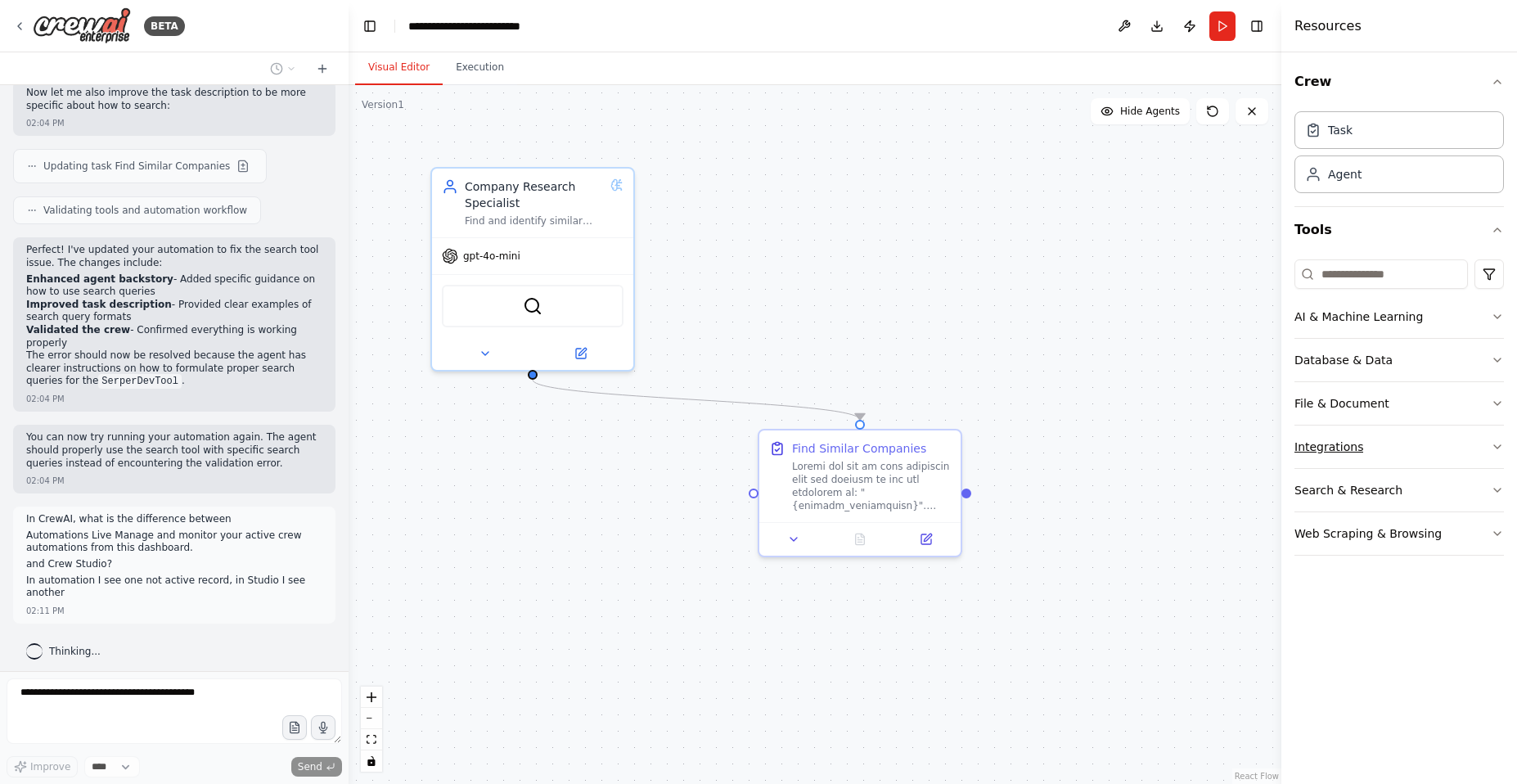
click at [1499, 451] on icon "button" at bounding box center [1497, 447] width 13 height 13
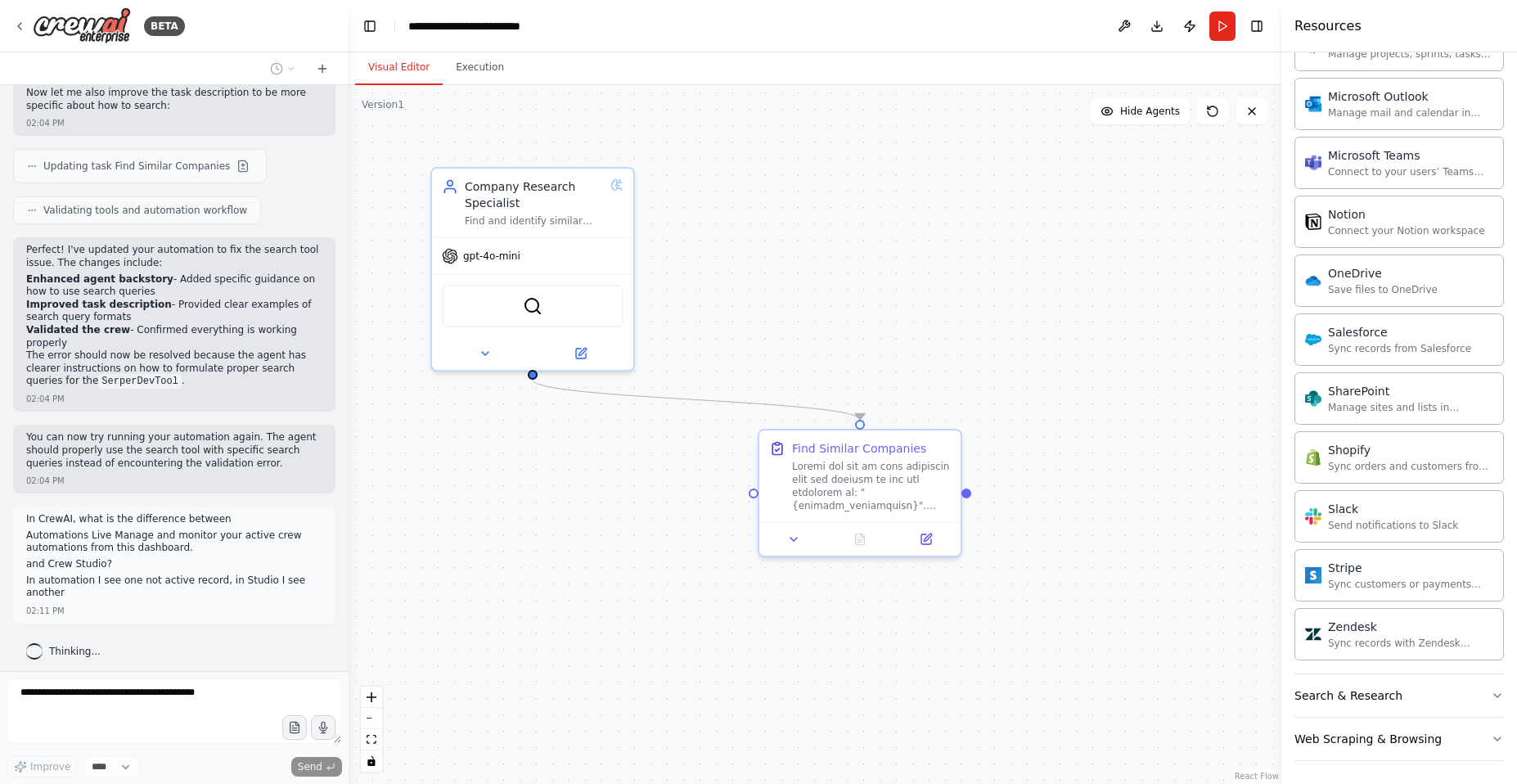
scroll to position [1107, 0]
click at [1491, 686] on icon "button" at bounding box center [1497, 692] width 13 height 13
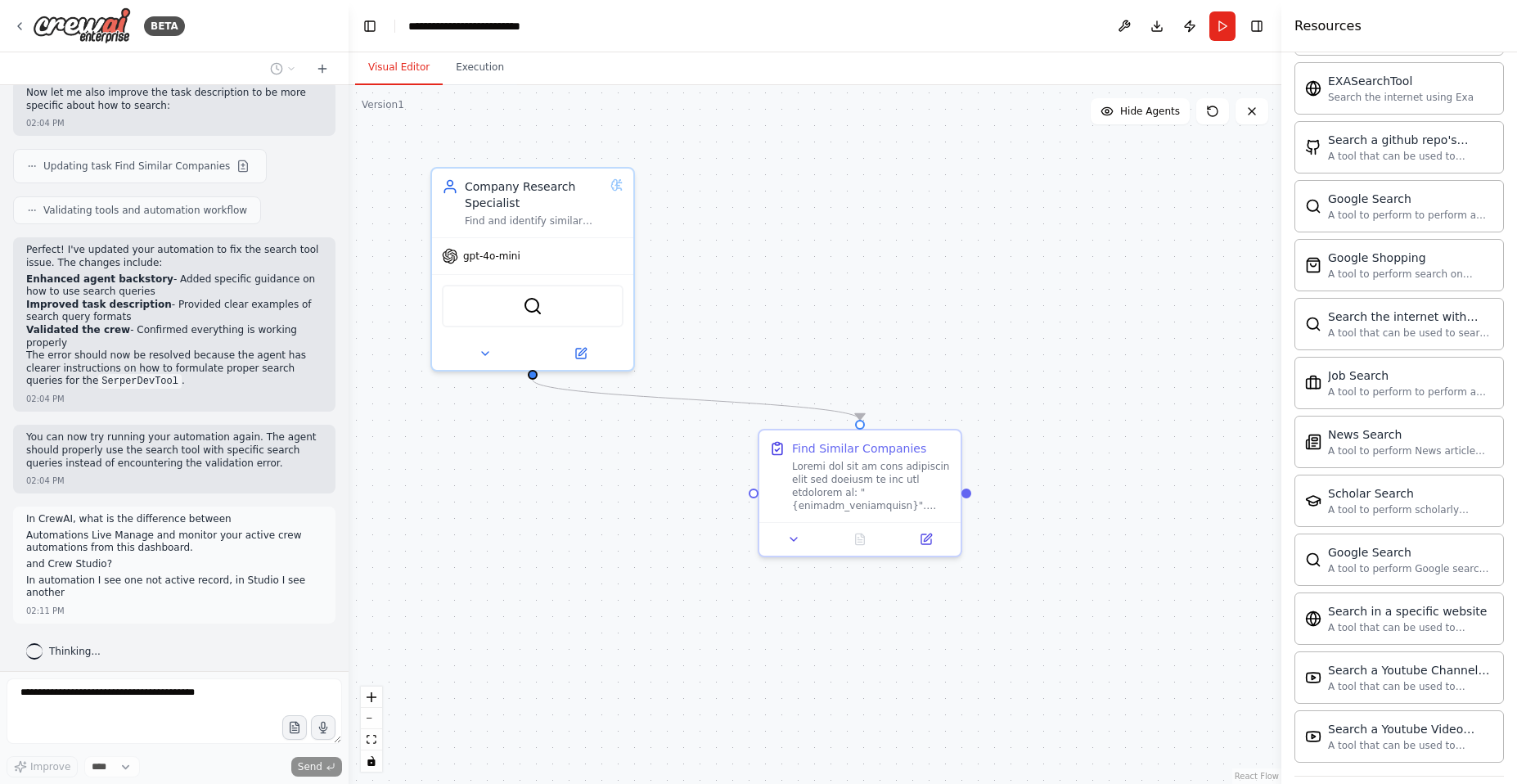
scroll to position [1945, 0]
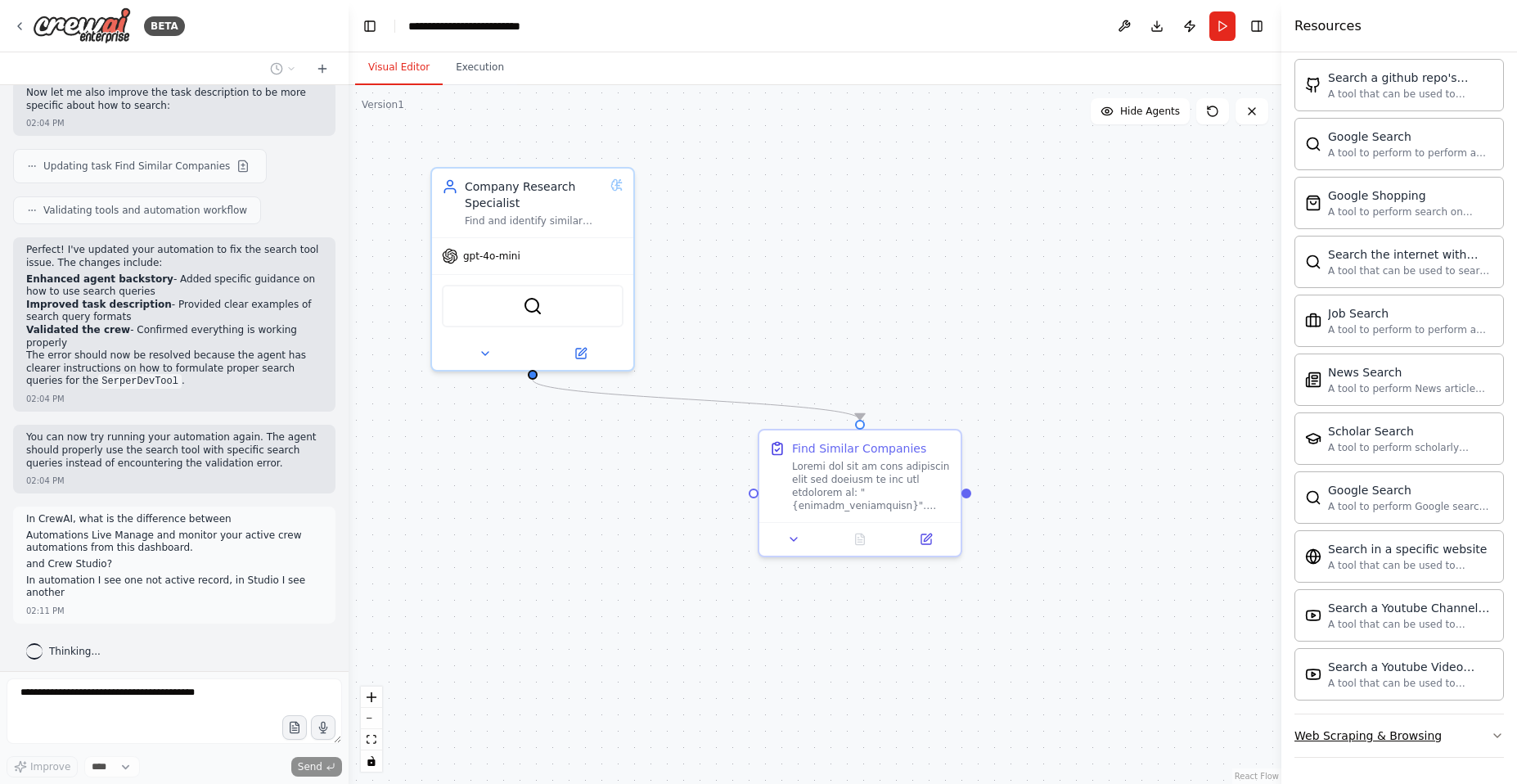
click at [1491, 737] on icon "button" at bounding box center [1497, 735] width 13 height 13
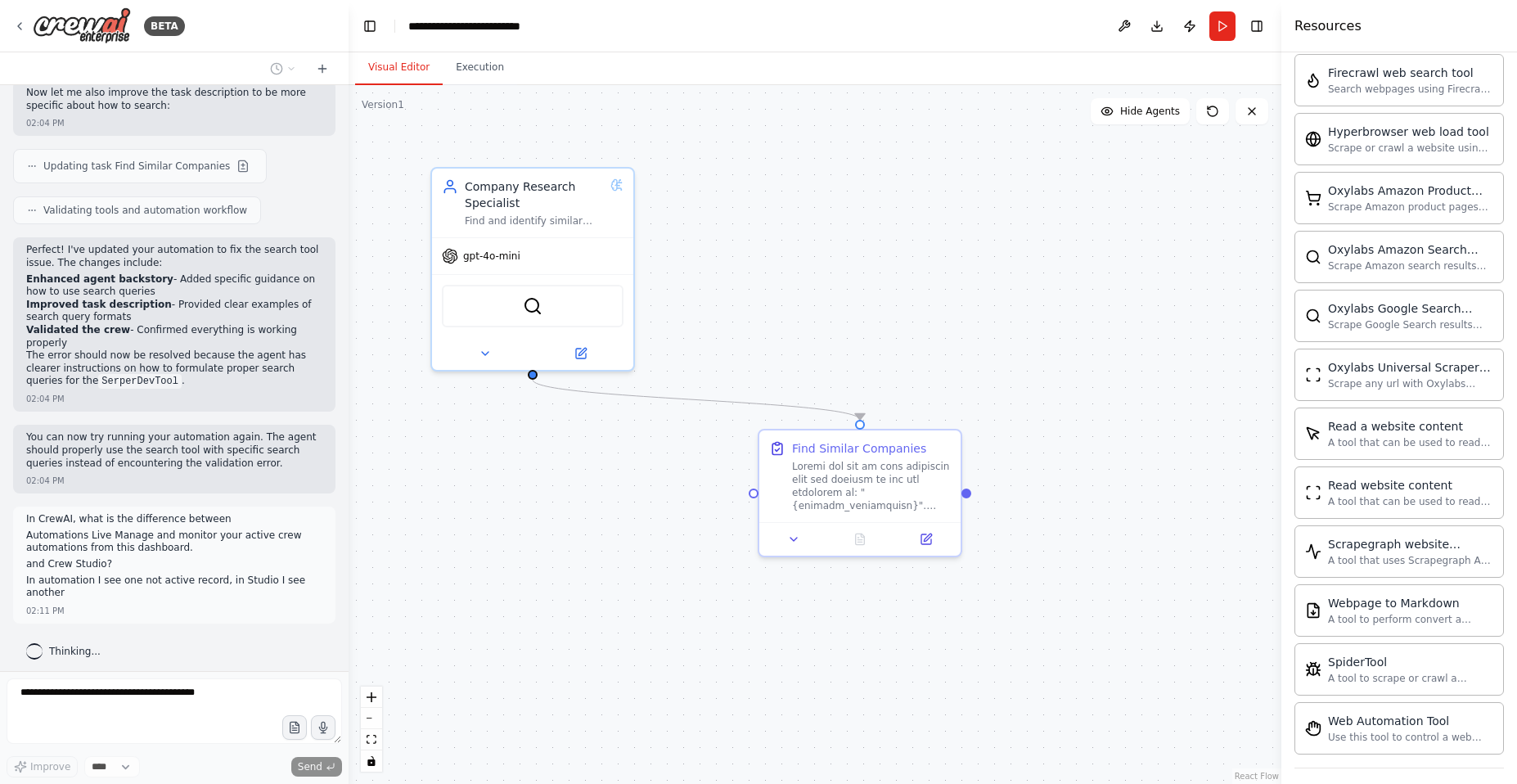
scroll to position [2841, 0]
